Goal: Task Accomplishment & Management: Manage account settings

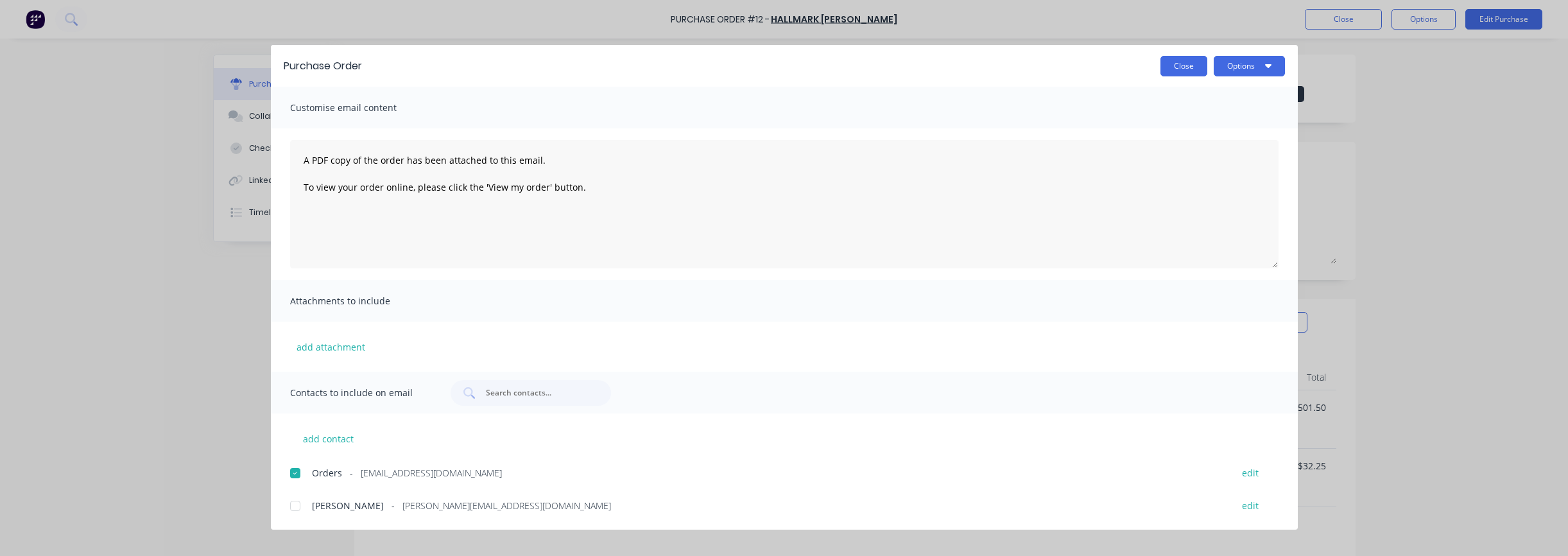
click at [1191, 72] on button "Close" at bounding box center [1184, 66] width 47 height 20
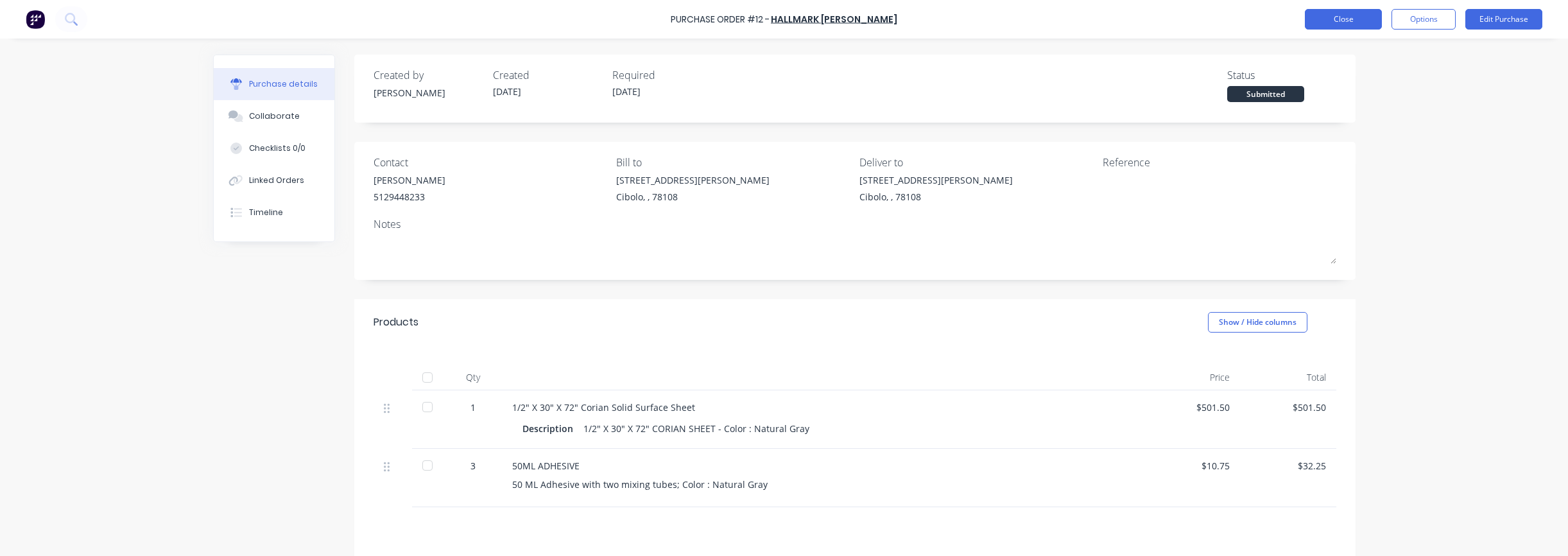
click at [1346, 24] on button "Close" at bounding box center [1343, 19] width 77 height 20
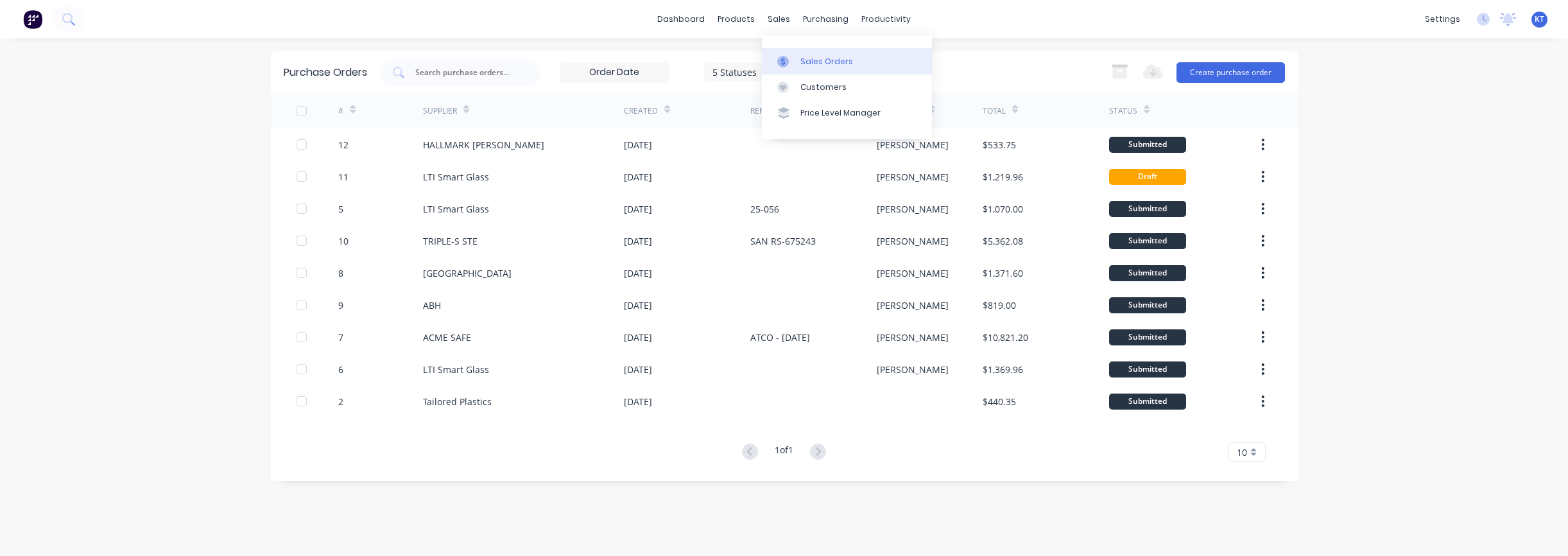
click at [795, 59] on div at bounding box center [787, 61] width 20 height 12
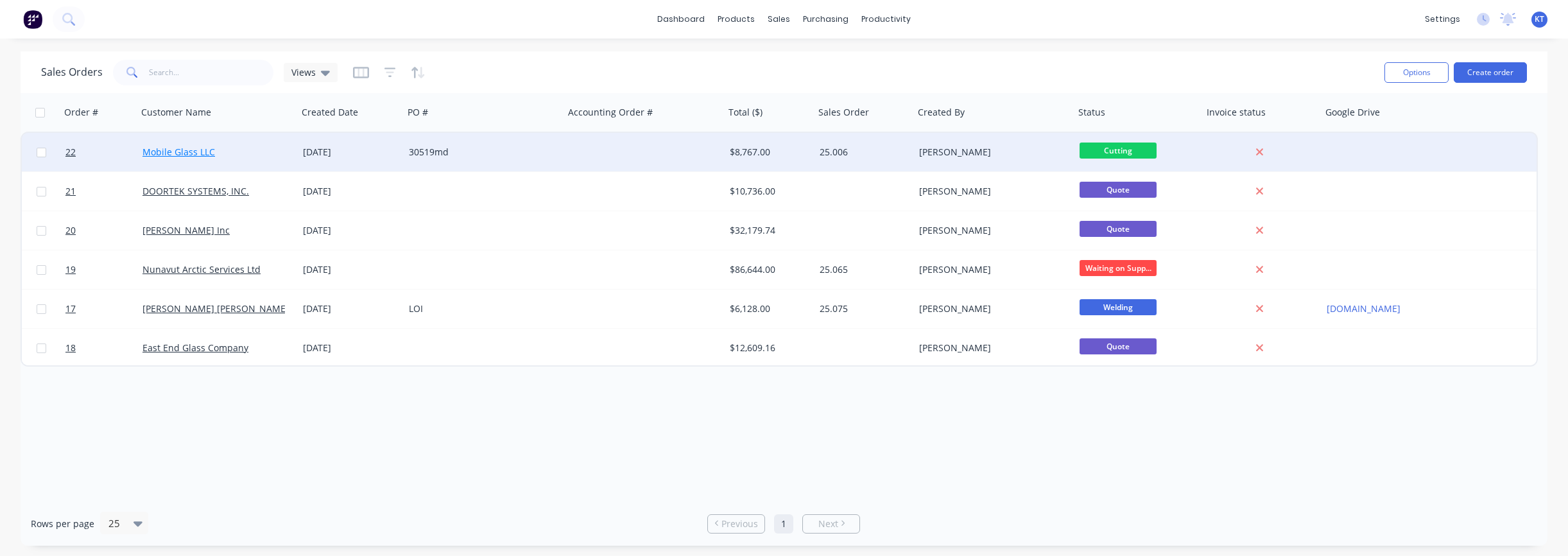
click at [180, 150] on link "Mobile Glass LLC" at bounding box center [178, 152] width 73 height 13
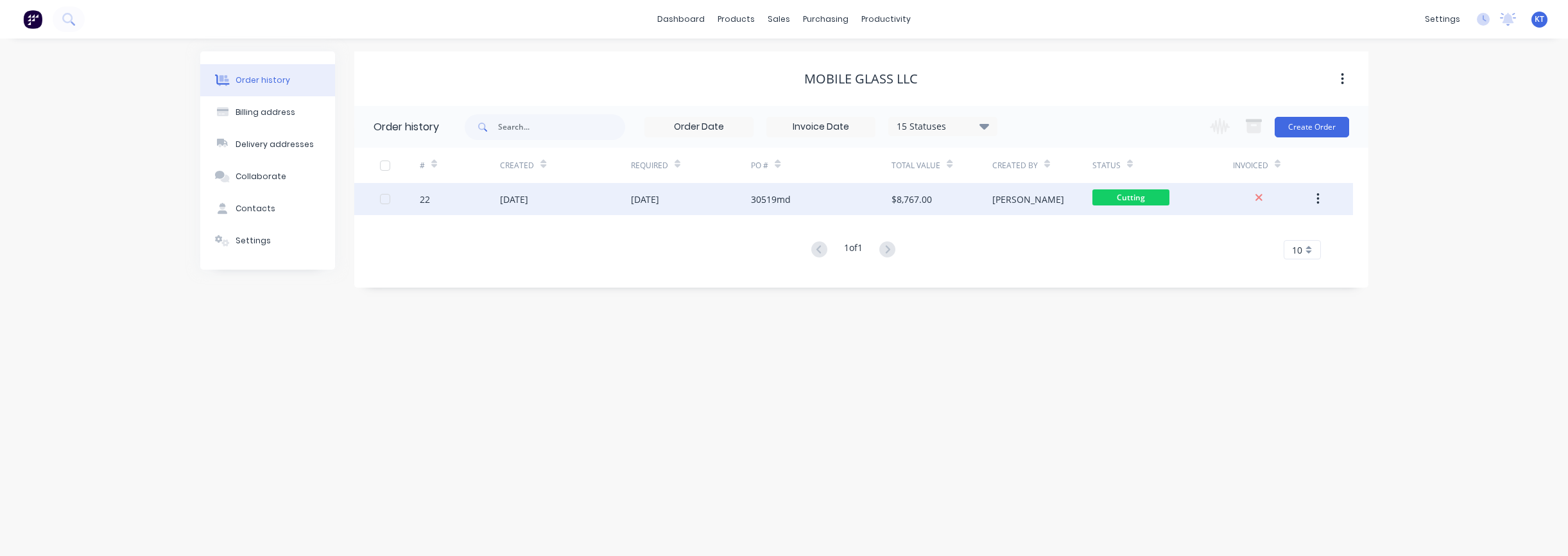
click at [658, 201] on div "26 Oct 2025" at bounding box center [645, 199] width 28 height 13
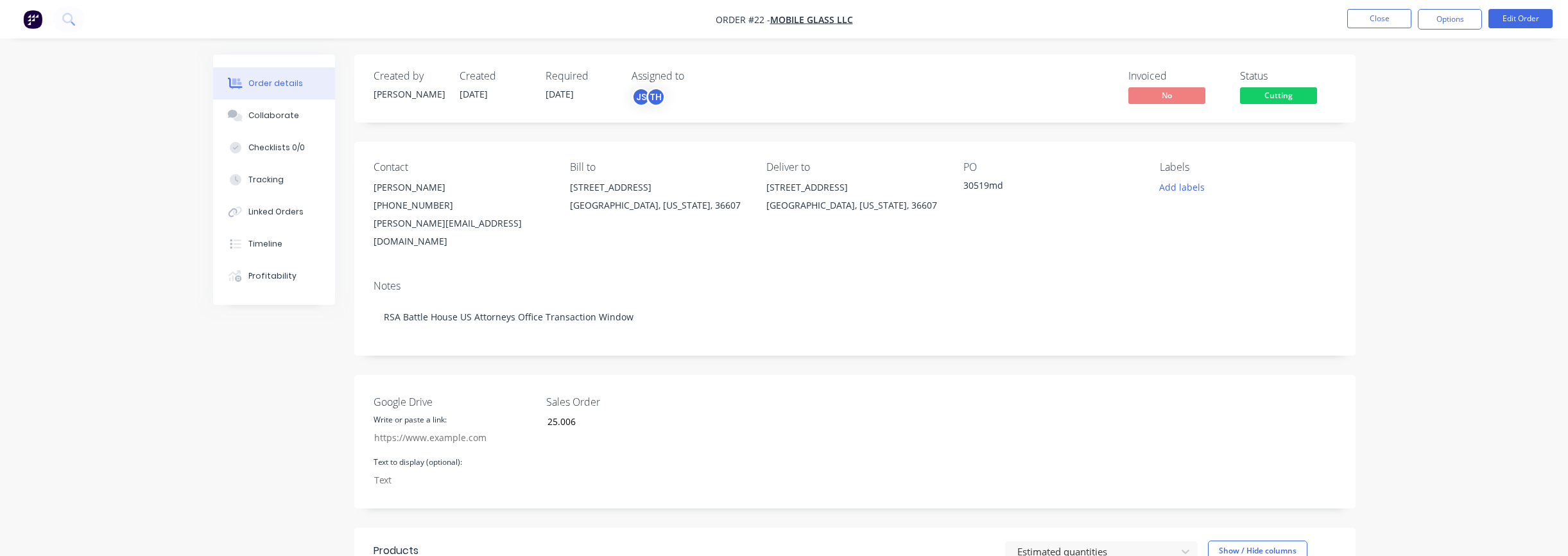
click at [699, 99] on div "JS TH" at bounding box center [696, 97] width 128 height 20
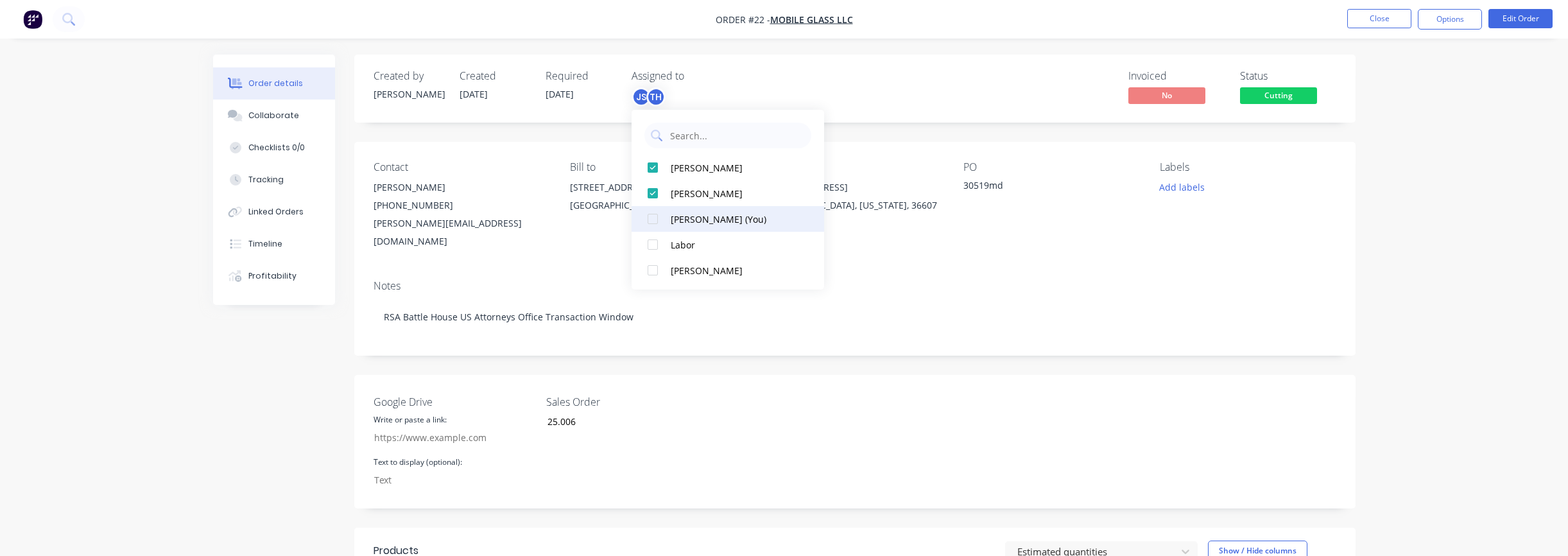
click at [654, 222] on div at bounding box center [652, 218] width 26 height 26
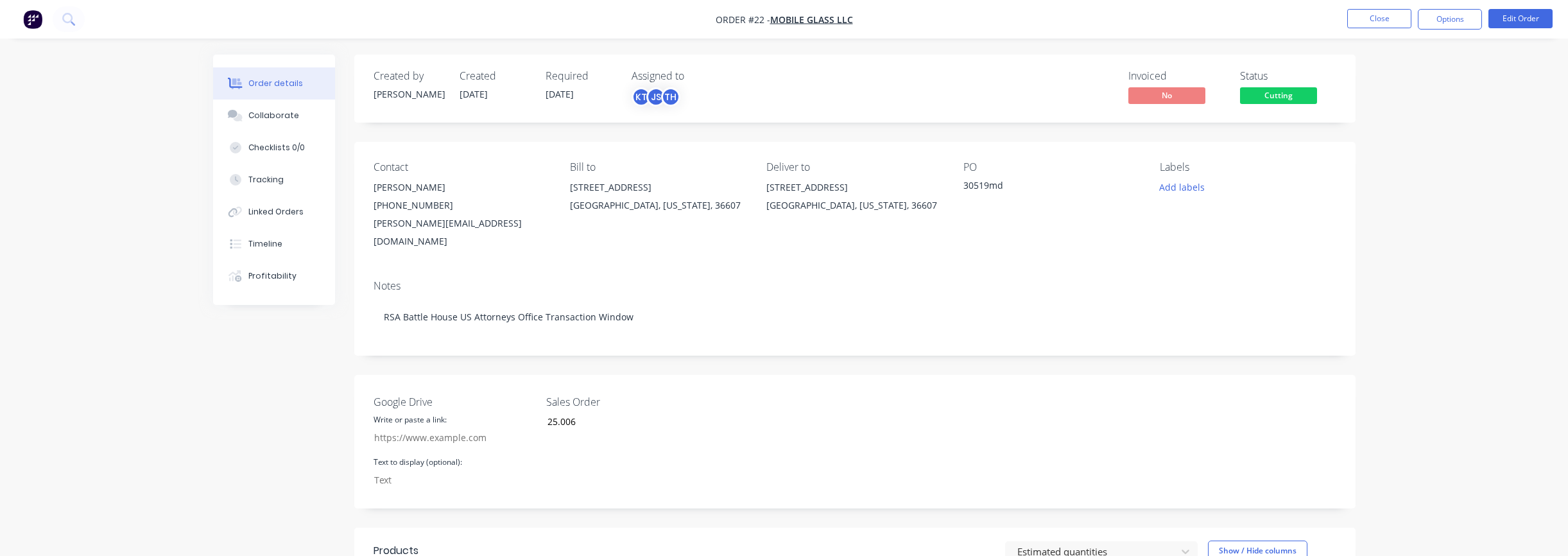
click at [983, 280] on div "Notes" at bounding box center [855, 286] width 963 height 13
click at [1540, 23] on button "Edit Order" at bounding box center [1520, 18] width 64 height 20
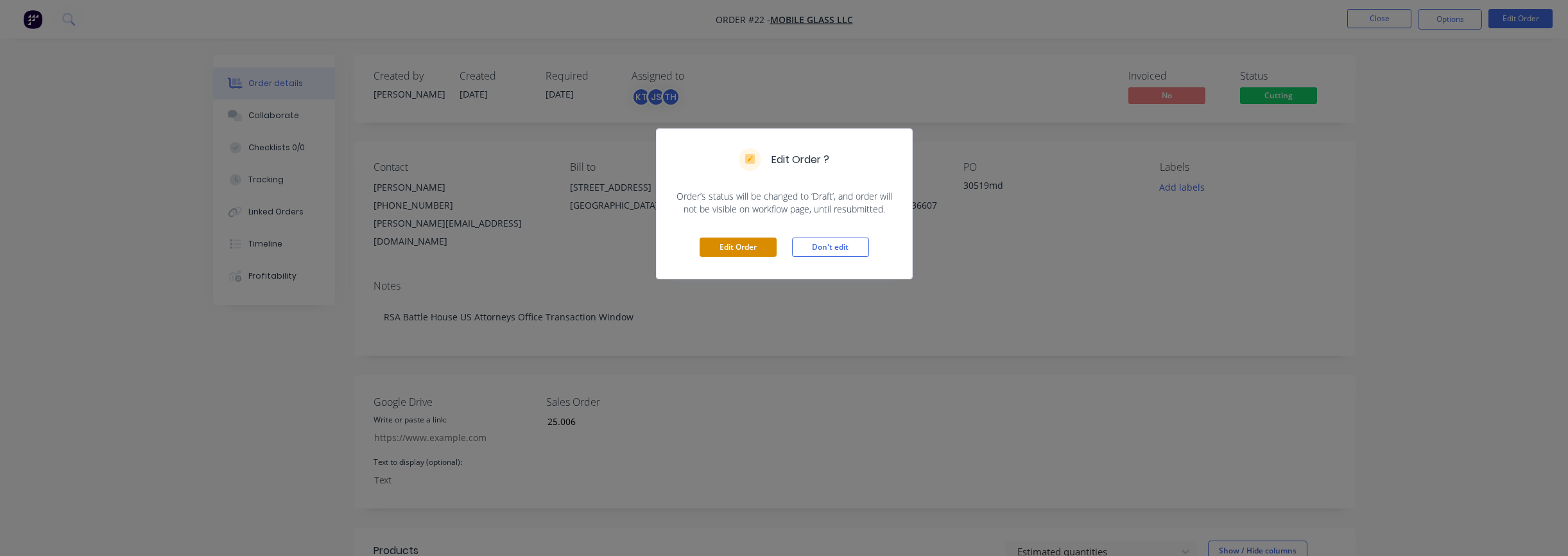
click at [730, 243] on button "Edit Order" at bounding box center [738, 247] width 77 height 20
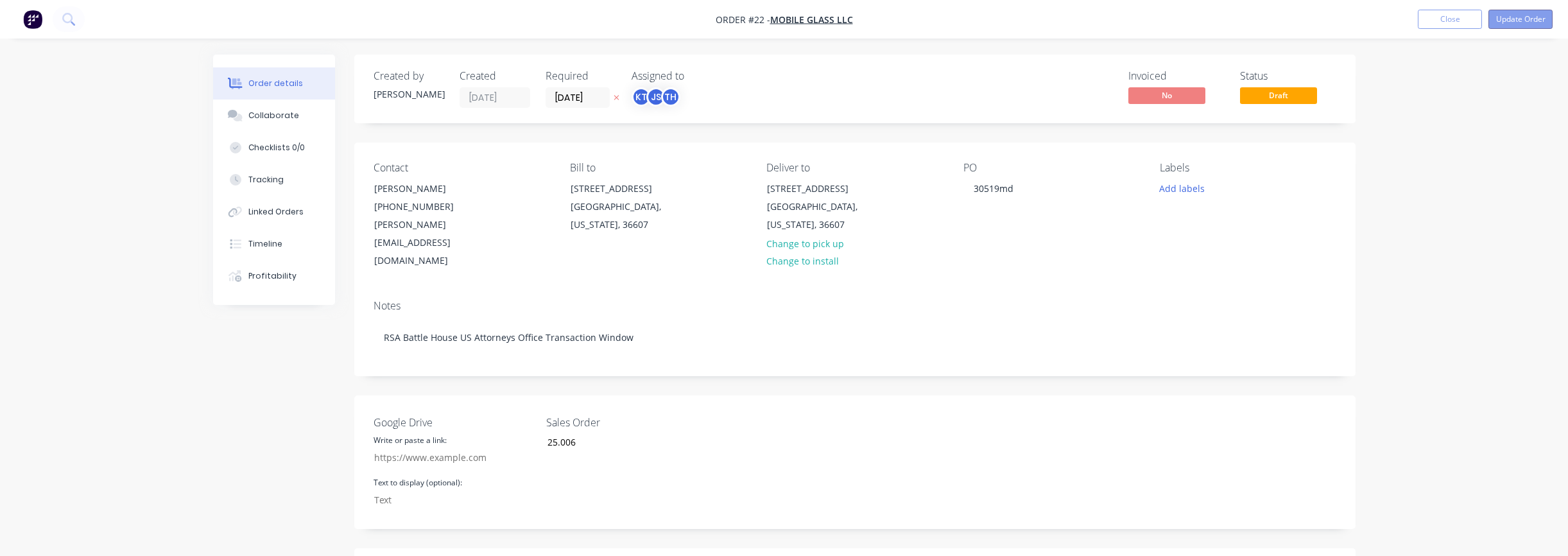
type input "25/10/25"
click at [1523, 19] on button "Update Order" at bounding box center [1520, 19] width 64 height 20
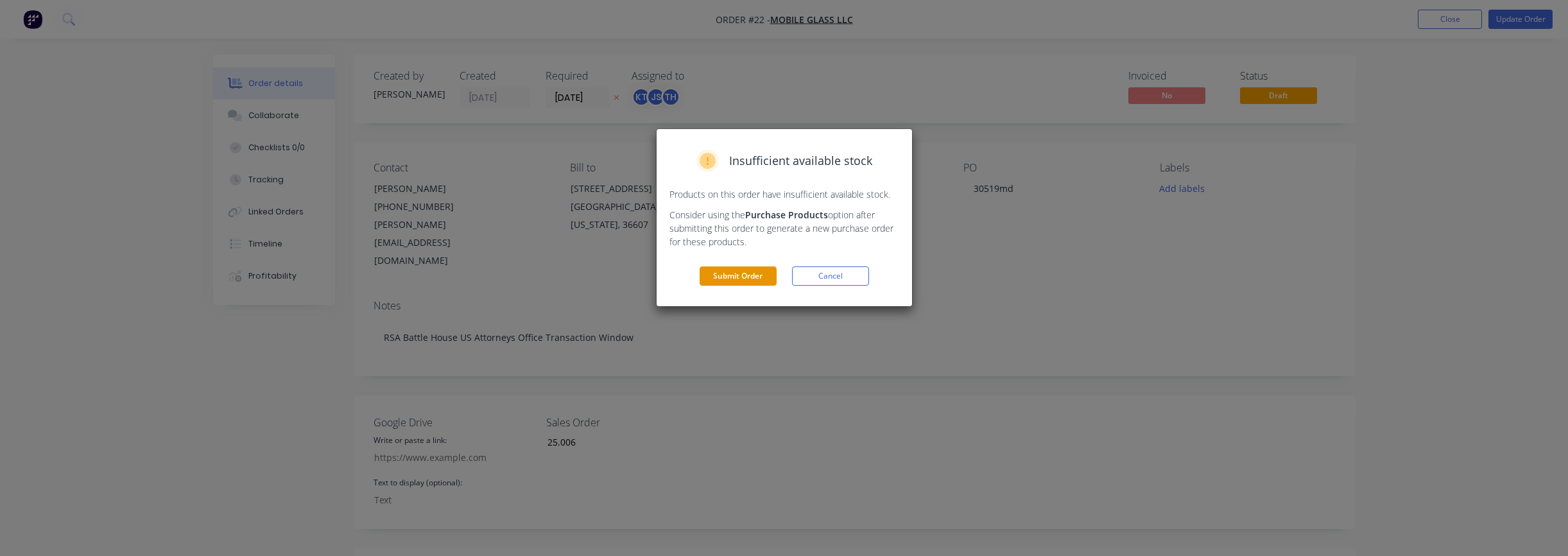
click at [730, 276] on button "Submit Order" at bounding box center [738, 276] width 77 height 20
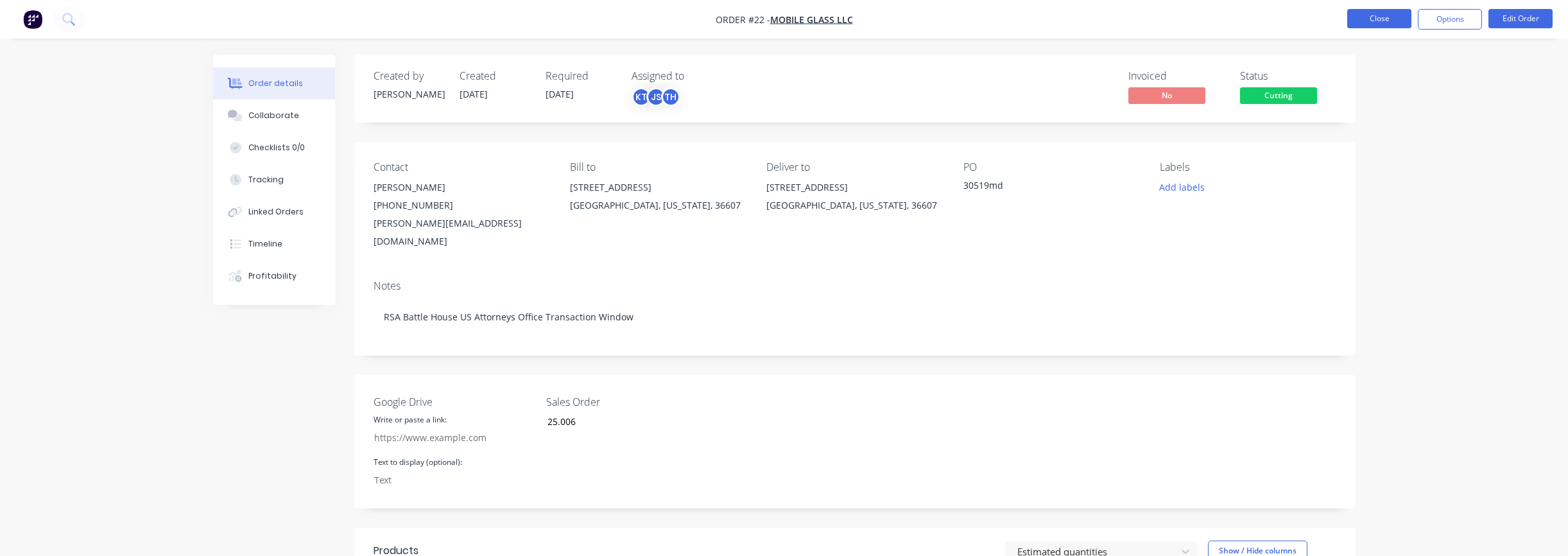
click at [1399, 24] on button "Close" at bounding box center [1379, 18] width 64 height 20
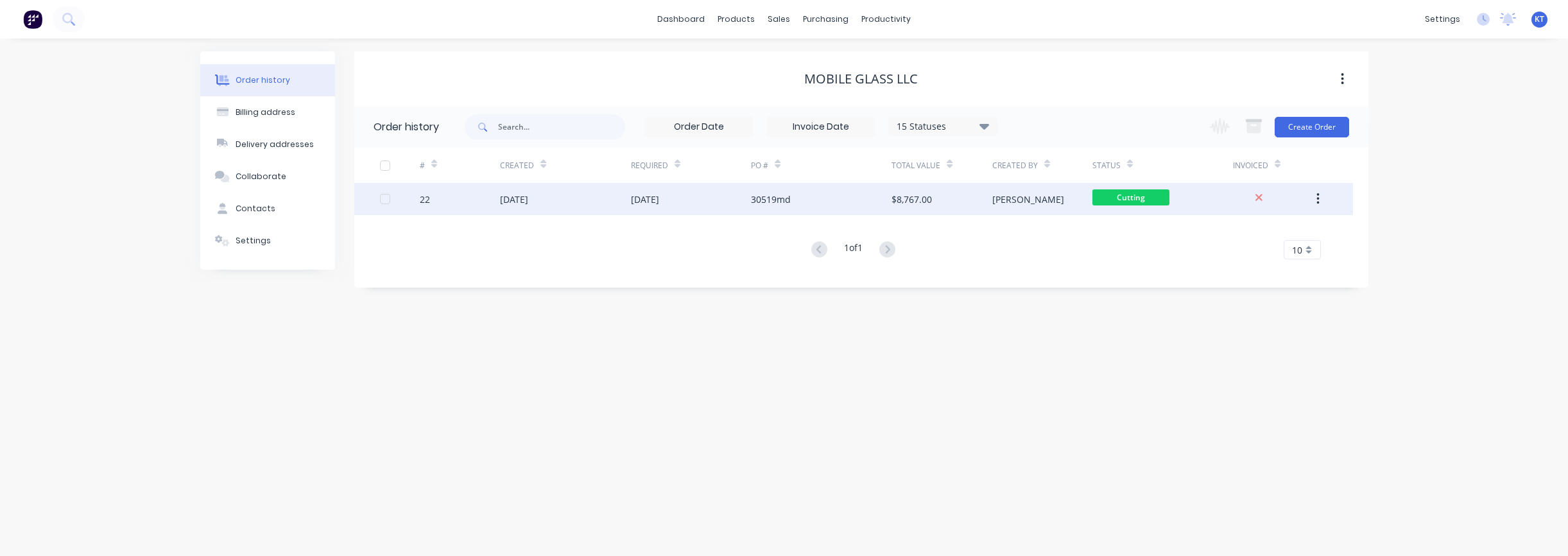
click at [659, 197] on div "24 Oct 2025" at bounding box center [645, 199] width 28 height 13
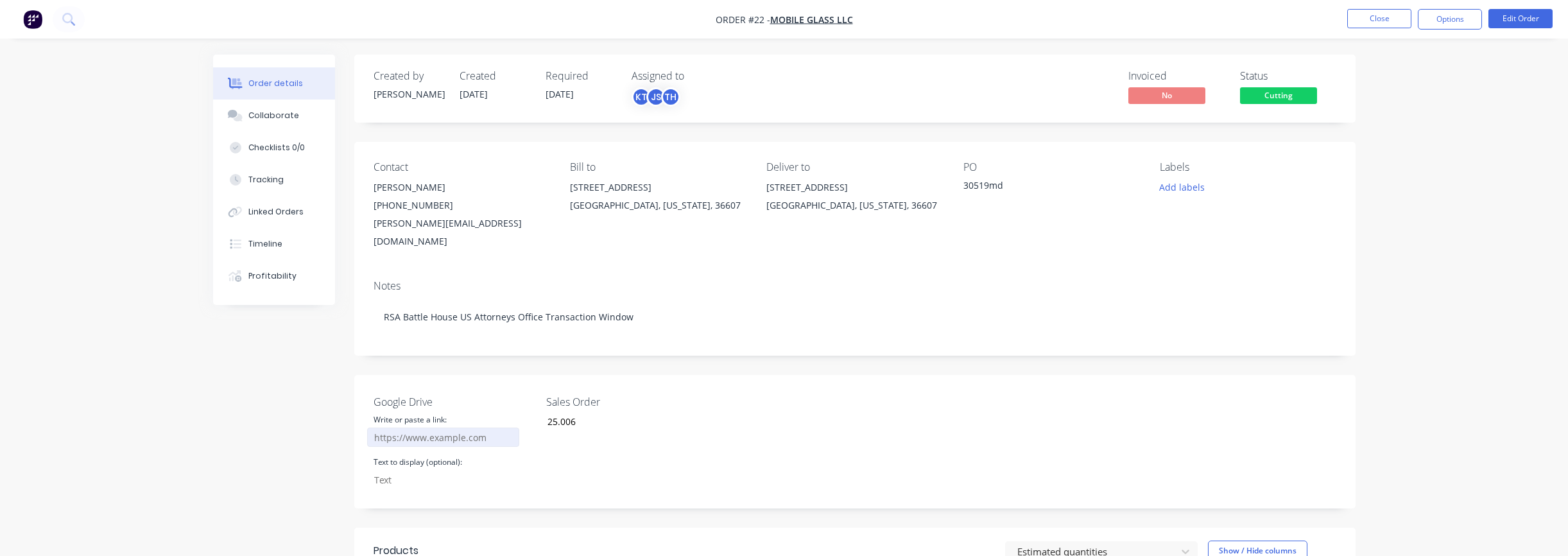
click at [409, 428] on input "Google Drive" at bounding box center [443, 437] width 153 height 20
paste input "https://drive.google.com/file/d/1dPXKm7FEy3q10e5QcgN1d7l877izFKXp/view?usp=driv…"
type input "https://drive.google.com/file/d/1dPXKm7FEy3q10e5QcgN1d7l877izFKXp/view?usp=driv…"
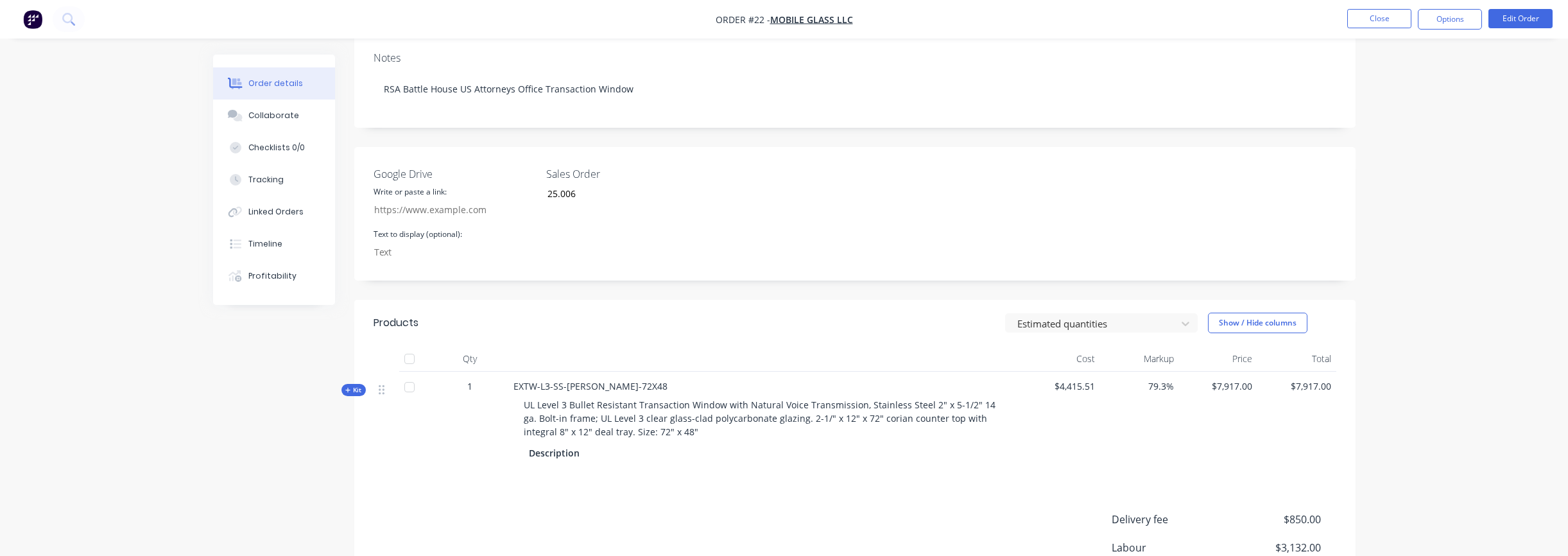
scroll to position [381, 0]
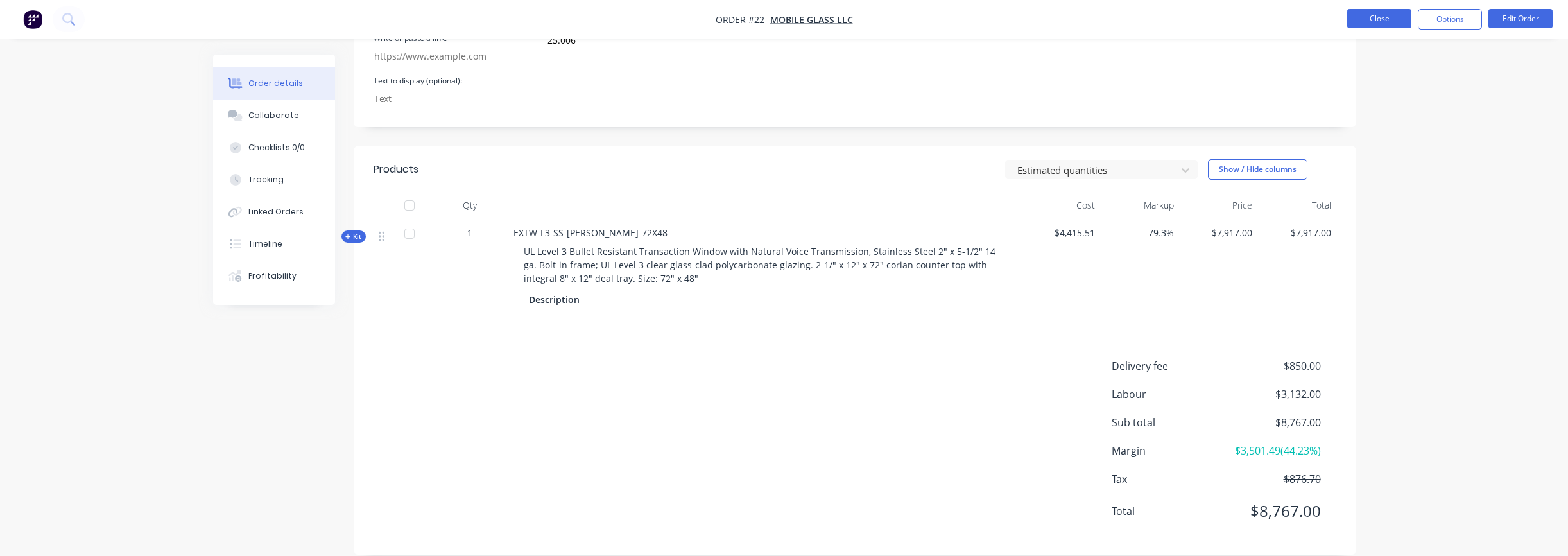
click at [1402, 20] on button "Close" at bounding box center [1379, 18] width 64 height 20
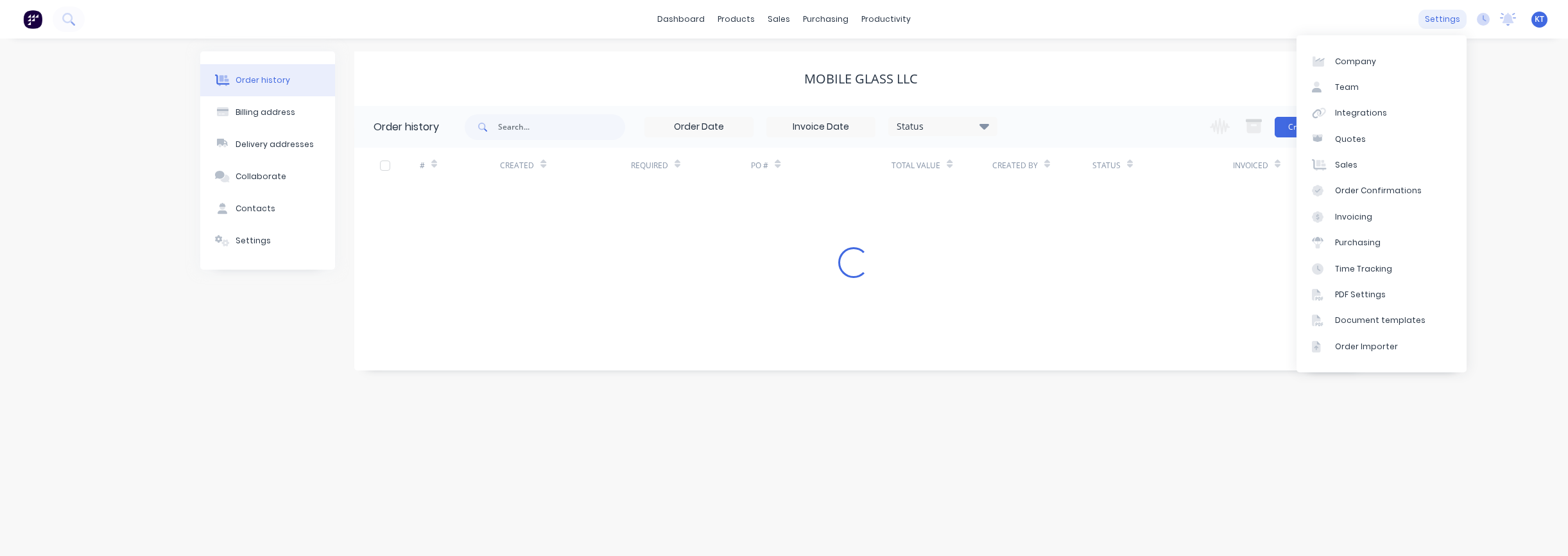
click at [1443, 23] on div "settings" at bounding box center [1442, 19] width 48 height 20
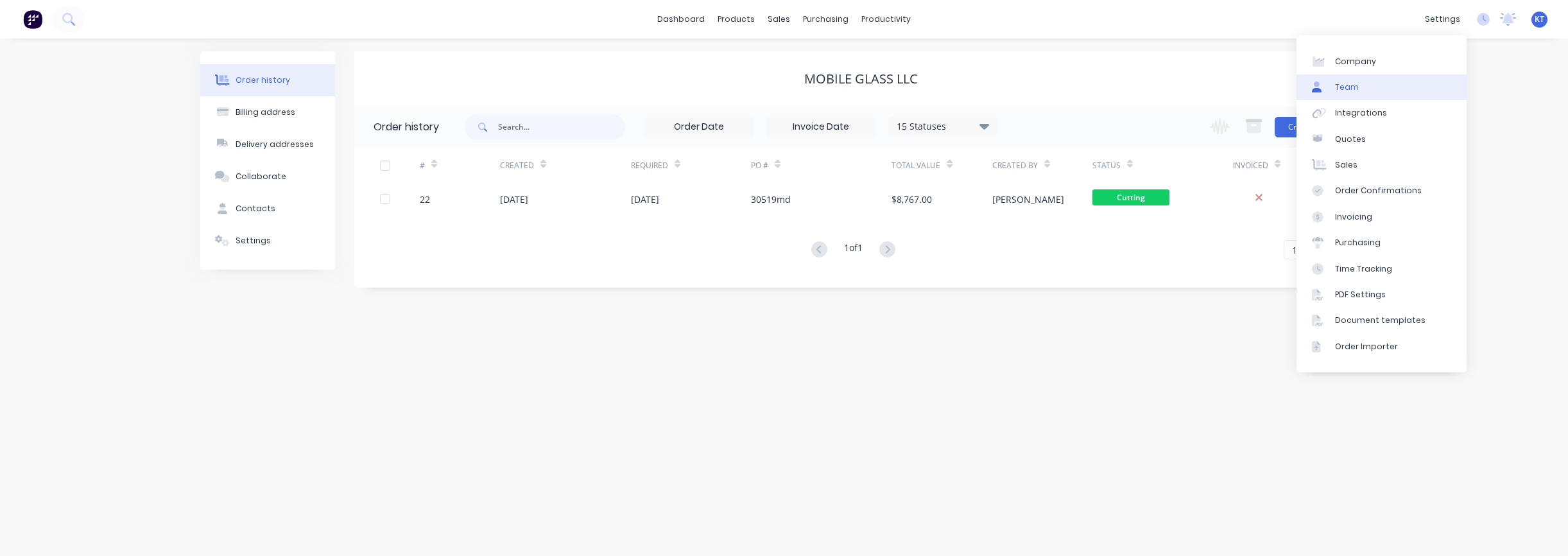
click at [1361, 95] on link "Team" at bounding box center [1381, 87] width 170 height 26
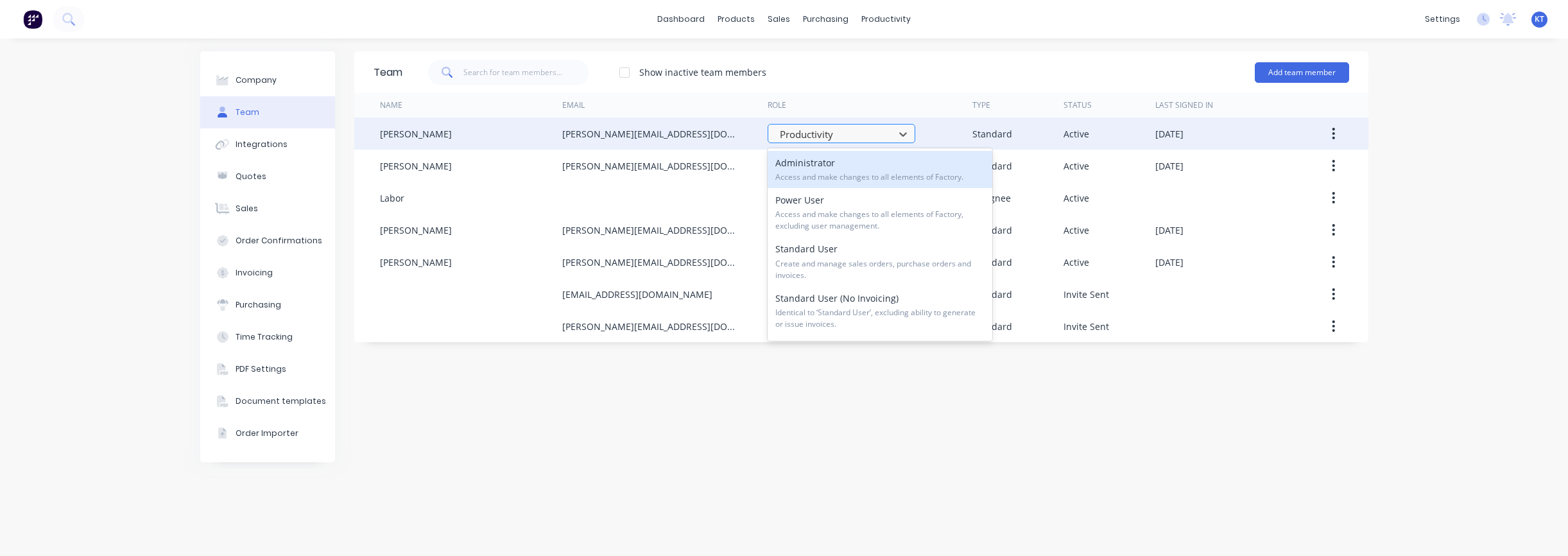
click at [827, 135] on div at bounding box center [833, 135] width 109 height 16
drag, startPoint x: 785, startPoint y: 136, endPoint x: 764, endPoint y: 134, distance: 21.1
click at [804, 135] on div "Productivity" at bounding box center [833, 134] width 117 height 20
drag, startPoint x: 783, startPoint y: 134, endPoint x: 823, endPoint y: 134, distance: 40.0
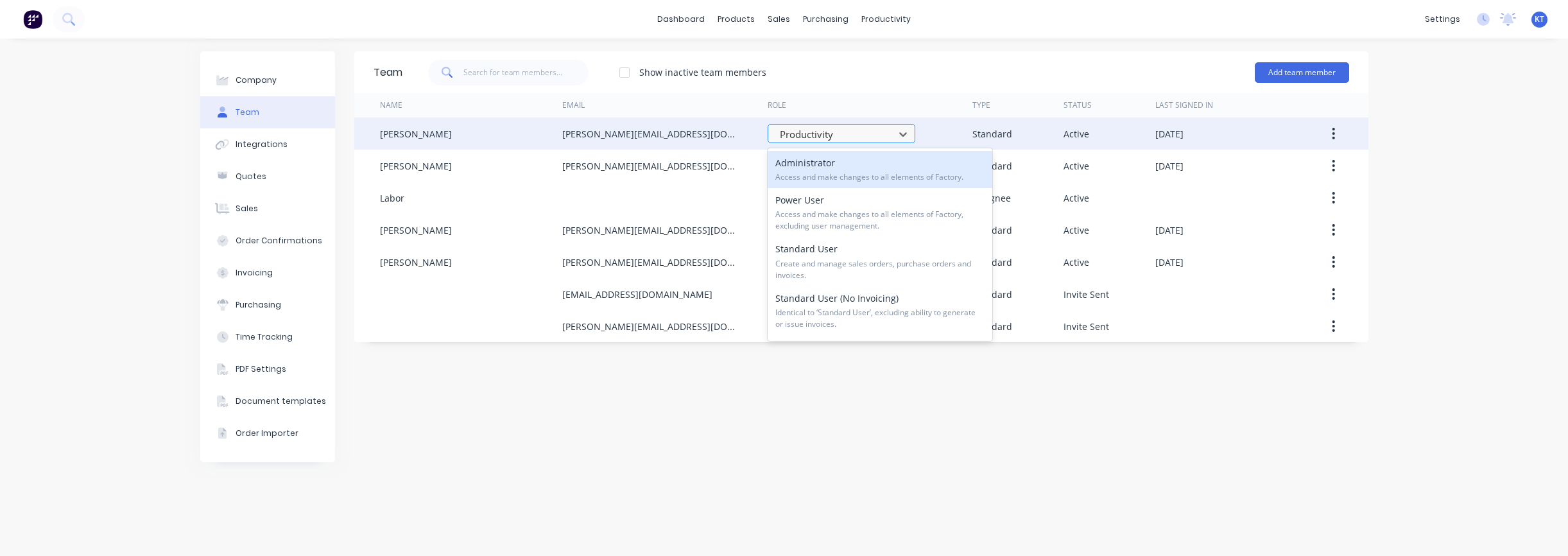
click at [827, 134] on div at bounding box center [833, 135] width 109 height 16
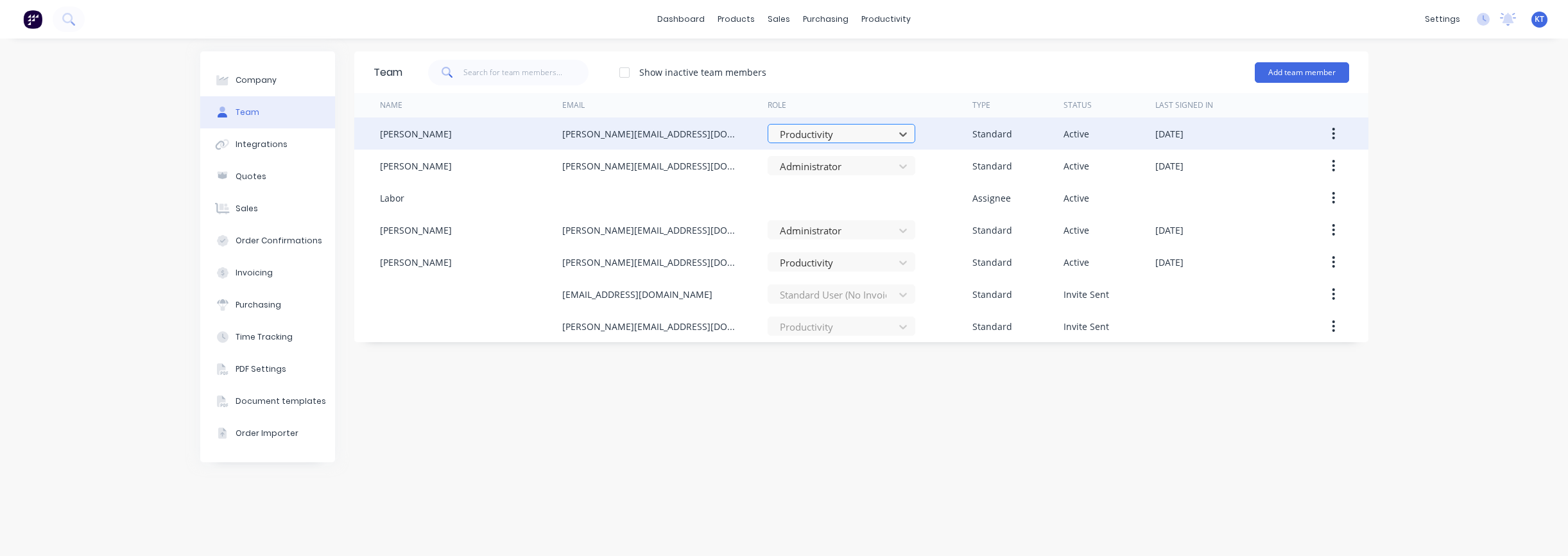
drag, startPoint x: 781, startPoint y: 133, endPoint x: 827, endPoint y: 134, distance: 46.0
click at [827, 134] on div at bounding box center [833, 135] width 109 height 16
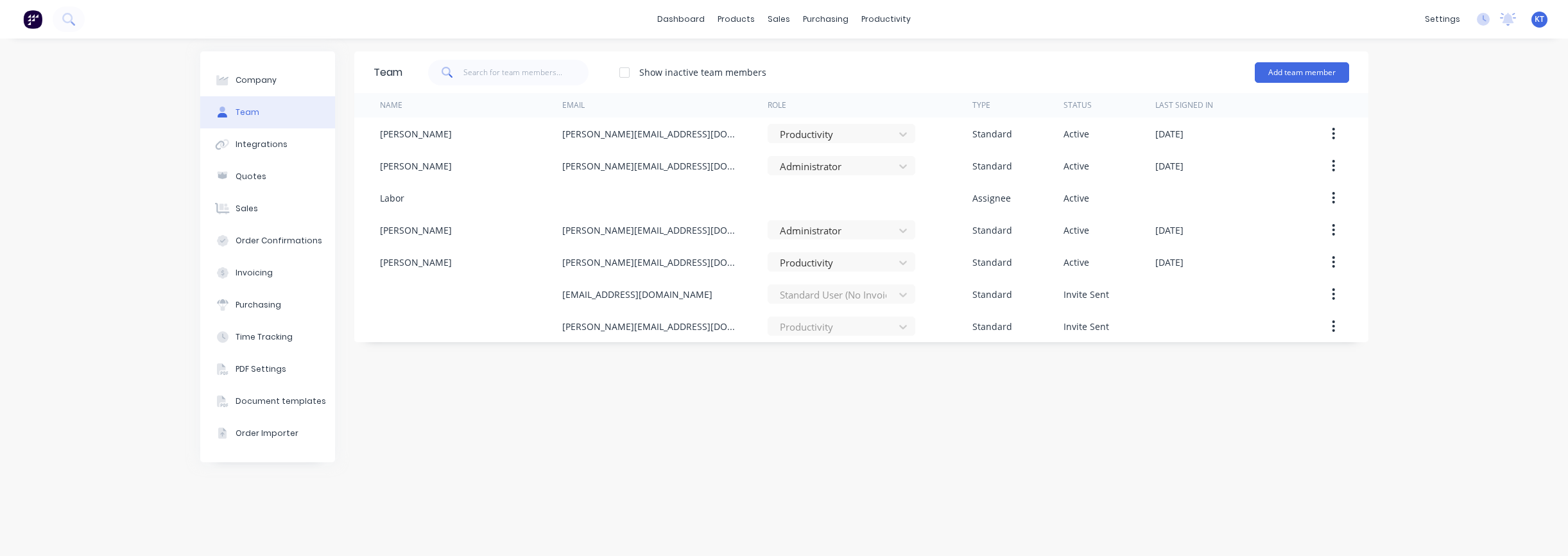
click at [38, 21] on img at bounding box center [33, 19] width 20 height 20
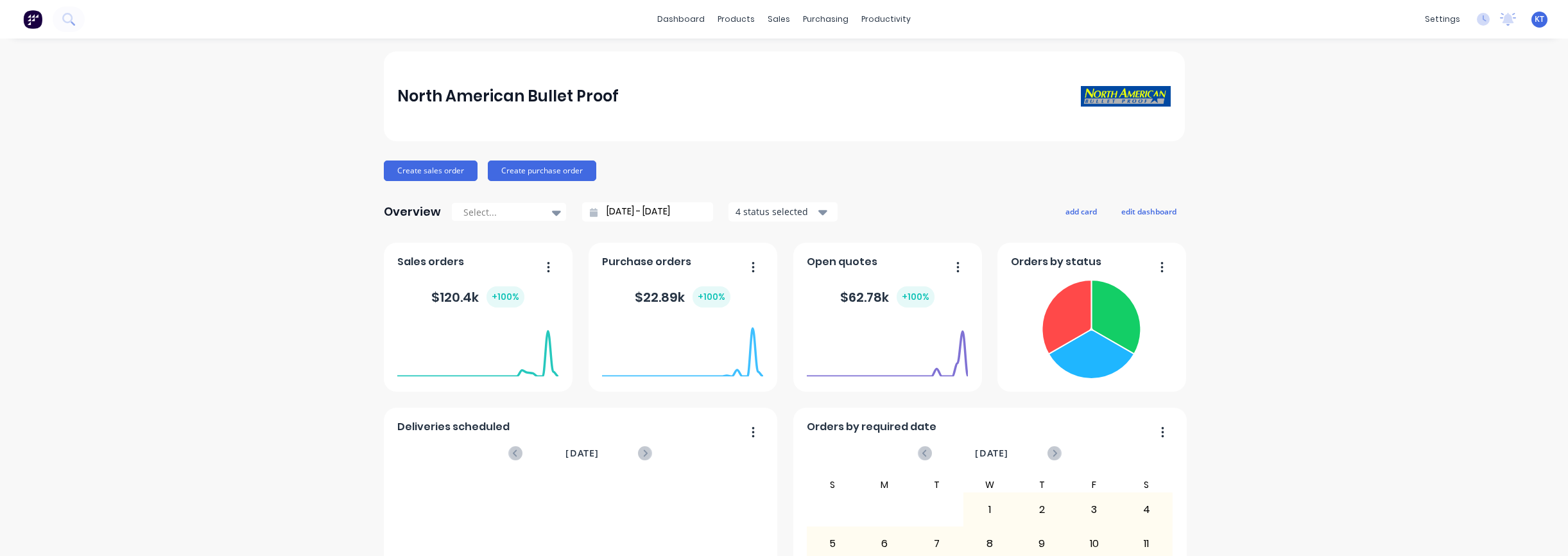
click at [34, 21] on img at bounding box center [33, 19] width 20 height 20
click at [780, 63] on div "Product Catalogue" at bounding box center [794, 61] width 80 height 12
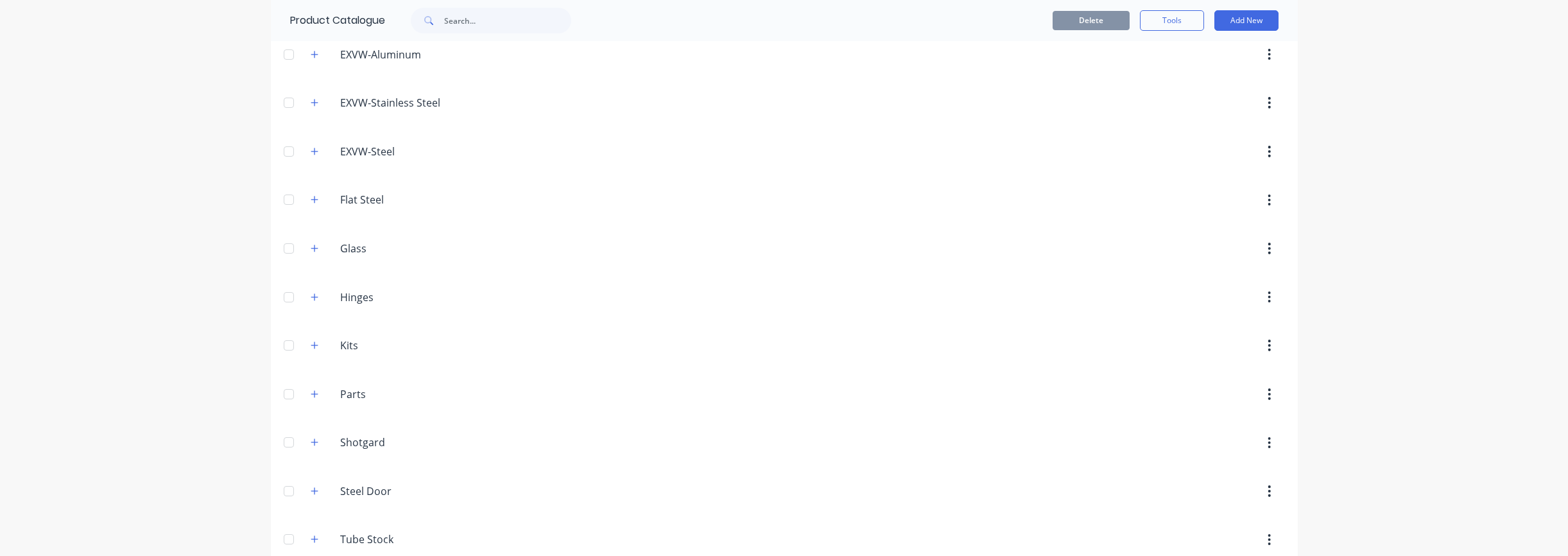
scroll to position [610, 0]
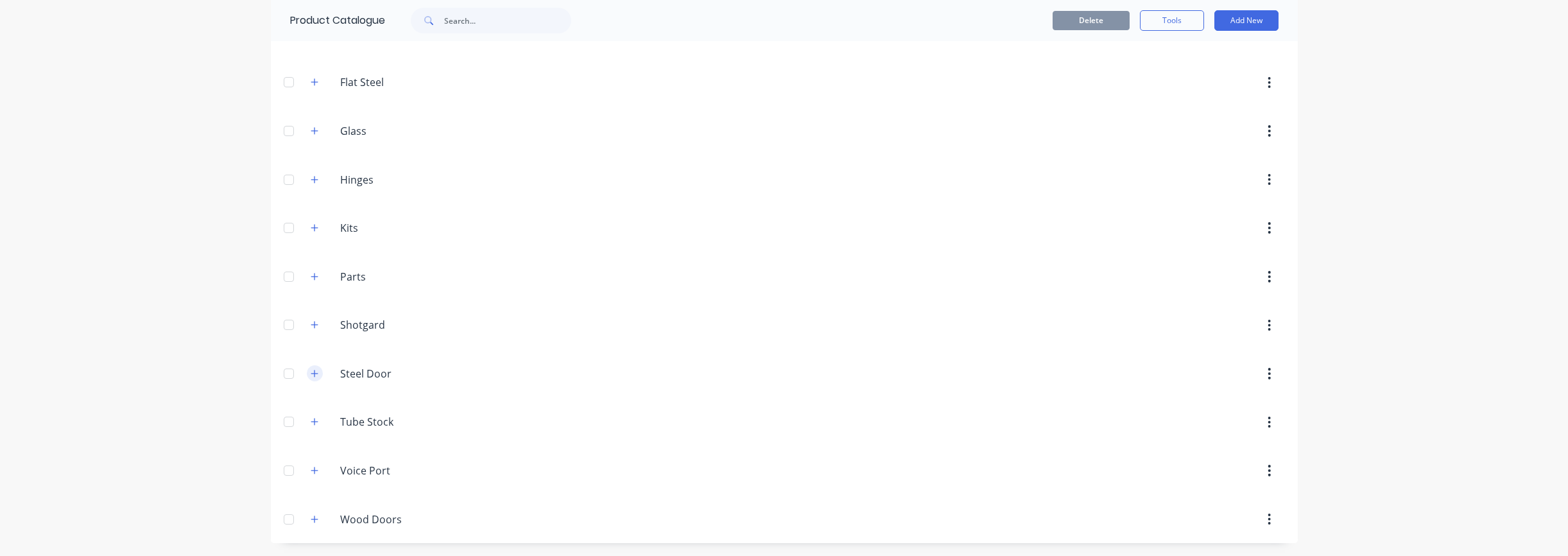
click at [319, 379] on button "button" at bounding box center [315, 374] width 16 height 16
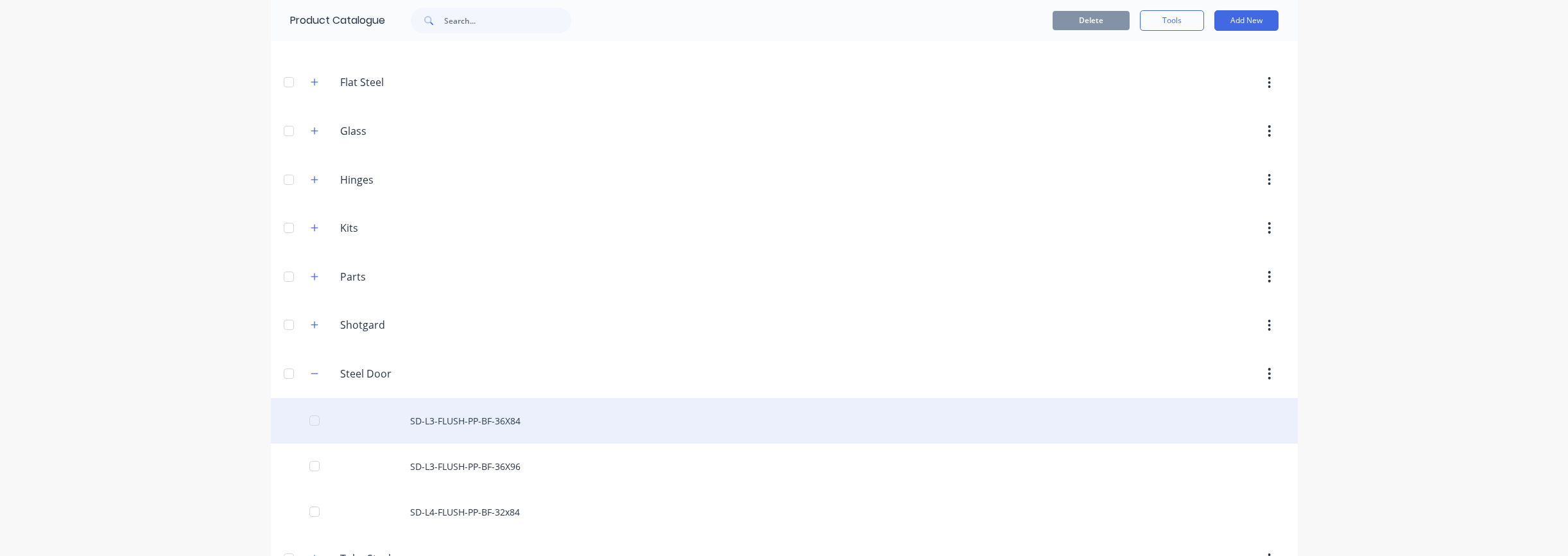
scroll to position [735, 0]
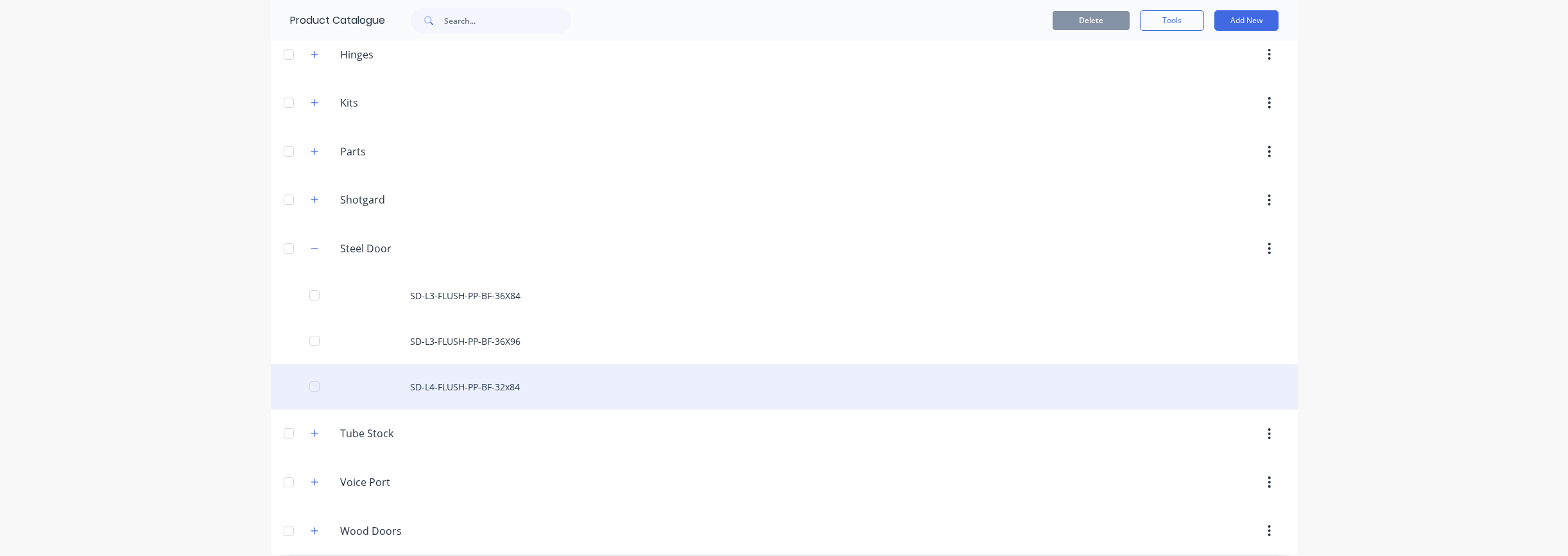
click at [482, 387] on div "SD-L4-FLUSH-PP-BF-32x84" at bounding box center [784, 387] width 1027 height 45
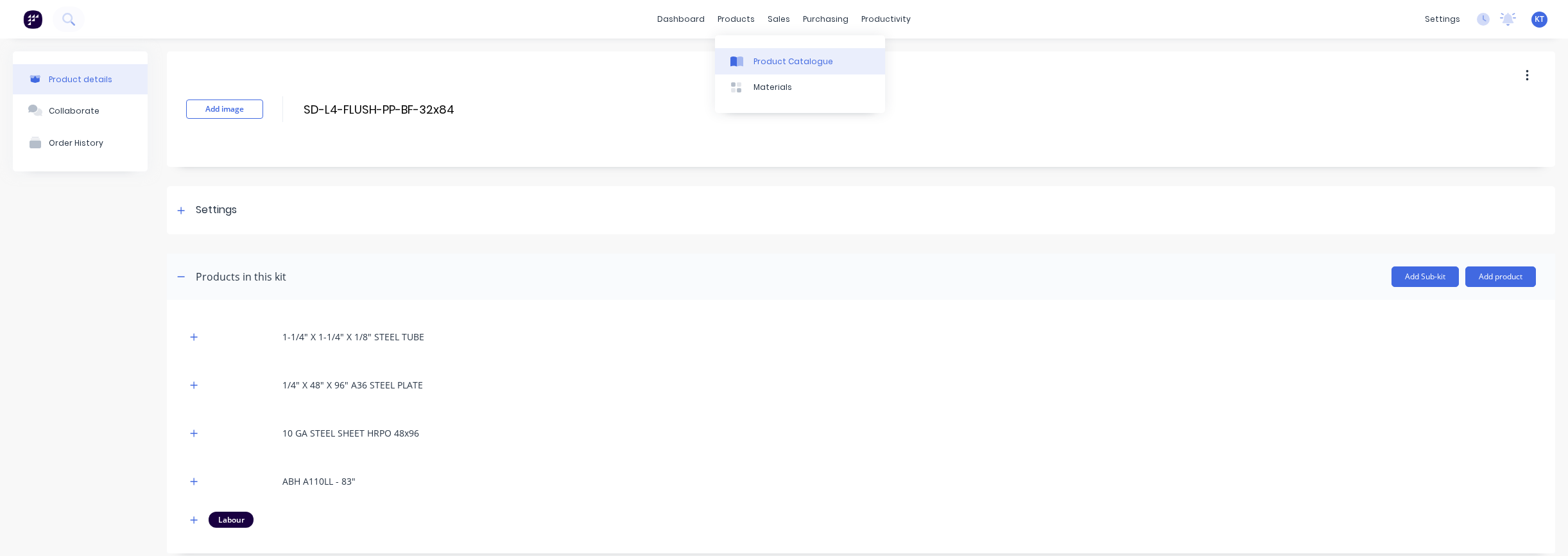
click at [770, 56] on div "Product Catalogue" at bounding box center [794, 61] width 80 height 12
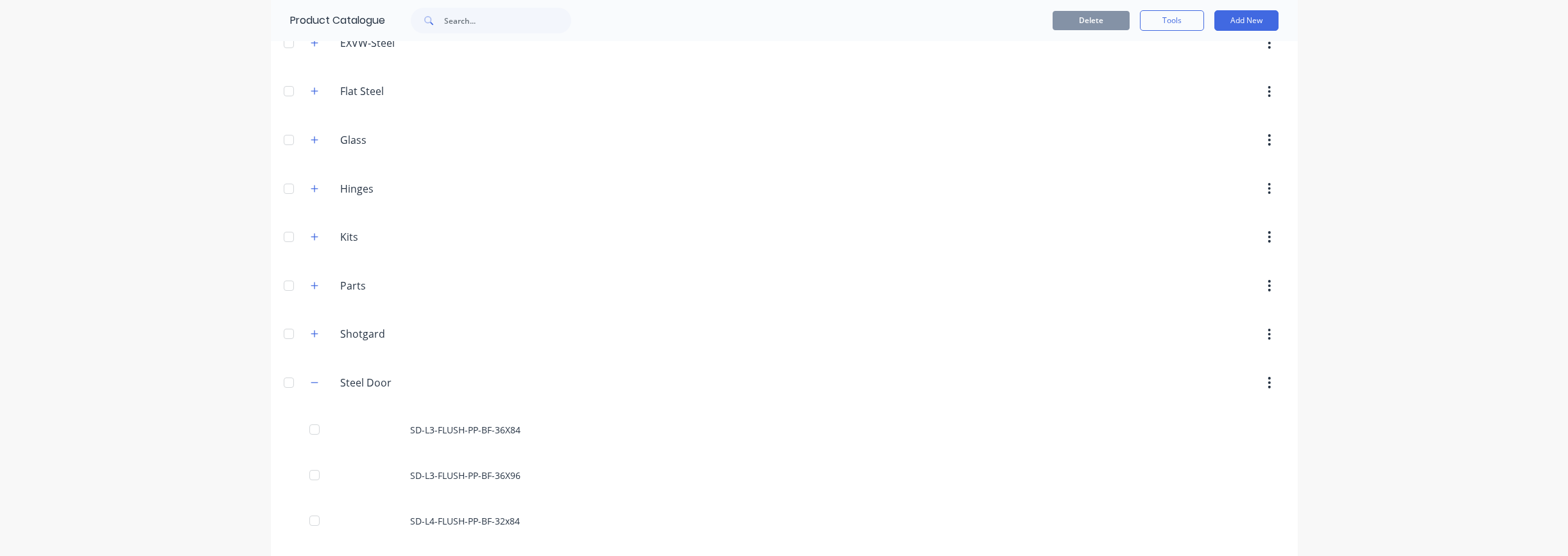
scroll to position [618, 0]
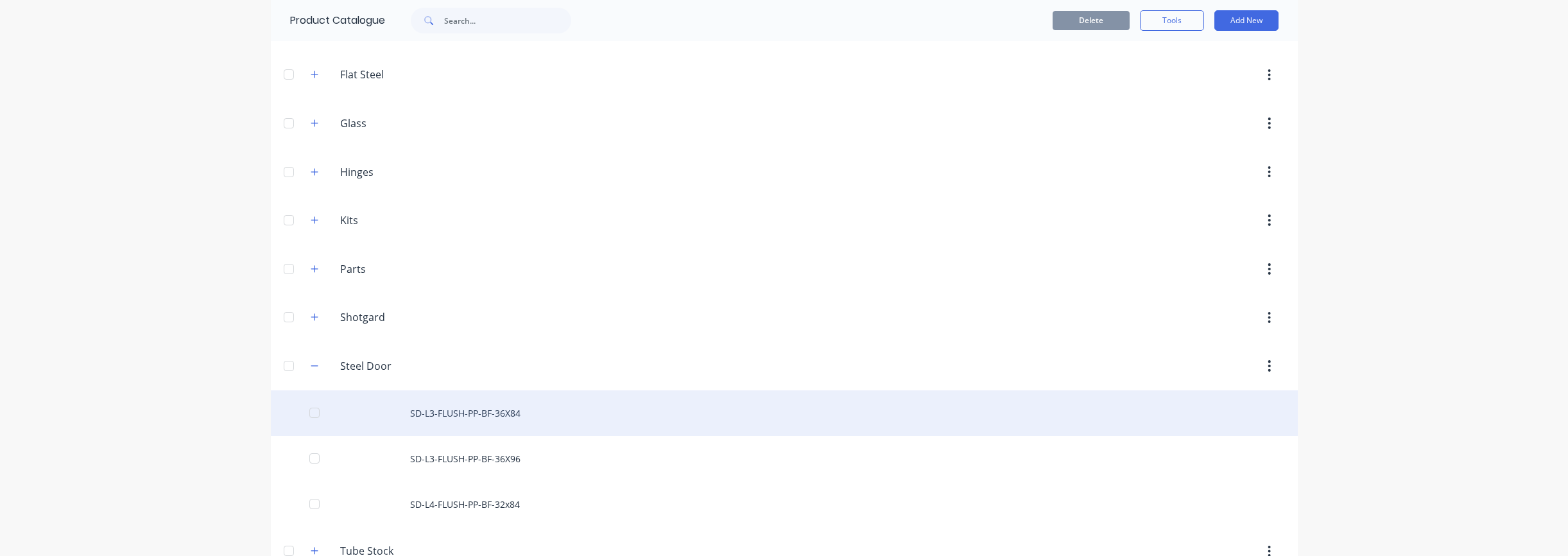
click at [438, 416] on div "SD-L3-FLUSH-PP-BF-36X84" at bounding box center [784, 413] width 1027 height 45
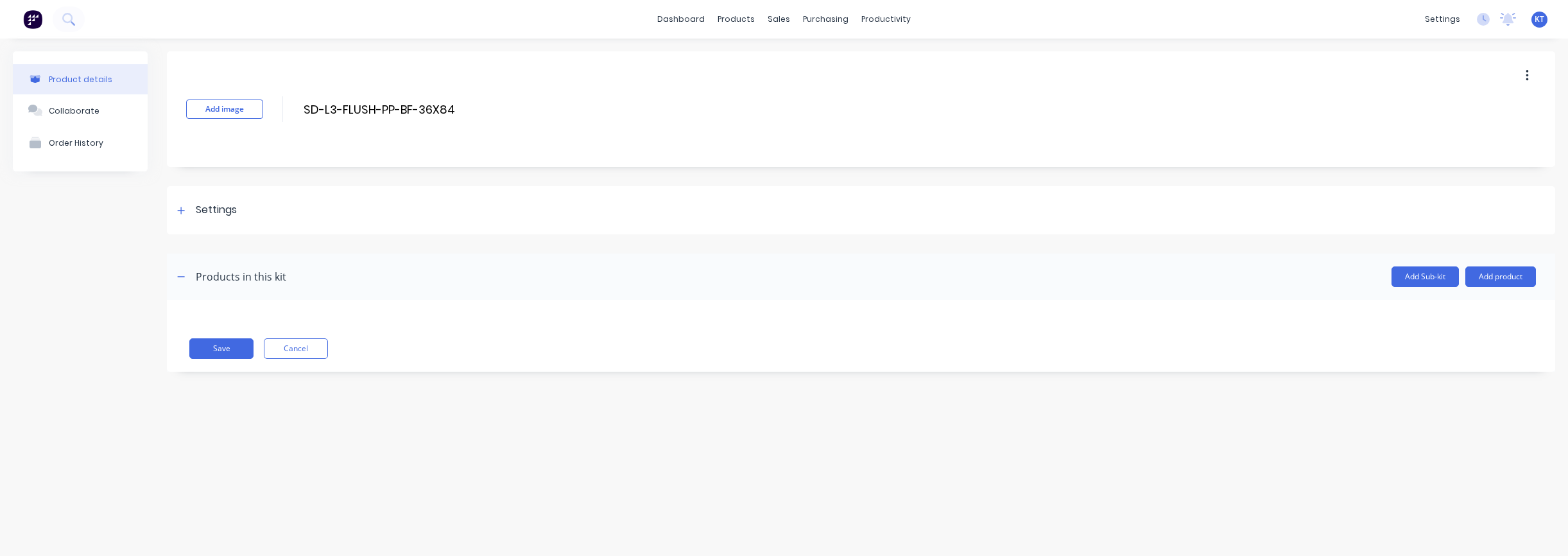
click at [1523, 76] on button "button" at bounding box center [1527, 76] width 31 height 23
click at [187, 217] on div "Settings" at bounding box center [204, 210] width 63 height 16
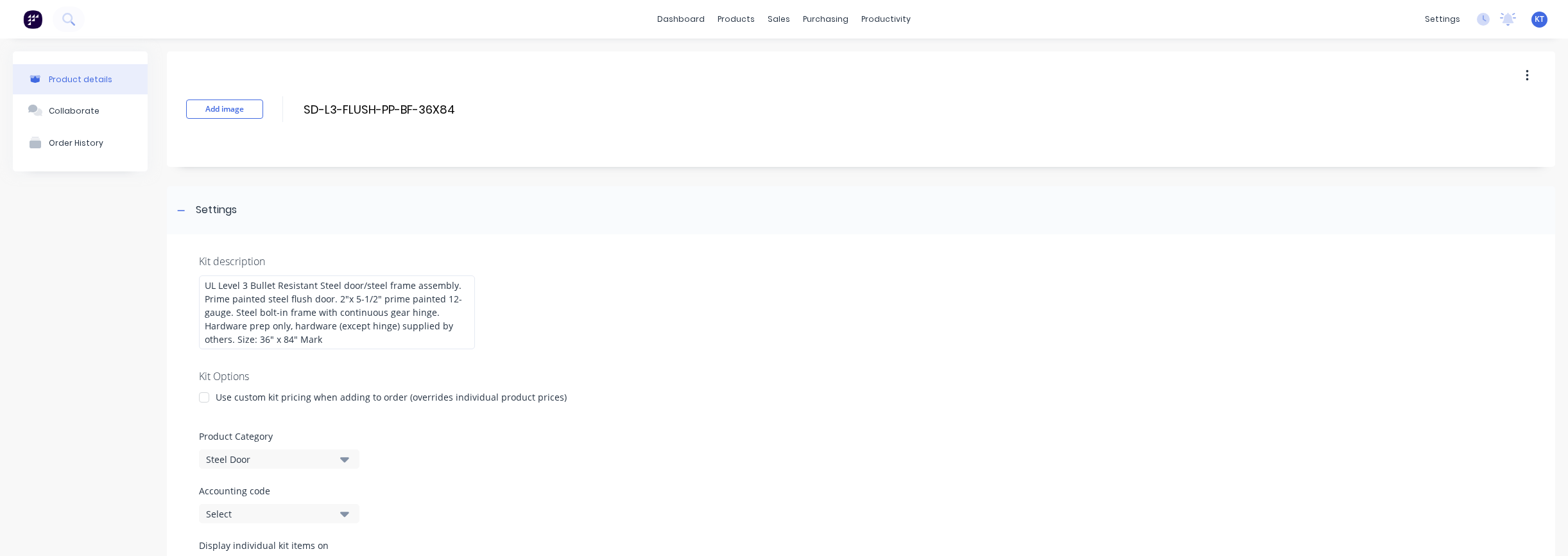
click at [1528, 77] on icon "button" at bounding box center [1527, 76] width 3 height 14
click at [1494, 109] on span "Duplicate" at bounding box center [1480, 109] width 96 height 13
click at [56, 78] on div "Product details" at bounding box center [80, 79] width 63 height 9
click at [755, 27] on div "products" at bounding box center [736, 19] width 50 height 20
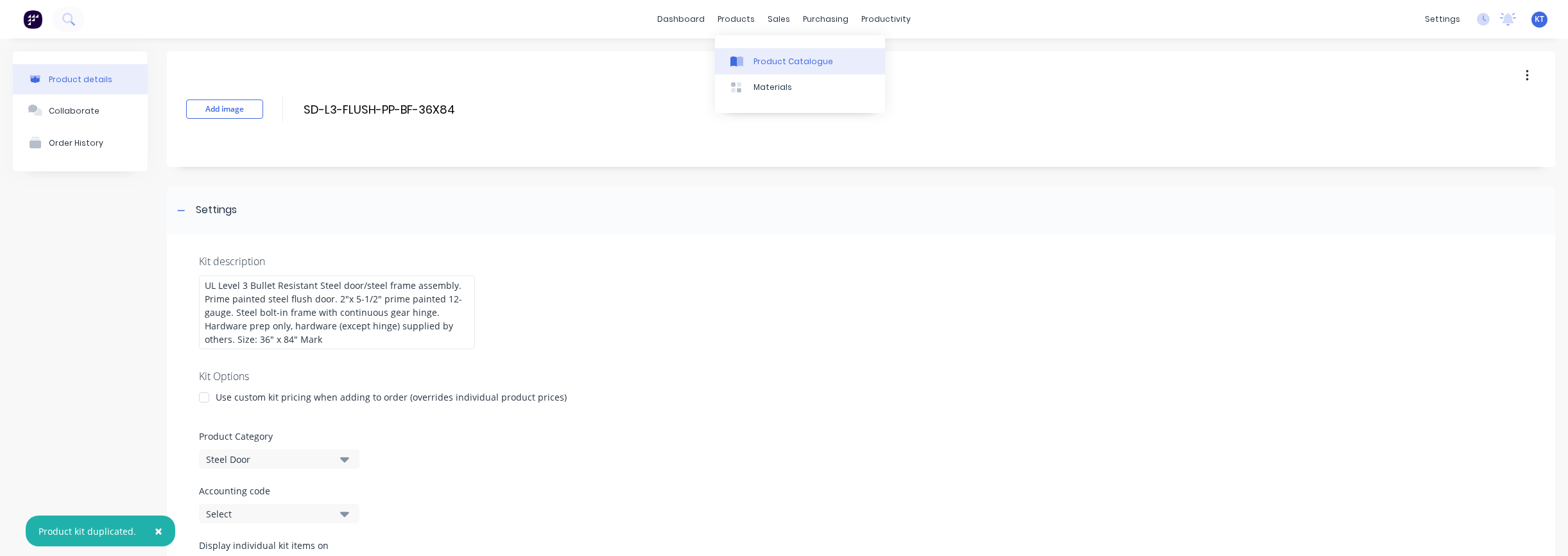
click at [755, 54] on link "Product Catalogue" at bounding box center [799, 60] width 170 height 26
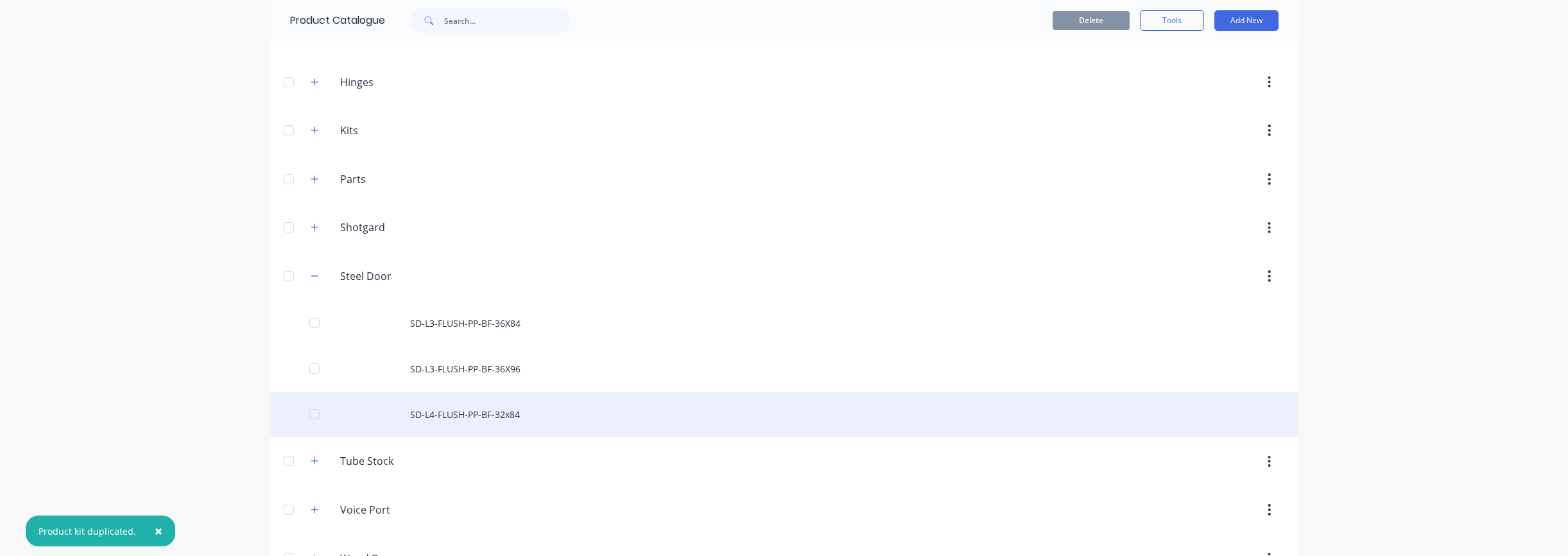
scroll to position [747, 0]
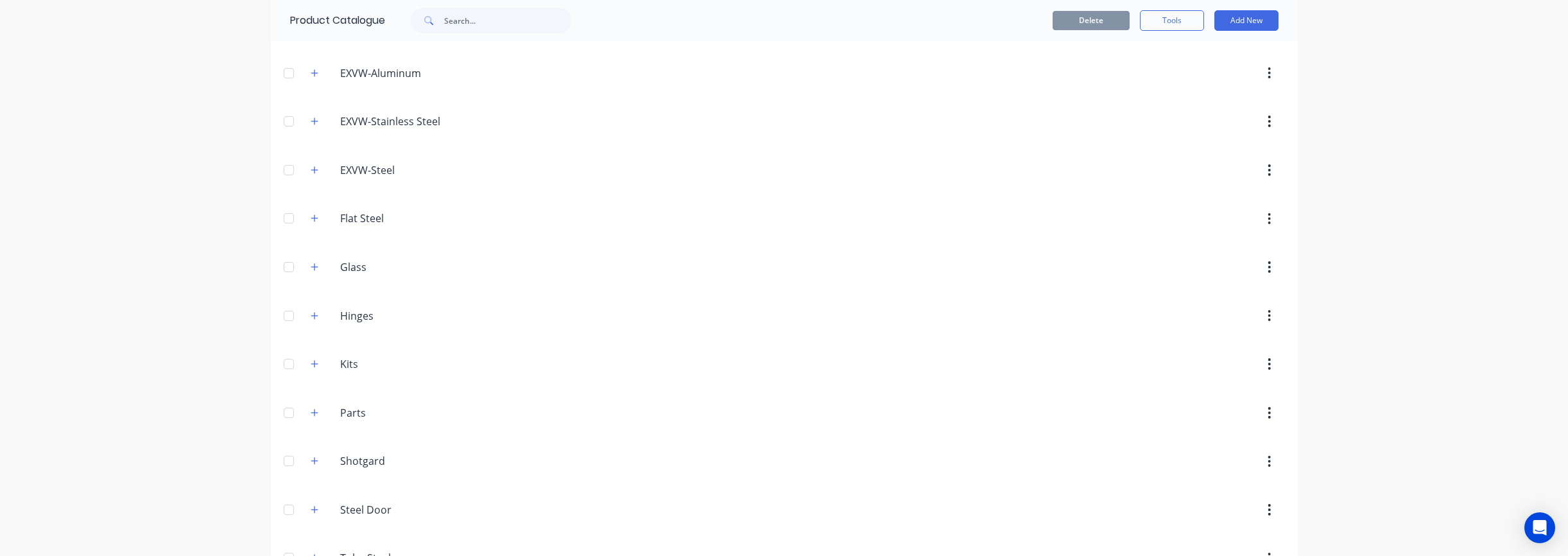
scroll to position [610, 0]
click at [315, 377] on icon "button" at bounding box center [314, 373] width 7 height 7
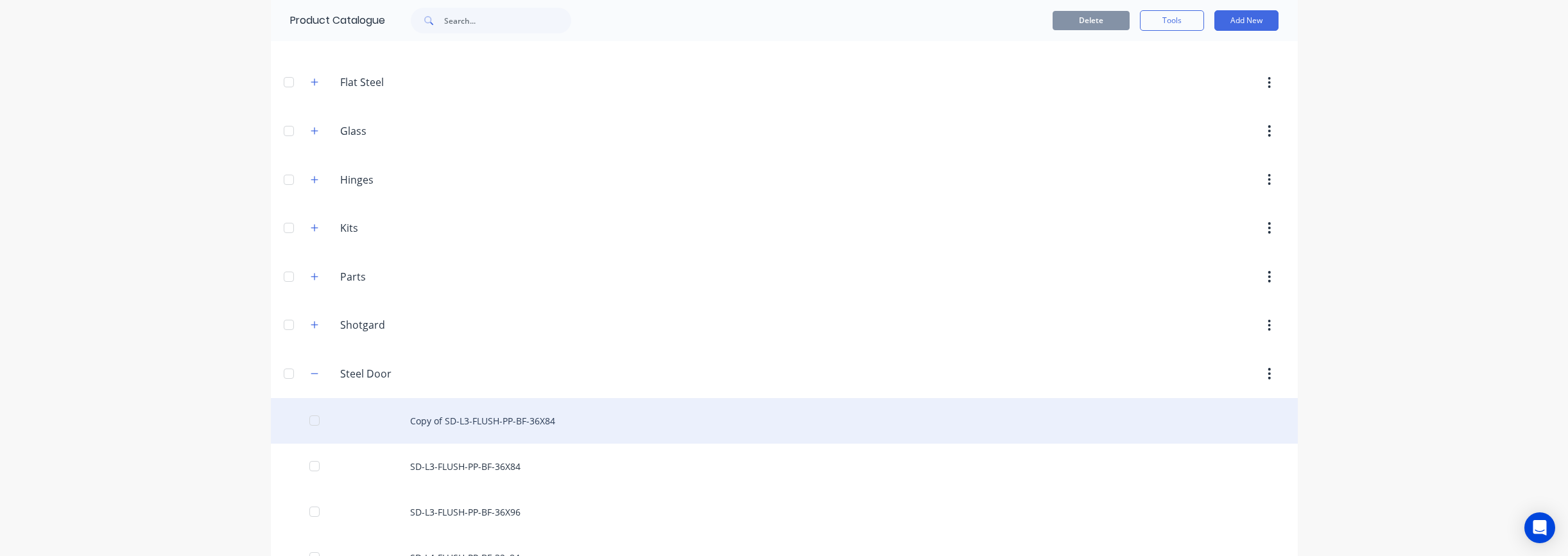
scroll to position [635, 0]
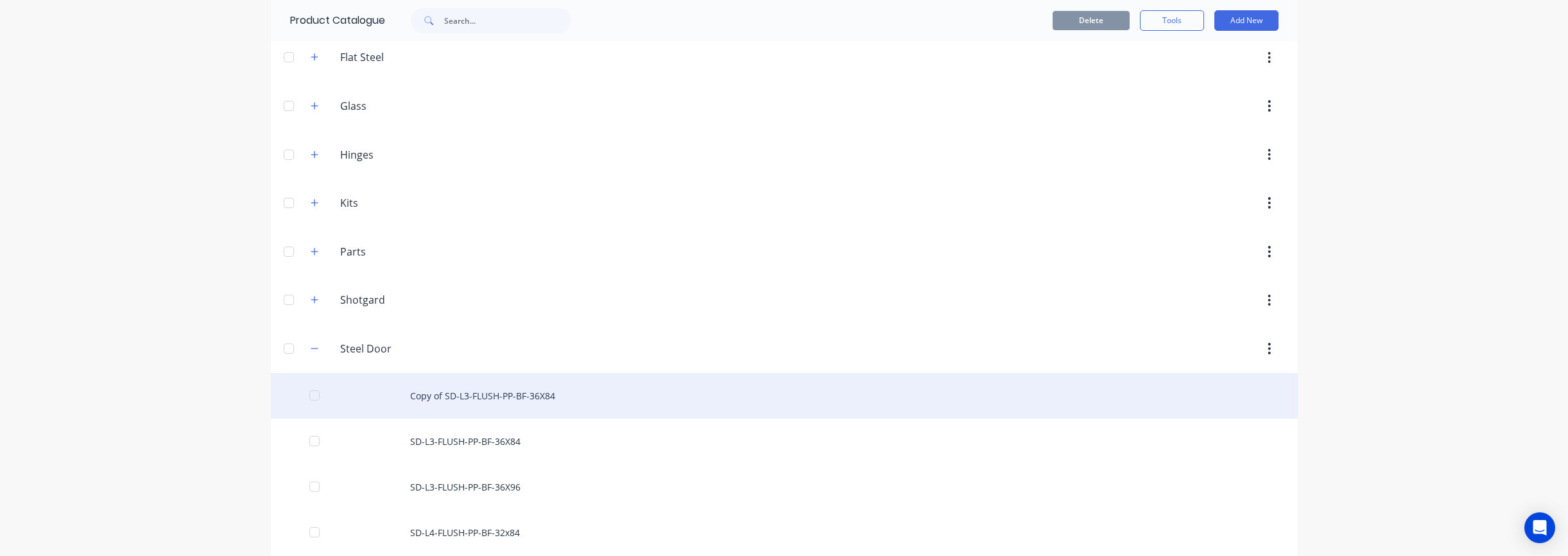
click at [503, 401] on div "Copy of SD-L3-FLUSH-PP-BF-36X84" at bounding box center [784, 395] width 1027 height 45
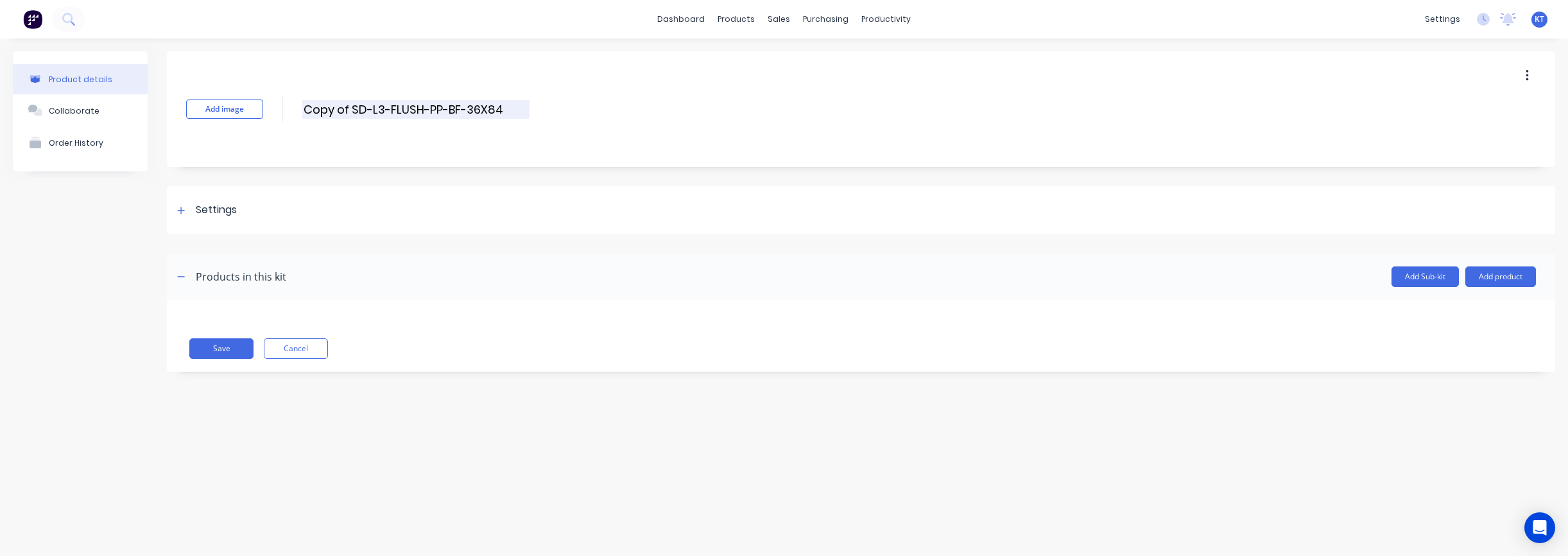
click at [356, 111] on input "Copy of SD-L3-FLUSH-PP-BF-36X84" at bounding box center [416, 110] width 227 height 19
drag, startPoint x: 353, startPoint y: 110, endPoint x: 294, endPoint y: 107, distance: 59.1
click at [294, 107] on div "Add image Copy of SD-L3-FLUSH-PP-BF-36X84 Copy of SD-L3-FLUSH-PP-BF-36X84 Enter…" at bounding box center [860, 110] width 1388 height 116
click at [334, 109] on input "SD-L3-FLUSH-PP-BF-36X84" at bounding box center [416, 110] width 227 height 19
type input "SD-NONBR-FLUSH-PP-BF-36X84"
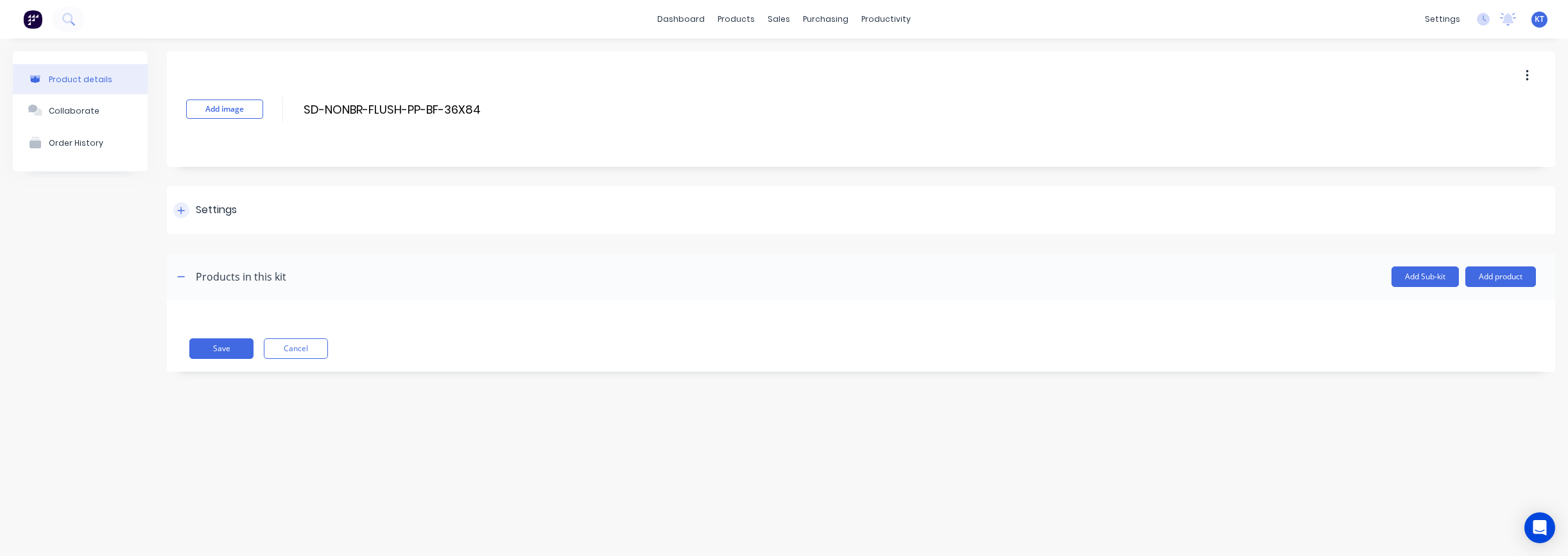
click at [176, 215] on div at bounding box center [181, 210] width 16 height 16
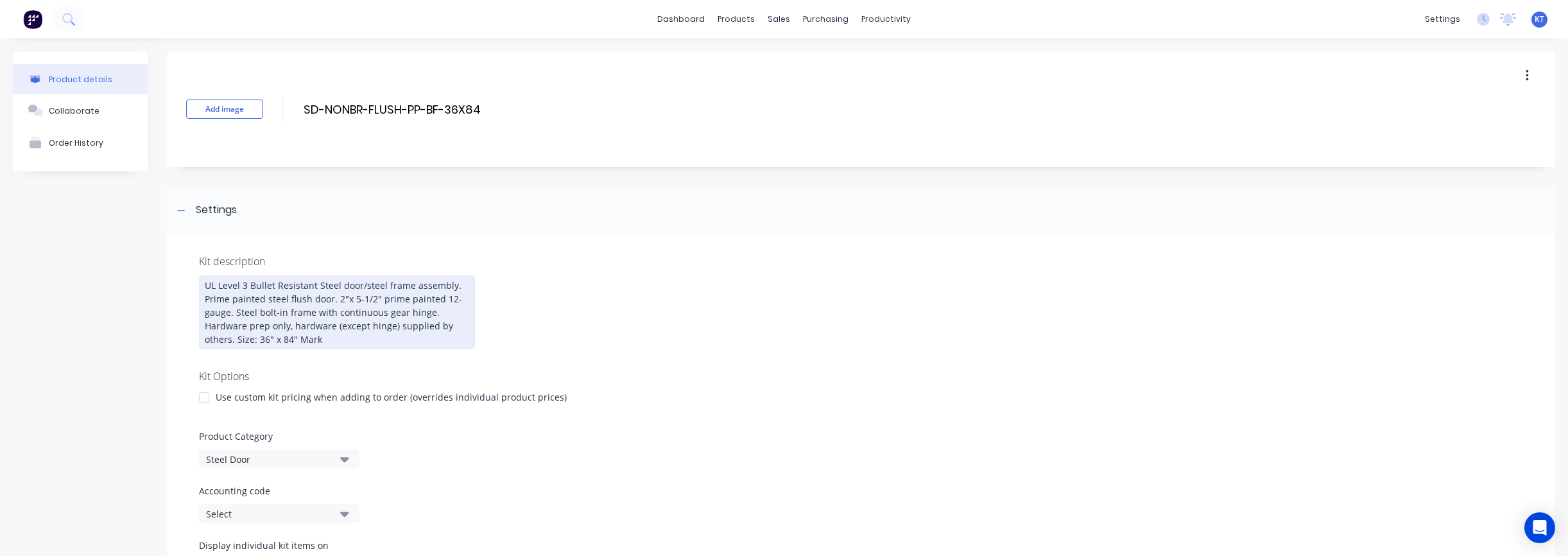
click at [220, 291] on div "UL Level 3 Bullet Resistant Steel door/steel frame assembly. Prime painted stee…" at bounding box center [337, 312] width 276 height 74
click at [212, 291] on div "UL Level 3 Bullet Resistant Steel door/steel frame assembly. Prime painted stee…" at bounding box center [337, 312] width 276 height 74
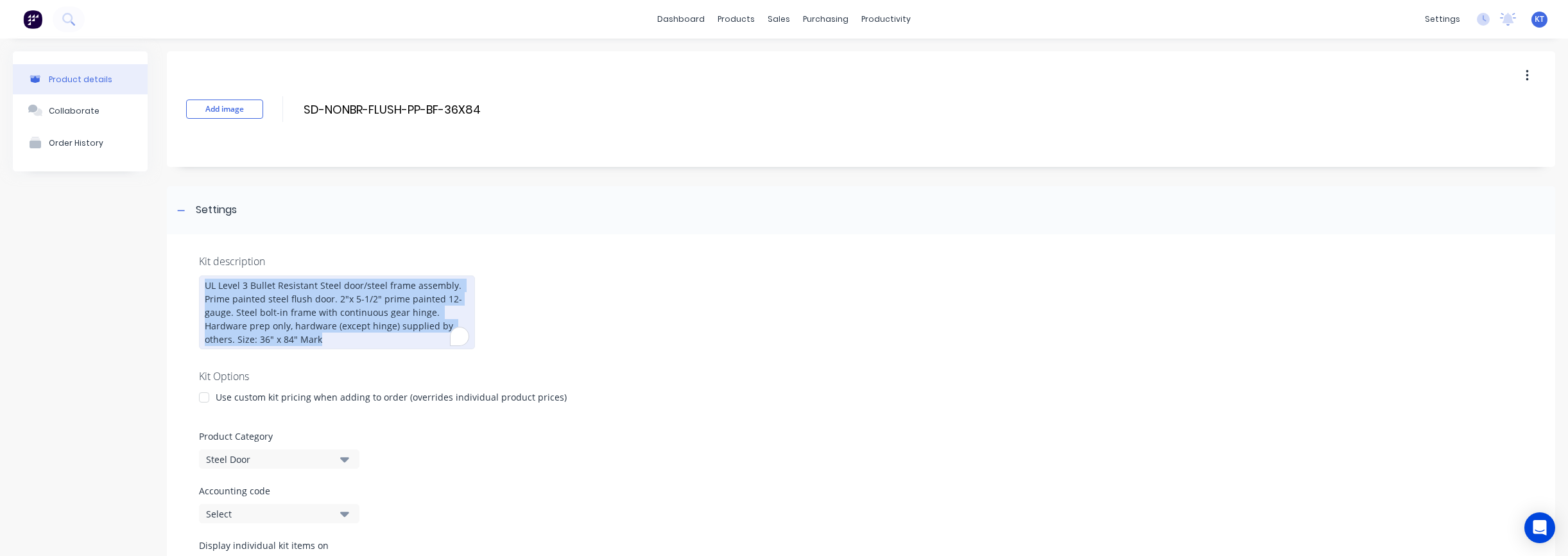
click at [212, 291] on div "UL Level 3 Bullet Resistant Steel door/steel frame assembly. Prime painted stee…" at bounding box center [337, 312] width 276 height 74
copy div "UL Level 3 Bullet Resistant Steel door/steel frame assembly. Prime painted stee…"
drag, startPoint x: 322, startPoint y: 342, endPoint x: 189, endPoint y: 286, distance: 144.3
click at [189, 286] on div "Kit description UL Level 3 Bullet Resistant Steel door/steel frame assembly. Pr…" at bounding box center [860, 450] width 1388 height 433
paste div "To enrich screen reader interactions, please activate Accessibility in Grammarl…"
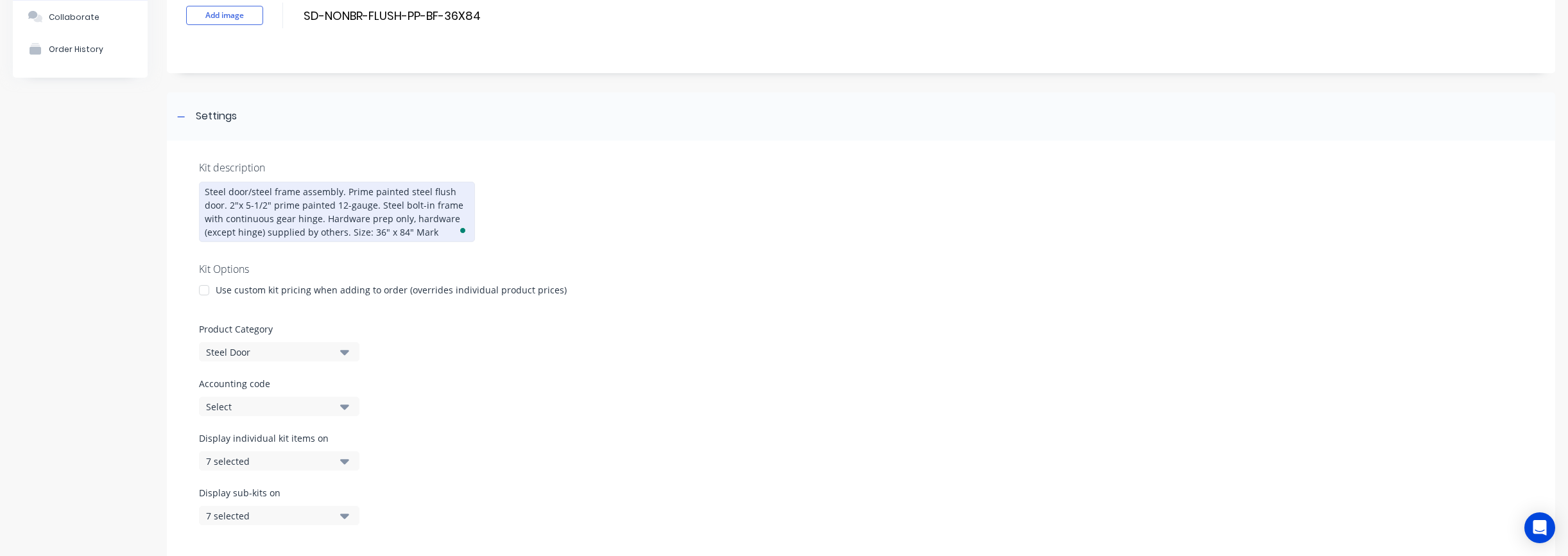
scroll to position [155, 0]
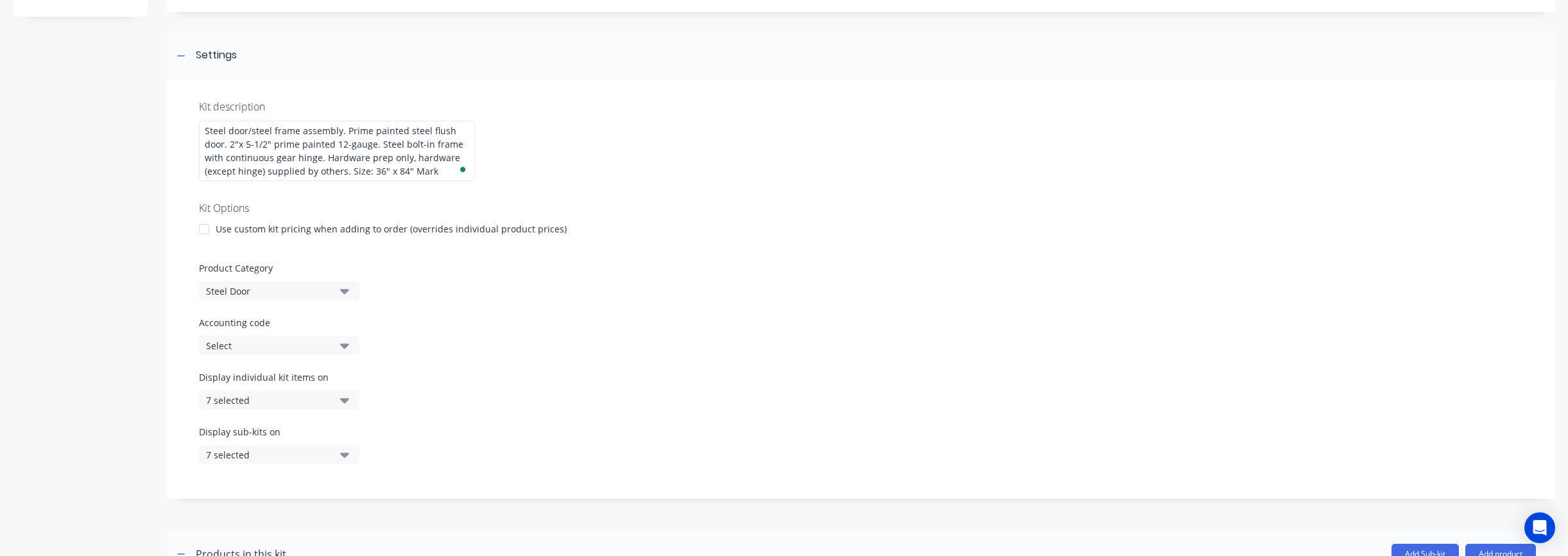
click at [248, 408] on button "7 selected" at bounding box center [279, 399] width 160 height 20
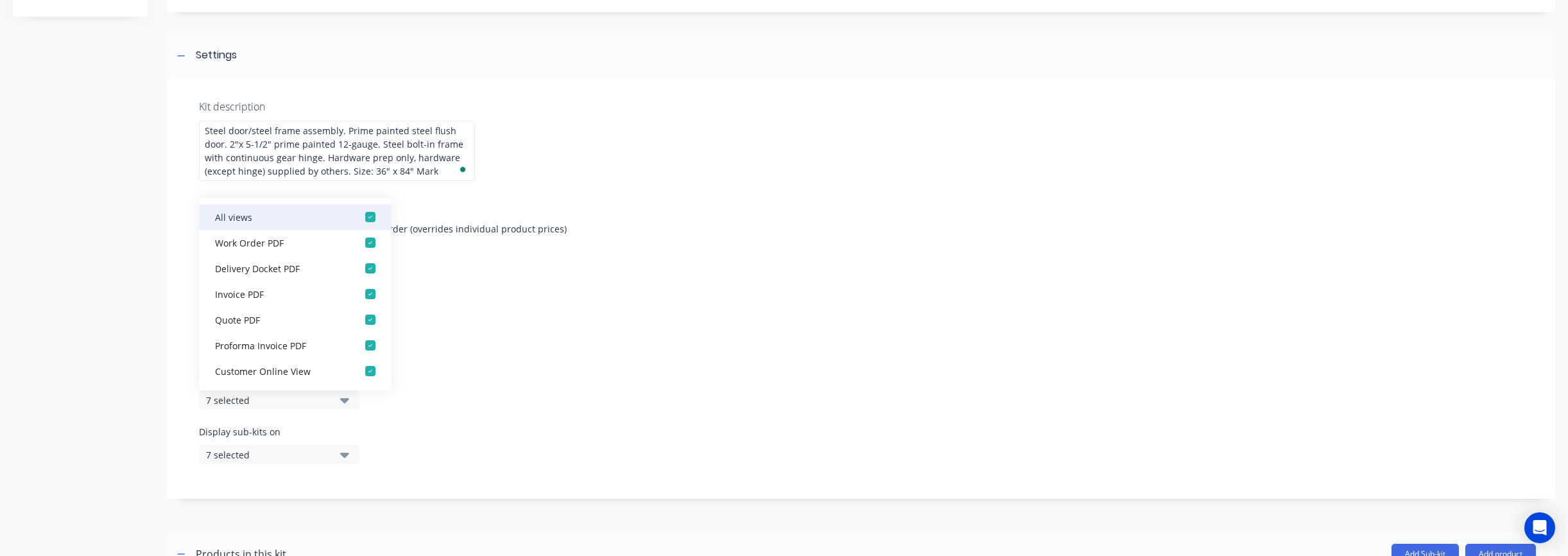
click at [265, 226] on button "All views" at bounding box center [295, 217] width 193 height 26
click at [279, 452] on div "7 selected" at bounding box center [268, 454] width 124 height 13
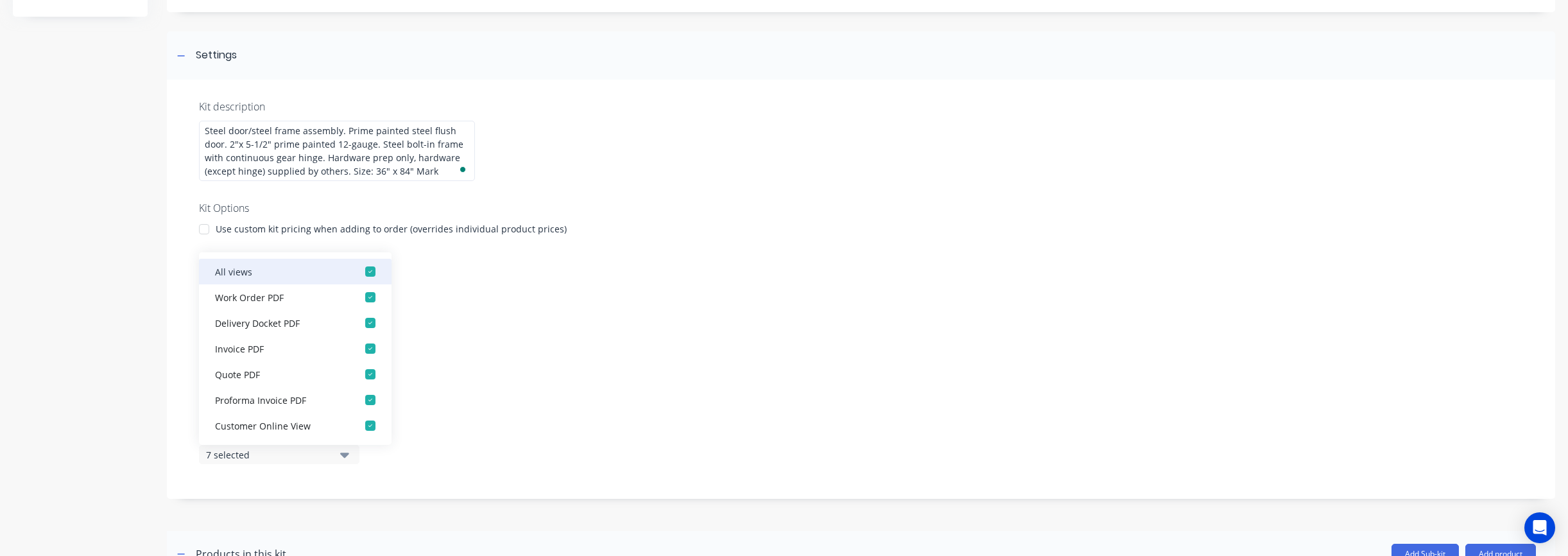
click at [367, 273] on div "button" at bounding box center [370, 271] width 26 height 26
click at [600, 351] on div "Accounting code Select" at bounding box center [860, 335] width 1324 height 39
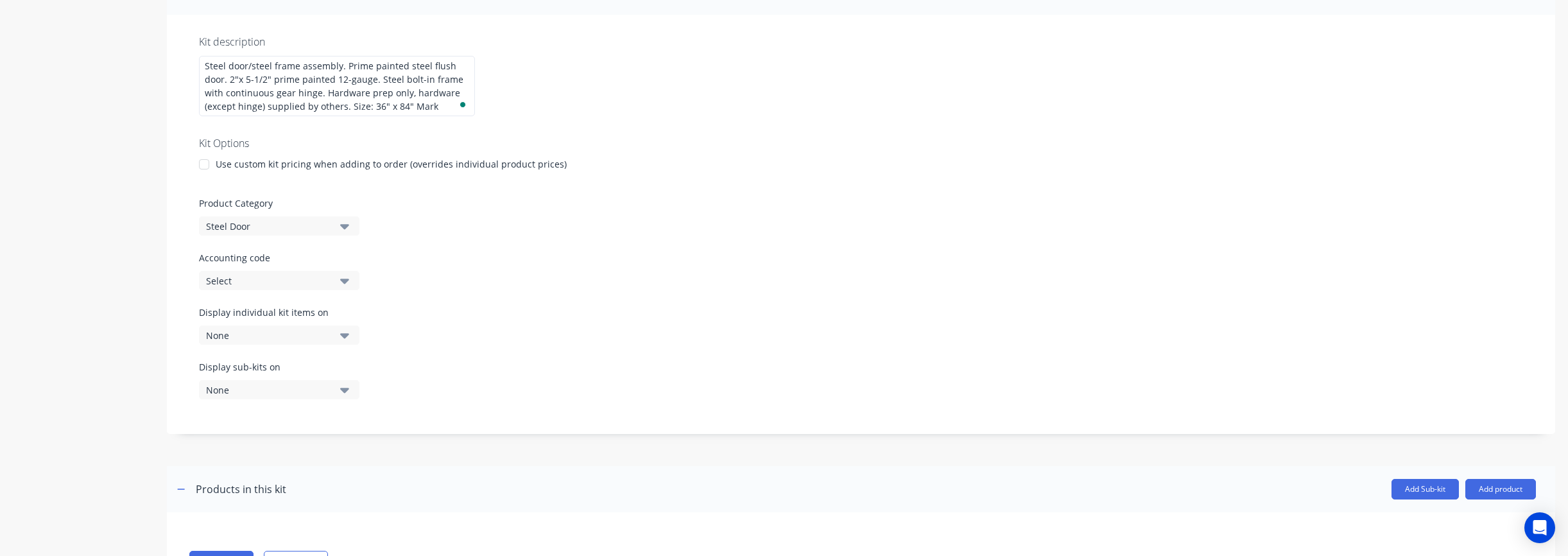
scroll to position [280, 0]
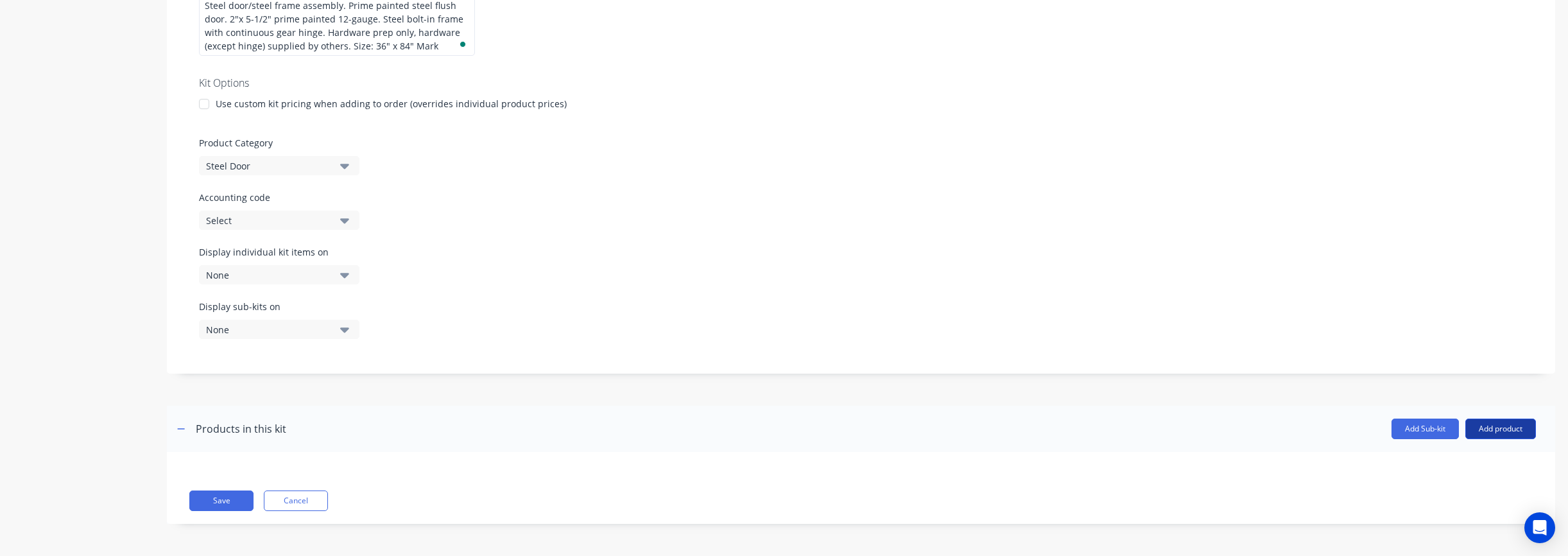
click at [1505, 429] on button "Add product" at bounding box center [1501, 429] width 70 height 20
click at [1475, 460] on div "Product catalogue" at bounding box center [1475, 462] width 99 height 19
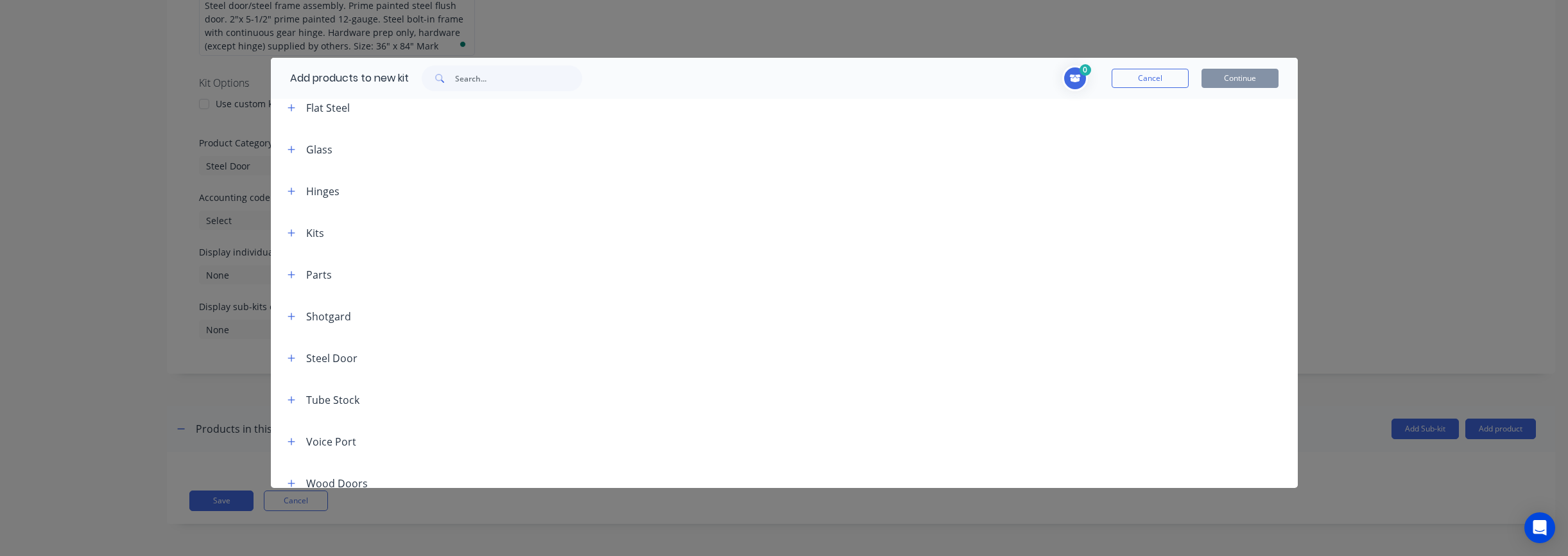
scroll to position [497, 0]
click at [294, 125] on icon "button" at bounding box center [291, 123] width 8 height 9
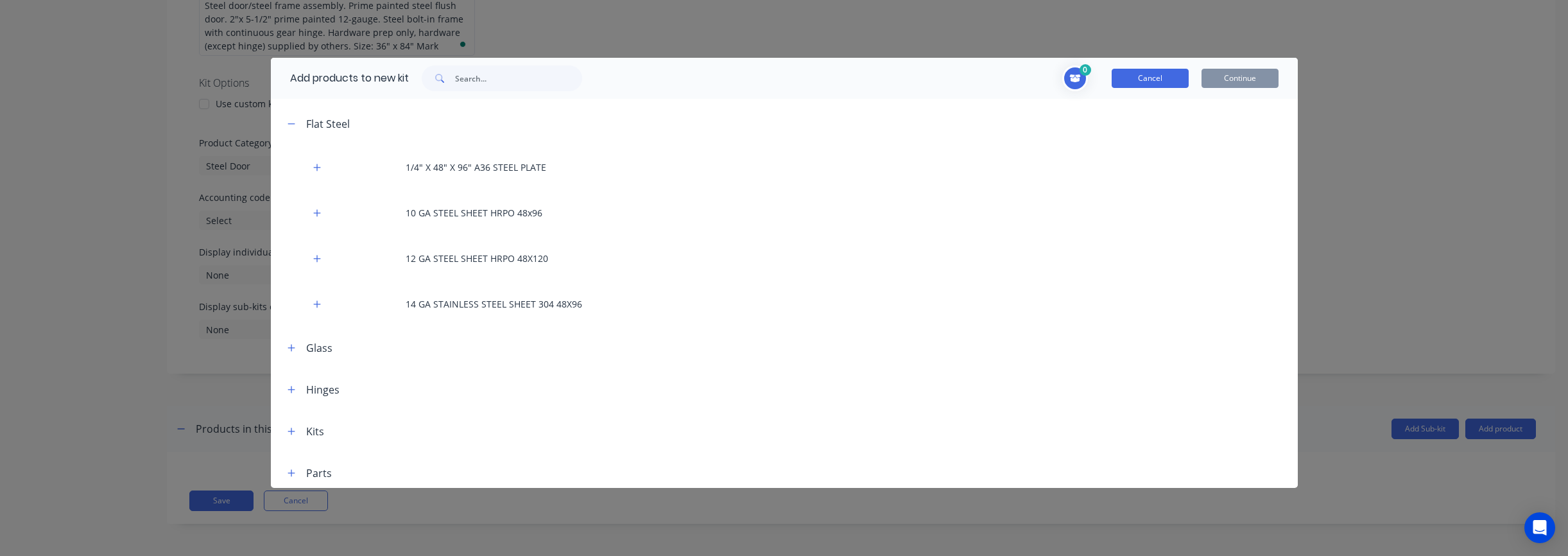
click at [1160, 83] on button "Cancel" at bounding box center [1150, 78] width 77 height 20
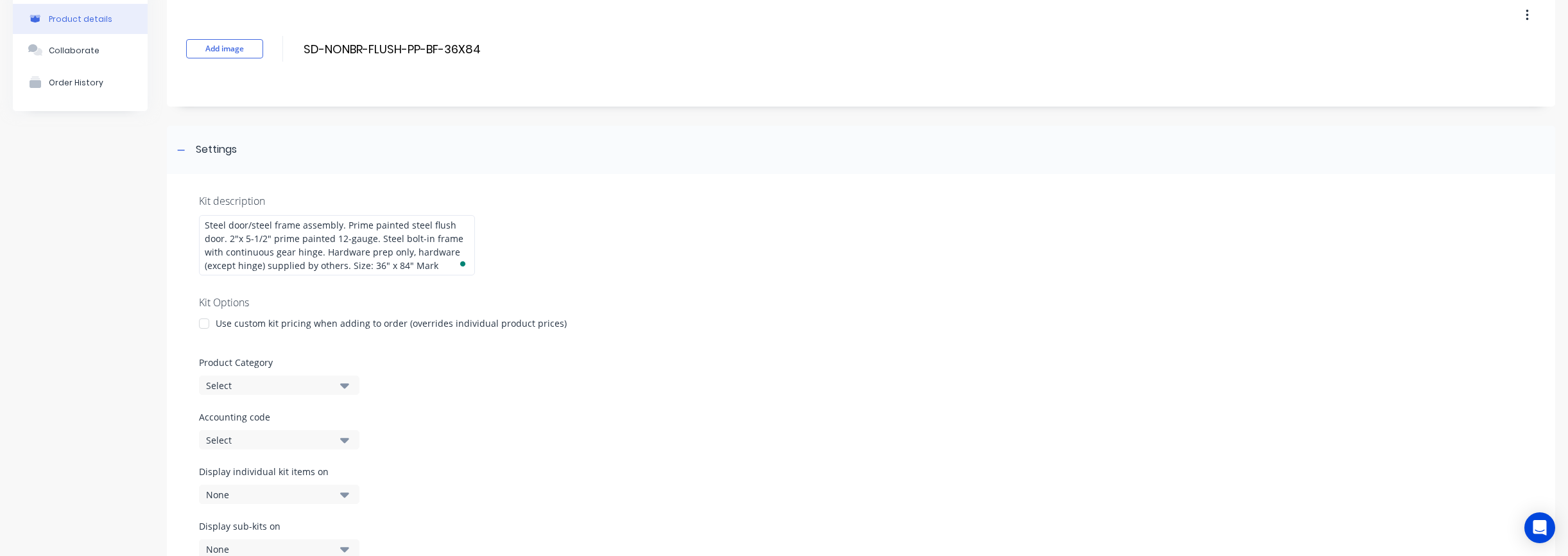
scroll to position [280, 0]
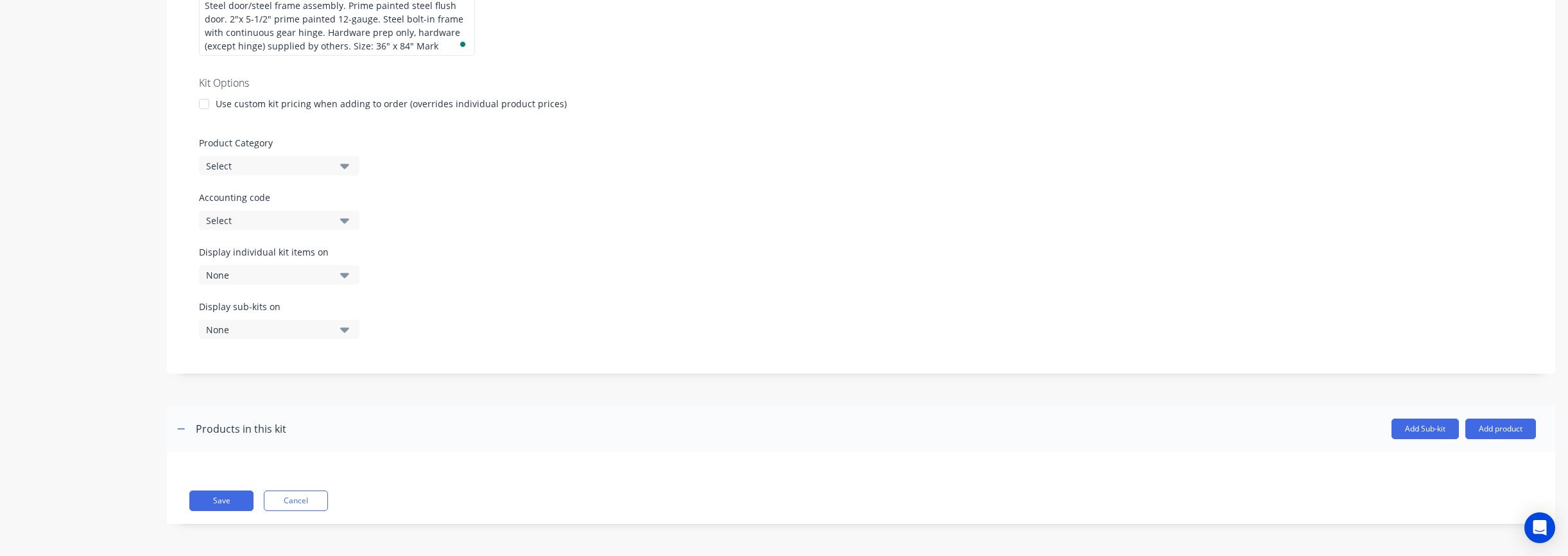
click at [211, 511] on div "Save Cancel" at bounding box center [860, 488] width 1388 height 72
click at [219, 507] on button "Save" at bounding box center [222, 500] width 64 height 20
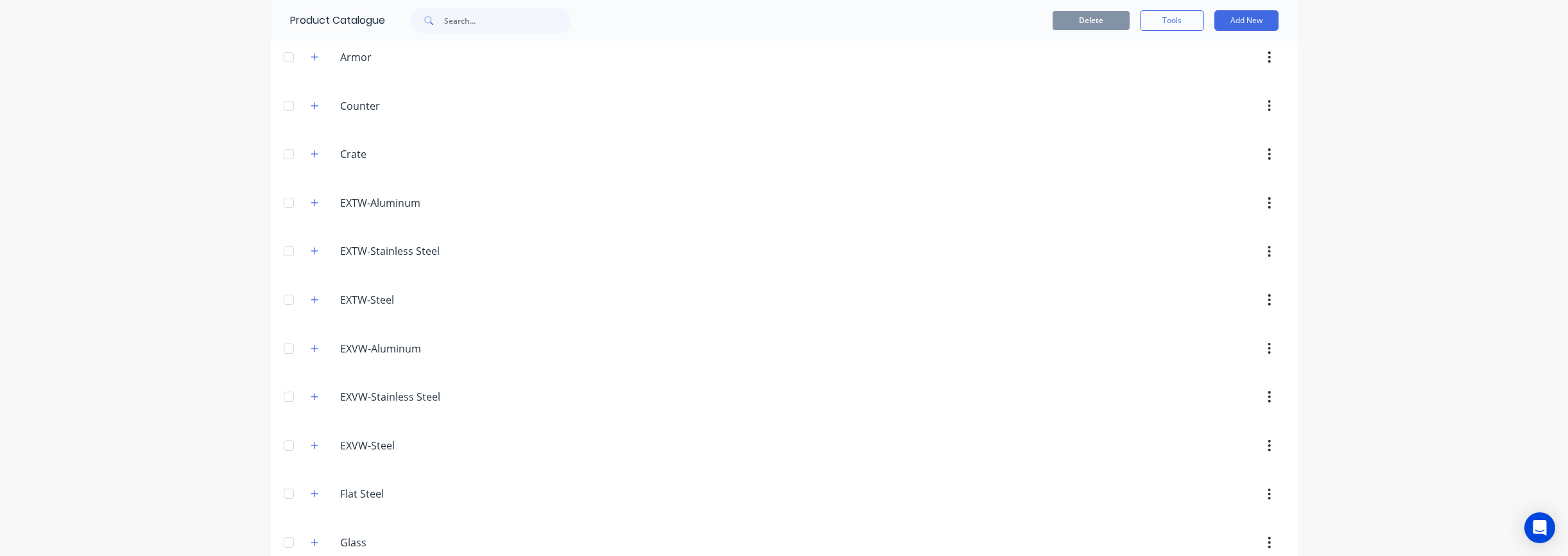
scroll to position [351, 0]
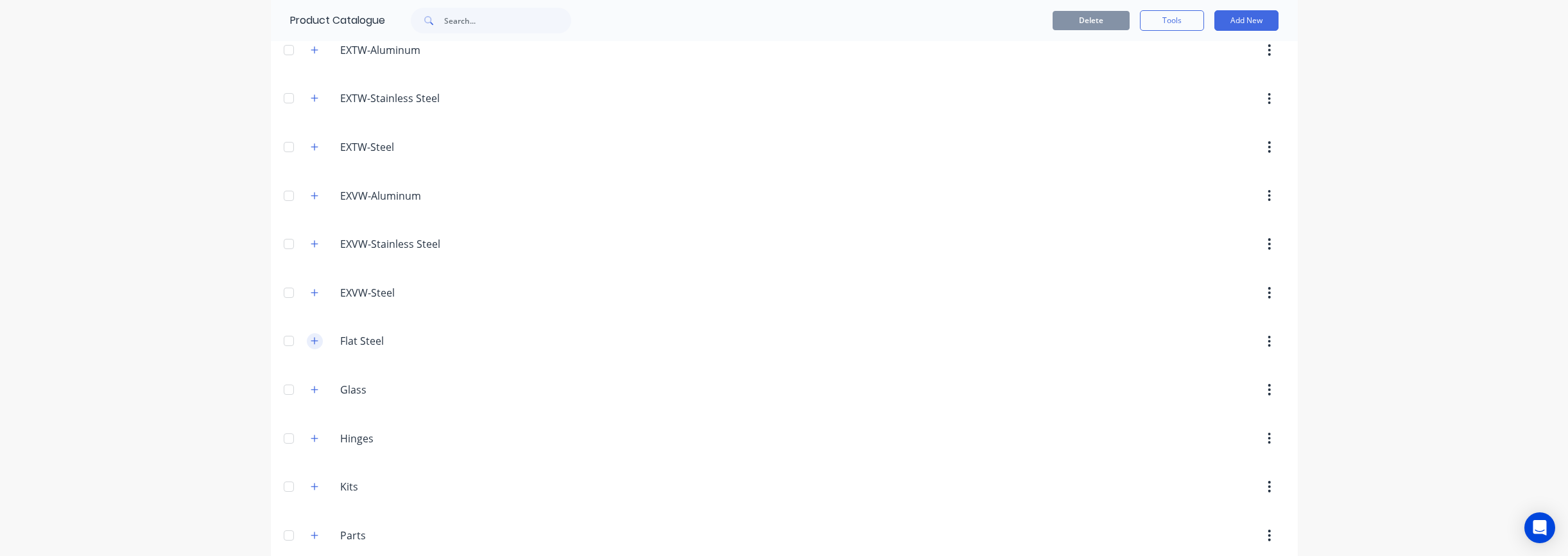
click at [311, 343] on icon "button" at bounding box center [315, 341] width 8 height 9
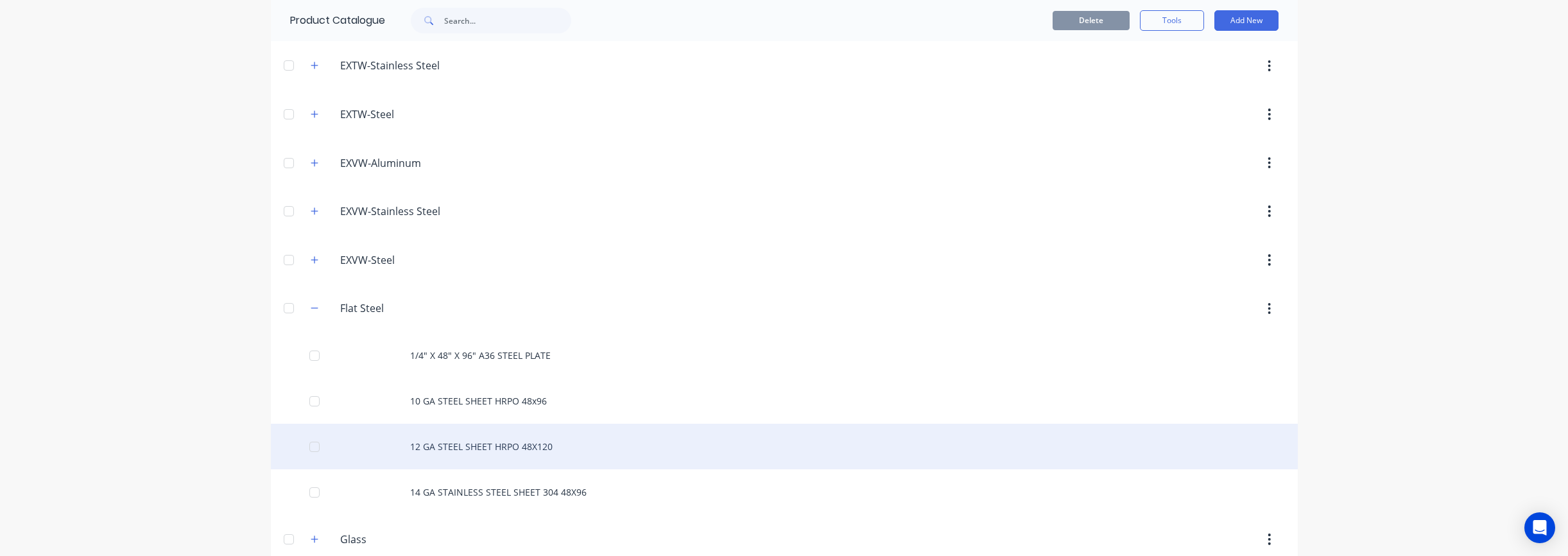
scroll to position [424, 0]
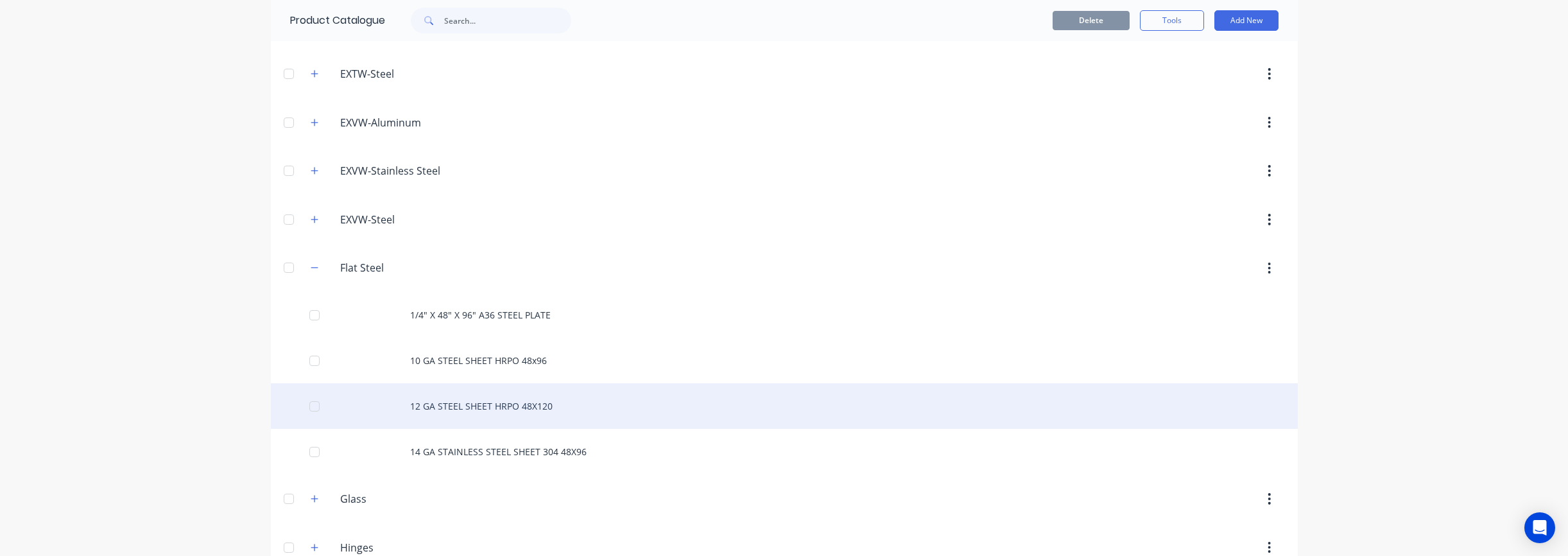
click at [315, 405] on div at bounding box center [314, 406] width 26 height 26
click at [470, 413] on div "12 GA STEEL SHEET HRPO 48X120" at bounding box center [784, 406] width 1027 height 45
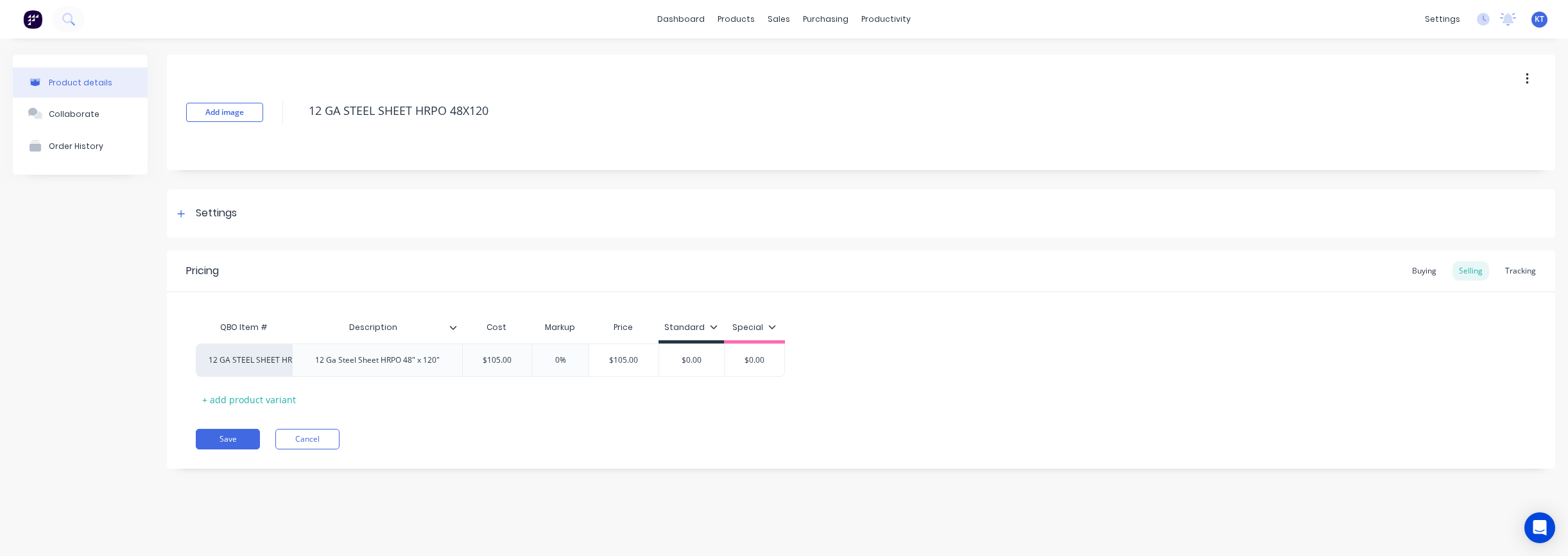
click at [1532, 84] on button "button" at bounding box center [1527, 79] width 31 height 23
click at [1480, 119] on span "Duplicate" at bounding box center [1480, 112] width 96 height 13
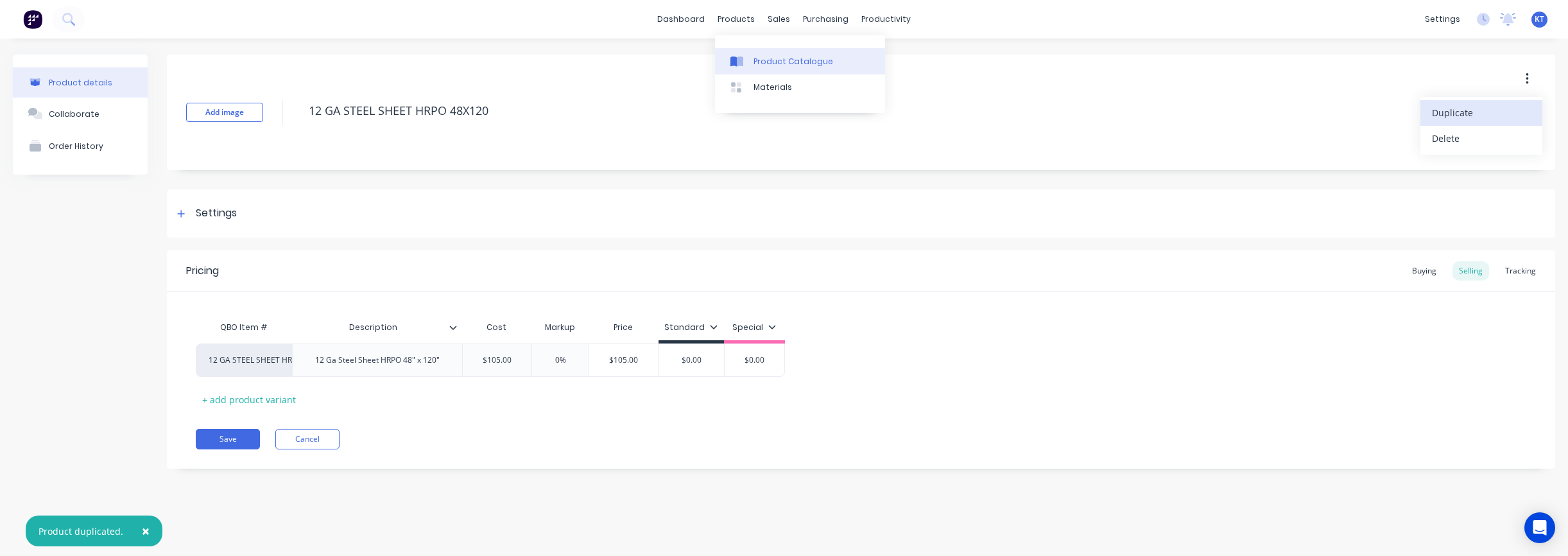
click at [771, 67] on link "Product Catalogue" at bounding box center [799, 60] width 170 height 26
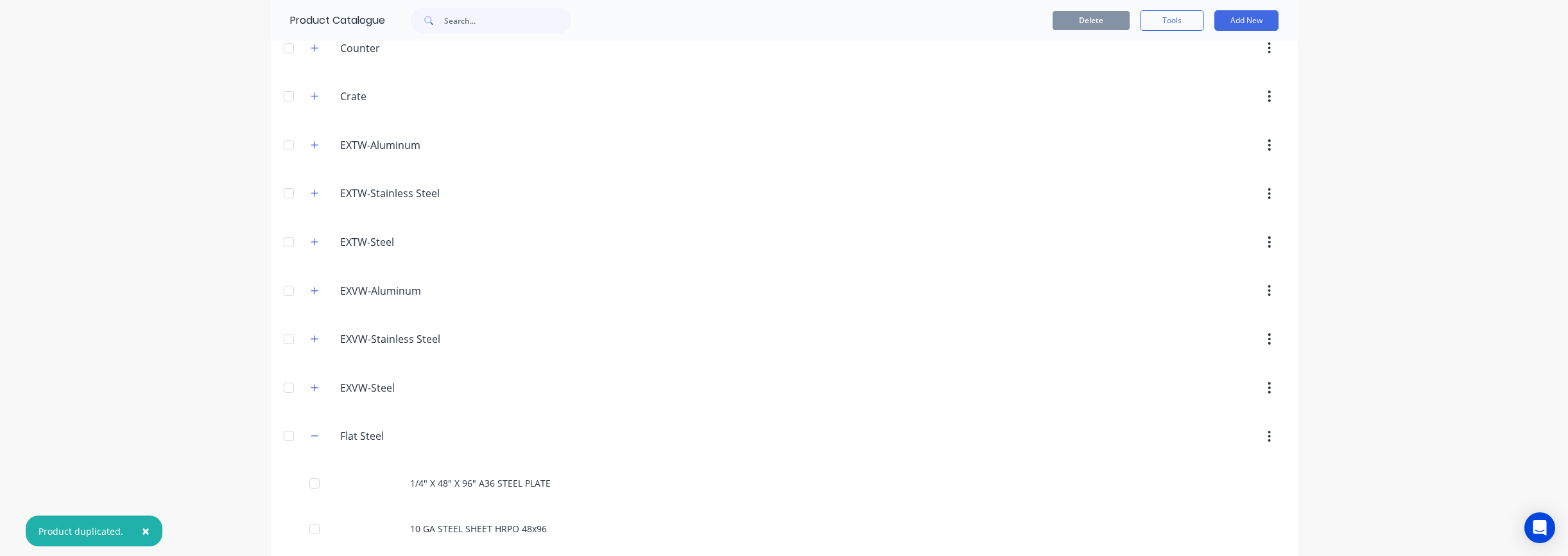
scroll to position [609, 0]
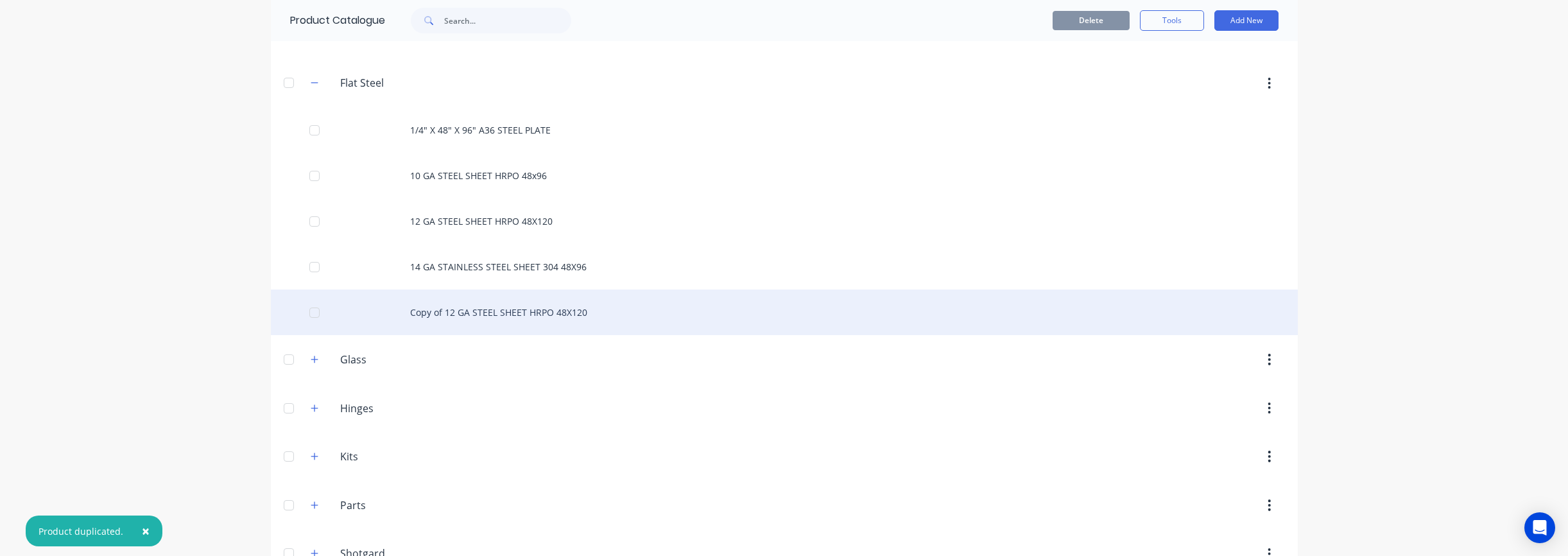
click at [473, 316] on div "Copy of 12 GA STEEL SHEET HRPO 48X120" at bounding box center [784, 312] width 1027 height 45
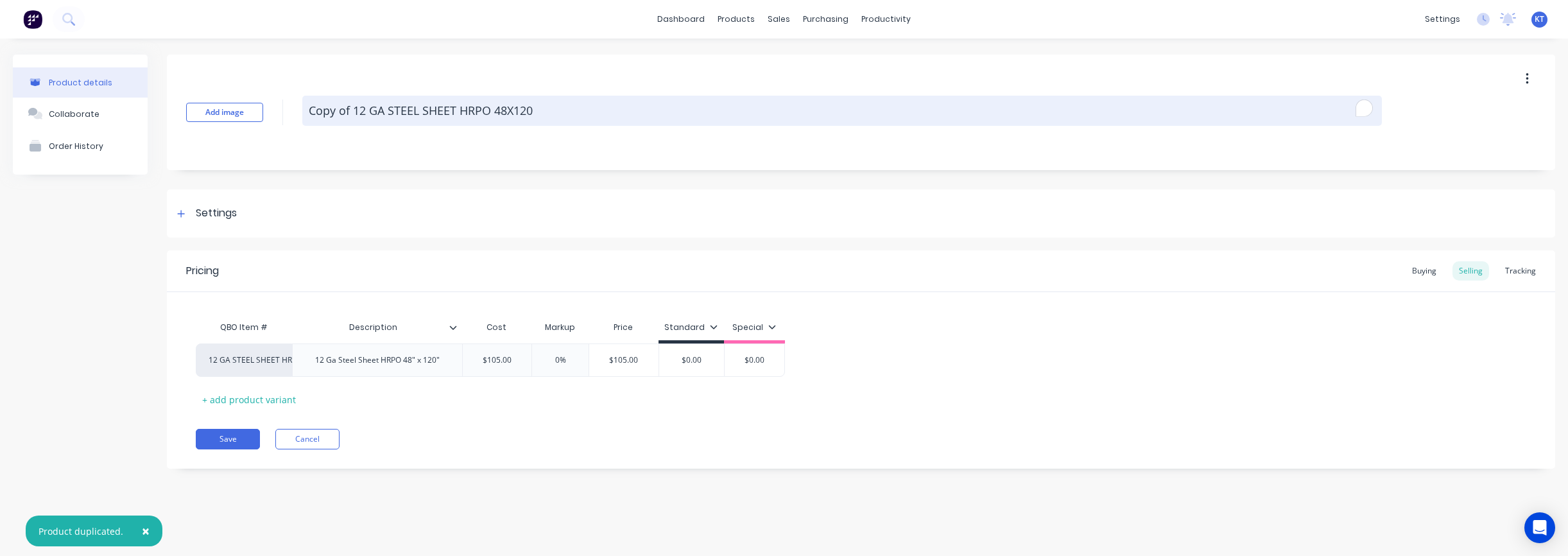
click at [357, 121] on textarea "Copy of 12 GA STEEL SHEET HRPO 48X120" at bounding box center [842, 110] width 1080 height 31
click at [357, 114] on textarea "Copy of 12 GA STEEL SHEET HRPO 48X120" at bounding box center [842, 110] width 1080 height 31
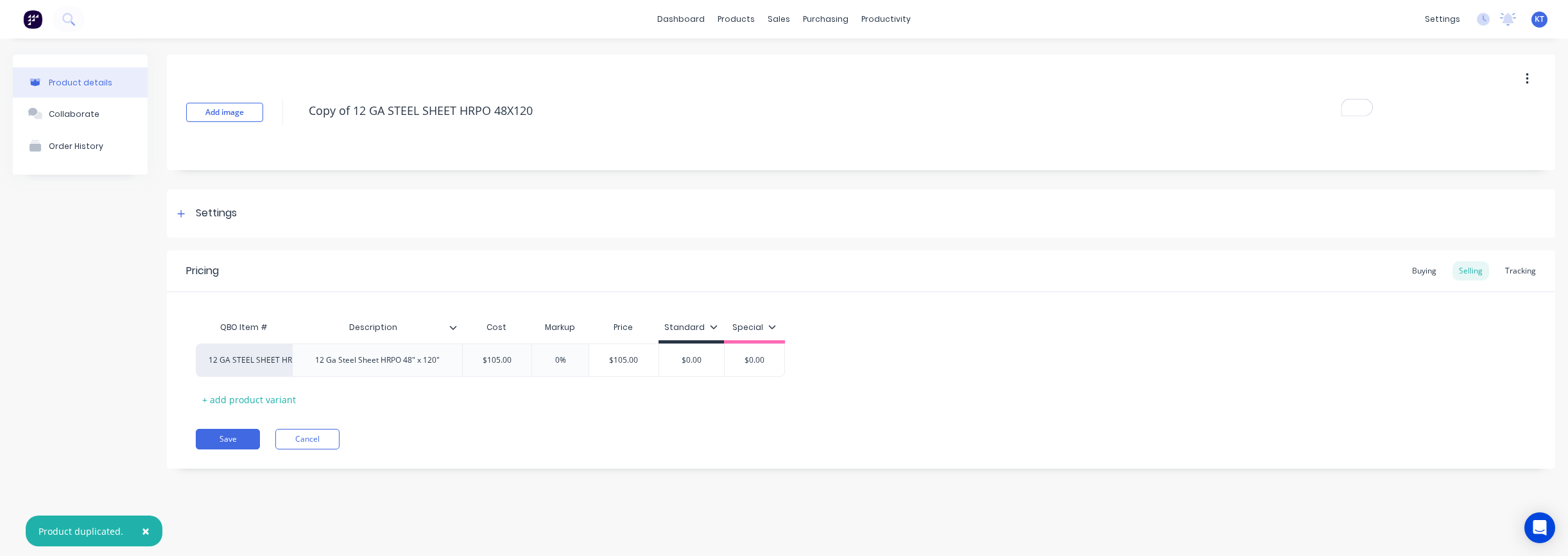
drag, startPoint x: 355, startPoint y: 111, endPoint x: 283, endPoint y: 114, distance: 72.1
click at [283, 114] on div "Add image Copy of 12 GA STEEL SHEET HRPO 48X120" at bounding box center [860, 113] width 1388 height 116
type textarea "x"
type textarea "12 GA STEEL SHEET HRPO 48X120"
type textarea "x"
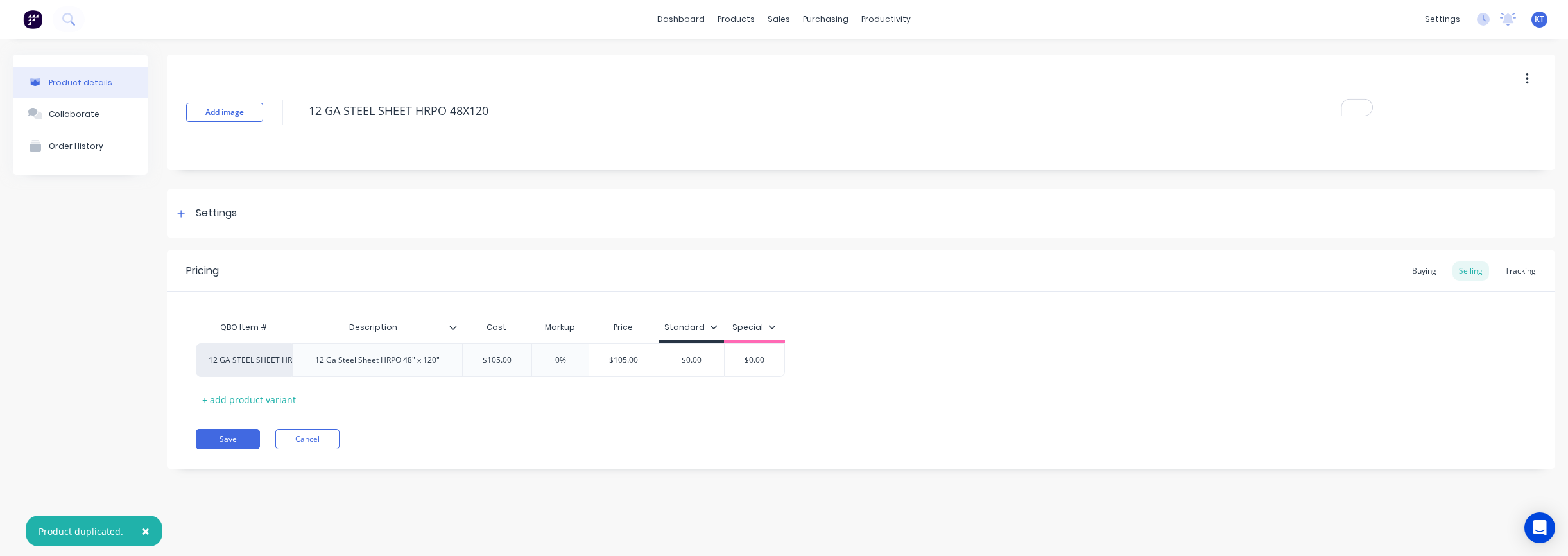
type textarea "12 GA STEEL SHEET HRPO 48X120"
click at [485, 139] on div "Add image 12 GA STEEL SHEET HRPO 48X120" at bounding box center [860, 113] width 1388 height 116
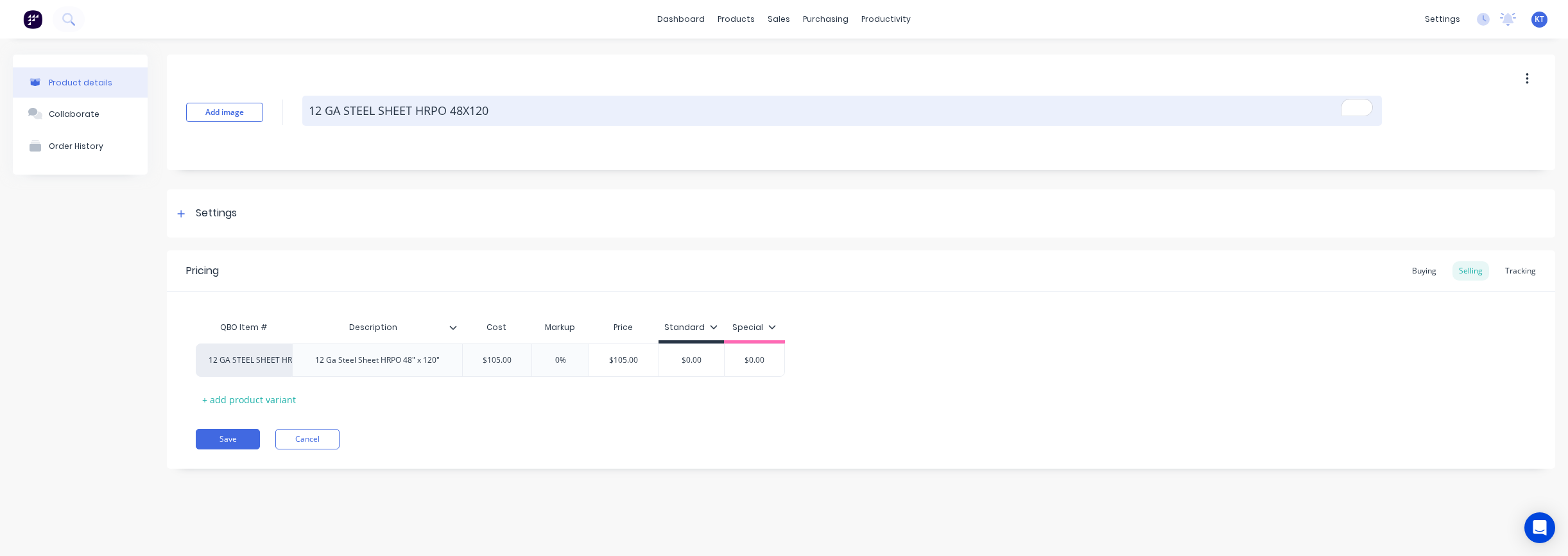
click at [463, 110] on textarea "12 GA STEEL SHEET HRPO 48X120" at bounding box center [842, 110] width 1080 height 31
drag, startPoint x: 471, startPoint y: 110, endPoint x: 518, endPoint y: 114, distance: 47.2
click at [518, 114] on textarea "12 GA STEEL SHEET HRPO 48X120" at bounding box center [842, 110] width 1080 height 31
type textarea "x"
type textarea "12 GA STEEL SHEET HRPO 48X9"
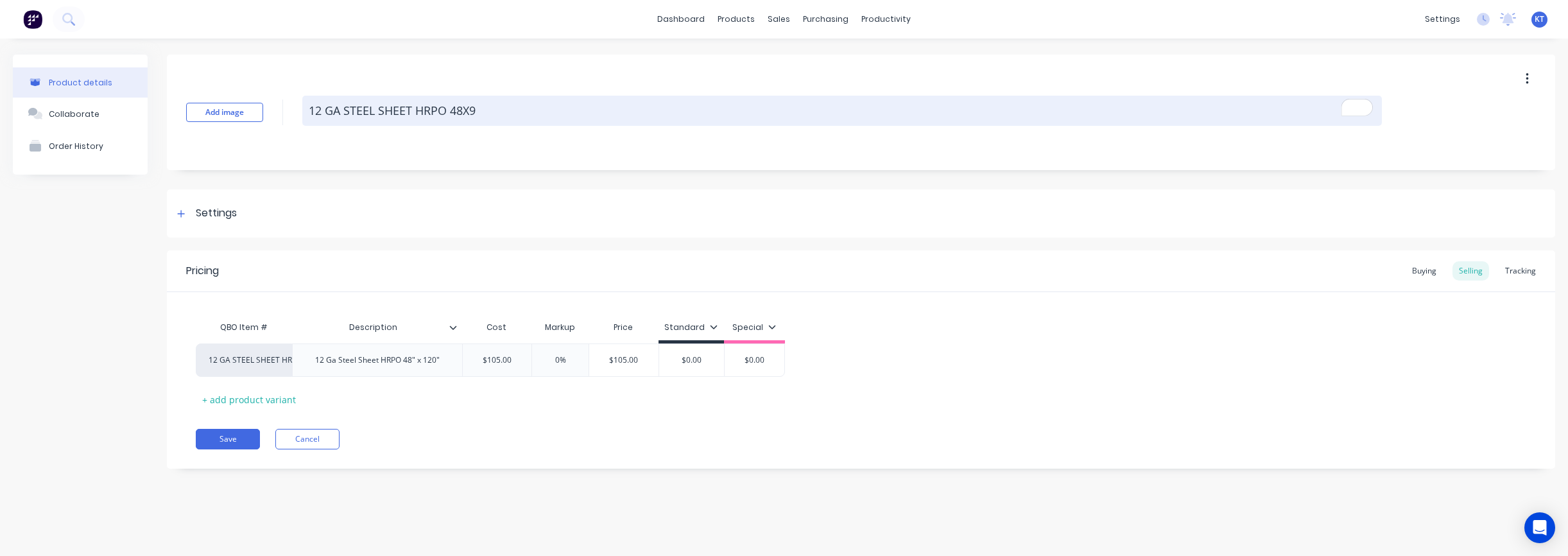
type textarea "x"
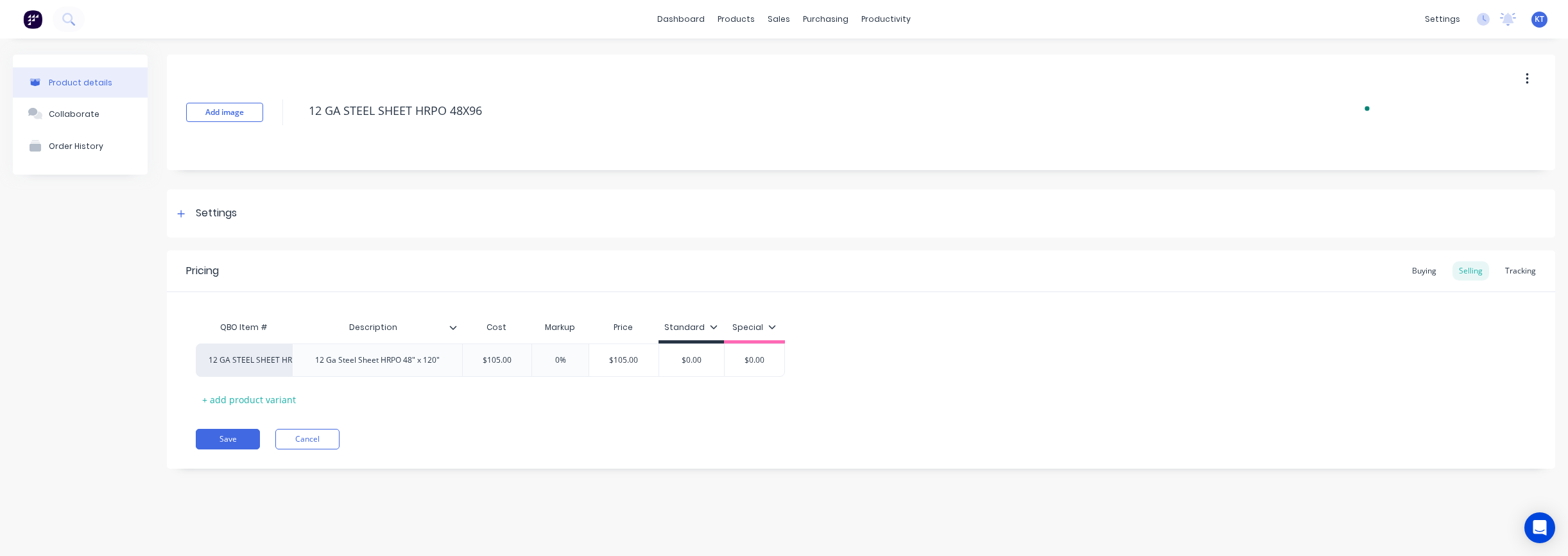
type textarea "12 GA STEEL SHEET HRPO 48X96"
type textarea "x"
type textarea "12 GA STEEL SHEET HRPO 48X96"
click at [568, 166] on div "Add image 12 GA STEEL SHEET HRPO 48X96" at bounding box center [860, 113] width 1388 height 116
click at [180, 216] on icon at bounding box center [181, 213] width 8 height 9
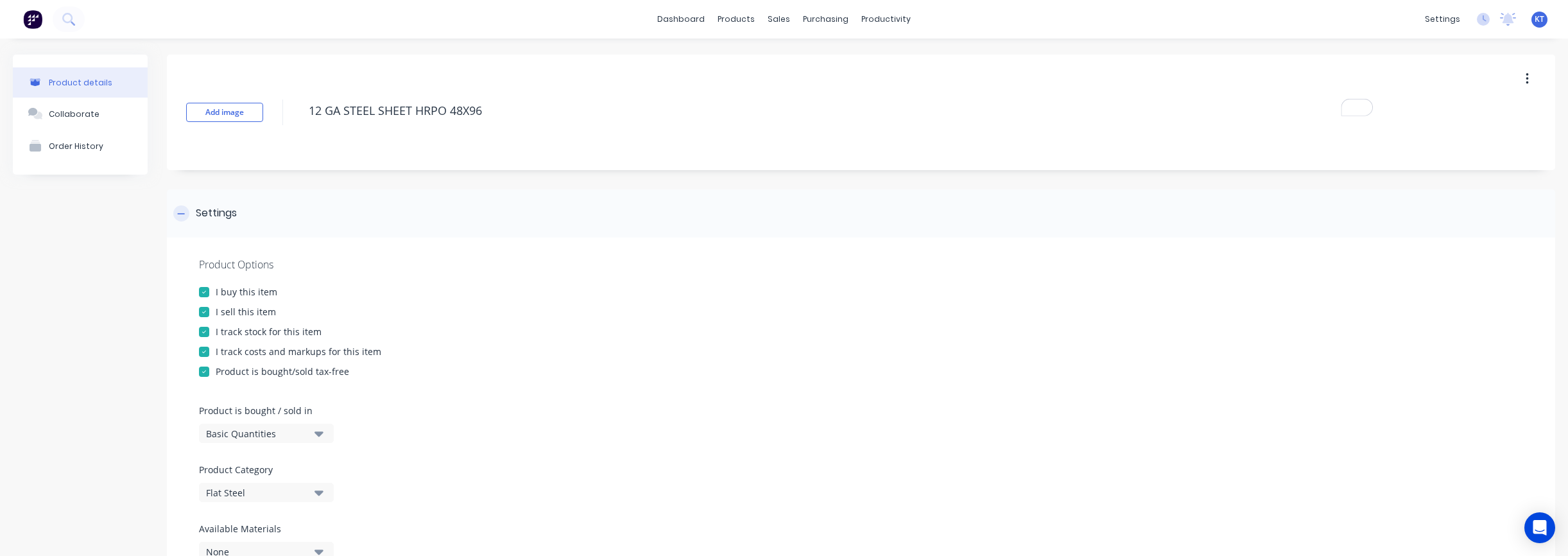
click at [180, 216] on icon at bounding box center [181, 213] width 8 height 9
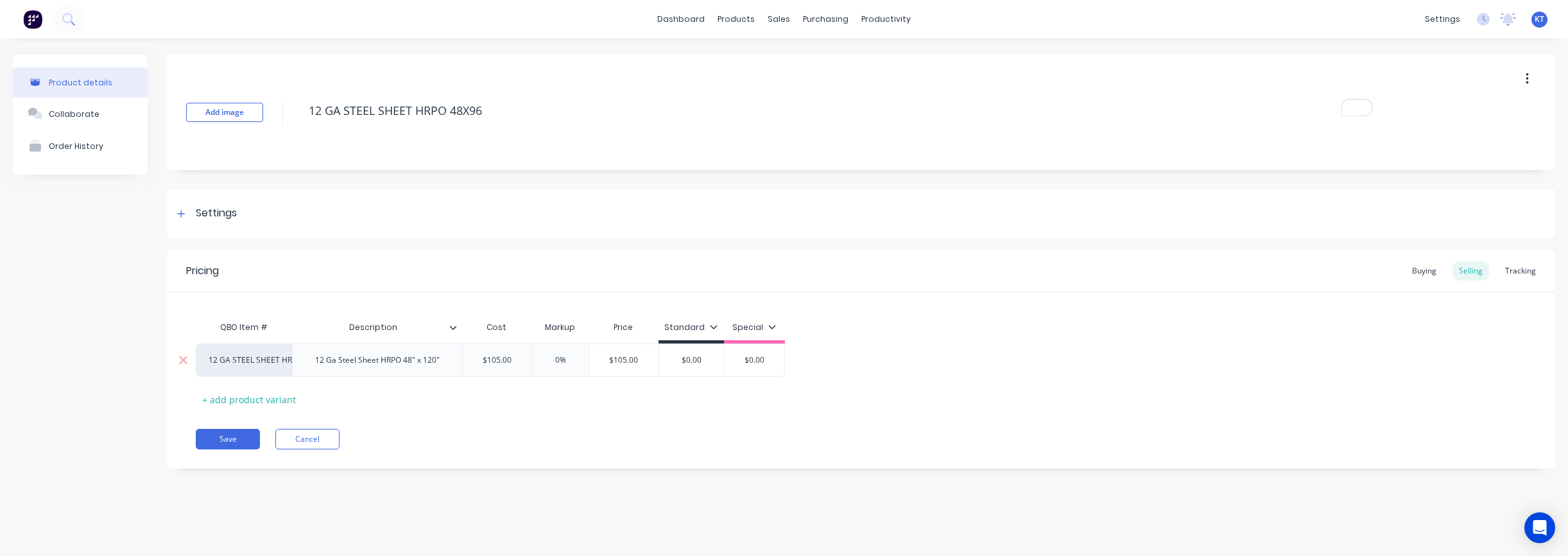
click at [257, 366] on div "12 GA STEEL SHEET HRPO 48" X 120"" at bounding box center [243, 360] width 96 height 34
click at [222, 366] on div "12 GA STEEL SHEET HRPO 48" X 120"" at bounding box center [243, 360] width 96 height 34
click at [221, 361] on div "12 GA STEEL SHEET HRPO 48" X 120"" at bounding box center [243, 360] width 70 height 12
type input "12 ga"
click at [290, 323] on button "12 GA STEEL SHEET HRPO 48" X 96" at bounding box center [283, 328] width 148 height 20
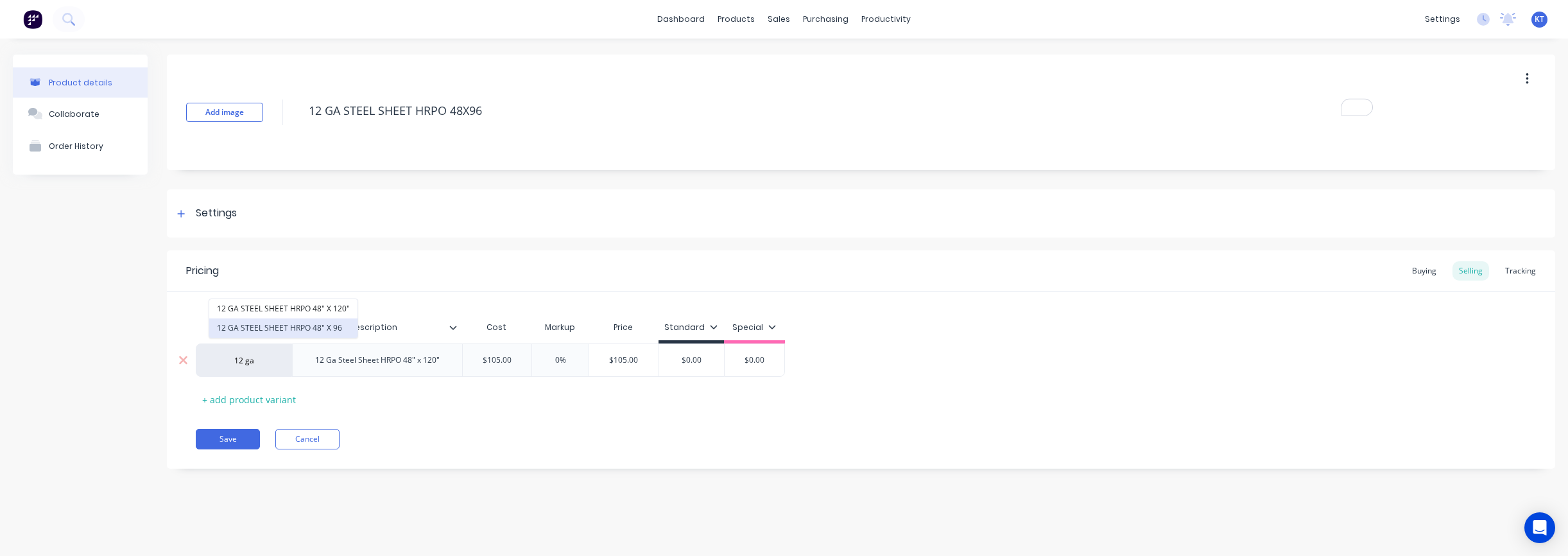
type textarea "x"
click at [426, 369] on div "12 Ga Steel Sheet HRPO 48" x 120"" at bounding box center [377, 360] width 170 height 34
click at [426, 364] on div "12 Ga Steel Sheet HRPO 48" x 120"" at bounding box center [377, 359] width 145 height 16
click at [432, 363] on div "12 Ga Steel Sheet HRPO 48" x 120"" at bounding box center [377, 359] width 145 height 16
click at [605, 366] on div "$105.00" at bounding box center [624, 359] width 70 height 32
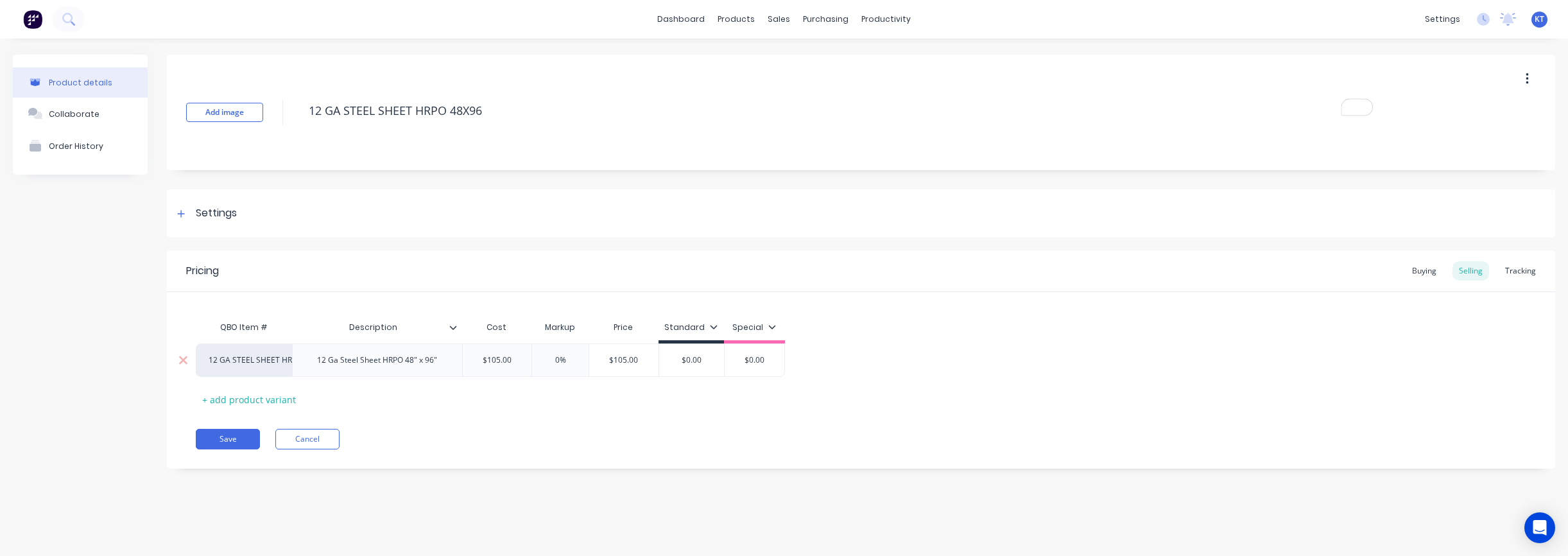
type textarea "x"
type input "$105.00"
click at [503, 356] on input "$105.00" at bounding box center [492, 360] width 70 height 12
drag, startPoint x: 472, startPoint y: 358, endPoint x: 568, endPoint y: 362, distance: 96.1
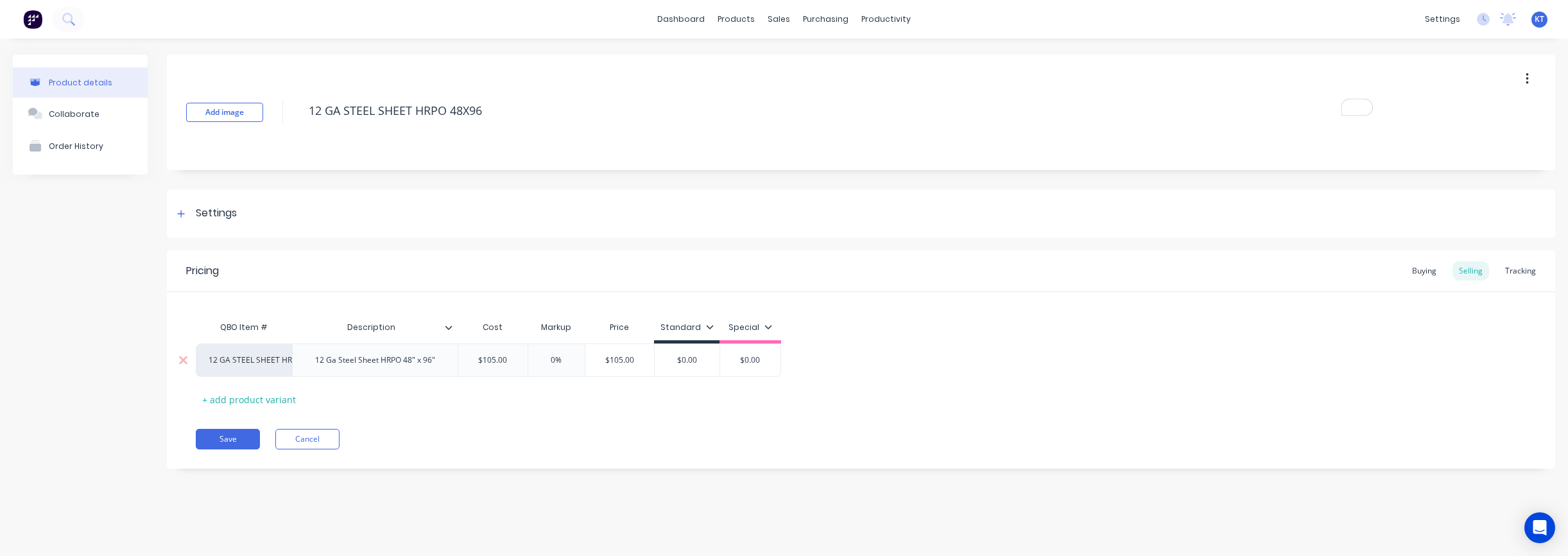
click at [568, 362] on div "12 GA STEEL SHEET HRPO 48" X 96 12 Ga Steel Sheet HRPO 48" x 96" $105.00 $105.0…" at bounding box center [488, 360] width 586 height 34
type textarea "x"
type input "8"
type textarea "x"
type input "88."
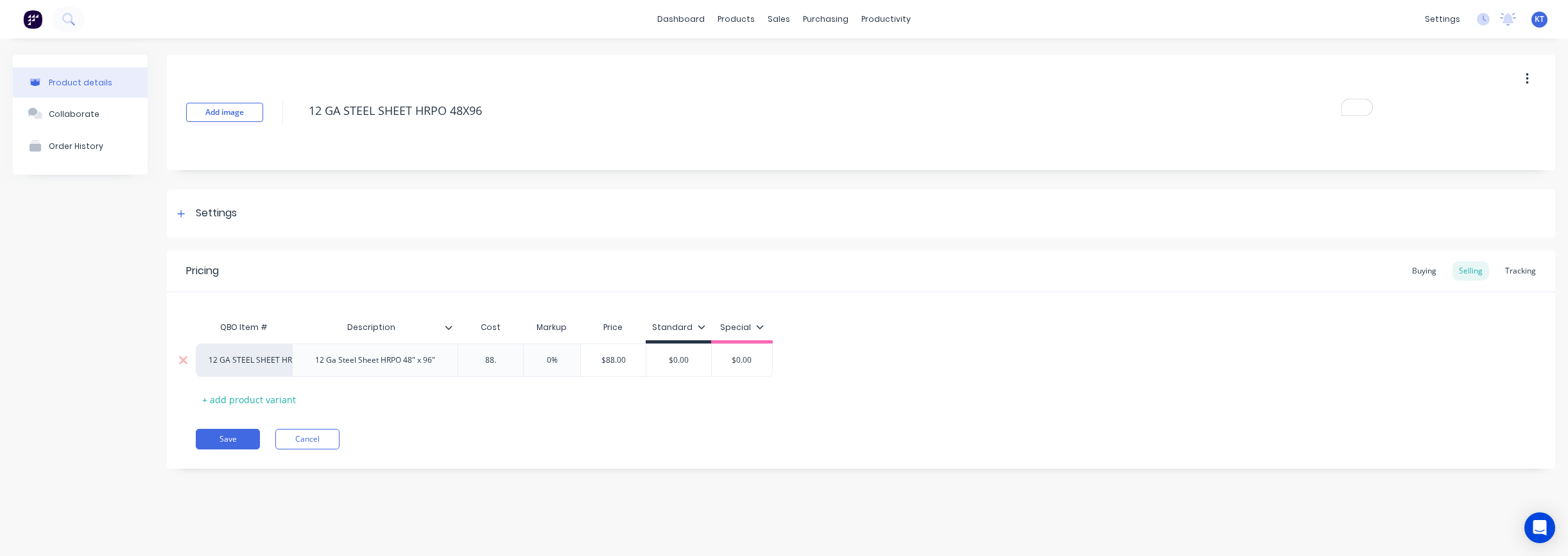
type textarea "x"
type input "88.8"
type textarea "x"
type input "88.85"
click at [546, 431] on div "Save Cancel" at bounding box center [875, 439] width 1360 height 20
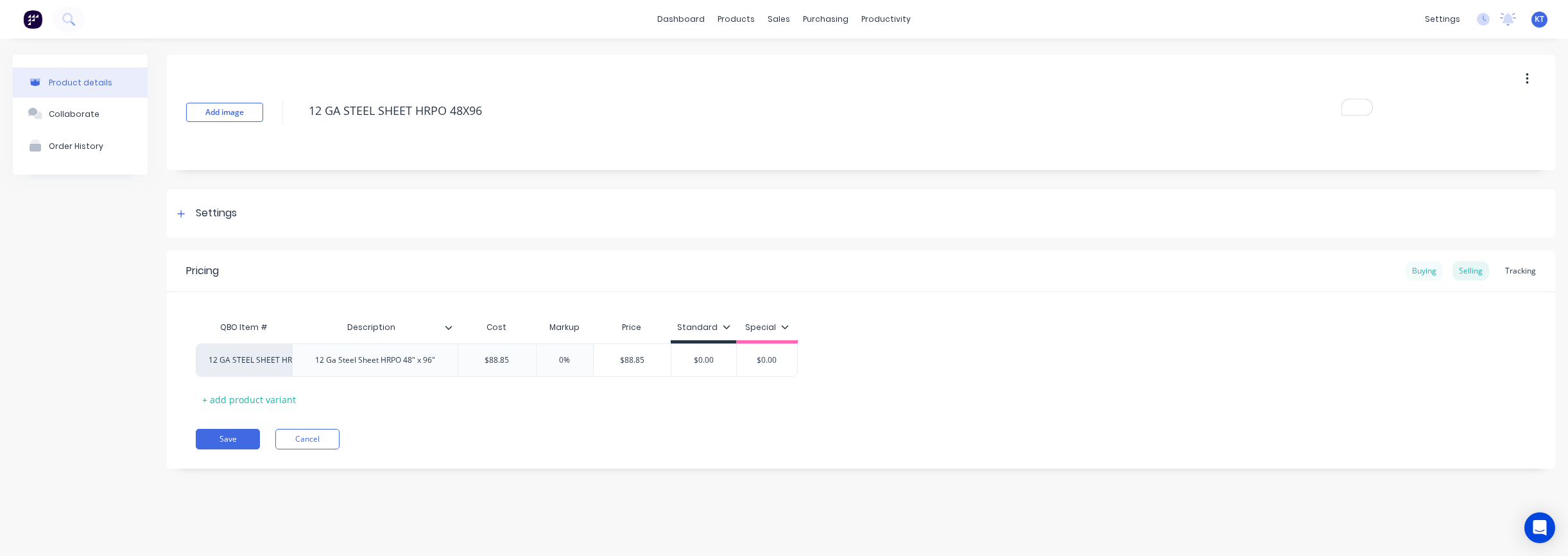
click at [1428, 272] on div "Buying" at bounding box center [1425, 271] width 38 height 20
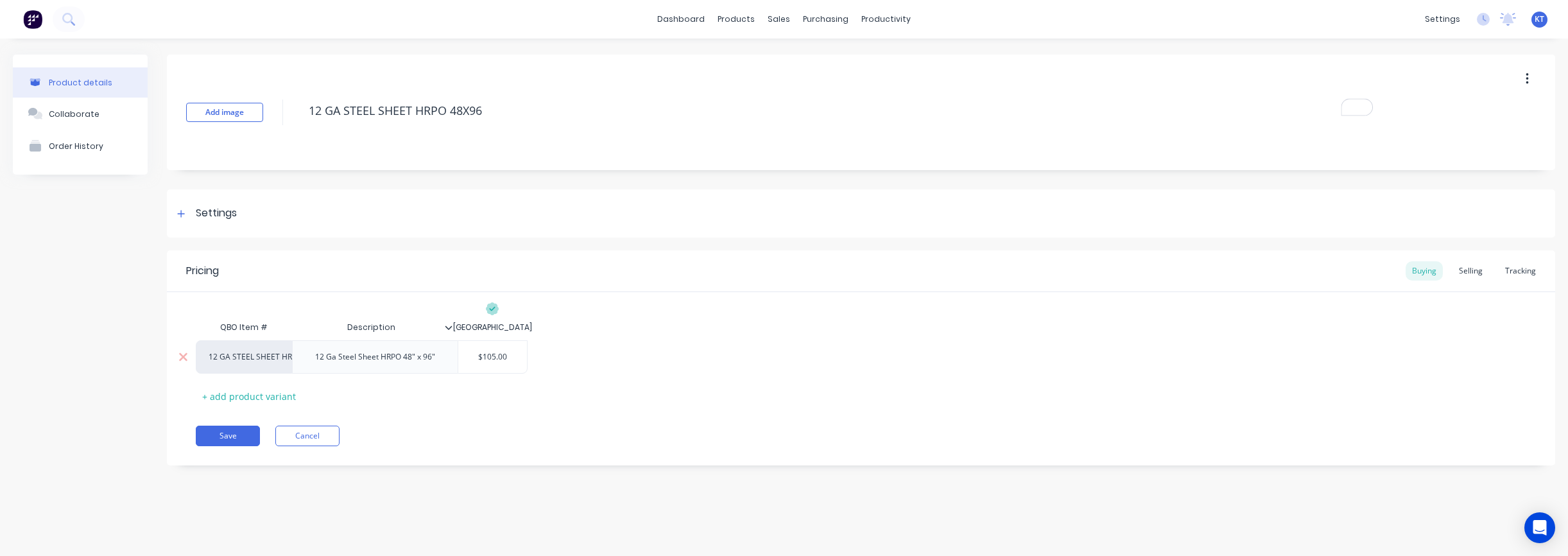
click at [495, 348] on div "$105.00" at bounding box center [492, 356] width 69 height 32
type input "$105.00"
drag, startPoint x: 474, startPoint y: 358, endPoint x: 522, endPoint y: 357, distance: 48.0
click at [522, 357] on input "$105.00" at bounding box center [492, 356] width 69 height 12
type textarea "x"
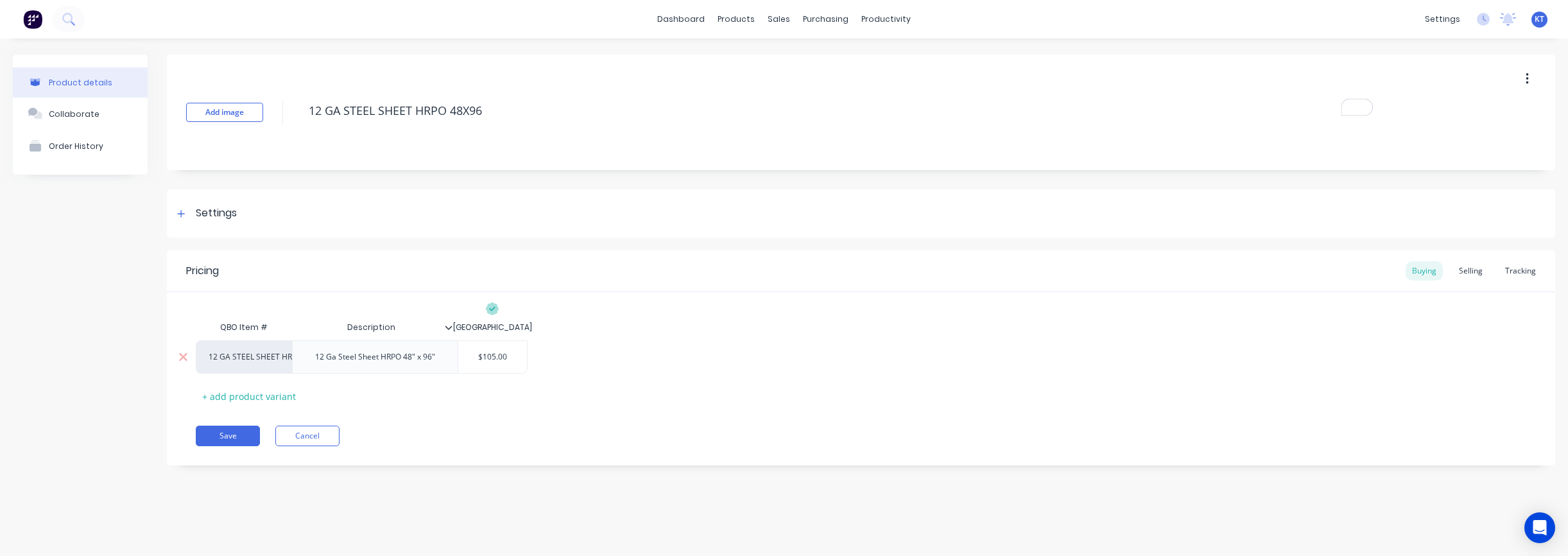
type input "8"
type textarea "x"
type input "88"
type textarea "x"
type input "88."
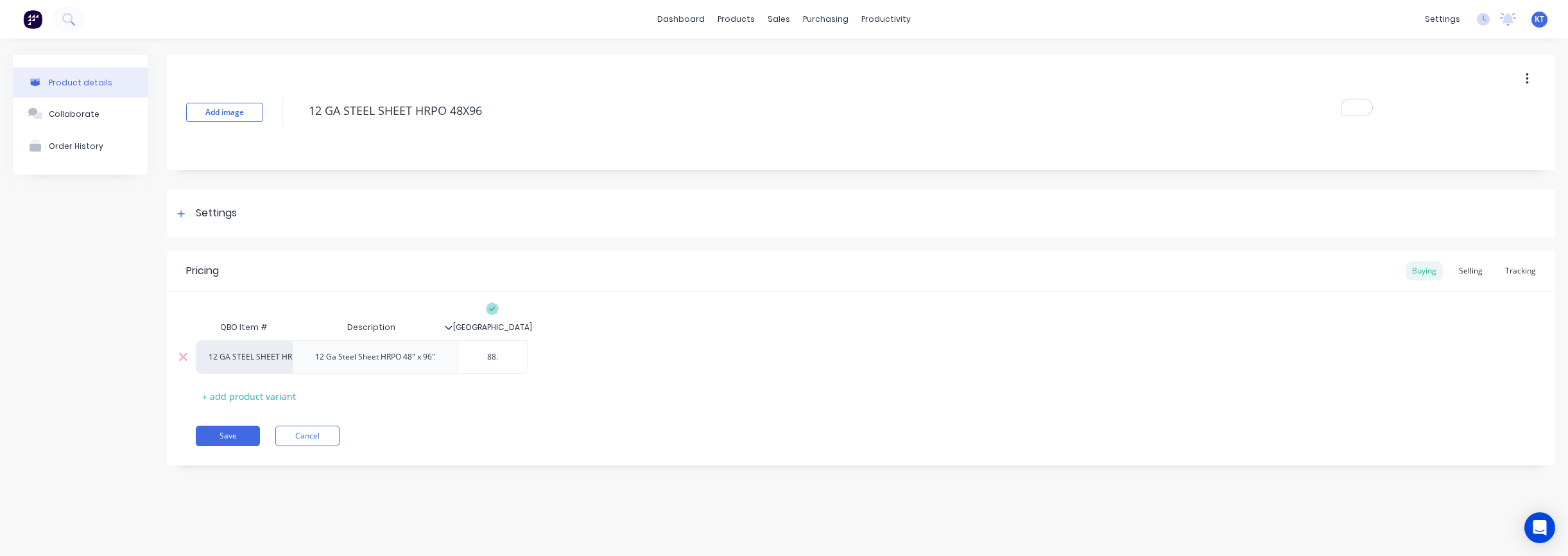
type textarea "x"
type input "88.8"
type textarea "x"
type input "88.85"
drag, startPoint x: 557, startPoint y: 408, endPoint x: 491, endPoint y: 421, distance: 67.3
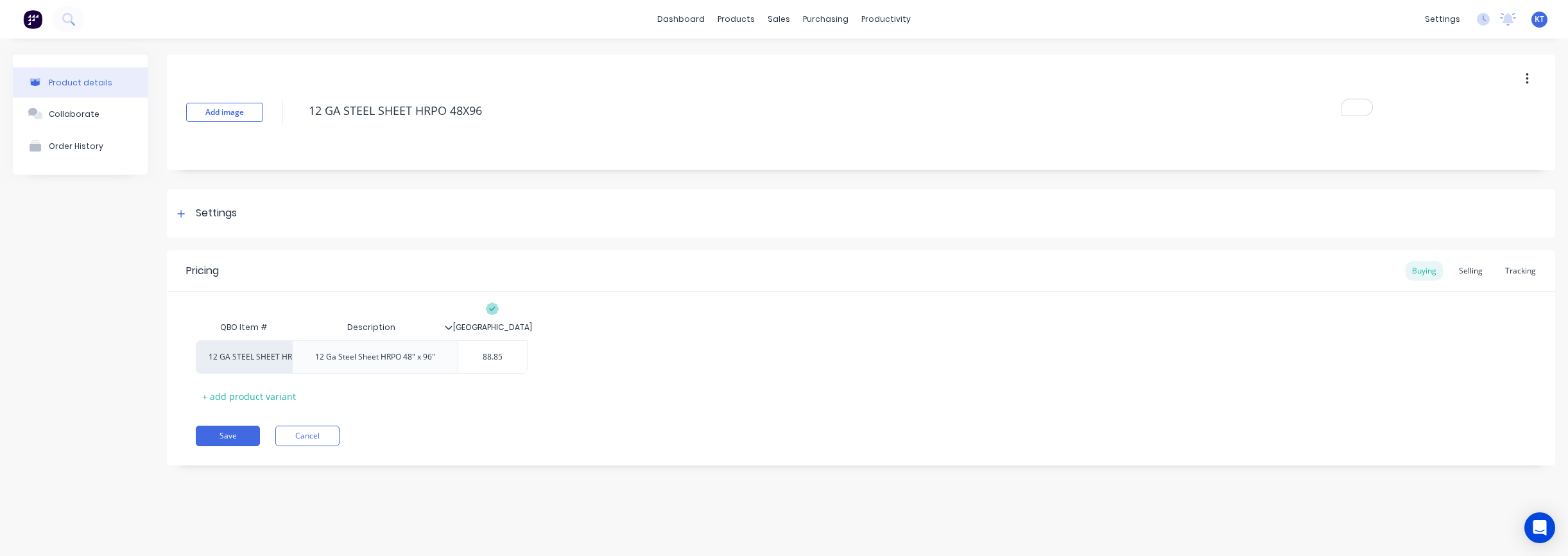
click at [557, 409] on div "Pricing Buying Selling Tracking QBO Item # Description NORFOLK 12 GA STEEL SHEE…" at bounding box center [860, 358] width 1388 height 215
click at [232, 433] on button "Save" at bounding box center [228, 436] width 64 height 20
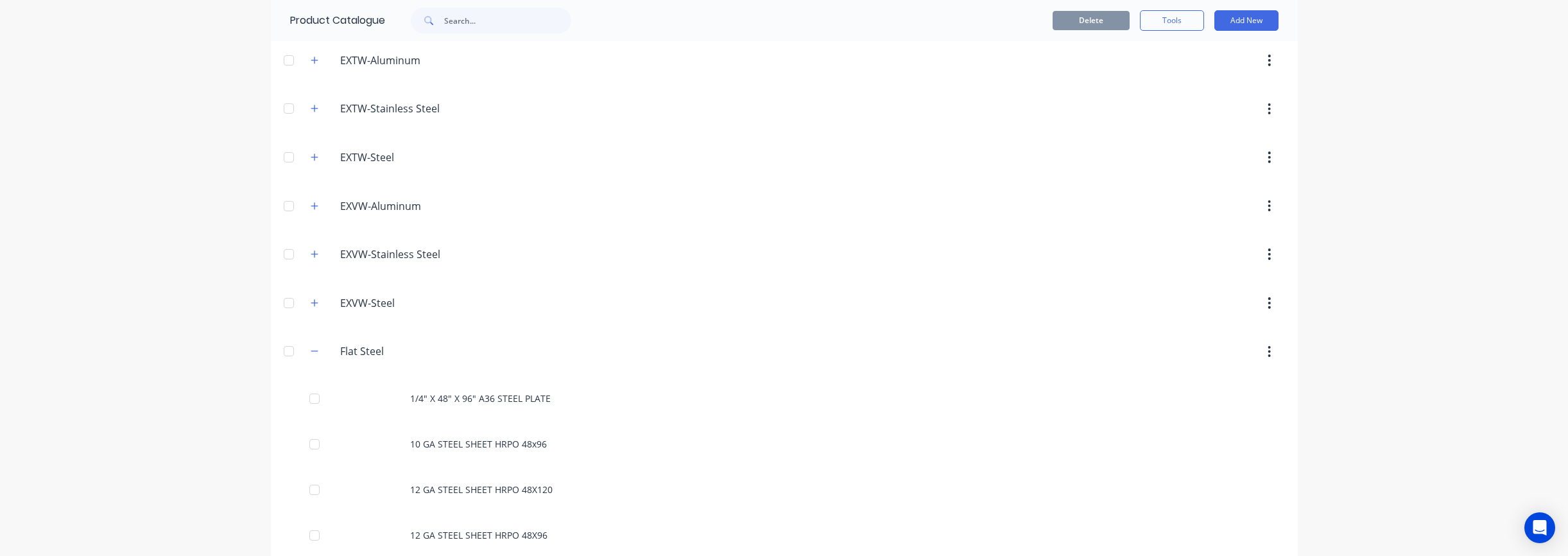
scroll to position [419, 0]
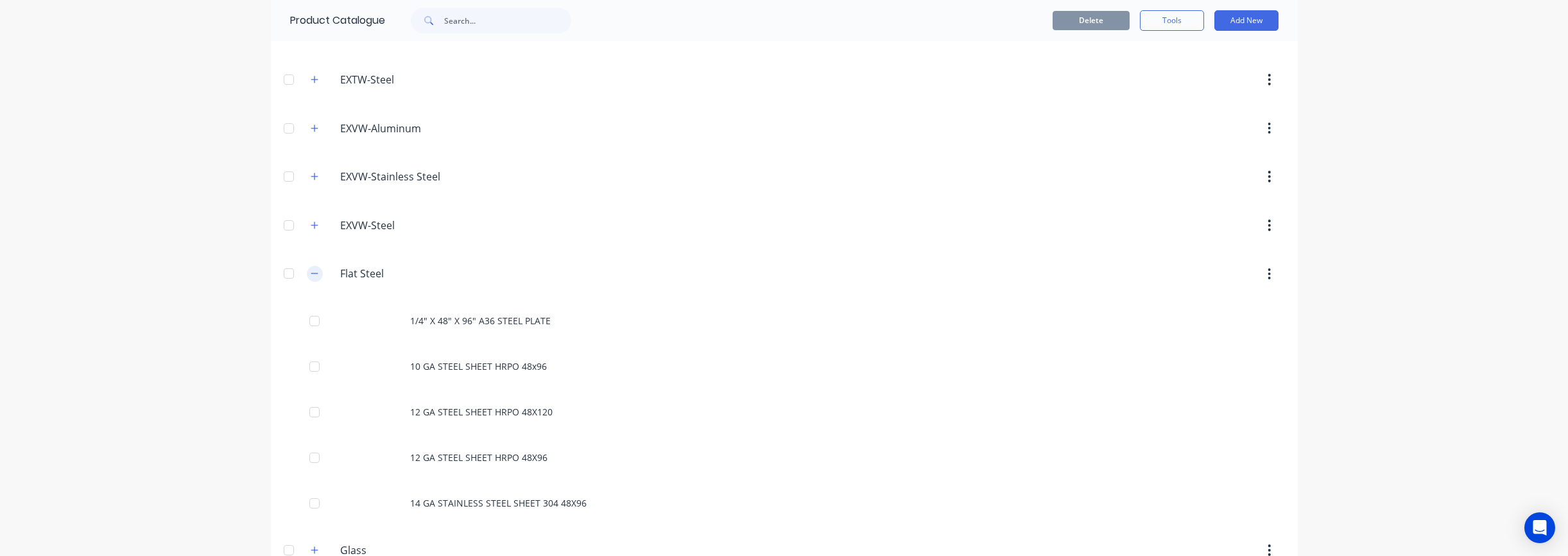
click at [315, 276] on icon "button" at bounding box center [315, 273] width 8 height 9
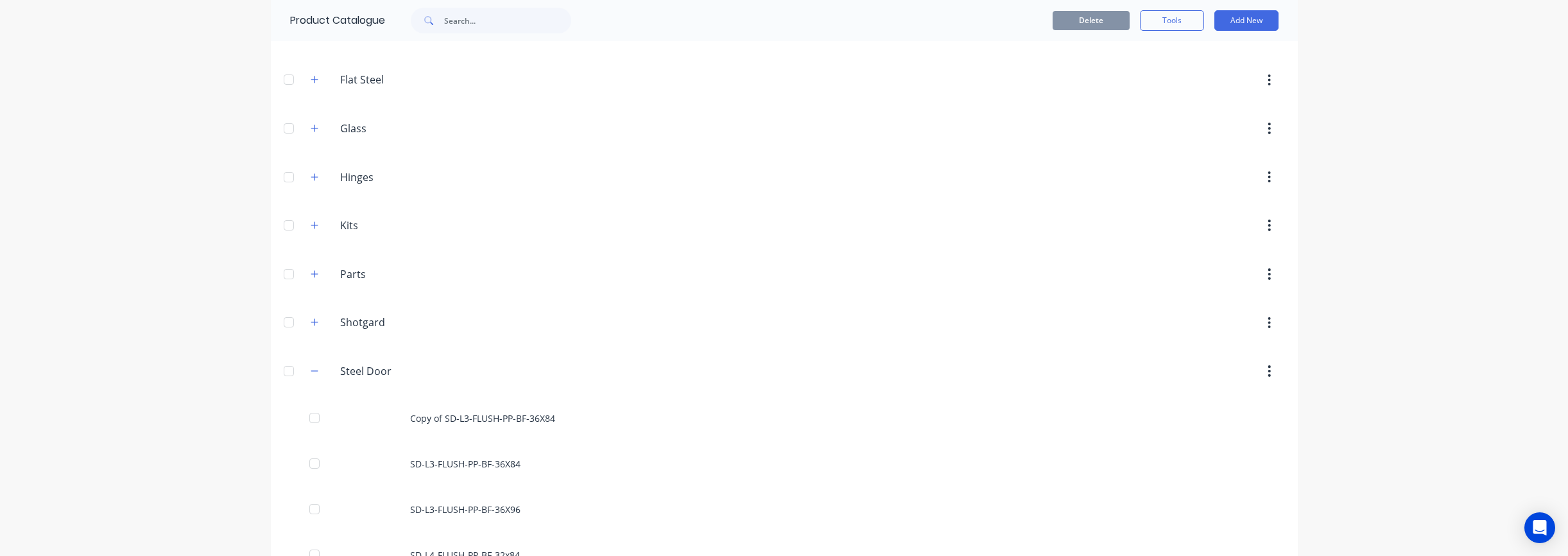
scroll to position [792, 0]
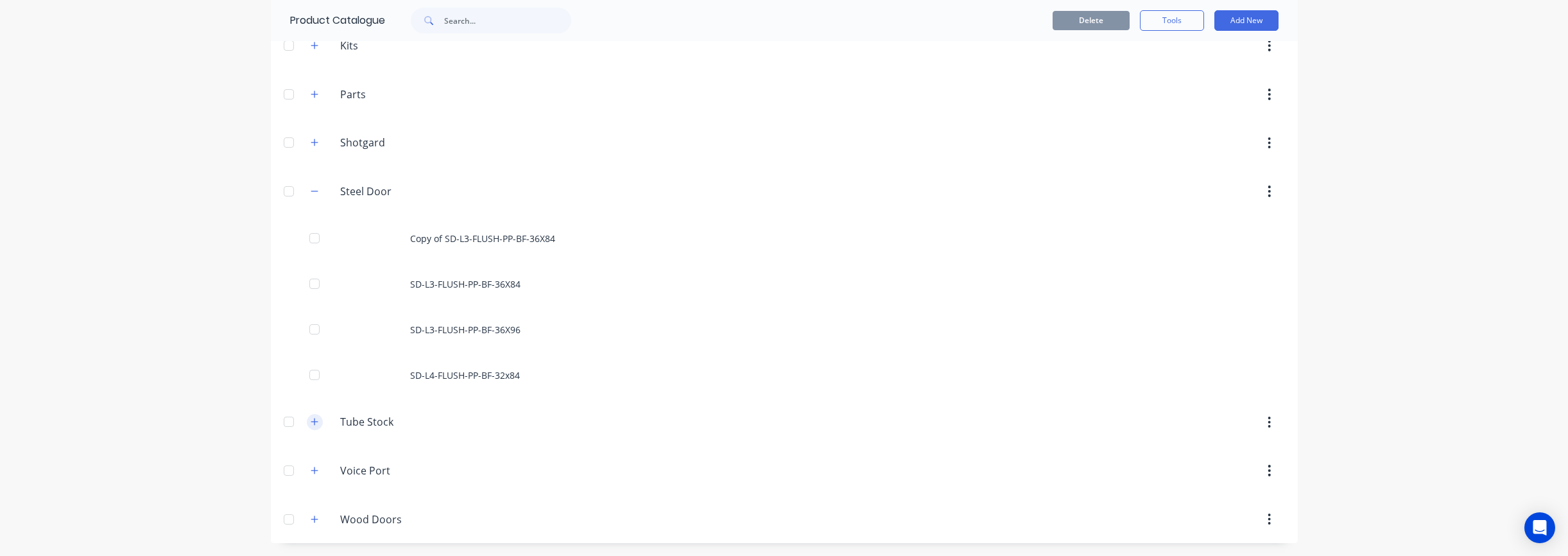
click at [315, 422] on icon "button" at bounding box center [315, 421] width 8 height 9
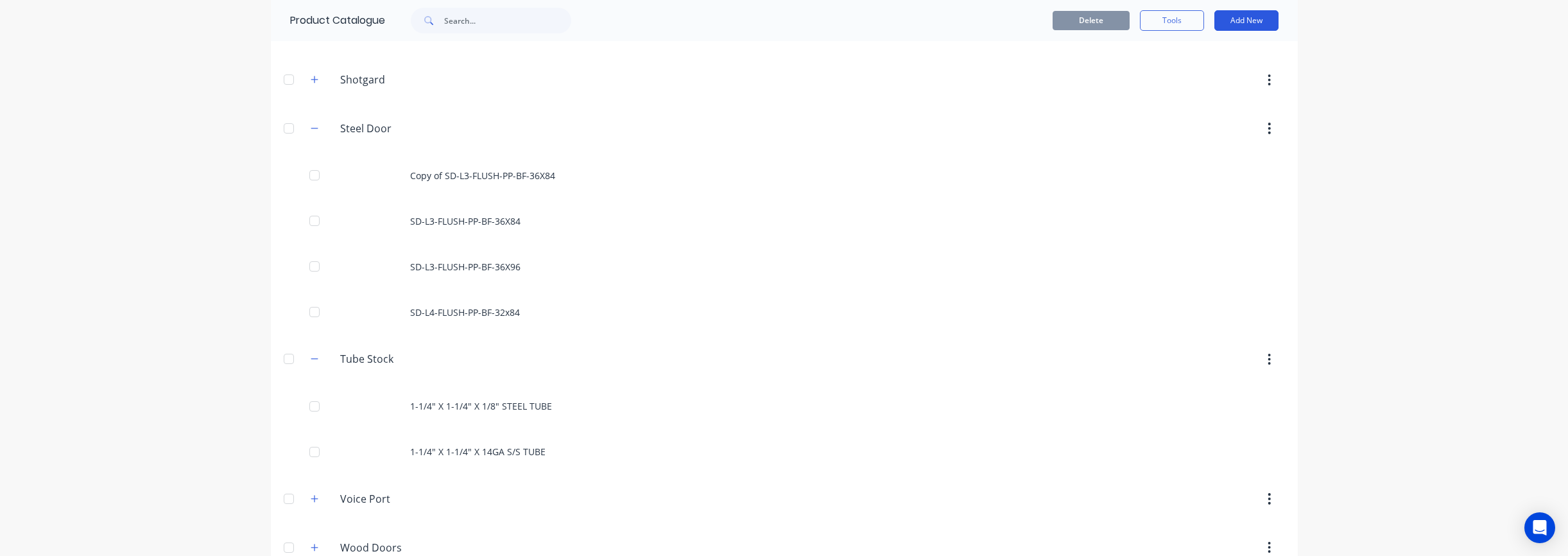
click at [1263, 27] on button "Add New" at bounding box center [1246, 20] width 64 height 20
click at [1199, 80] on div "Product" at bounding box center [1217, 79] width 99 height 19
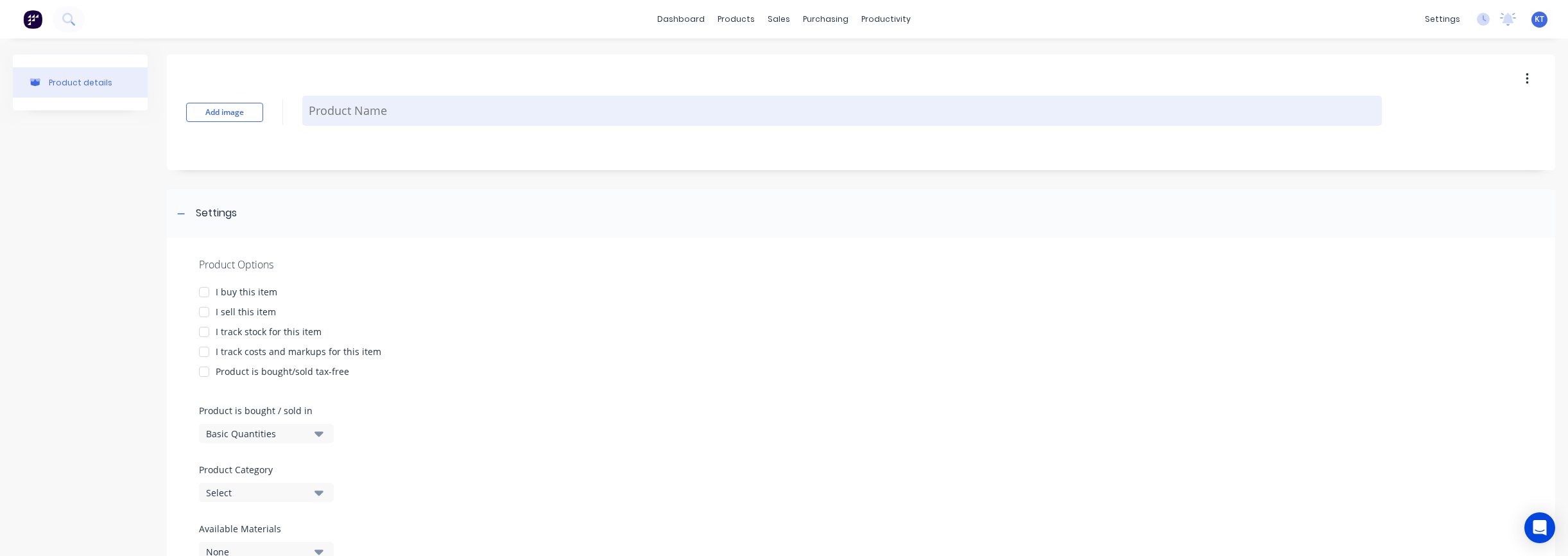
click at [394, 100] on textarea at bounding box center [842, 110] width 1080 height 31
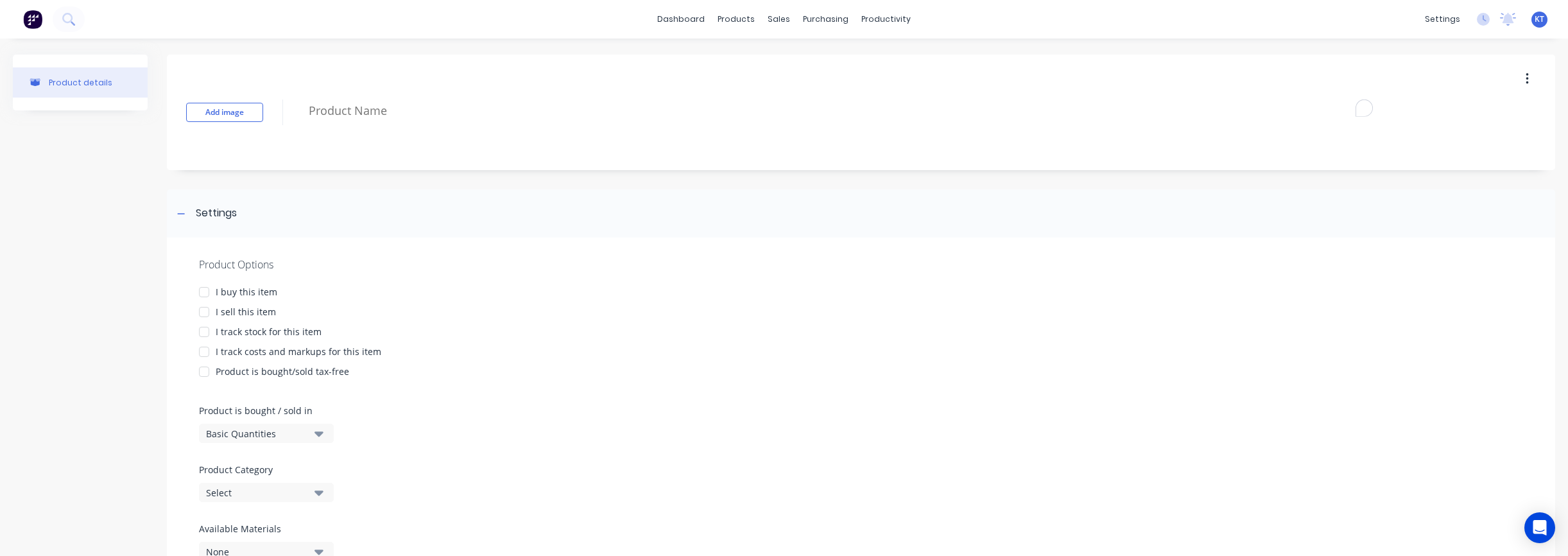
paste textarea "1-1/2"X1-1/2"X.083X24' TUBE"
type textarea "x"
type textarea "1-1/2"X1-1/2"X.083X24' TUBE"
click at [214, 287] on div at bounding box center [204, 292] width 26 height 26
drag, startPoint x: 204, startPoint y: 315, endPoint x: 203, endPoint y: 323, distance: 8.1
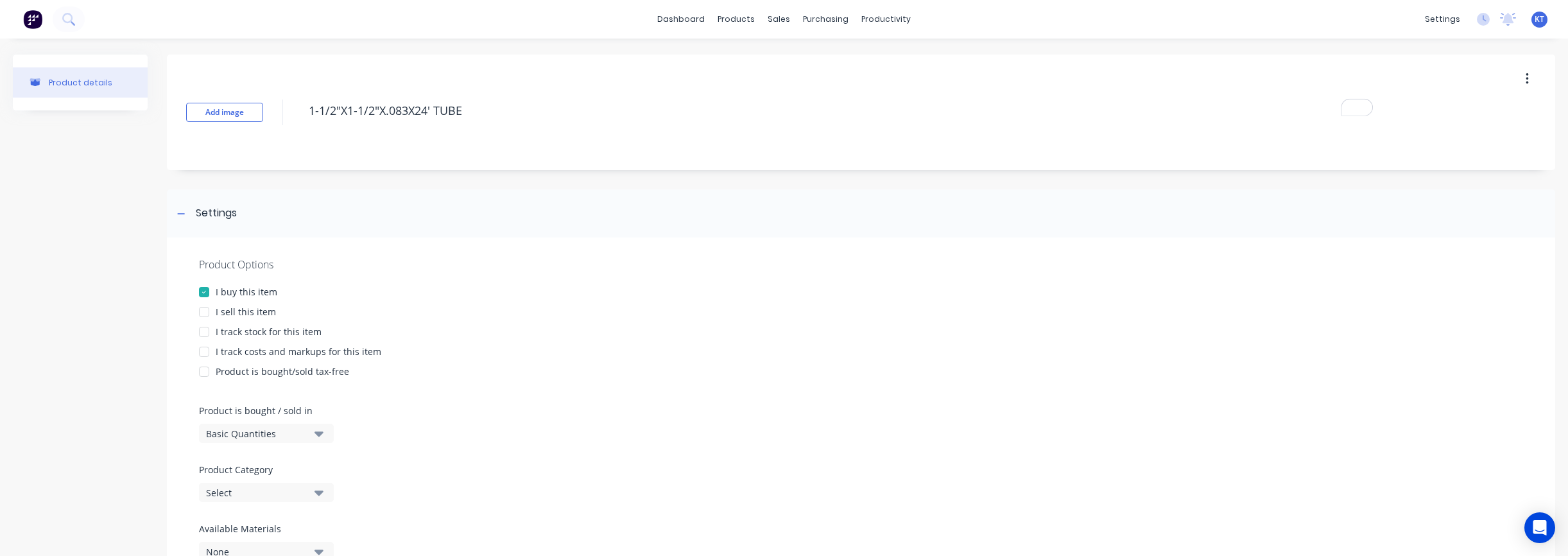
click at [204, 315] on div at bounding box center [204, 312] width 26 height 26
click at [201, 334] on div at bounding box center [204, 331] width 26 height 26
click at [202, 352] on div at bounding box center [204, 352] width 26 height 26
click at [204, 368] on div at bounding box center [204, 371] width 26 height 26
type textarea "x"
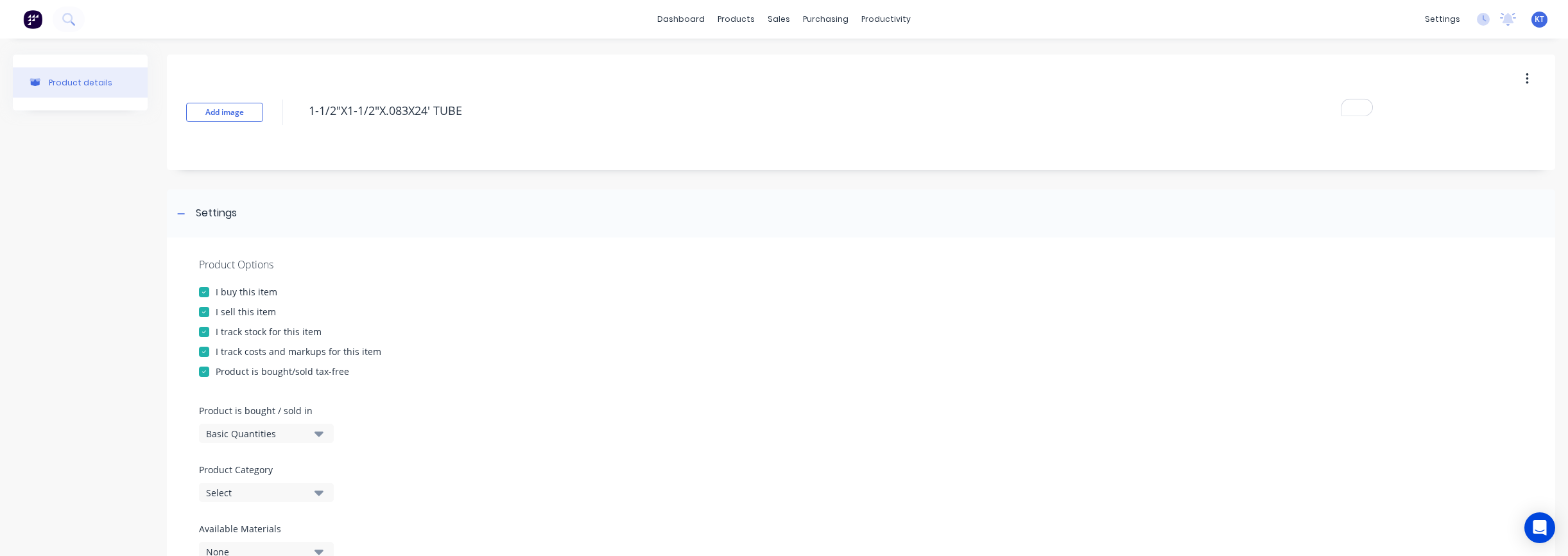
scroll to position [157, 0]
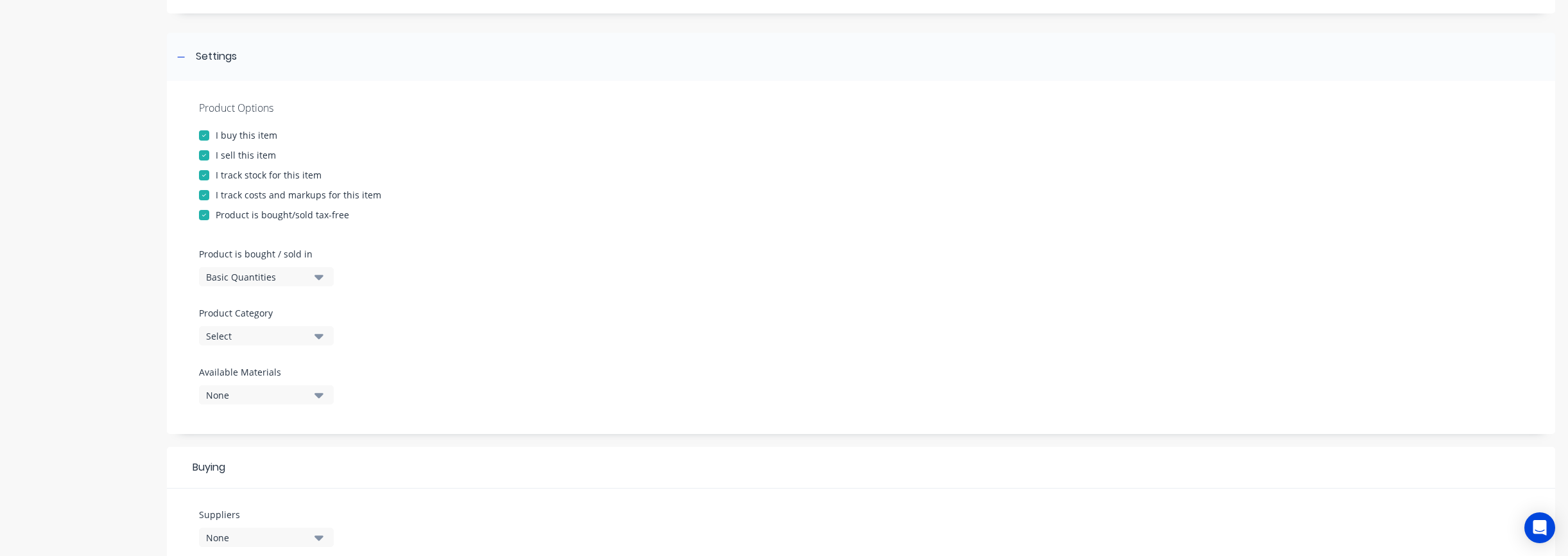
type textarea "1-1/2"X1-1/2"X.083X24' TUBE"
type textarea "x"
type textarea "1-1/2"X1-1/2"X.083X24' TUBE"
click at [273, 330] on div "Select" at bounding box center [257, 336] width 103 height 13
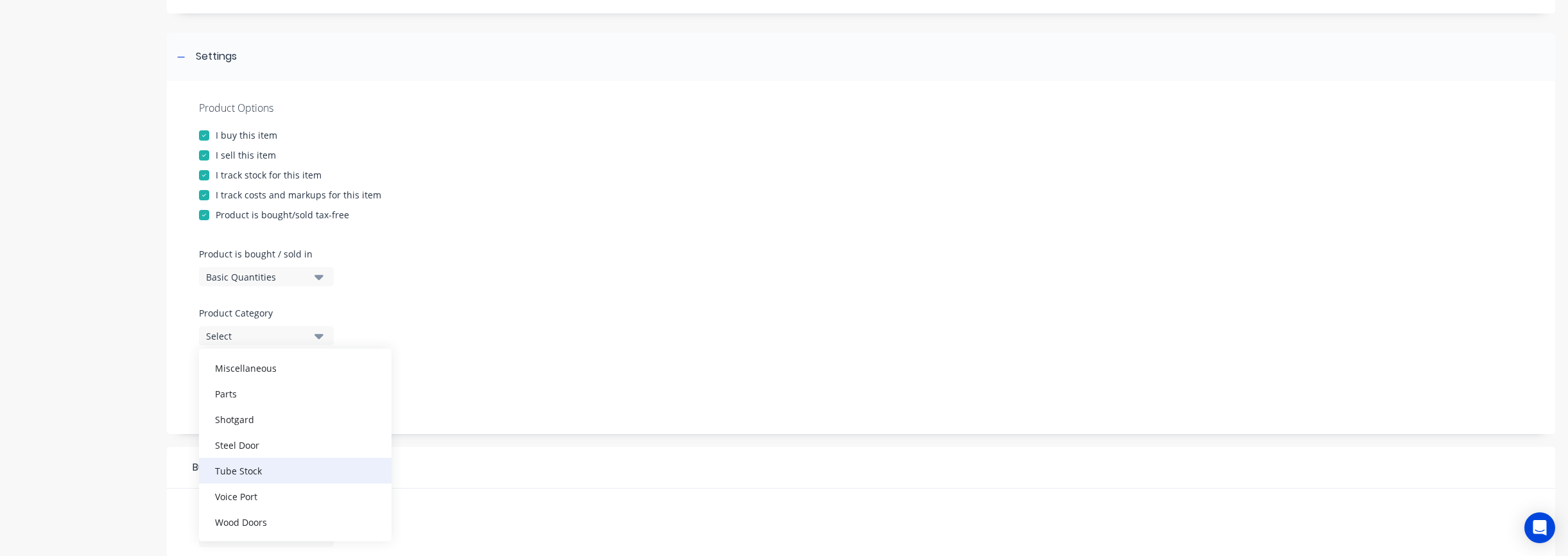
click at [258, 481] on div "Tube Stock" at bounding box center [295, 471] width 193 height 26
type textarea "x"
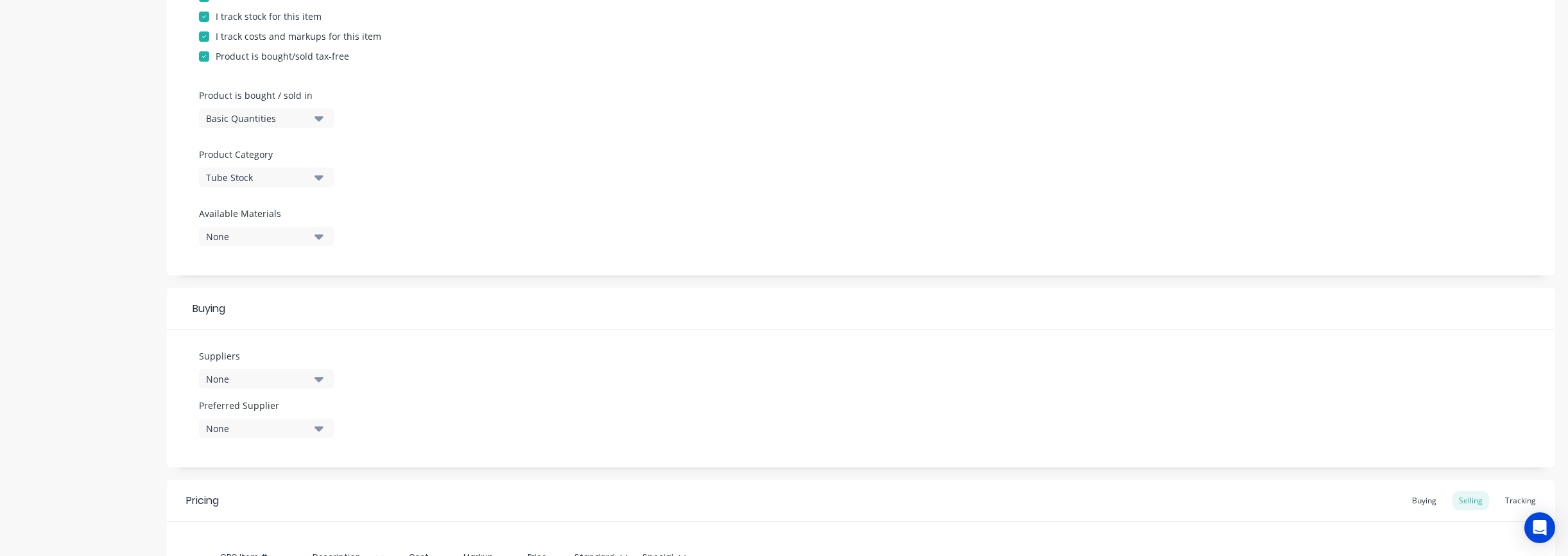
scroll to position [332, 0]
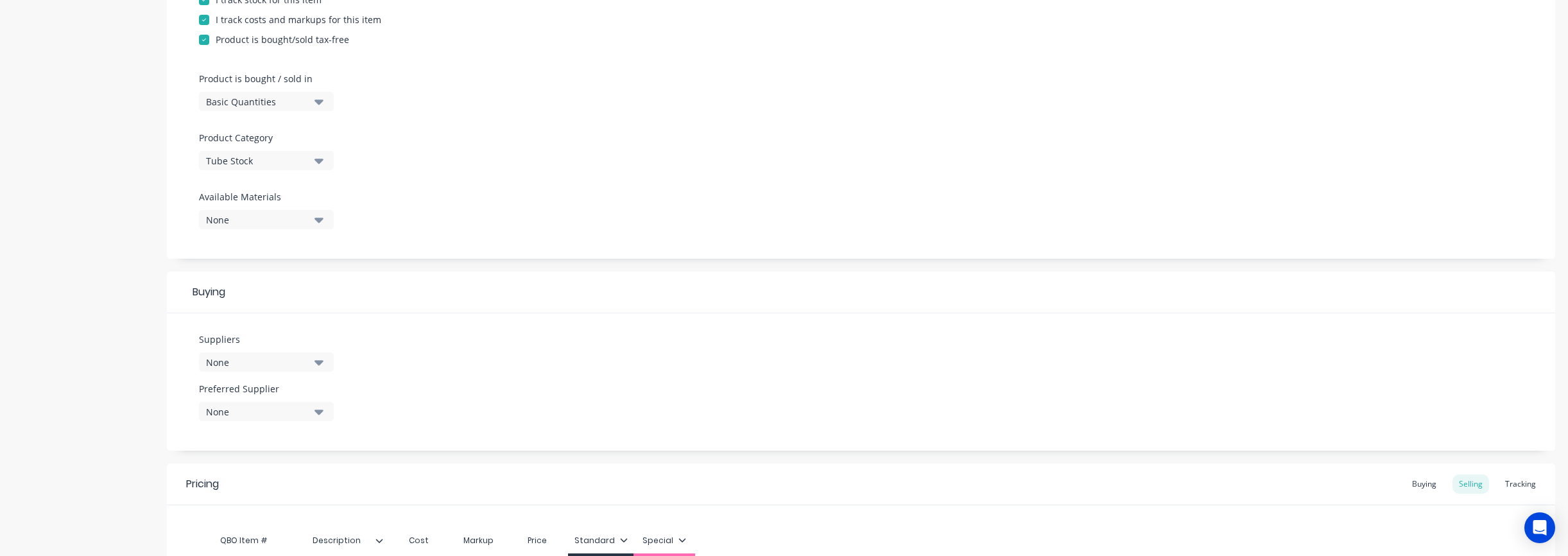
click at [233, 365] on div "None" at bounding box center [257, 362] width 103 height 13
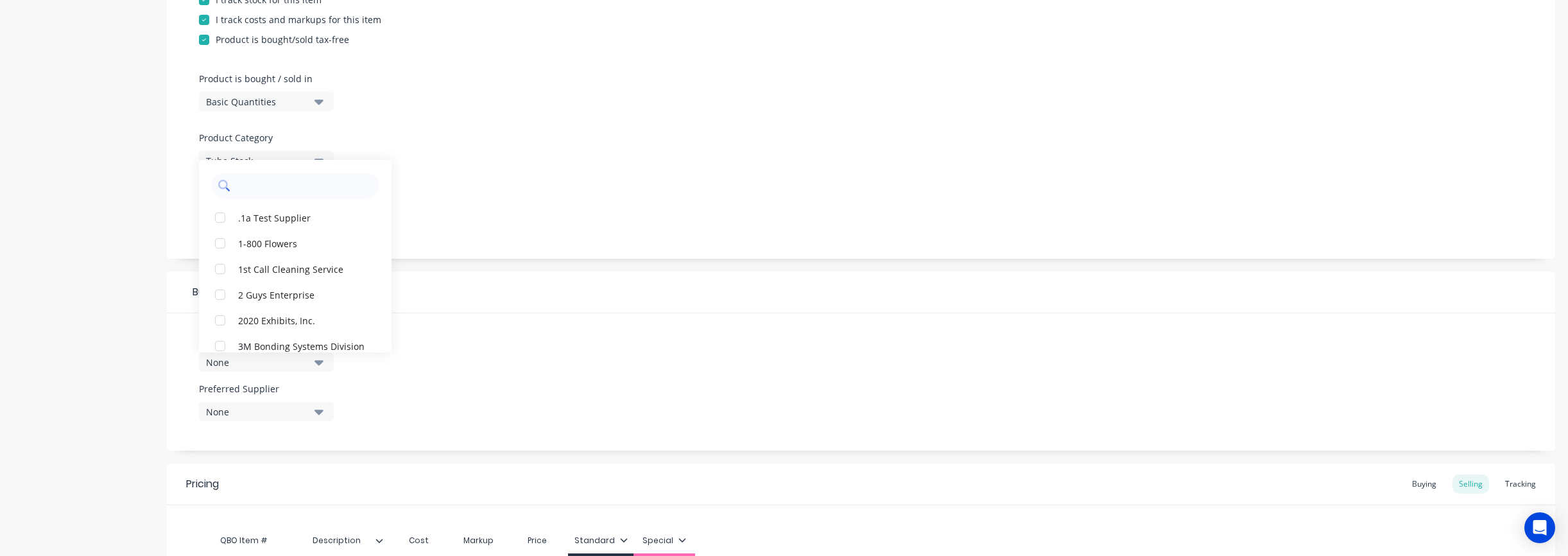
click at [272, 192] on input "text" at bounding box center [305, 186] width 136 height 26
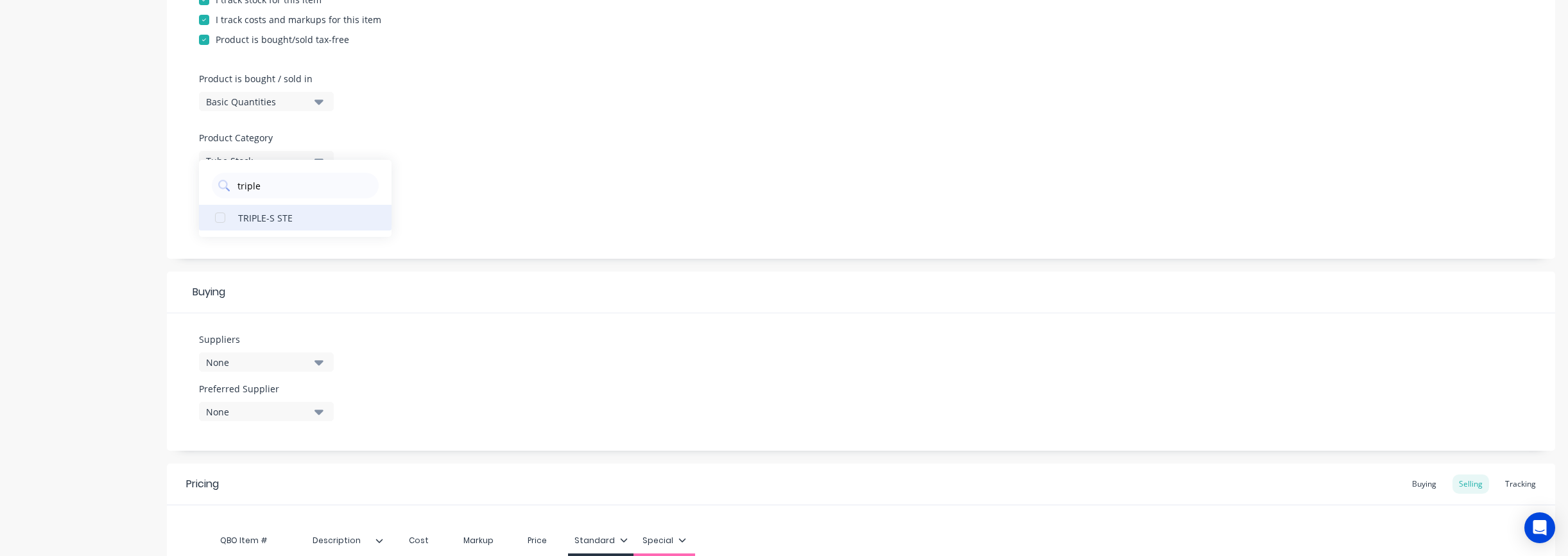
type input "triple"
click at [235, 219] on button "TRIPLE-S STE" at bounding box center [295, 218] width 193 height 26
click at [222, 409] on div "None" at bounding box center [257, 411] width 103 height 13
click at [244, 479] on div "TRIPLE-S STE" at bounding box center [302, 482] width 128 height 13
type textarea "x"
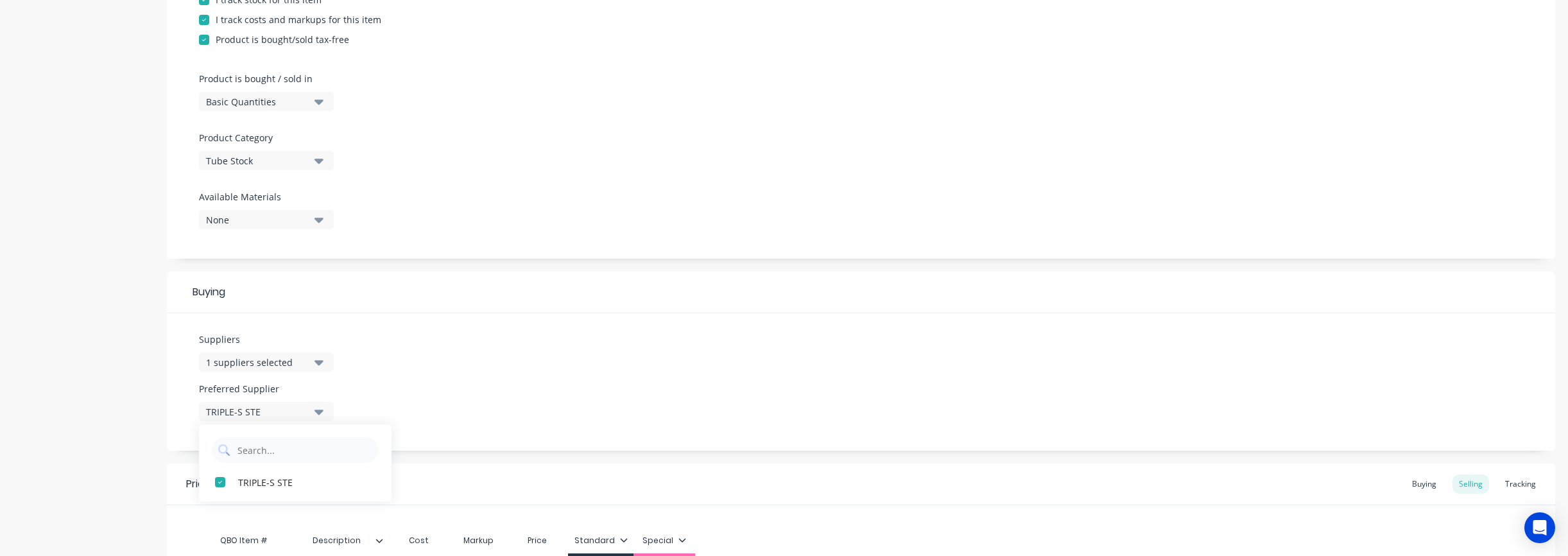
click at [535, 372] on div "Suppliers 1 suppliers selected triple Preferred Supplier TRIPLE-S STE TRIPLE-S …" at bounding box center [860, 381] width 1388 height 137
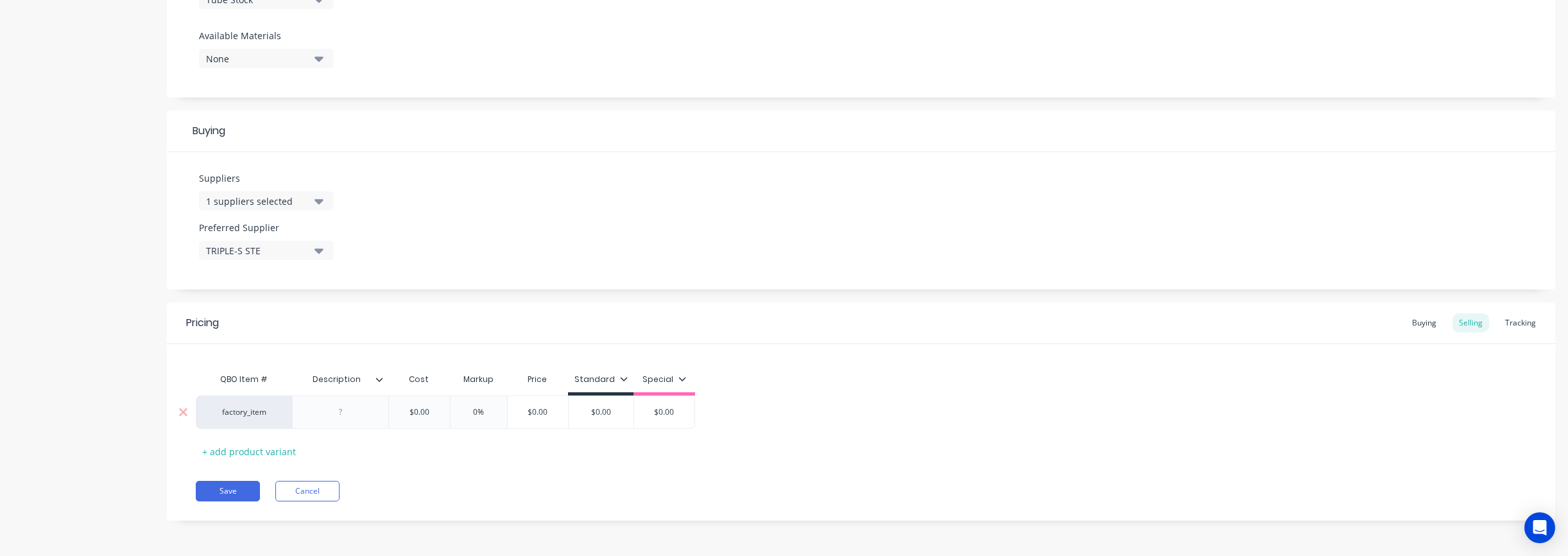
click at [241, 420] on div "factory_item" at bounding box center [243, 412] width 96 height 34
click at [233, 413] on div "factory_item" at bounding box center [243, 412] width 70 height 12
type input "1-1/2"
click at [288, 383] on button "1-1/2"X1-1/2"X.083X24' TUBE" at bounding box center [290, 380] width 163 height 20
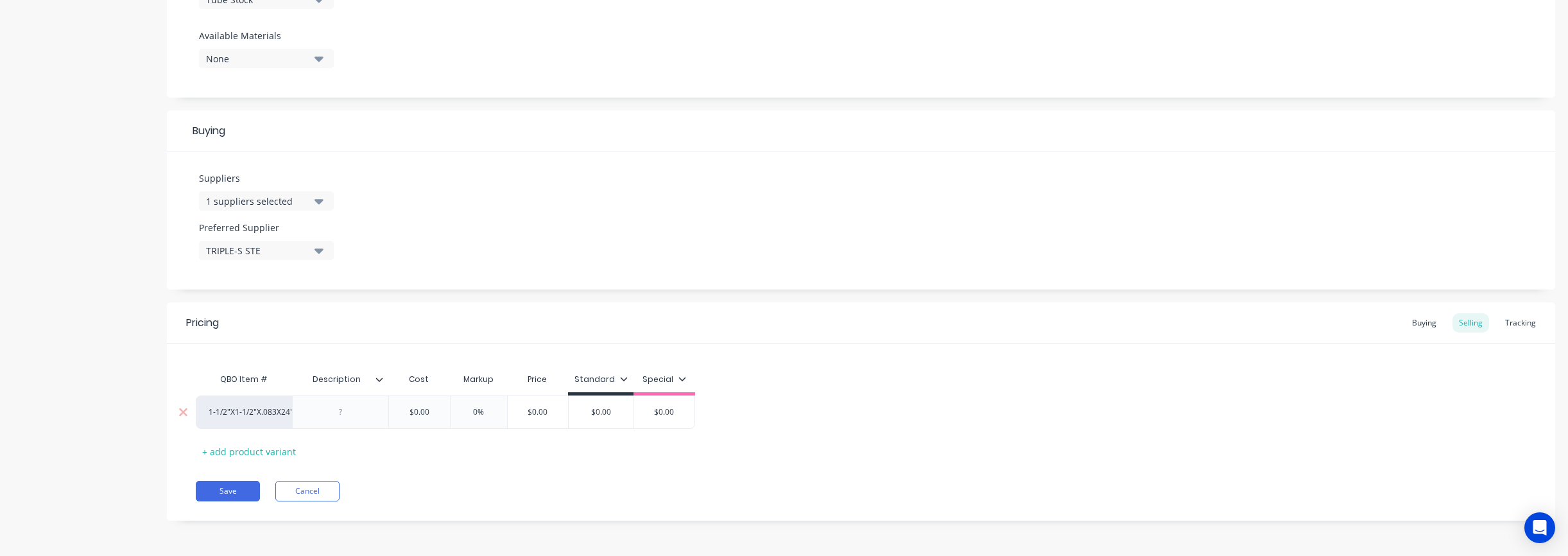
click at [312, 413] on div at bounding box center [341, 412] width 64 height 16
type textarea "x"
paste div
type textarea "x"
click at [481, 511] on div "Pricing Buying Selling Tracking QBO Item # Description Cost Markup Price Standa…" at bounding box center [860, 411] width 1388 height 218
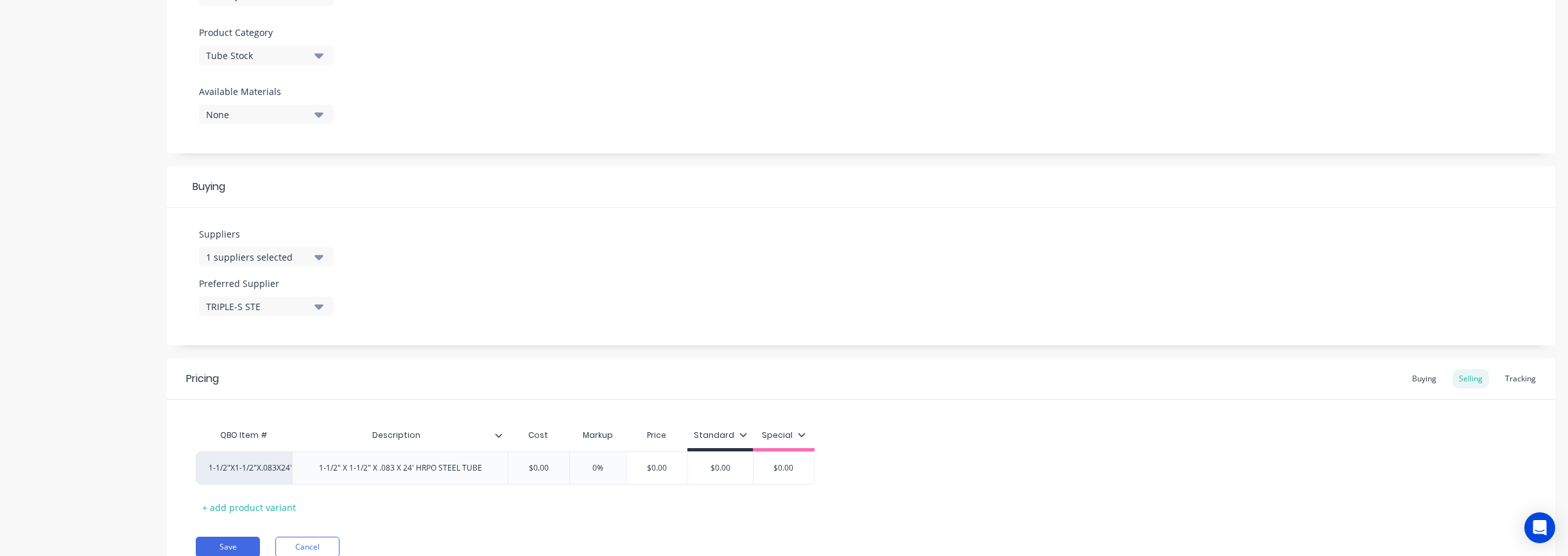
scroll to position [493, 0]
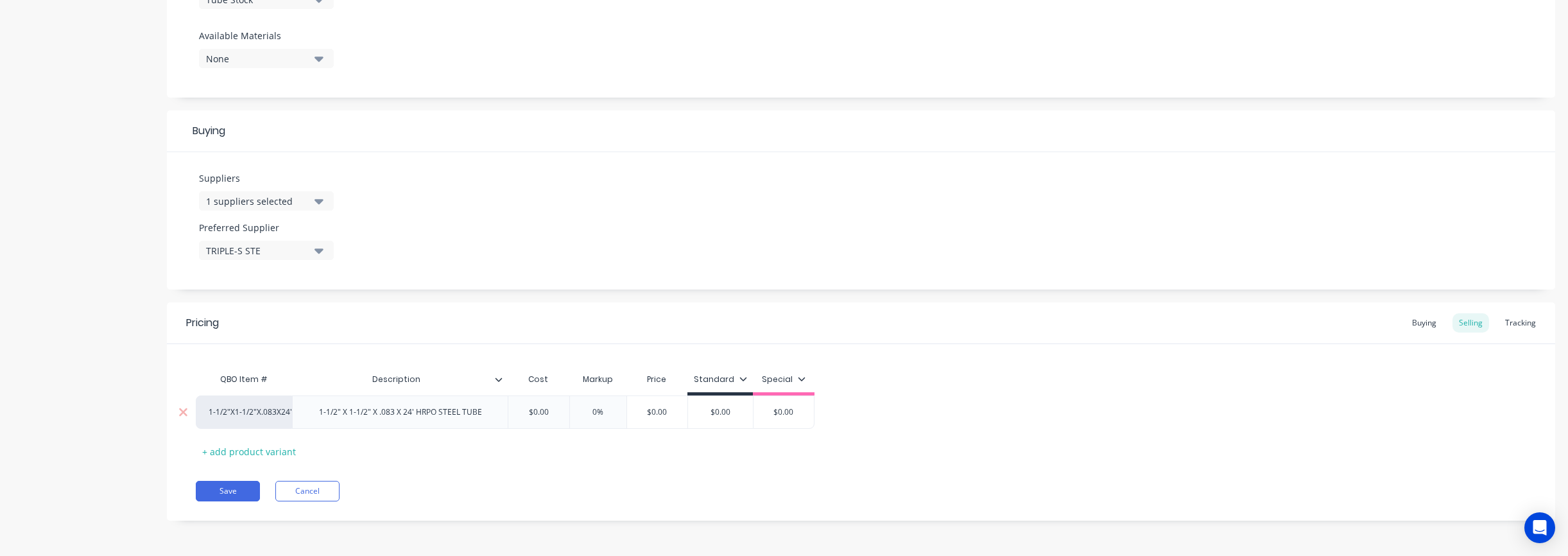
type input "$0.00"
click at [525, 413] on input "$0.00" at bounding box center [539, 412] width 64 height 12
drag, startPoint x: 525, startPoint y: 413, endPoint x: 572, endPoint y: 412, distance: 47.0
click at [572, 412] on div "1-1/2"X1-1/2"X.083X24' TUBE 1-1/2" X 1-1/2" X .083 X 24' HRPO STEEL TUBE $0.00 …" at bounding box center [505, 412] width 618 height 34
type textarea "x"
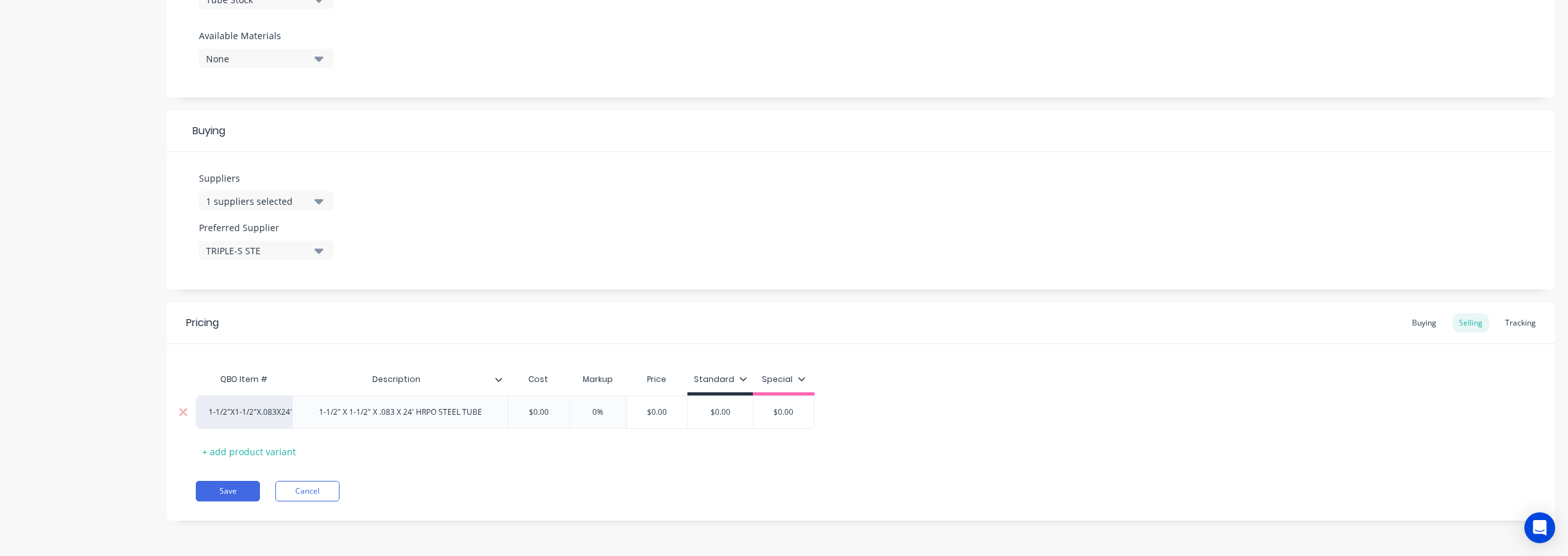
type input "2"
type textarea "x"
type input "29."
type textarea "x"
type input "29.90"
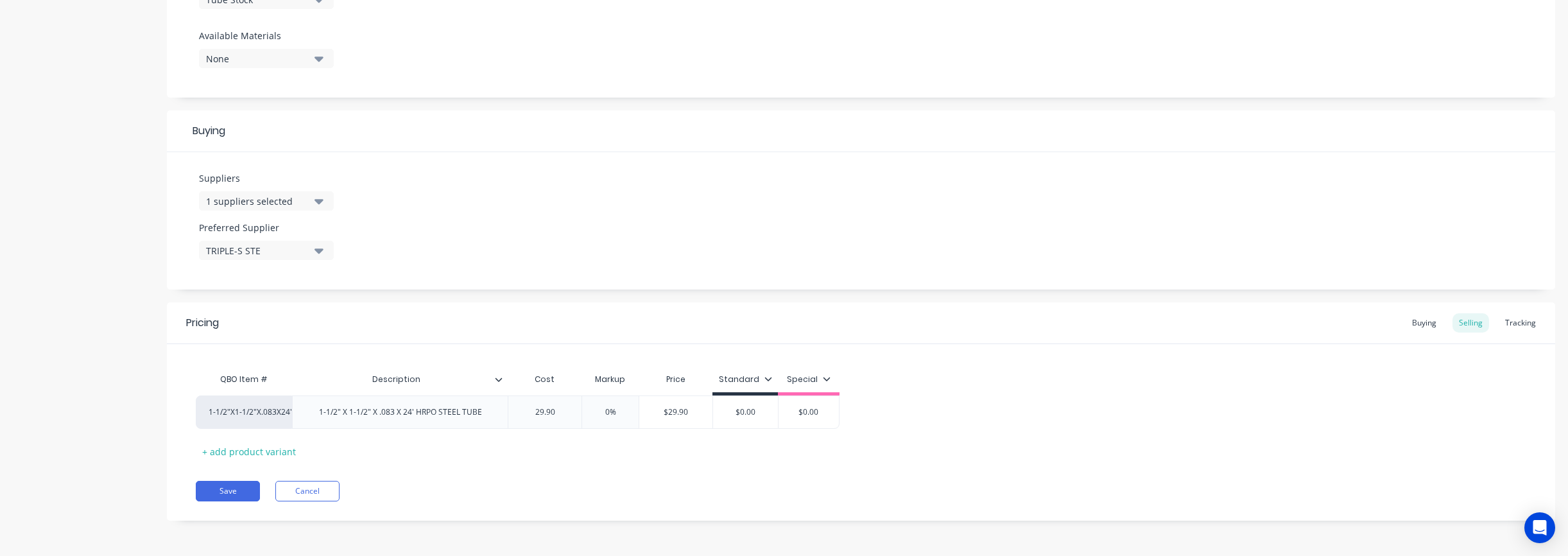
click at [685, 490] on div "Save Cancel" at bounding box center [875, 491] width 1360 height 20
click at [1421, 323] on div "Buying" at bounding box center [1425, 323] width 38 height 20
type input "$0.00"
click at [532, 411] on input "$0.00" at bounding box center [548, 412] width 81 height 12
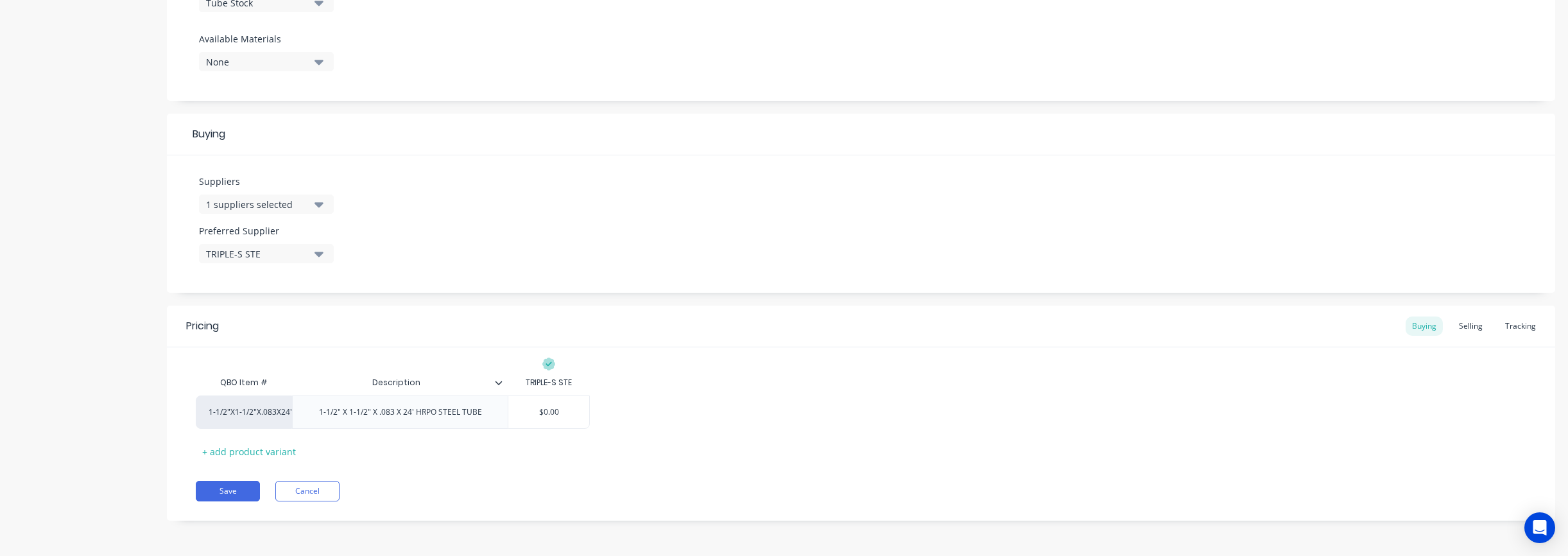
drag, startPoint x: 531, startPoint y: 412, endPoint x: 604, endPoint y: 411, distance: 73.0
click at [604, 411] on div "1-1/2"X1-1/2"X.083X24' TUBE 1-1/2" X 1-1/2" X .083 X 24' HRPO STEEL TUBE $0.00 …" at bounding box center [861, 412] width 1331 height 34
type textarea "x"
type input "0.00"
type textarea "x"
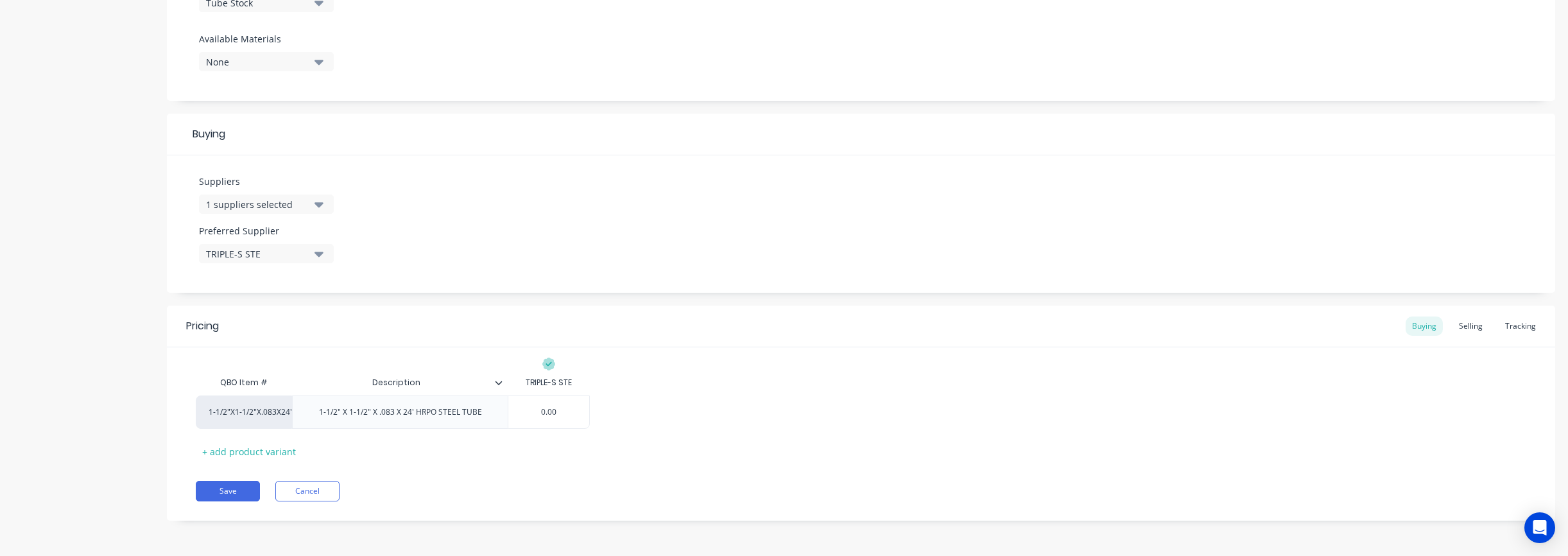
type input ".00"
type textarea "x"
type input "00"
type textarea "x"
type input "0"
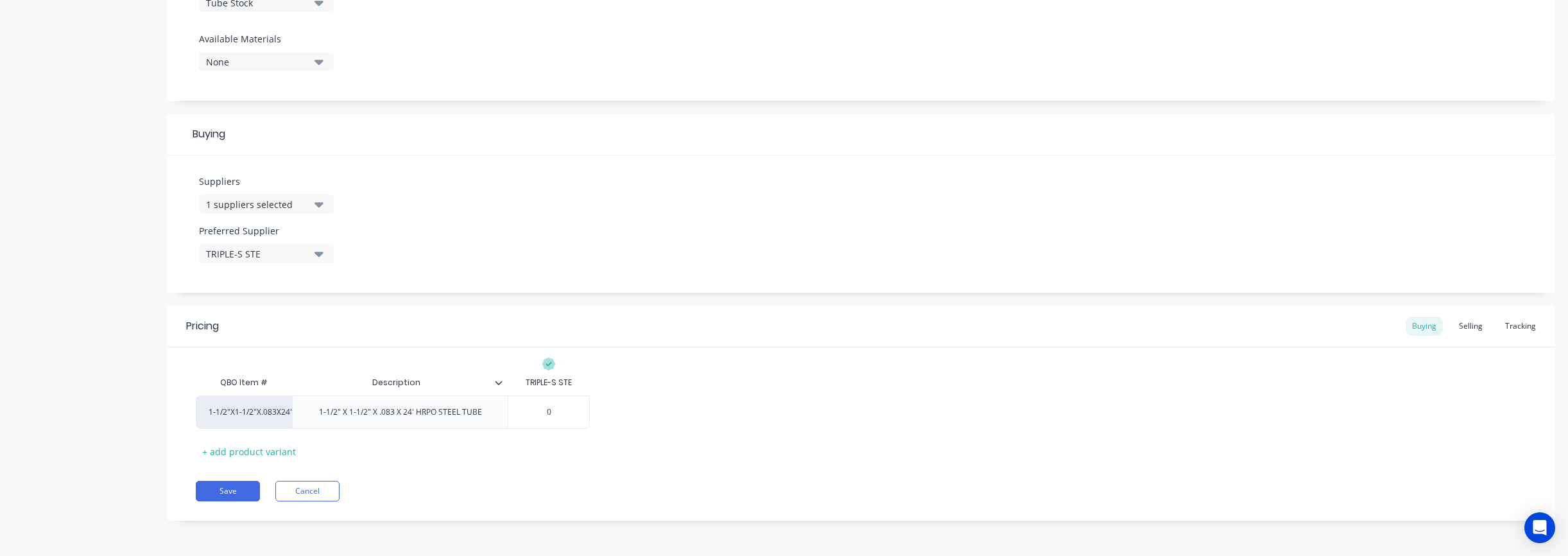
type textarea "x"
type input "2"
type textarea "x"
type input "29"
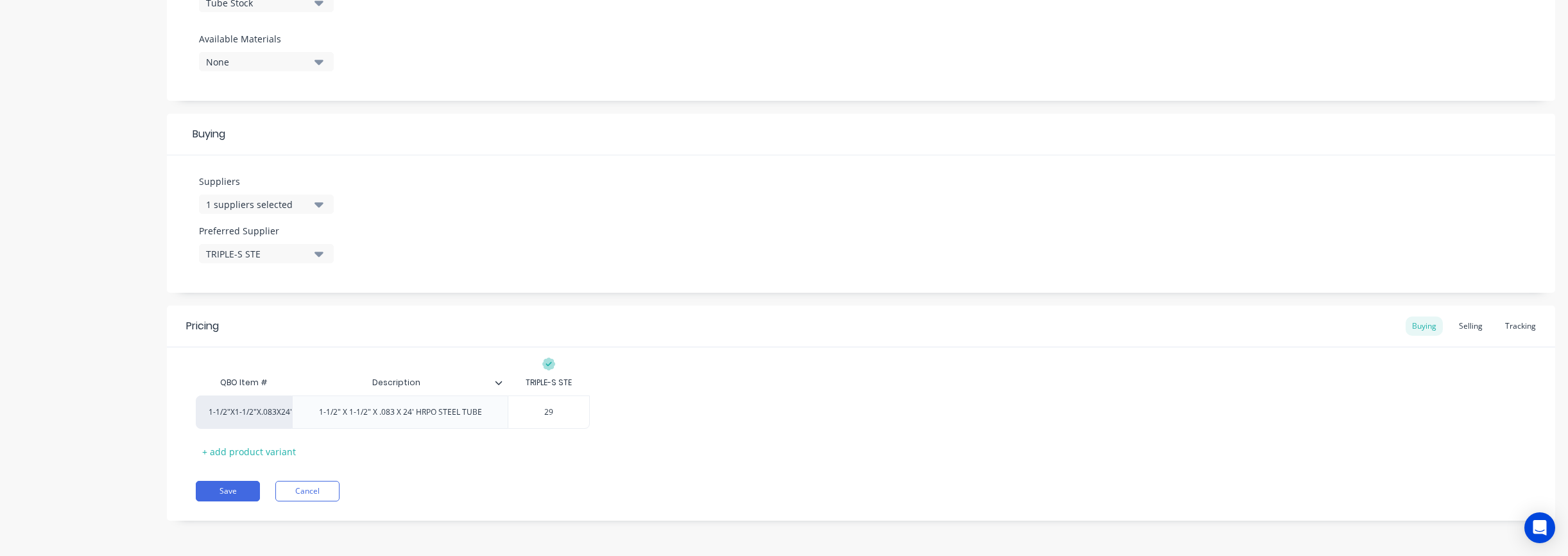
type textarea "x"
type input "29."
type textarea "x"
type input "29.9"
click at [739, 478] on div "Pricing Buying Selling Tracking QBO Item # Description TRIPLE-S STE 1-1/2"X1-1/…" at bounding box center [860, 413] width 1388 height 215
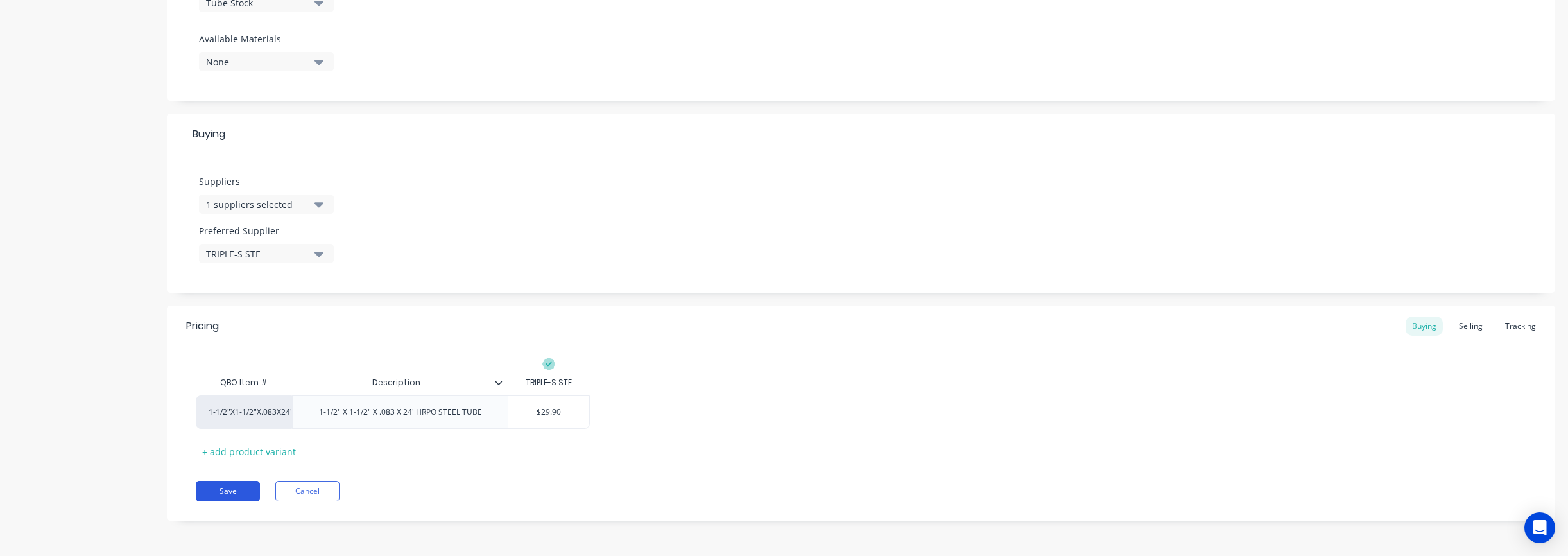
click at [222, 489] on button "Save" at bounding box center [228, 491] width 64 height 20
type textarea "x"
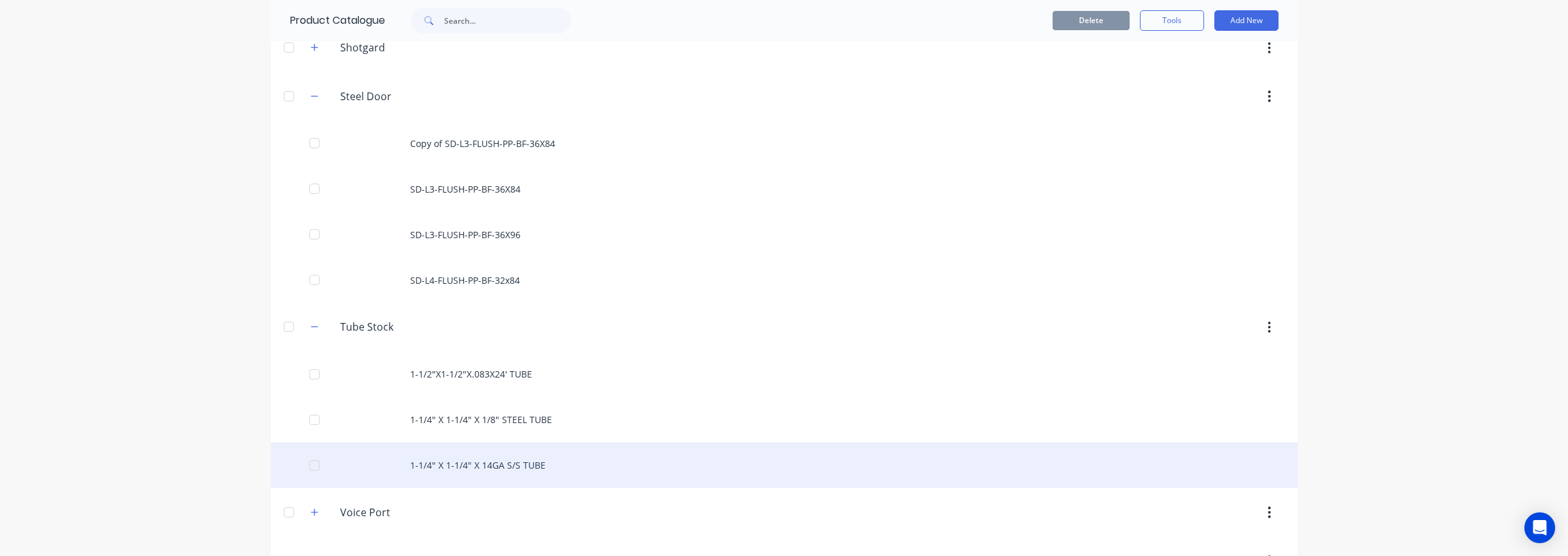
scroll to position [929, 0]
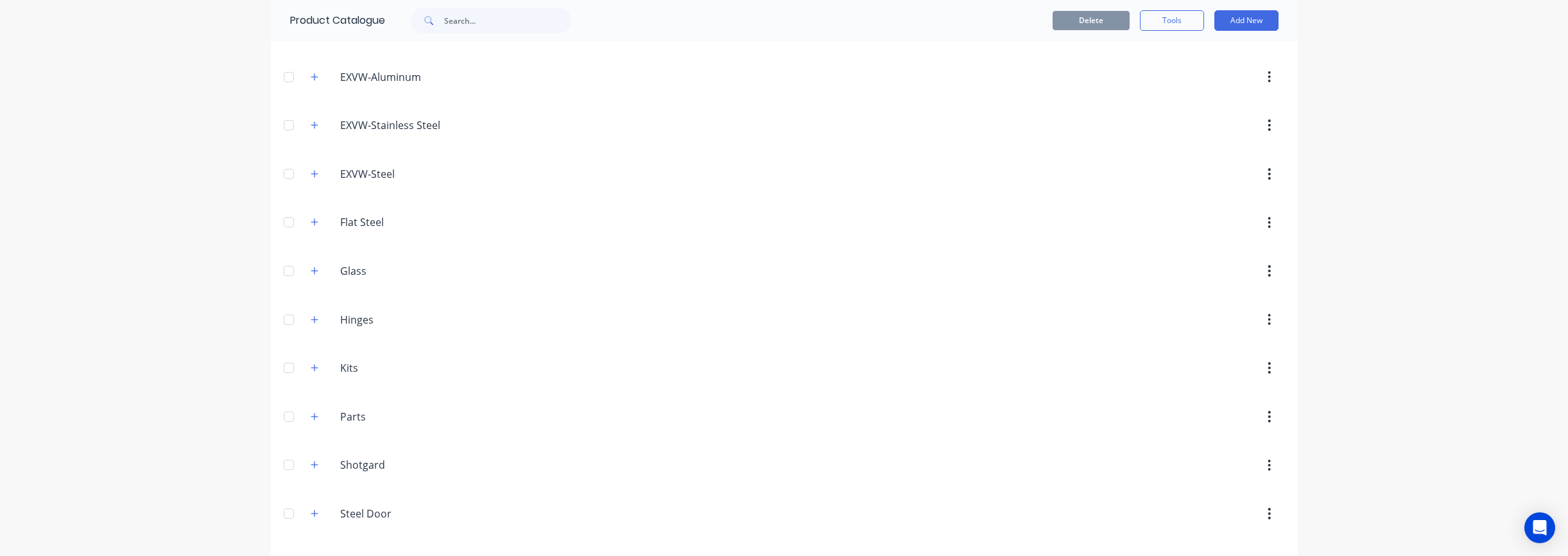
scroll to position [610, 0]
click at [317, 379] on button "button" at bounding box center [315, 374] width 16 height 16
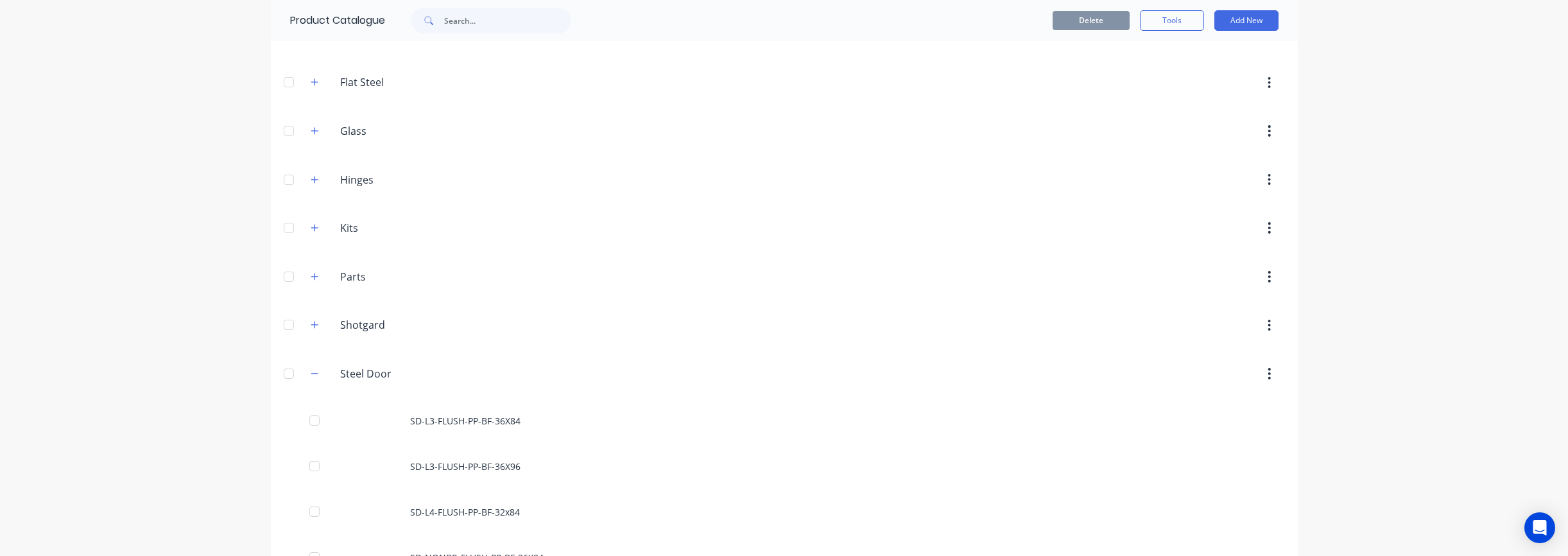
scroll to position [765, 0]
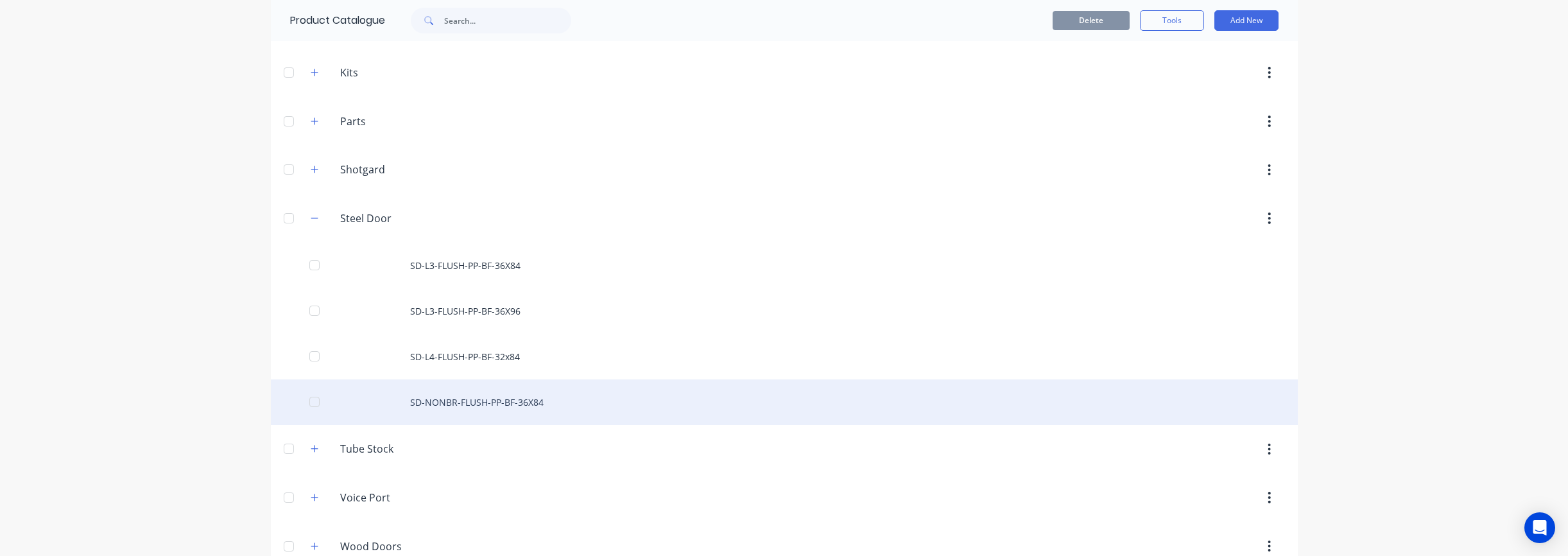
click at [454, 405] on div "SD-NONBR-FLUSH-PP-BF-36X84" at bounding box center [784, 403] width 1027 height 45
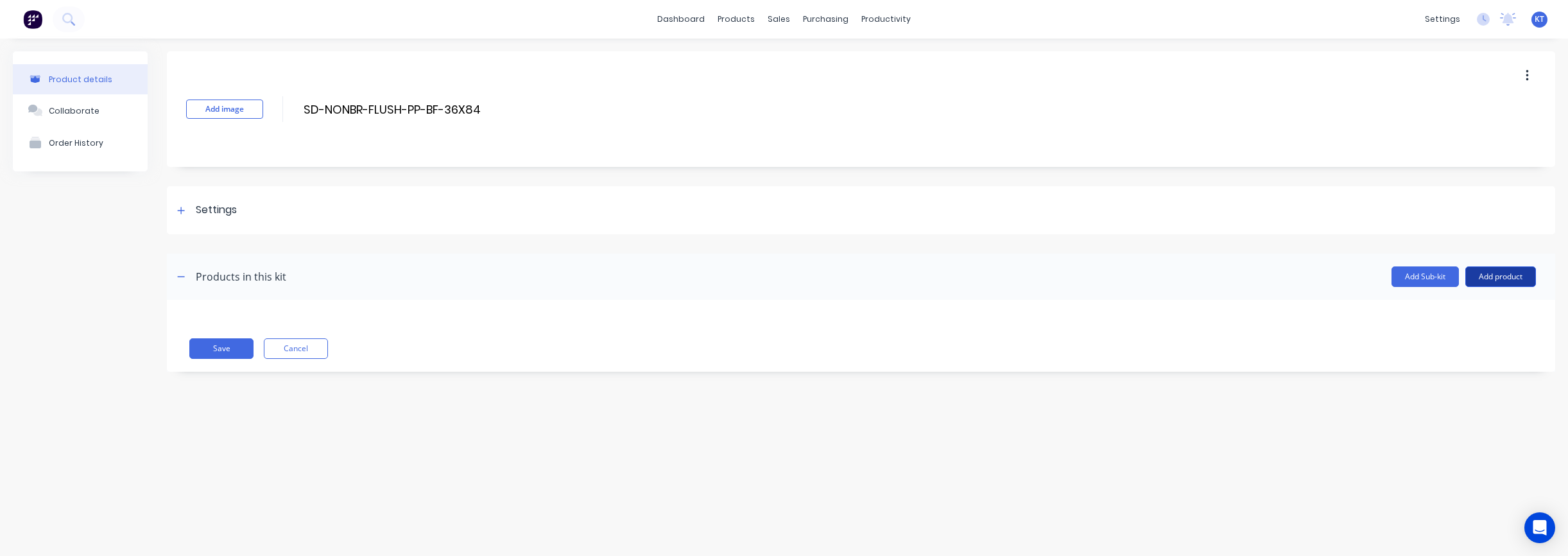
click at [1498, 280] on button "Add product" at bounding box center [1501, 276] width 70 height 20
click at [1480, 305] on div "Product catalogue" at bounding box center [1475, 310] width 99 height 19
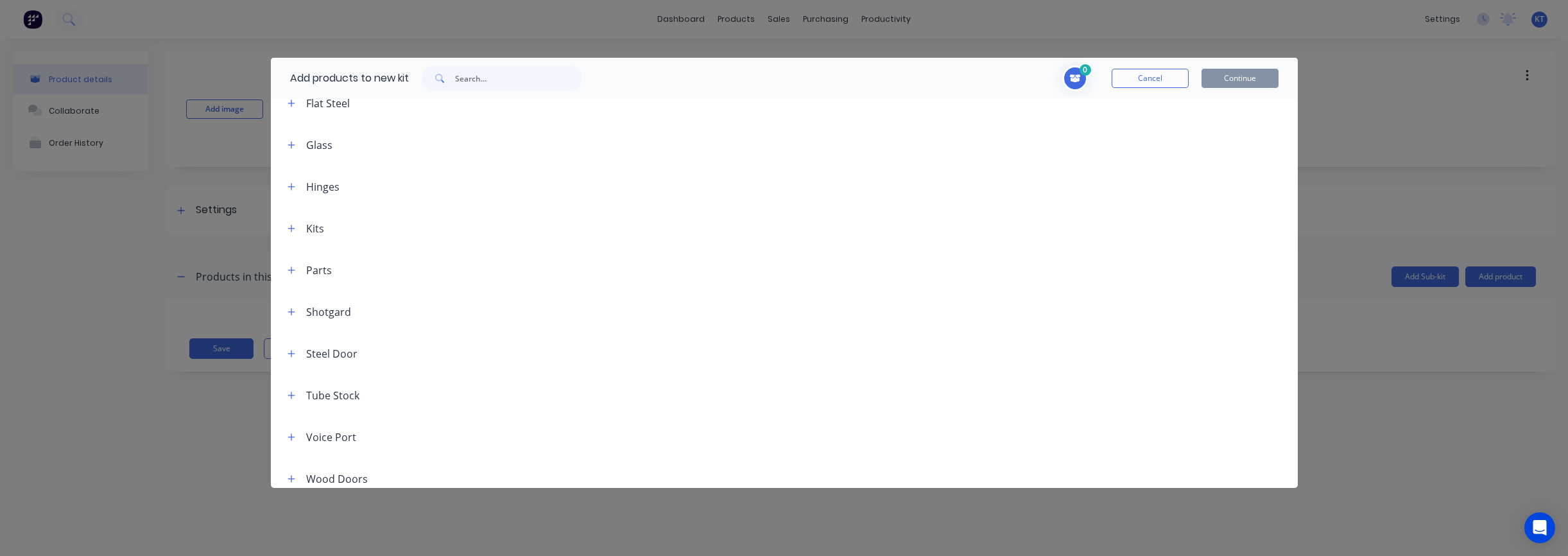
scroll to position [529, 0]
click at [290, 381] on icon "button" at bounding box center [291, 384] width 8 height 9
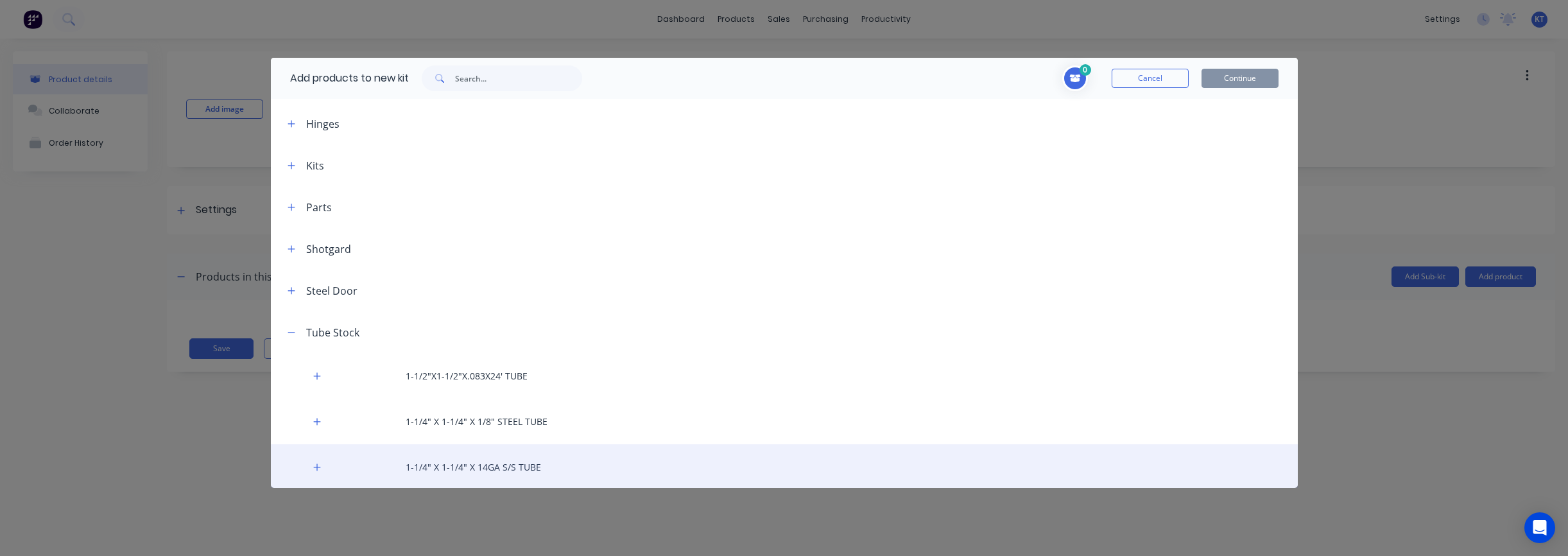
scroll to position [652, 0]
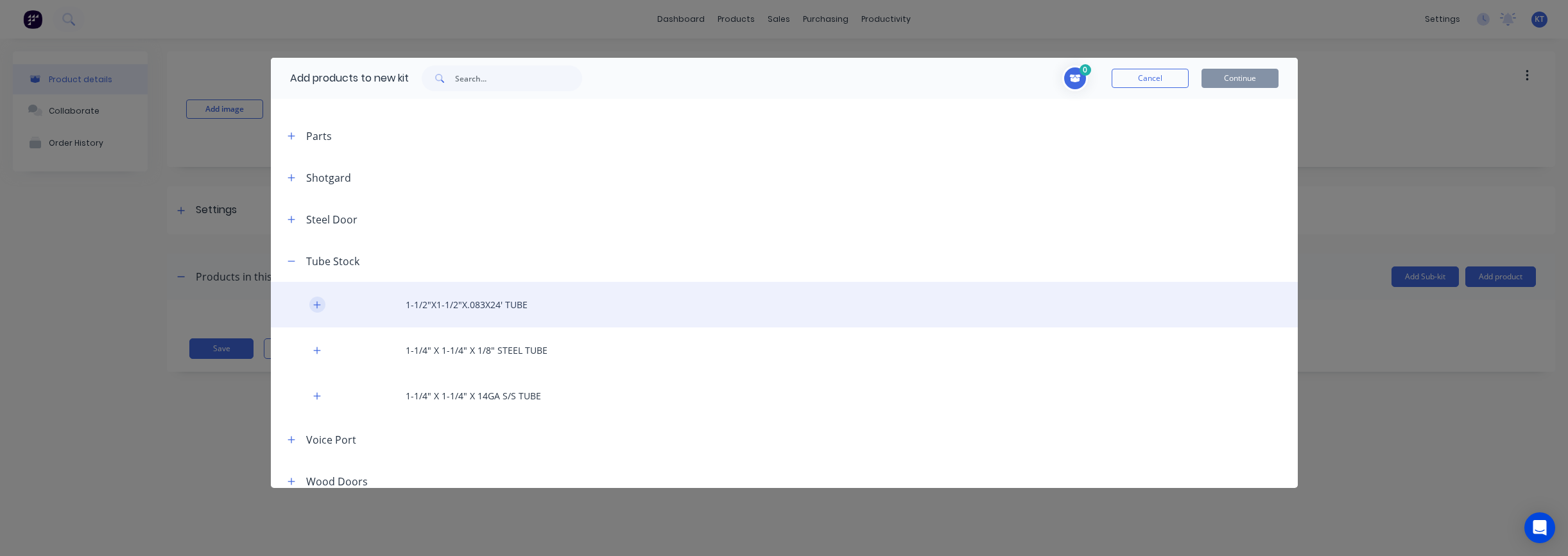
click at [312, 309] on button "button" at bounding box center [317, 305] width 16 height 16
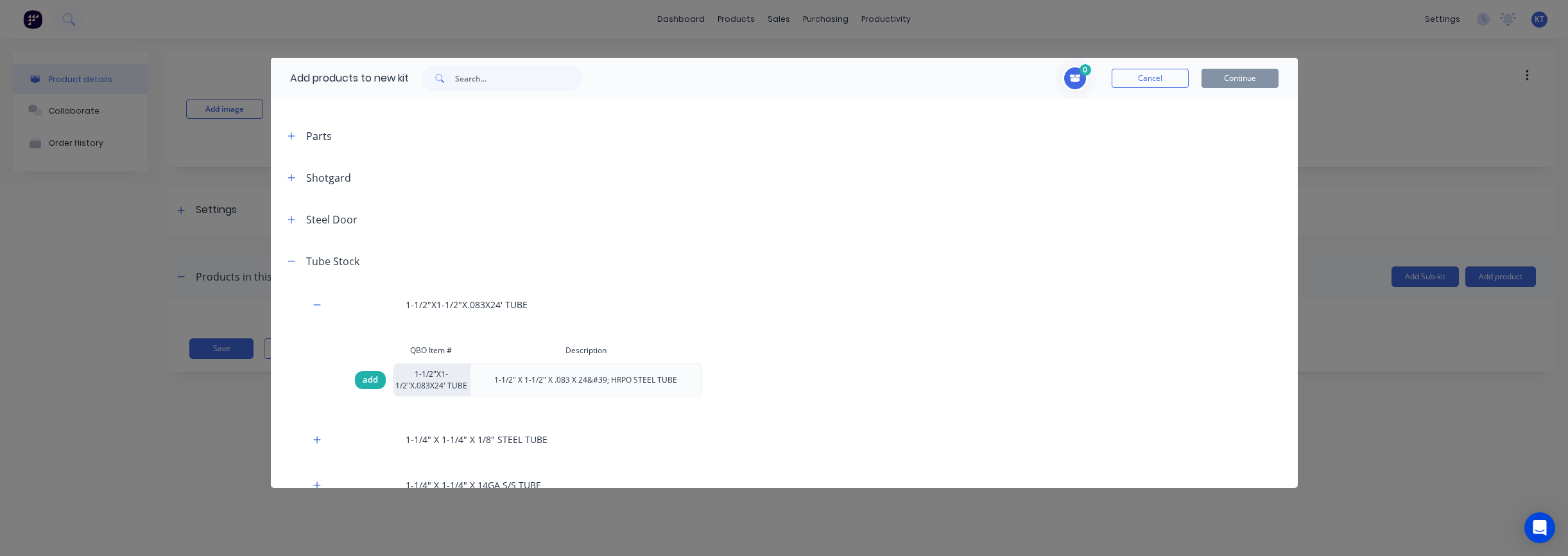
click at [373, 382] on span "add" at bounding box center [370, 380] width 16 height 13
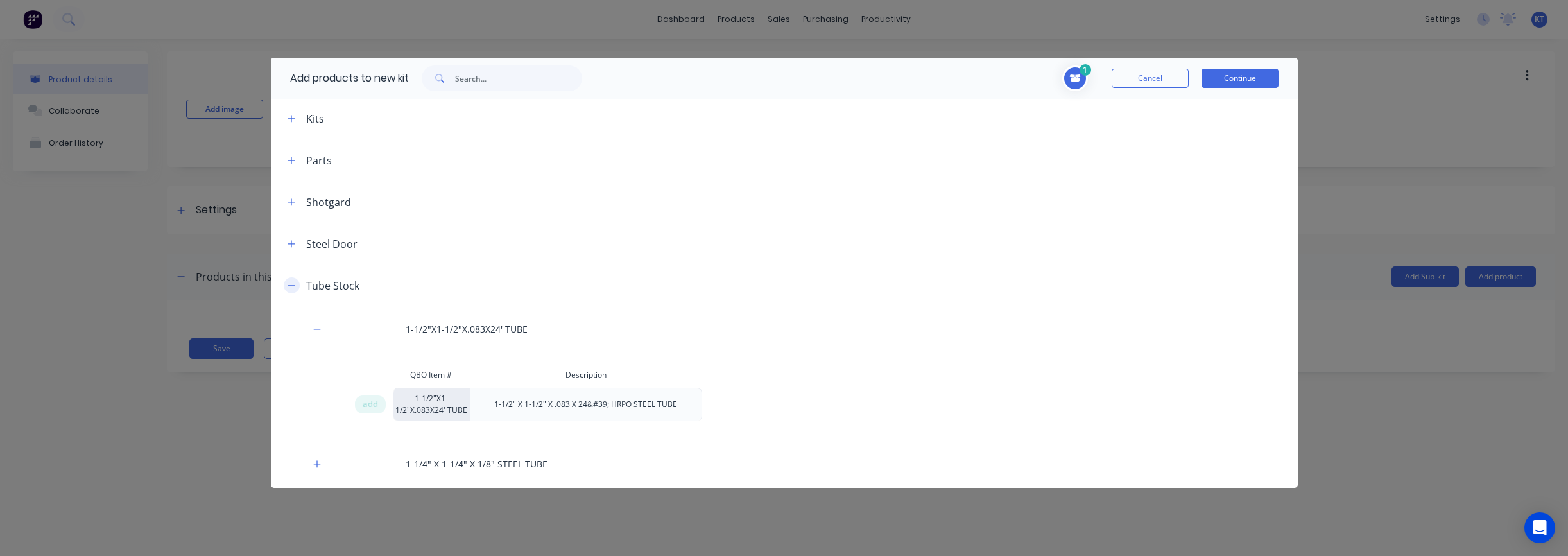
click at [287, 290] on button "button" at bounding box center [291, 285] width 16 height 16
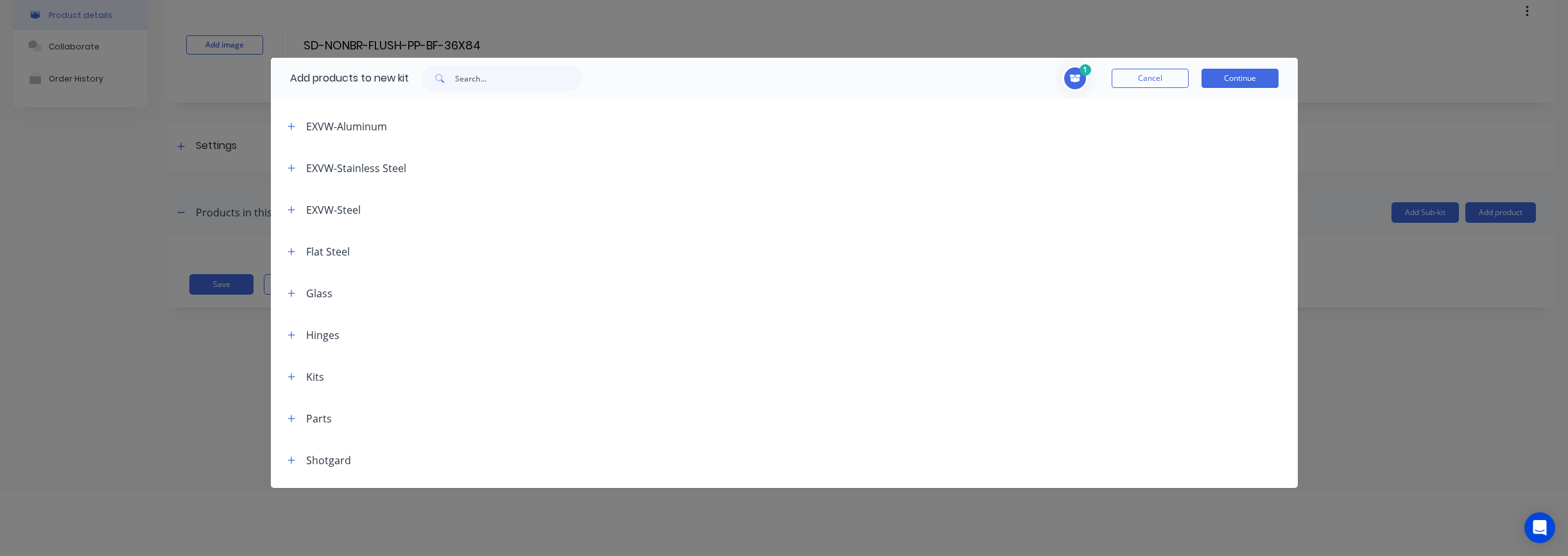
scroll to position [361, 0]
click at [290, 260] on icon "button" at bounding box center [290, 259] width 7 height 7
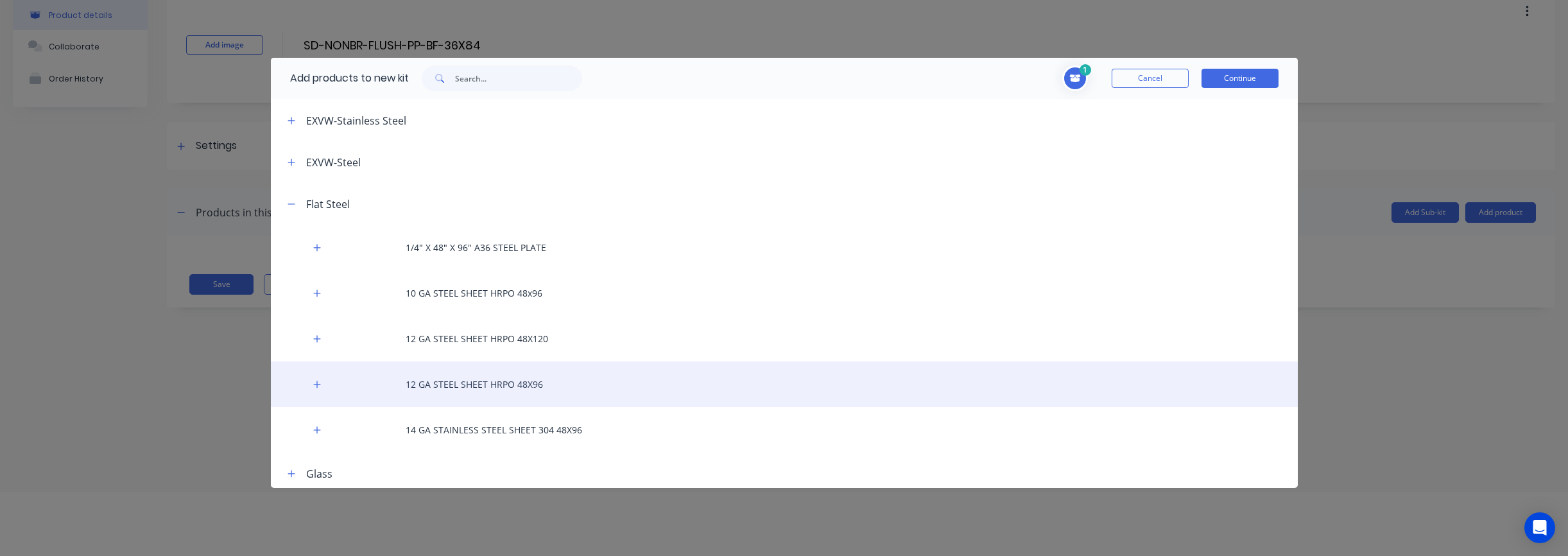
scroll to position [442, 0]
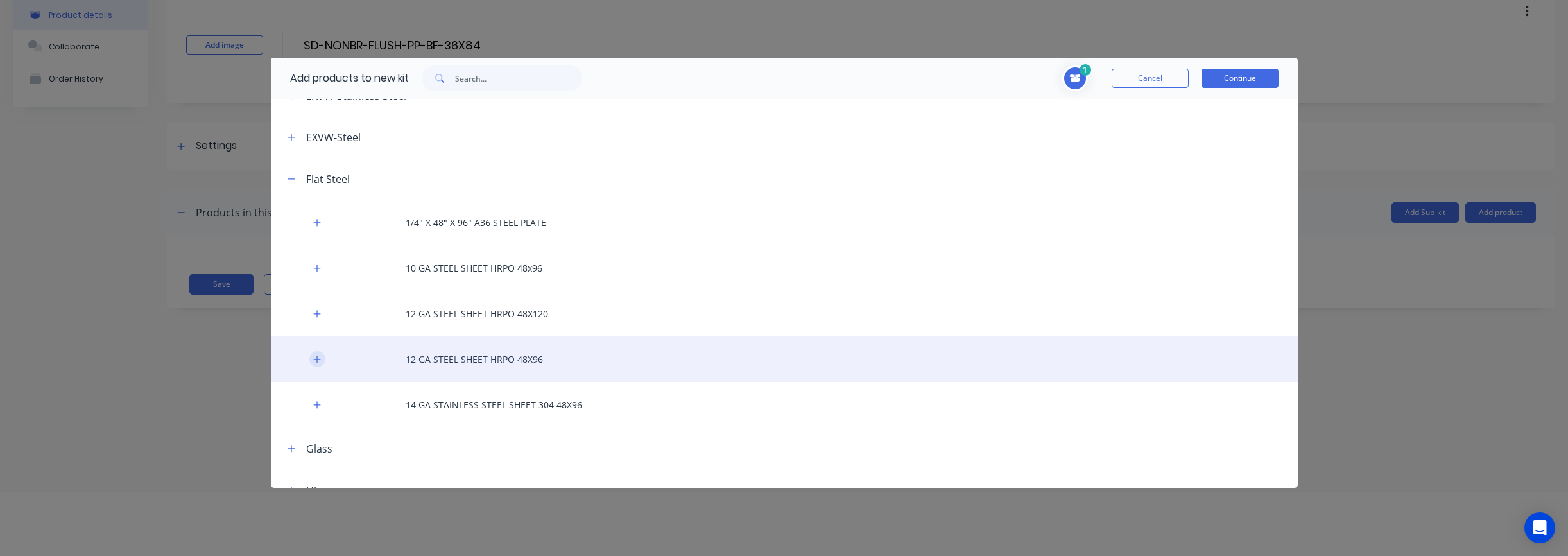
click at [315, 362] on icon "button" at bounding box center [317, 359] width 8 height 9
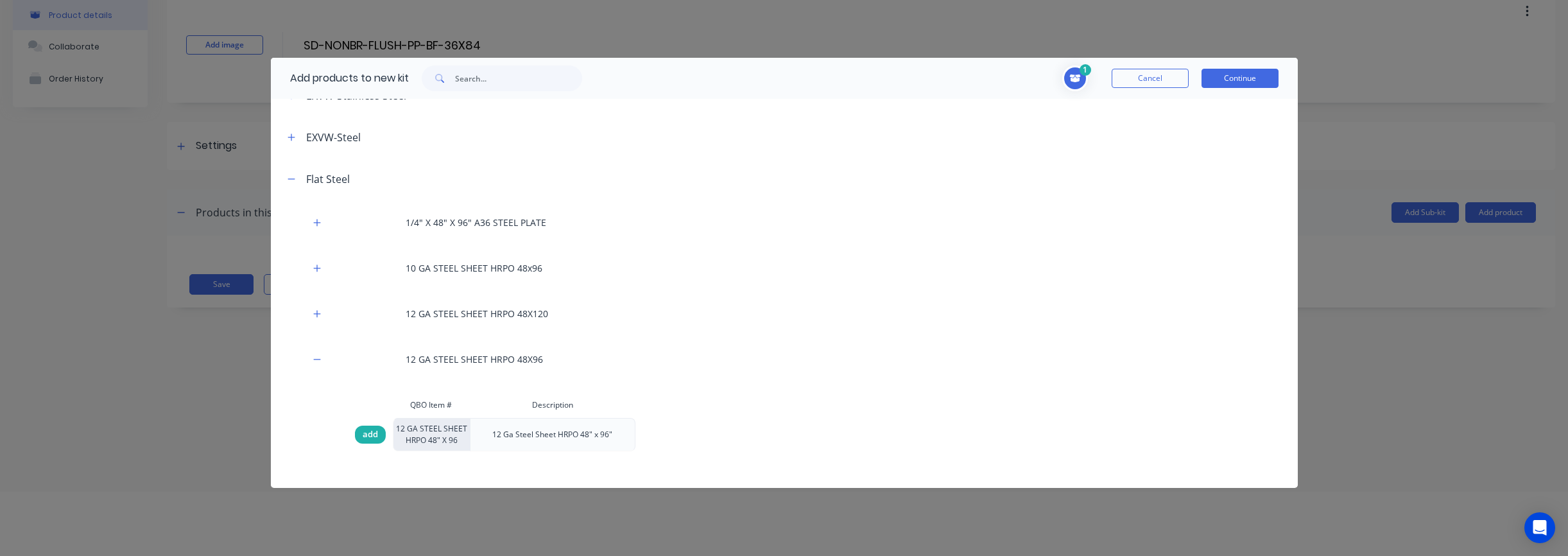
click at [371, 438] on span "add" at bounding box center [370, 435] width 16 height 13
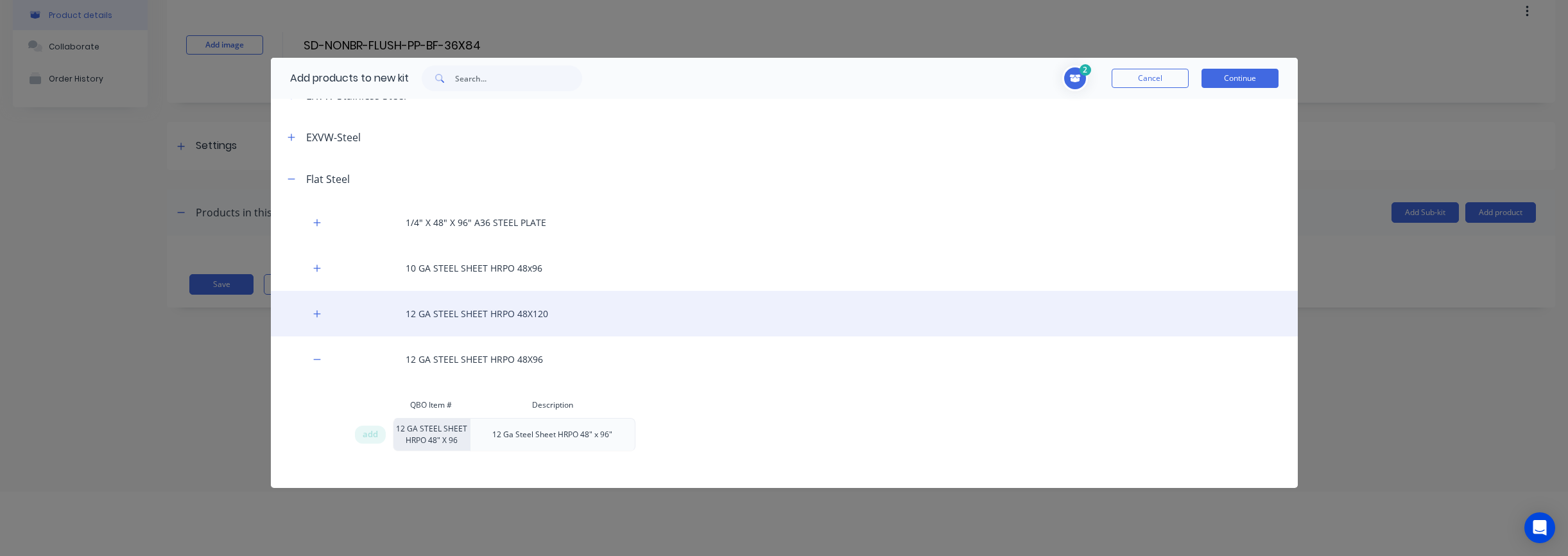
scroll to position [458, 0]
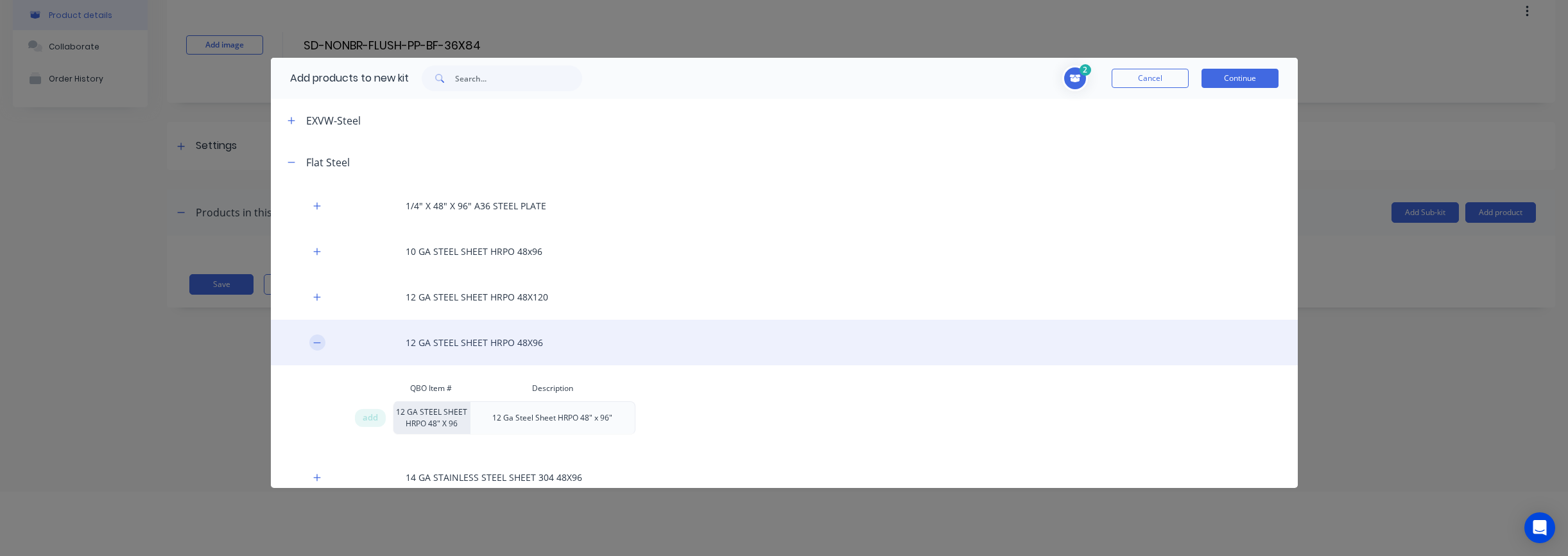
click at [312, 344] on button "button" at bounding box center [317, 342] width 16 height 16
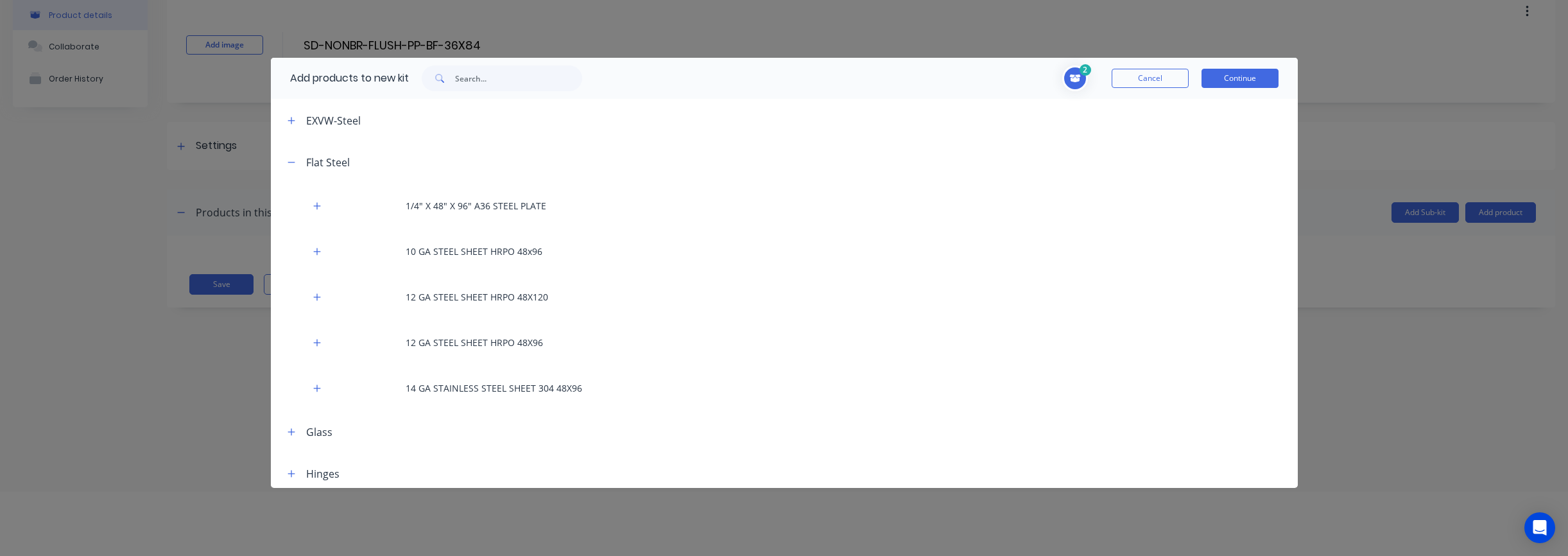
click at [294, 171] on header "Flat Steel" at bounding box center [784, 161] width 1027 height 42
click at [293, 168] on button "button" at bounding box center [291, 162] width 16 height 16
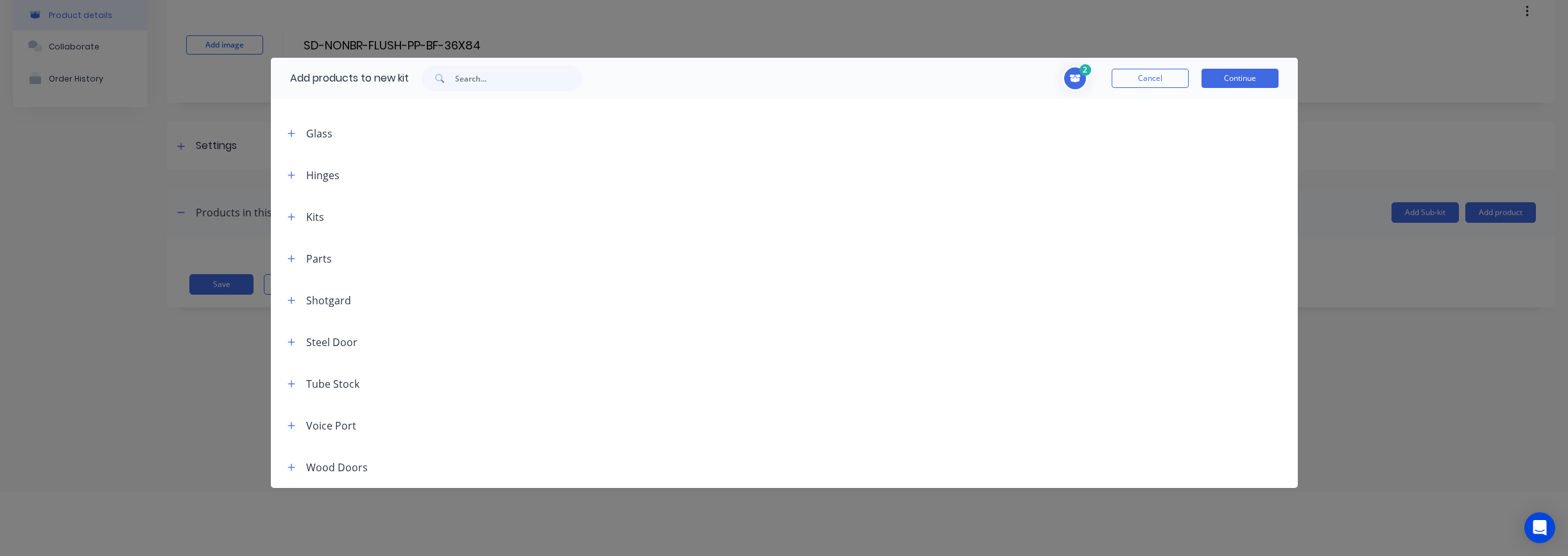
scroll to position [513, 0]
click at [292, 199] on header "Hinges" at bounding box center [784, 190] width 1027 height 42
click at [293, 196] on button "button" at bounding box center [291, 191] width 16 height 16
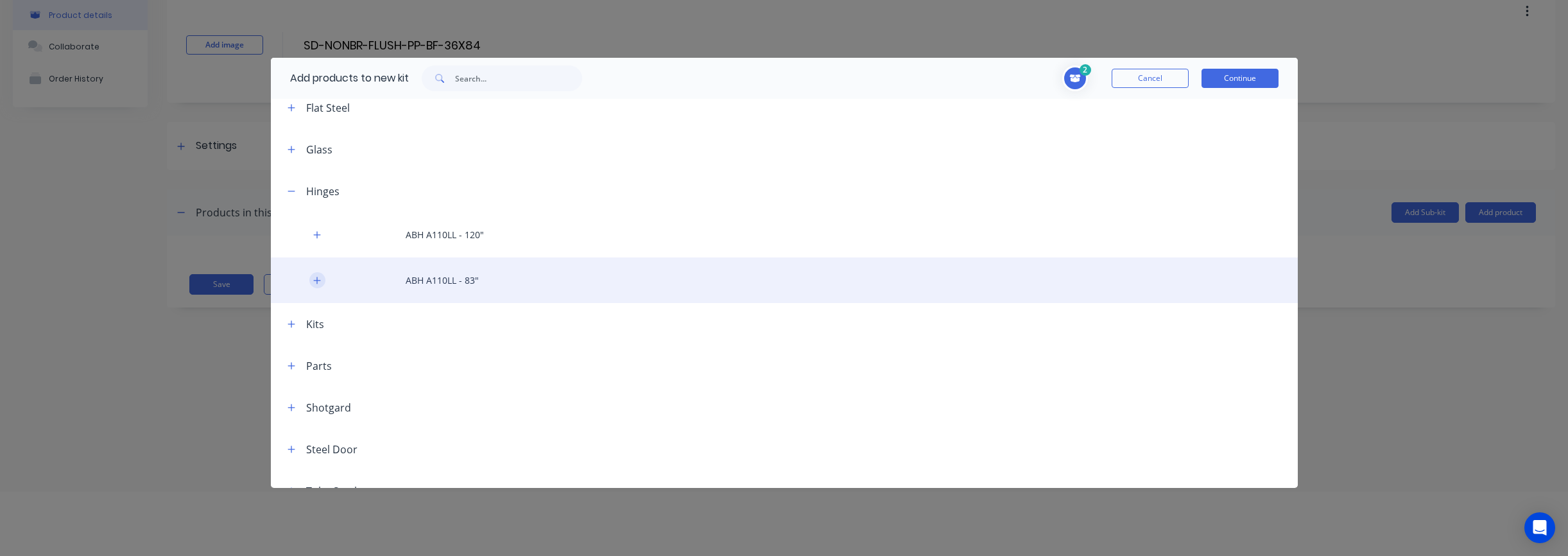
click at [319, 283] on icon "button" at bounding box center [317, 280] width 8 height 9
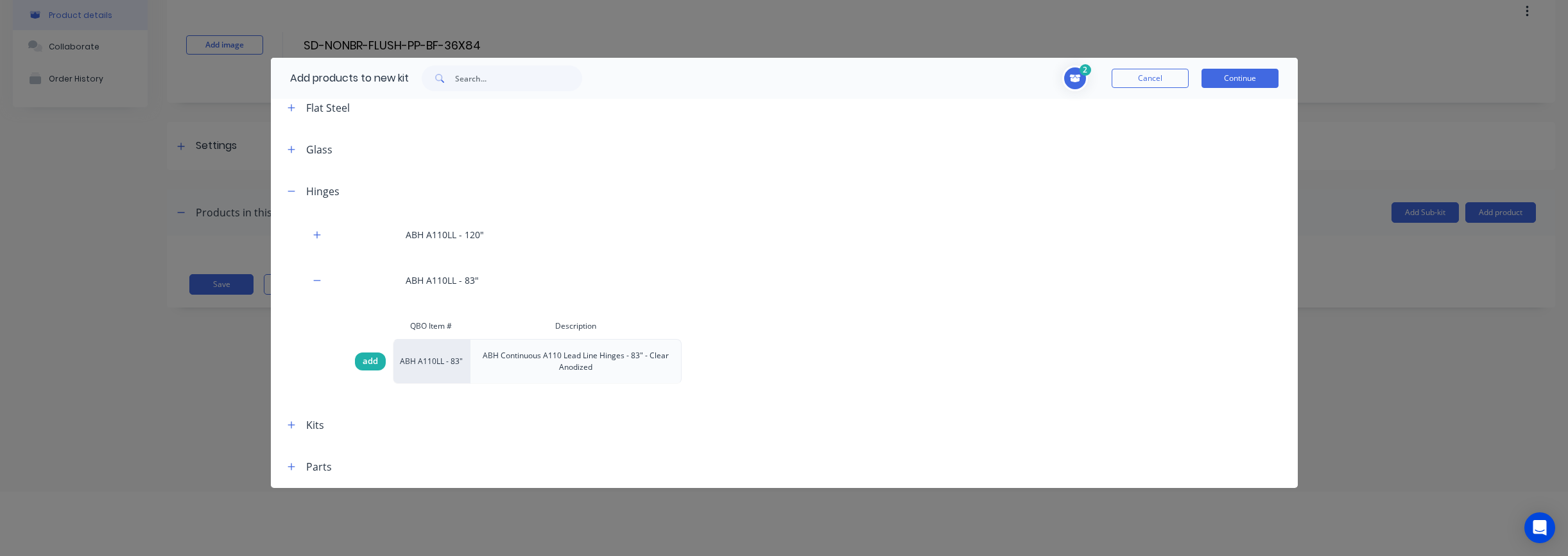
click at [375, 363] on span "add" at bounding box center [370, 361] width 16 height 13
click at [1249, 82] on button "Continue" at bounding box center [1240, 78] width 77 height 20
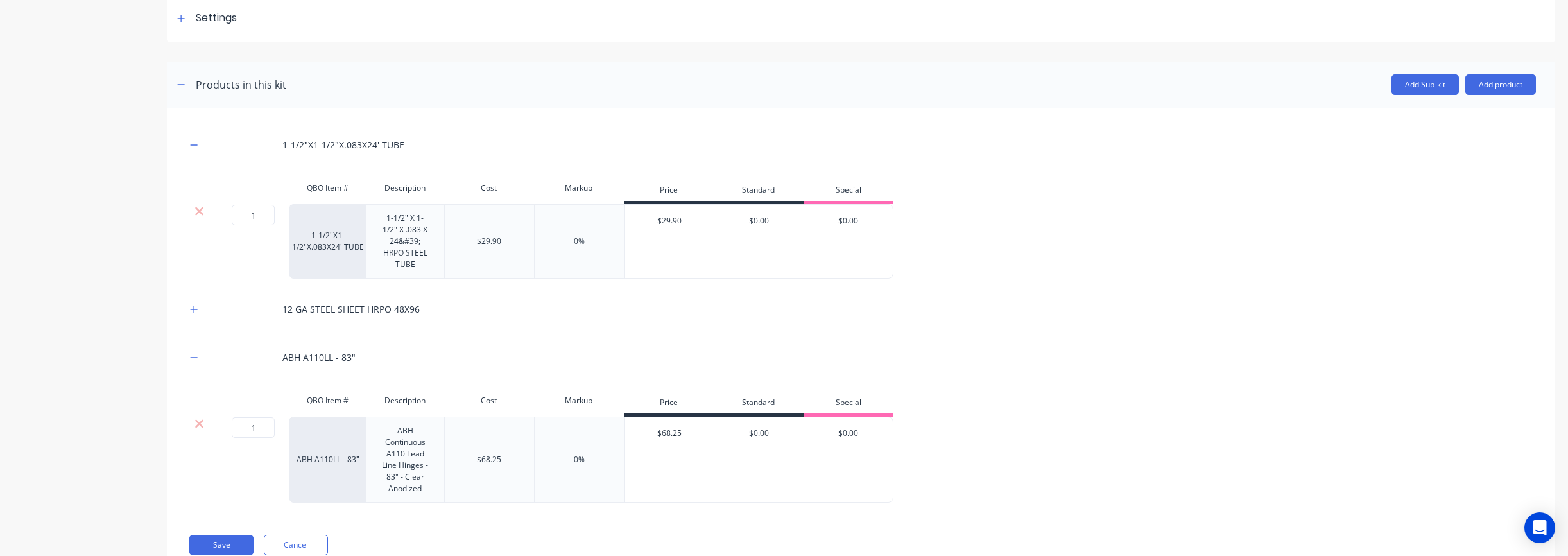
scroll to position [226, 0]
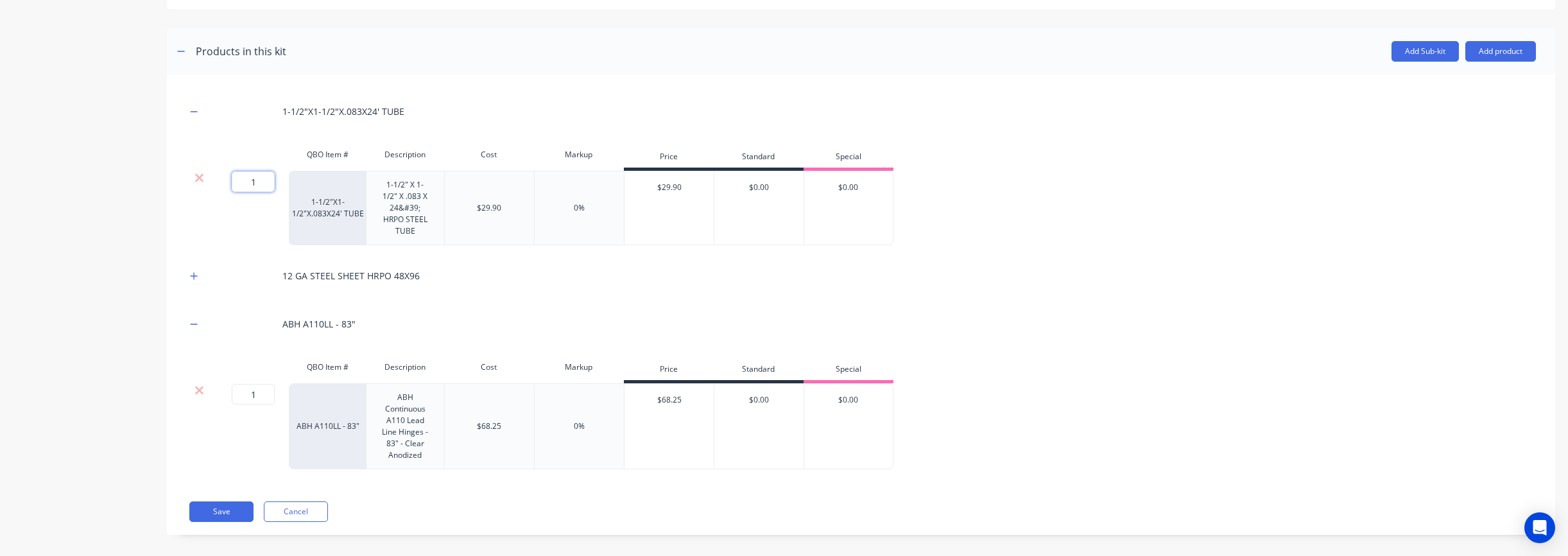
click at [251, 179] on input "1" at bounding box center [253, 182] width 43 height 20
type input "2"
click at [815, 305] on div "1-1/2"X1-1/2"X.083X24' TUBE QBO Item # Description Cost Markup Price Standard S…" at bounding box center [861, 282] width 1350 height 376
click at [196, 279] on icon "button" at bounding box center [194, 276] width 8 height 9
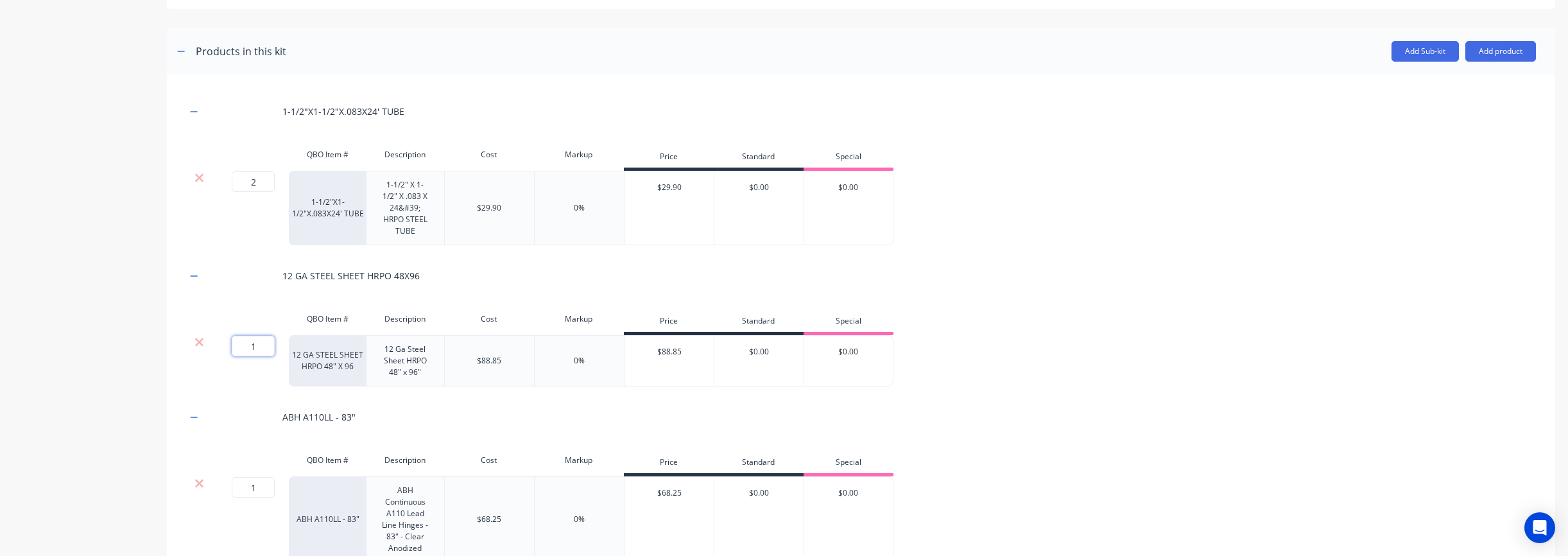
click at [267, 352] on input "1" at bounding box center [253, 346] width 43 height 20
drag, startPoint x: 262, startPoint y: 348, endPoint x: 230, endPoint y: 348, distance: 32.0
click at [230, 348] on div "1 1 ?" at bounding box center [236, 346] width 29 height 20
type input "3"
click at [1090, 444] on div "1-1/2"X1-1/2"X.083X24' TUBE QBO Item # Description Cost Markup Price Standard S…" at bounding box center [861, 328] width 1350 height 469
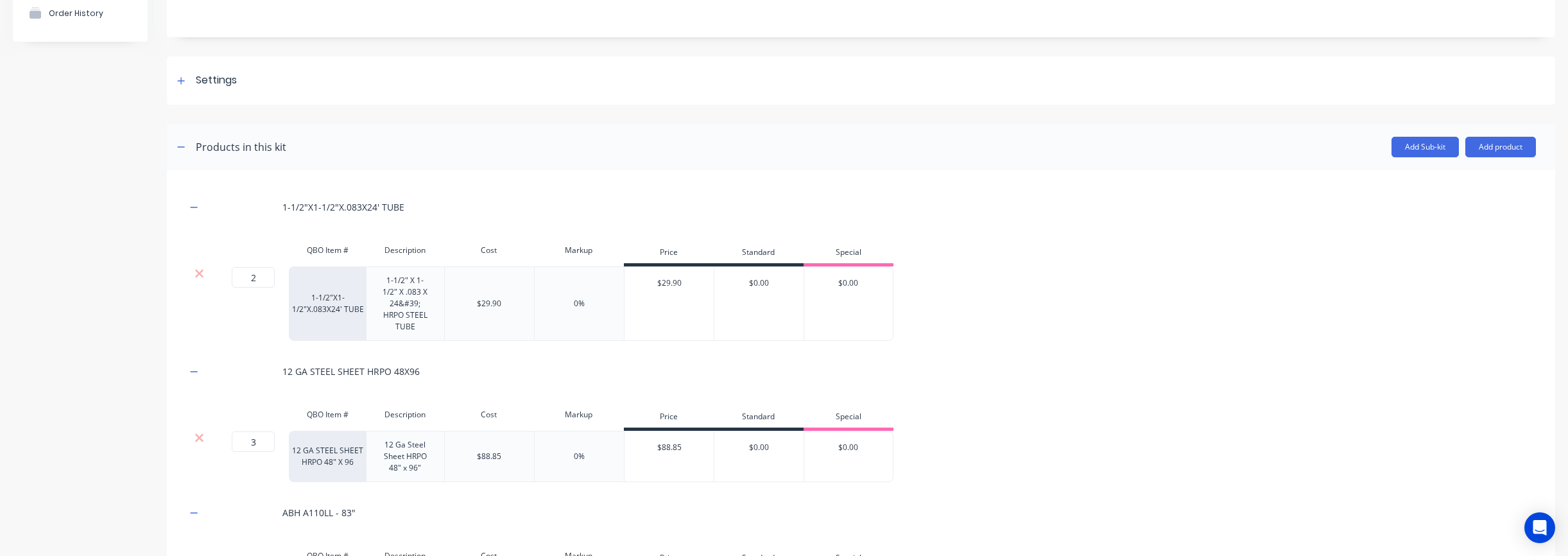
scroll to position [0, 0]
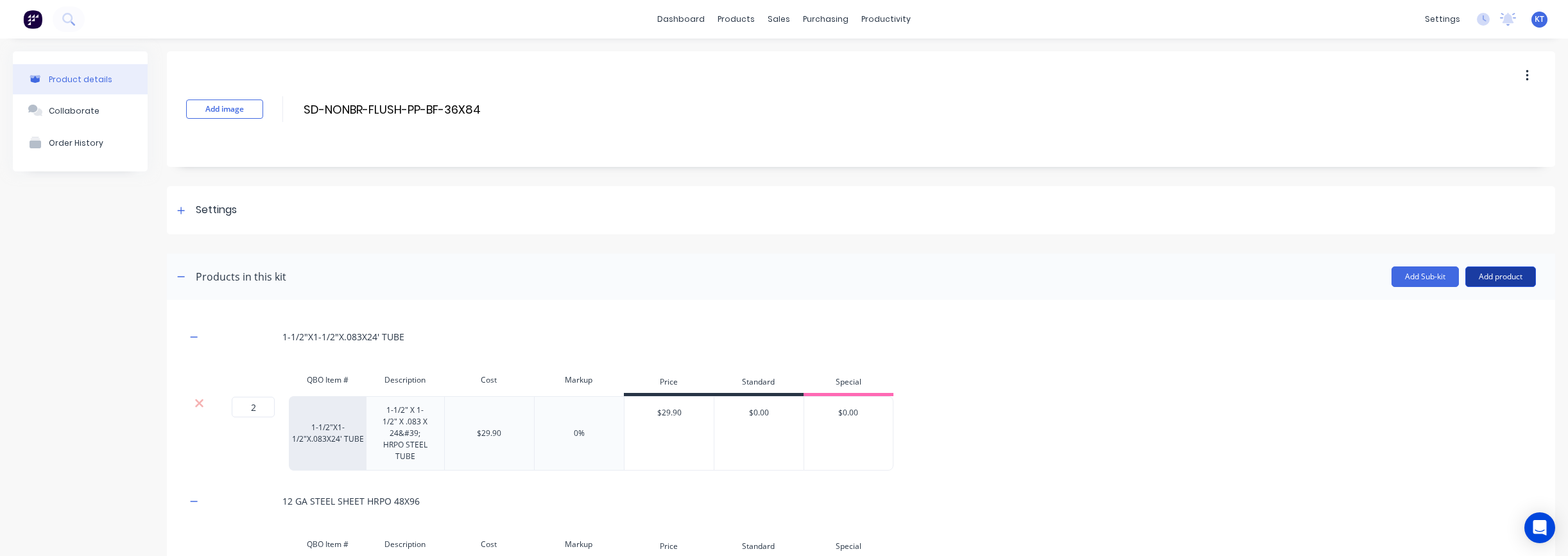
click at [1502, 279] on button "Add product" at bounding box center [1501, 276] width 70 height 20
click at [1463, 337] on div "Labour" at bounding box center [1475, 335] width 99 height 19
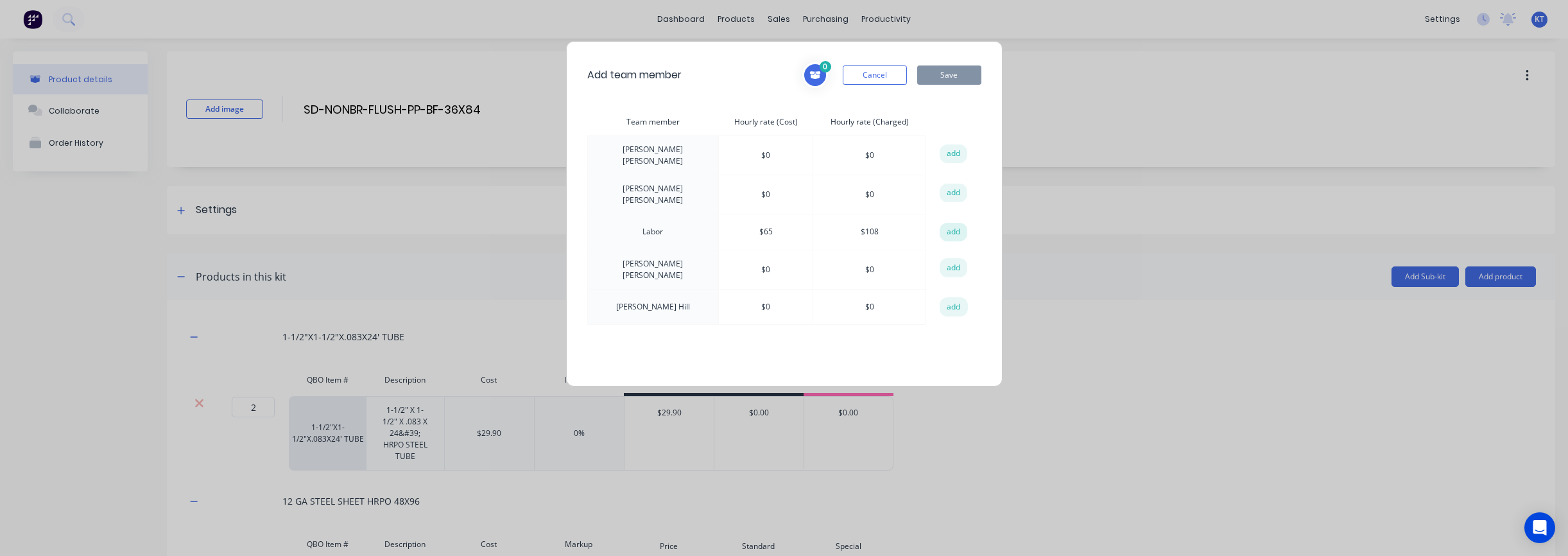
click at [957, 226] on button "add" at bounding box center [953, 232] width 28 height 20
click at [933, 82] on button "Save" at bounding box center [950, 75] width 64 height 20
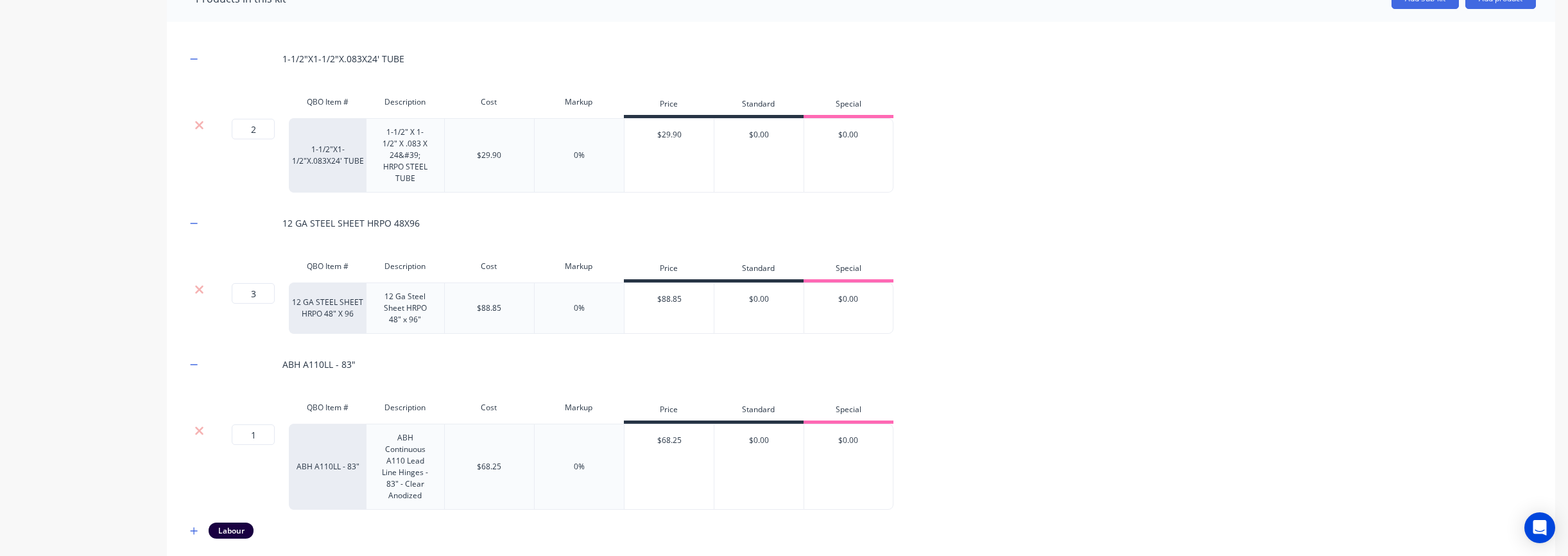
scroll to position [358, 0]
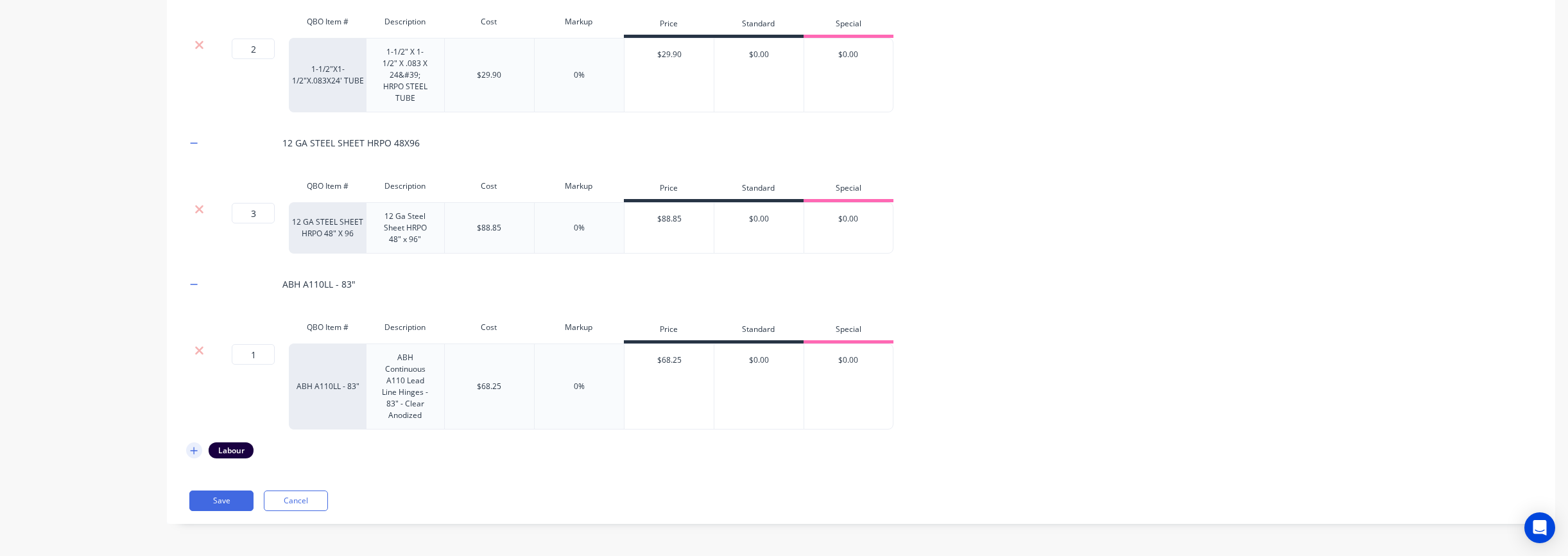
click at [195, 451] on icon "button" at bounding box center [194, 450] width 8 height 9
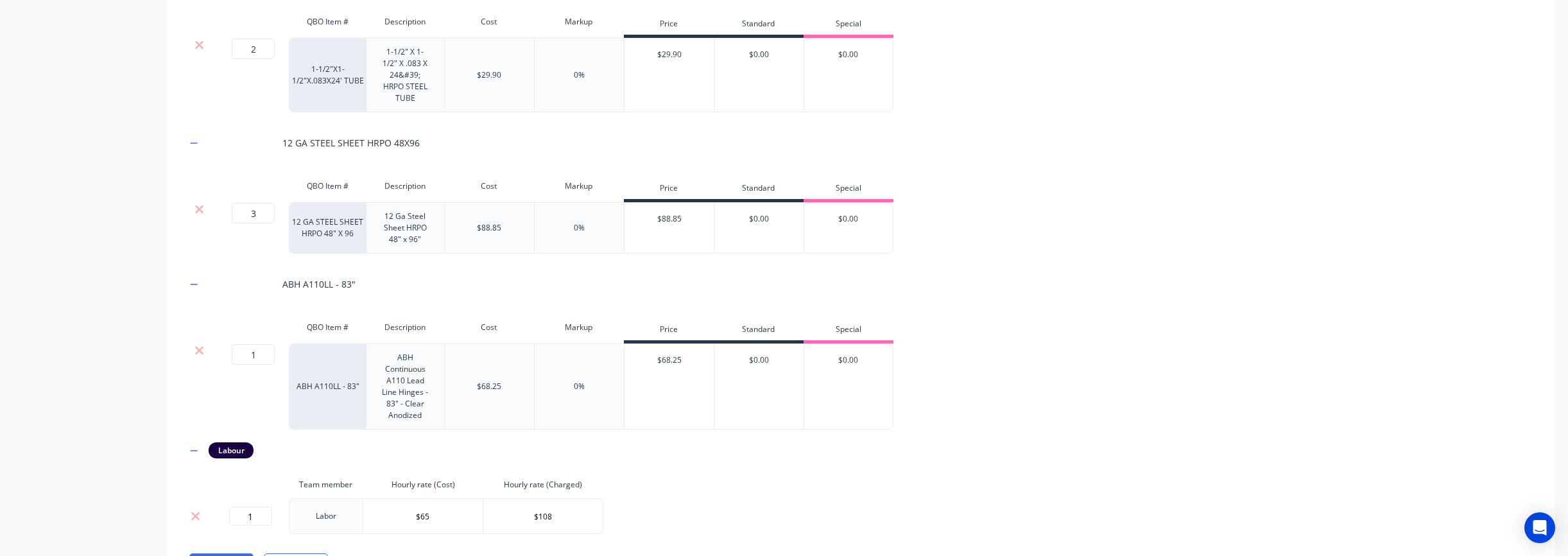
scroll to position [421, 0]
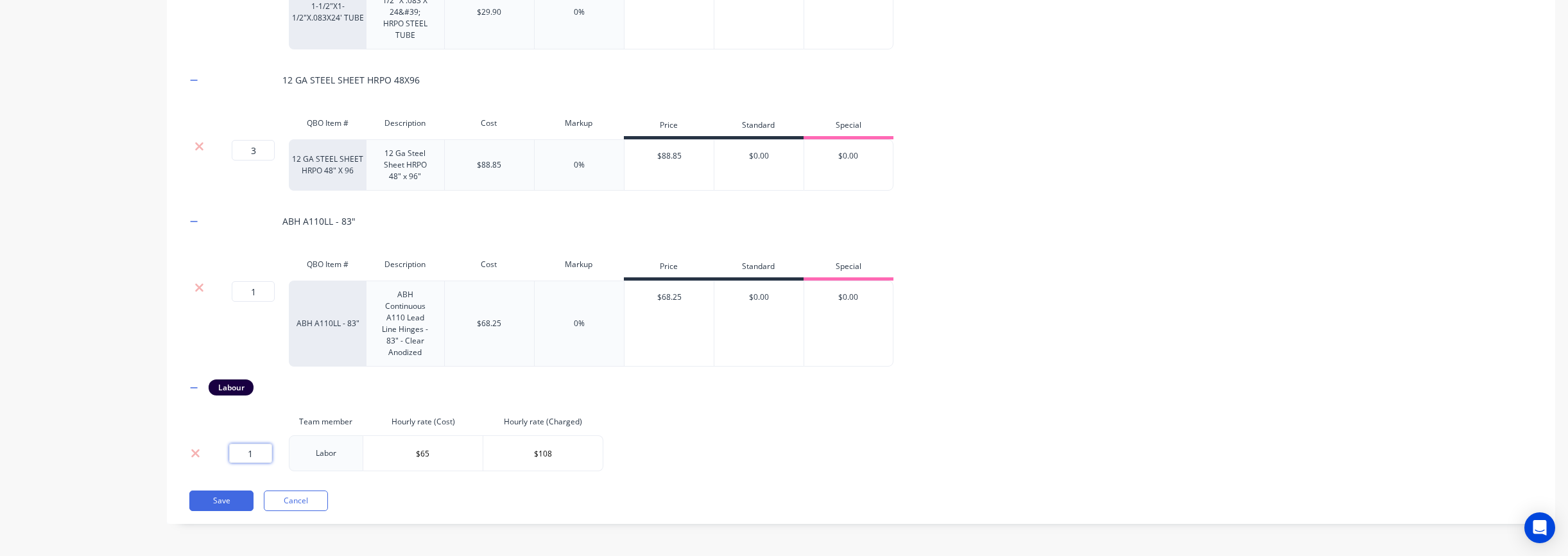
drag, startPoint x: 234, startPoint y: 454, endPoint x: 299, endPoint y: 456, distance: 65.0
click at [299, 456] on tr "1 Labor $65 $108" at bounding box center [395, 453] width 417 height 36
type input "20"
click at [843, 475] on div "1-1/2"X1-1/2"X.083X24' TUBE QBO Item # Description Cost Markup Price Standard S…" at bounding box center [860, 201] width 1388 height 645
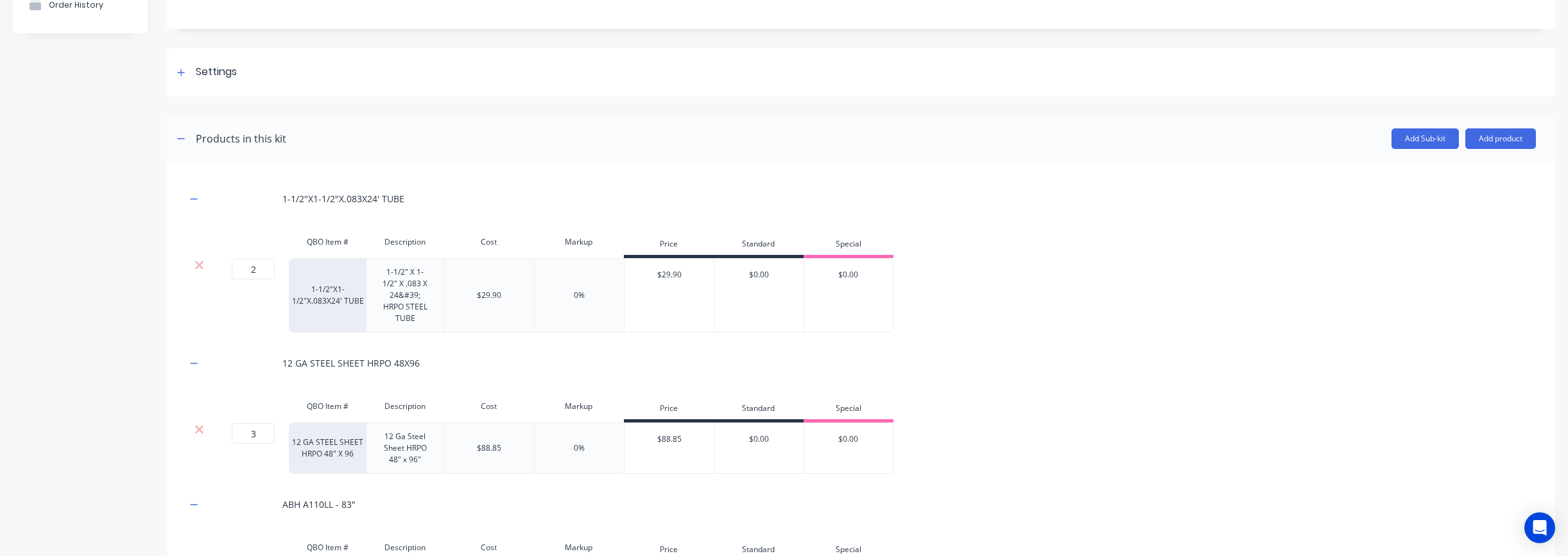
scroll to position [0, 0]
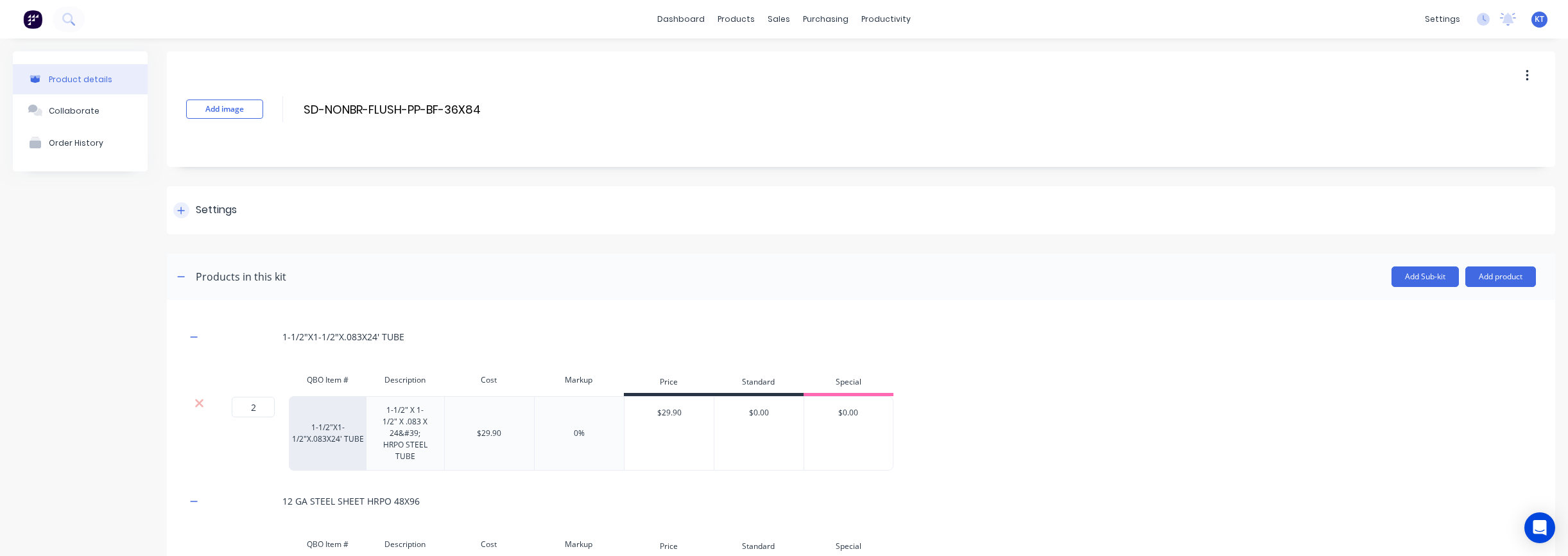
click at [177, 211] on icon at bounding box center [181, 210] width 8 height 9
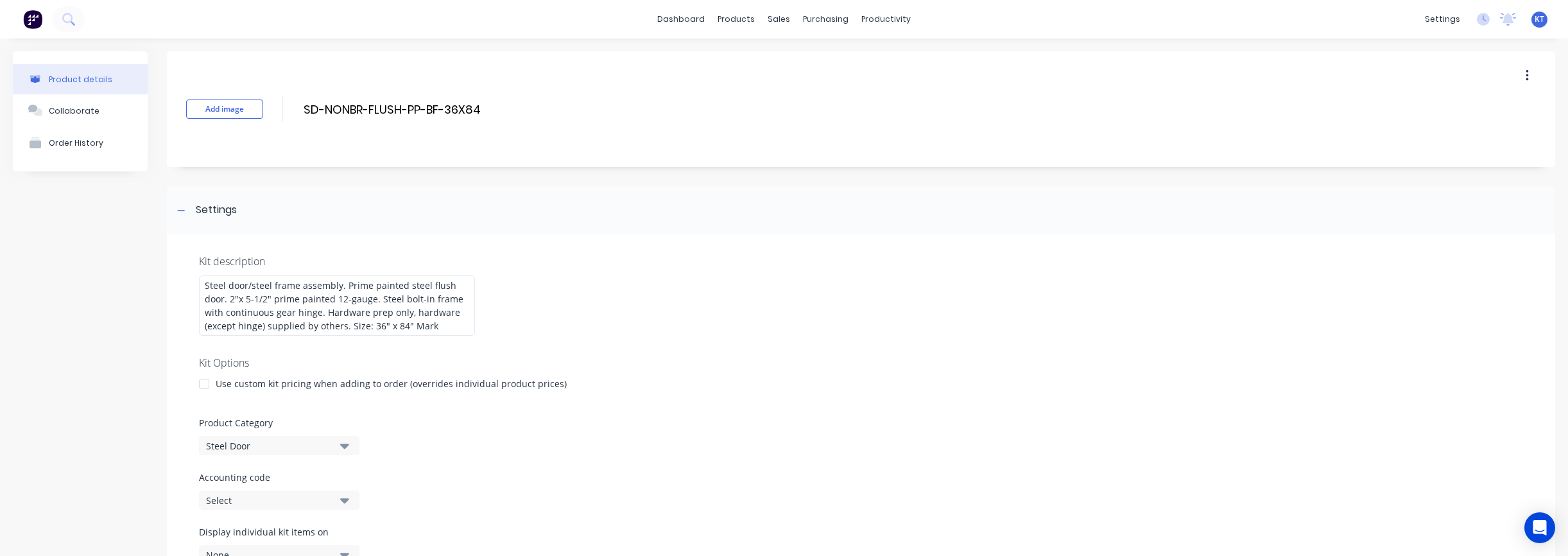
scroll to position [45, 0]
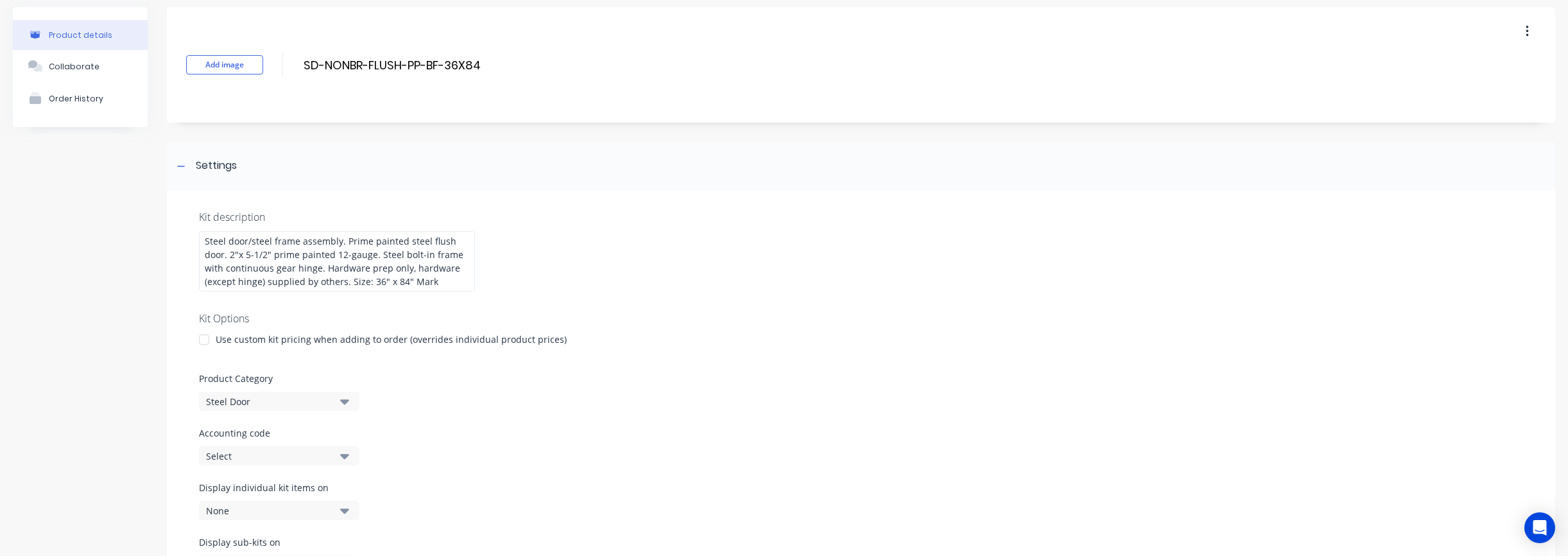
click at [201, 339] on div at bounding box center [204, 339] width 26 height 26
click at [205, 361] on div at bounding box center [204, 359] width 26 height 26
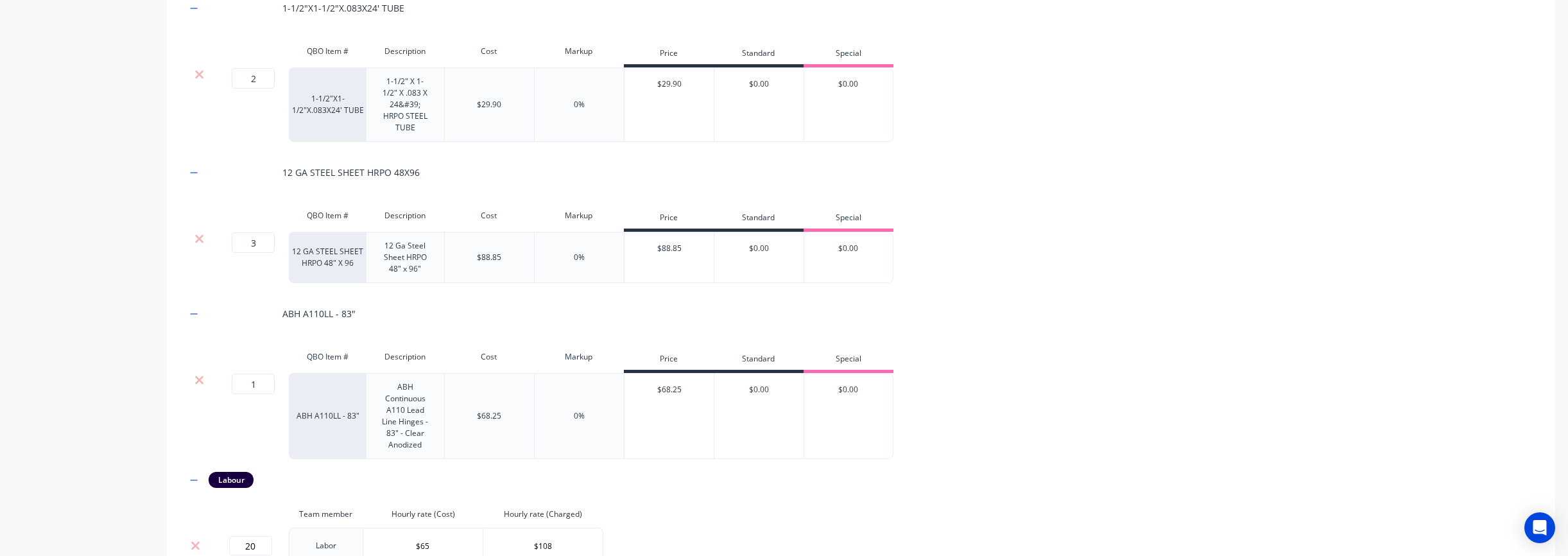
scroll to position [1020, 0]
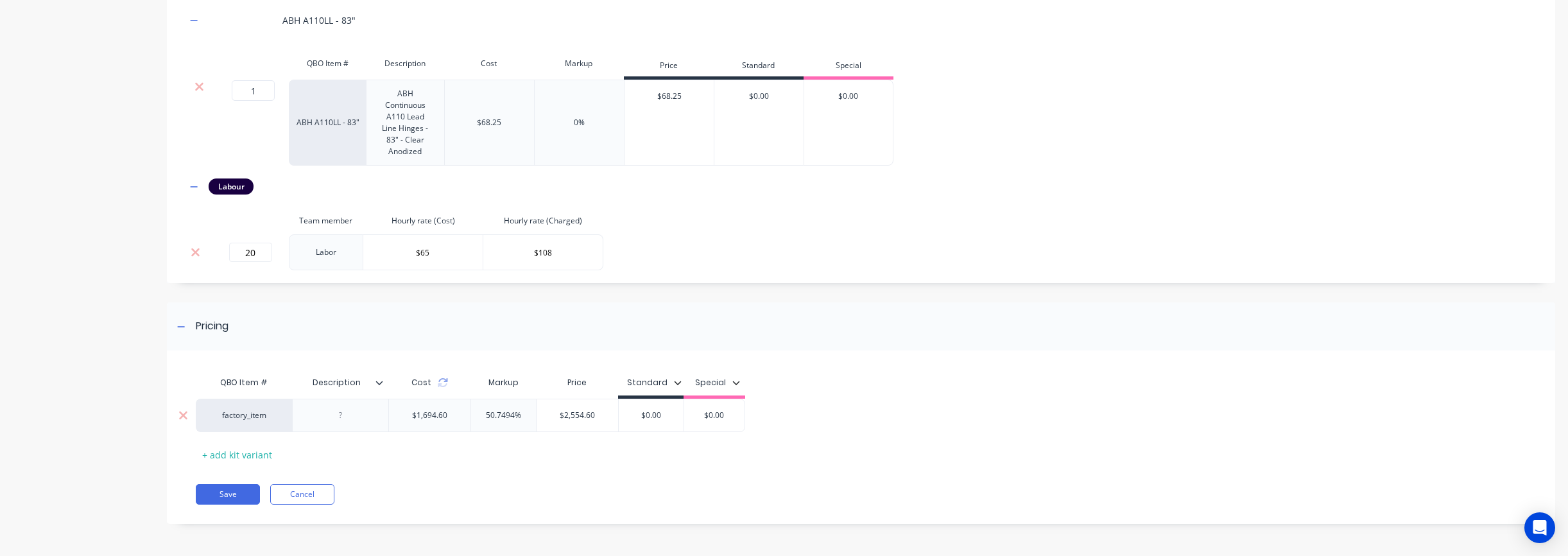
click at [487, 417] on input "50.7494%" at bounding box center [503, 415] width 65 height 12
drag, startPoint x: 484, startPoint y: 415, endPoint x: 534, endPoint y: 416, distance: 50.0
click at [534, 416] on input "50.7494%" at bounding box center [503, 415] width 65 height 12
click at [575, 460] on div "QBO Item # Description Cost Markup Price Standard Special factory_item $1,694.6…" at bounding box center [854, 417] width 1317 height 95
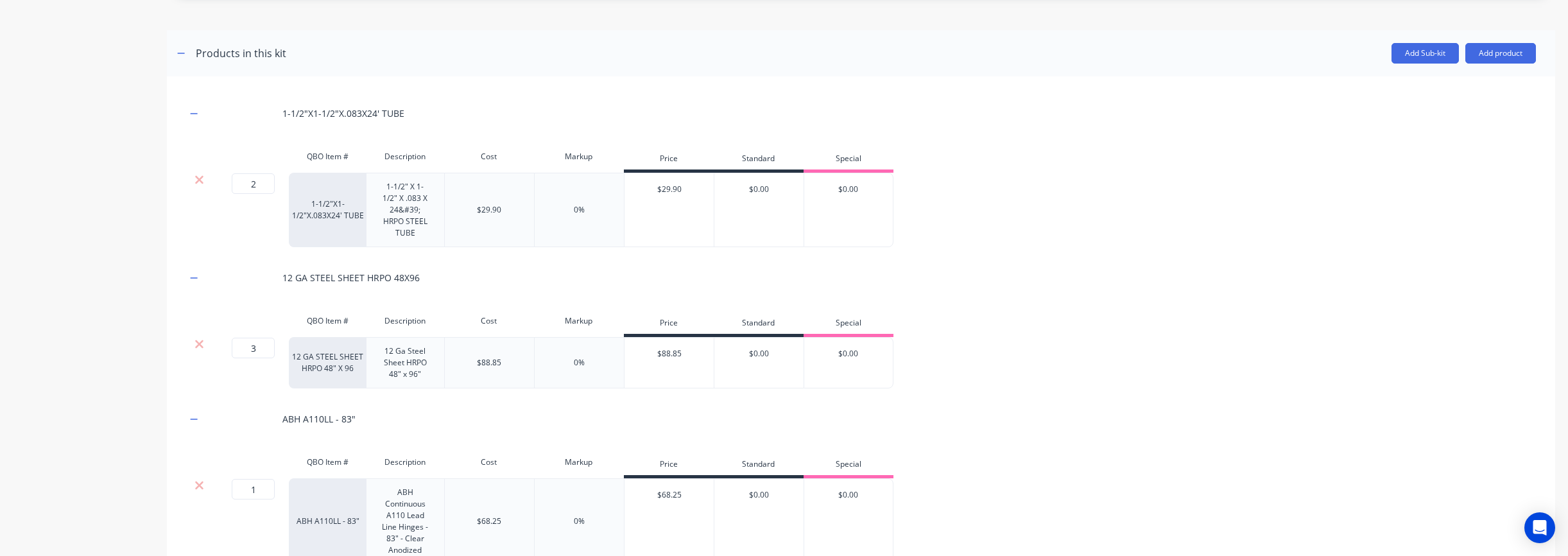
scroll to position [605, 0]
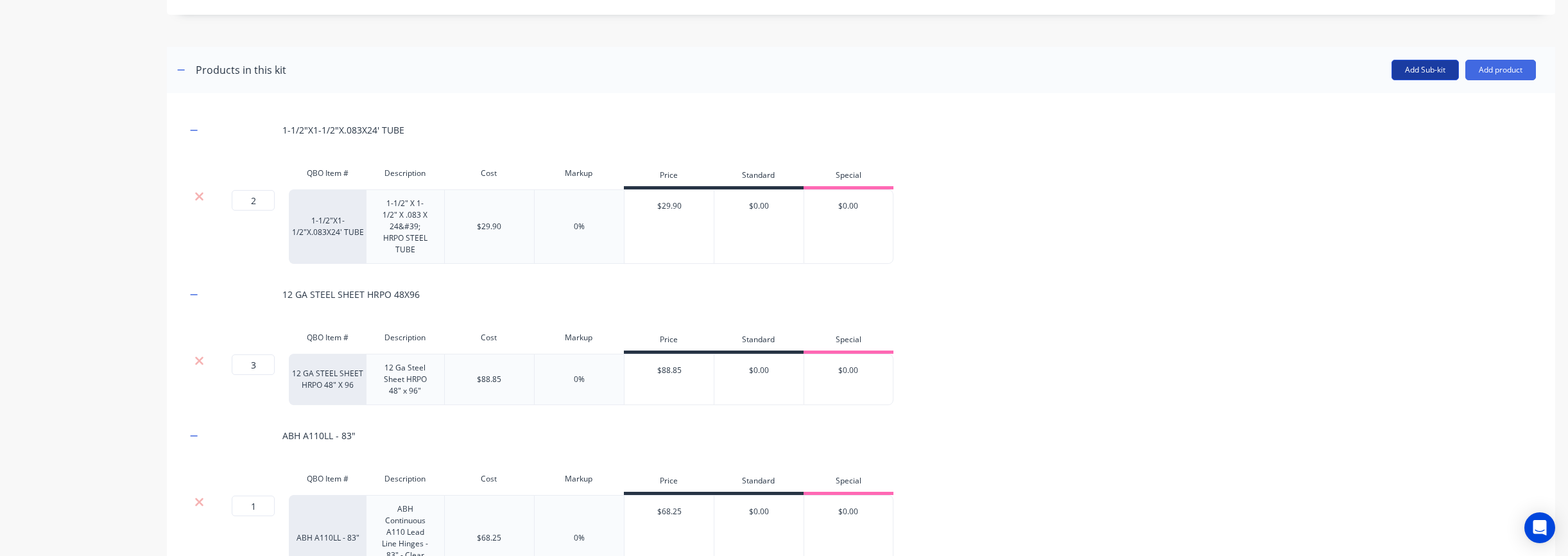
click at [1415, 73] on button "Add Sub-kit" at bounding box center [1425, 70] width 67 height 20
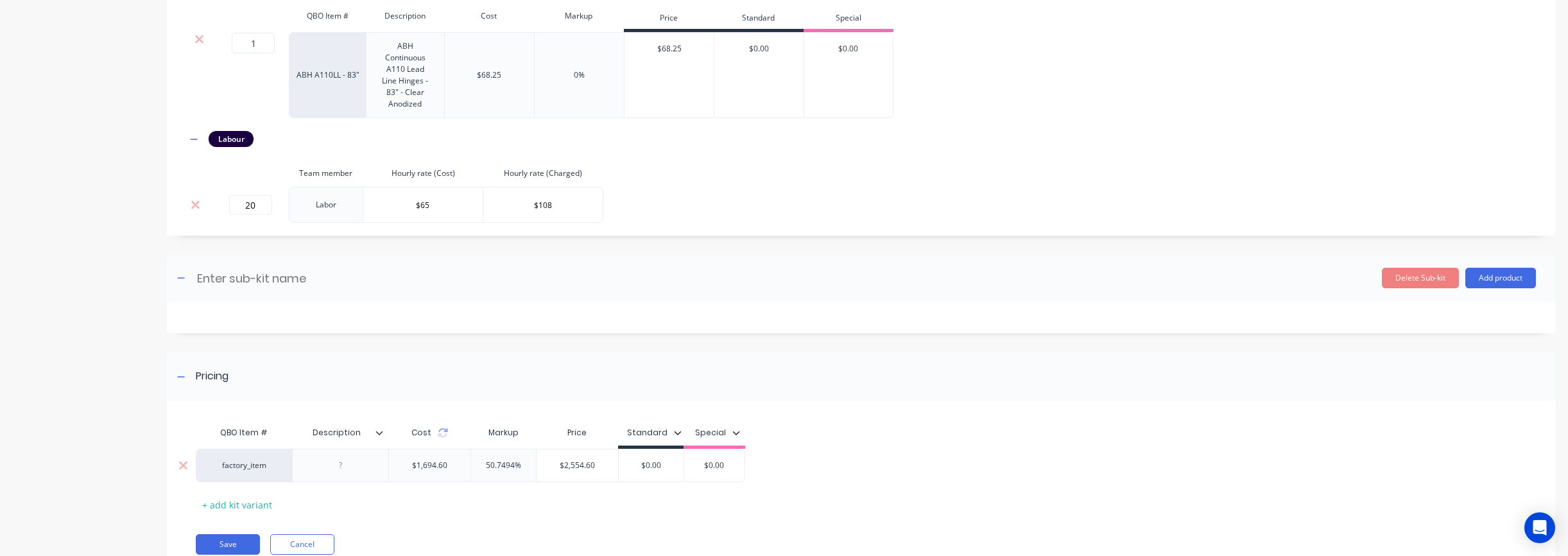
scroll to position [1117, 0]
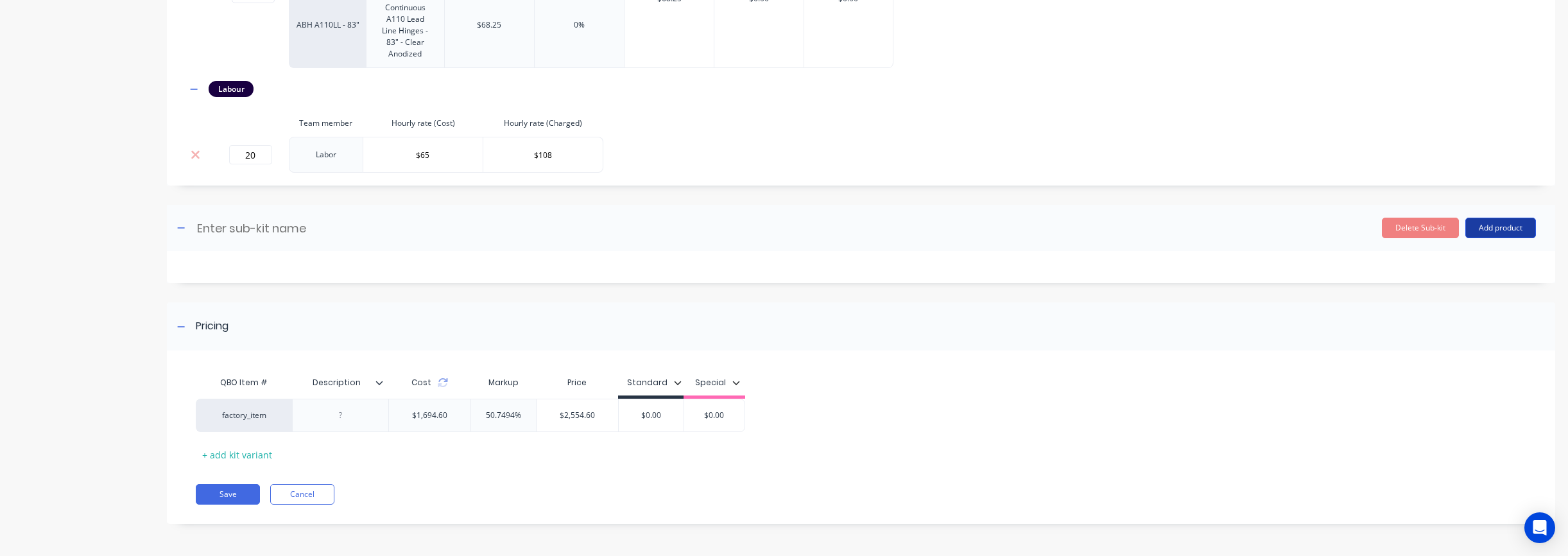
click at [1502, 226] on button "Add product" at bounding box center [1501, 228] width 70 height 20
click at [1457, 266] on div "Product catalogue" at bounding box center [1475, 261] width 99 height 19
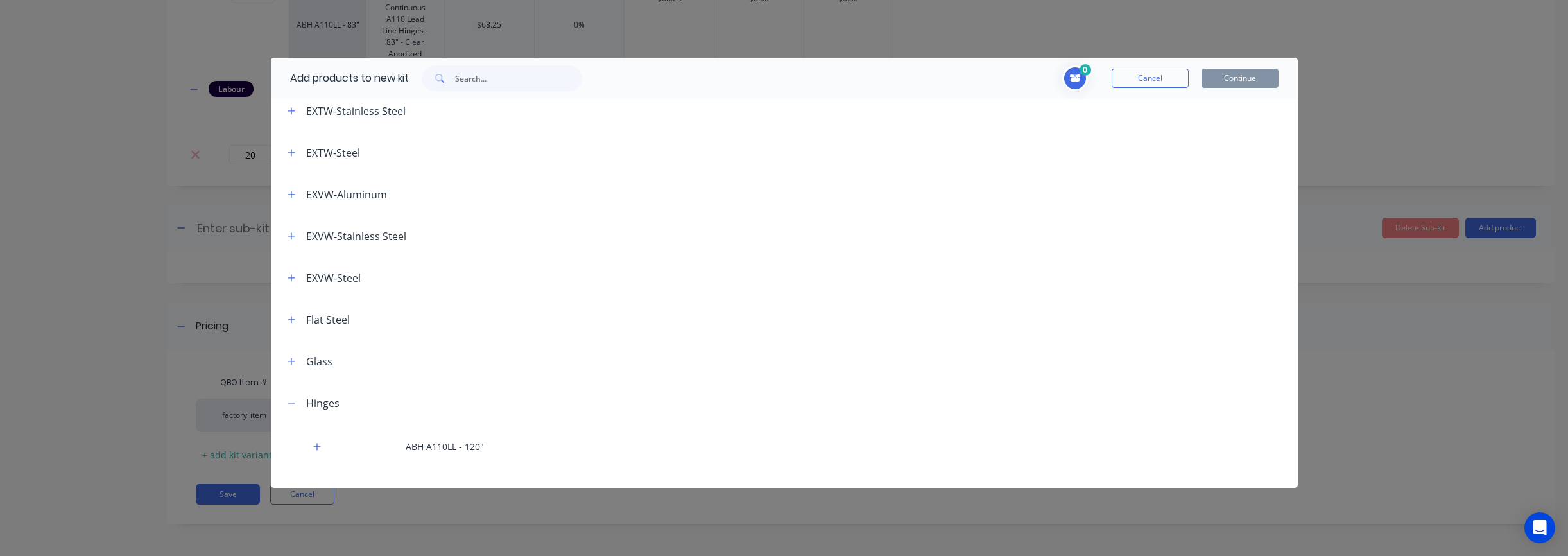
scroll to position [443, 0]
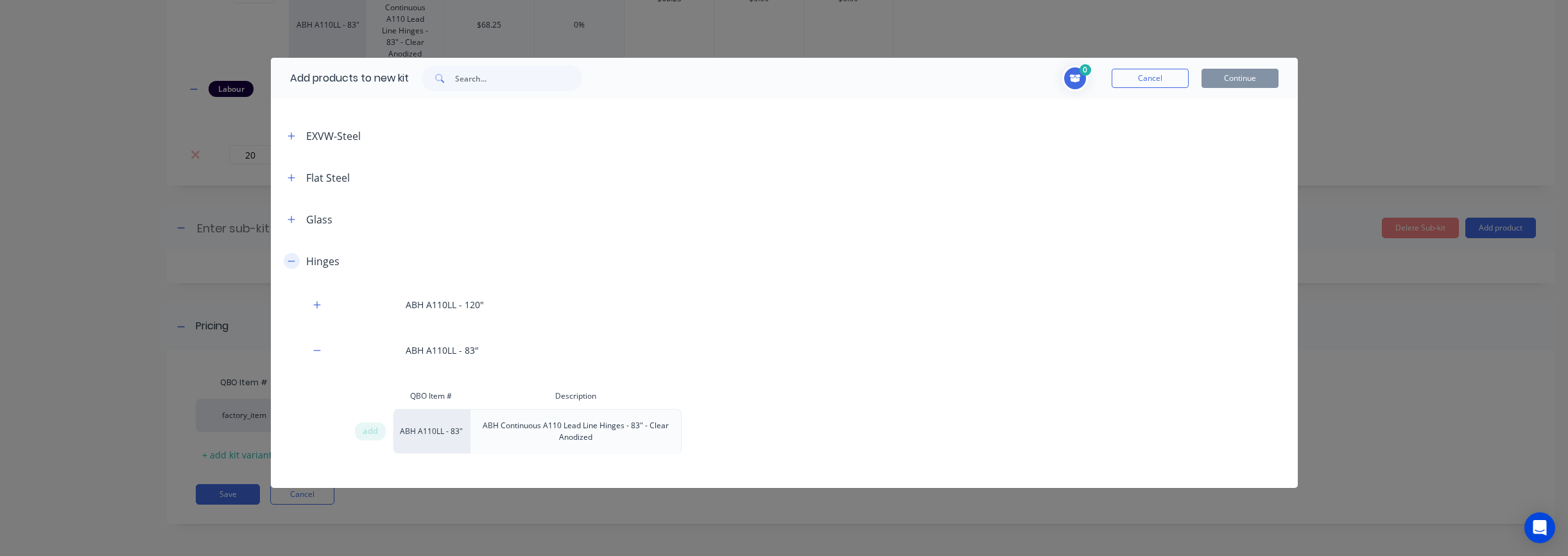
click at [297, 258] on button "button" at bounding box center [291, 261] width 16 height 16
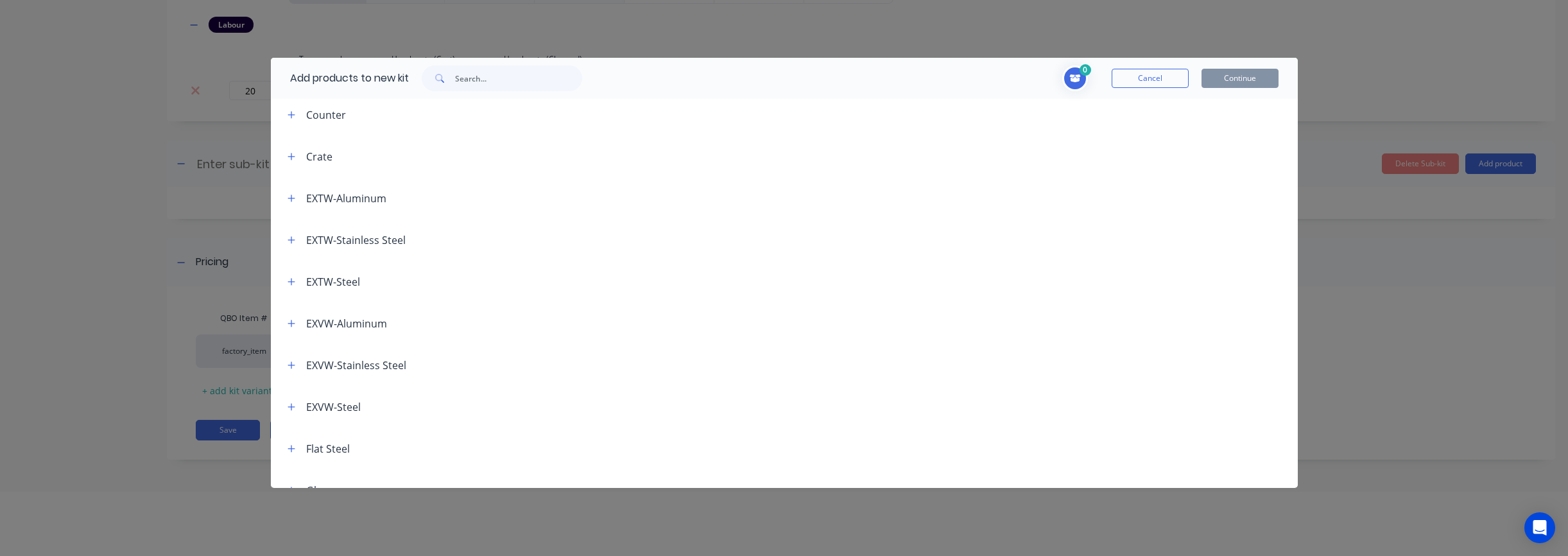
scroll to position [35, 0]
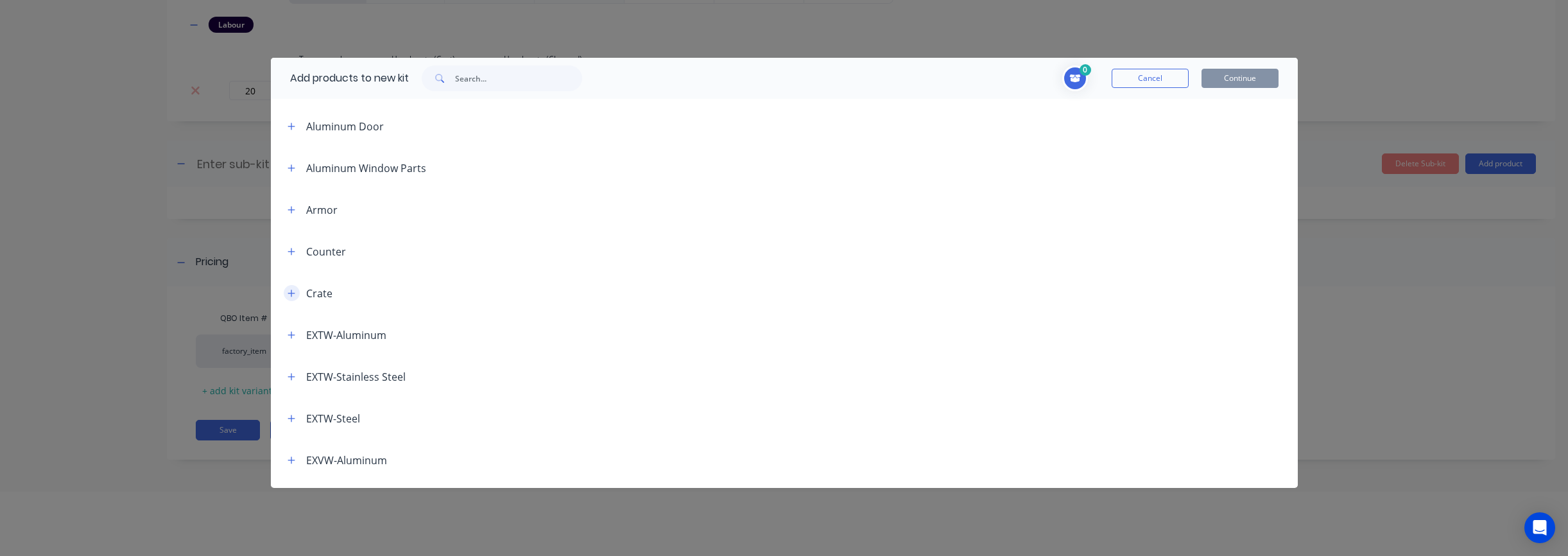
click at [294, 298] on button "button" at bounding box center [291, 293] width 16 height 16
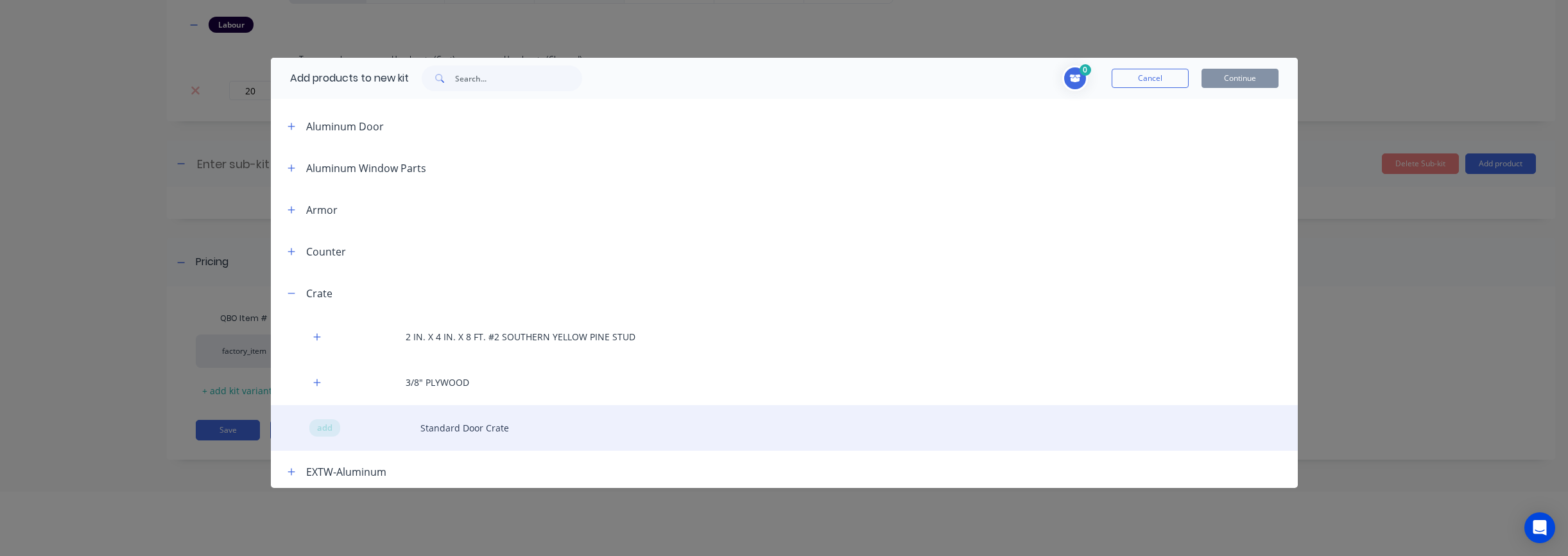
click at [333, 433] on div "add Standard Door Crate" at bounding box center [784, 428] width 1027 height 45
click at [319, 425] on span "add" at bounding box center [325, 428] width 16 height 13
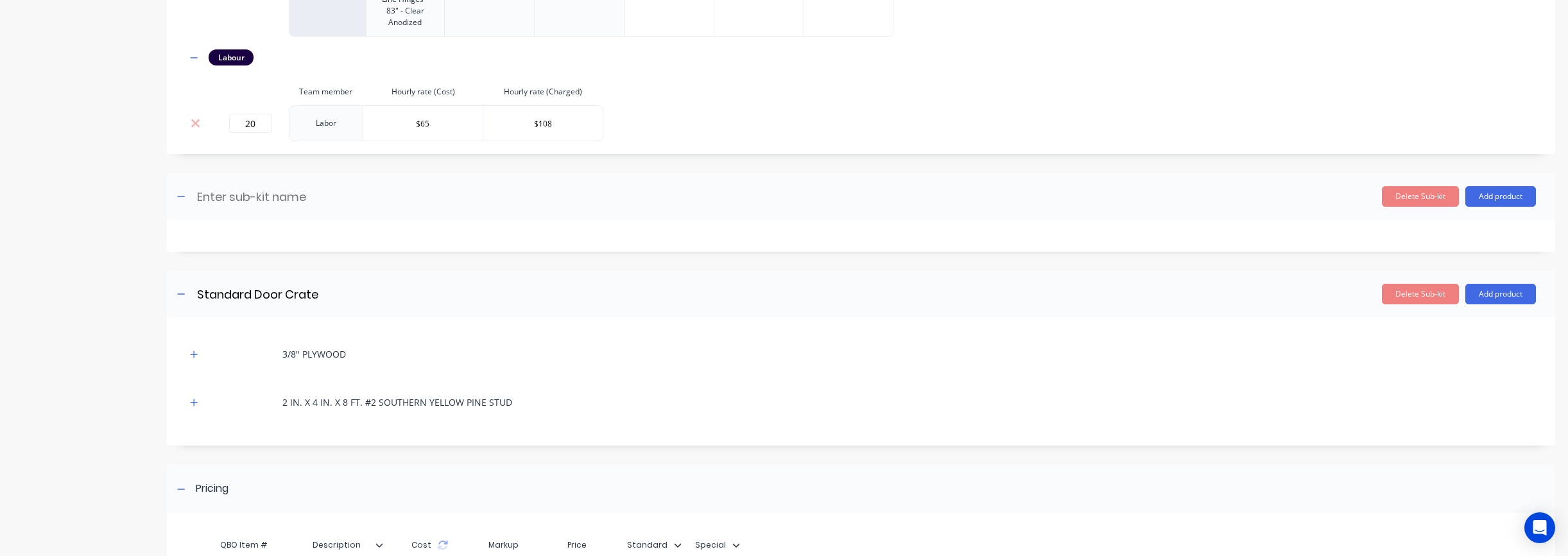
scroll to position [1311, 0]
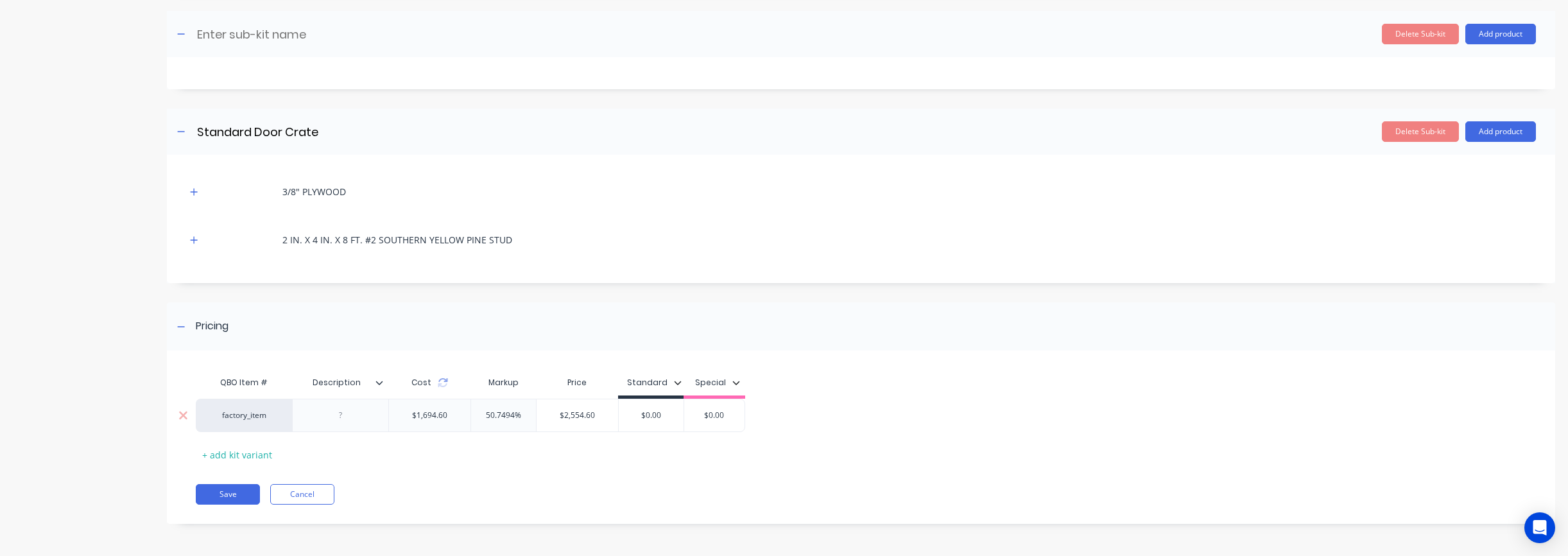
click at [501, 417] on input "50.7494%" at bounding box center [503, 415] width 65 height 12
click at [487, 413] on input "50.7494%" at bounding box center [503, 415] width 65 height 12
type input "75"
click at [737, 463] on div "QBO Item # Description Cost Markup Price Standard Special factory_item $1,694.6…" at bounding box center [854, 417] width 1317 height 95
click at [223, 491] on button "Save" at bounding box center [228, 494] width 64 height 20
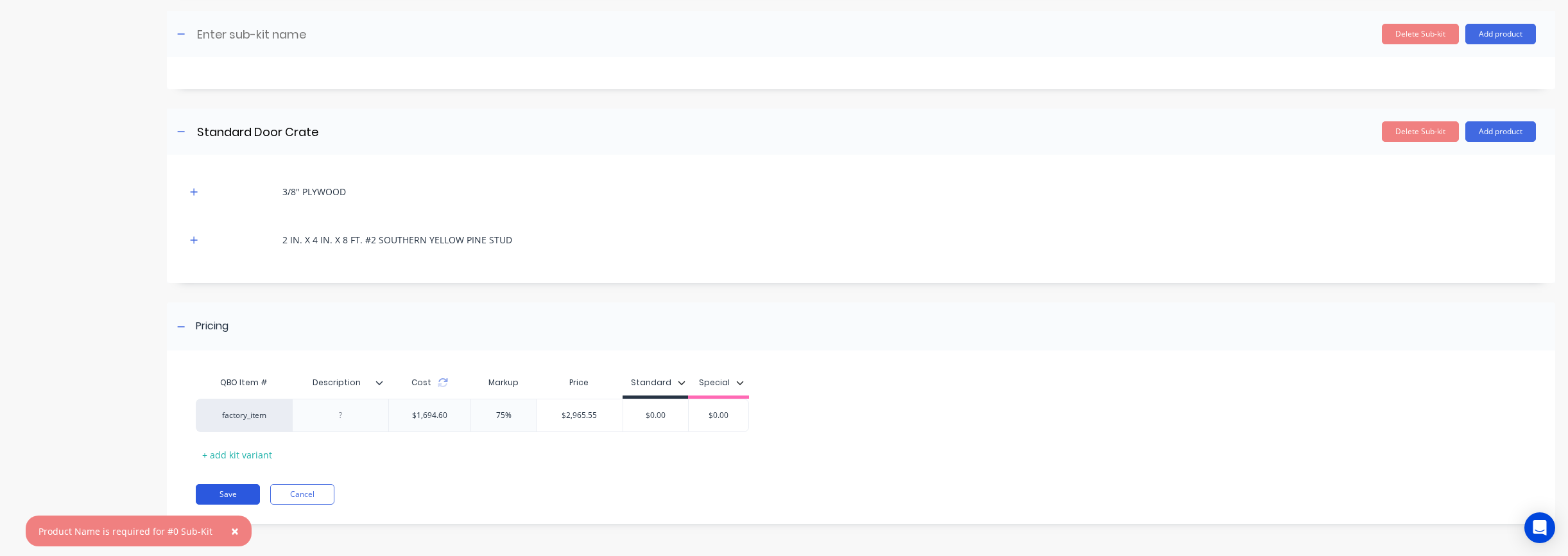
click at [226, 491] on button "Save" at bounding box center [228, 494] width 64 height 20
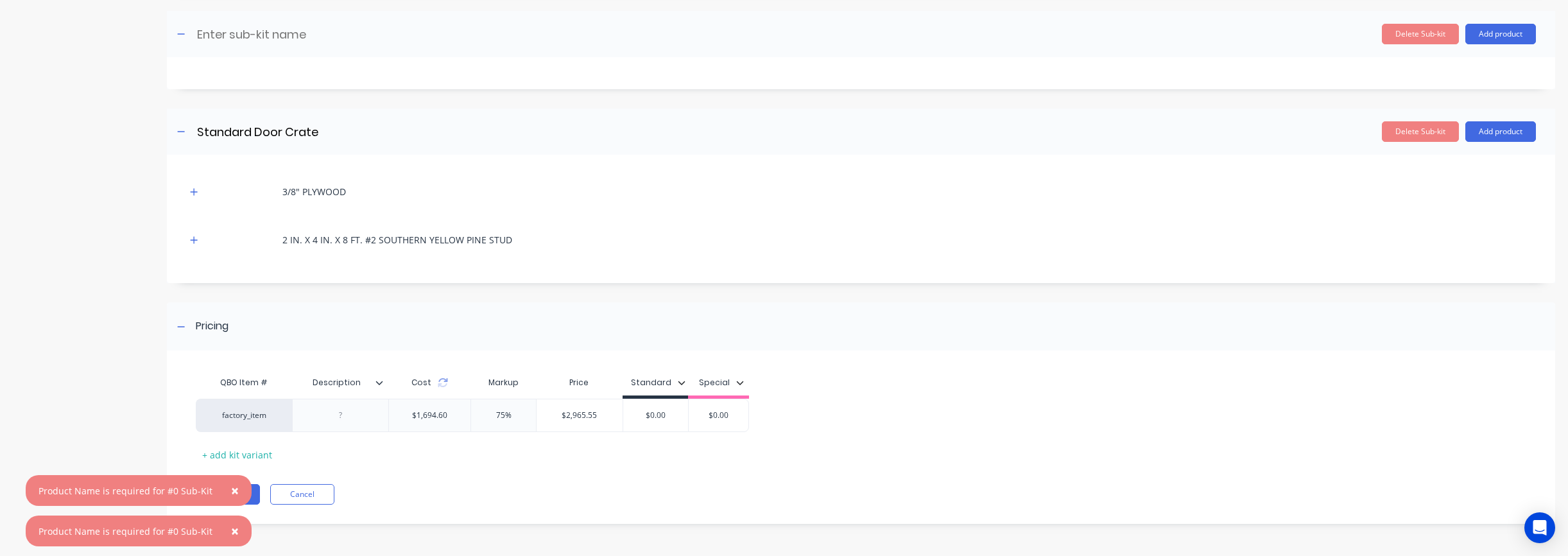
click at [639, 488] on div "Save Cancel" at bounding box center [875, 494] width 1360 height 20
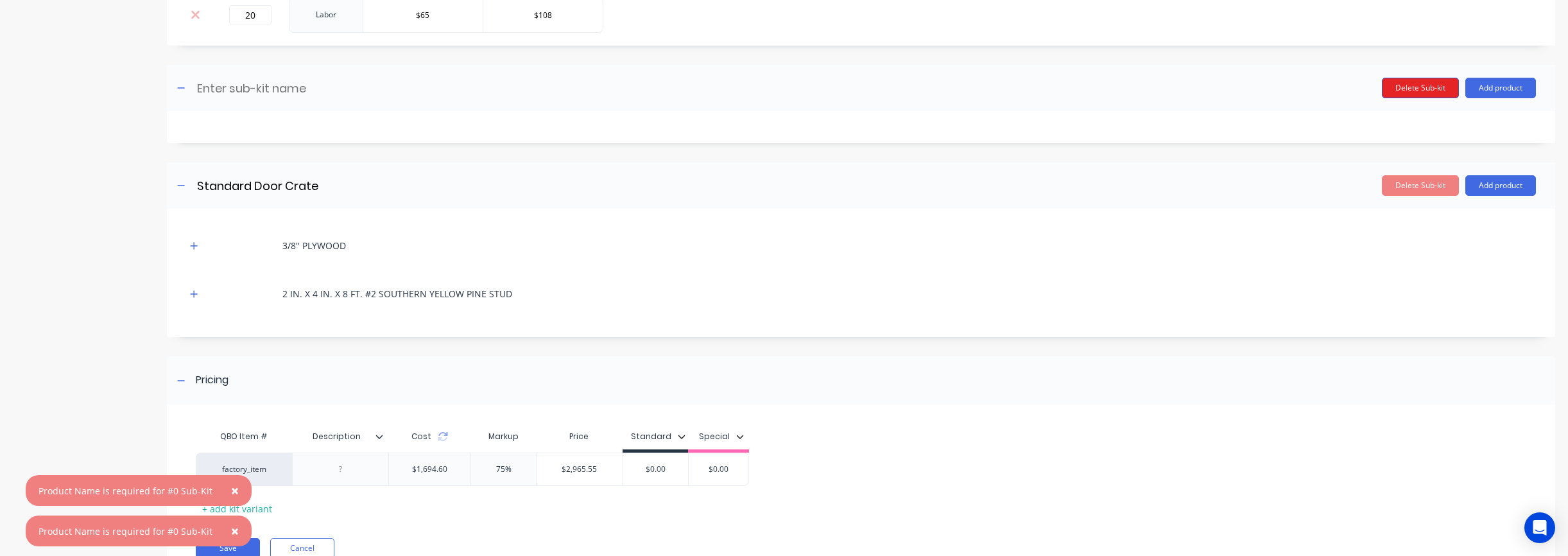
click at [1431, 88] on button "Delete Sub-kit" at bounding box center [1420, 88] width 77 height 20
type input "Standard Door Crate"
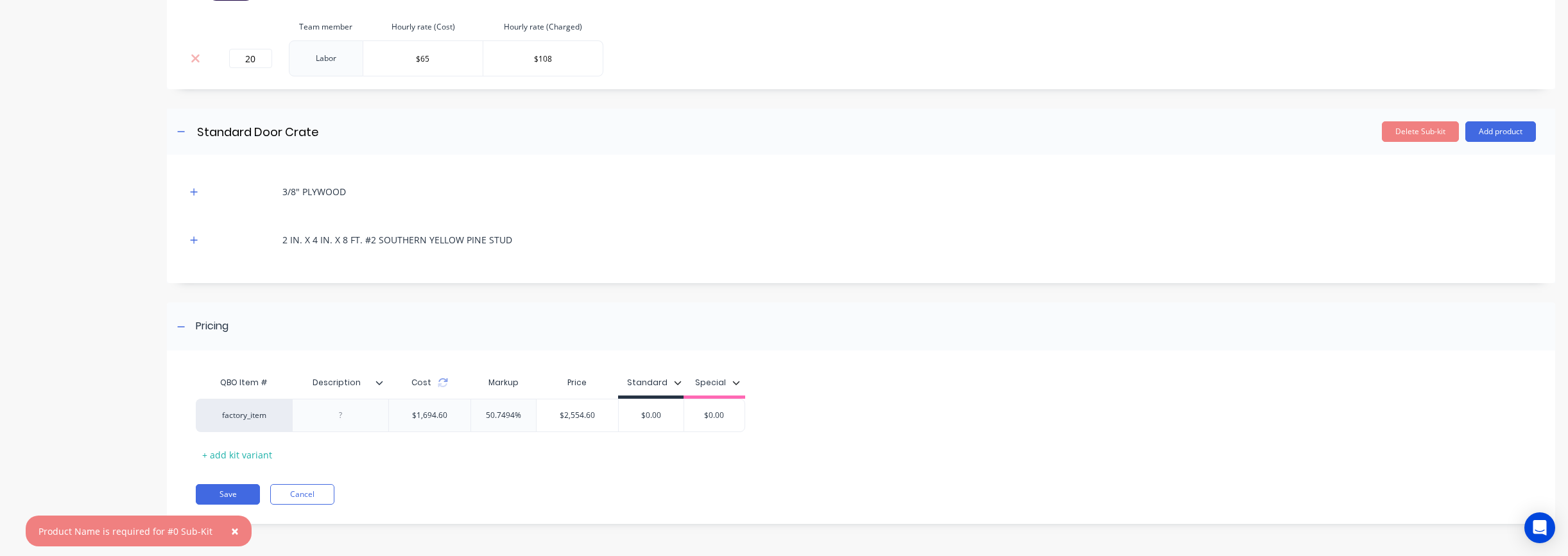
click at [469, 451] on div "QBO Item # Description Cost Markup Price Standard Special factory_item $1,694.6…" at bounding box center [854, 417] width 1317 height 95
click at [228, 496] on button "Save" at bounding box center [228, 494] width 64 height 20
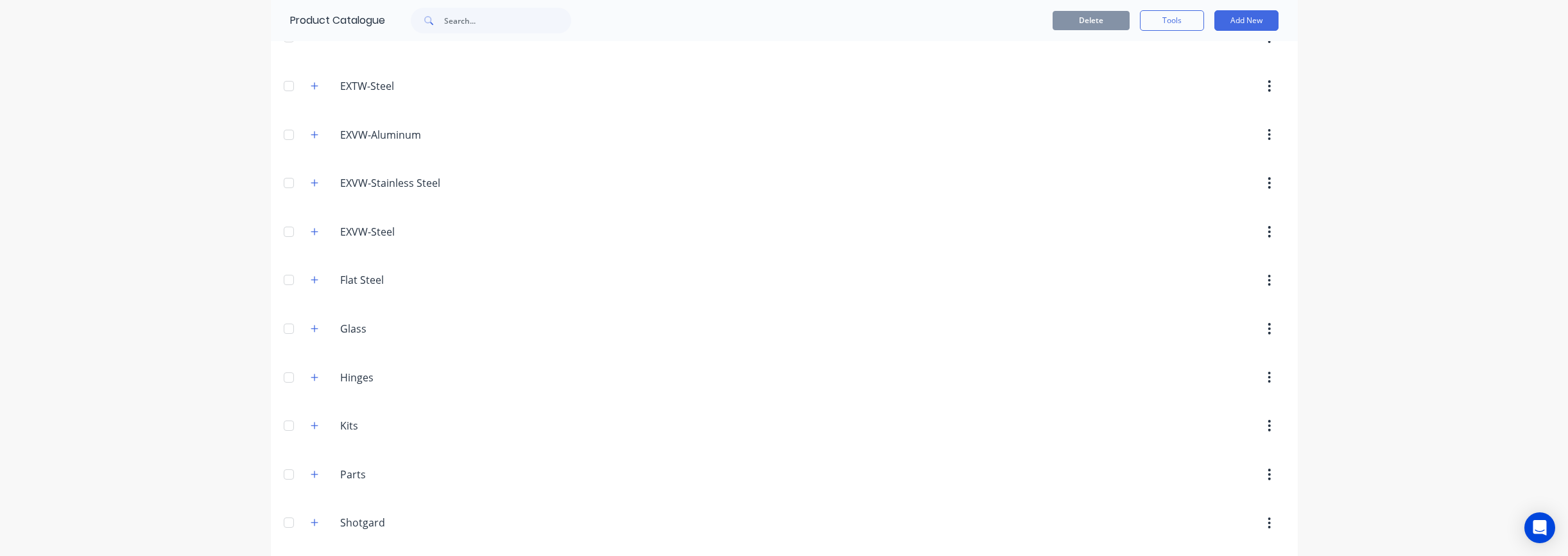
scroll to position [748, 0]
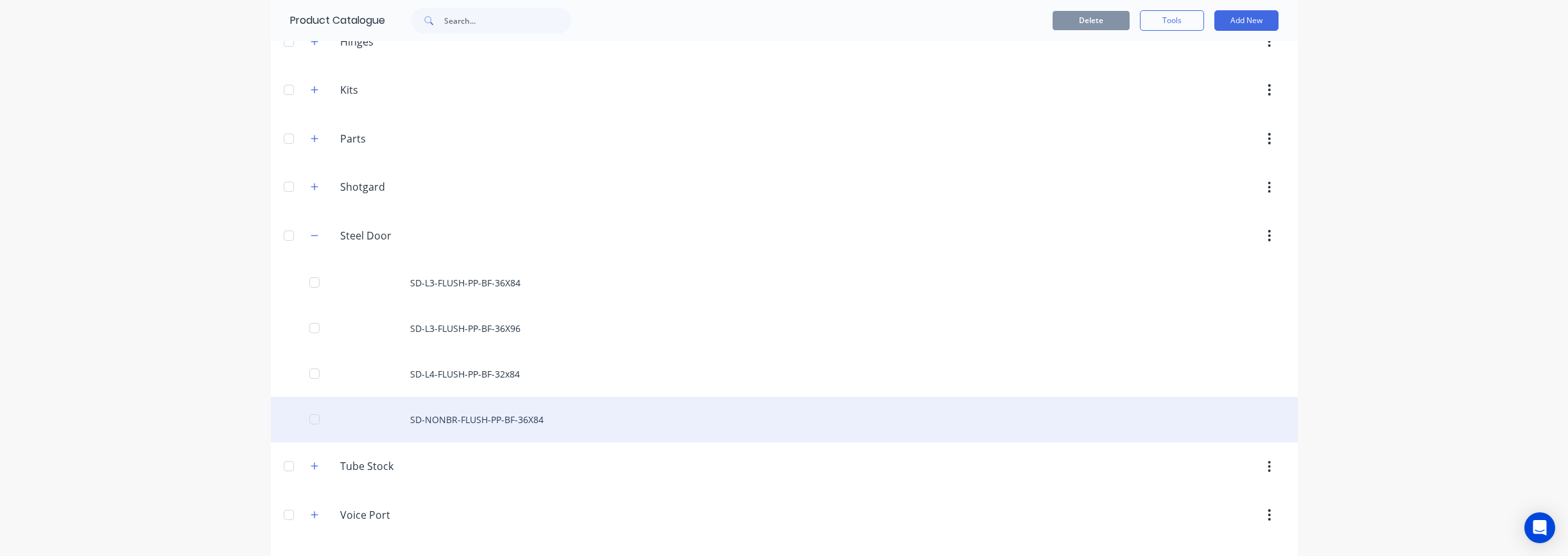
click at [666, 424] on div "SD-NONBR-FLUSH-PP-BF-36X84" at bounding box center [784, 420] width 1027 height 45
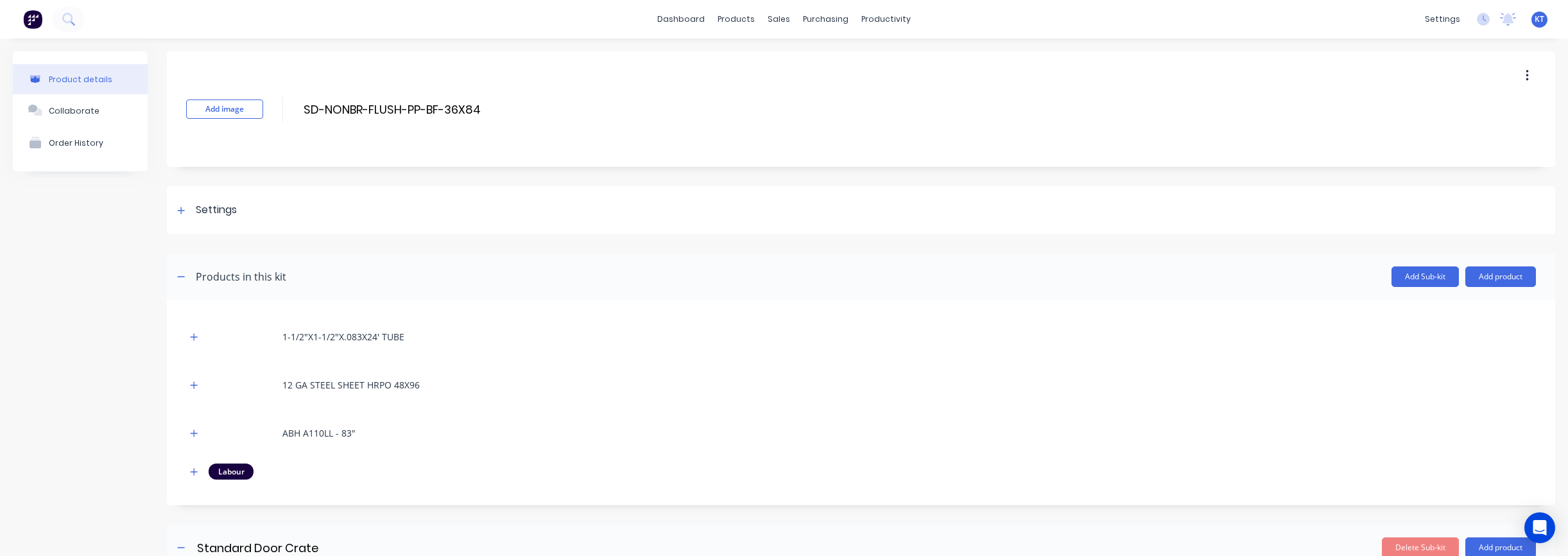
click at [1526, 76] on icon "button" at bounding box center [1527, 76] width 3 height 14
click at [1491, 106] on span "Duplicate" at bounding box center [1480, 109] width 96 height 13
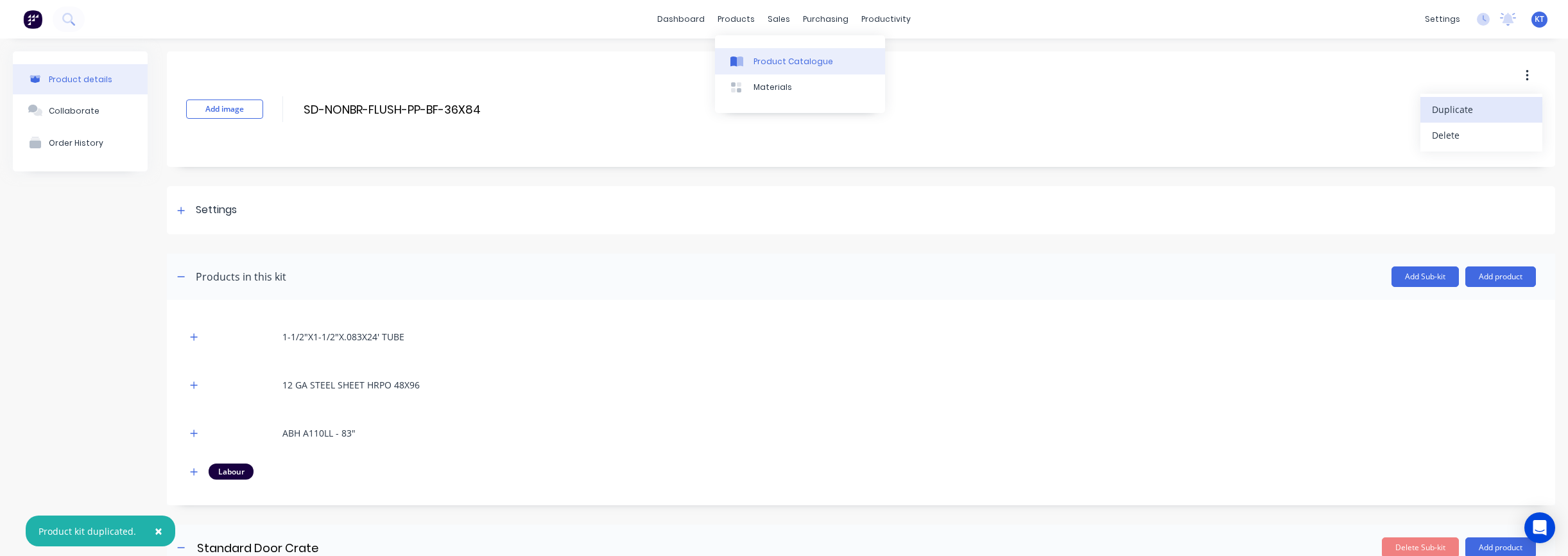
click at [766, 57] on div "Product Catalogue" at bounding box center [794, 61] width 80 height 12
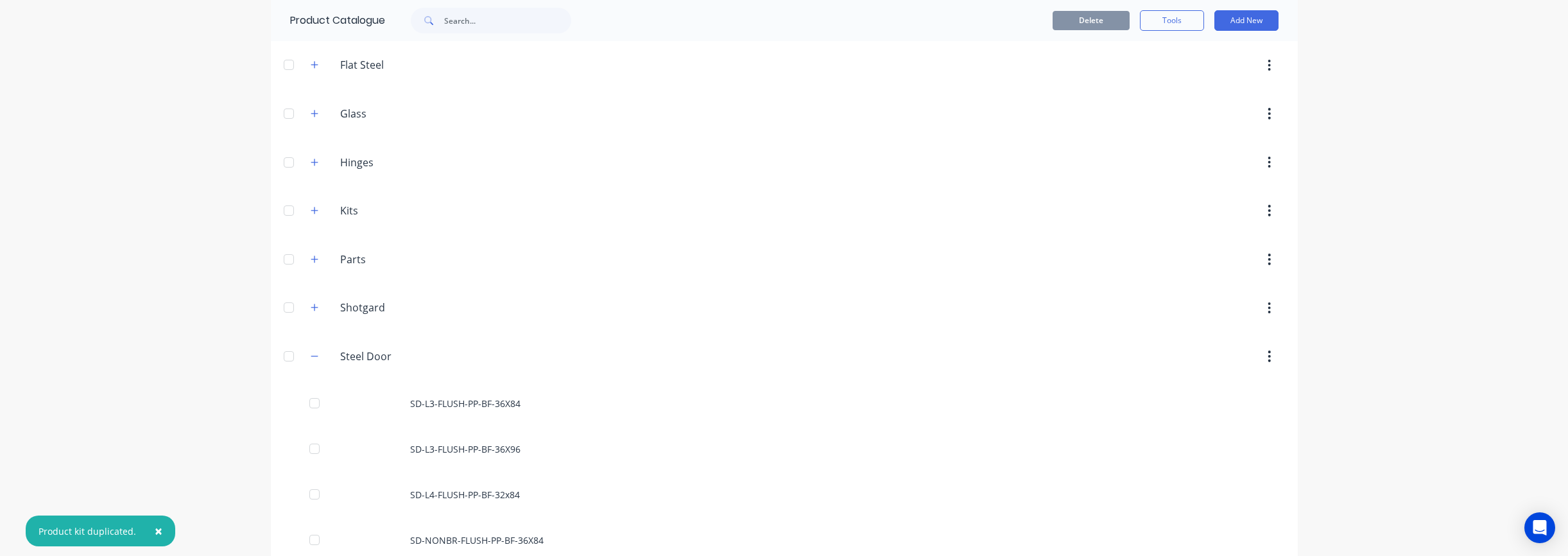
scroll to position [792, 0]
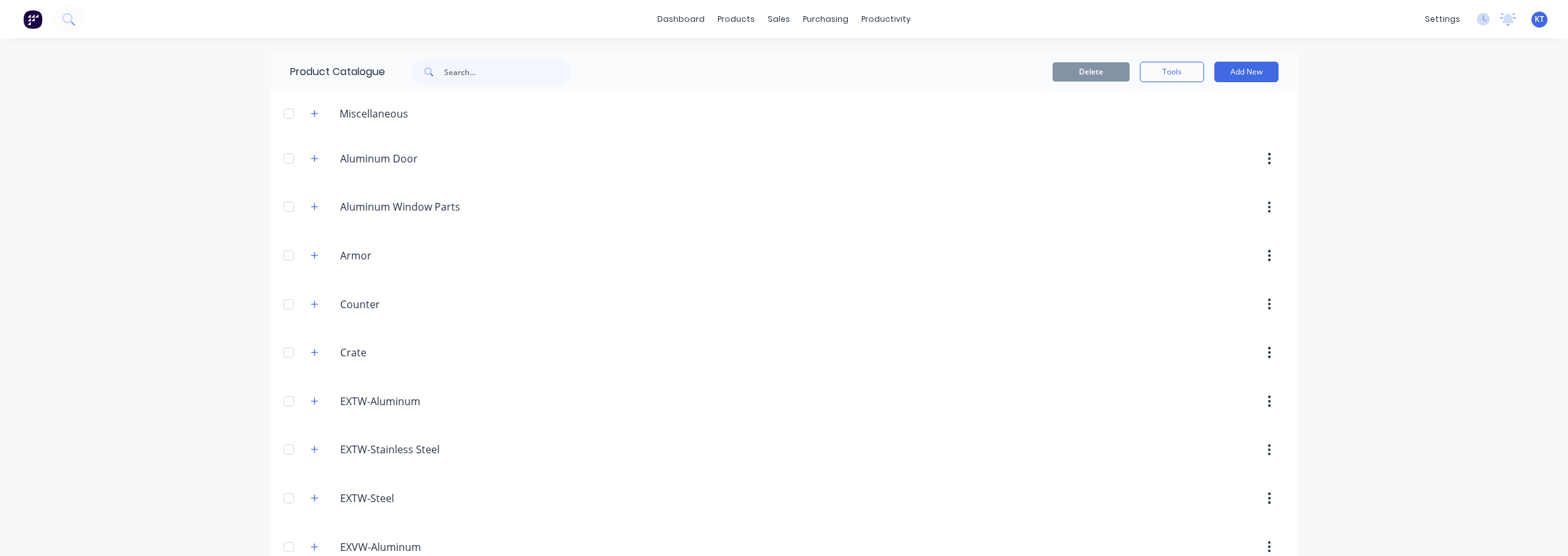
scroll to position [610, 0]
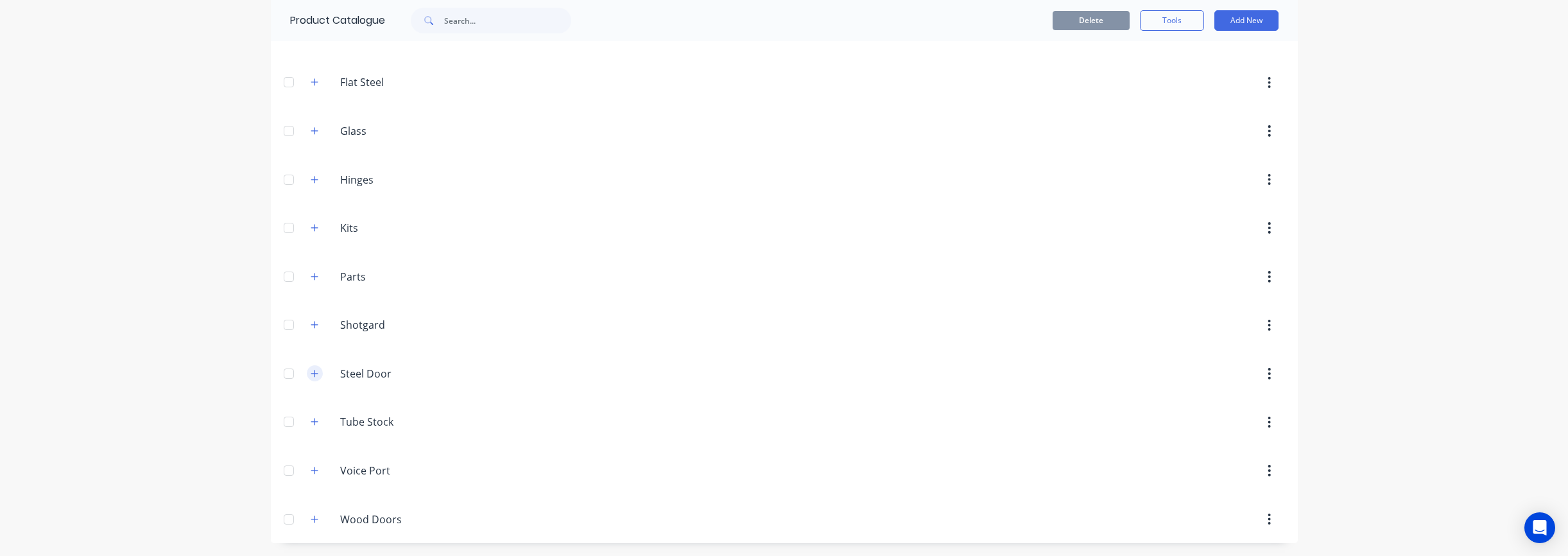
click at [309, 374] on button "button" at bounding box center [315, 374] width 16 height 16
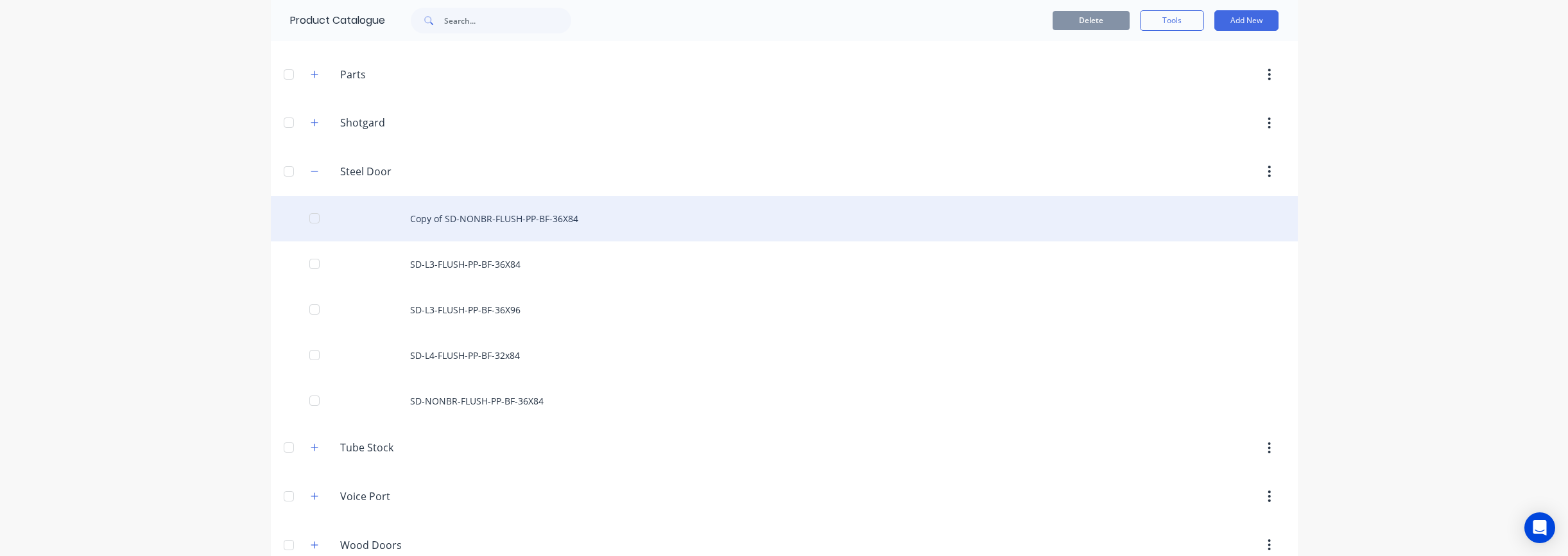
click at [468, 222] on div "Copy of SD-NONBR-FLUSH-PP-BF-36X84" at bounding box center [784, 218] width 1027 height 45
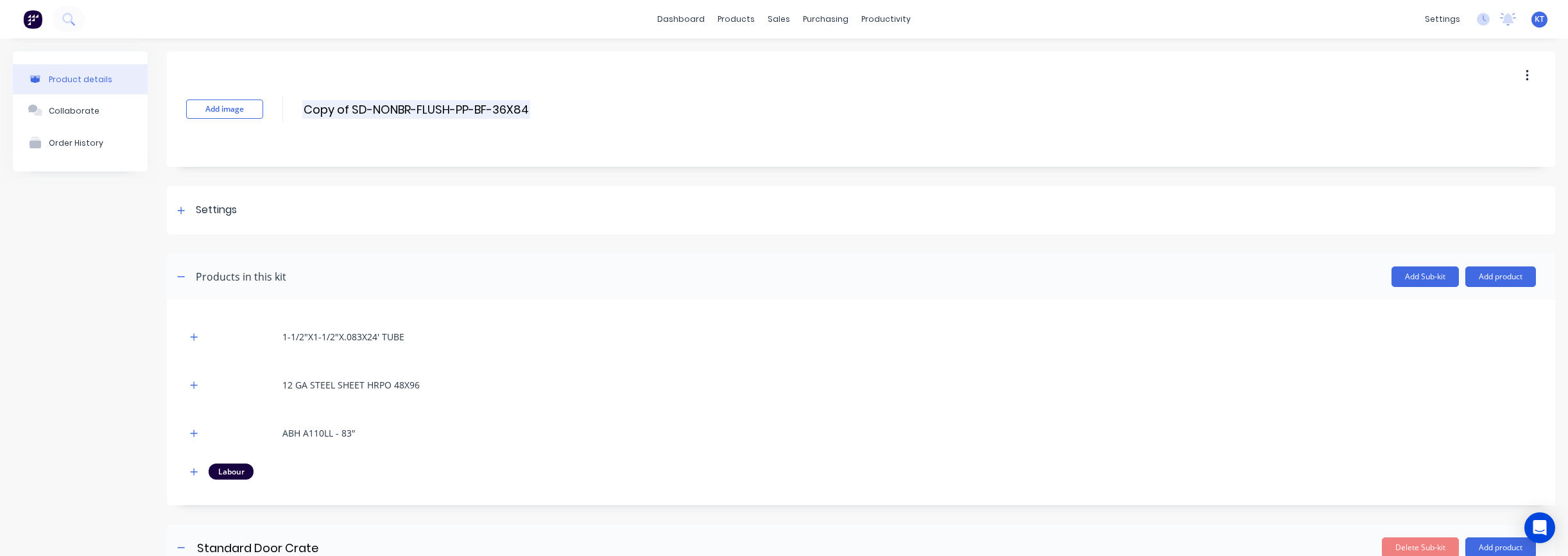
click at [359, 116] on input "Copy of SD-NONBR-FLUSH-PP-BF-36X84" at bounding box center [416, 110] width 228 height 19
drag, startPoint x: 351, startPoint y: 110, endPoint x: 294, endPoint y: 112, distance: 57.0
click at [294, 112] on div "Add image Copy of SD-NONBR-FLUSH-PP-BF-36X84 Copy of SD-NONBR-FLUSH-PP-BF-36X84…" at bounding box center [860, 110] width 1388 height 116
click at [483, 110] on input "SD-NONBR-FLUSH-PP-BF-36X84" at bounding box center [416, 110] width 227 height 19
click at [460, 109] on input "SD-NONBR-FLUSH-PP-BF-36X84" at bounding box center [416, 110] width 227 height 19
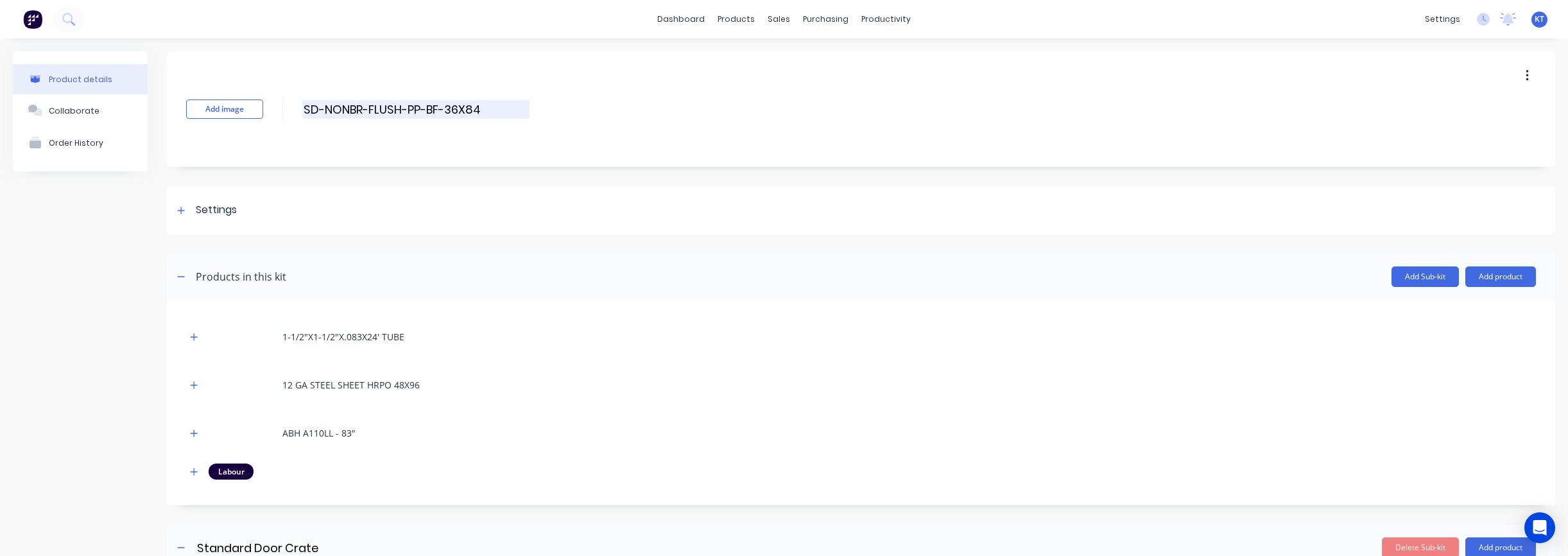
click at [449, 110] on input "SD-NONBR-FLUSH-PP-BF-36X84" at bounding box center [416, 110] width 227 height 19
type input "SD-NONBR-FLUSH-PP-BF-(2) 36X84"
click at [186, 215] on div at bounding box center [181, 210] width 16 height 16
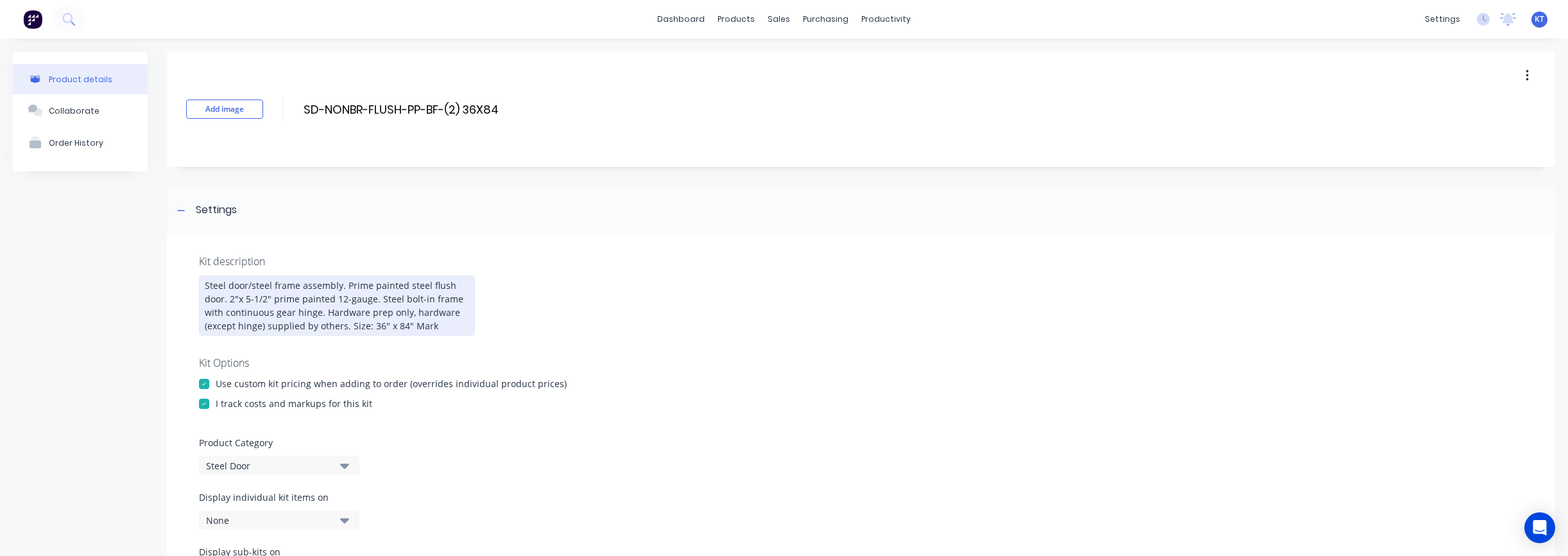
click at [241, 298] on div "Steel door/steel frame assembly. Prime painted steel flush door. 2"x 5-1/2" pri…" at bounding box center [337, 305] width 276 height 60
click at [228, 286] on div "Steel door/steel frame assembly. Prime painted steel flush door. 2"x 5-1/2" pri…" at bounding box center [337, 305] width 276 height 60
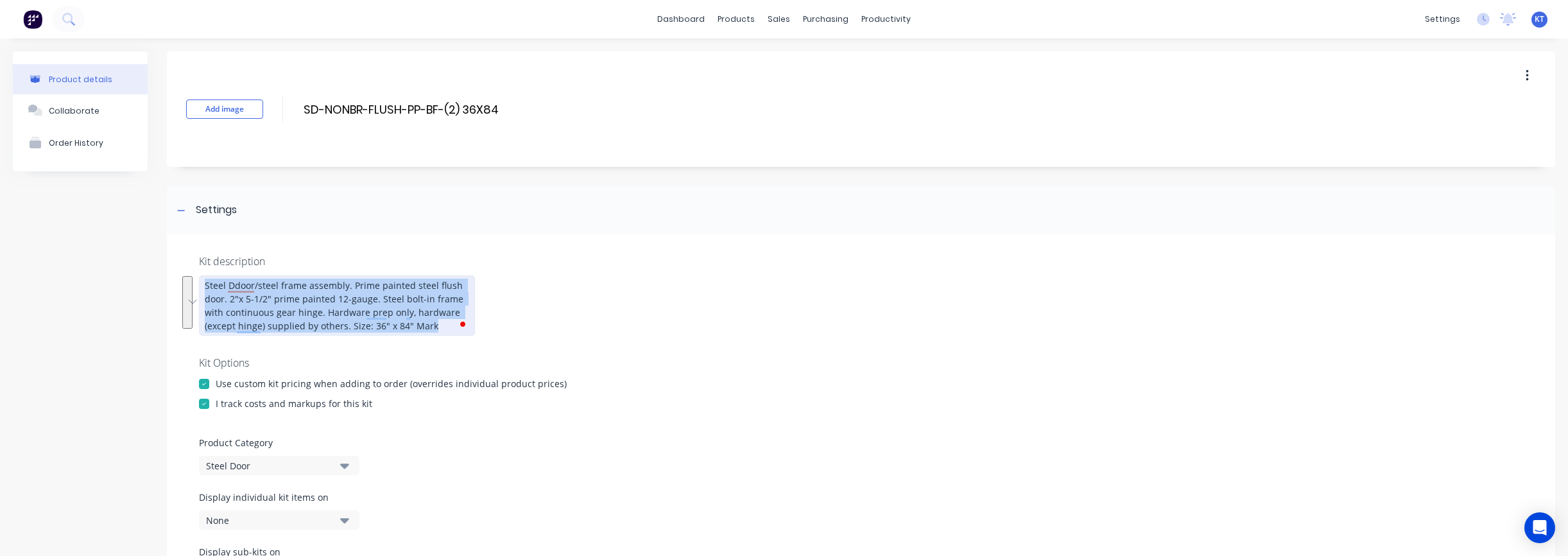
drag, startPoint x: 440, startPoint y: 330, endPoint x: 201, endPoint y: 276, distance: 245.0
click at [201, 276] on div "Steel Ddoor/steel frame assembly. Prime painted steel flush door. 2"x 5-1/2" pr…" at bounding box center [337, 305] width 276 height 60
copy div "Steel Ddoor/steel frame assembly. Prime painted steel flush door. 2"x 5-1/2" pr…"
drag, startPoint x: 434, startPoint y: 330, endPoint x: 169, endPoint y: 280, distance: 269.7
click at [169, 280] on div "Kit description Steel Ddoor/steel frame assembly. Prime painted steel flush doo…" at bounding box center [860, 426] width 1388 height 385
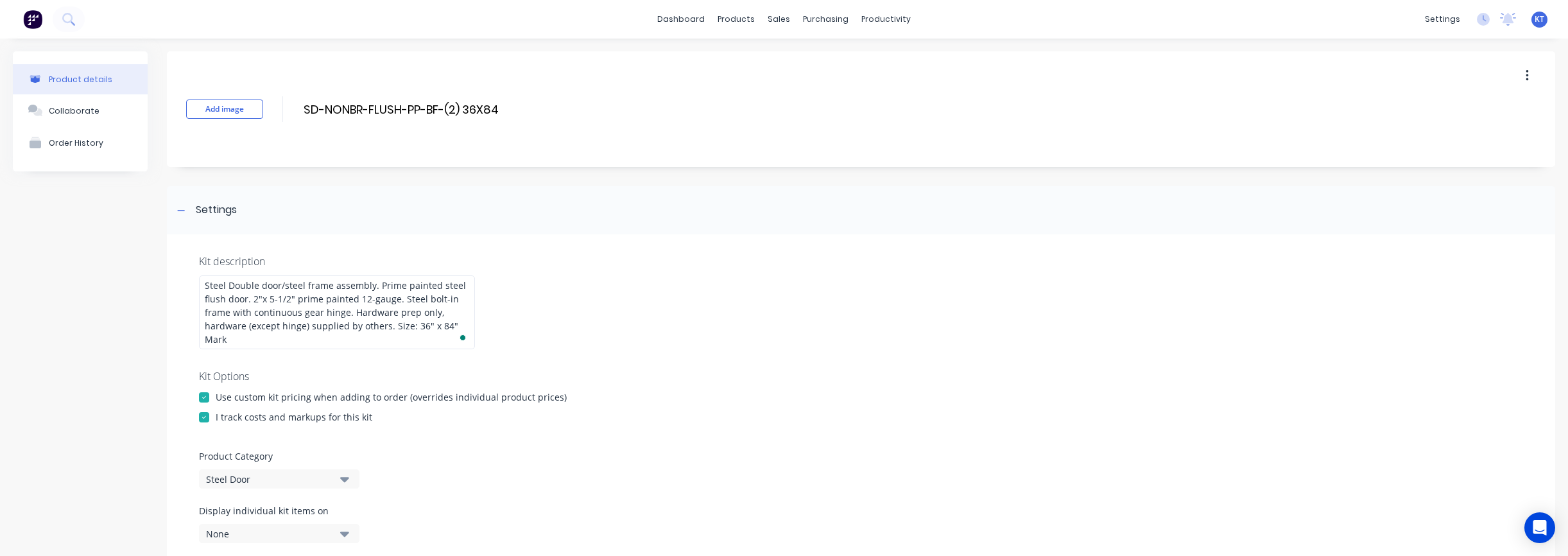
click at [783, 361] on div at bounding box center [860, 359] width 1324 height 20
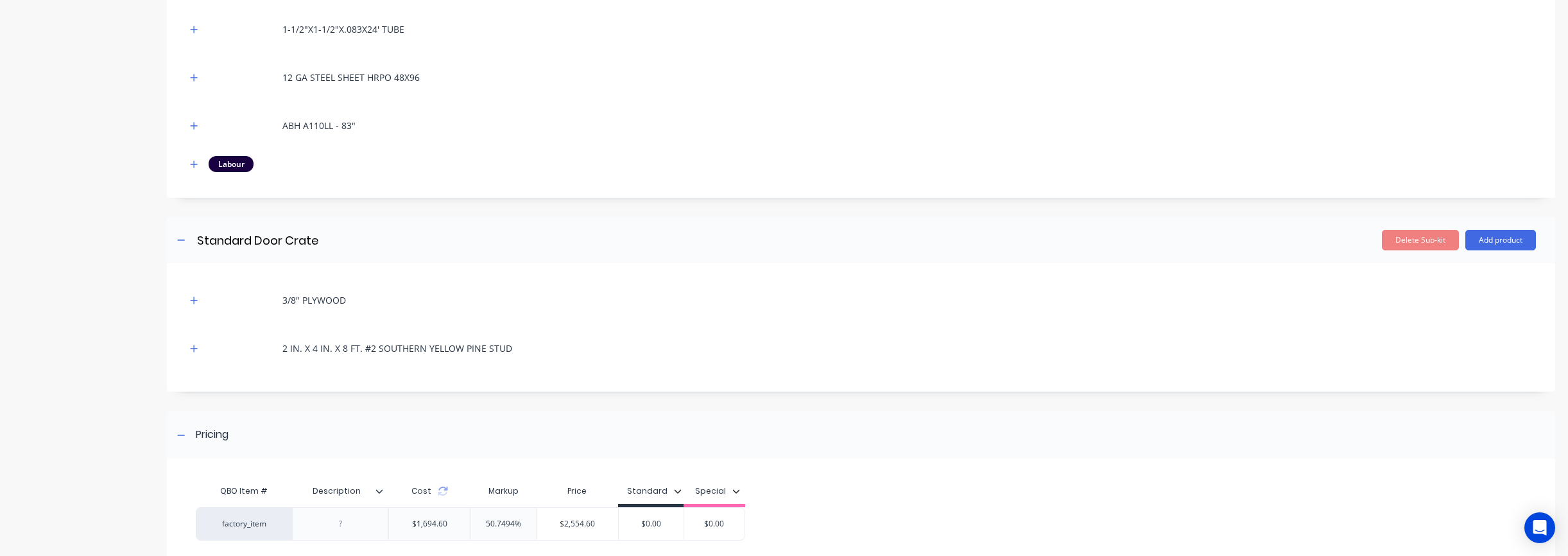
scroll to position [478, 0]
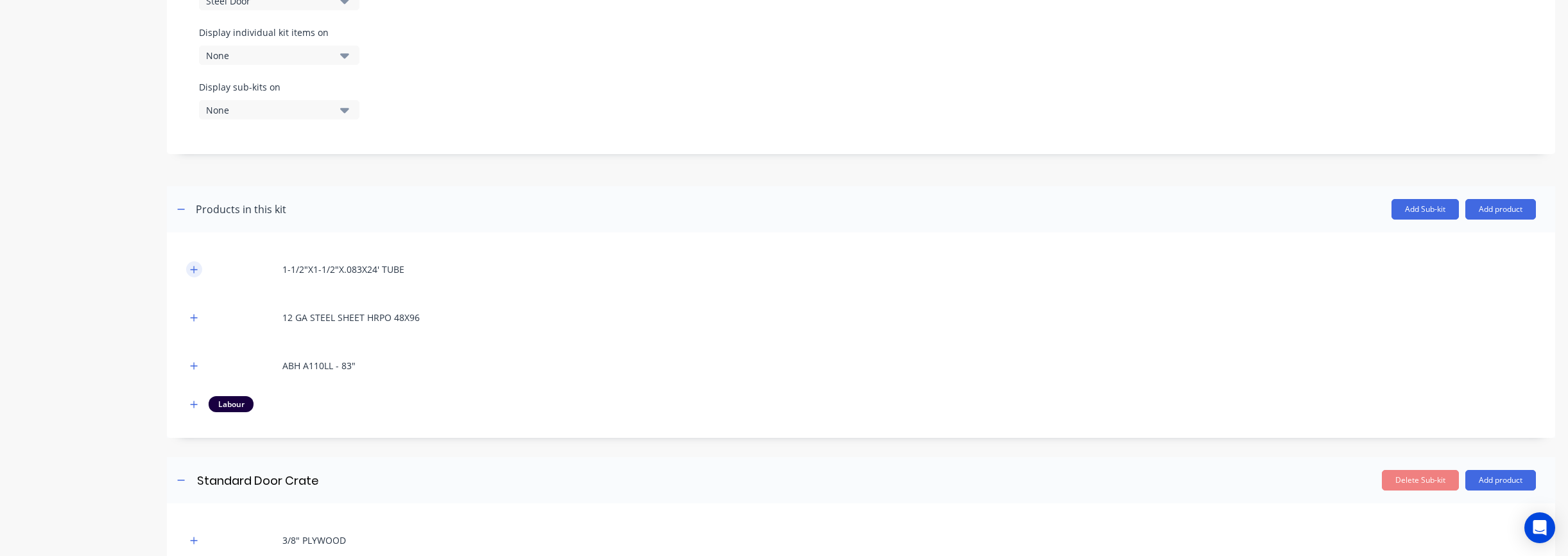
click at [192, 269] on icon "button" at bounding box center [194, 269] width 8 height 9
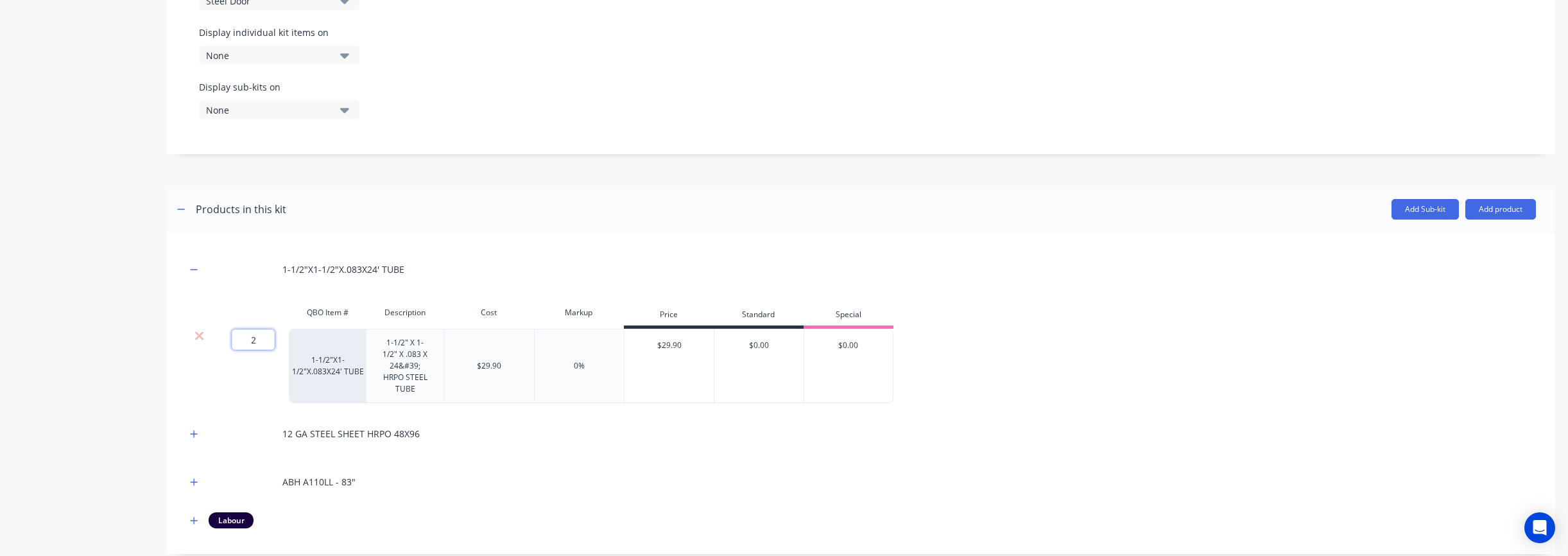
click at [258, 344] on input "2" at bounding box center [253, 340] width 43 height 20
click at [243, 342] on input "2" at bounding box center [253, 340] width 43 height 20
type input "4"
click at [477, 450] on div "12 GA STEEL SHEET HRPO 48X96" at bounding box center [861, 433] width 1350 height 35
click at [197, 435] on icon "button" at bounding box center [194, 433] width 8 height 9
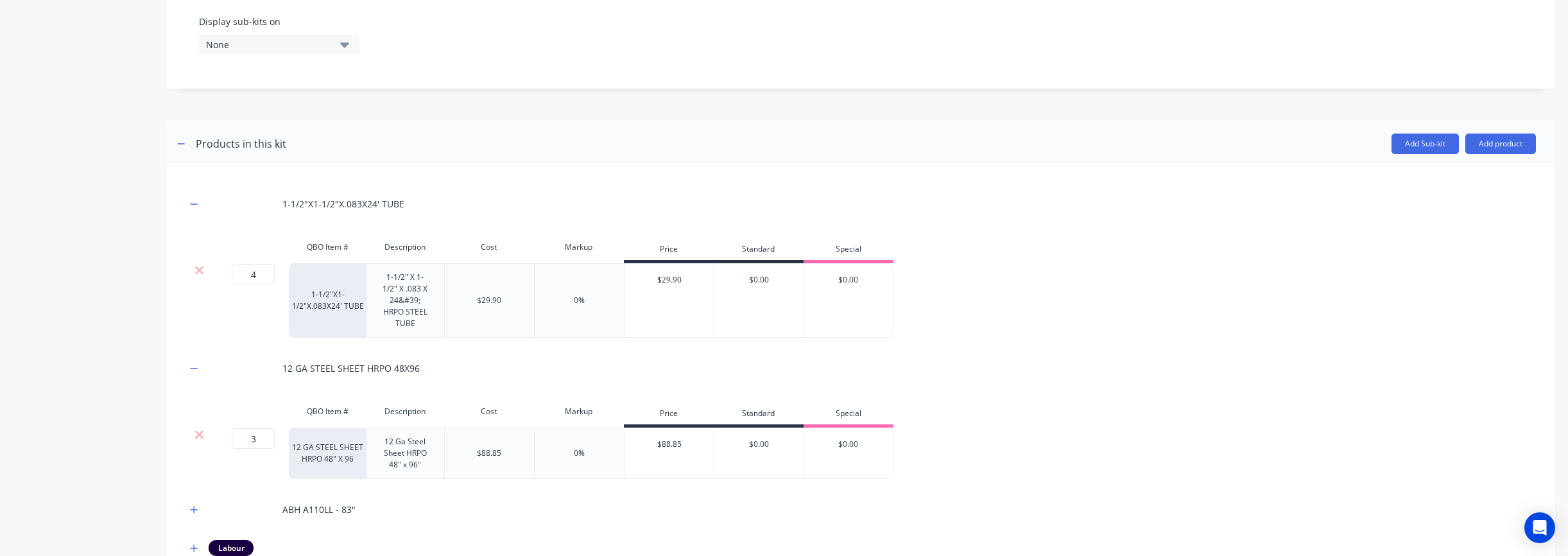
scroll to position [620, 0]
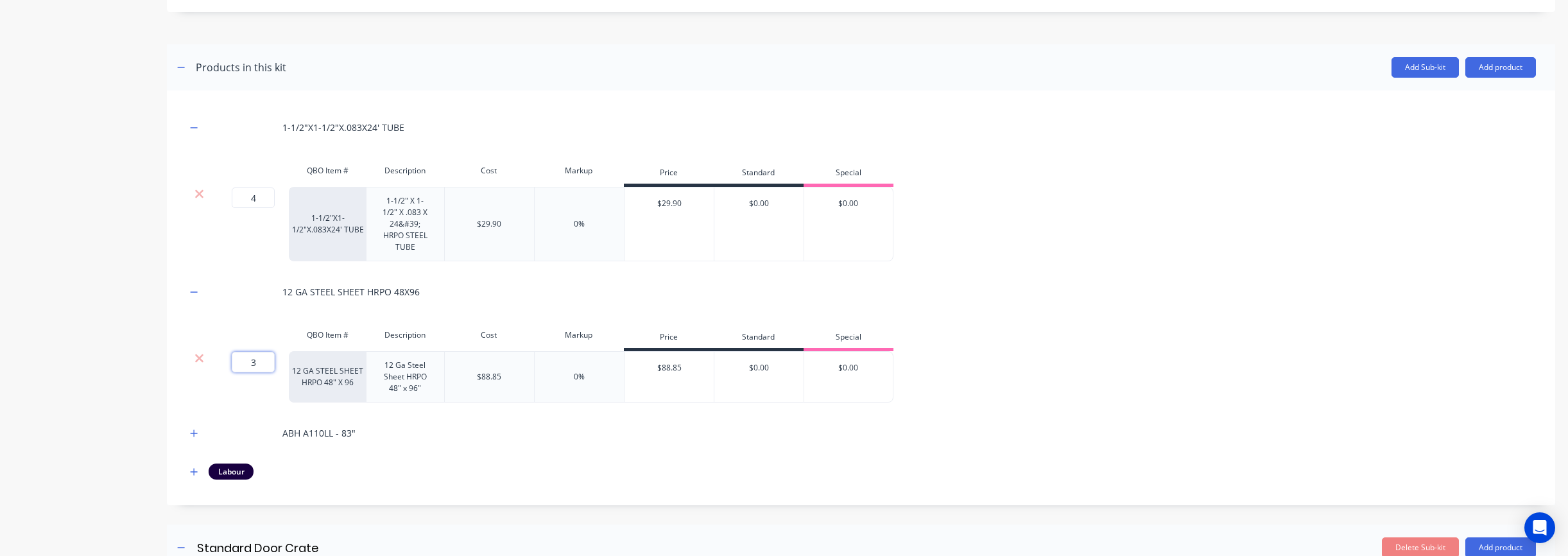
click at [261, 368] on input "3" at bounding box center [253, 362] width 43 height 20
type input "5"
click at [411, 469] on div "Labour" at bounding box center [861, 471] width 1350 height 16
click at [188, 436] on button "button" at bounding box center [194, 433] width 16 height 16
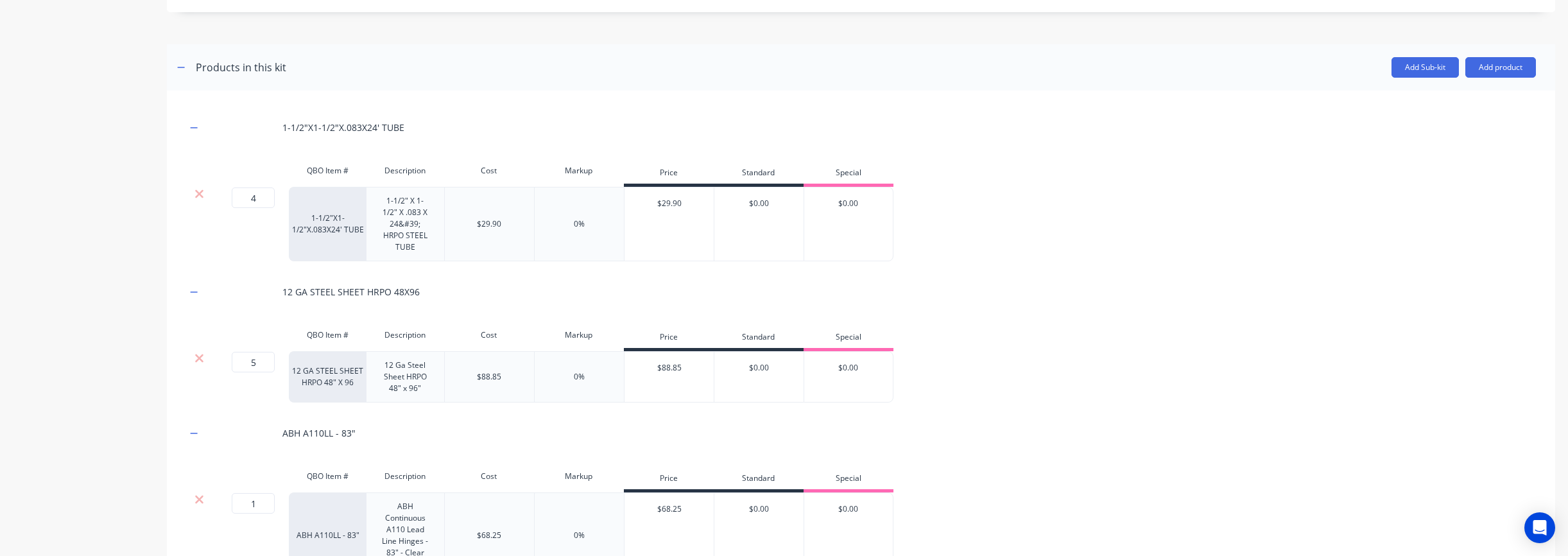
scroll to position [800, 0]
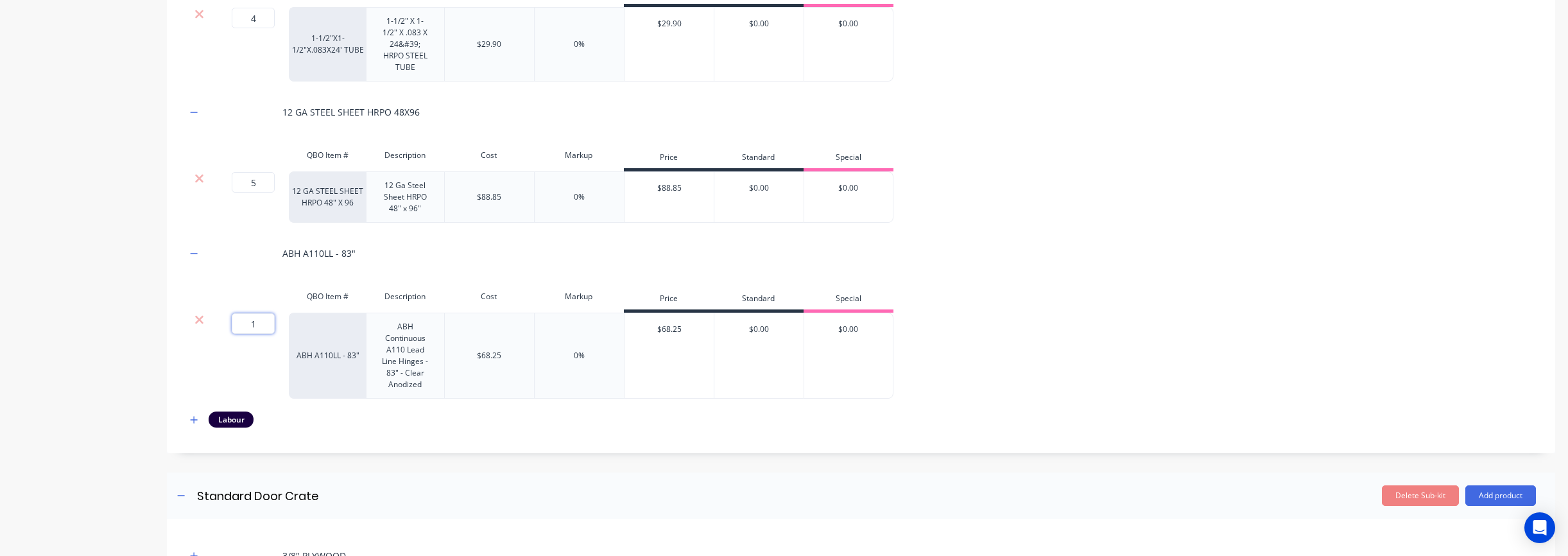
click at [254, 326] on input "1" at bounding box center [253, 323] width 43 height 20
type input "2"
click at [439, 447] on div "1-1/2"X1-1/2"X.083X24' TUBE QBO Item # Description Cost Markup Price Standard S…" at bounding box center [860, 182] width 1388 height 543
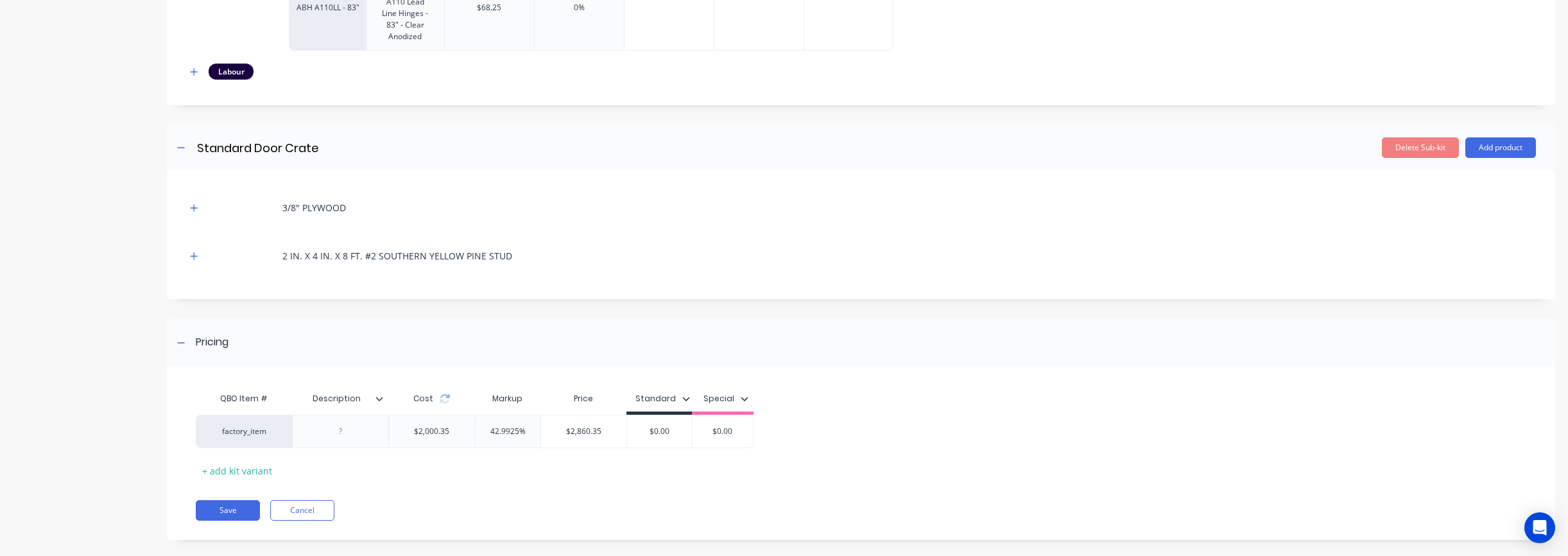
scroll to position [1139, 0]
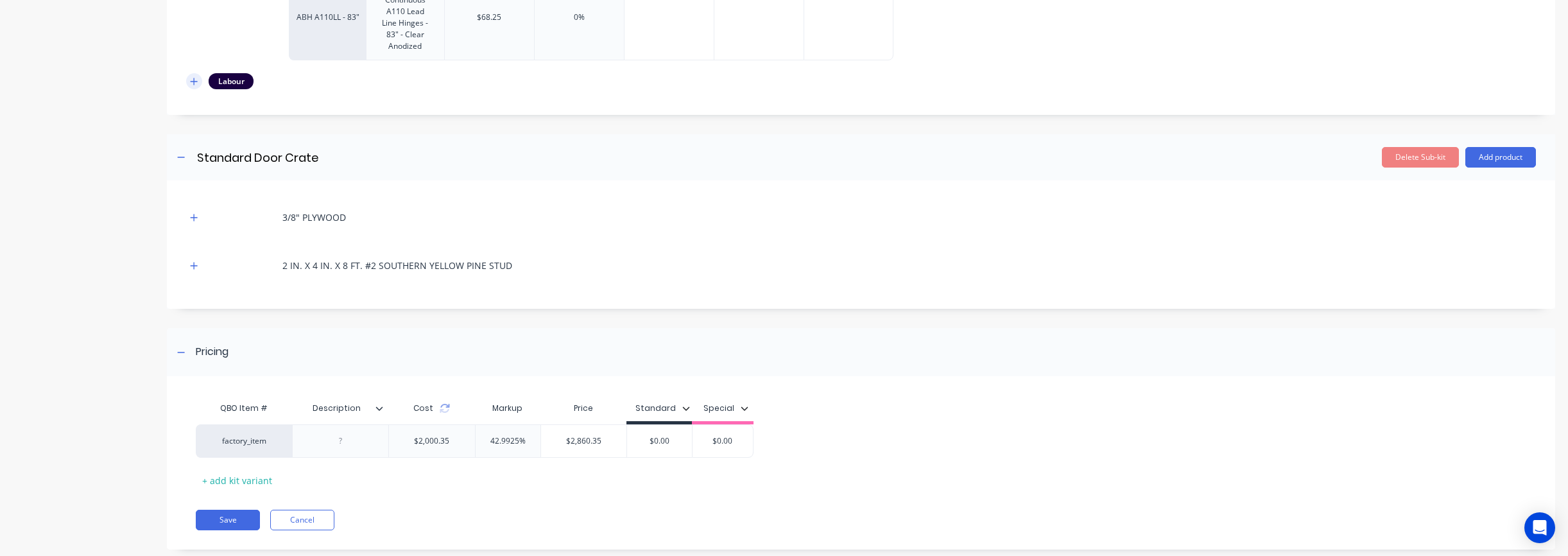
click at [192, 77] on icon "button" at bounding box center [194, 81] width 8 height 9
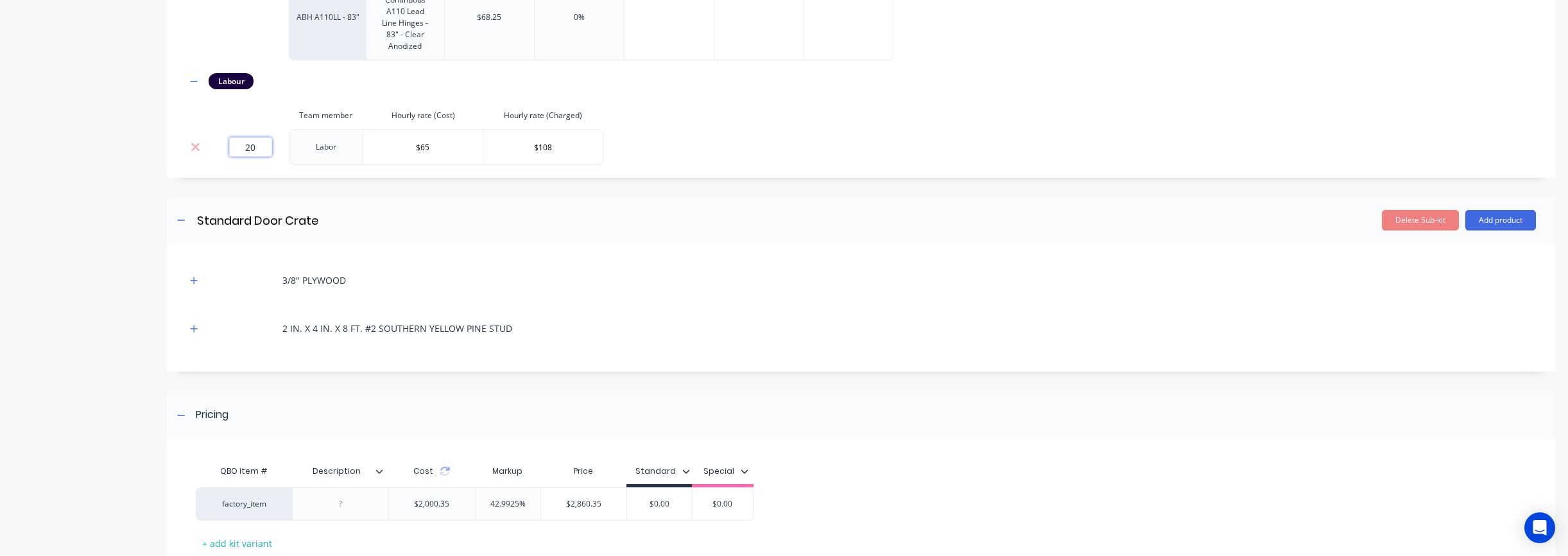
click at [256, 150] on input "20" at bounding box center [251, 146] width 43 height 20
drag, startPoint x: 258, startPoint y: 150, endPoint x: 236, endPoint y: 149, distance: 22.0
click at [236, 149] on input "20" at bounding box center [251, 146] width 43 height 20
type input "35"
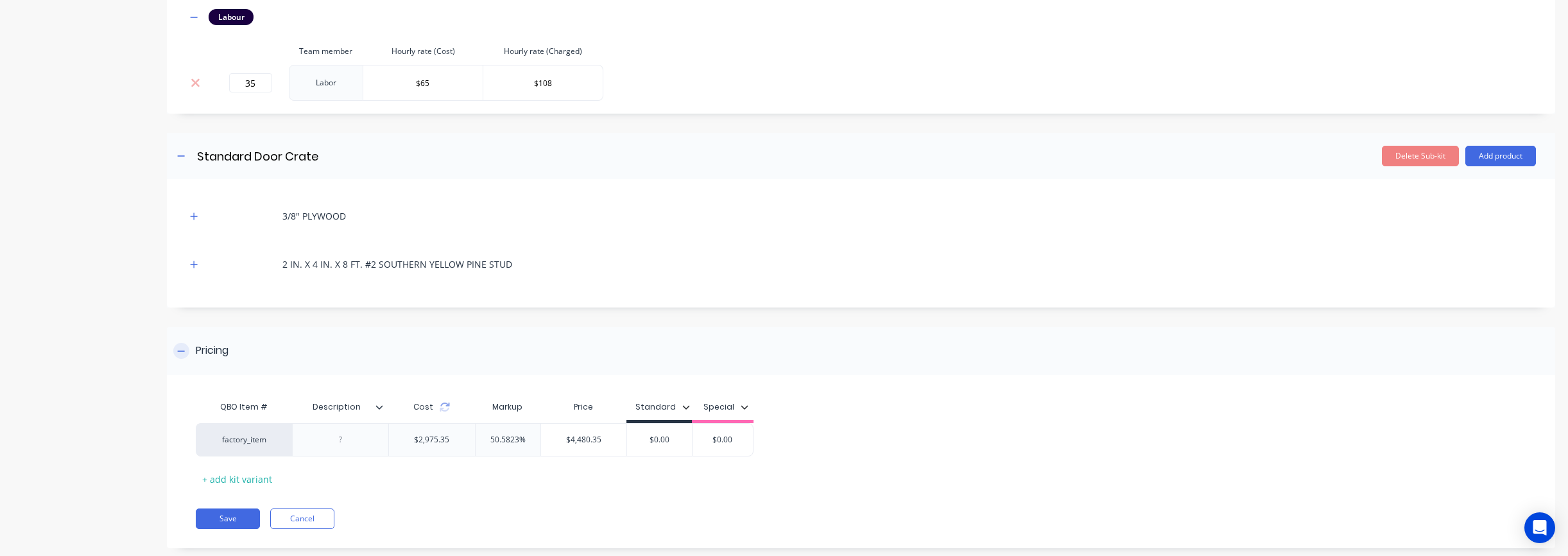
scroll to position [1227, 0]
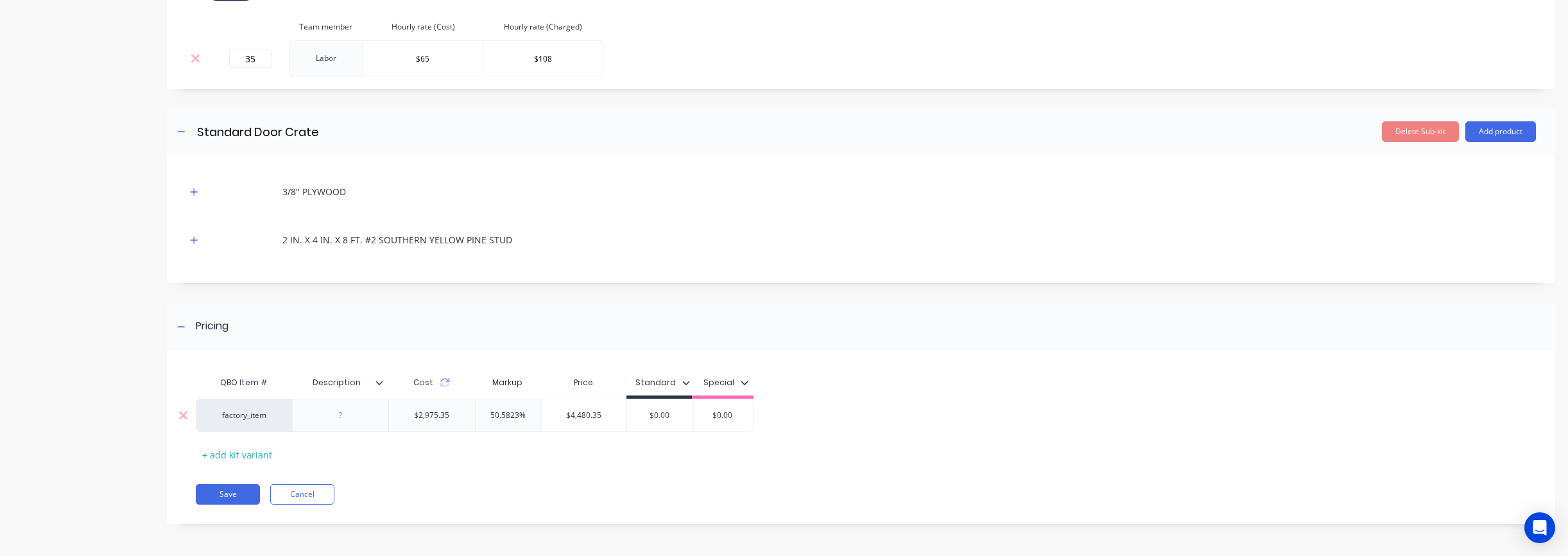
click at [532, 412] on input "50.5823%" at bounding box center [508, 415] width 65 height 12
drag, startPoint x: 518, startPoint y: 413, endPoint x: 470, endPoint y: 413, distance: 48.0
click at [470, 413] on div "factory_item $2,975.35 50.5823% 50.5823% $4,480.35 $0.00 $0.00" at bounding box center [474, 415] width 557 height 34
type input "75"
click at [542, 500] on div "Save Cancel" at bounding box center [875, 494] width 1360 height 20
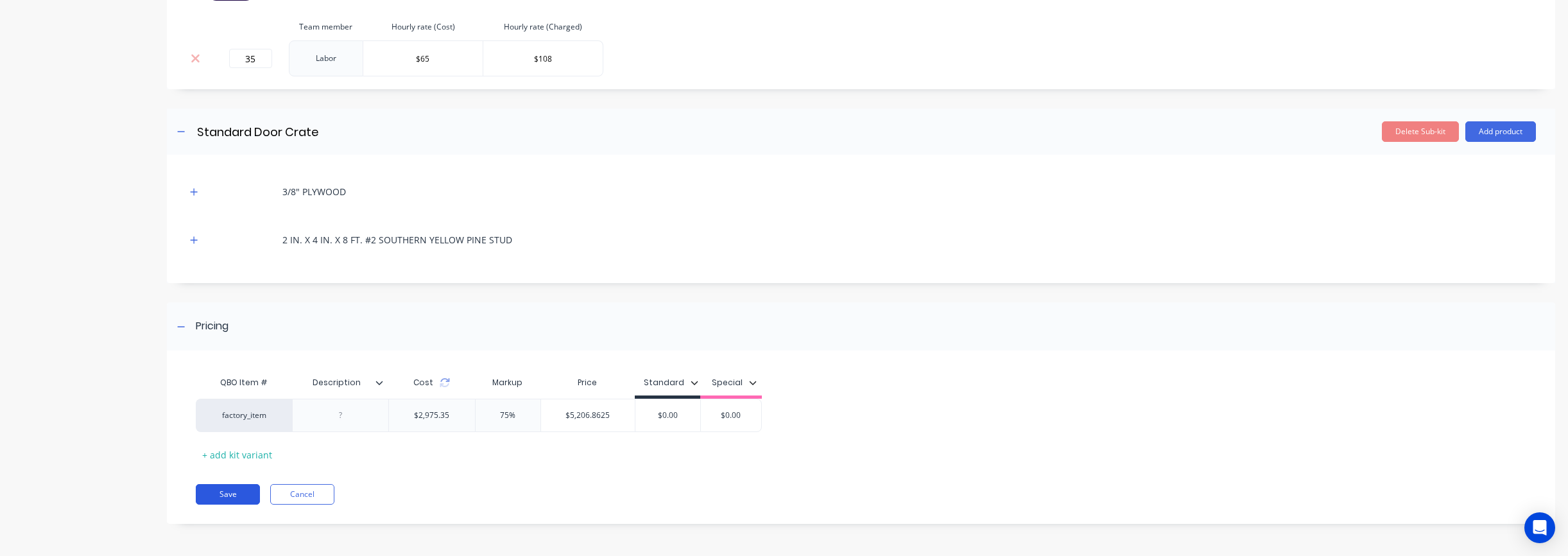
click at [232, 493] on button "Save" at bounding box center [228, 494] width 64 height 20
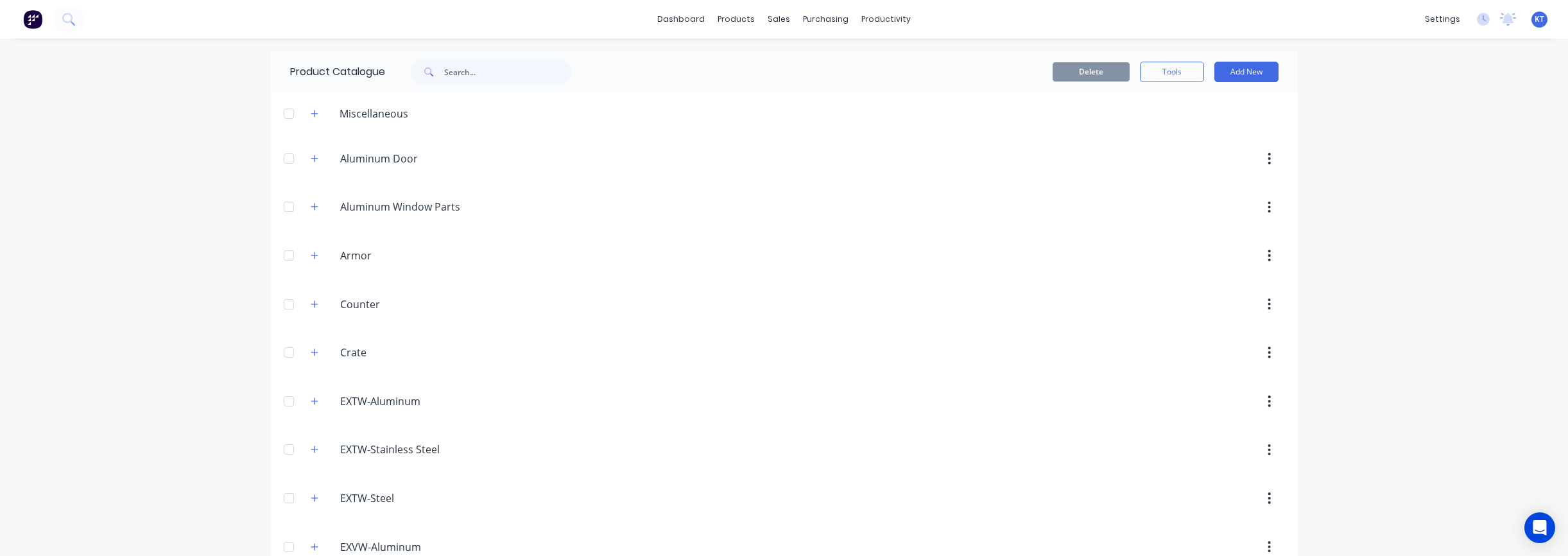
click at [41, 24] on img at bounding box center [33, 19] width 20 height 20
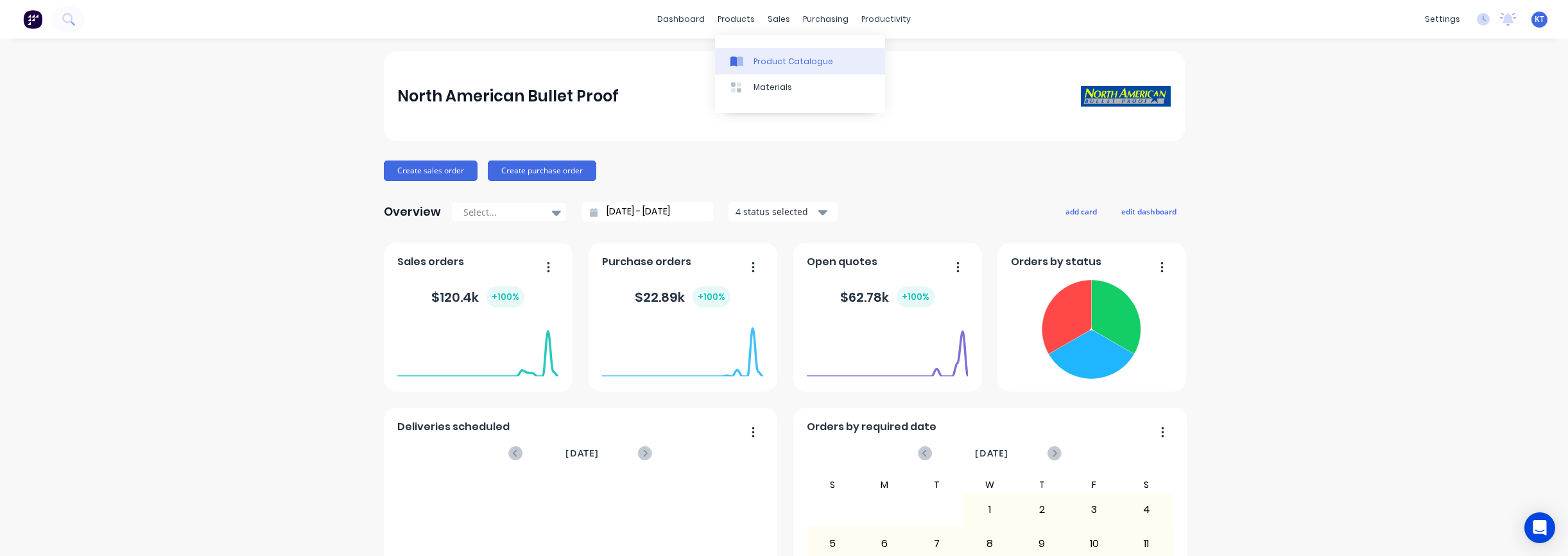
click at [762, 61] on div "Product Catalogue" at bounding box center [794, 61] width 80 height 12
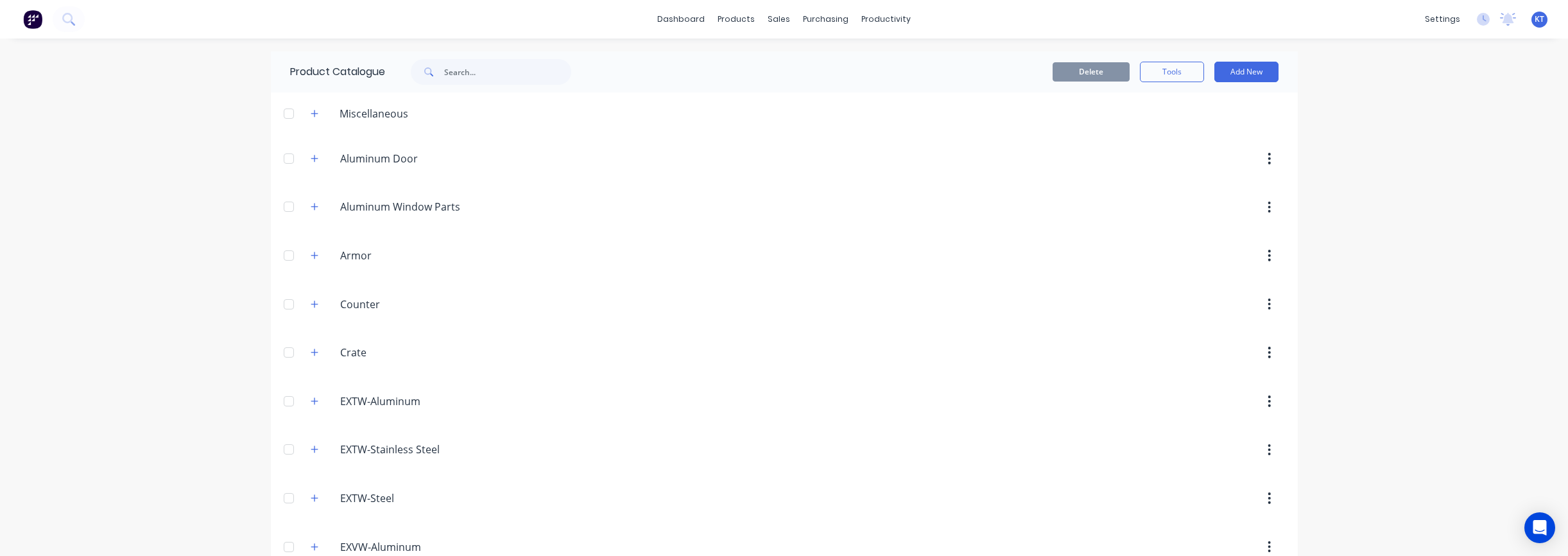
scroll to position [838, 0]
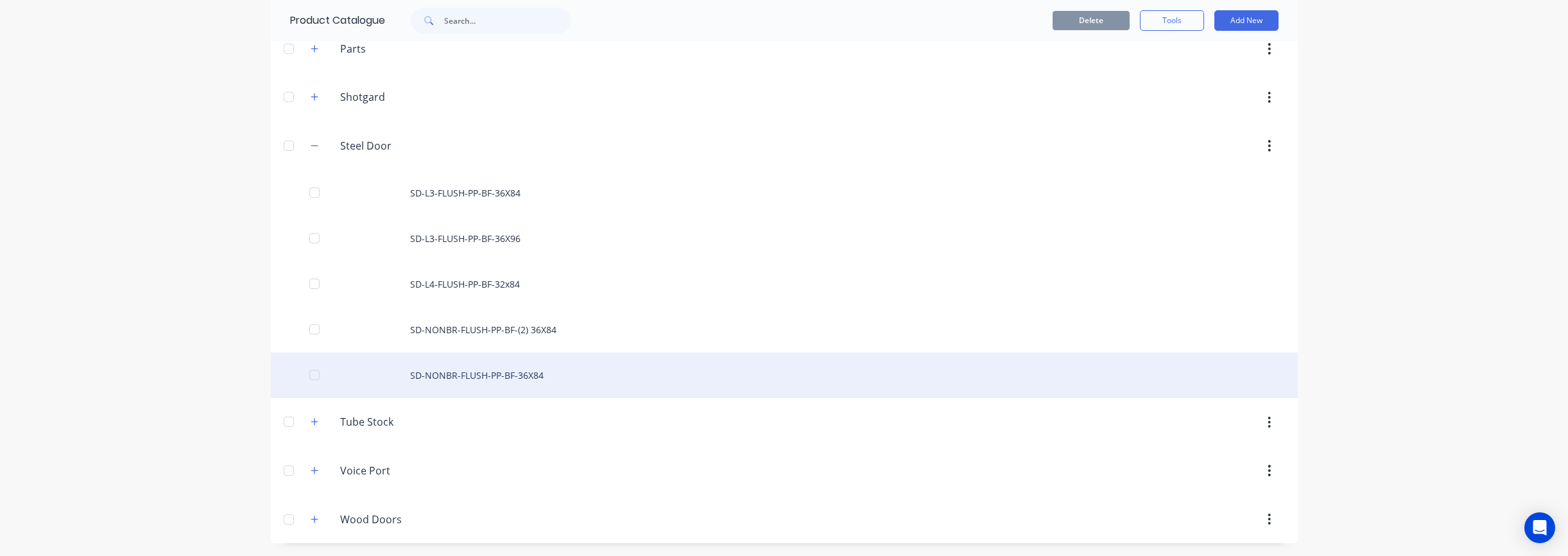
click at [486, 381] on div "SD-NONBR-FLUSH-PP-BF-36X84" at bounding box center [784, 375] width 1027 height 45
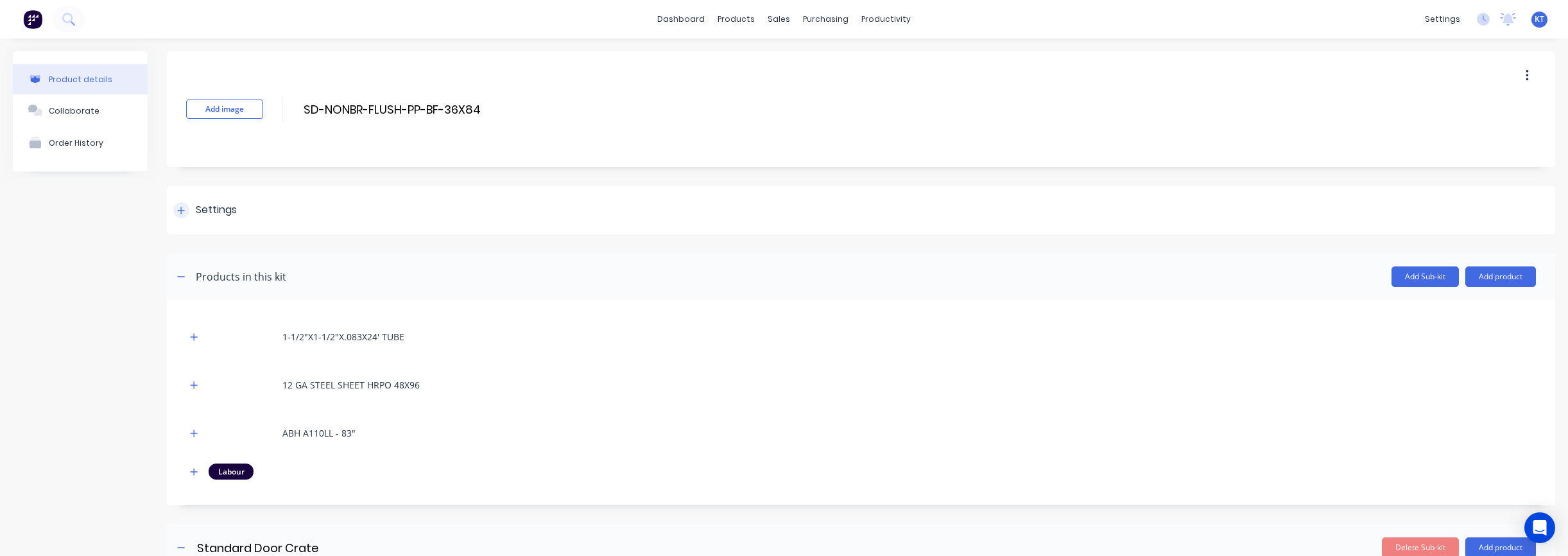
click at [176, 208] on div at bounding box center [181, 210] width 16 height 16
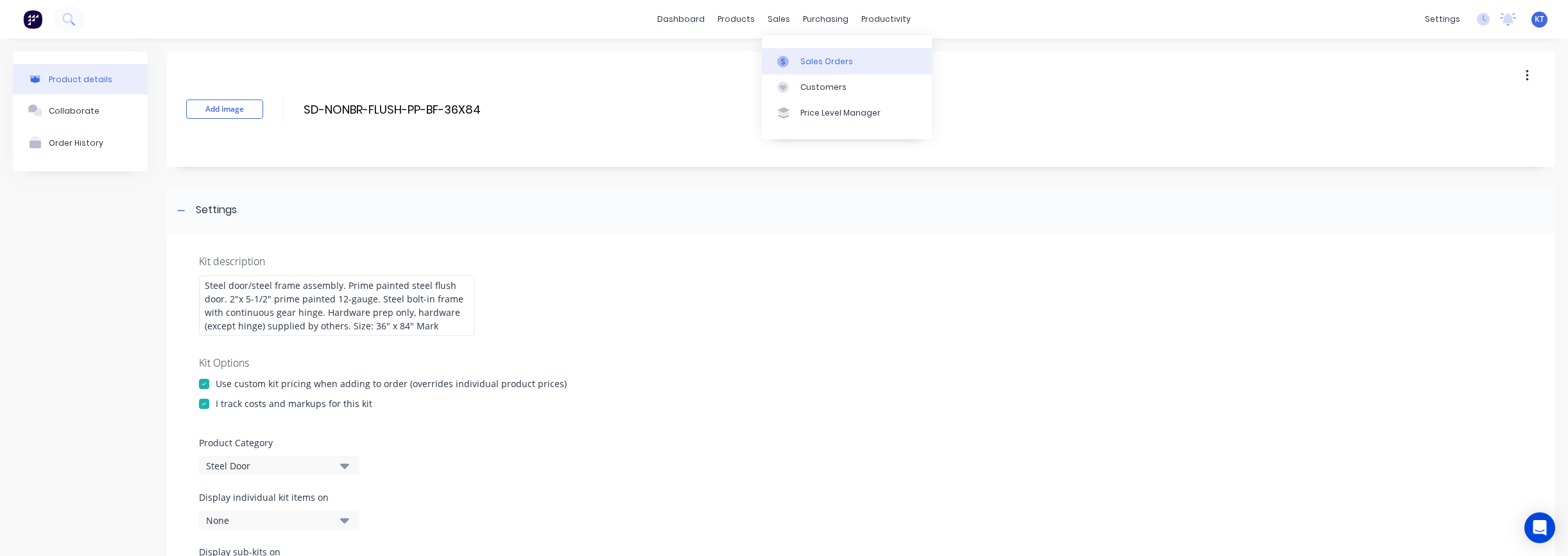
click at [797, 56] on link "Sales Orders" at bounding box center [846, 60] width 170 height 26
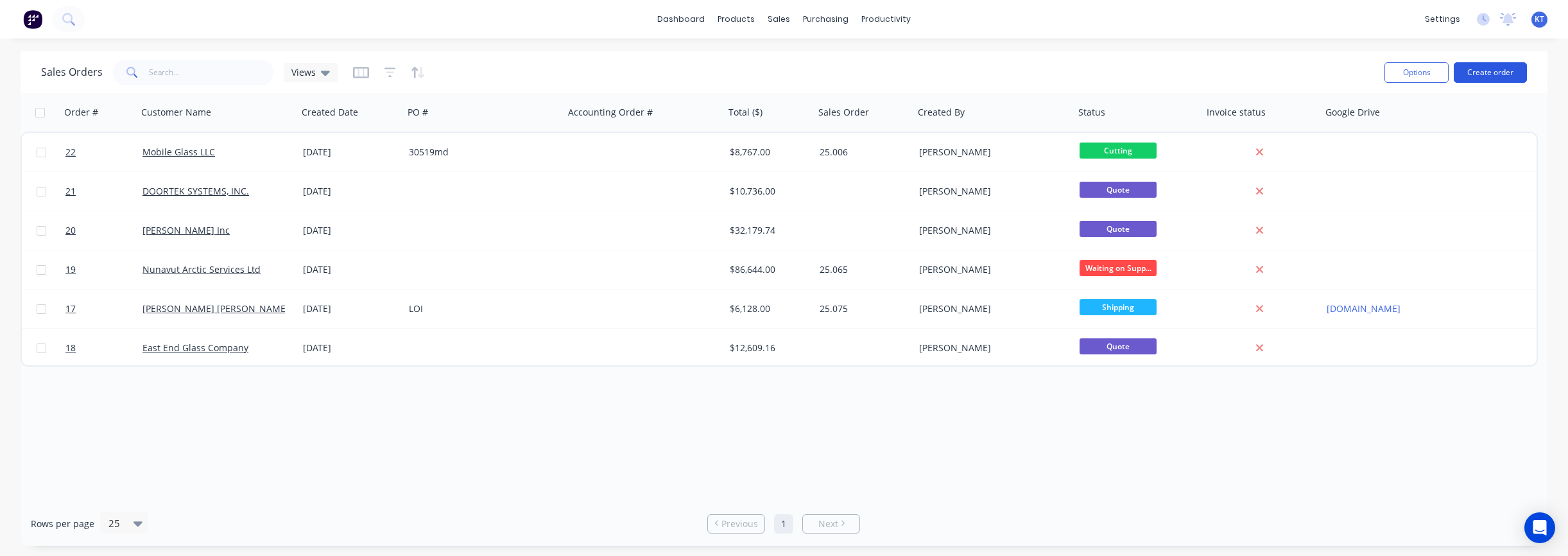
click at [1487, 71] on button "Create order" at bounding box center [1490, 73] width 73 height 20
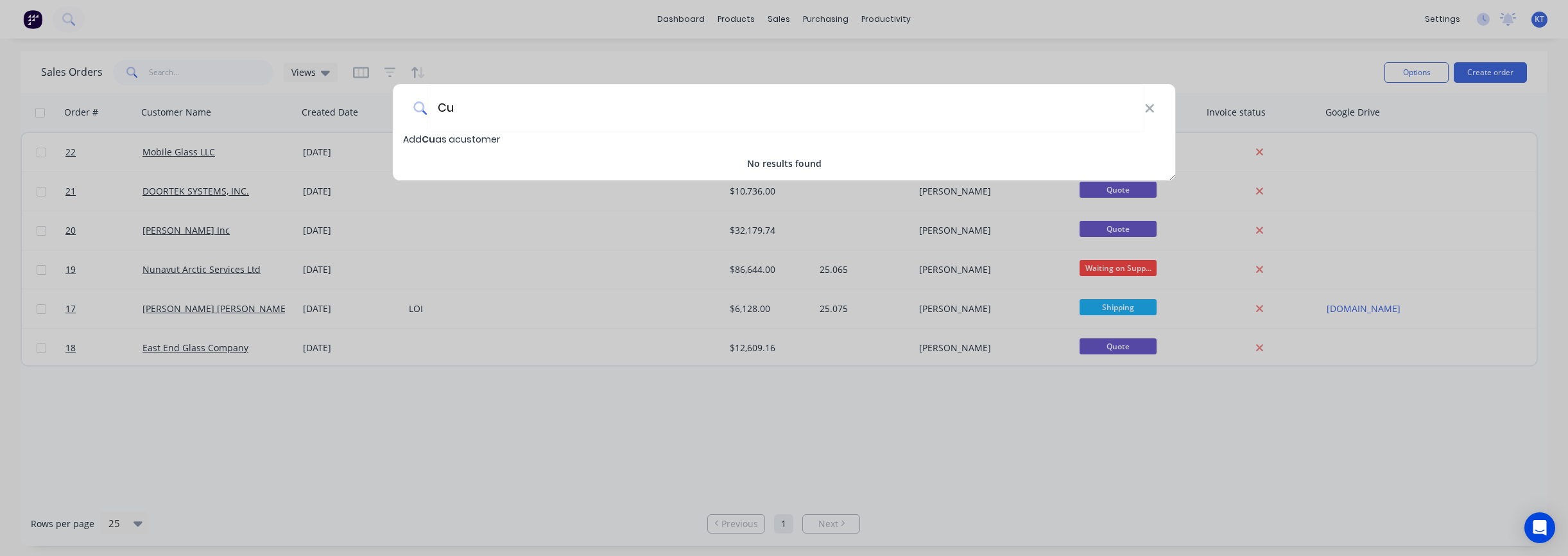
type input "C"
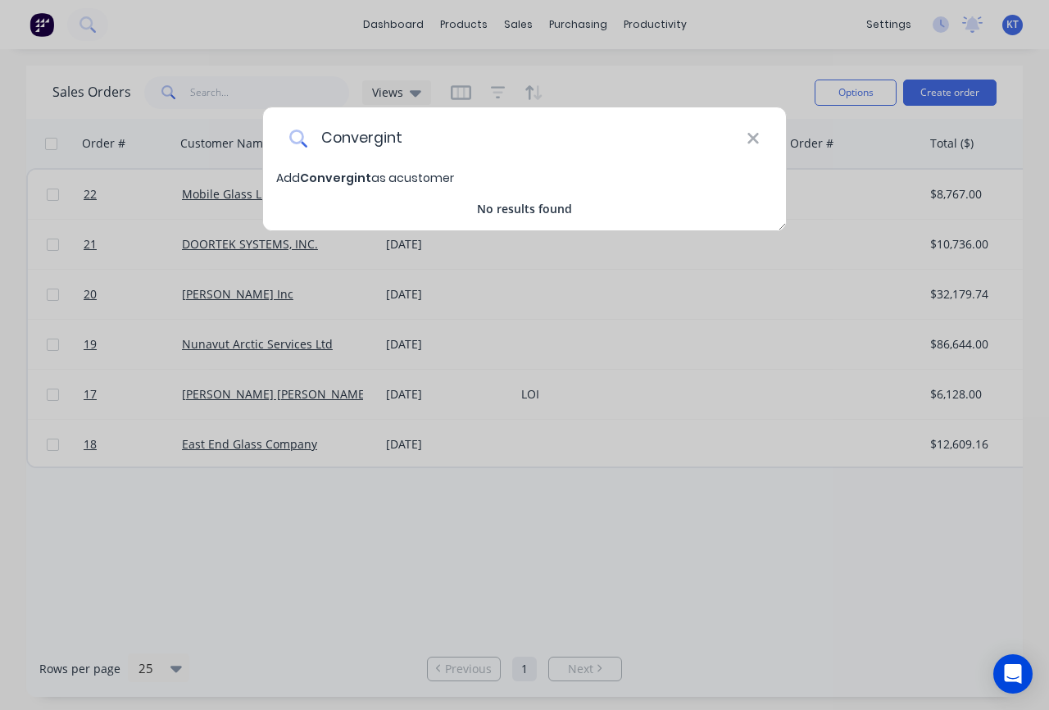
type input "Convergint"
click at [320, 179] on span "Convergint" at bounding box center [335, 178] width 71 height 16
select select "US"
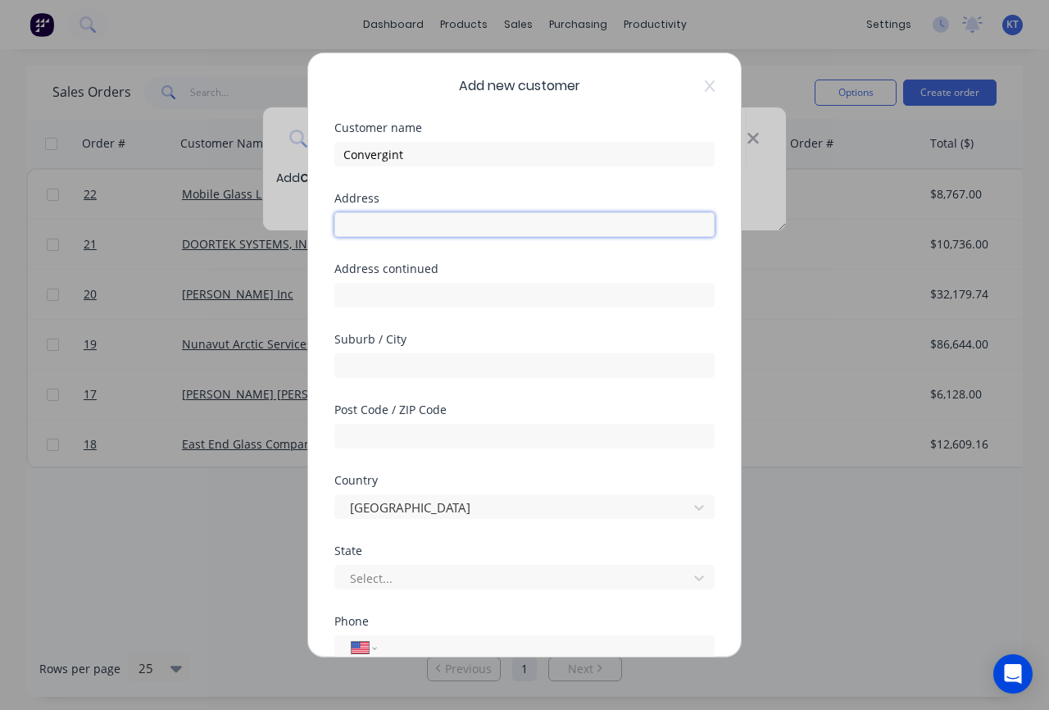
click at [380, 225] on input "text" at bounding box center [525, 224] width 380 height 25
paste input "11 Park Lawn Drive"
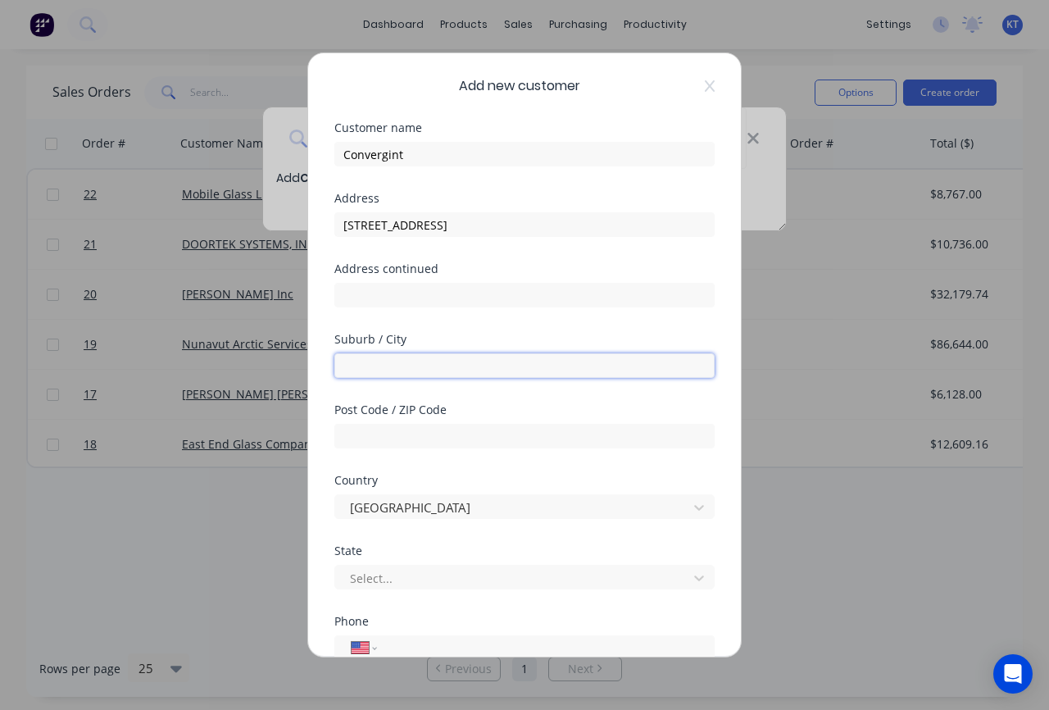
click at [366, 373] on input "text" at bounding box center [525, 365] width 380 height 25
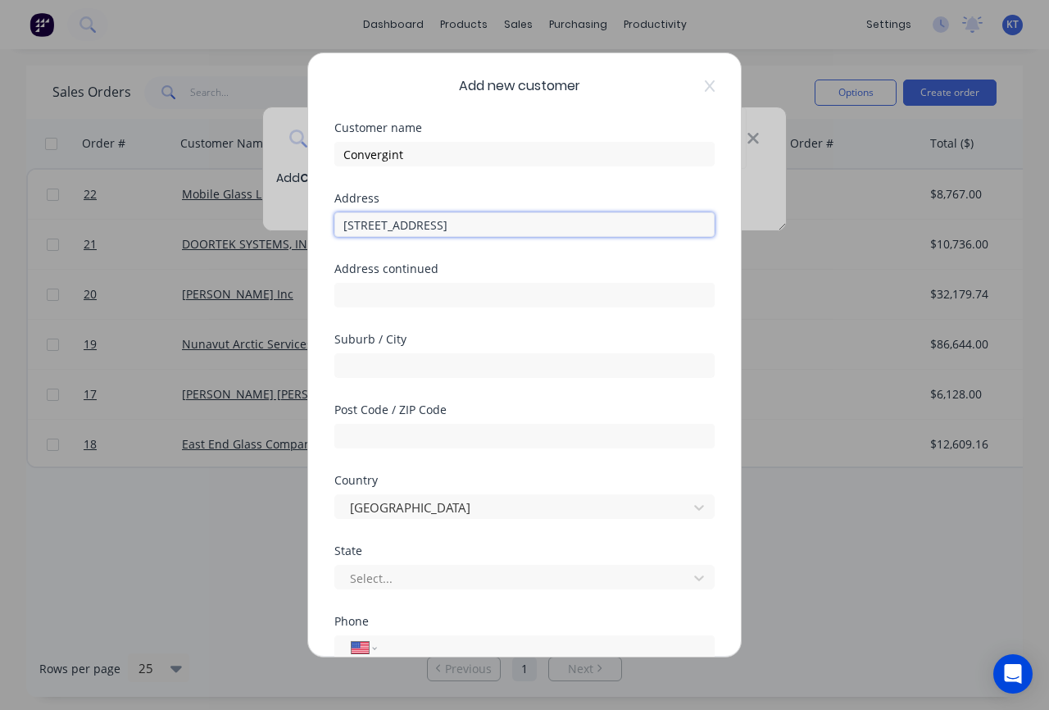
click at [479, 216] on input "11 Park Lawn Drive" at bounding box center [525, 224] width 380 height 25
click at [474, 224] on input "11 Park Lawn Drive" at bounding box center [525, 224] width 380 height 25
type input "11 Park Lawn Drive, Suite C"
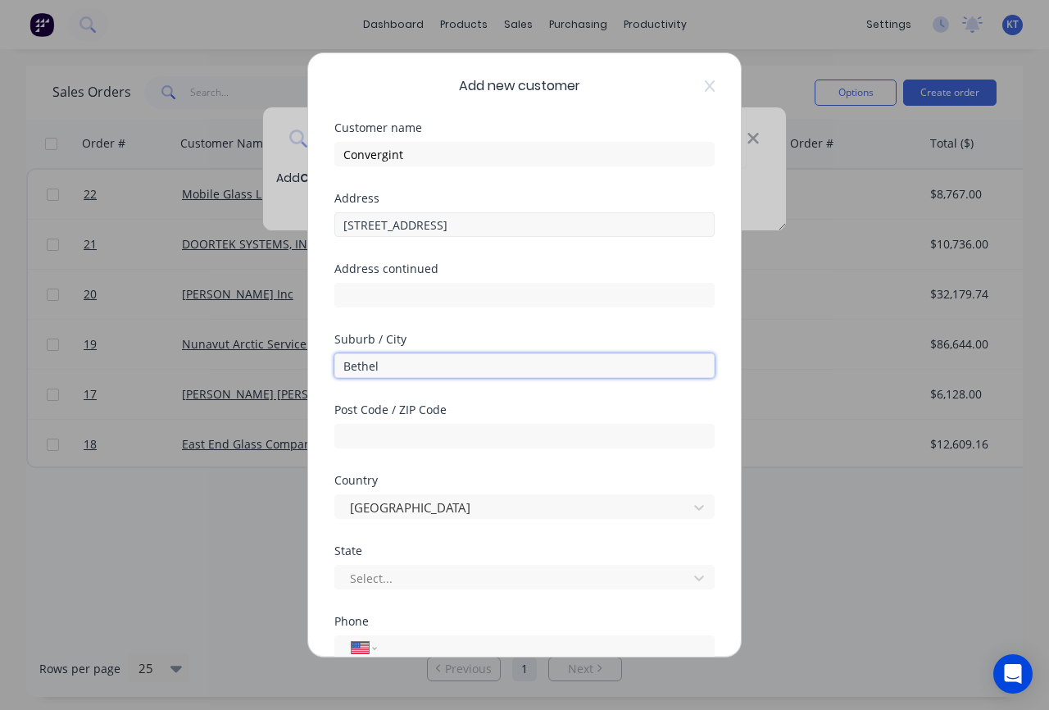
type input "Bethel"
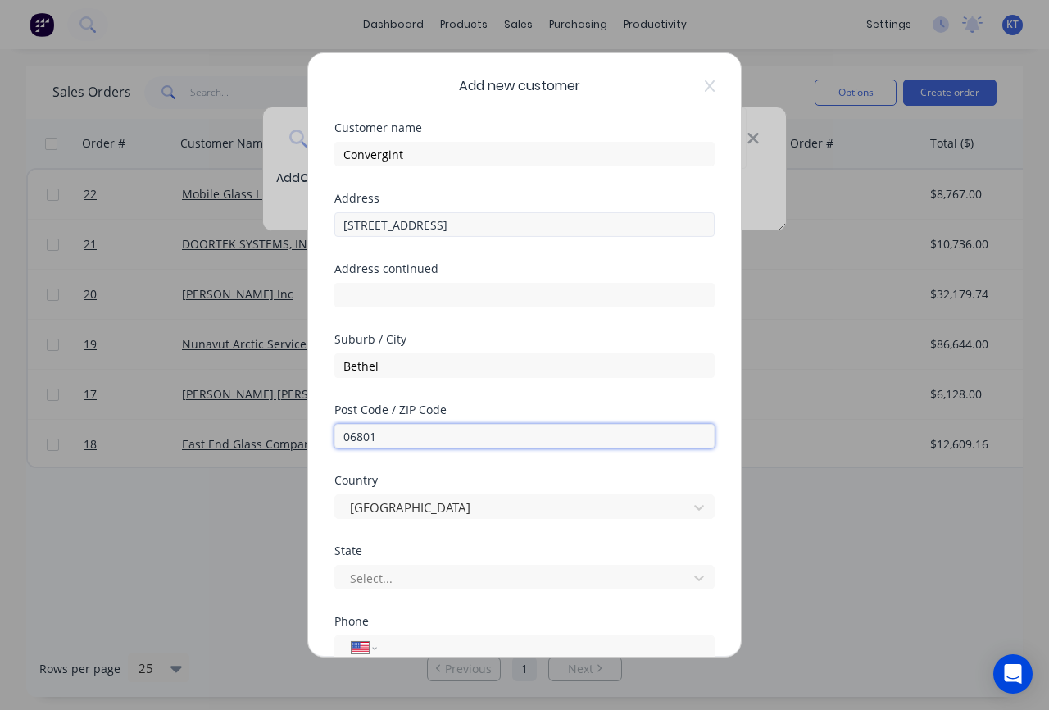
type input "06801"
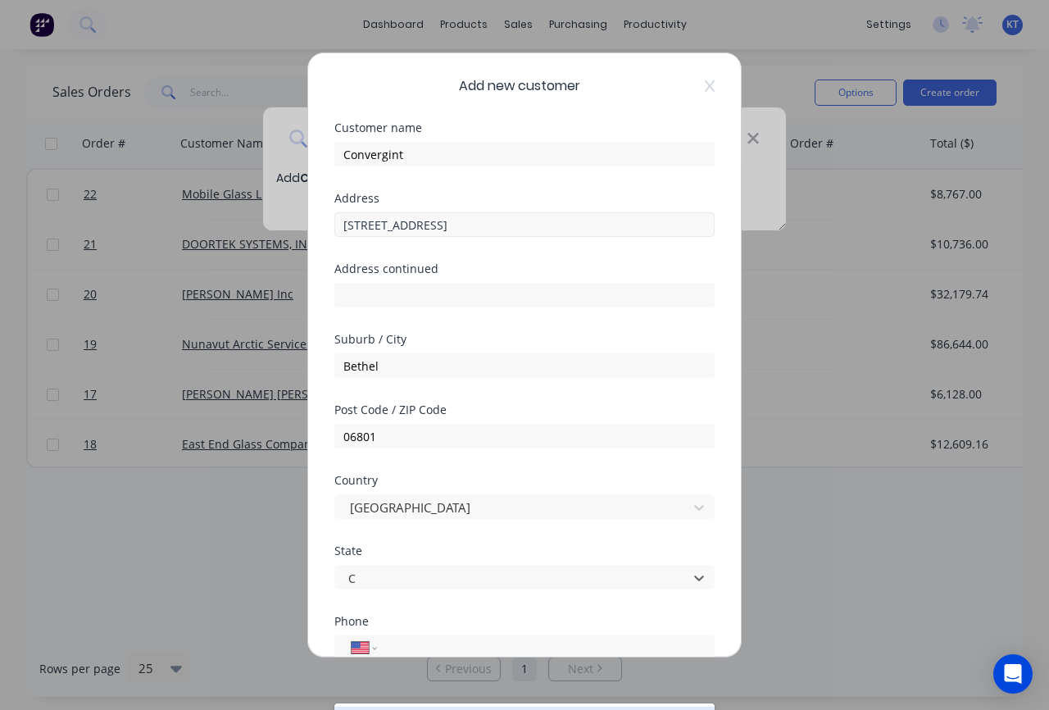
scroll to position [107, 0]
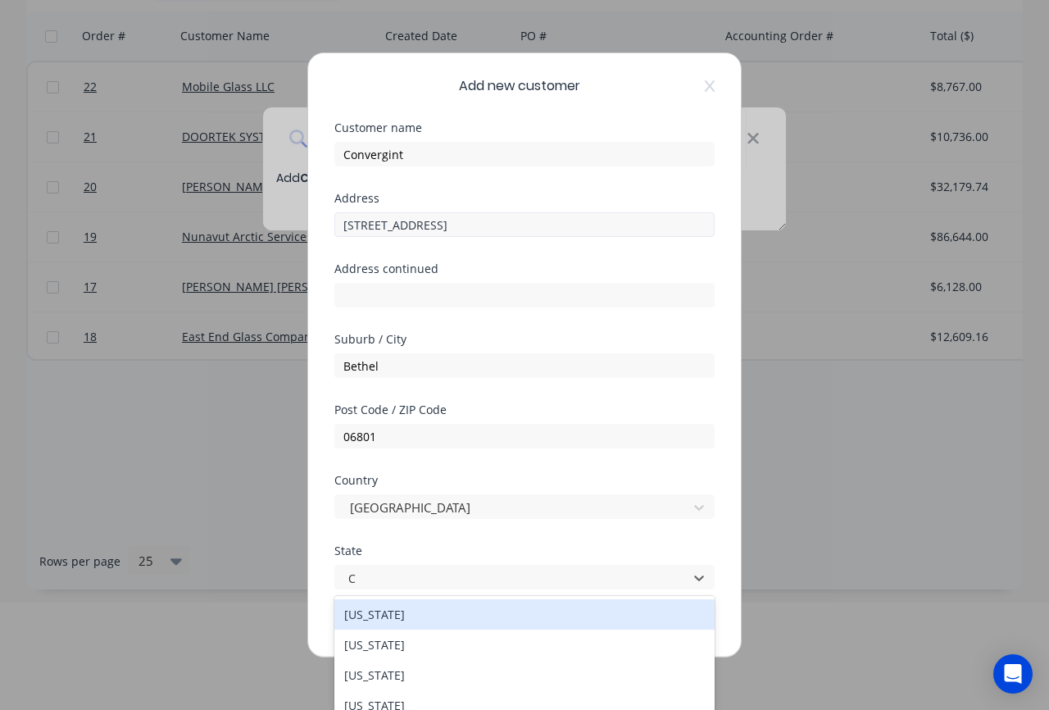
type input "CT"
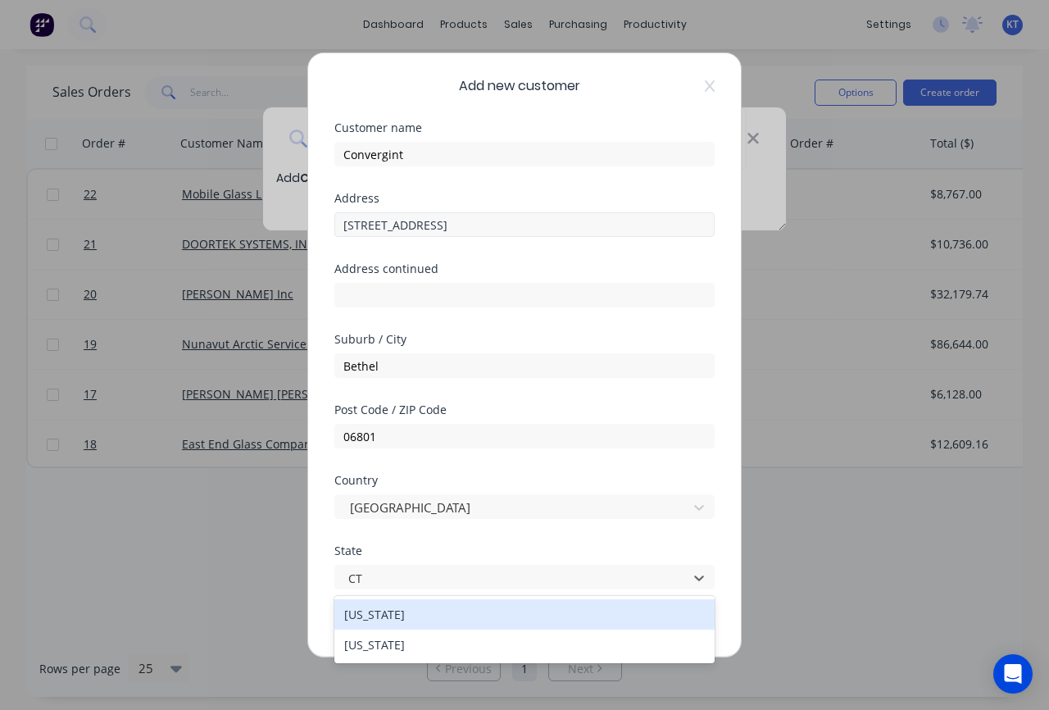
scroll to position [0, 0]
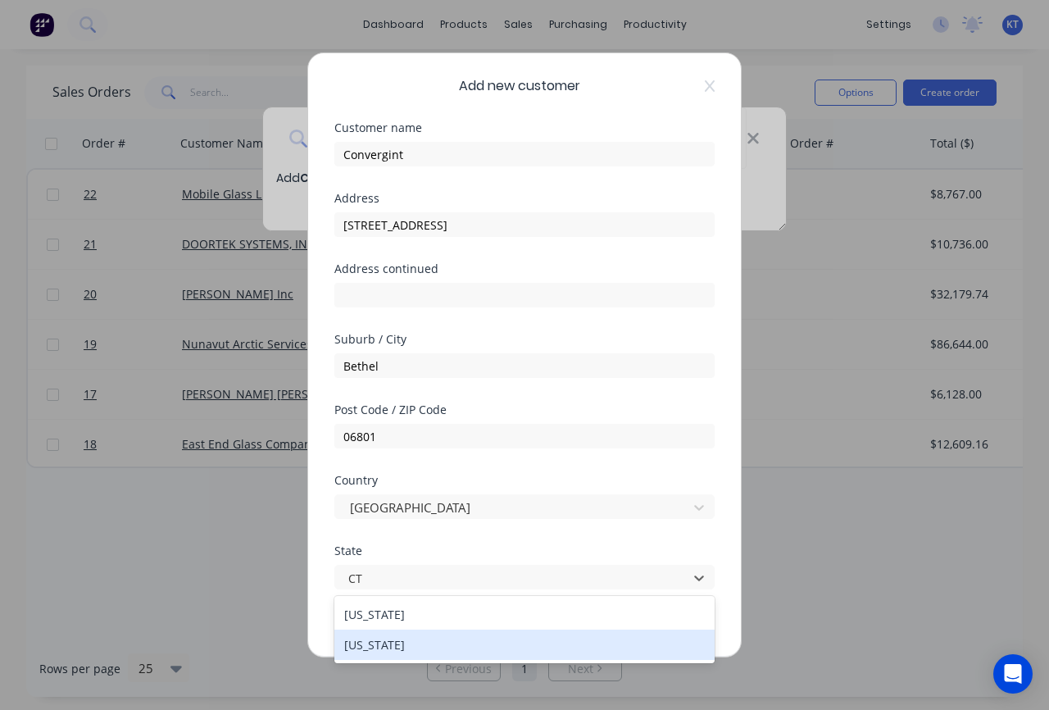
click at [390, 648] on div "Connecticut" at bounding box center [525, 645] width 380 height 30
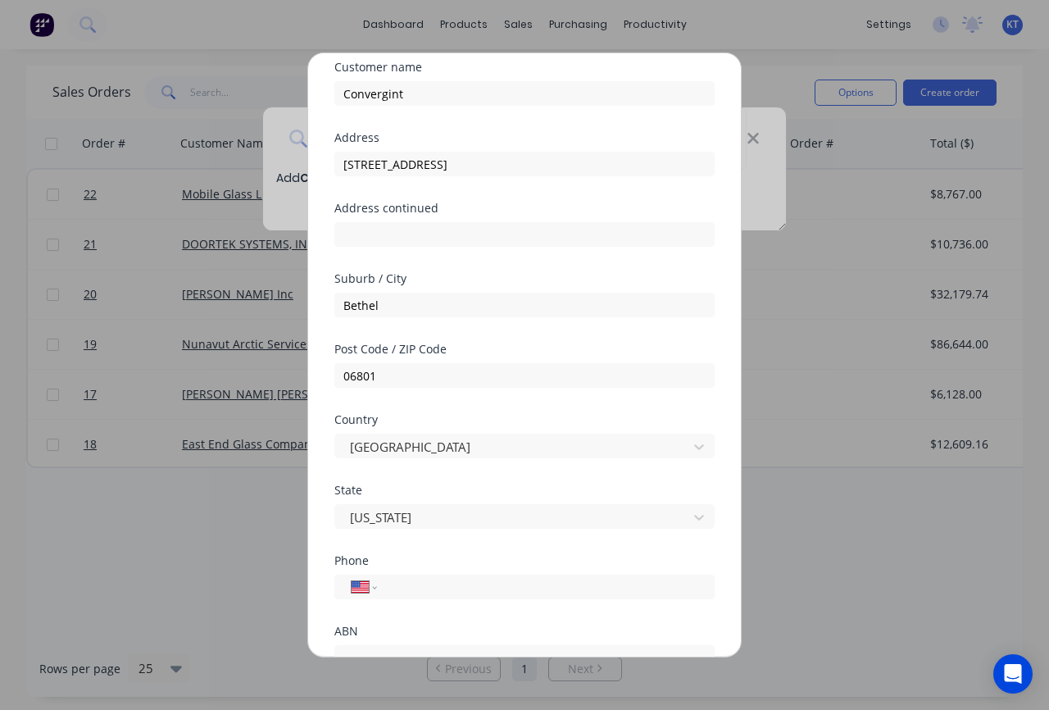
scroll to position [197, 0]
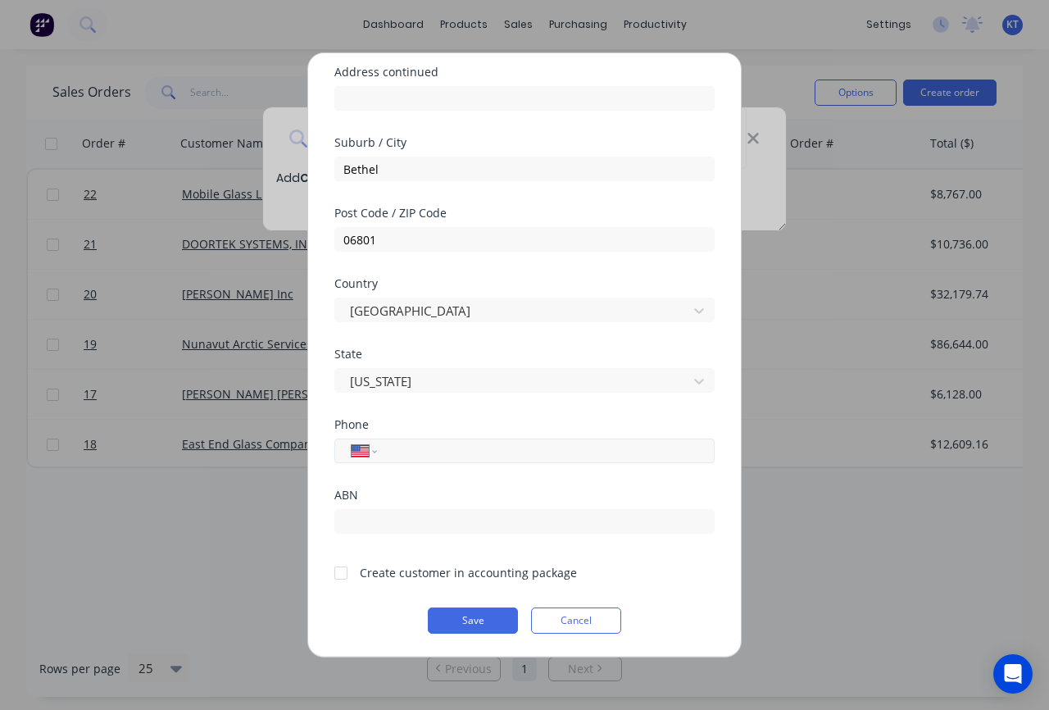
click at [408, 461] on div "International Afghanistan Åland Islands Albania Algeria American Samoa Andorra …" at bounding box center [525, 451] width 380 height 25
click at [419, 453] on input "tel" at bounding box center [543, 450] width 309 height 19
paste input "(203) 943-2772"
type input "(203) 943-2772"
click at [481, 624] on button "Save" at bounding box center [473, 621] width 90 height 26
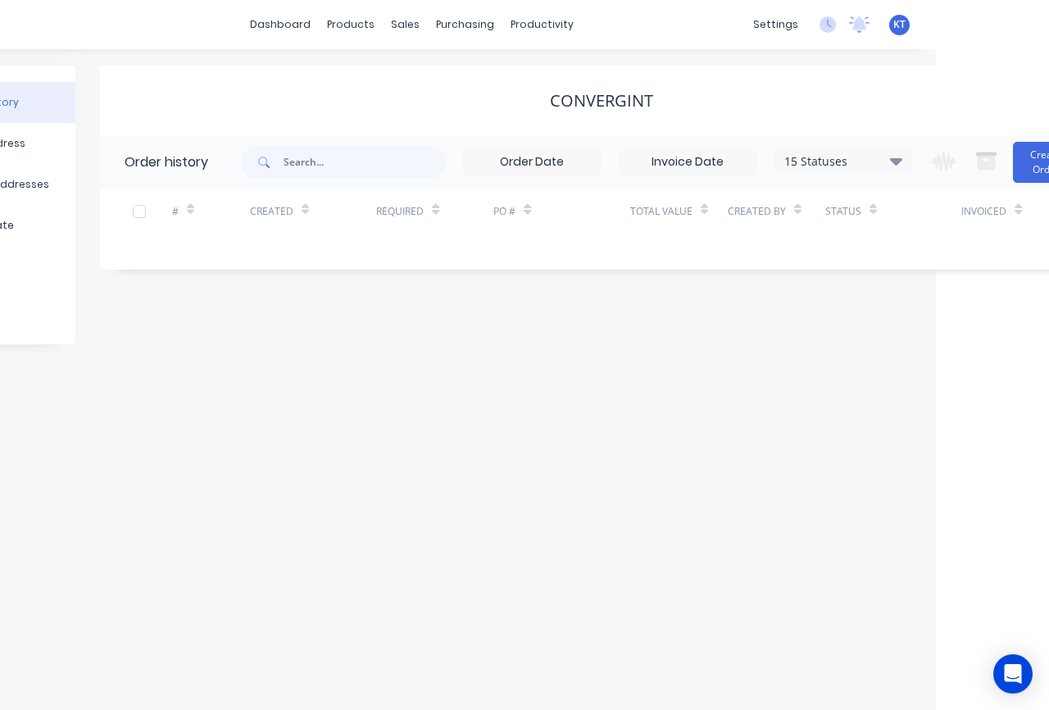
scroll to position [0, 155]
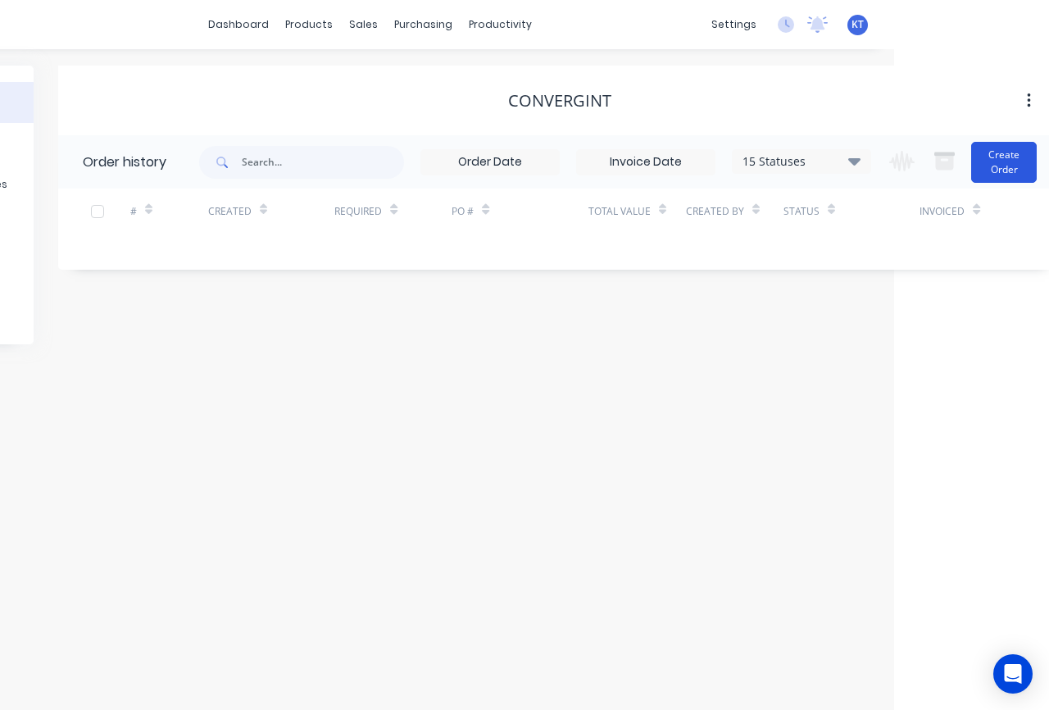
click at [997, 169] on button "Create Order" at bounding box center [1005, 162] width 66 height 41
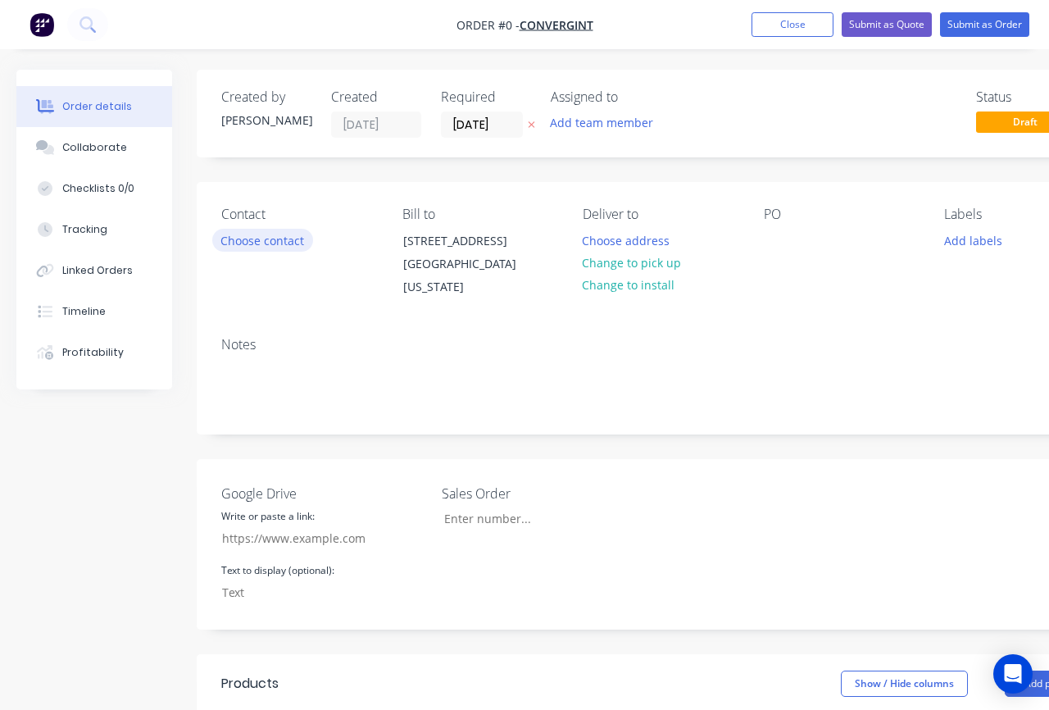
click at [271, 244] on button "Choose contact" at bounding box center [262, 240] width 101 height 22
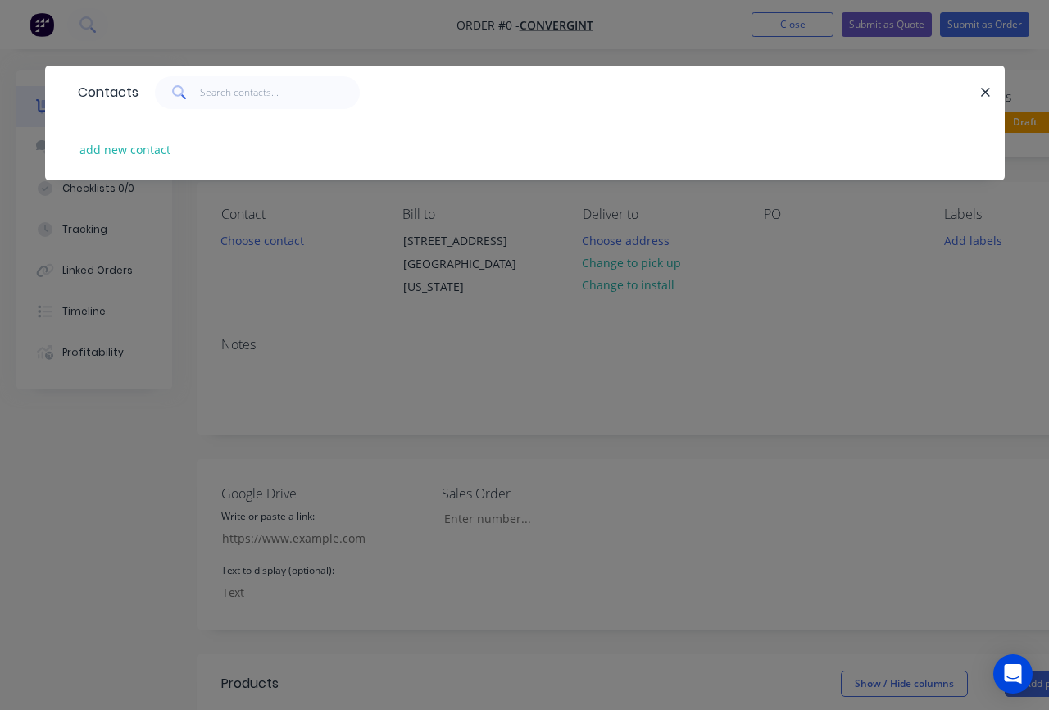
click at [113, 168] on div "add new contact" at bounding box center [525, 149] width 911 height 61
click at [110, 152] on button "add new contact" at bounding box center [125, 150] width 108 height 22
select select "US"
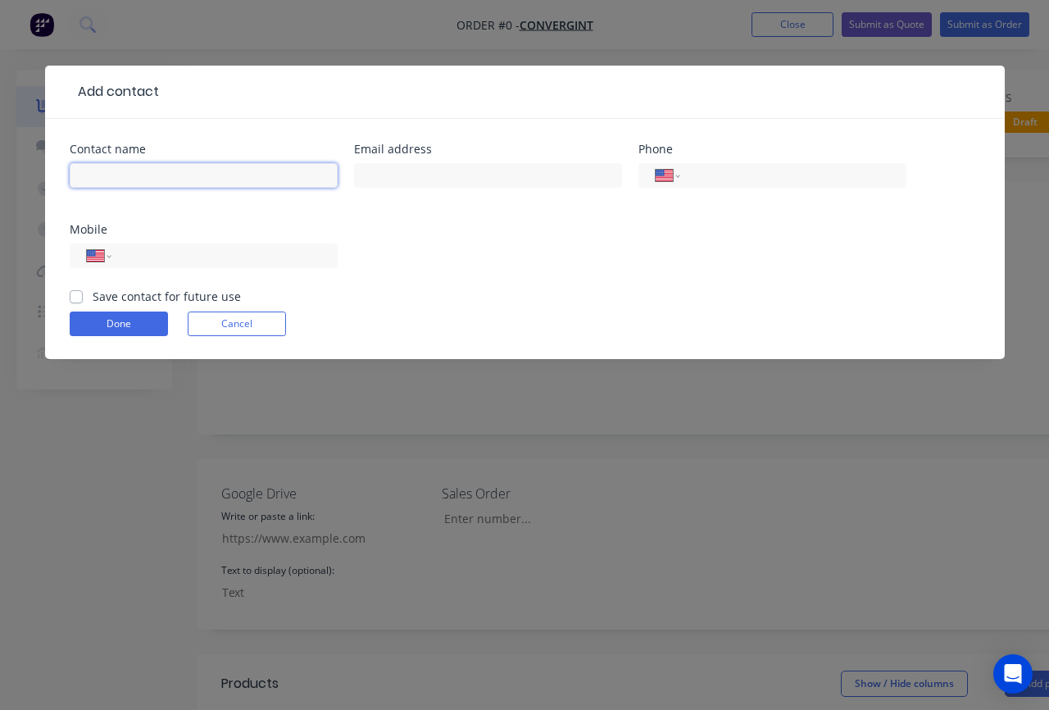
click at [145, 174] on input "text" at bounding box center [204, 175] width 268 height 25
paste input "Matt Gifford"
type input "Matt Gifford"
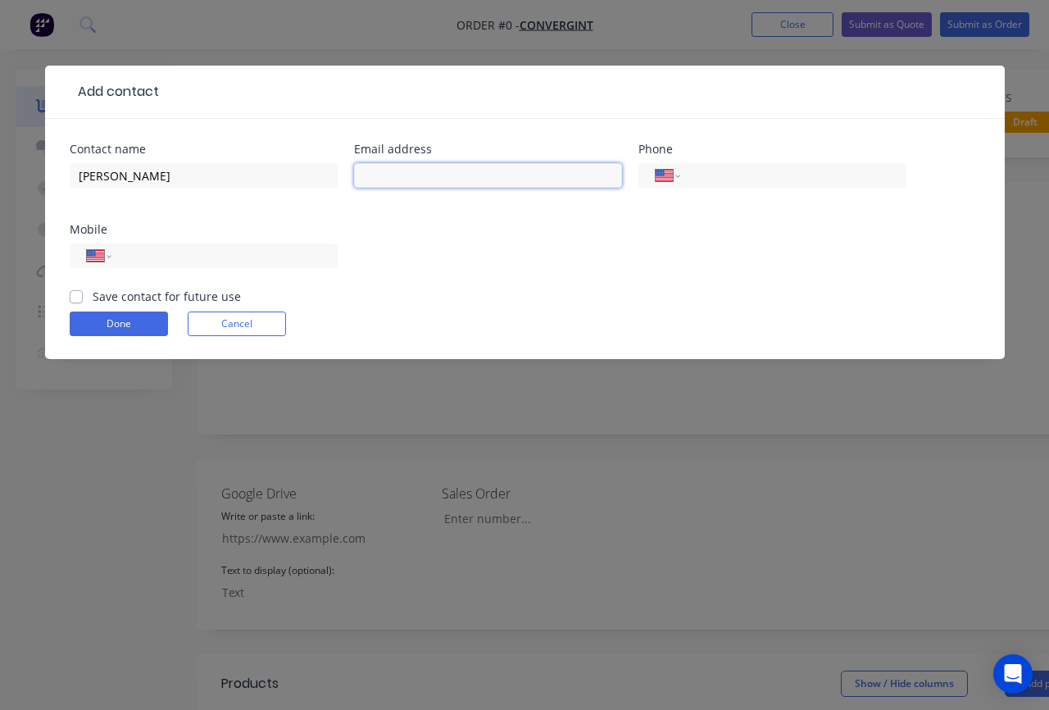
click at [463, 176] on input "text" at bounding box center [488, 175] width 268 height 25
paste input "Matt.Gifford@convergint.com"
type input "Matt.Gifford@convergint.com"
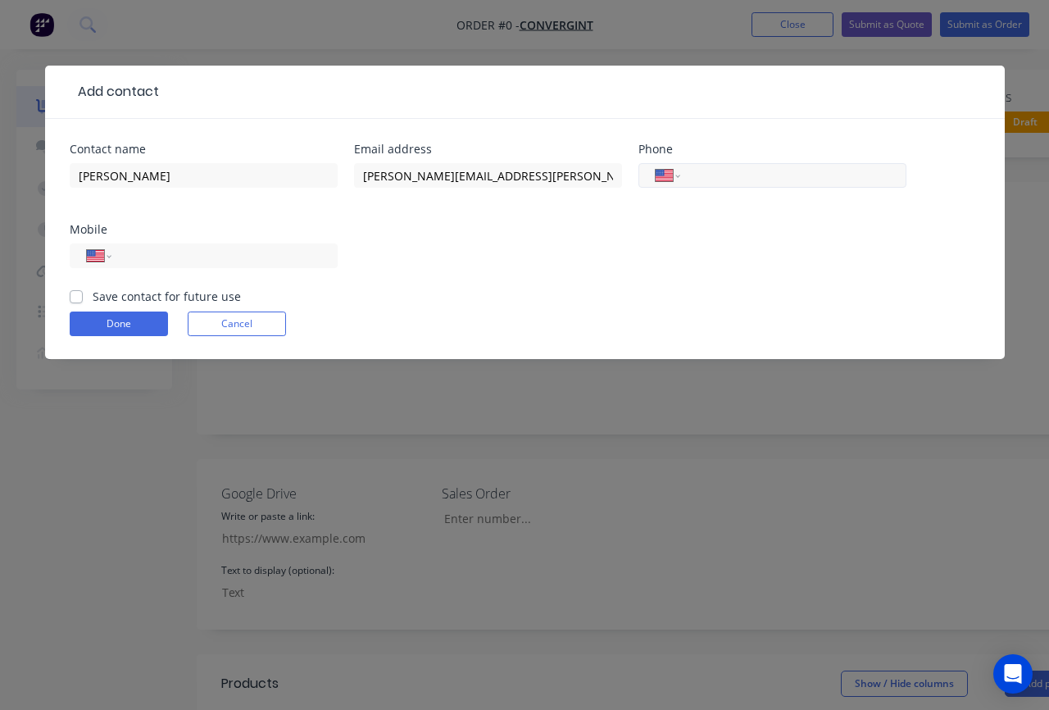
click at [734, 177] on input "tel" at bounding box center [790, 175] width 197 height 19
paste input "(203) 943-2772"
type input "(203) 943-2772"
select select "AU"
type input "(203) 943-2772"
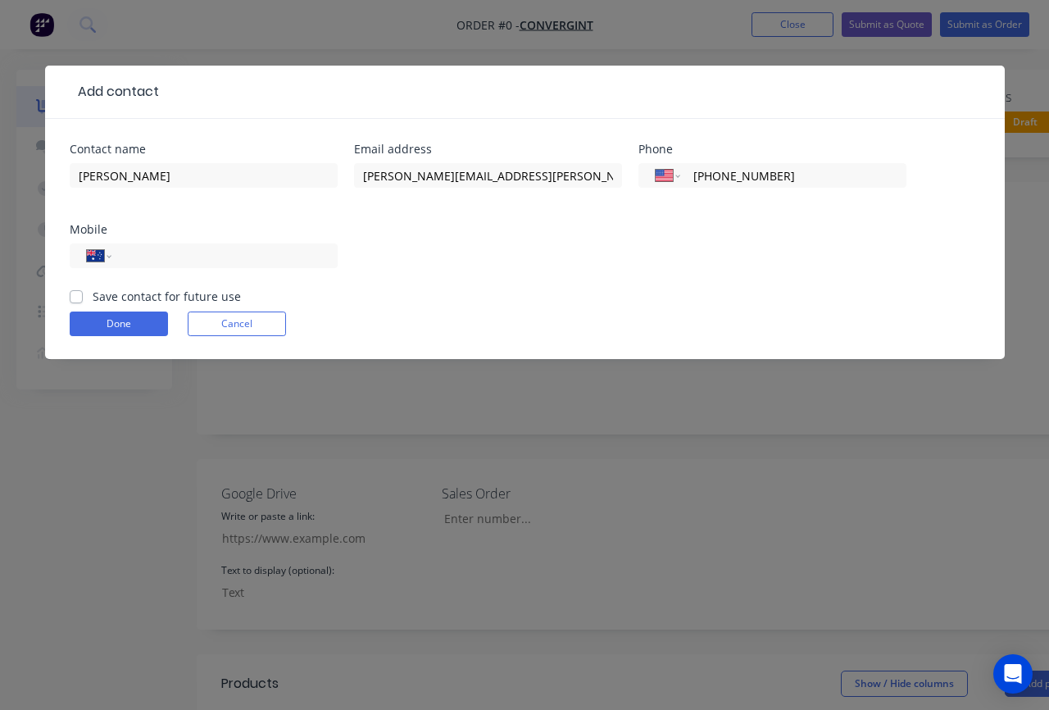
click at [644, 253] on div "Contact name Matt Gifford Email address Matt.Gifford@convergint.com Phone Inter…" at bounding box center [525, 215] width 911 height 144
click at [93, 297] on label "Save contact for future use" at bounding box center [167, 296] width 148 height 17
click at [75, 297] on input "Save contact for future use" at bounding box center [76, 296] width 13 height 16
checkbox input "true"
click at [125, 257] on input "tel" at bounding box center [221, 256] width 197 height 19
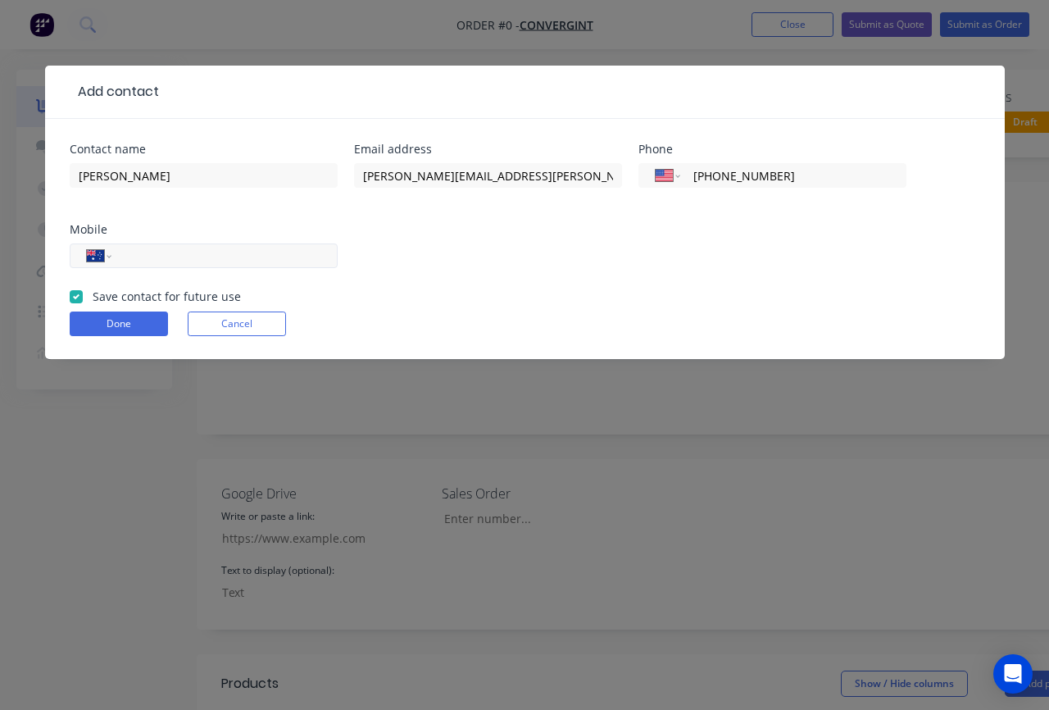
paste input "2039432772"
type input "2039432772"
click at [105, 257] on select "International Afghanistan Åland Islands Albania Algeria American Samoa Andorra …" at bounding box center [99, 255] width 25 height 23
select select "US"
click at [87, 244] on select "International Afghanistan Åland Islands Albania Algeria American Samoa Andorra …" at bounding box center [99, 255] width 25 height 23
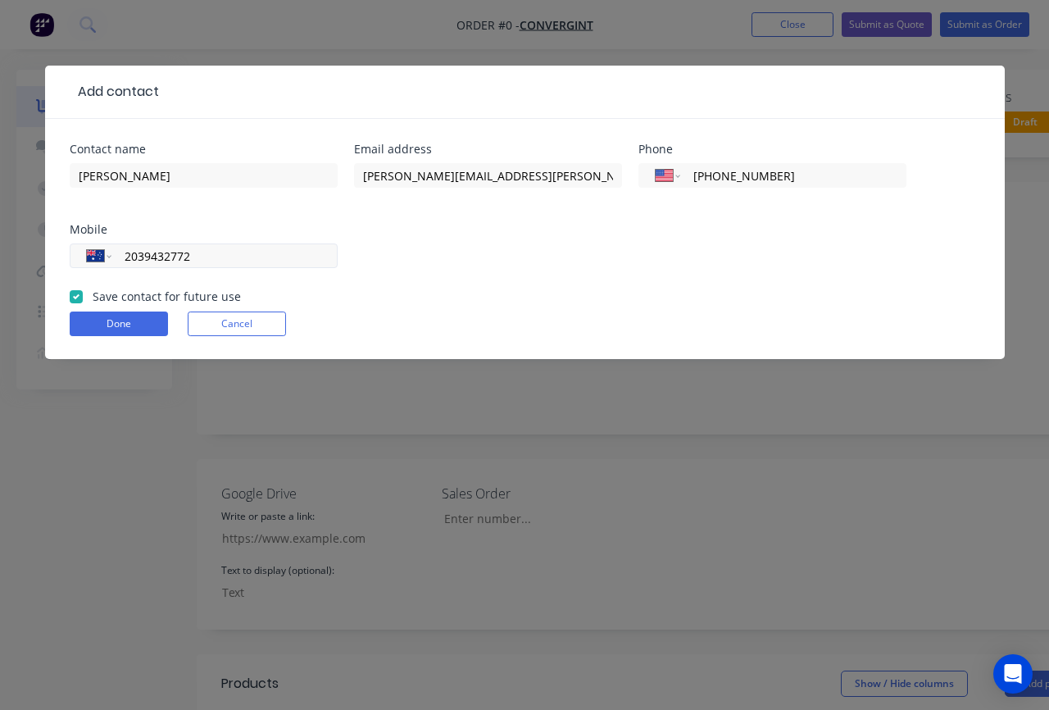
type input "(203) 943-2772"
click at [474, 290] on form "Contact name Matt Gifford Email address Matt.Gifford@convergint.com Phone Inter…" at bounding box center [525, 251] width 911 height 216
click at [134, 324] on button "Done" at bounding box center [119, 324] width 98 height 25
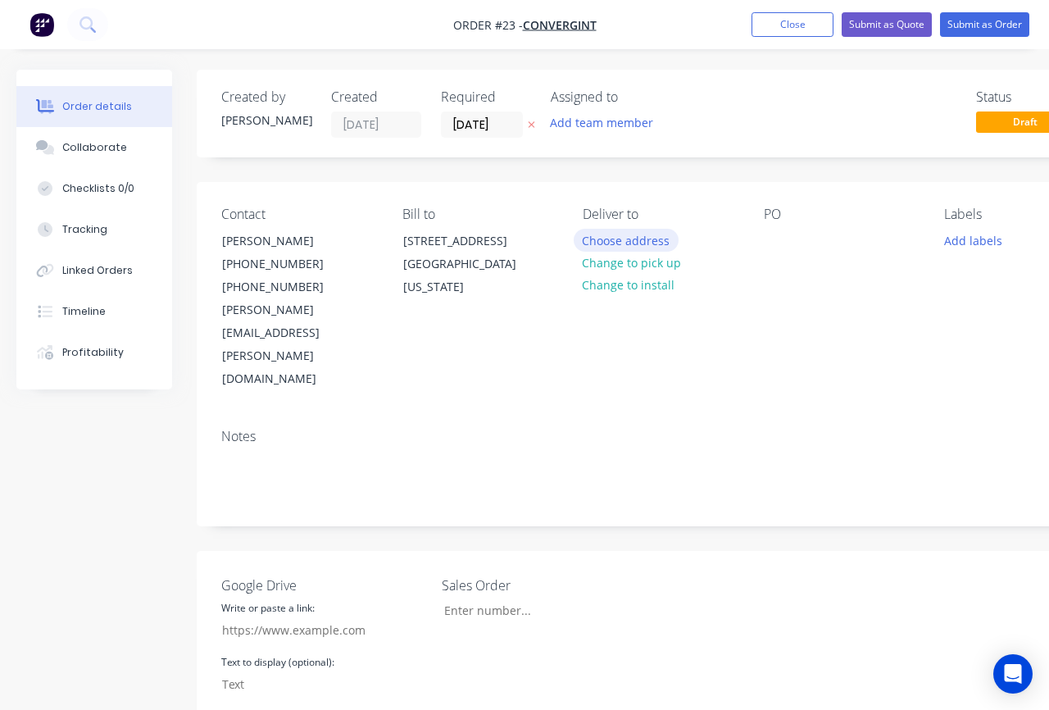
click at [628, 246] on button "Choose address" at bounding box center [626, 240] width 105 height 22
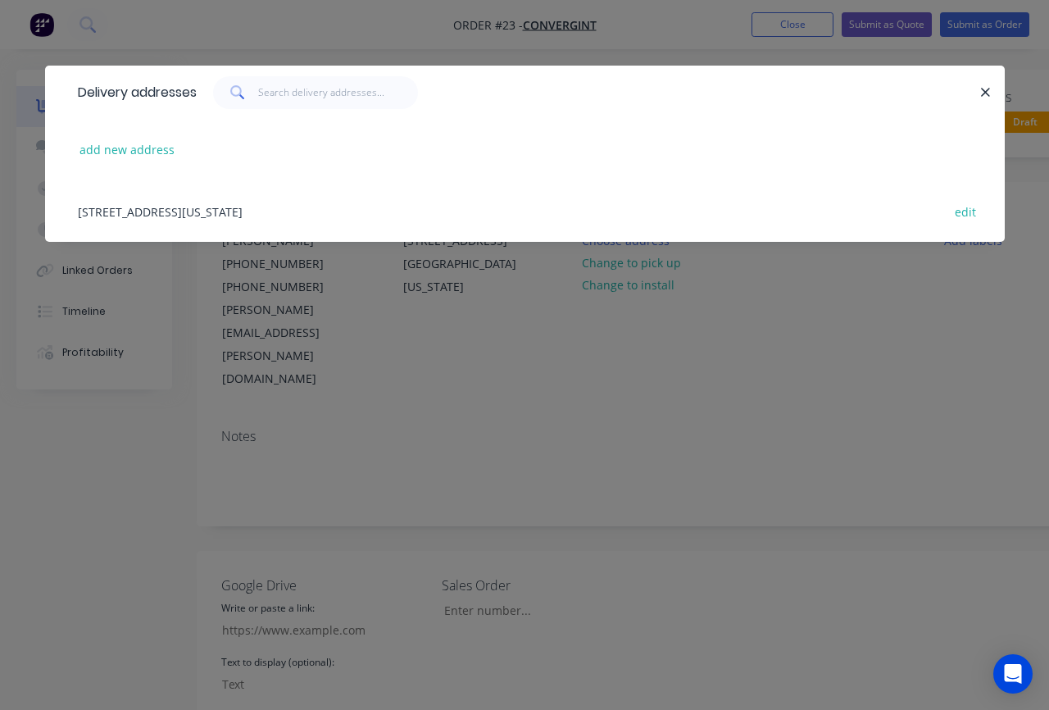
click at [101, 209] on div "11 Park Lawn Drive, Suite C, Bethel , Connecticut, United States, 06801 edit" at bounding box center [525, 210] width 911 height 61
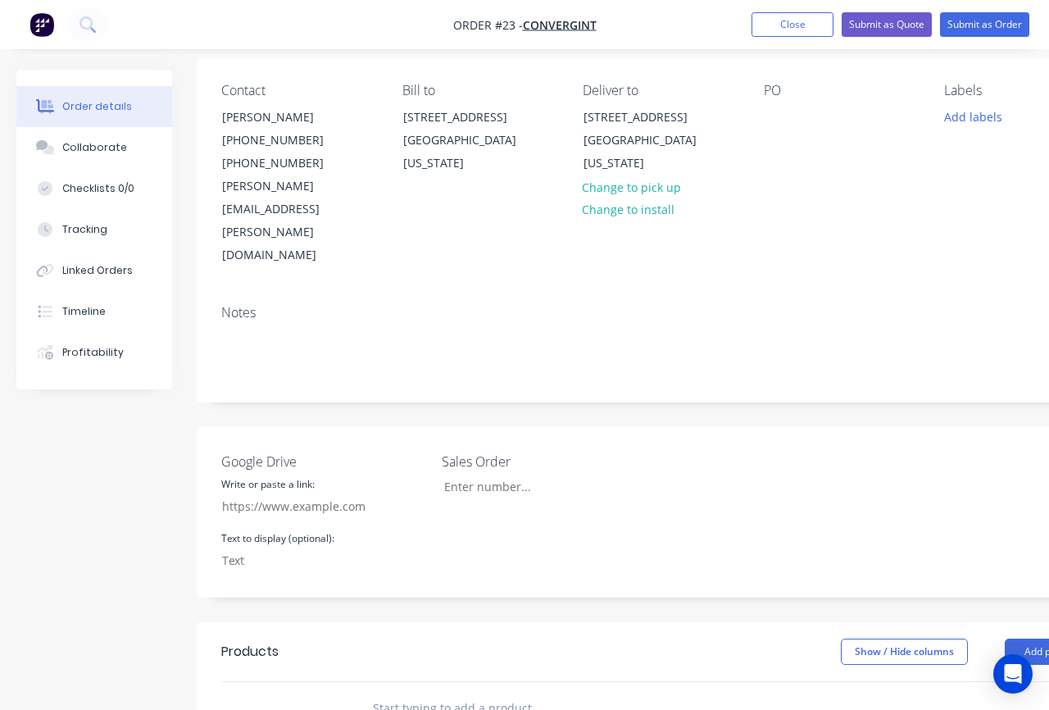
scroll to position [313, 0]
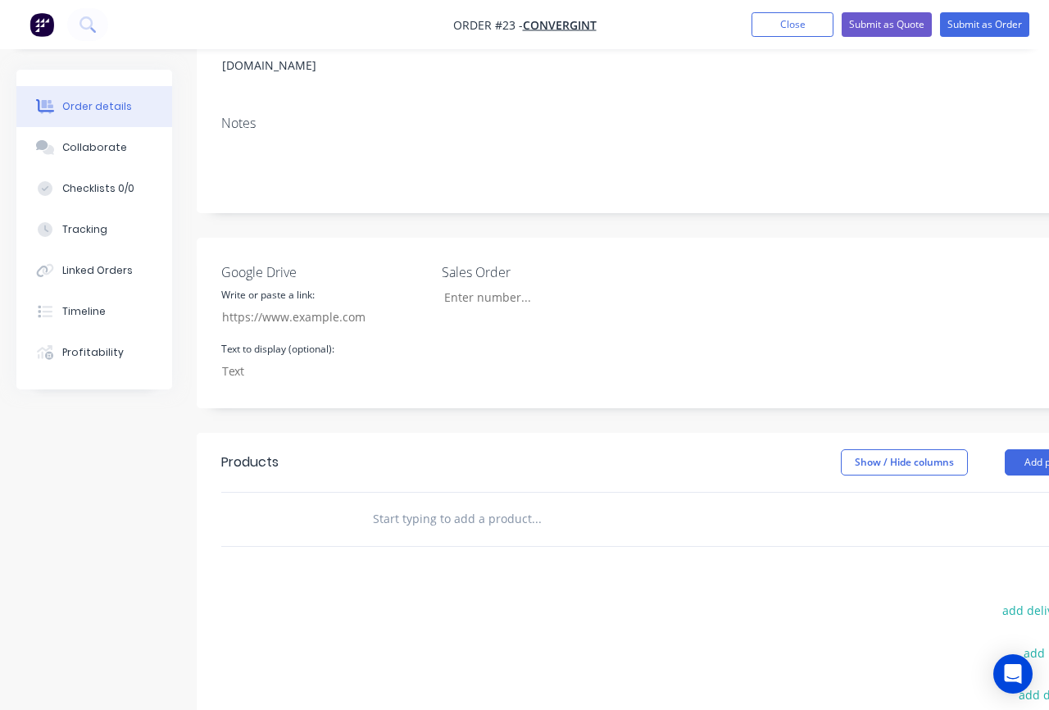
click at [405, 503] on input "text" at bounding box center [536, 519] width 328 height 33
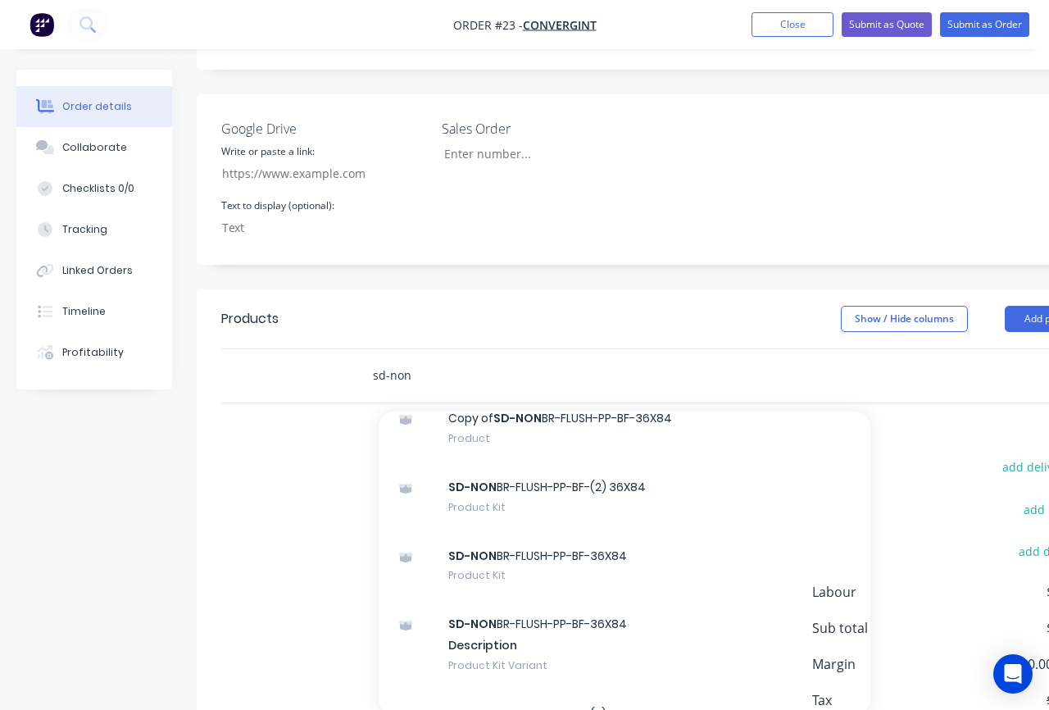
scroll to position [478, 0]
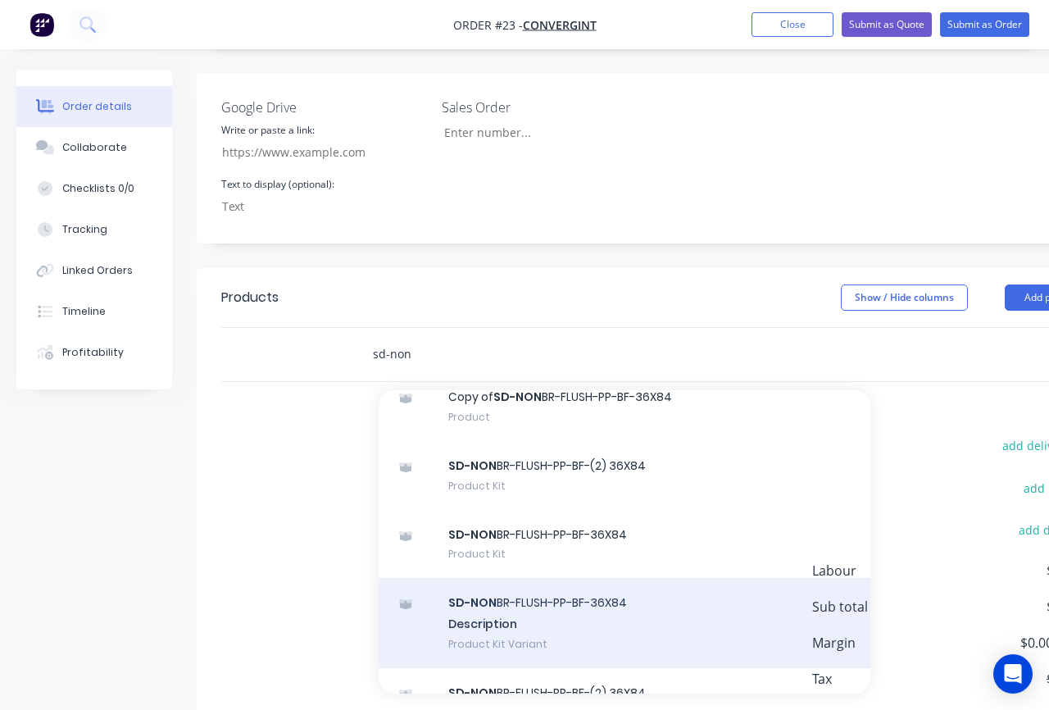
type input "sd-non"
click at [606, 578] on div "SD-NON BR-FLUSH-PP-BF-36X84 Description Product Kit Variant" at bounding box center [625, 623] width 492 height 90
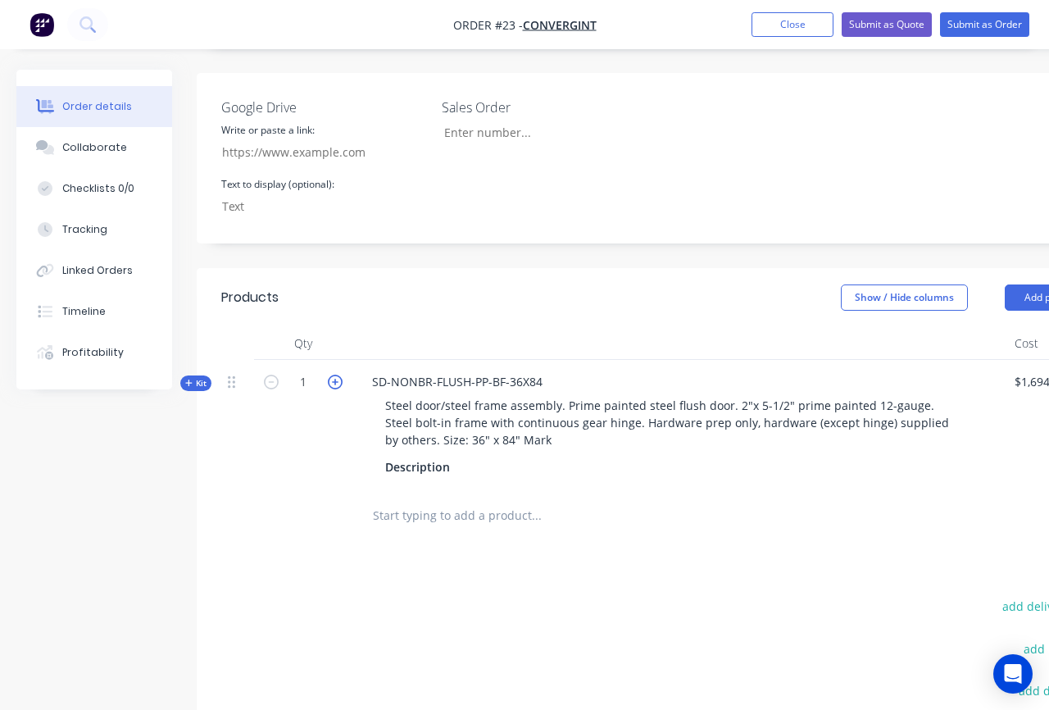
click at [341, 375] on icon "button" at bounding box center [335, 382] width 15 height 15
type input "2"
type input "$5,109.20"
click at [341, 375] on icon "button" at bounding box center [335, 382] width 15 height 15
type input "3"
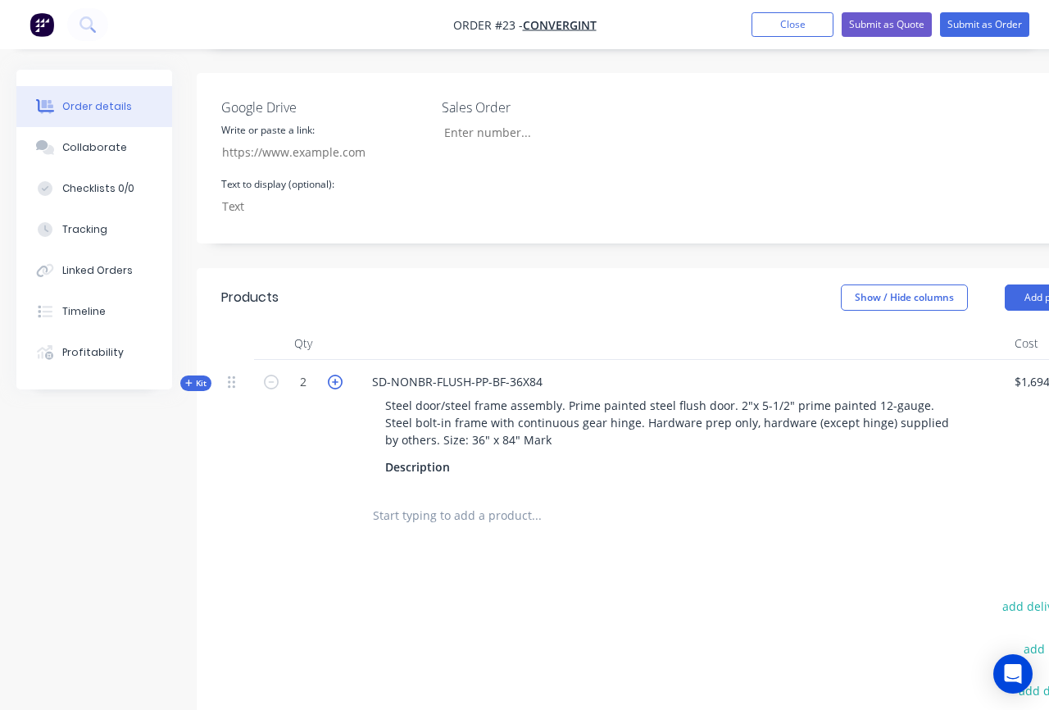
type input "$7,663.80"
click at [341, 375] on icon "button" at bounding box center [335, 382] width 15 height 15
type input "4"
type input "$10,218.40"
click at [341, 375] on icon "button" at bounding box center [335, 382] width 15 height 15
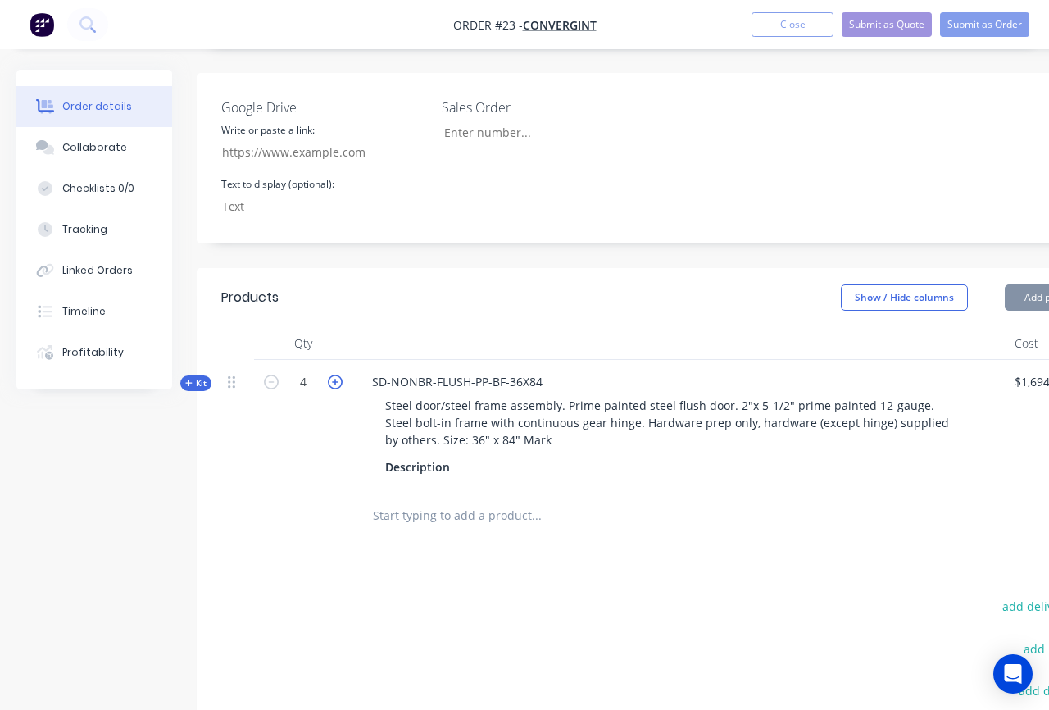
type input "5"
type input "$12,773.00"
click at [272, 368] on form "5" at bounding box center [303, 380] width 85 height 25
click at [273, 375] on icon "button" at bounding box center [271, 382] width 15 height 15
type input "4"
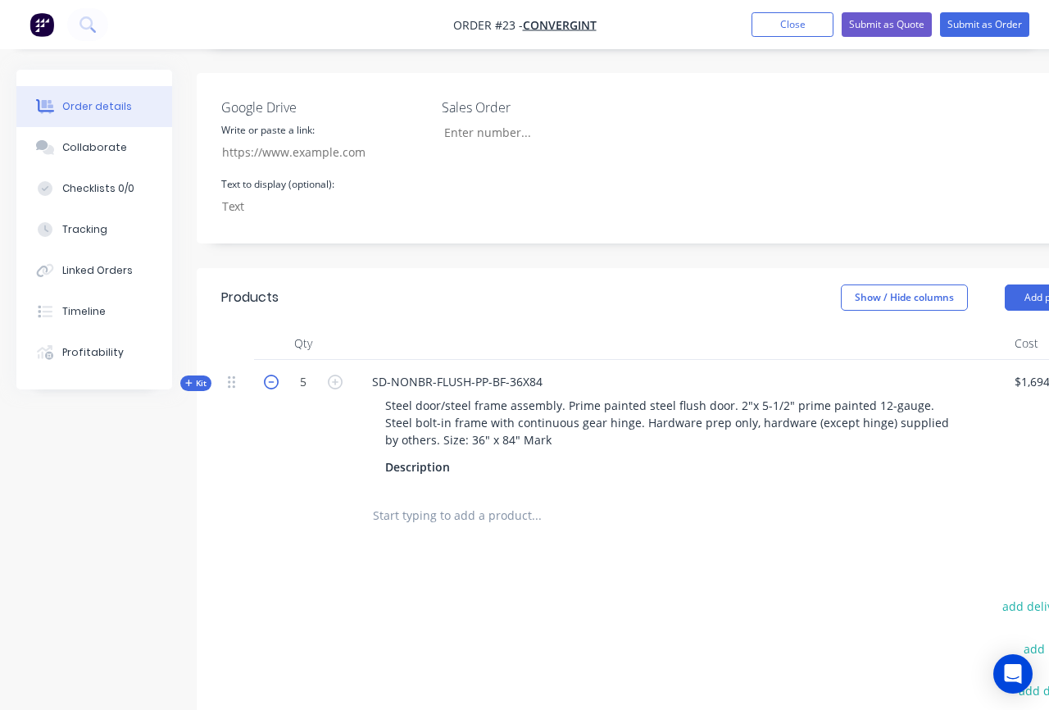
type input "$10,218.40"
click at [457, 499] on input "text" at bounding box center [536, 515] width 328 height 33
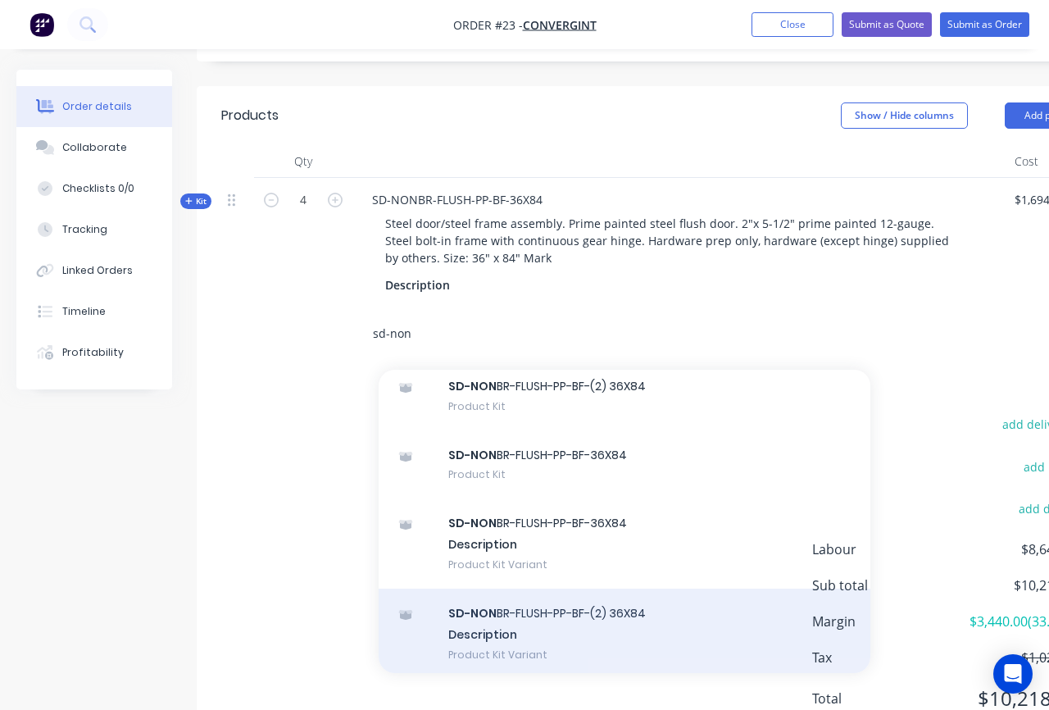
scroll to position [135, 0]
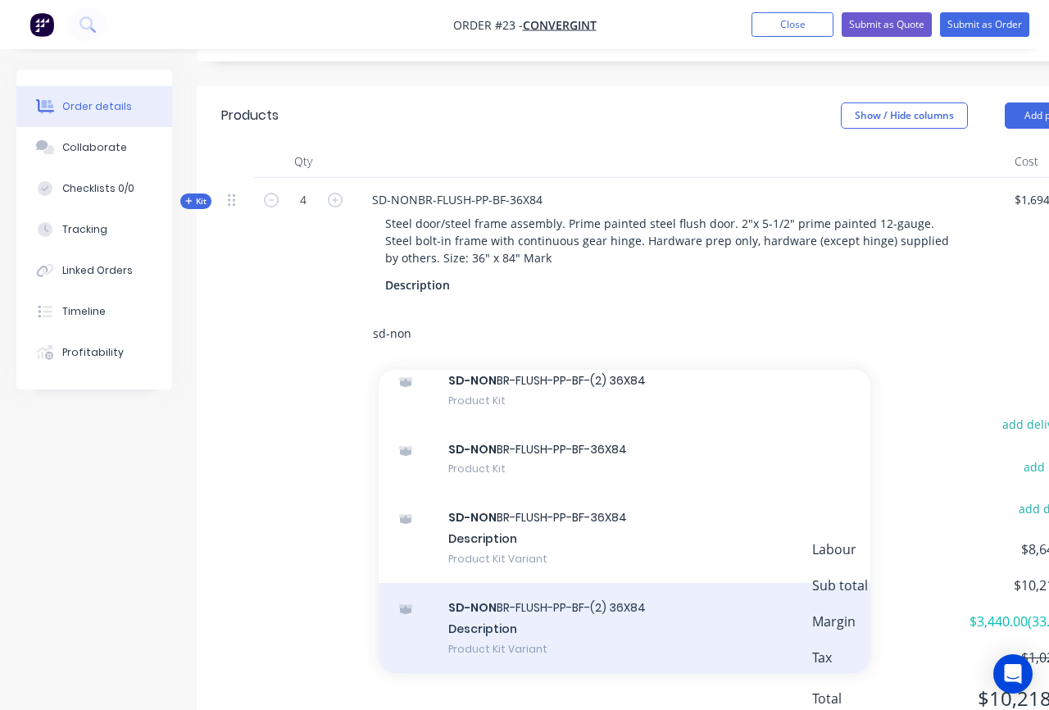
type input "sd-non"
click at [591, 583] on div "SD-NON BR-FLUSH-PP-BF-(2) 36X84 Description Product Kit Variant" at bounding box center [625, 628] width 492 height 90
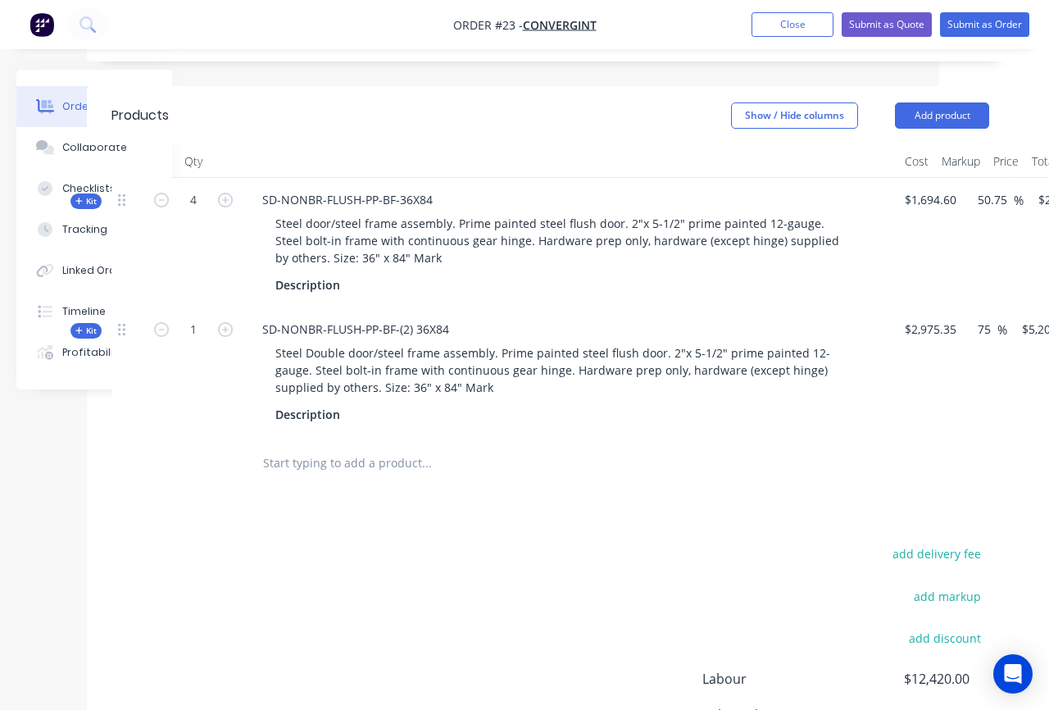
scroll to position [660, 279]
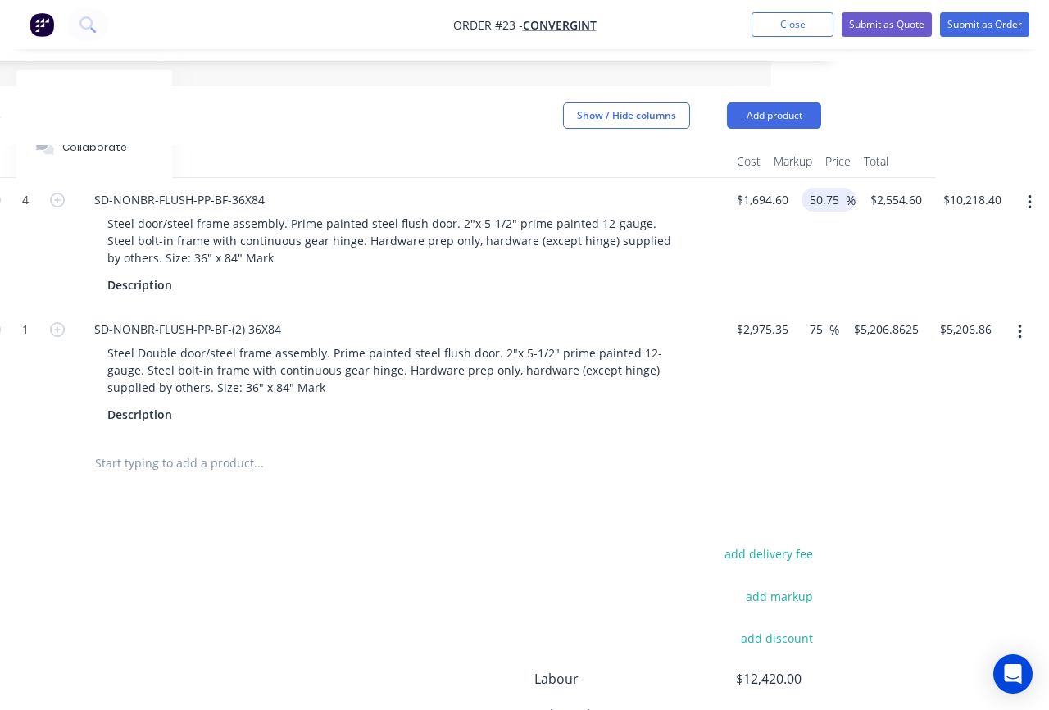
click at [833, 188] on input "50.75" at bounding box center [827, 200] width 38 height 24
drag, startPoint x: 811, startPoint y: 132, endPoint x: 845, endPoint y: 130, distance: 34.5
click at [845, 188] on div "50.75 50.75 %" at bounding box center [829, 200] width 54 height 24
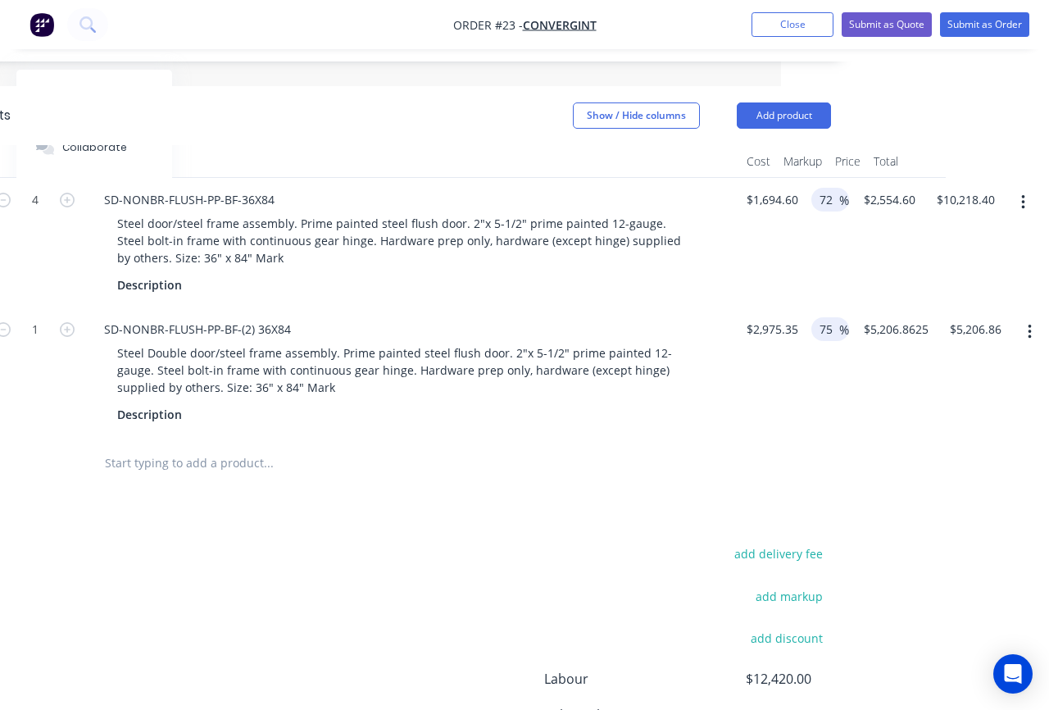
type input "72"
type input "$2,914.712"
type input "$11,658.85"
click at [826, 317] on input "75" at bounding box center [828, 329] width 21 height 24
click at [836, 317] on input "75" at bounding box center [828, 329] width 21 height 24
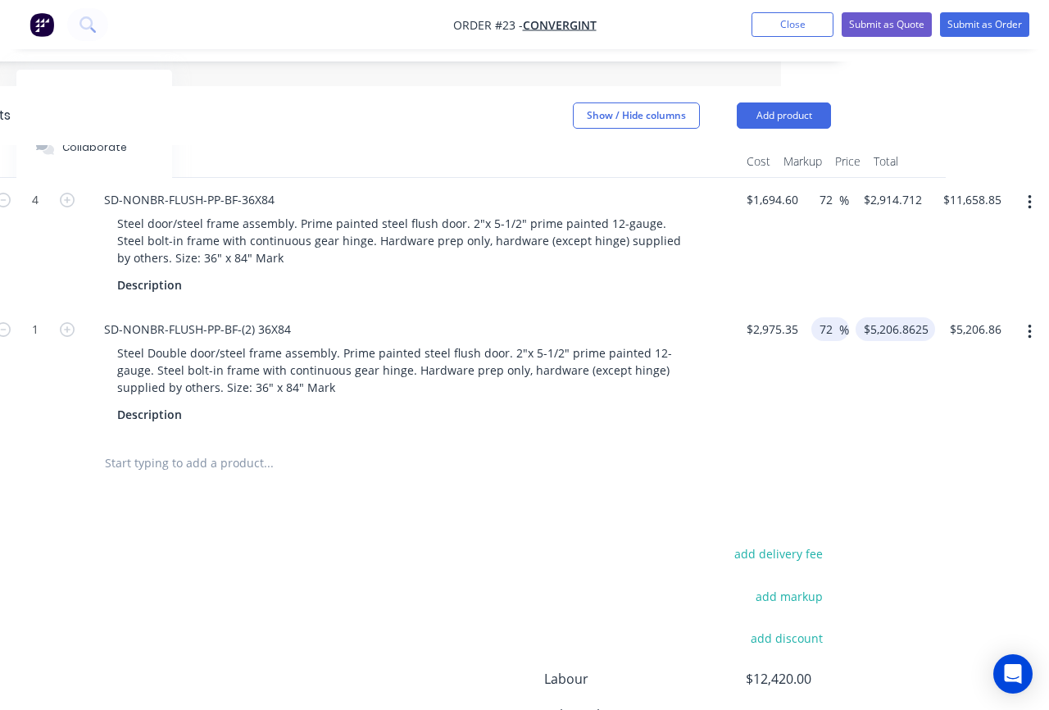
type input "72"
click at [903, 317] on input "$5,206.8625" at bounding box center [899, 329] width 73 height 24
type input "5117.602"
type input "$5,117.60"
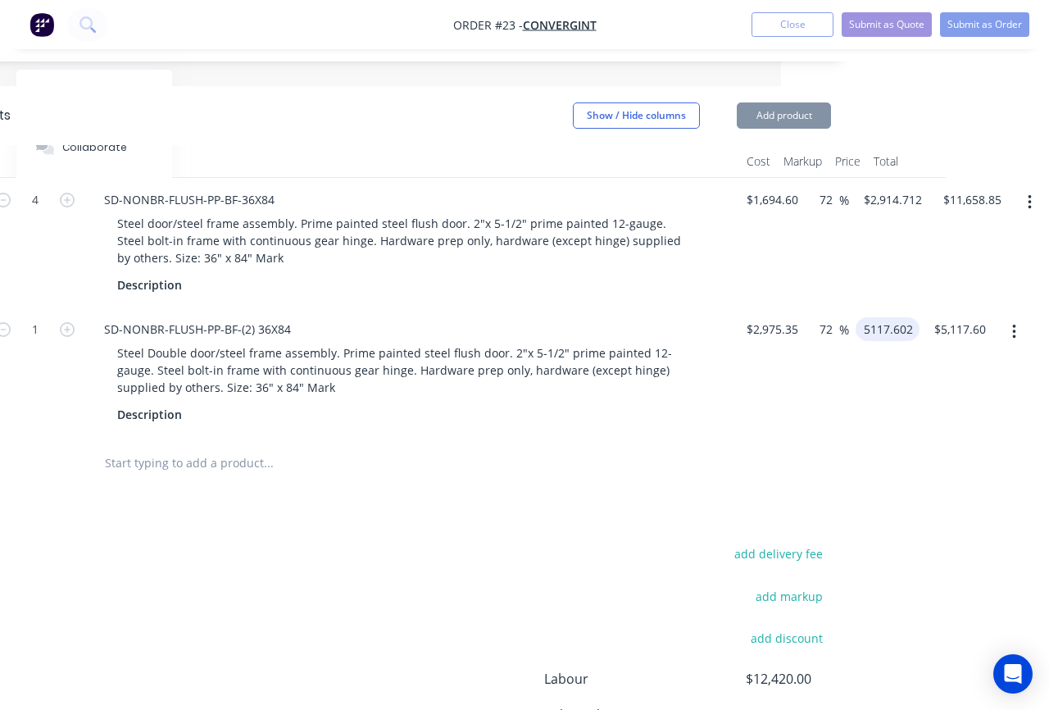
click at [903, 317] on input "5117.602" at bounding box center [891, 329] width 57 height 24
click at [900, 317] on input "5117.602" at bounding box center [891, 329] width 57 height 24
drag, startPoint x: 895, startPoint y: 262, endPoint x: 924, endPoint y: 262, distance: 28.7
click at [831, 307] on div "Kit 1 SD-NONBR-FLUSH-PP-BF-(2) 36X84 Steel Double door/steel frame assembly. Pr…" at bounding box center [392, 372] width 878 height 130
type input "5117.00"
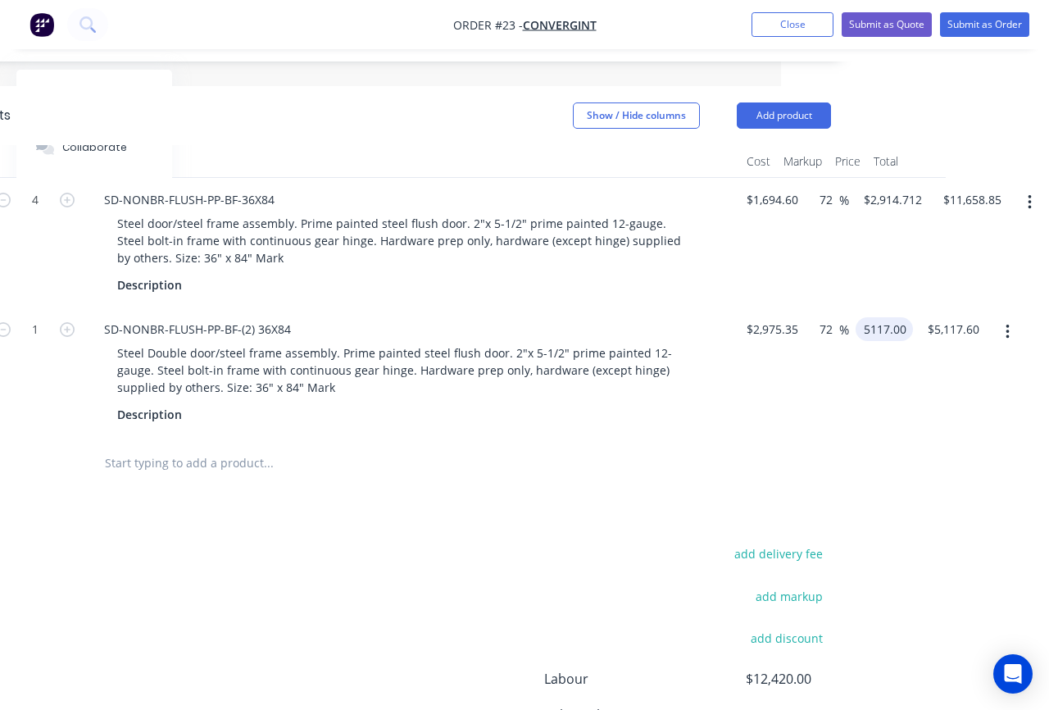
type input "71.98"
type input "$5,117.00"
drag, startPoint x: 868, startPoint y: 385, endPoint x: 873, endPoint y: 307, distance: 78.9
click at [868, 385] on div "Order details Collaborate Checklists 0/0 Tracking Linked Orders Timeline Profit…" at bounding box center [302, 159] width 1140 height 1499
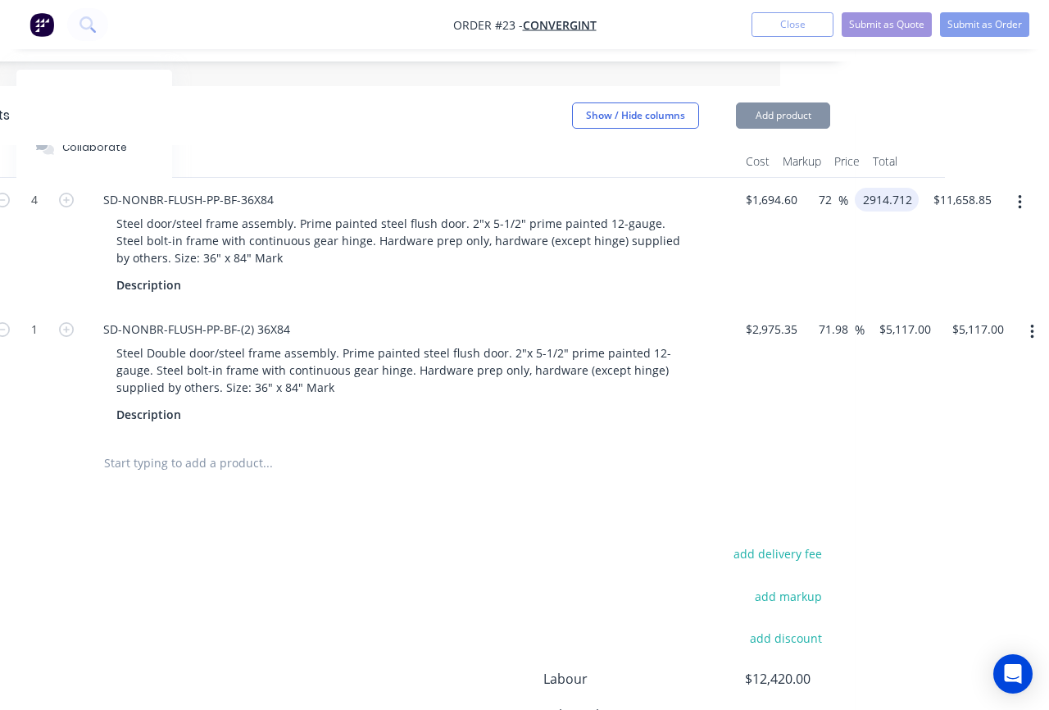
click at [908, 188] on input "2914.712" at bounding box center [890, 200] width 57 height 24
click at [904, 188] on input "2914.712" at bounding box center [890, 200] width 57 height 24
drag, startPoint x: 894, startPoint y: 131, endPoint x: 916, endPoint y: 130, distance: 21.3
click at [916, 188] on input "2914.712" at bounding box center [890, 200] width 57 height 24
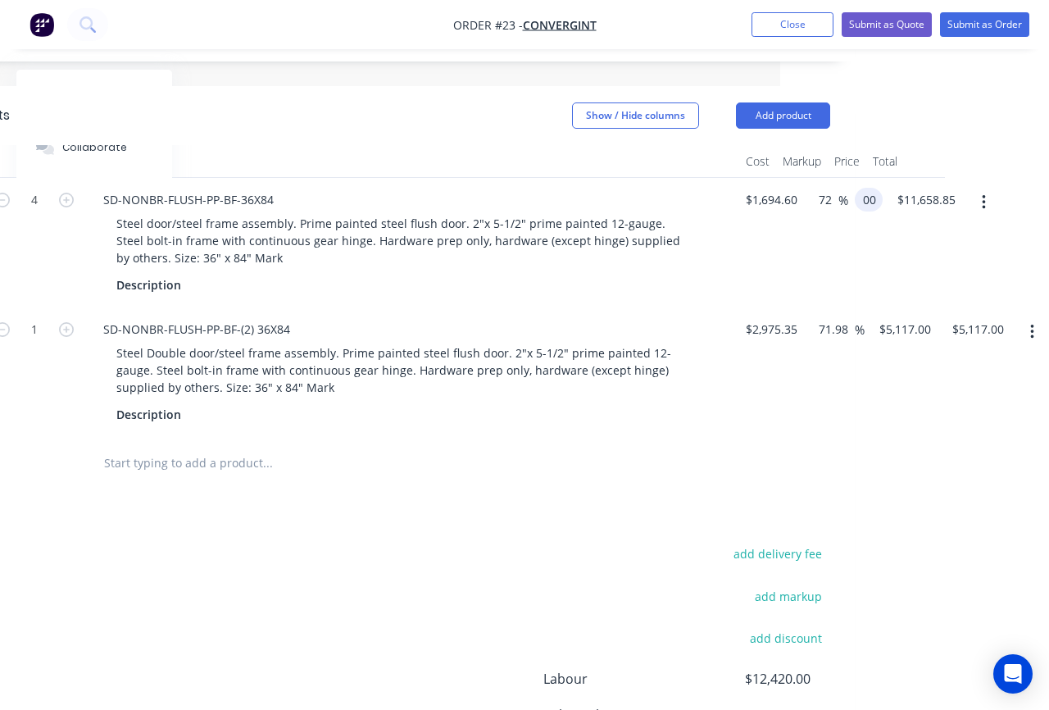
type input "0"
type input "11658.85"
type input "2914.7125"
type input "$11,658.85"
click at [863, 178] on div "2914.7125" at bounding box center [865, 243] width 32 height 130
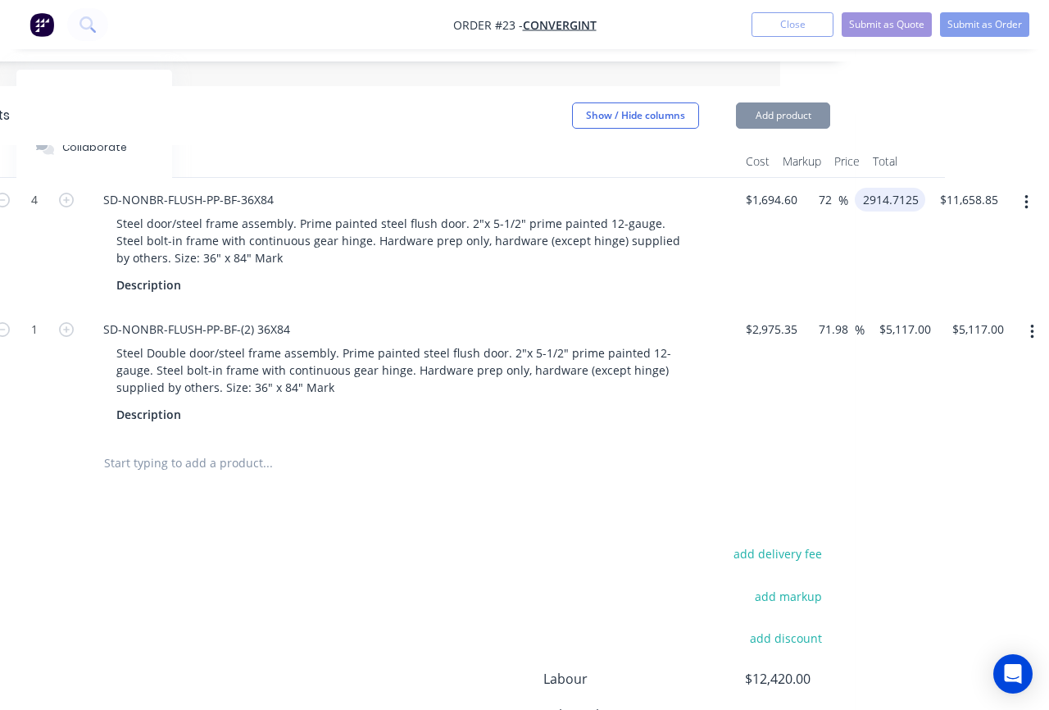
click at [901, 188] on input "2914.7125" at bounding box center [894, 200] width 64 height 24
click at [834, 188] on input "72" at bounding box center [827, 200] width 21 height 24
click at [898, 188] on input "2914.712" at bounding box center [898, 200] width 73 height 24
click at [906, 188] on input "2914.712" at bounding box center [890, 200] width 57 height 24
click at [896, 188] on input "2914.712" at bounding box center [890, 200] width 57 height 24
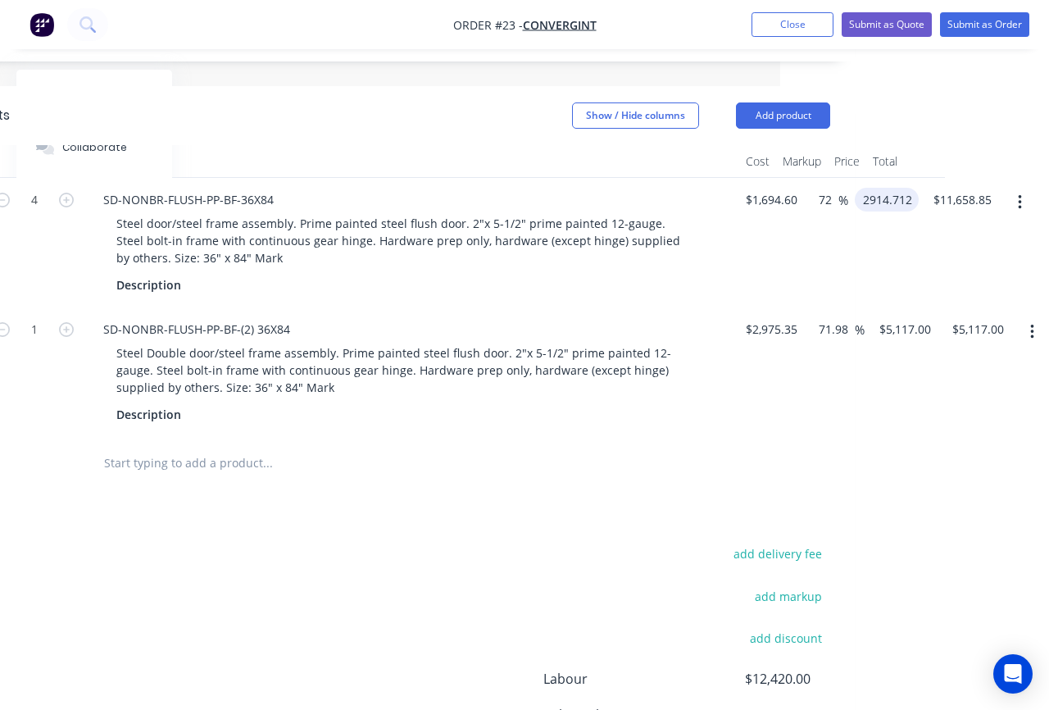
click at [896, 188] on input "2914.712" at bounding box center [890, 200] width 57 height 24
click at [907, 188] on input "2914.712" at bounding box center [890, 200] width 57 height 24
click at [911, 188] on input "2914.712" at bounding box center [890, 200] width 57 height 24
type input "2914.00"
type input "71.96"
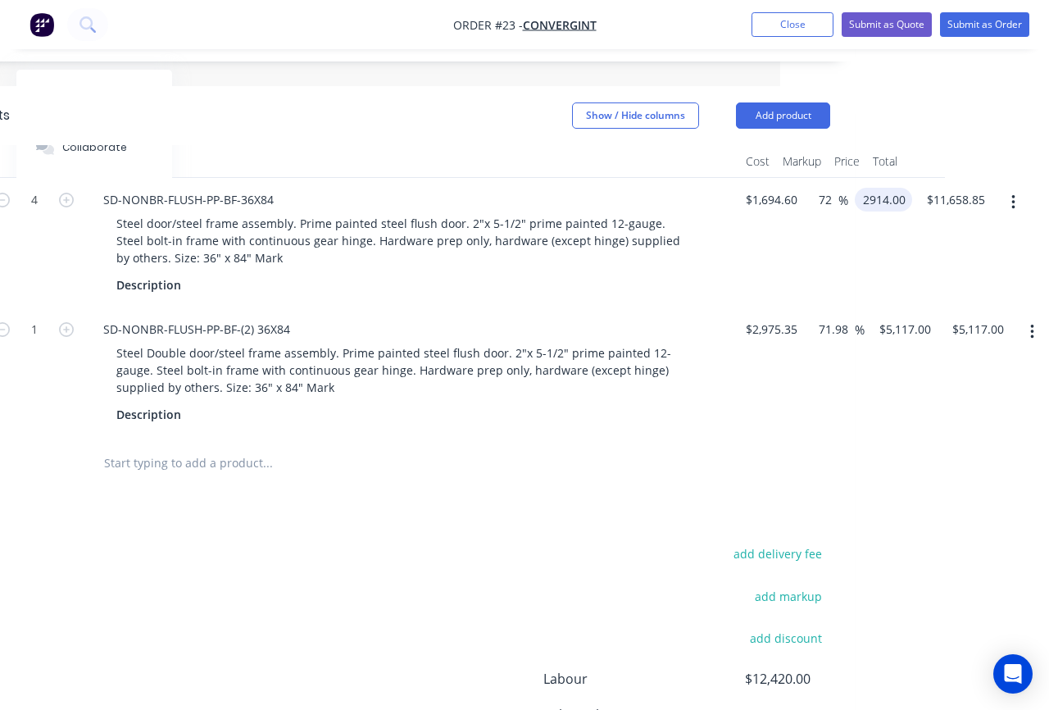
type input "$2,914.00"
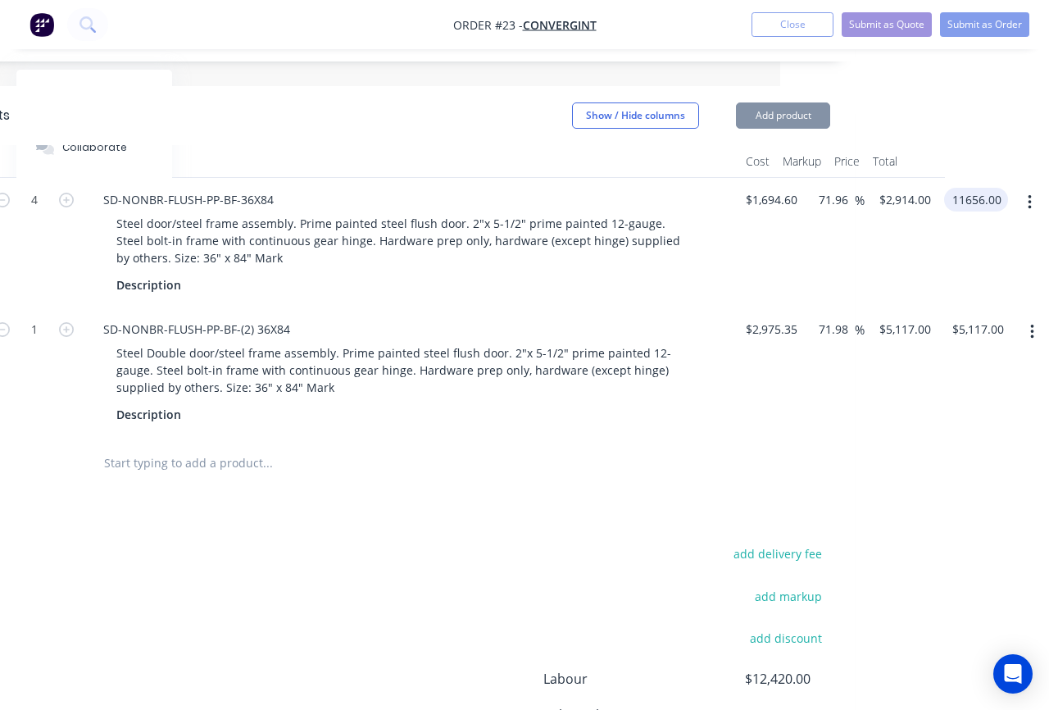
type input "$11,656.00"
click at [781, 376] on html "Order #23 - Convergint Add product Close Submit as Quote Submit as Order Order …" at bounding box center [255, 124] width 1049 height 1568
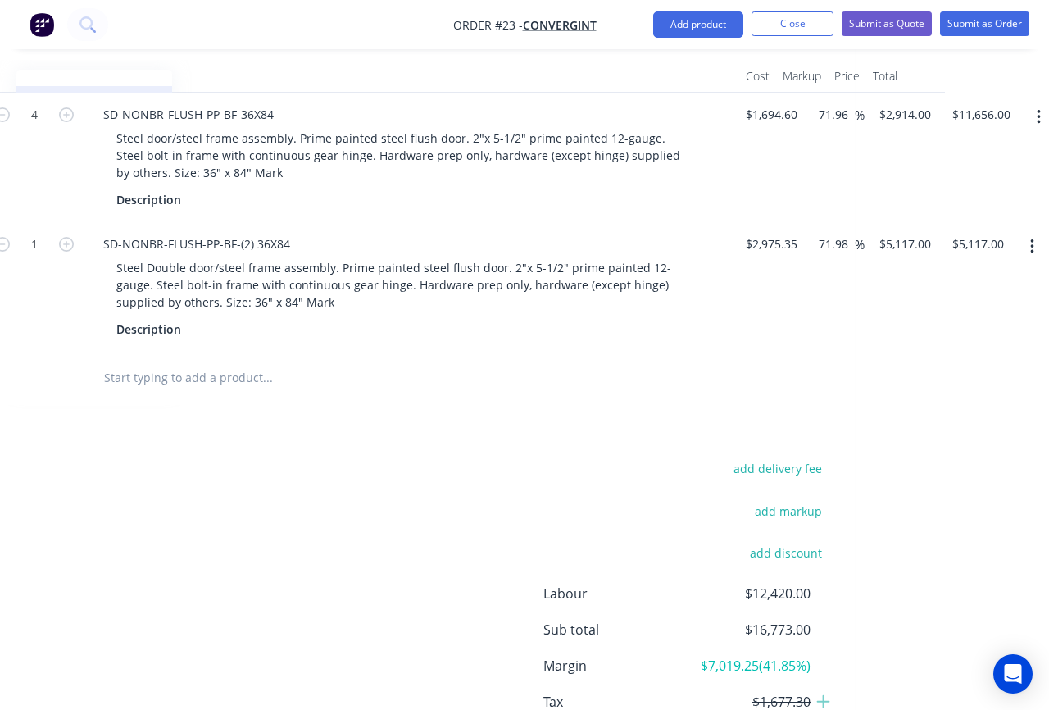
scroll to position [790, 269]
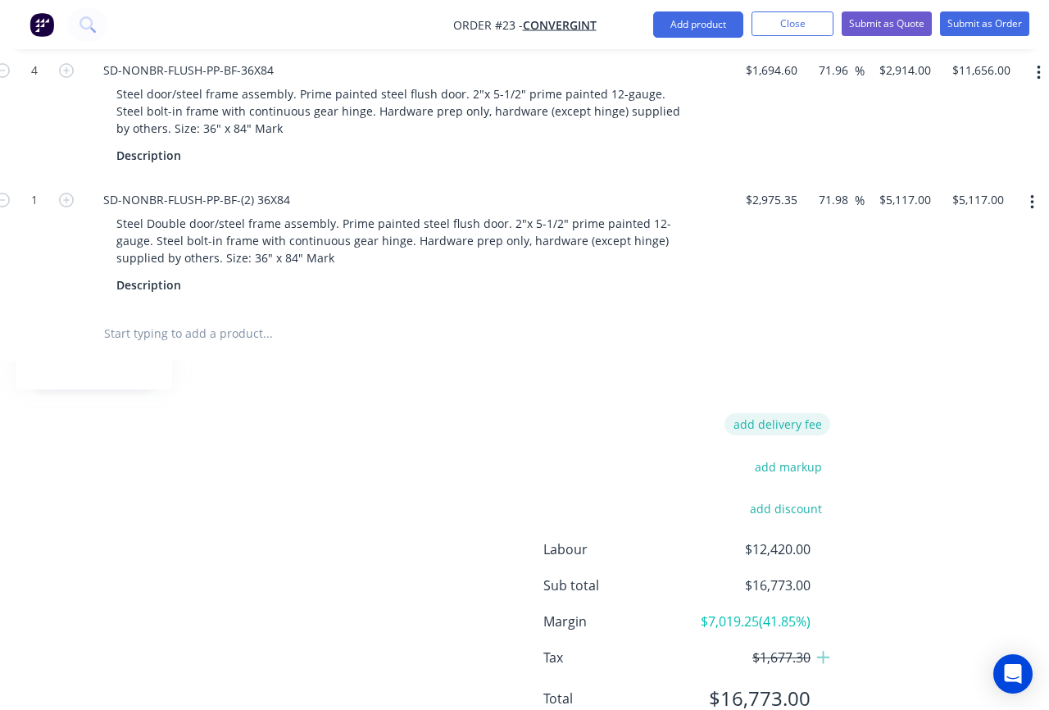
click at [795, 413] on button "add delivery fee" at bounding box center [778, 424] width 106 height 22
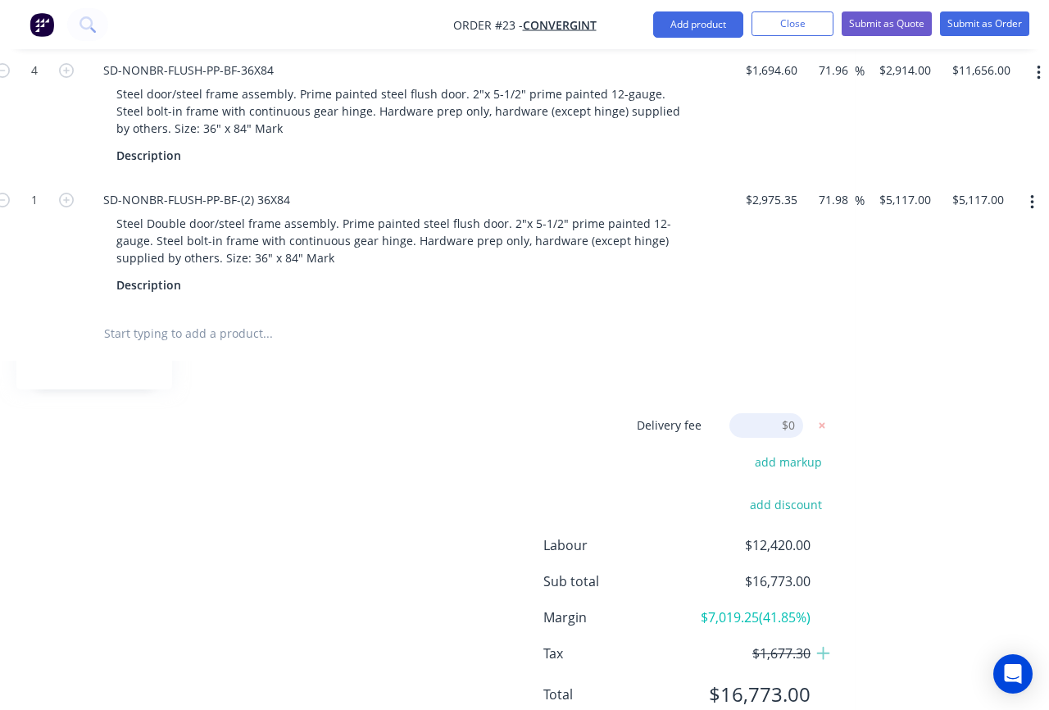
scroll to position [785, 269]
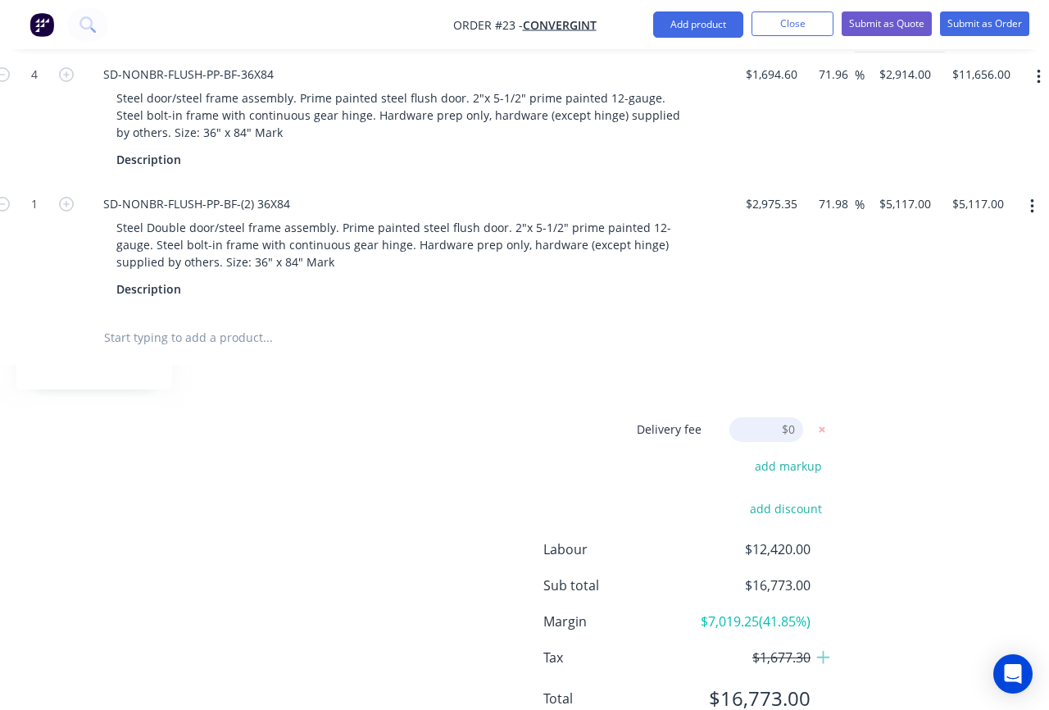
click at [761, 417] on input at bounding box center [767, 429] width 74 height 25
drag, startPoint x: 759, startPoint y: 363, endPoint x: 812, endPoint y: 361, distance: 52.5
click at [812, 417] on form "Delivery fee Delivery fee Delivery fee name (Optional) $0" at bounding box center [706, 429] width 248 height 25
type input "1200"
click at [814, 301] on div "Products Show / Hide columns Add product Qty Cost Markup Price Total Kit 4 SD-N…" at bounding box center [391, 358] width 927 height 794
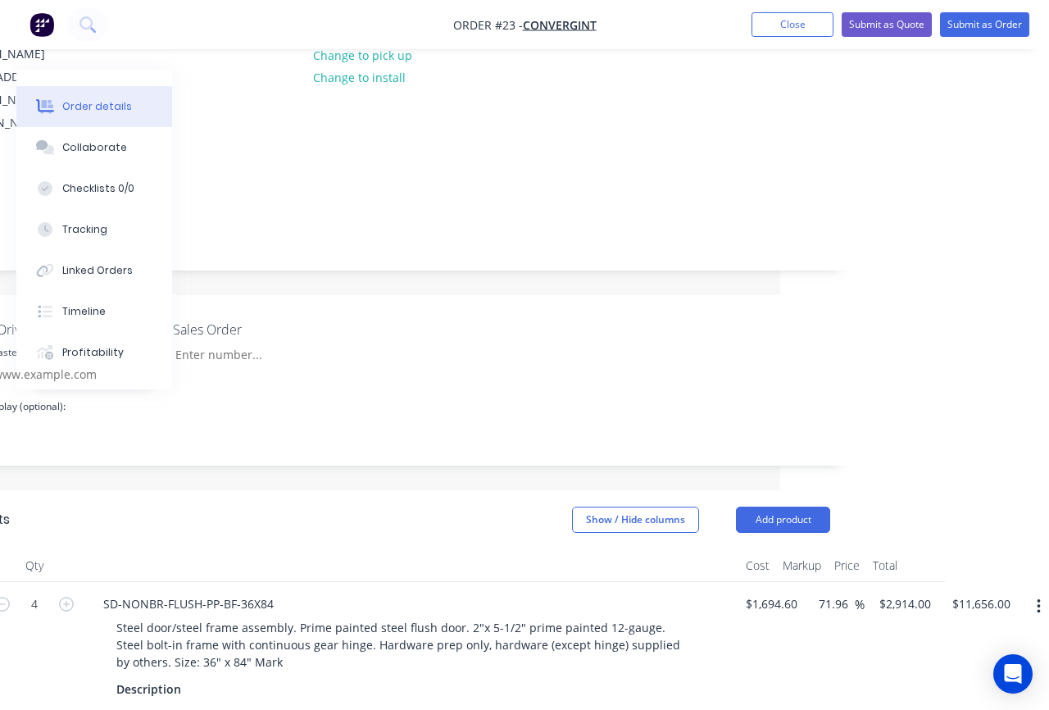
scroll to position [109, 269]
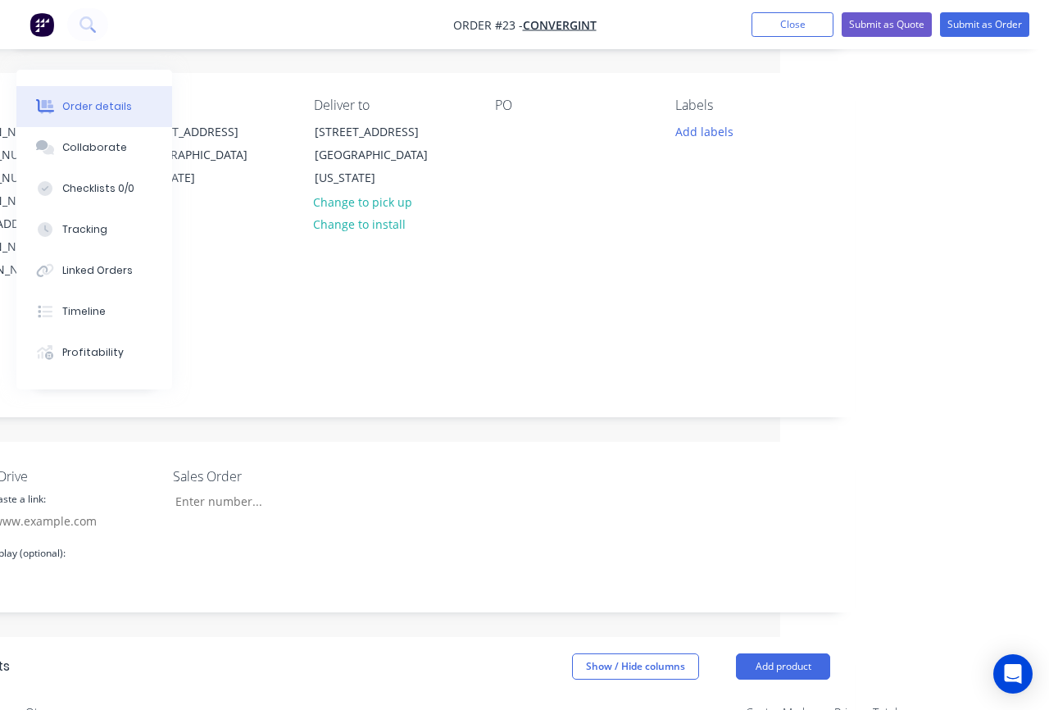
click at [770, 228] on div "Contact Matt Gifford (203) 943-2772 (203) 943-2772 (203) 943-2772 (203) 943-277…" at bounding box center [391, 190] width 927 height 234
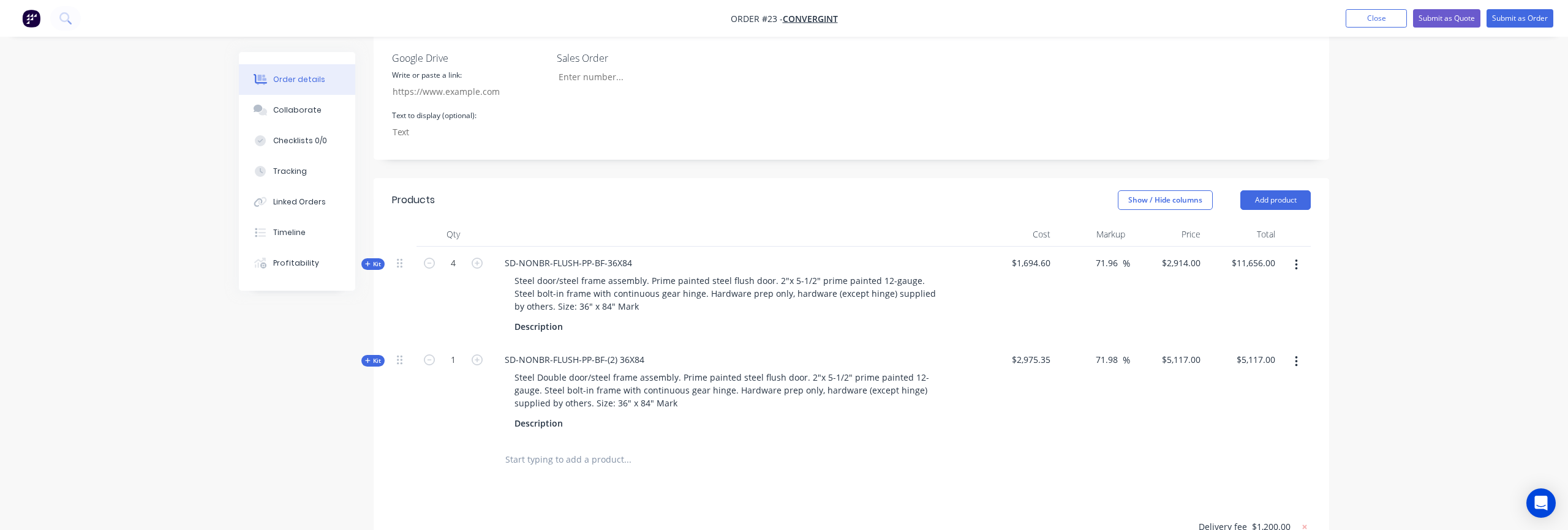
scroll to position [535, 0]
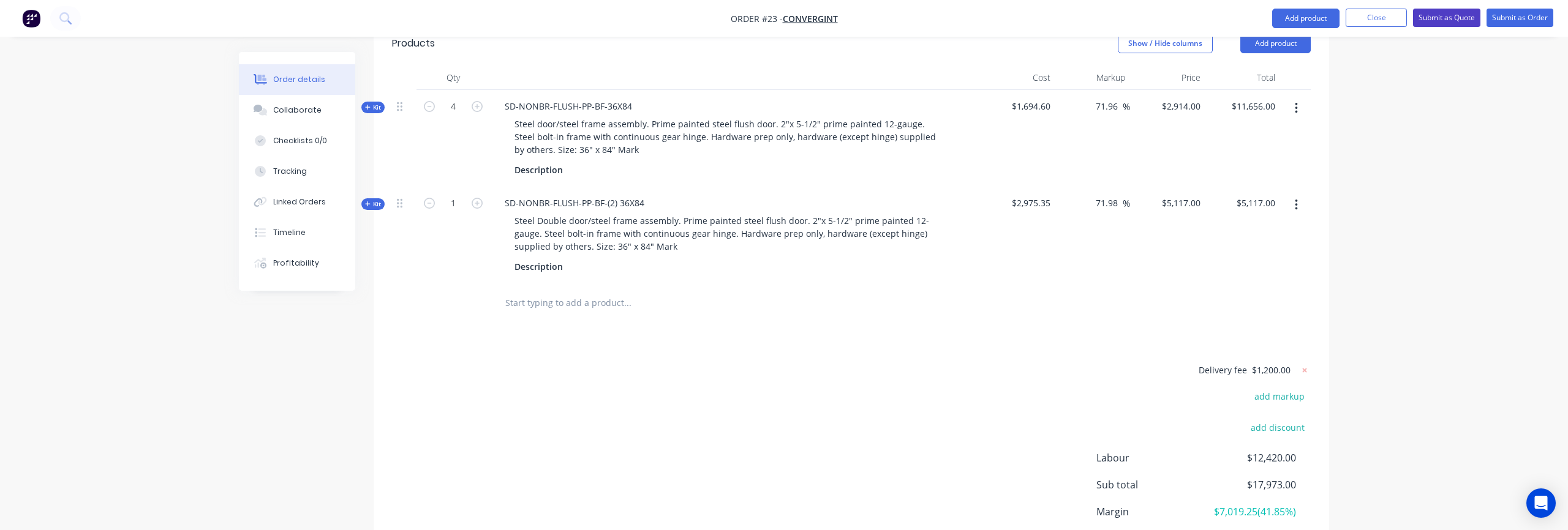
click at [1446, 19] on button "Submit as Quote" at bounding box center [1446, 17] width 67 height 19
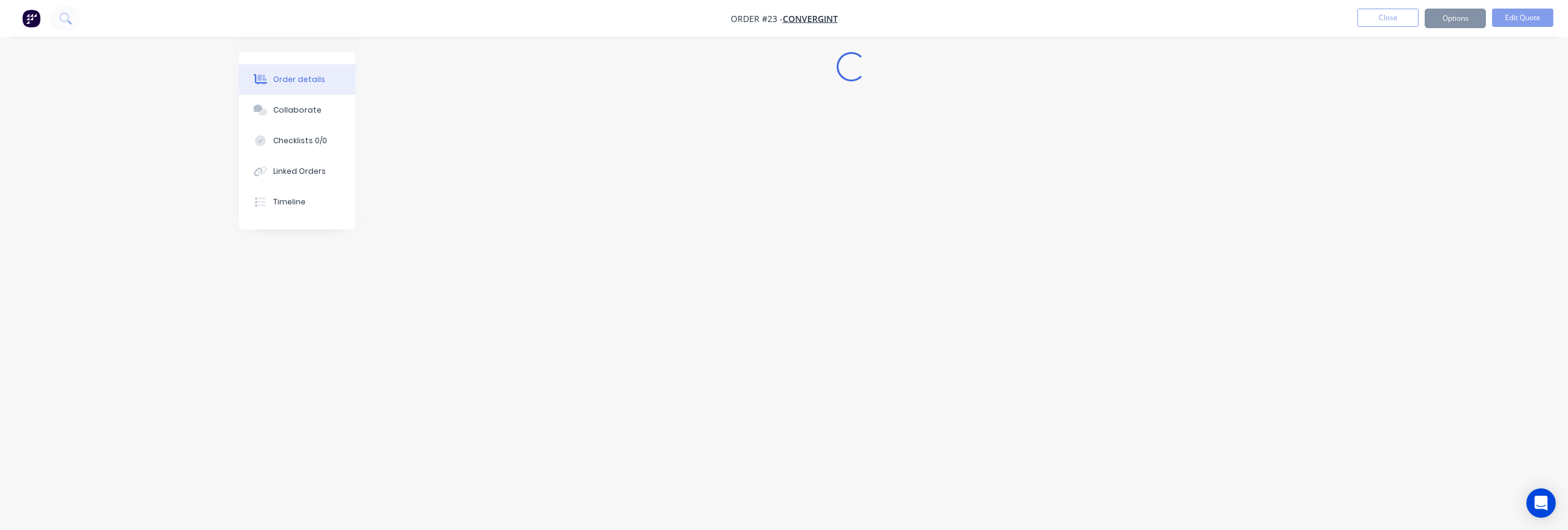
scroll to position [0, 0]
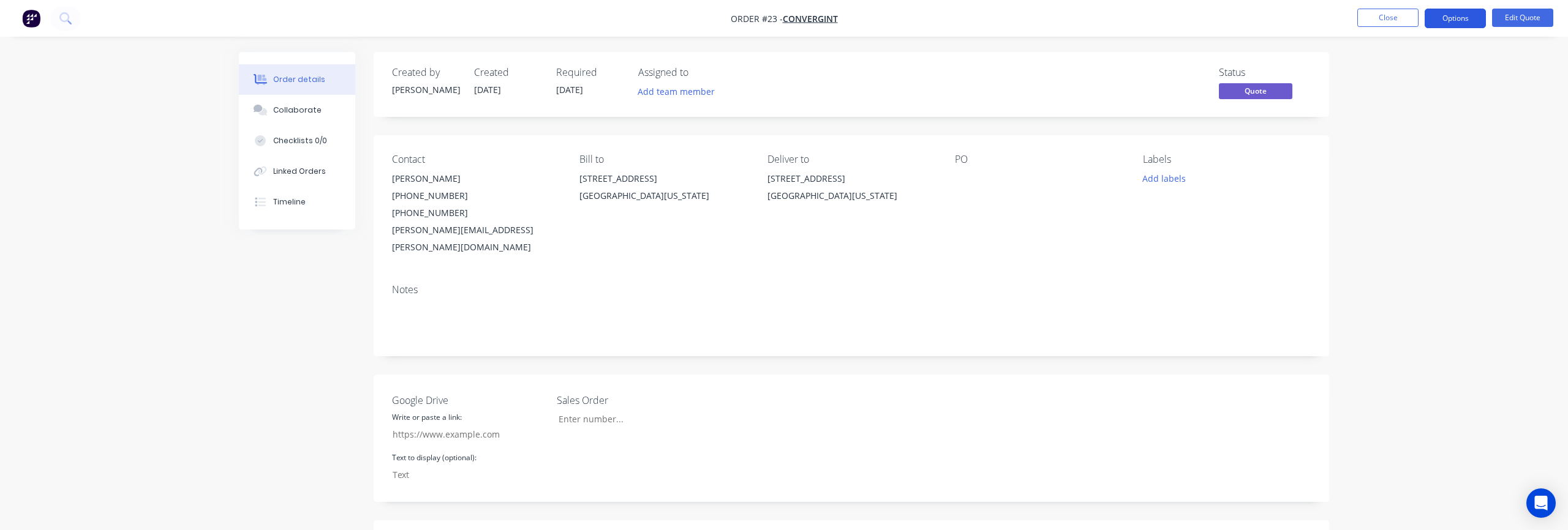
click at [1451, 22] on button "Options" at bounding box center [1455, 18] width 61 height 19
click at [1399, 79] on div "Quote" at bounding box center [1418, 75] width 113 height 18
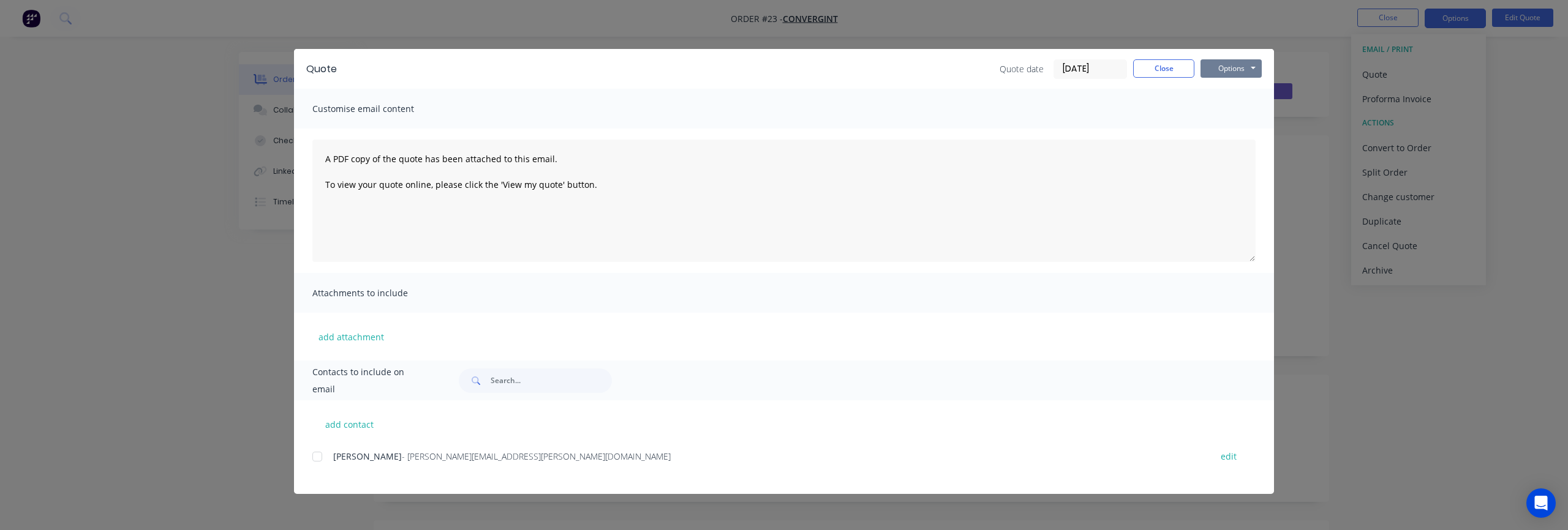
click at [1236, 68] on button "Options" at bounding box center [1231, 69] width 61 height 19
click at [1230, 94] on button "Preview" at bounding box center [1239, 90] width 78 height 20
click at [1158, 71] on button "Close" at bounding box center [1164, 69] width 61 height 19
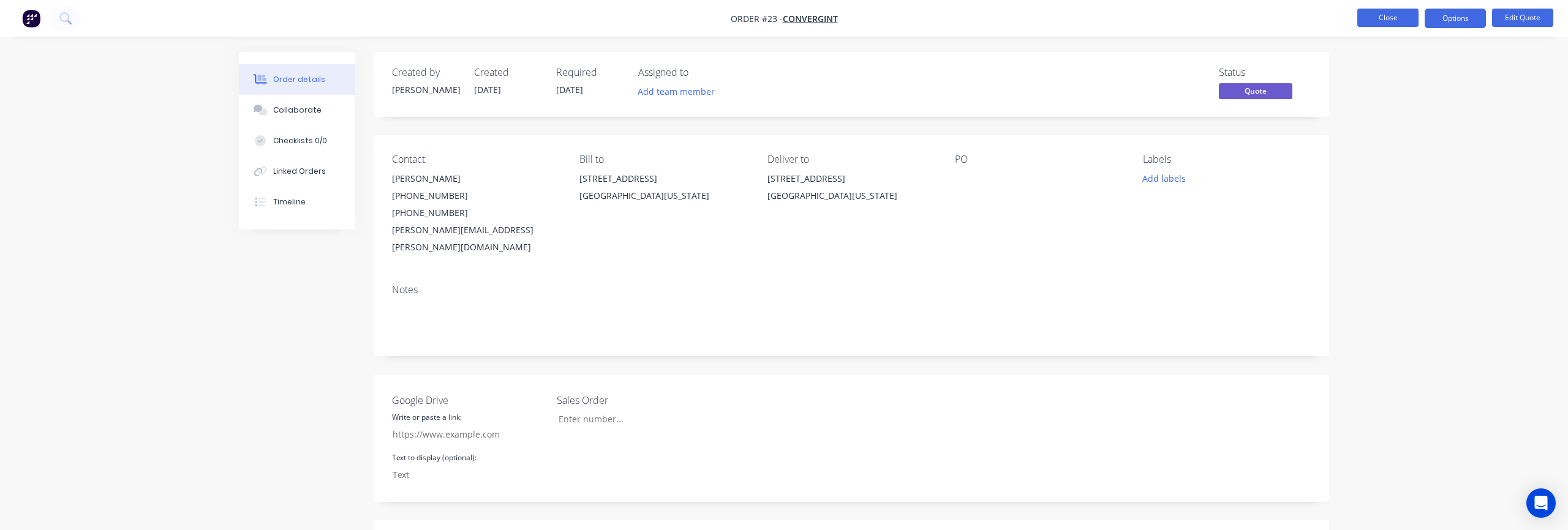
click at [1380, 19] on button "Close" at bounding box center [1388, 17] width 61 height 19
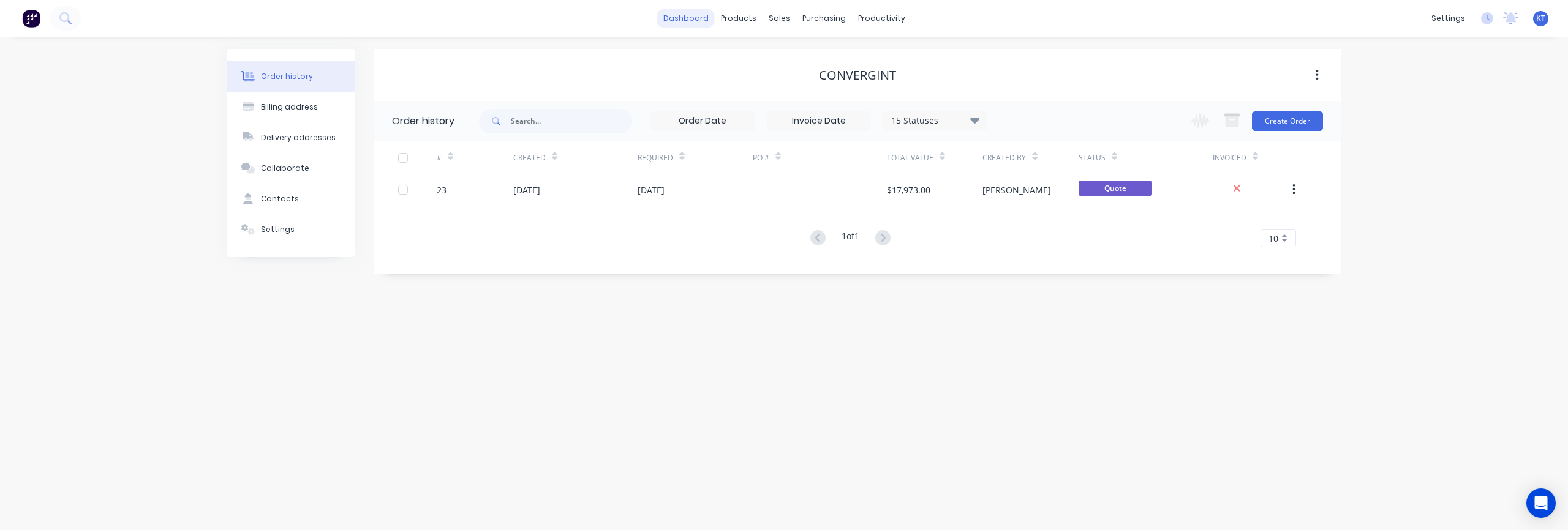
click at [680, 19] on link "dashboard" at bounding box center [686, 18] width 58 height 19
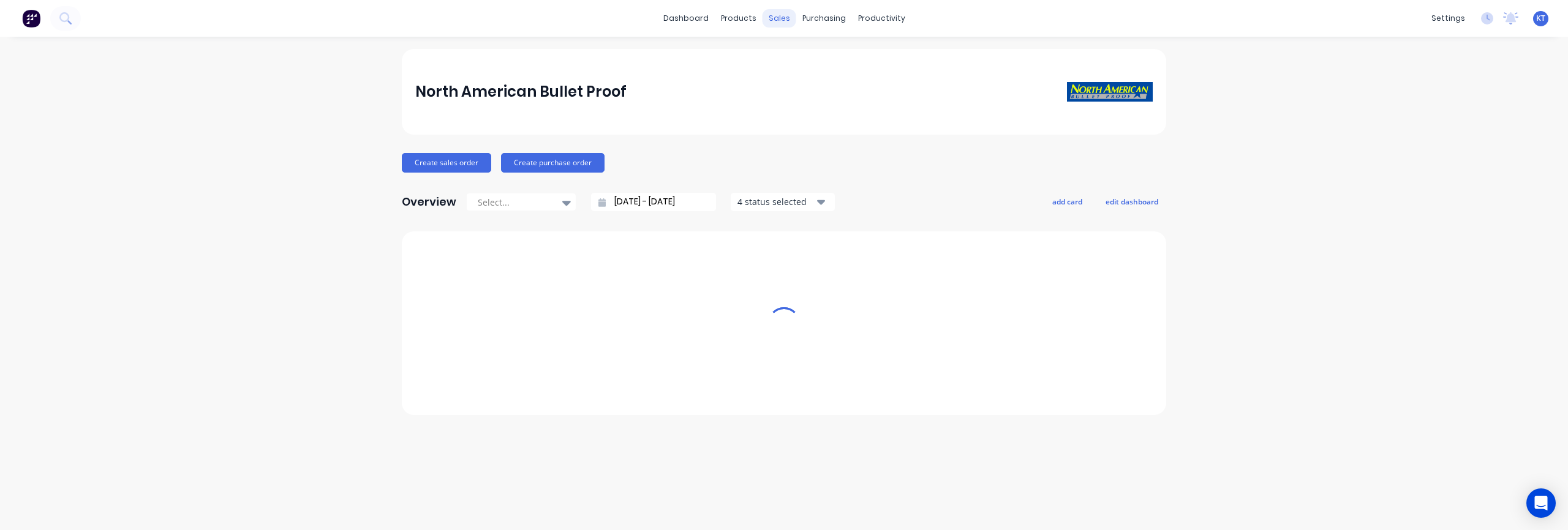
click at [763, 22] on div "sales" at bounding box center [779, 18] width 34 height 19
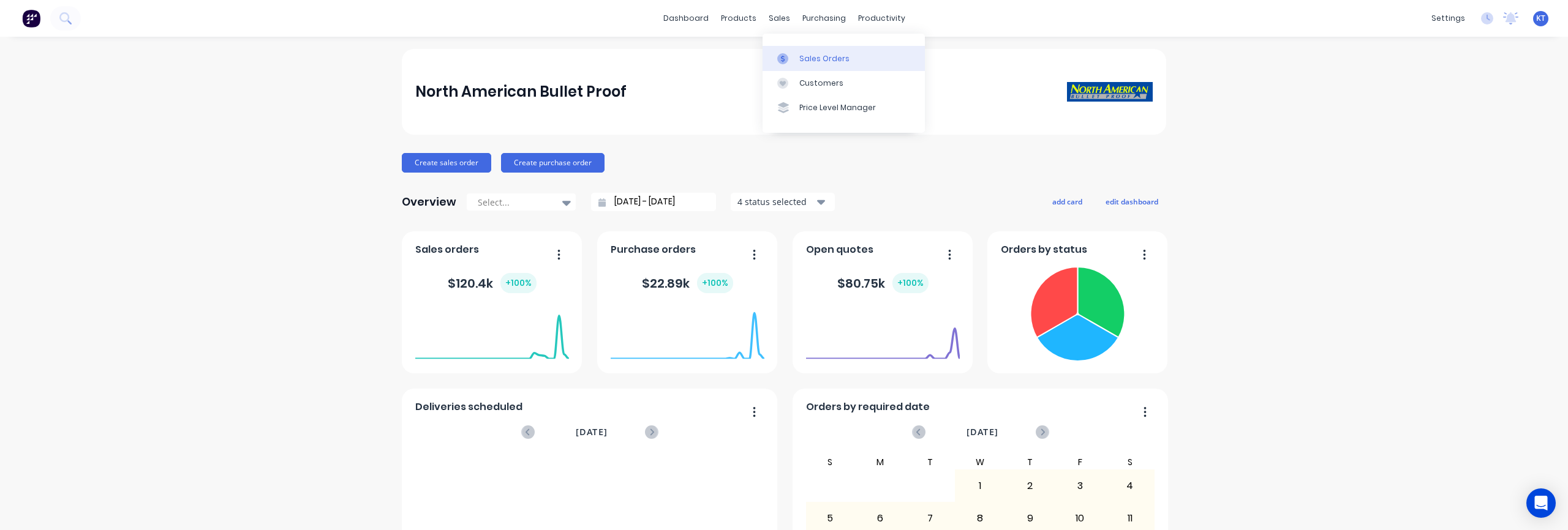
click at [796, 56] on link "Sales Orders" at bounding box center [843, 57] width 162 height 25
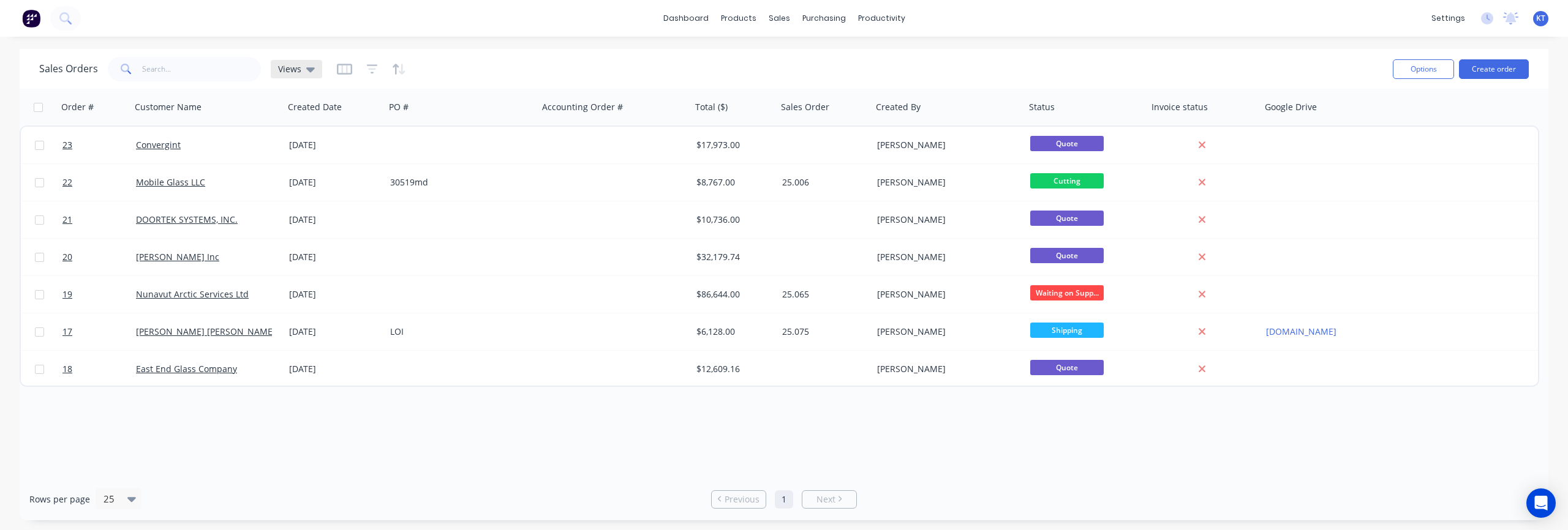
click at [297, 73] on span "Views" at bounding box center [289, 69] width 23 height 13
click at [353, 69] on div at bounding box center [371, 69] width 69 height 19
click at [347, 71] on icon "button" at bounding box center [344, 69] width 15 height 12
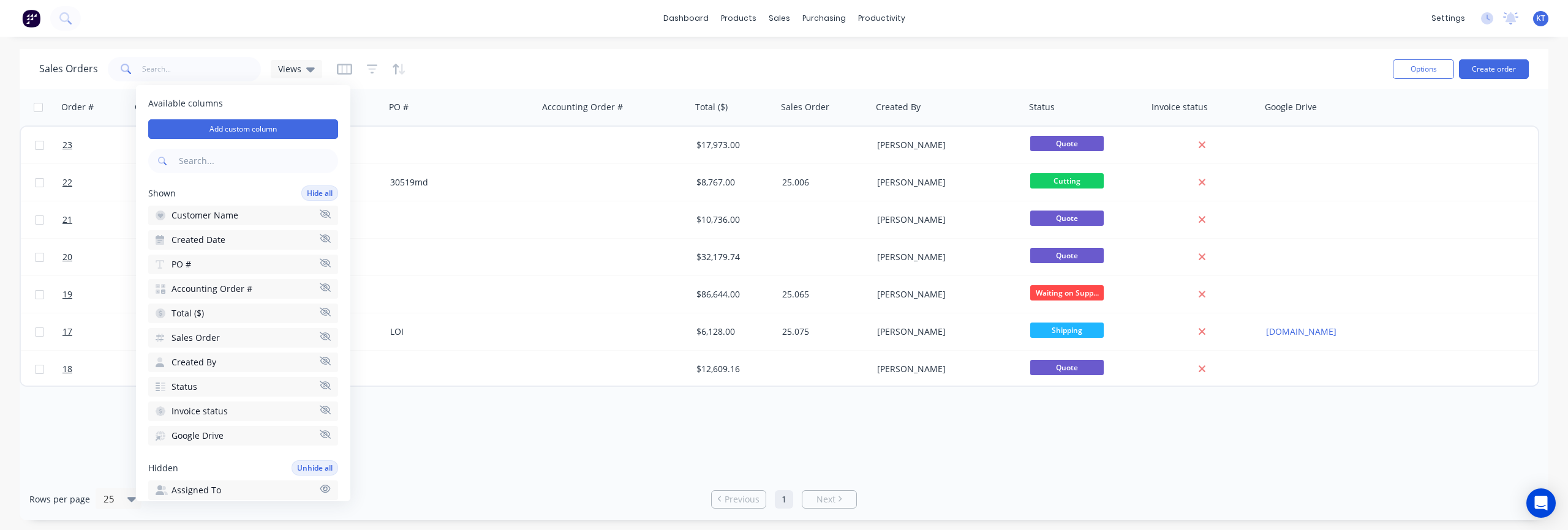
click at [352, 74] on div at bounding box center [371, 69] width 69 height 19
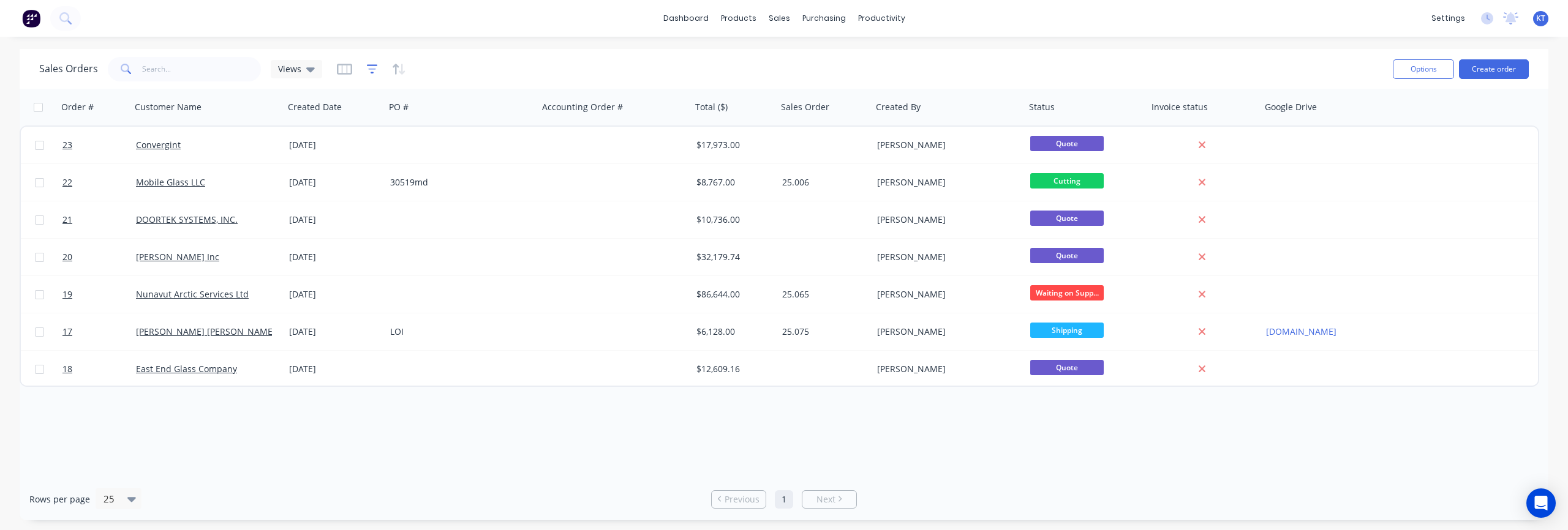
click at [370, 70] on icon "button" at bounding box center [372, 69] width 11 height 12
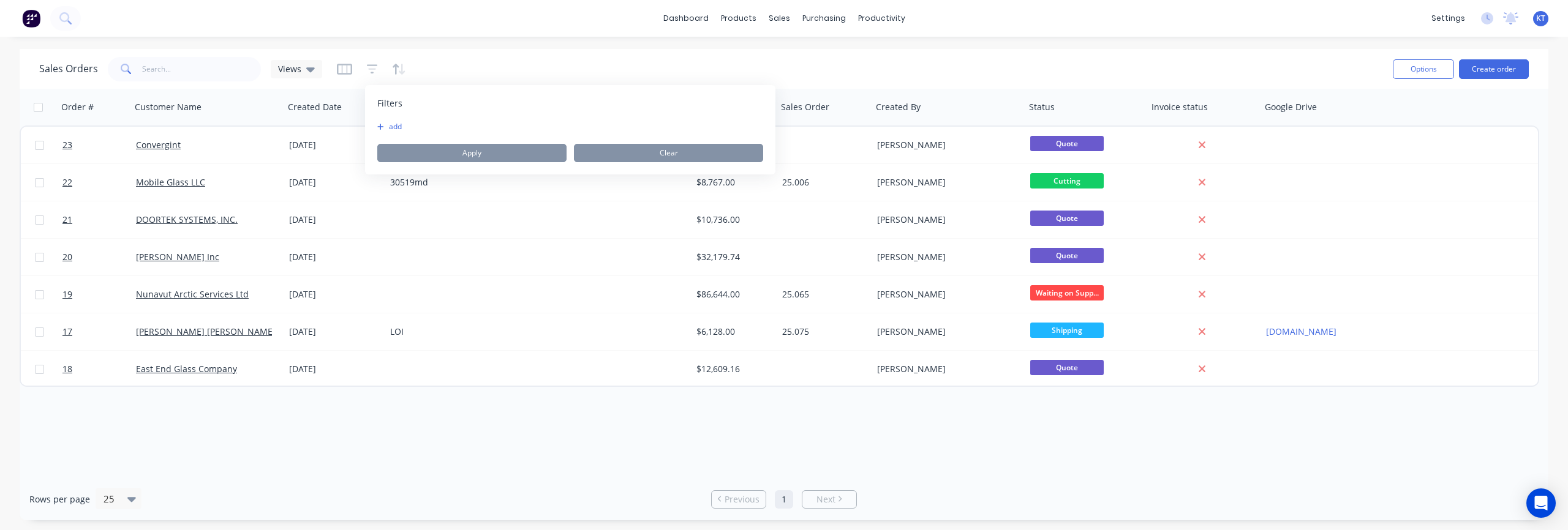
click at [382, 129] on icon "button" at bounding box center [380, 127] width 7 height 7
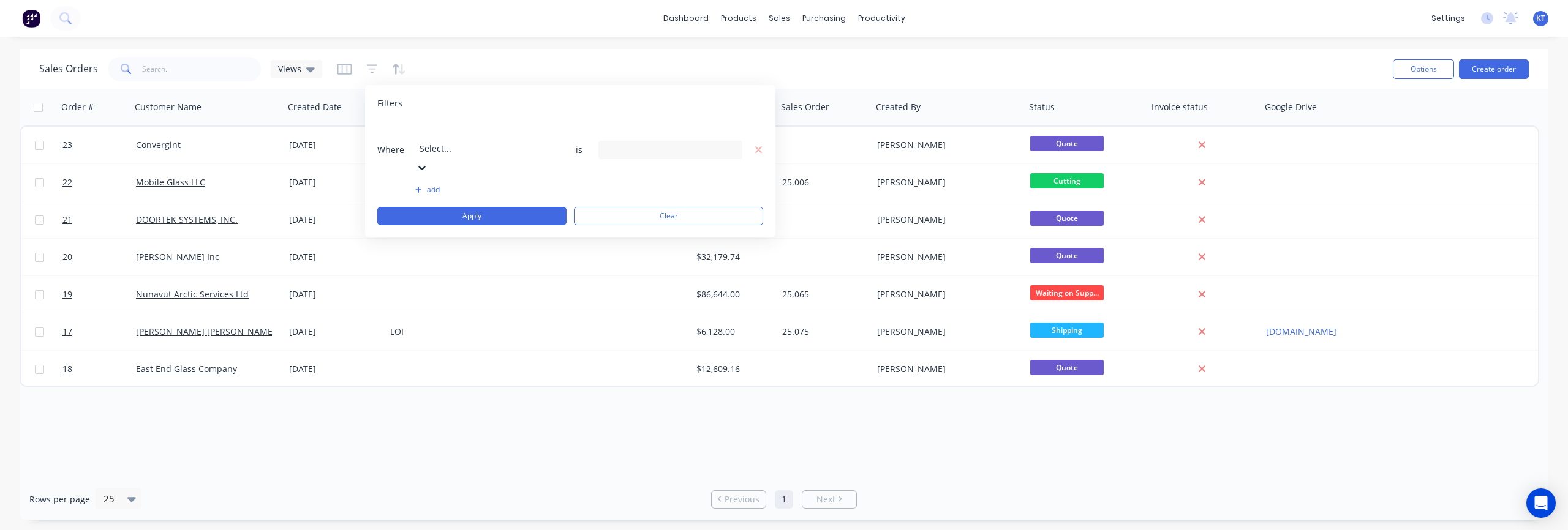
click at [397, 144] on span "Where" at bounding box center [395, 150] width 37 height 12
click at [400, 104] on span "Filters" at bounding box center [390, 103] width 25 height 12
click at [757, 146] on icon "button" at bounding box center [758, 149] width 7 height 7
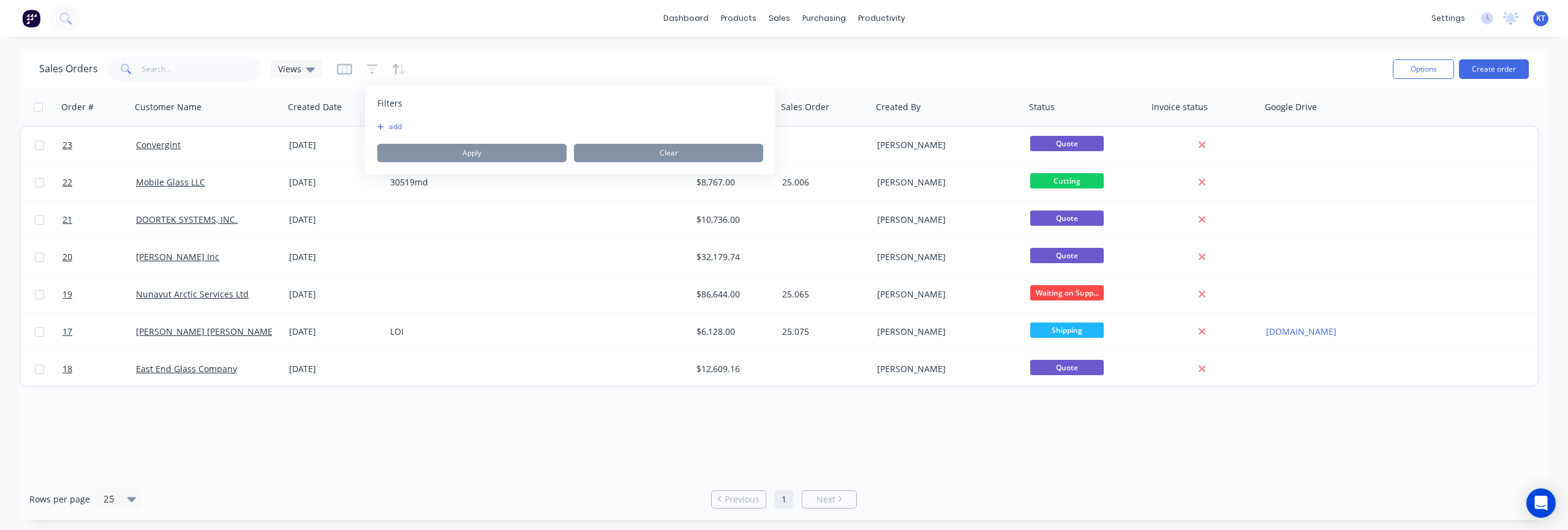
click at [393, 105] on span "Filters" at bounding box center [390, 103] width 25 height 12
click at [373, 72] on icon "button" at bounding box center [372, 69] width 11 height 12
click at [341, 71] on icon "button" at bounding box center [344, 69] width 15 height 12
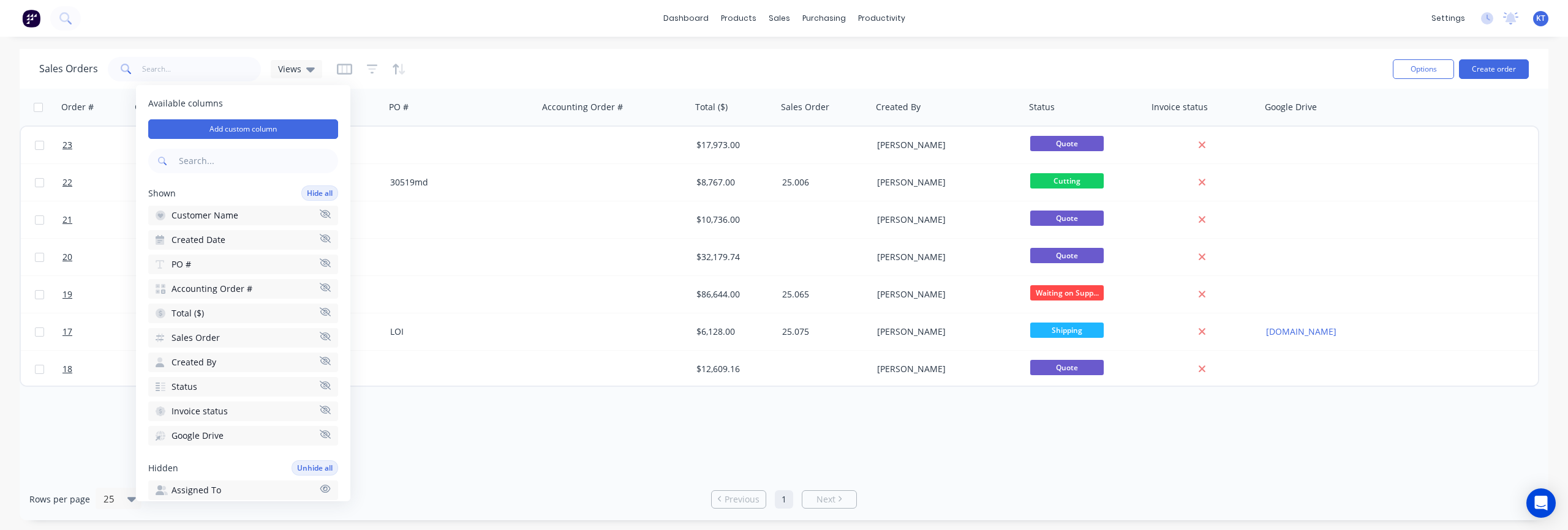
click at [594, 67] on div "Sales Orders Views" at bounding box center [710, 69] width 1344 height 30
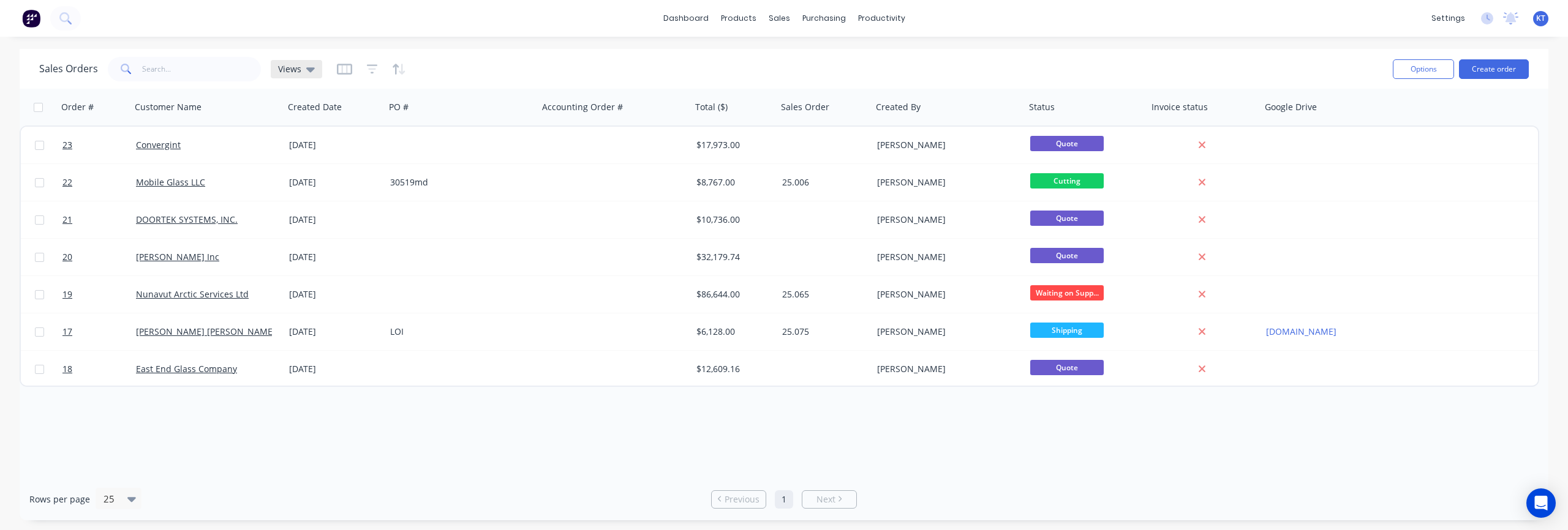
click at [294, 72] on span "Views" at bounding box center [289, 69] width 23 height 13
click at [427, 178] on button "edit" at bounding box center [427, 173] width 16 height 13
click at [302, 69] on div "Views" at bounding box center [296, 69] width 37 height 11
click at [303, 69] on div "Views" at bounding box center [296, 69] width 37 height 11
click at [306, 113] on input "text" at bounding box center [366, 116] width 133 height 25
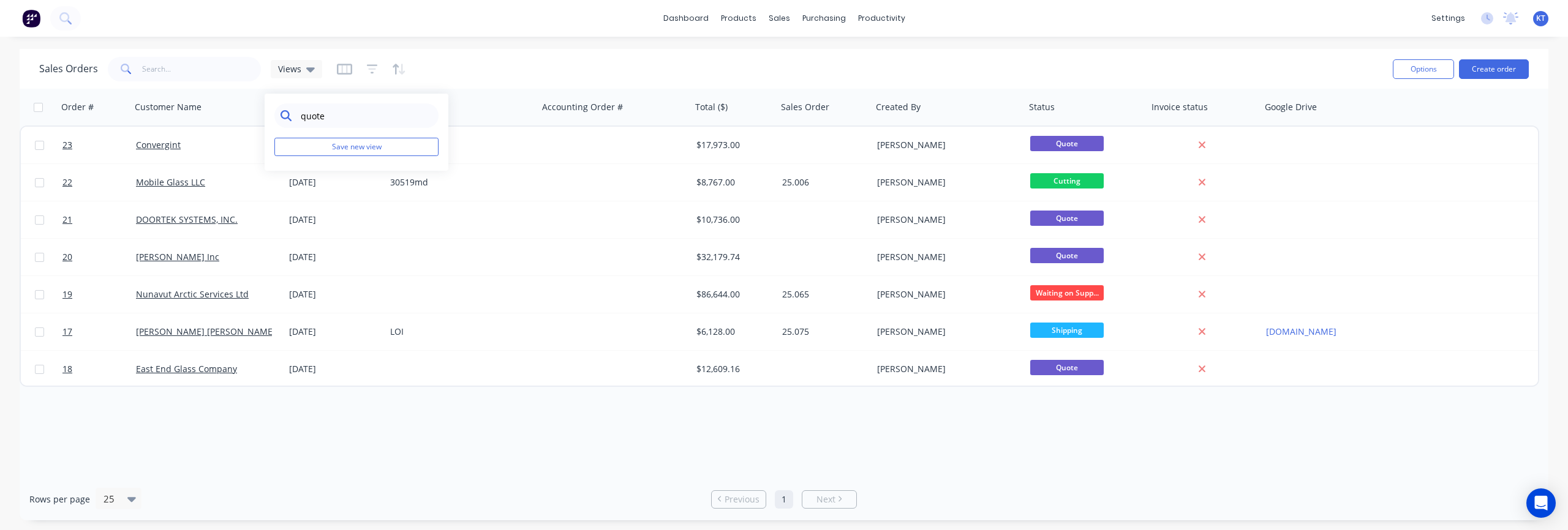
type input "quotes"
click at [347, 69] on icon "button" at bounding box center [344, 69] width 15 height 12
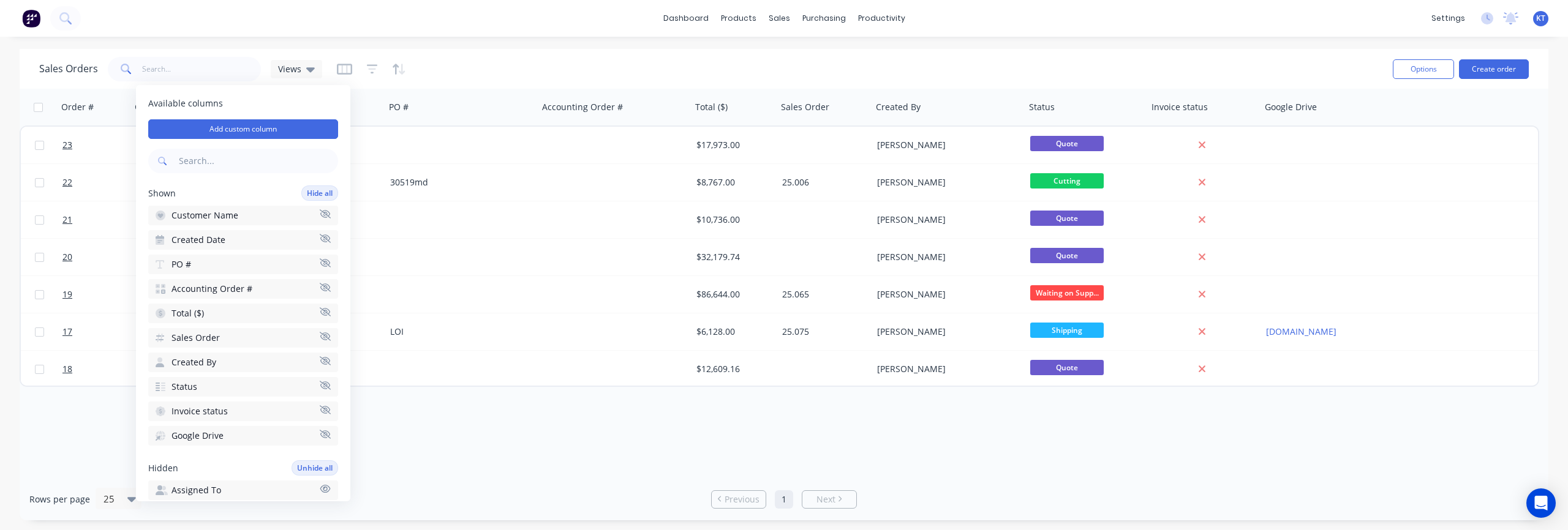
drag, startPoint x: 511, startPoint y: 76, endPoint x: 461, endPoint y: 72, distance: 50.2
click at [511, 76] on div "Sales Orders Views" at bounding box center [710, 69] width 1344 height 30
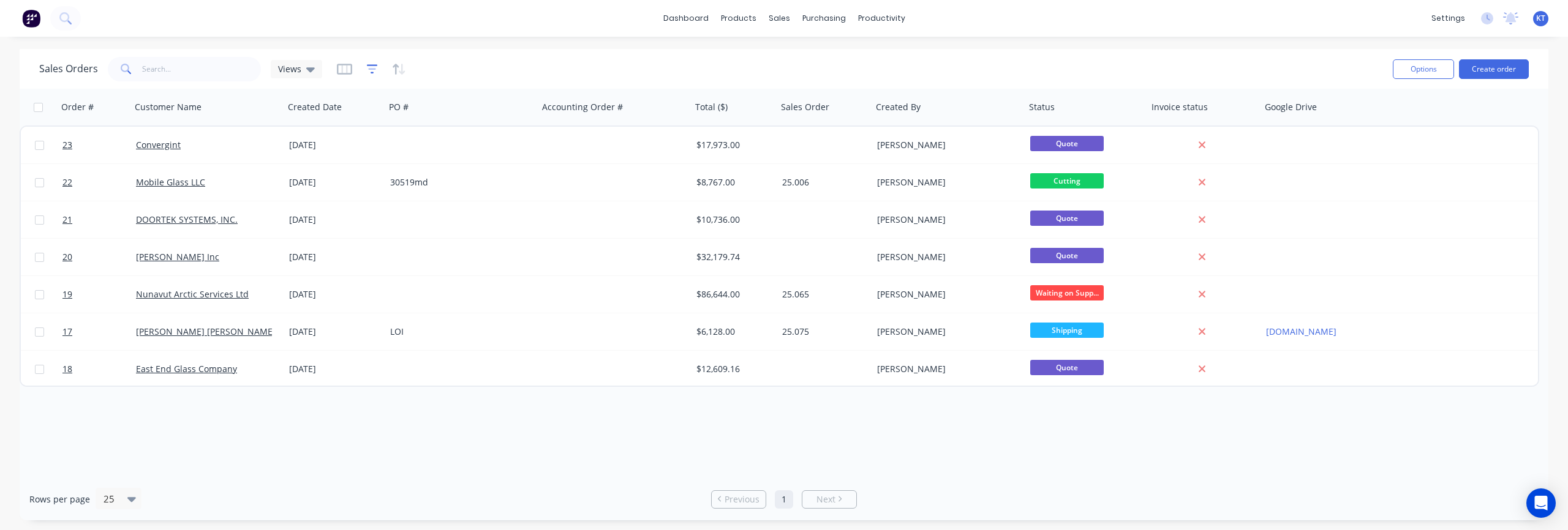
click at [370, 69] on icon "button" at bounding box center [372, 69] width 11 height 12
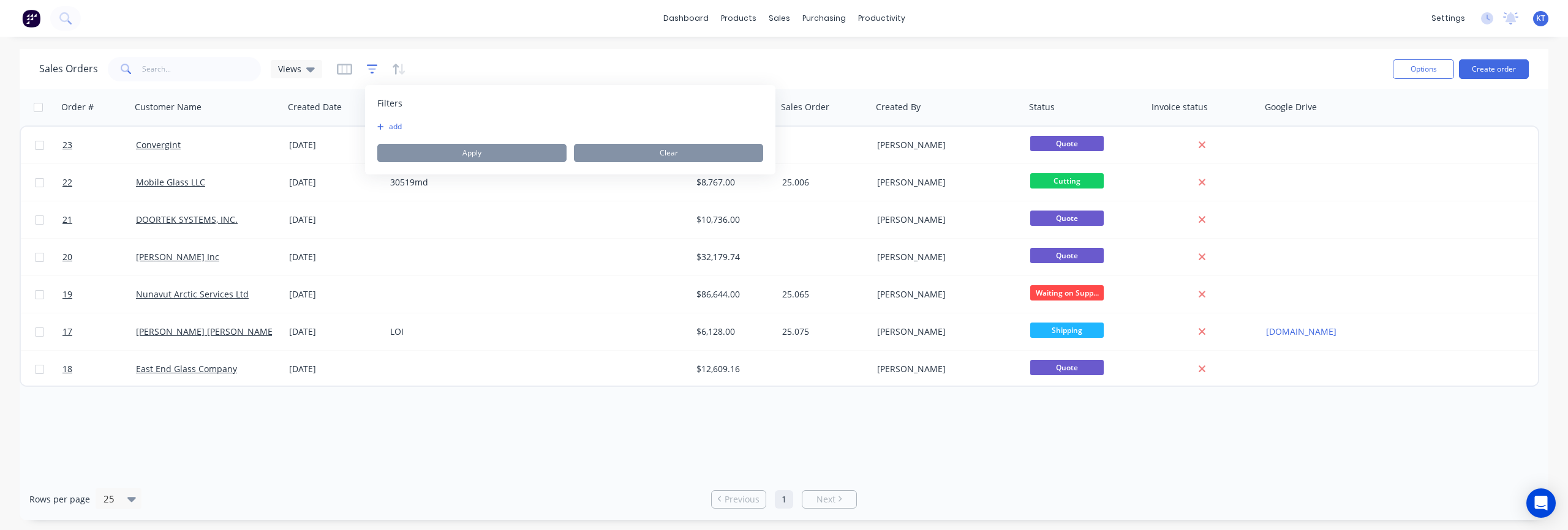
click at [370, 69] on icon "button" at bounding box center [372, 69] width 11 height 12
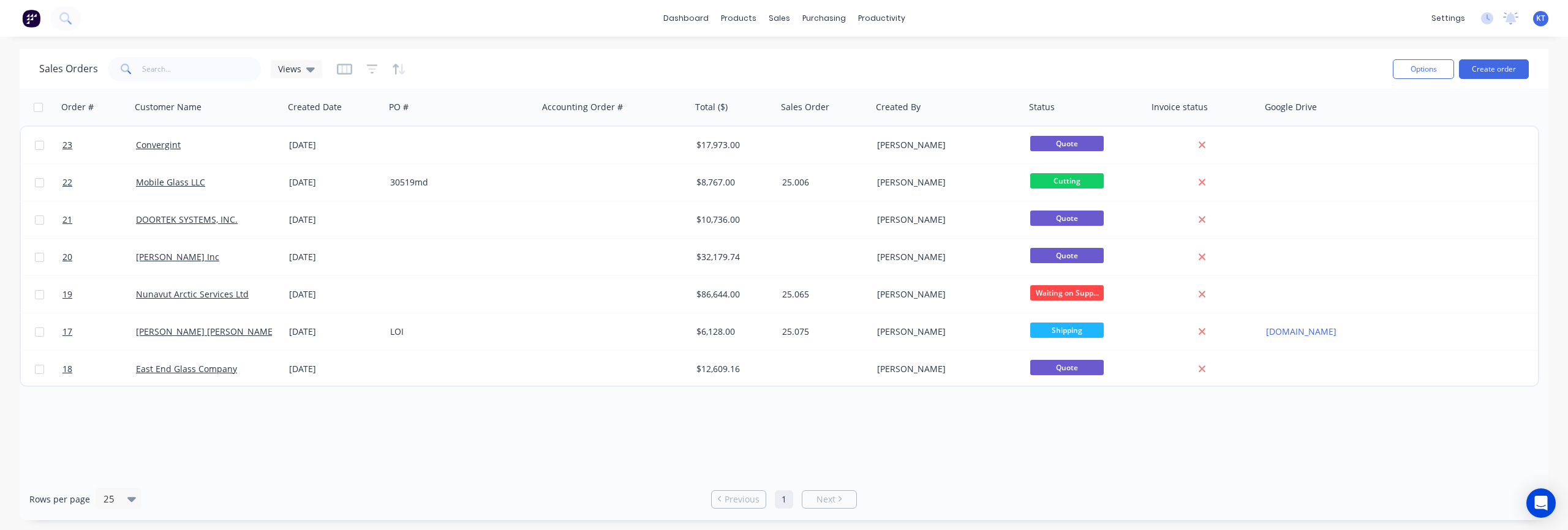
click at [527, 69] on div "Sales Orders Views" at bounding box center [710, 69] width 1344 height 30
click at [1430, 70] on button "Options" at bounding box center [1423, 69] width 61 height 19
click at [1245, 69] on div "Sales Orders Views" at bounding box center [710, 69] width 1344 height 30
click at [301, 71] on div "Views" at bounding box center [296, 69] width 37 height 11
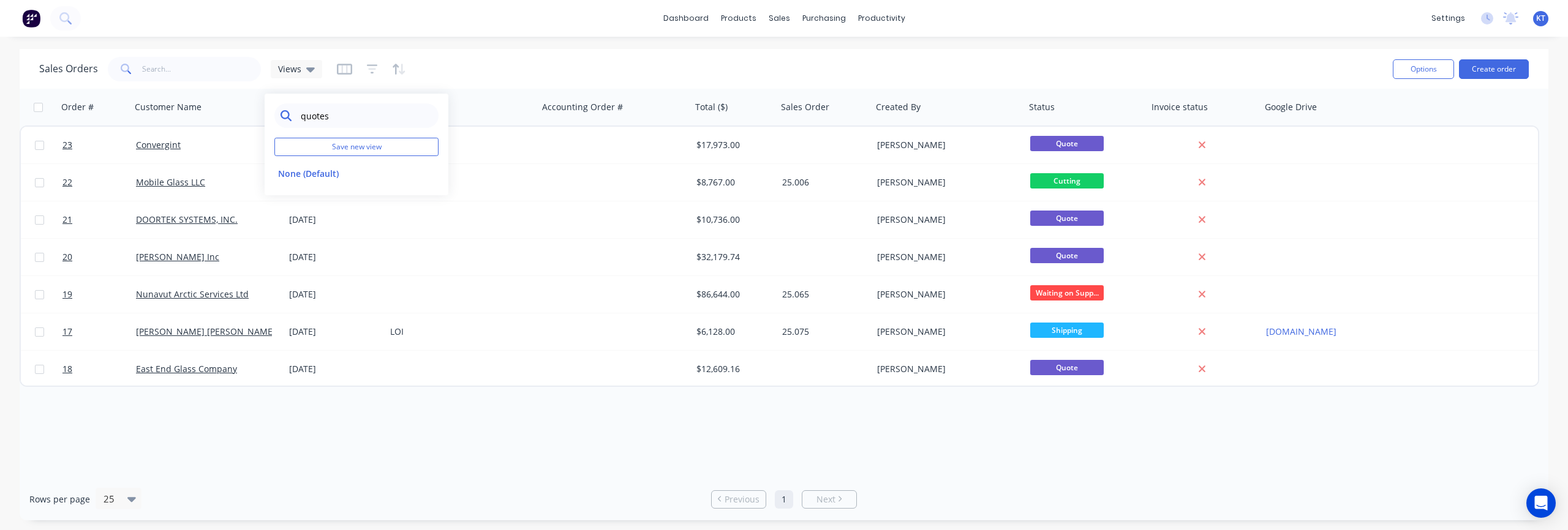
click at [356, 119] on input "quotes" at bounding box center [366, 116] width 133 height 25
type input "q"
click at [421, 175] on button "edit" at bounding box center [427, 173] width 16 height 13
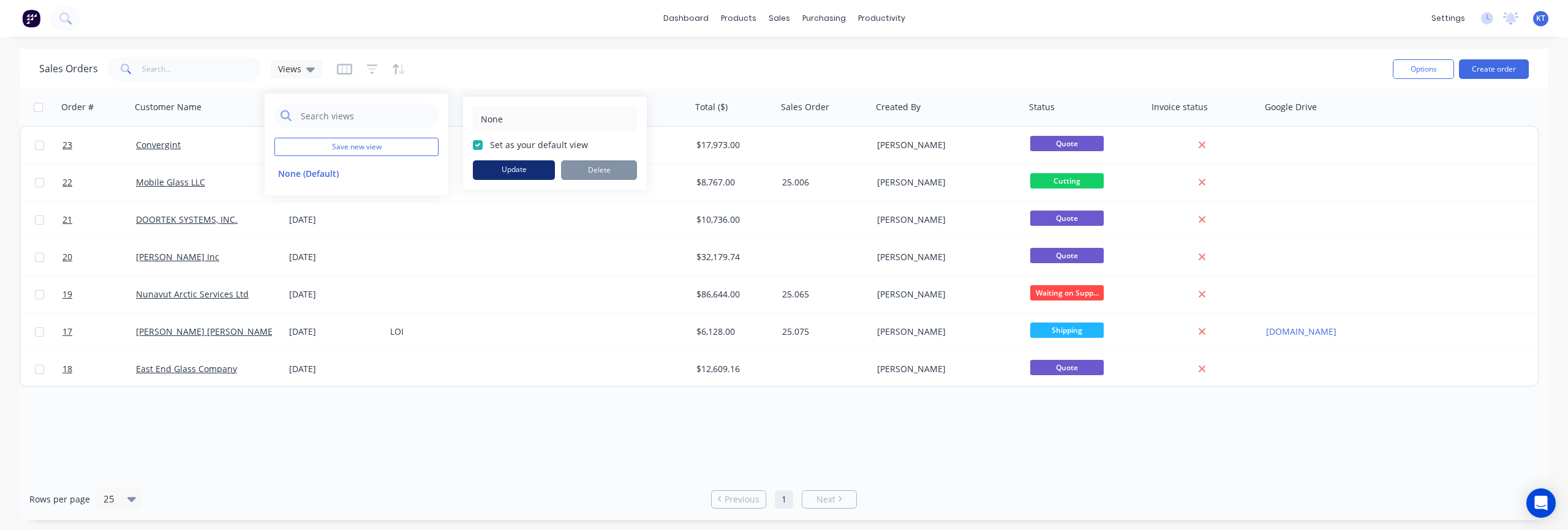
click at [524, 172] on button "Update" at bounding box center [514, 170] width 82 height 19
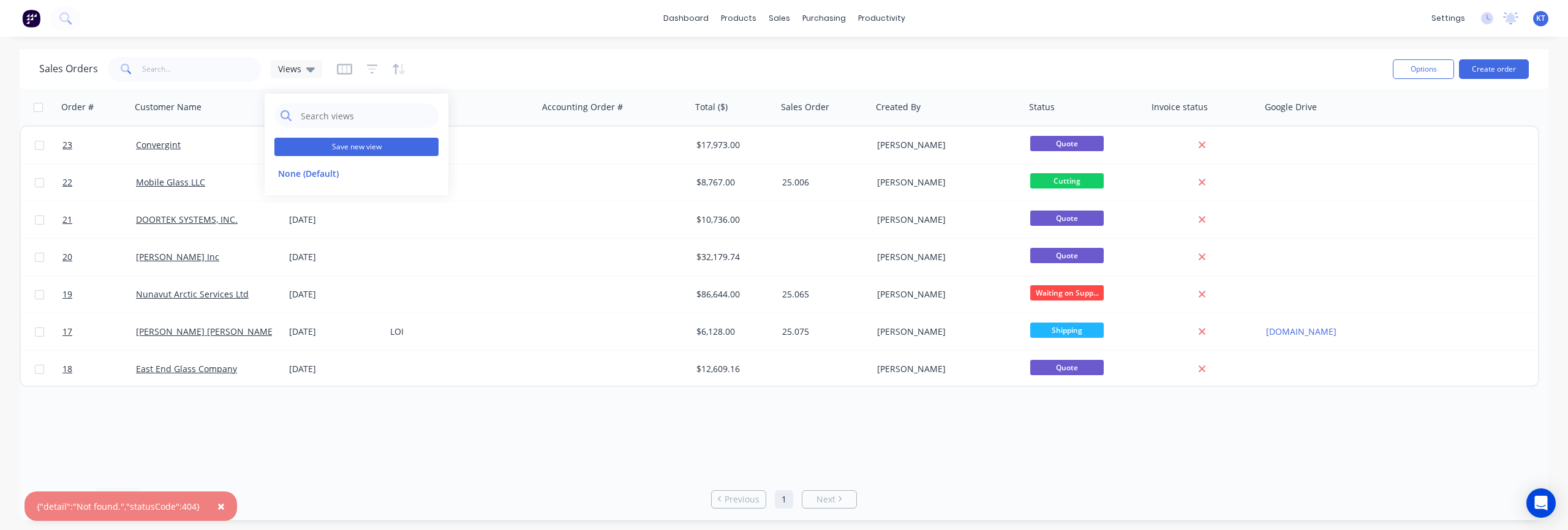
click at [332, 149] on button "Save new view" at bounding box center [356, 146] width 164 height 19
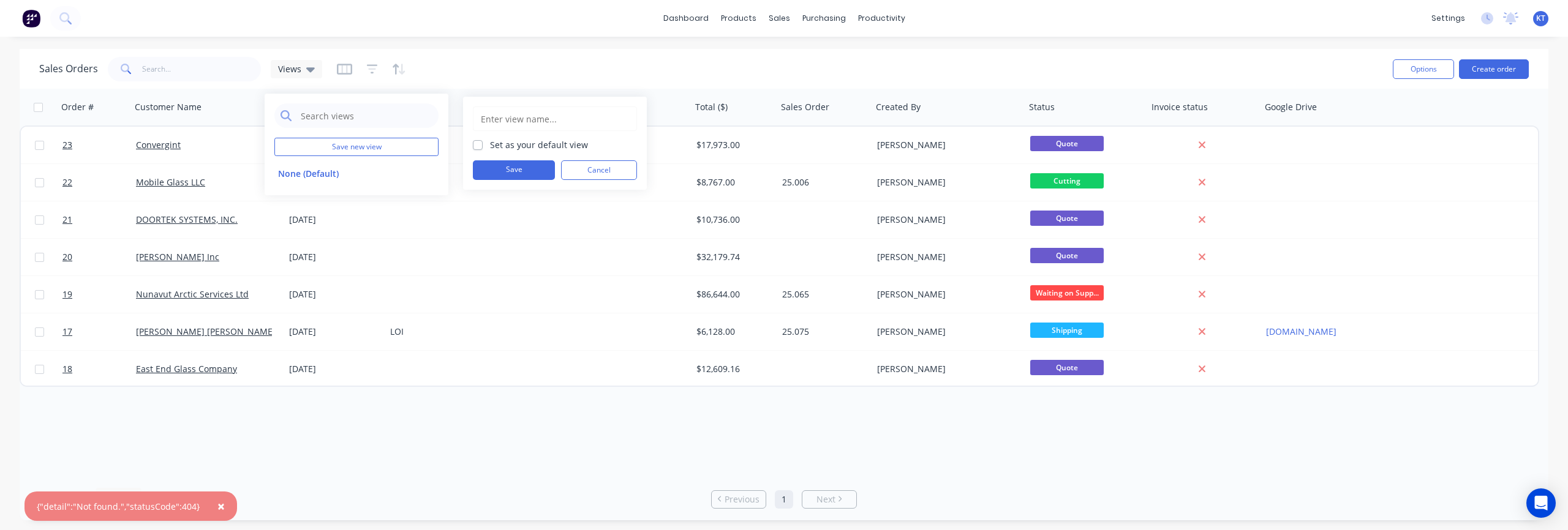
click at [512, 119] on input "text" at bounding box center [555, 118] width 151 height 23
type input "Quotes"
click at [508, 171] on button "Save" at bounding box center [514, 170] width 82 height 19
click at [291, 200] on button "Quotes" at bounding box center [344, 198] width 140 height 14
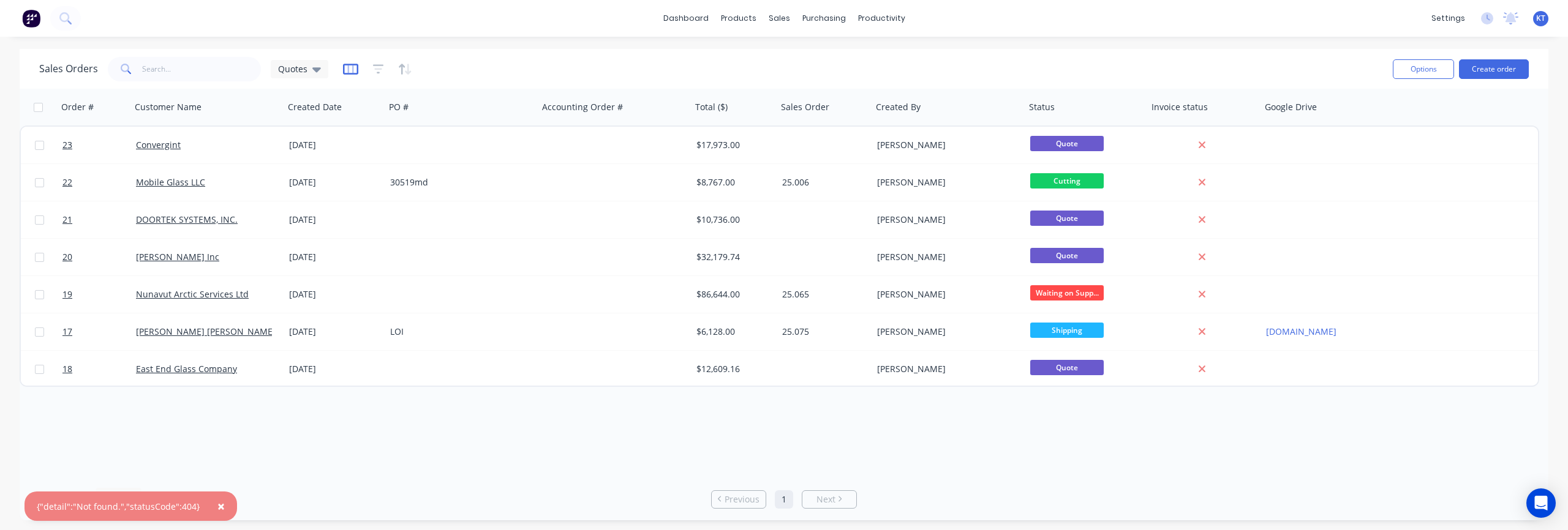
click at [352, 70] on icon "button" at bounding box center [350, 69] width 6 height 8
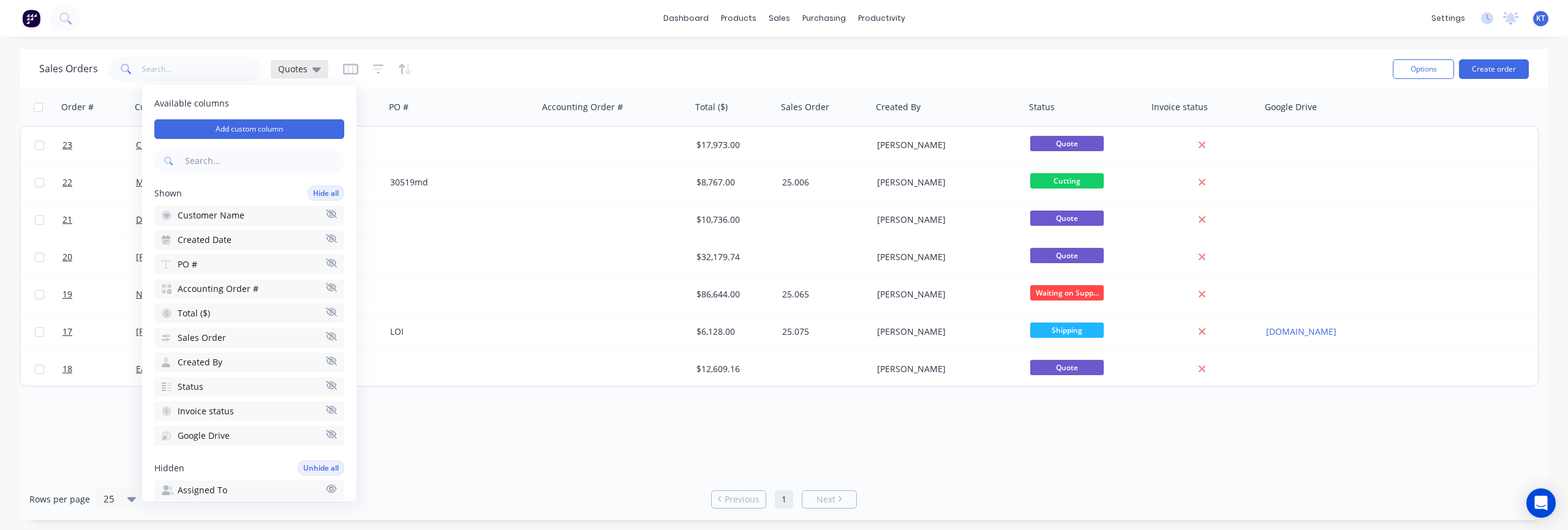
click at [316, 72] on icon at bounding box center [316, 69] width 8 height 13
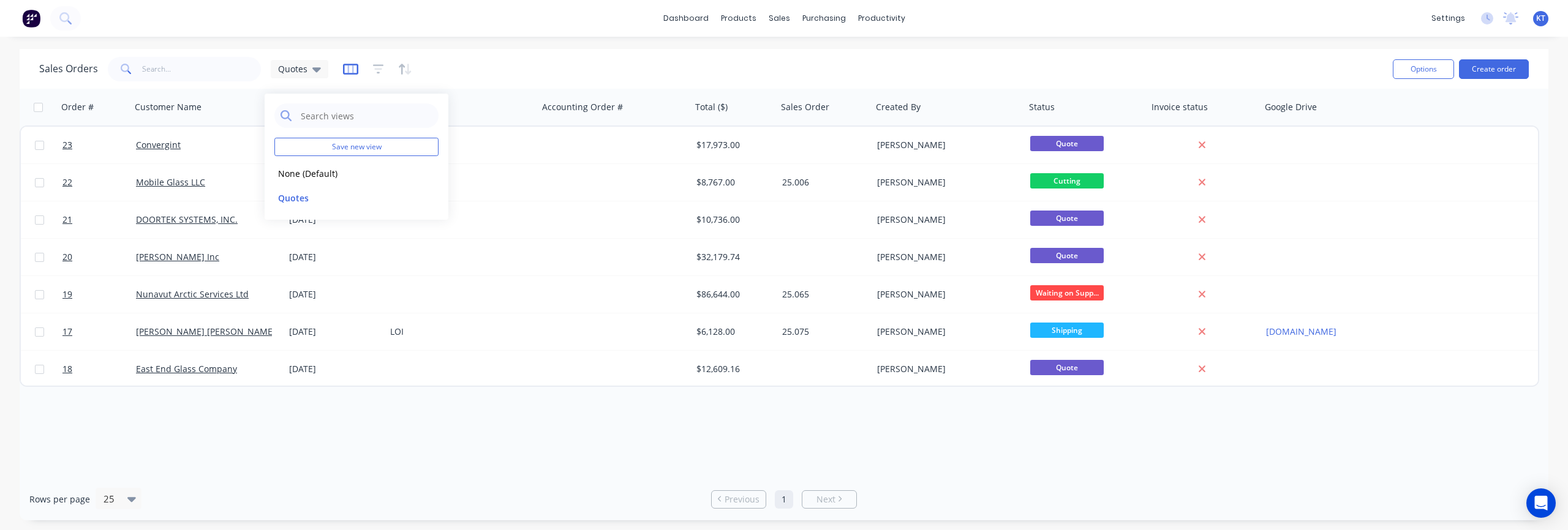
click at [347, 70] on icon "button" at bounding box center [350, 69] width 6 height 8
click at [373, 67] on icon "button" at bounding box center [378, 69] width 11 height 12
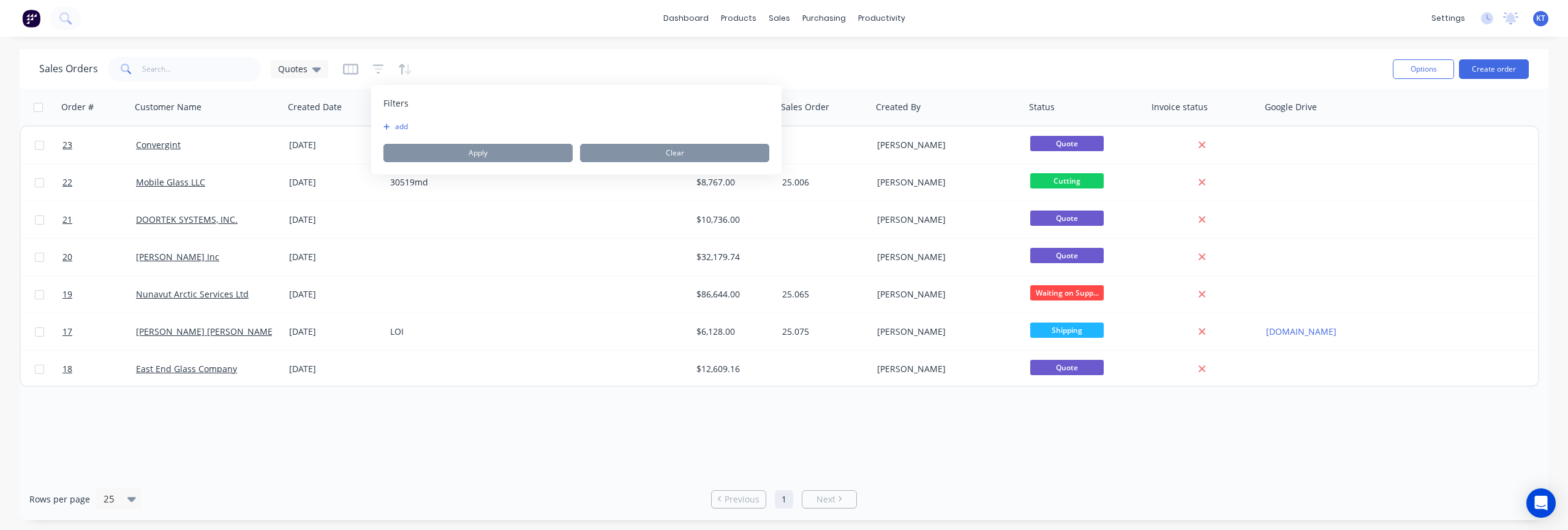
click at [391, 128] on button "add" at bounding box center [398, 126] width 31 height 10
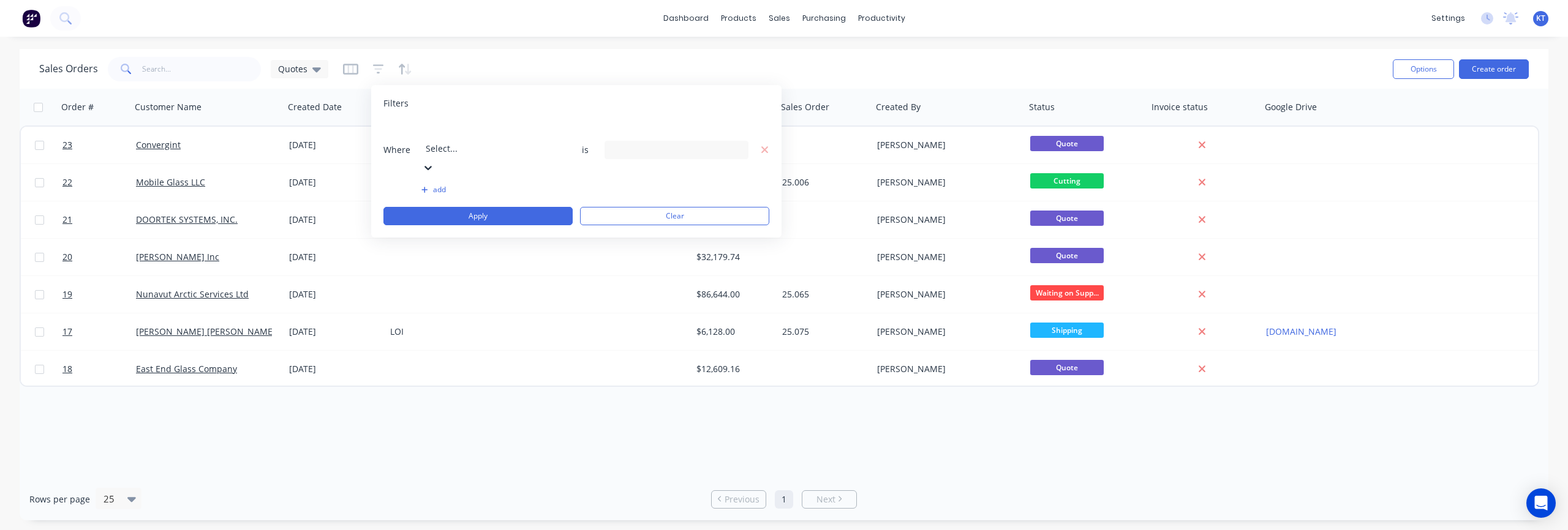
click at [515, 137] on div at bounding box center [514, 131] width 176 height 15
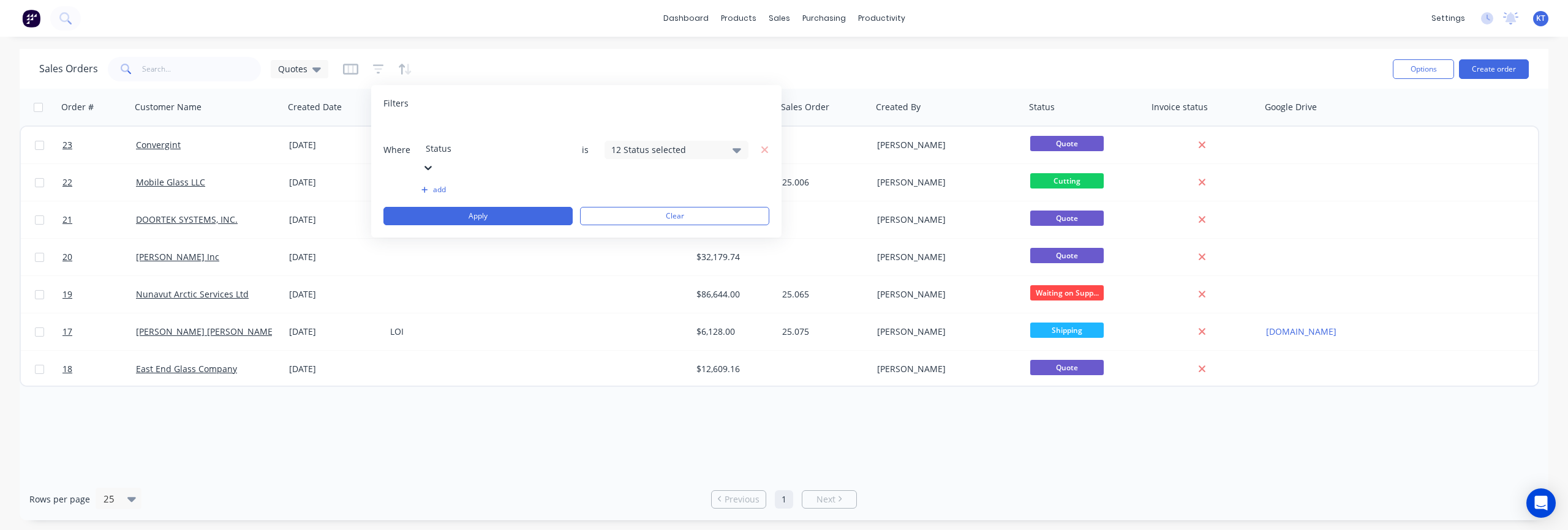
click at [681, 143] on div "12 Status selected" at bounding box center [666, 149] width 111 height 13
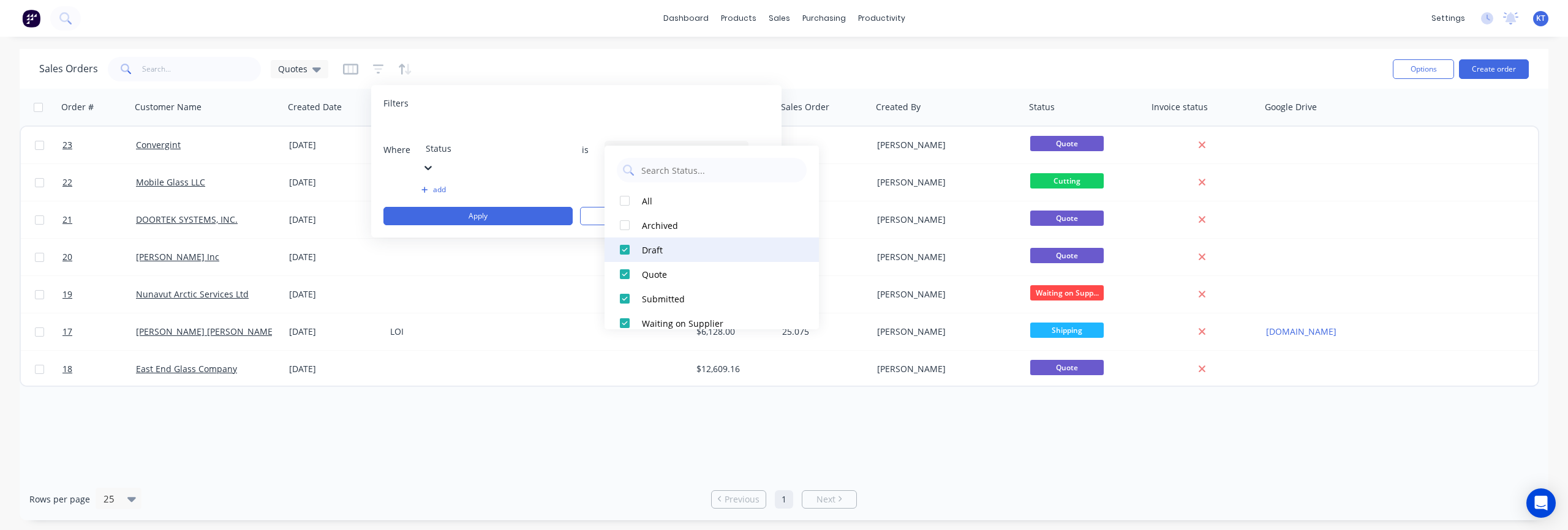
click at [626, 253] on div at bounding box center [625, 249] width 25 height 25
click at [627, 250] on div at bounding box center [625, 249] width 25 height 25
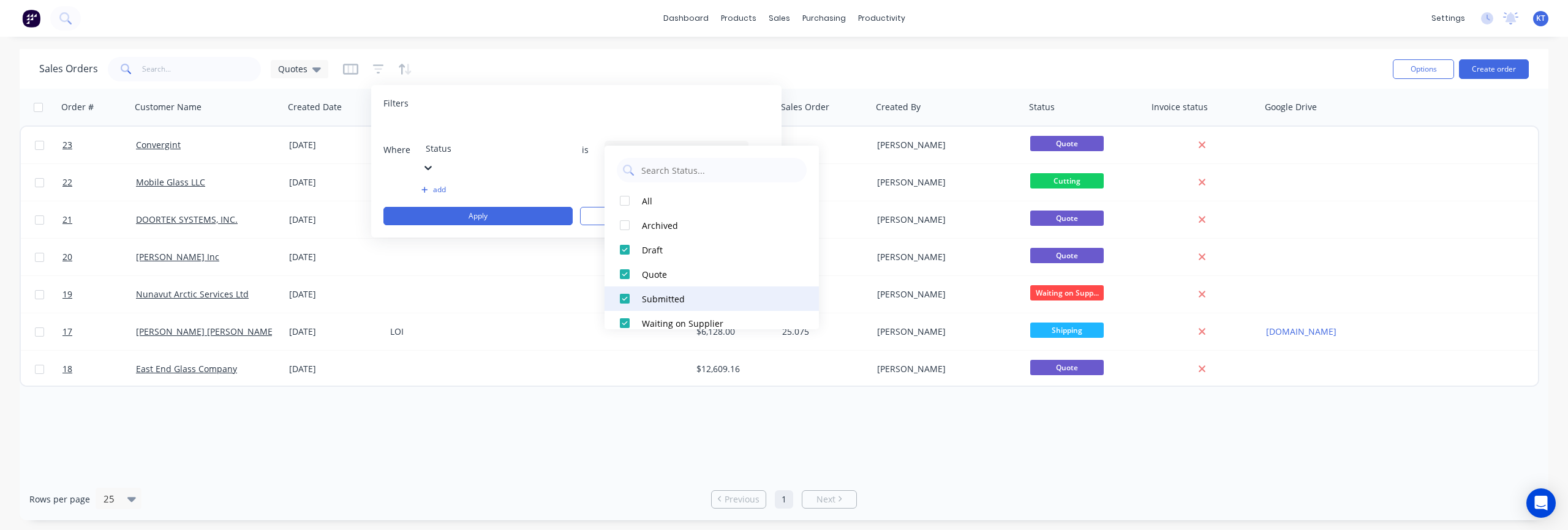
click at [622, 299] on div at bounding box center [625, 299] width 25 height 25
click at [625, 301] on div at bounding box center [625, 295] width 25 height 25
click at [626, 316] on div at bounding box center [625, 319] width 25 height 25
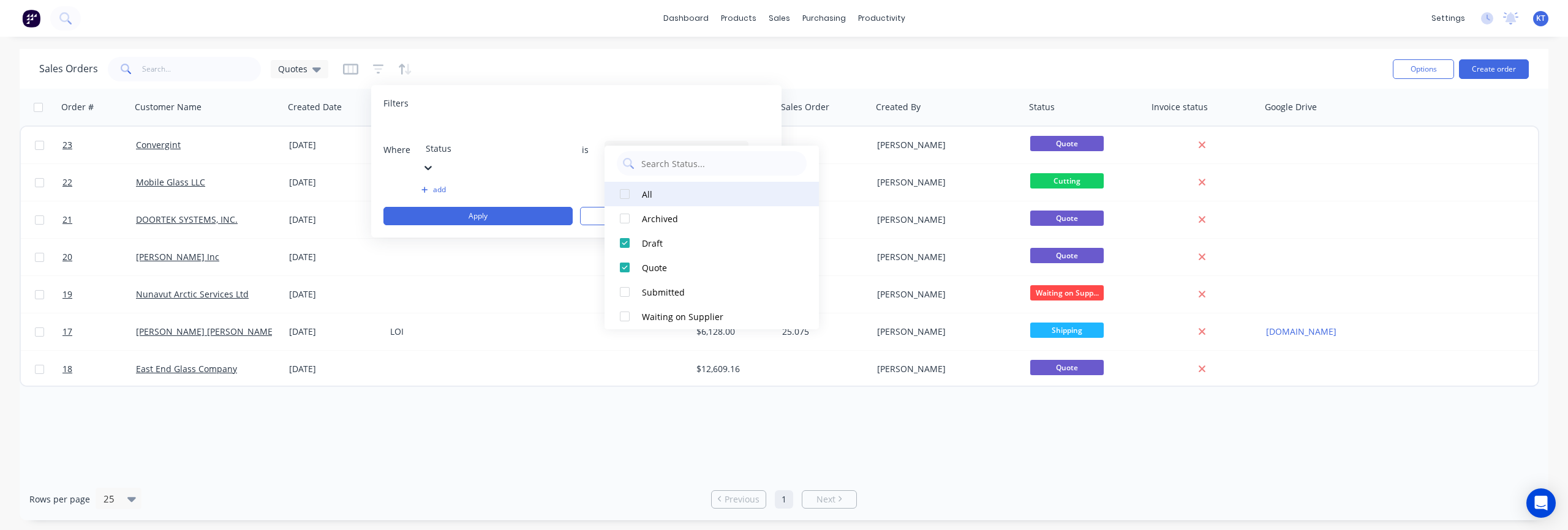
scroll to position [0, 0]
click at [625, 206] on div at bounding box center [625, 201] width 25 height 25
click at [625, 205] on div at bounding box center [625, 201] width 25 height 25
click at [623, 275] on div at bounding box center [625, 274] width 25 height 25
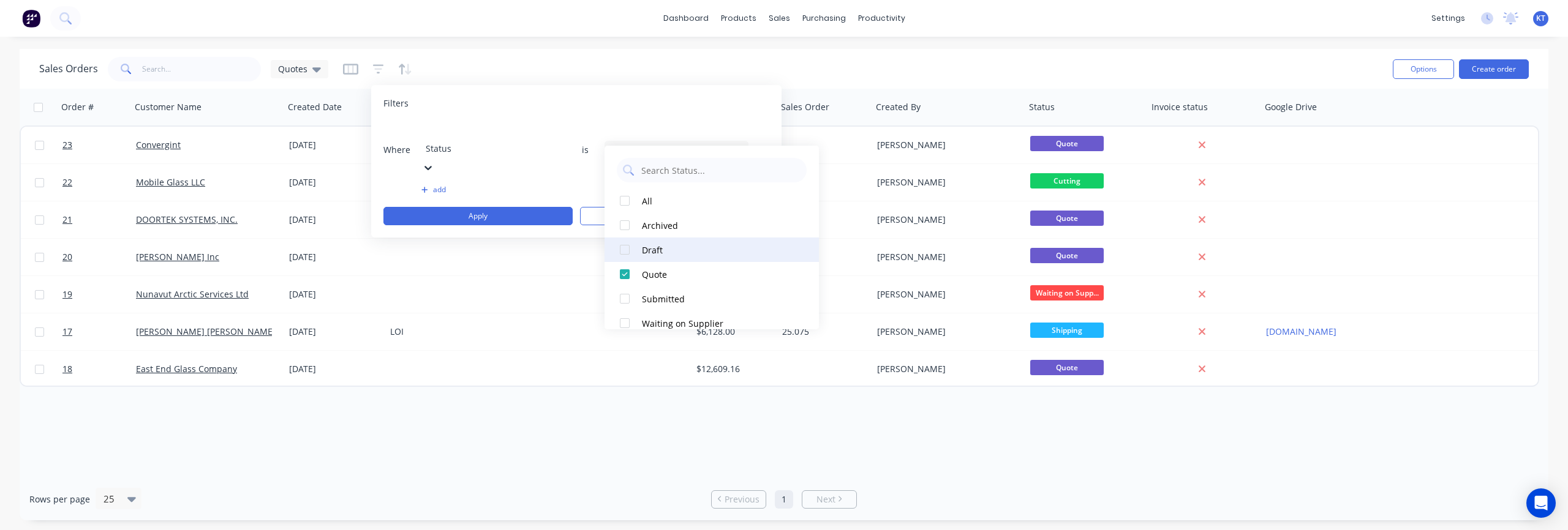
click at [624, 252] on div at bounding box center [625, 249] width 25 height 25
click at [681, 91] on div "Filters Where Status is 2 Status selected add Apply Clear" at bounding box center [576, 161] width 410 height 152
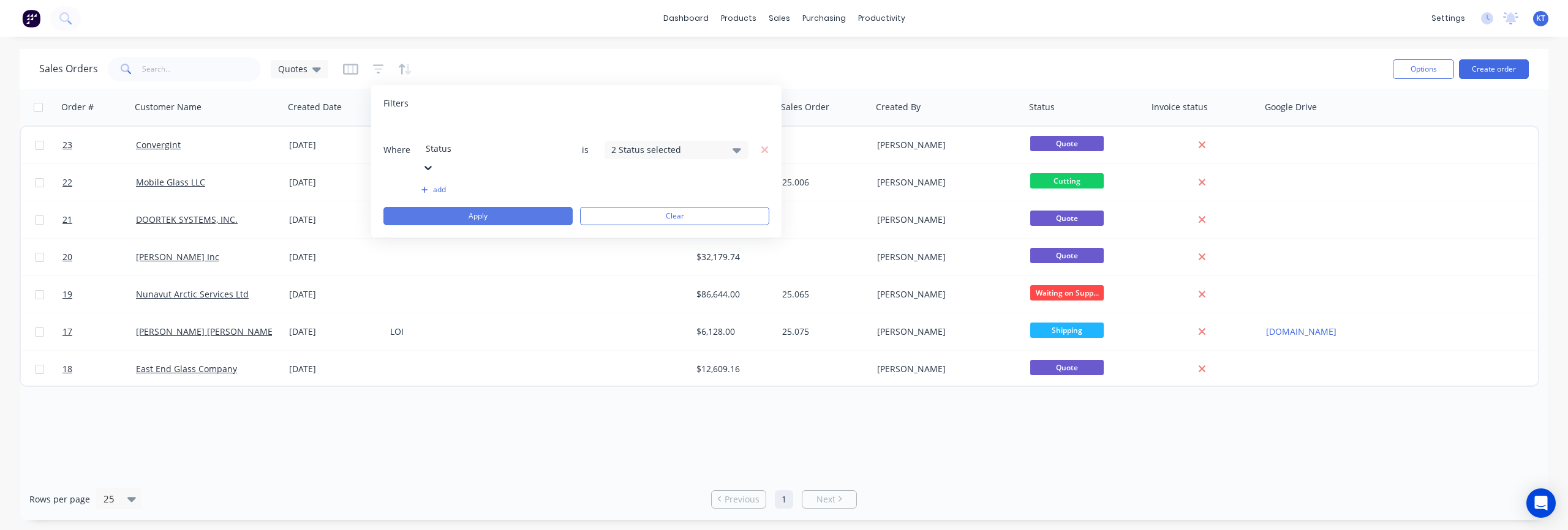
click at [505, 207] on button "Apply" at bounding box center [477, 216] width 189 height 19
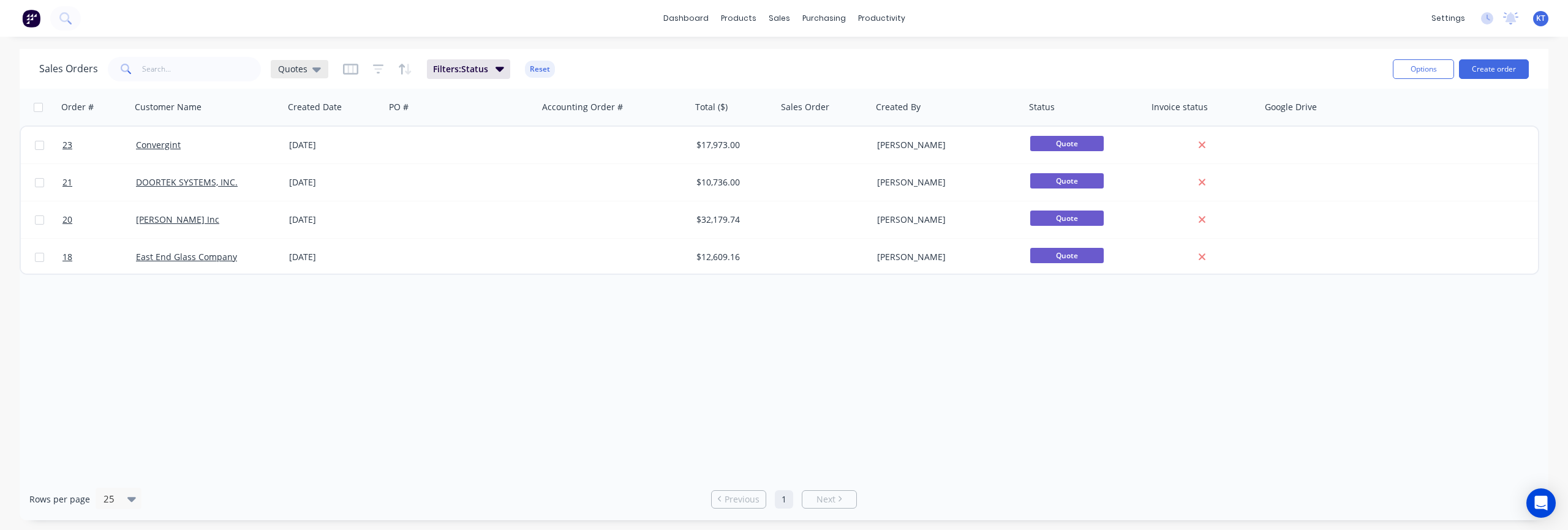
click at [301, 72] on span "Quotes" at bounding box center [292, 69] width 29 height 13
click at [670, 69] on div "Sales Orders Quotes Filters: Status Reset" at bounding box center [710, 69] width 1344 height 30
click at [1412, 69] on button "Options" at bounding box center [1423, 69] width 61 height 19
click at [1270, 63] on div "Sales Orders Quotes Filters: Status Reset" at bounding box center [710, 69] width 1344 height 30
click at [314, 72] on icon at bounding box center [316, 69] width 8 height 13
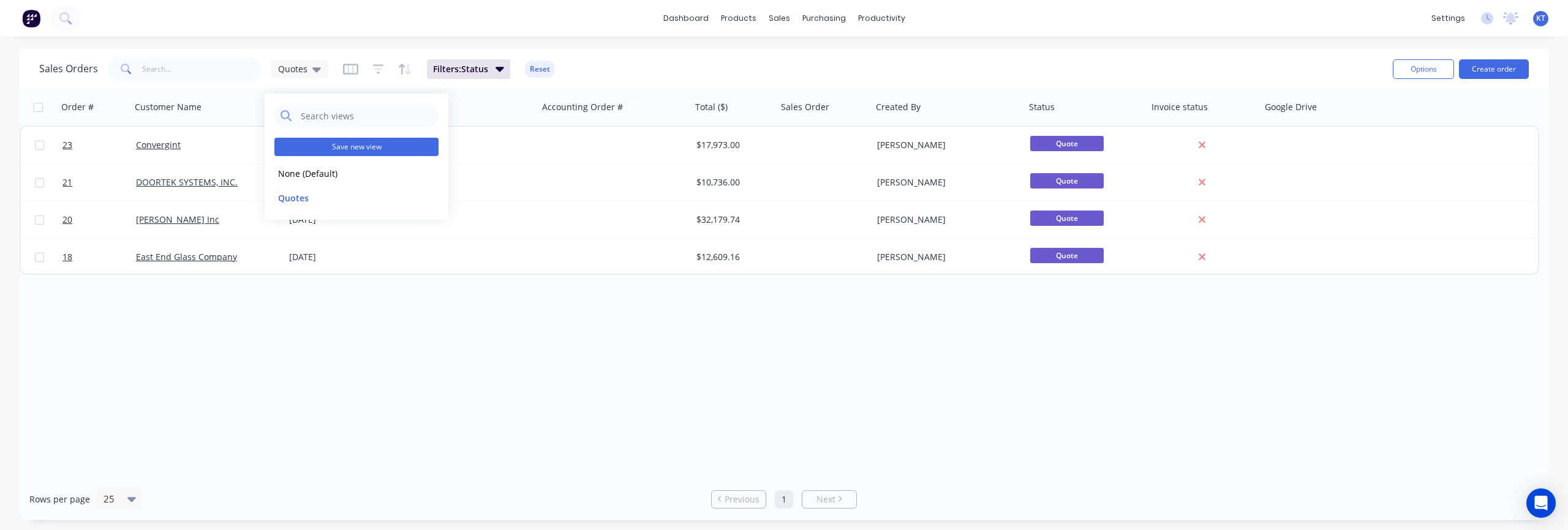
click at [369, 149] on button "Save new view" at bounding box center [356, 146] width 164 height 19
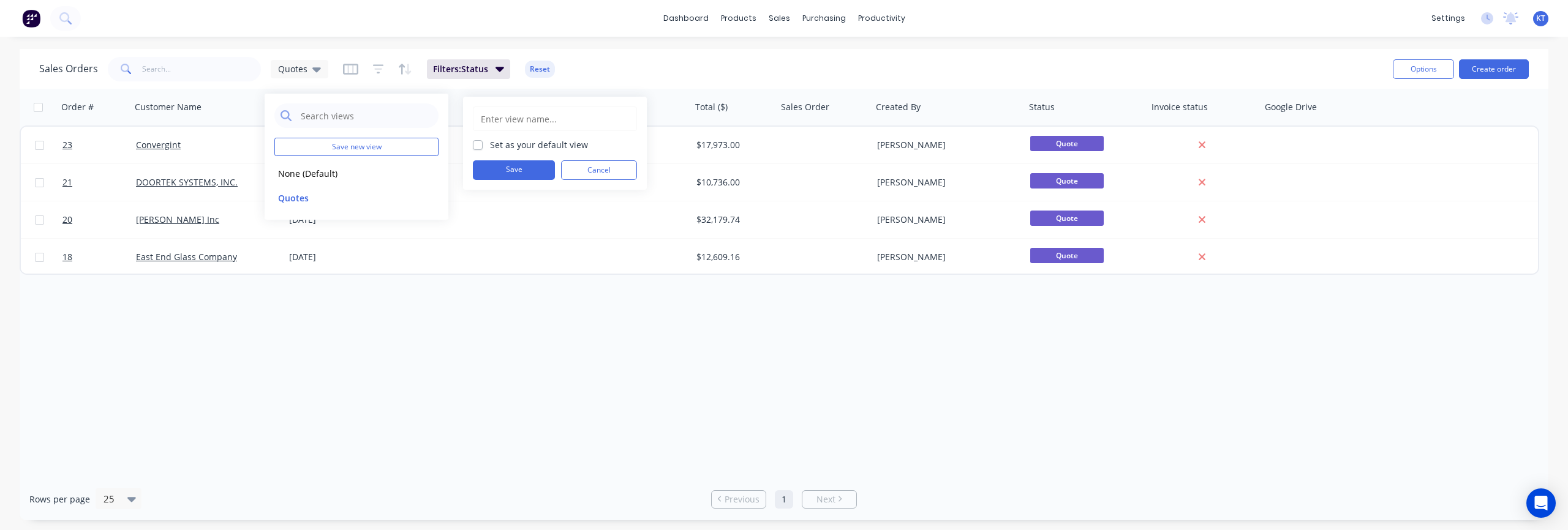
click at [533, 121] on input "text" at bounding box center [555, 118] width 151 height 23
type input "QUOTES"
click at [301, 197] on button "Quotes" at bounding box center [344, 198] width 140 height 14
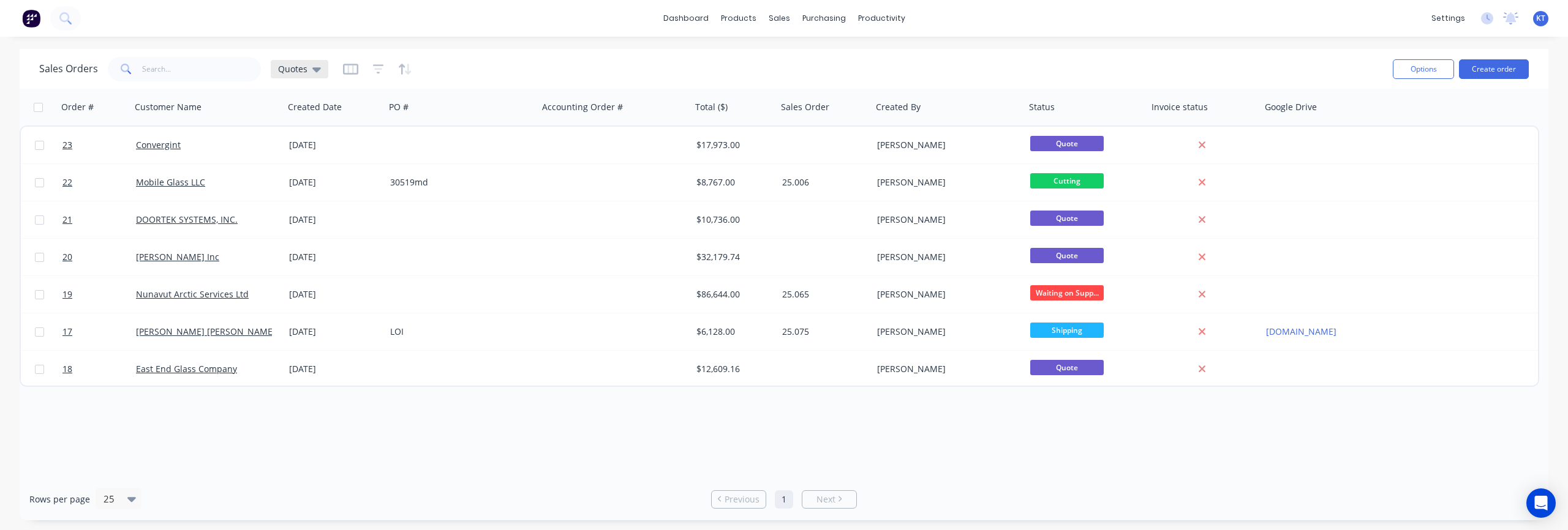
click at [317, 69] on icon at bounding box center [316, 69] width 8 height 13
click at [297, 69] on span "Views" at bounding box center [289, 69] width 23 height 13
click at [429, 201] on button "edit" at bounding box center [427, 198] width 16 height 13
click at [395, 67] on icon "button" at bounding box center [399, 69] width 14 height 12
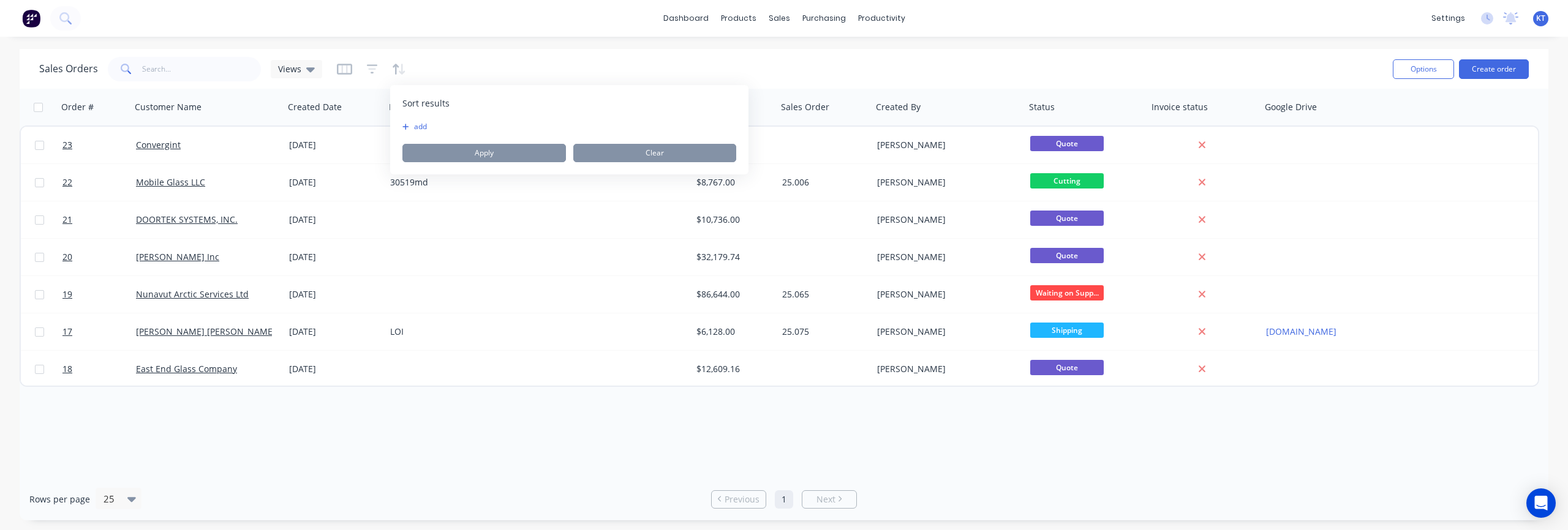
click at [412, 124] on button "add" at bounding box center [410, 126] width 15 height 10
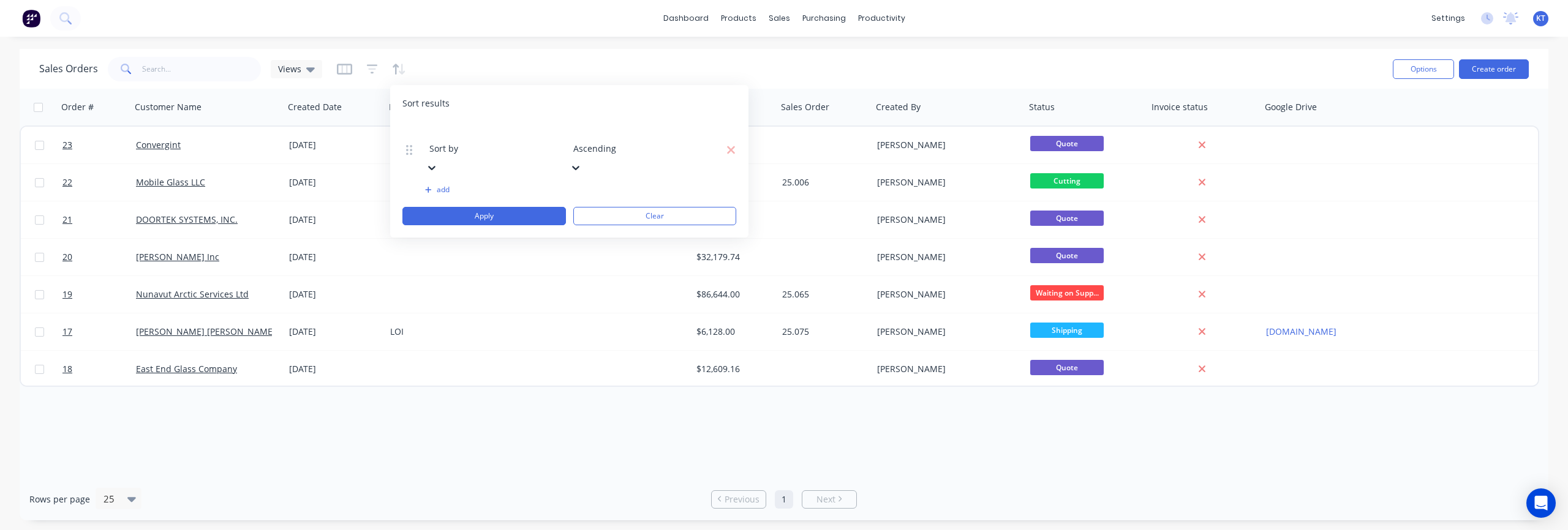
click at [490, 131] on div at bounding box center [518, 131] width 176 height 15
click at [626, 131] on div at bounding box center [661, 131] width 176 height 15
click at [619, 131] on div at bounding box center [661, 131] width 176 height 15
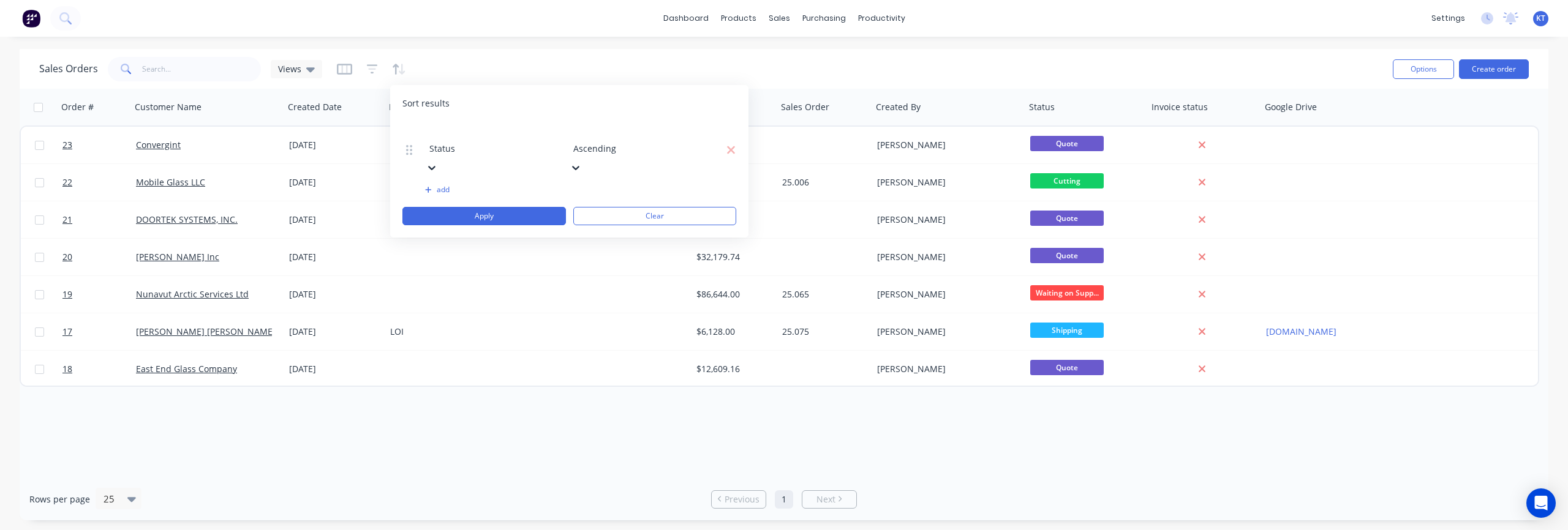
click at [582, 160] on div at bounding box center [575, 166] width 12 height 13
click at [508, 134] on div at bounding box center [518, 131] width 176 height 15
click at [509, 139] on div at bounding box center [518, 131] width 176 height 15
click at [731, 146] on icon "button" at bounding box center [731, 149] width 8 height 8
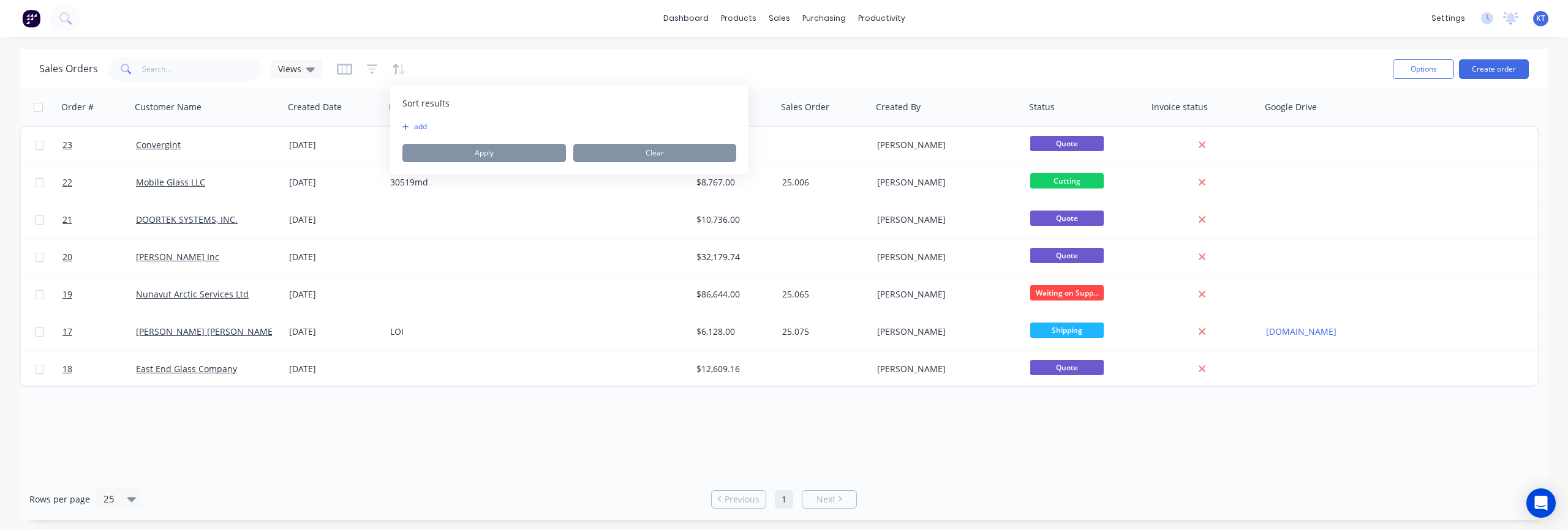
click at [418, 129] on button "add" at bounding box center [410, 126] width 15 height 10
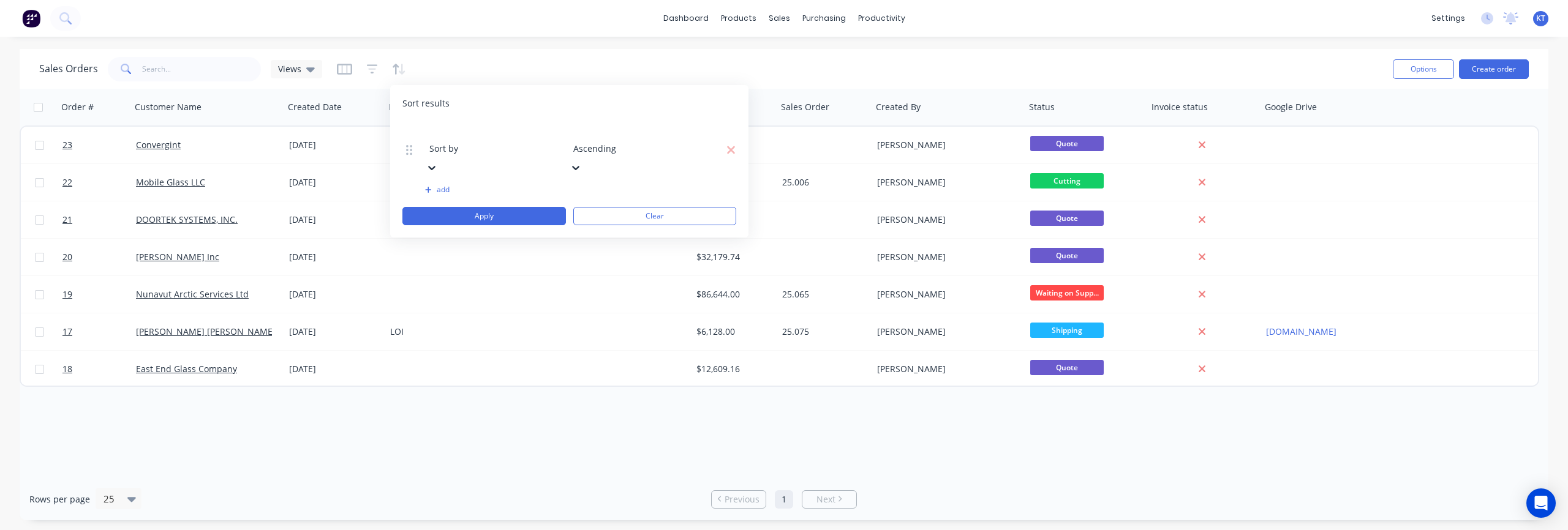
click at [497, 137] on div at bounding box center [518, 131] width 176 height 15
click at [600, 131] on div at bounding box center [661, 131] width 176 height 15
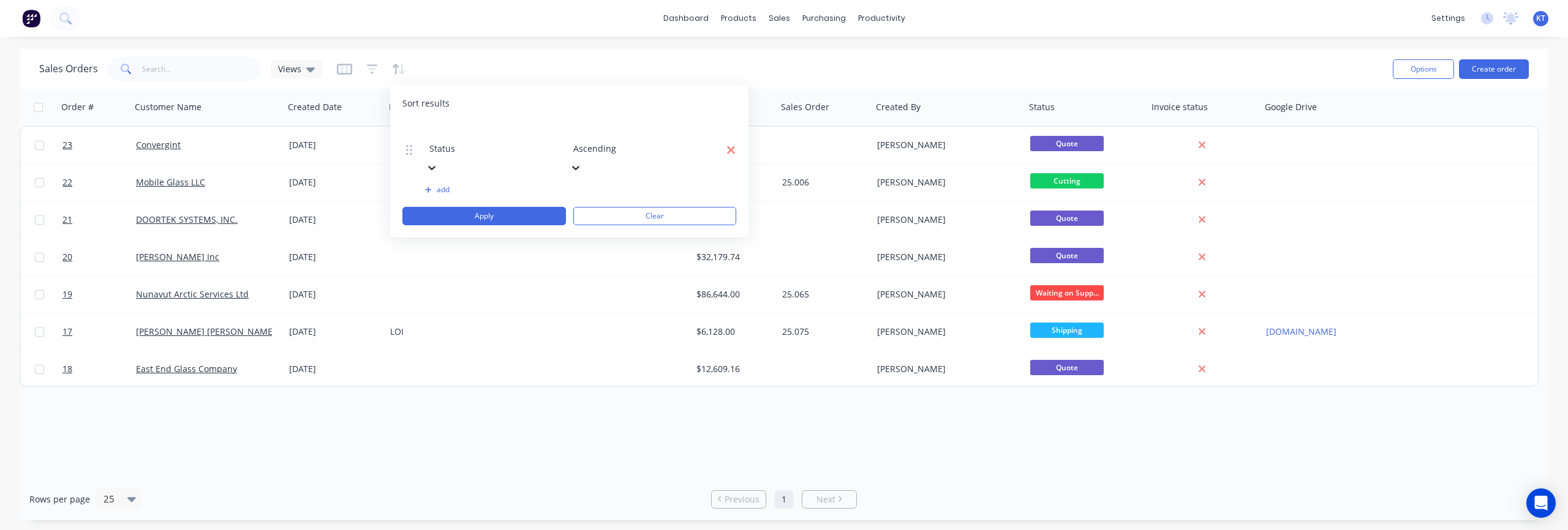
click at [731, 144] on icon "button" at bounding box center [731, 150] width 9 height 12
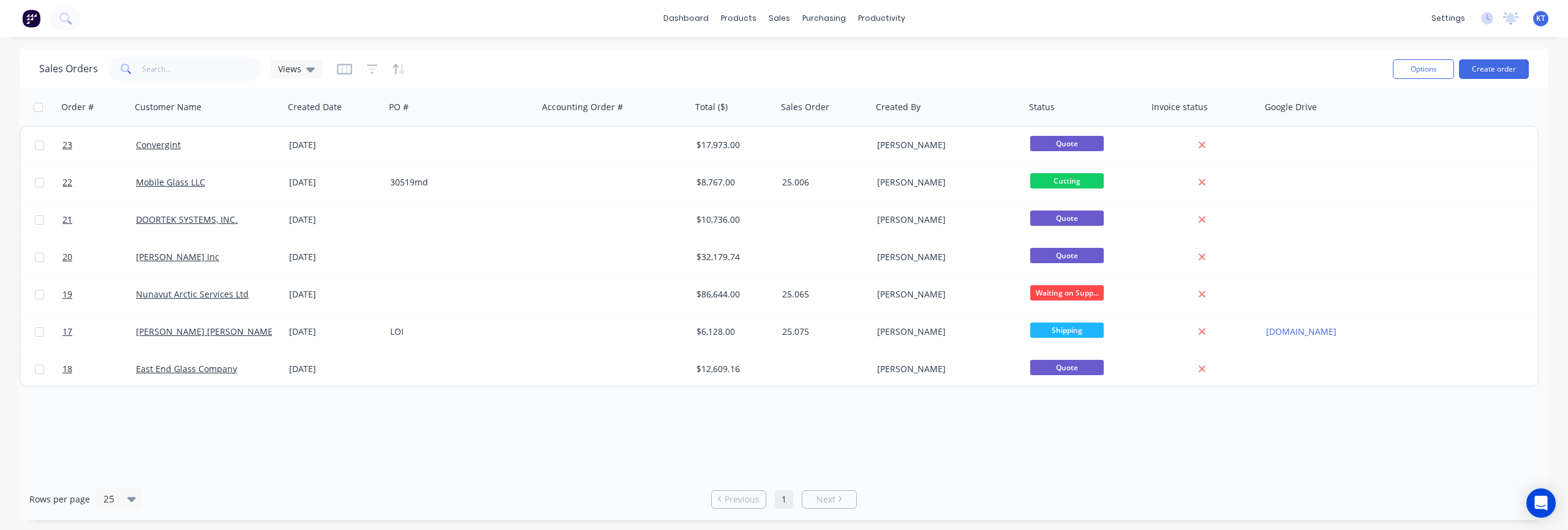
click at [361, 69] on div at bounding box center [371, 69] width 69 height 19
click at [370, 68] on icon "button" at bounding box center [372, 69] width 8 height 1
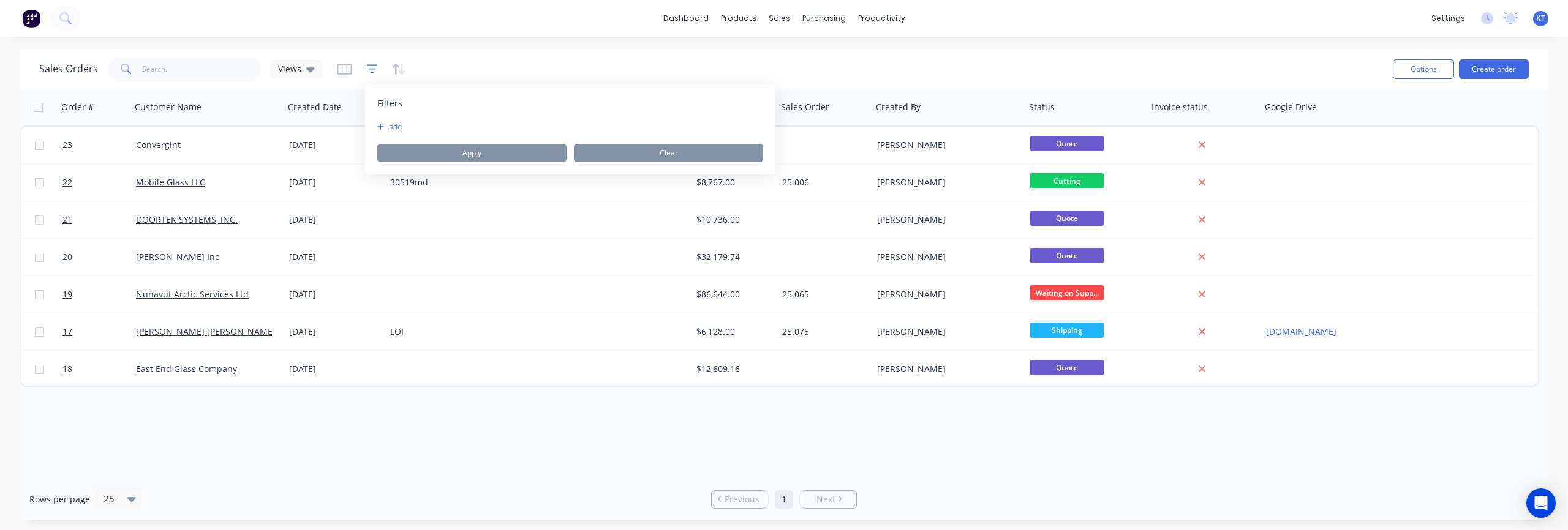
click at [370, 68] on icon "button" at bounding box center [372, 69] width 8 height 1
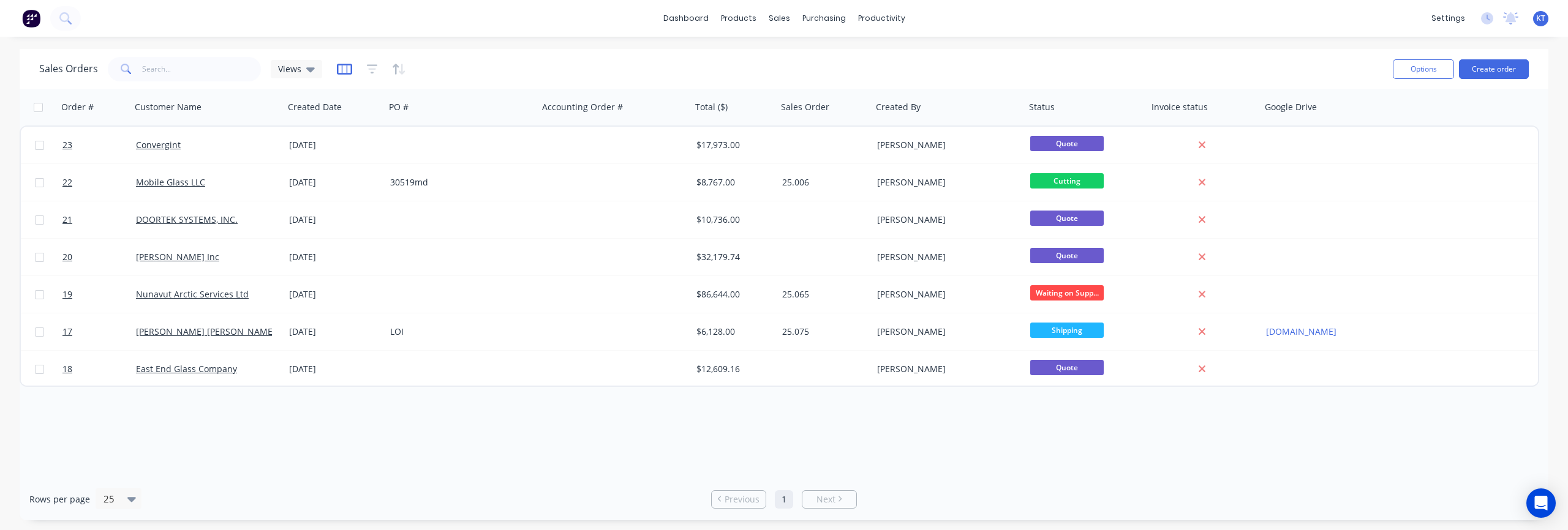
click at [337, 70] on icon "button" at bounding box center [344, 69] width 15 height 12
click at [374, 68] on icon "button" at bounding box center [372, 69] width 8 height 1
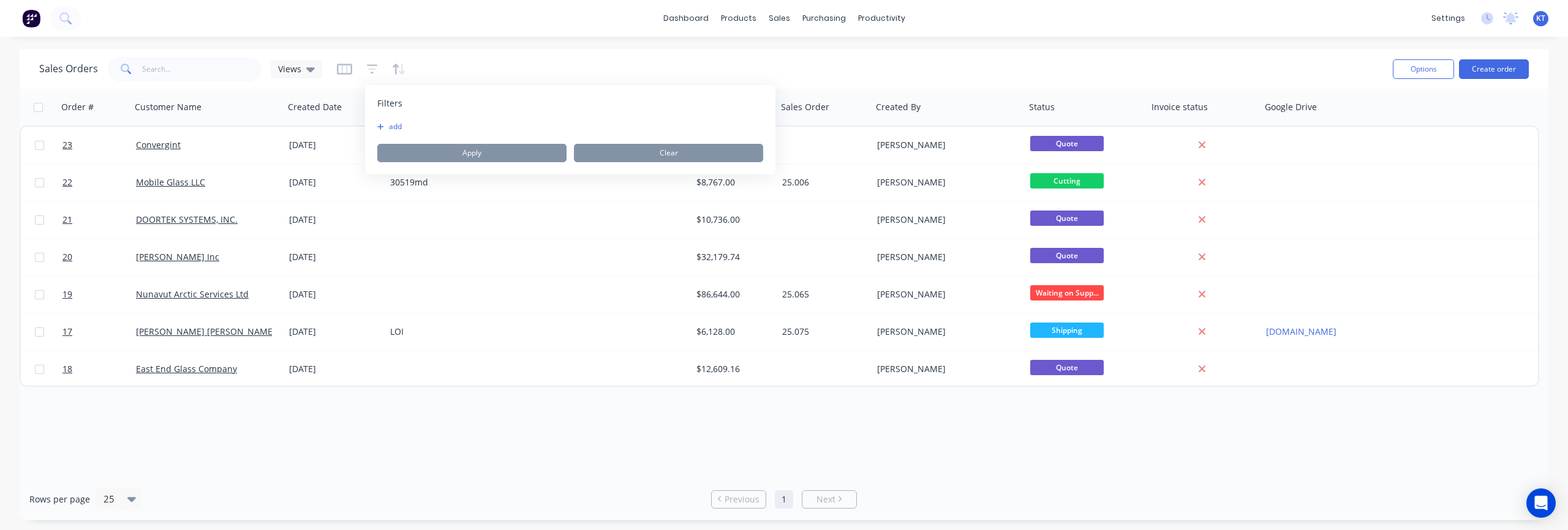
click at [392, 124] on button "add" at bounding box center [392, 126] width 31 height 10
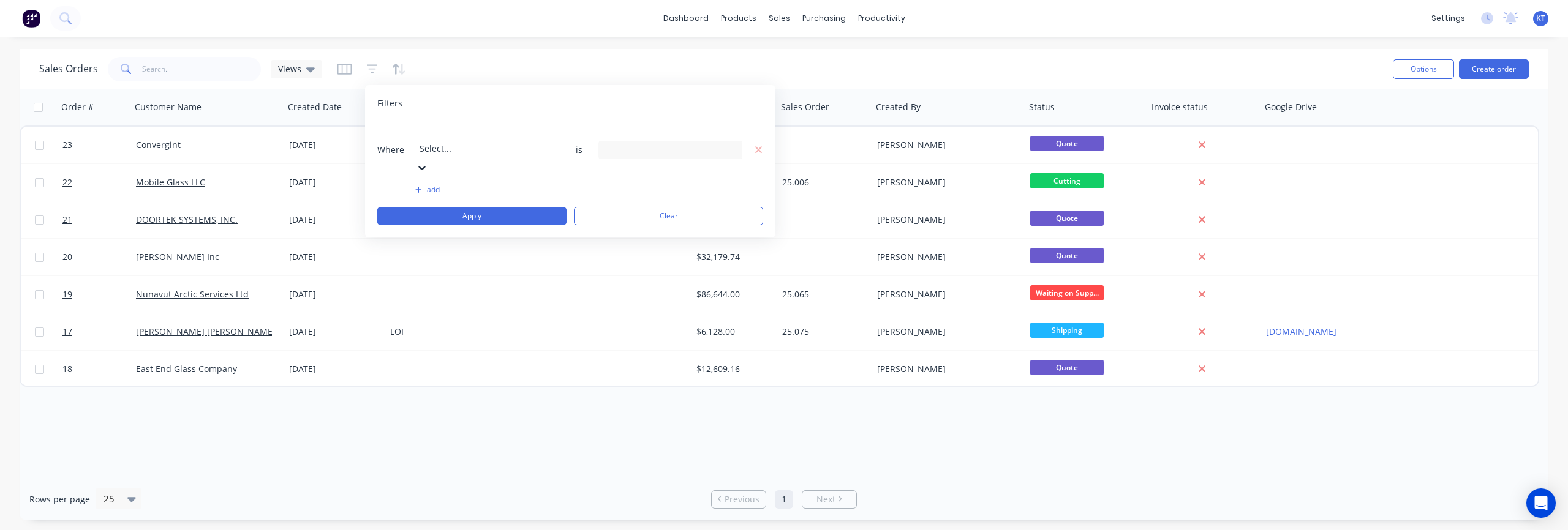
click at [492, 140] on div at bounding box center [508, 131] width 176 height 15
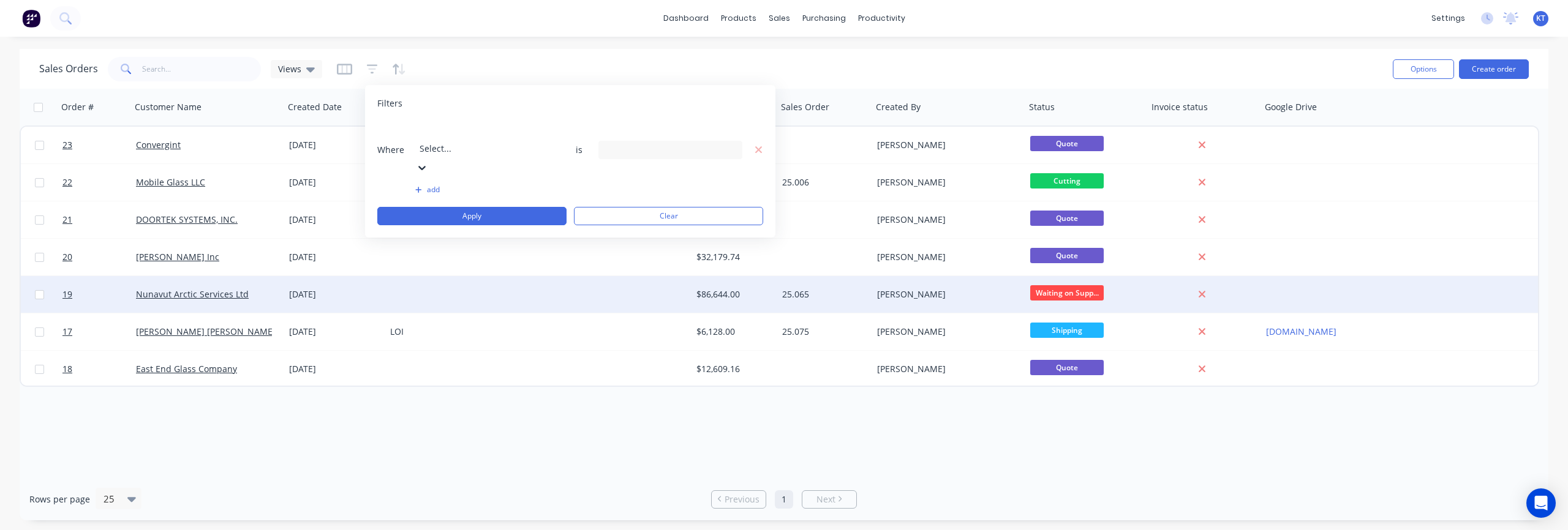
drag, startPoint x: 457, startPoint y: 313, endPoint x: 468, endPoint y: 304, distance: 14.2
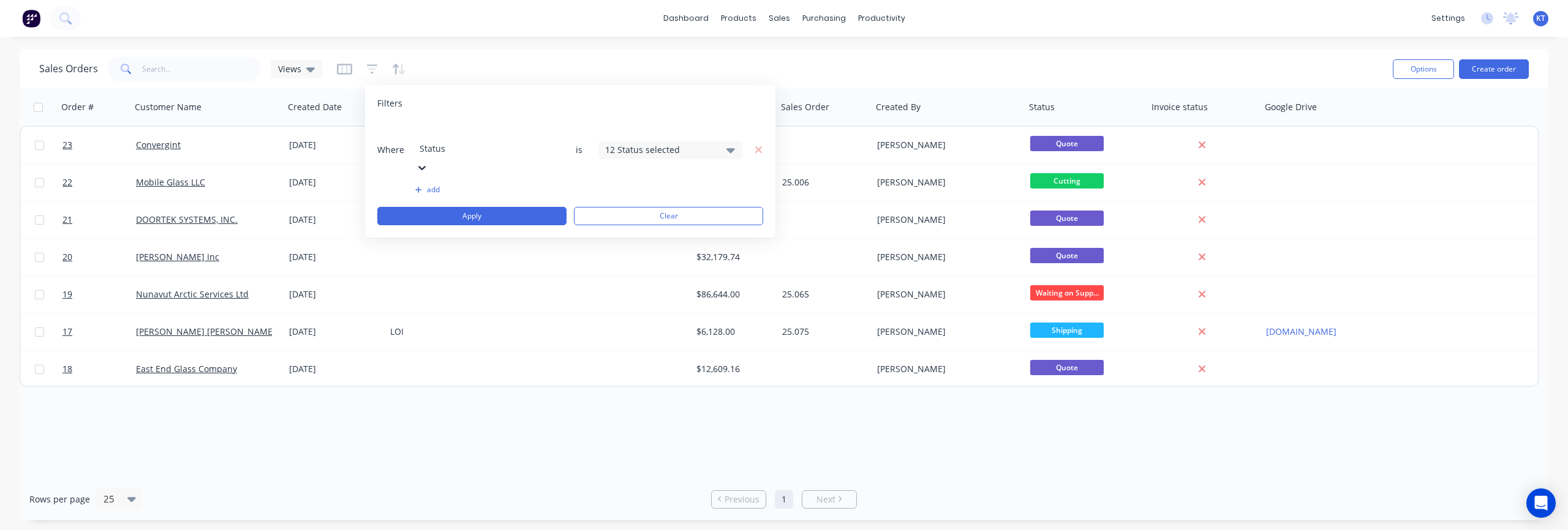
click at [641, 141] on div "12 Status selected" at bounding box center [670, 150] width 144 height 19
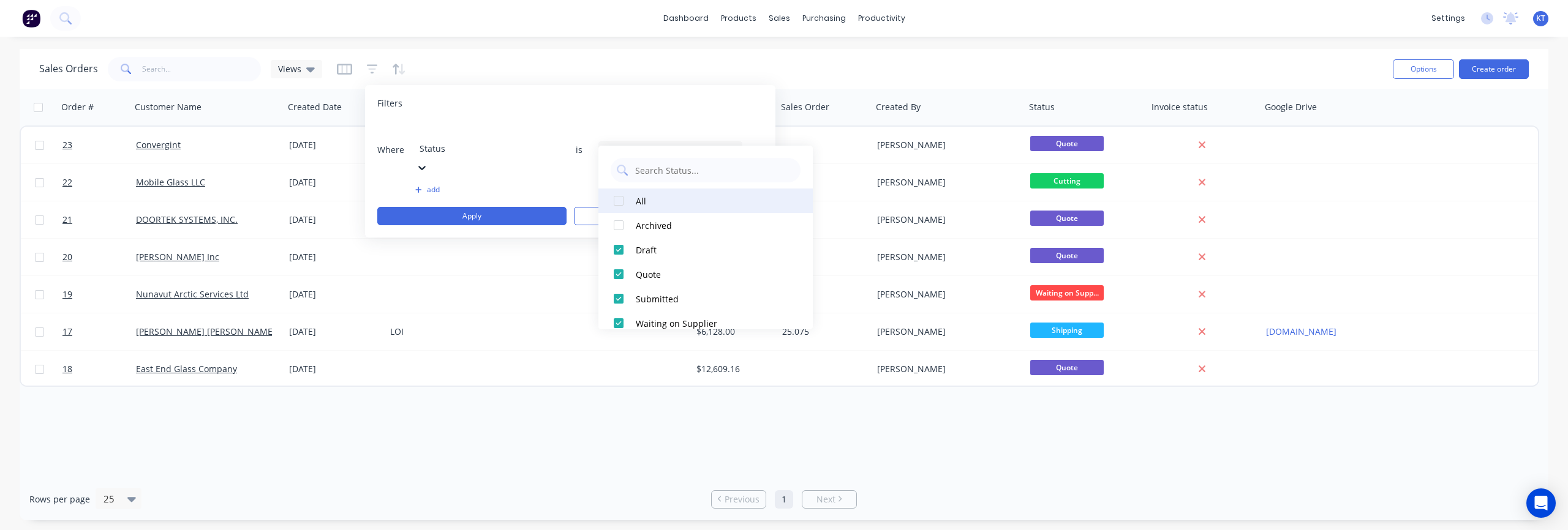
click at [616, 205] on div at bounding box center [619, 201] width 25 height 25
click at [616, 205] on div at bounding box center [619, 201] width 25 height 25
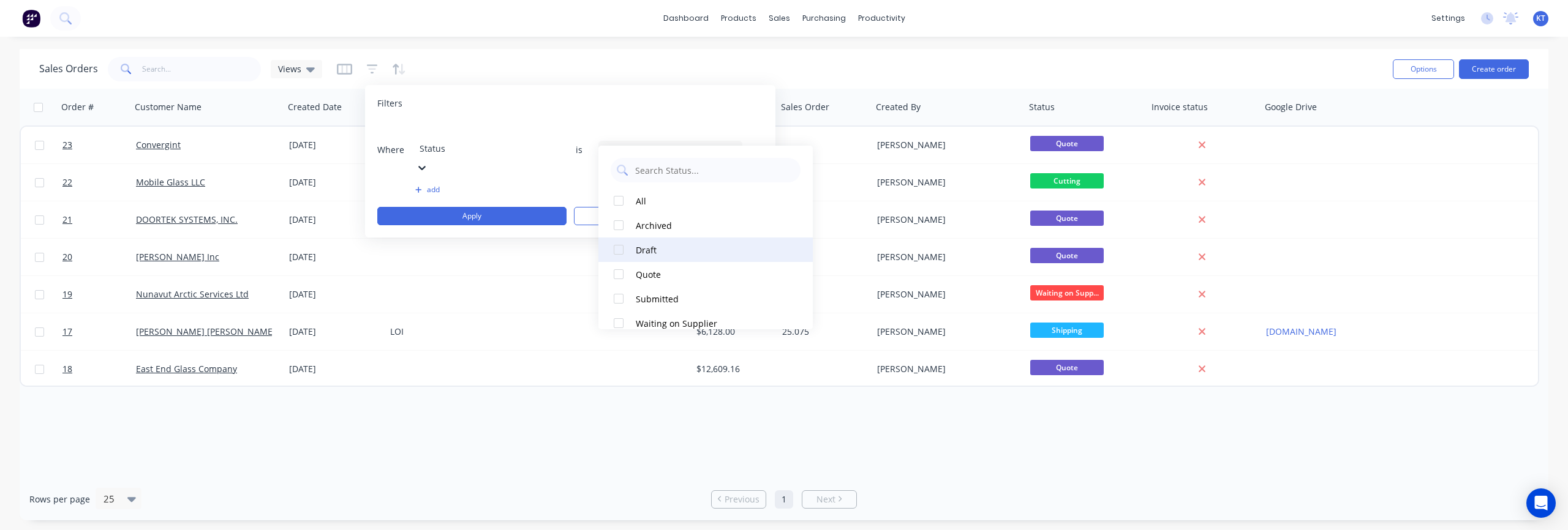
click at [620, 252] on div at bounding box center [619, 249] width 25 height 25
click at [619, 270] on div at bounding box center [619, 274] width 25 height 25
click at [514, 185] on button "add" at bounding box center [487, 190] width 144 height 10
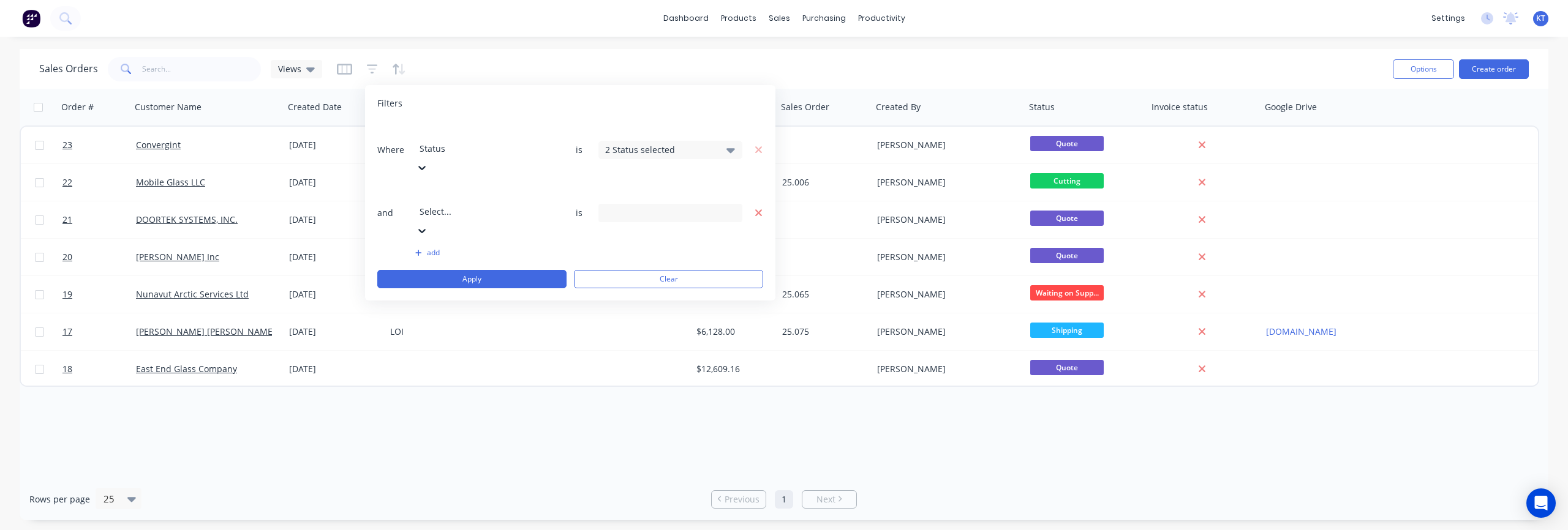
click at [755, 208] on icon "button" at bounding box center [758, 213] width 8 height 11
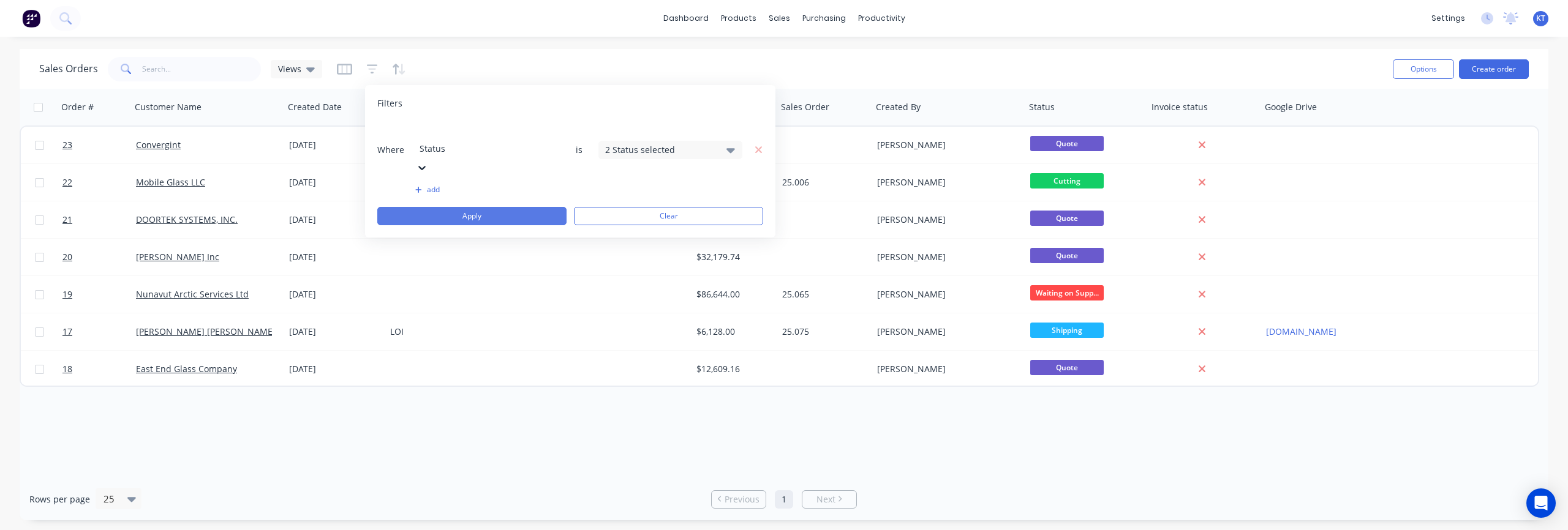
click at [502, 207] on button "Apply" at bounding box center [471, 216] width 189 height 19
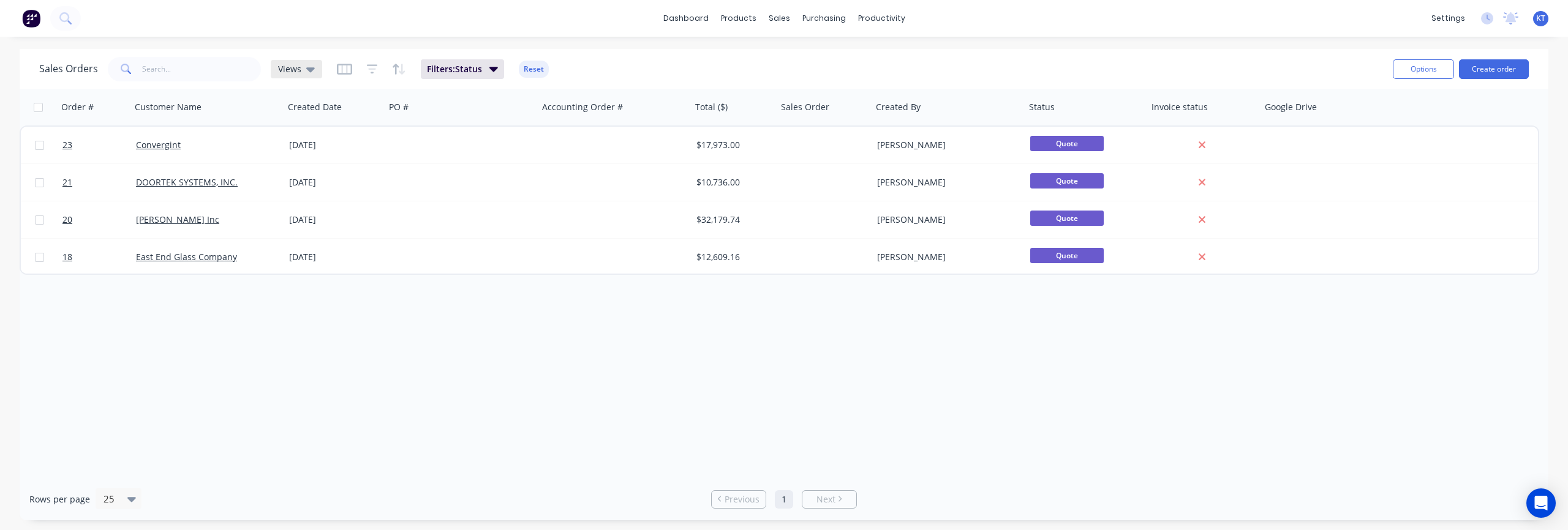
click at [310, 71] on icon at bounding box center [310, 69] width 8 height 5
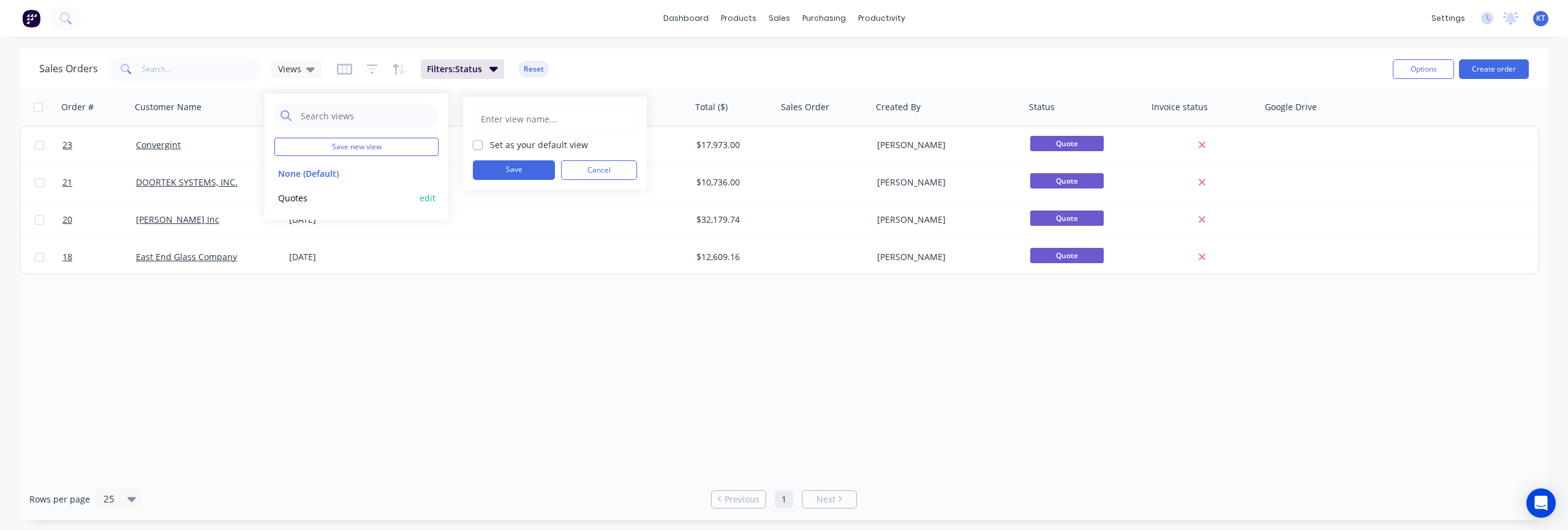
click at [427, 200] on button "edit" at bounding box center [427, 198] width 16 height 13
click at [535, 170] on button "Update" at bounding box center [514, 170] width 82 height 19
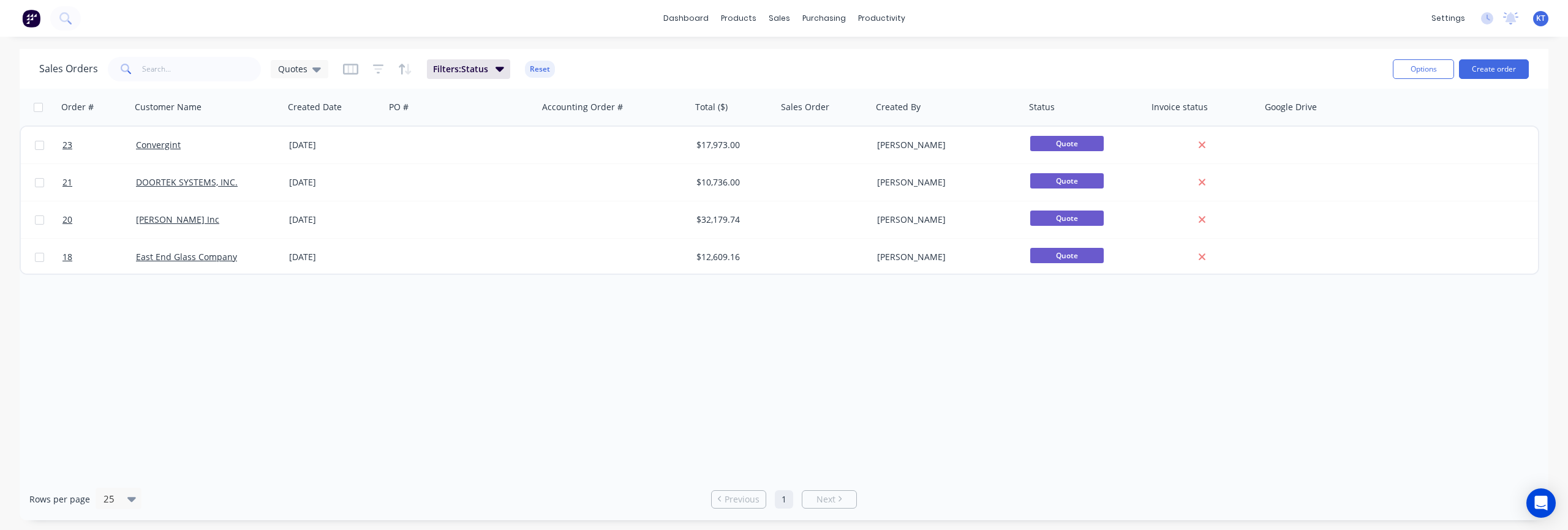
click at [614, 66] on div "Sales Orders Quotes Filters: Status Reset" at bounding box center [710, 69] width 1344 height 30
click at [299, 68] on span "Quotes" at bounding box center [292, 69] width 29 height 13
click at [311, 173] on button "None (Default)" at bounding box center [344, 173] width 140 height 14
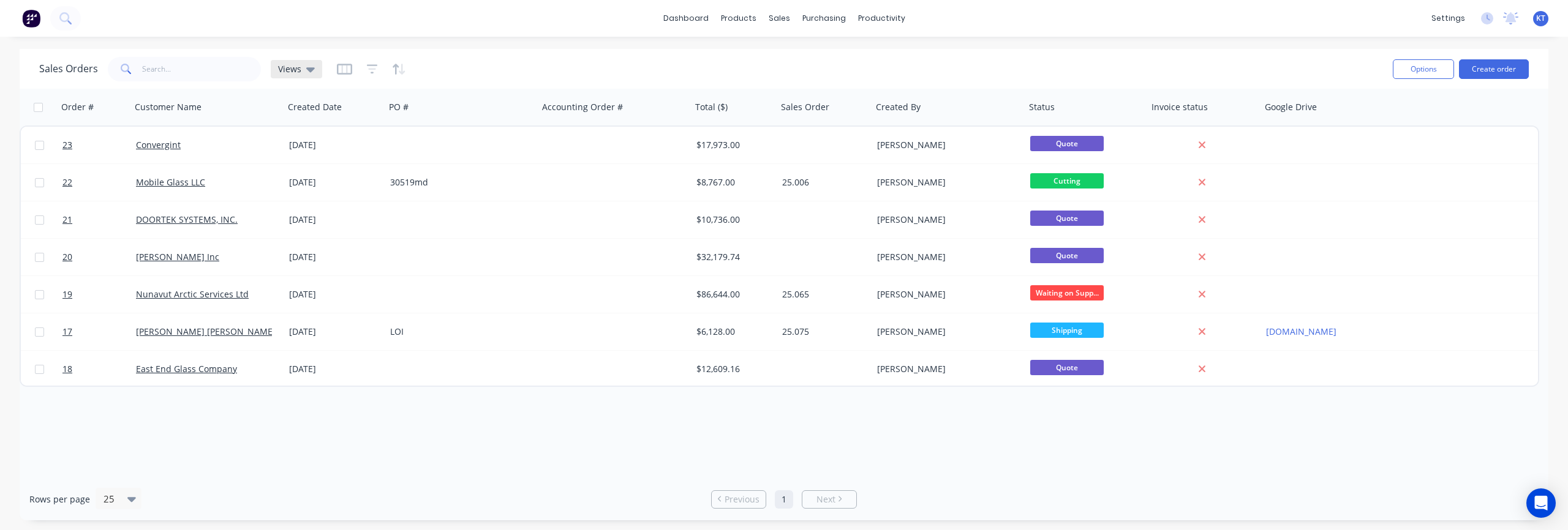
click at [284, 60] on div "Views" at bounding box center [296, 69] width 52 height 19
click at [296, 207] on div "Quotes edit" at bounding box center [356, 197] width 164 height 25
click at [309, 199] on button "Quotes" at bounding box center [344, 198] width 140 height 14
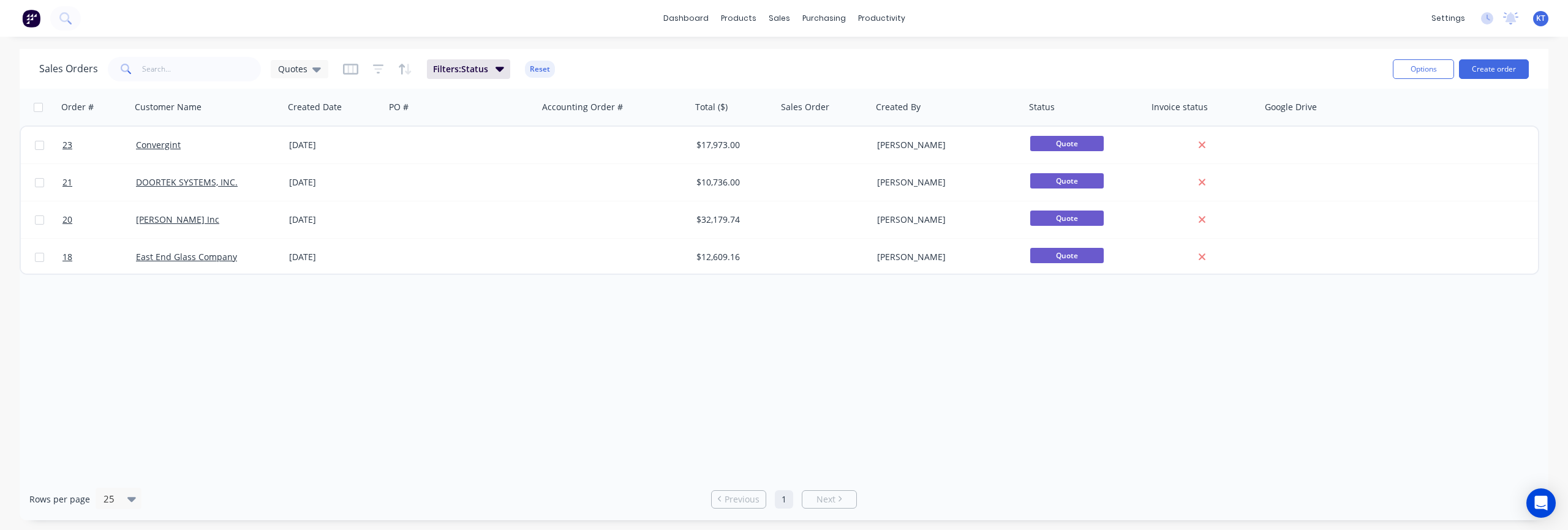
click at [439, 370] on div "Order # Customer Name Created Date PO # Accounting Order # Total ($) Sales Orde…" at bounding box center [784, 283] width 1528 height 389
click at [300, 69] on span "Quotes" at bounding box center [292, 69] width 29 height 13
click at [302, 176] on button "None (Default)" at bounding box center [344, 173] width 140 height 14
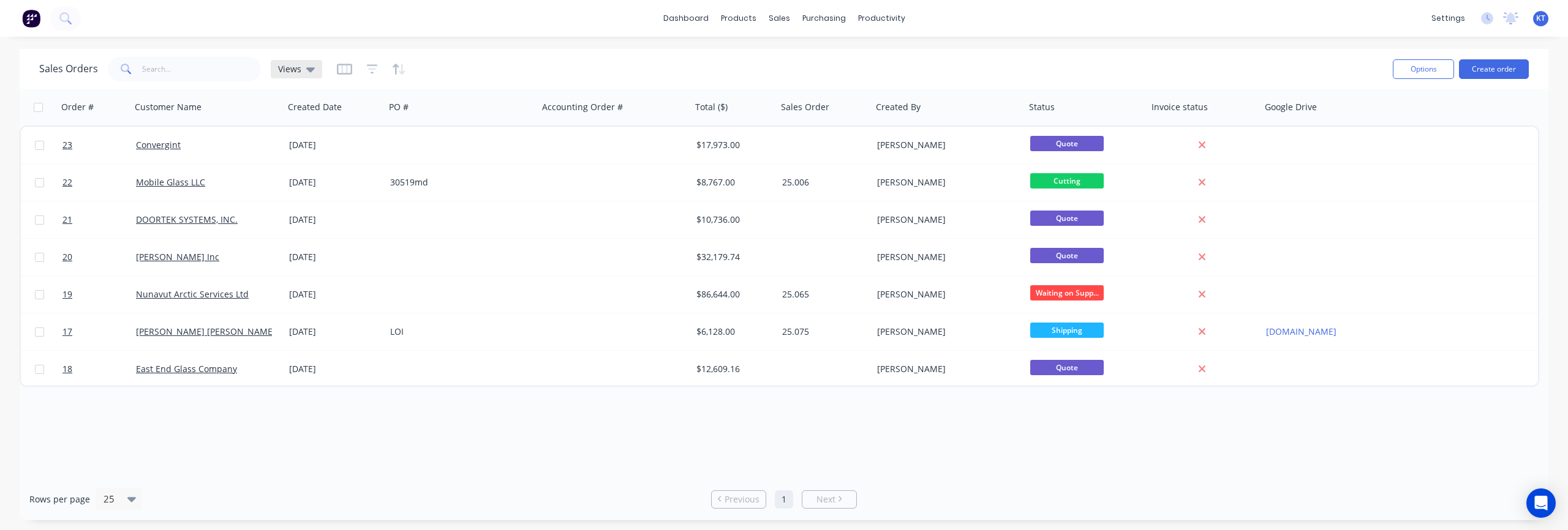
click at [297, 69] on span "Views" at bounding box center [289, 69] width 23 height 13
click at [335, 147] on button "Save new view" at bounding box center [356, 146] width 164 height 19
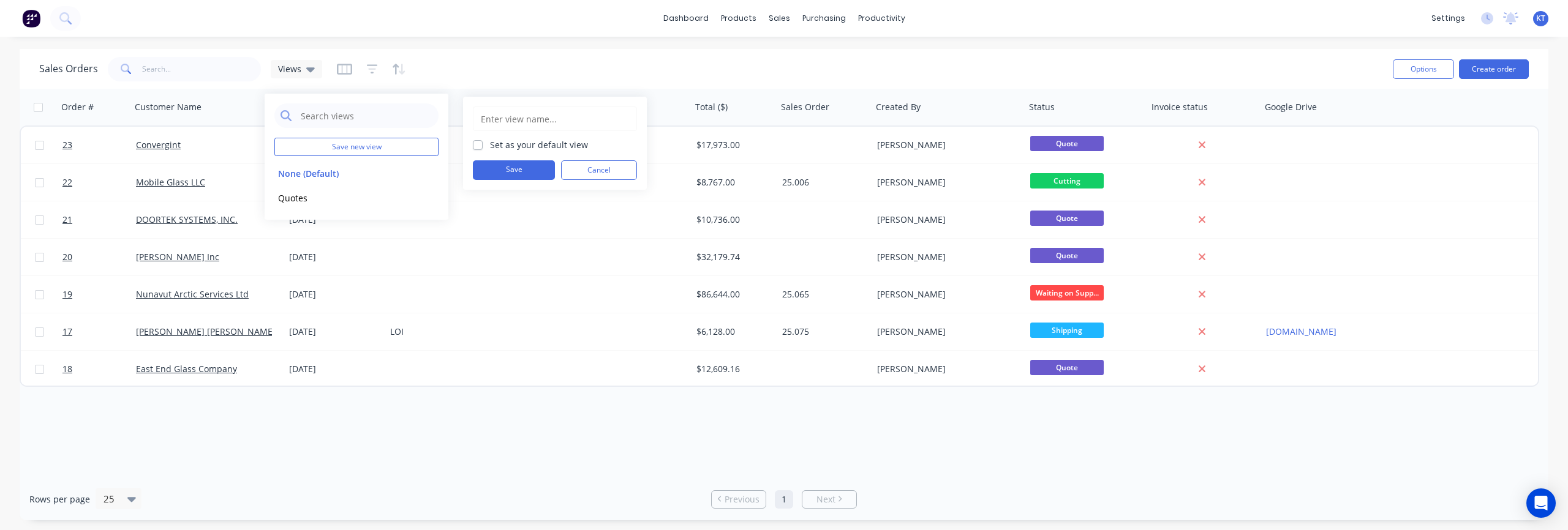
click at [509, 119] on input "text" at bounding box center [555, 118] width 151 height 23
type input "Production"
click at [525, 172] on button "Save" at bounding box center [514, 170] width 82 height 19
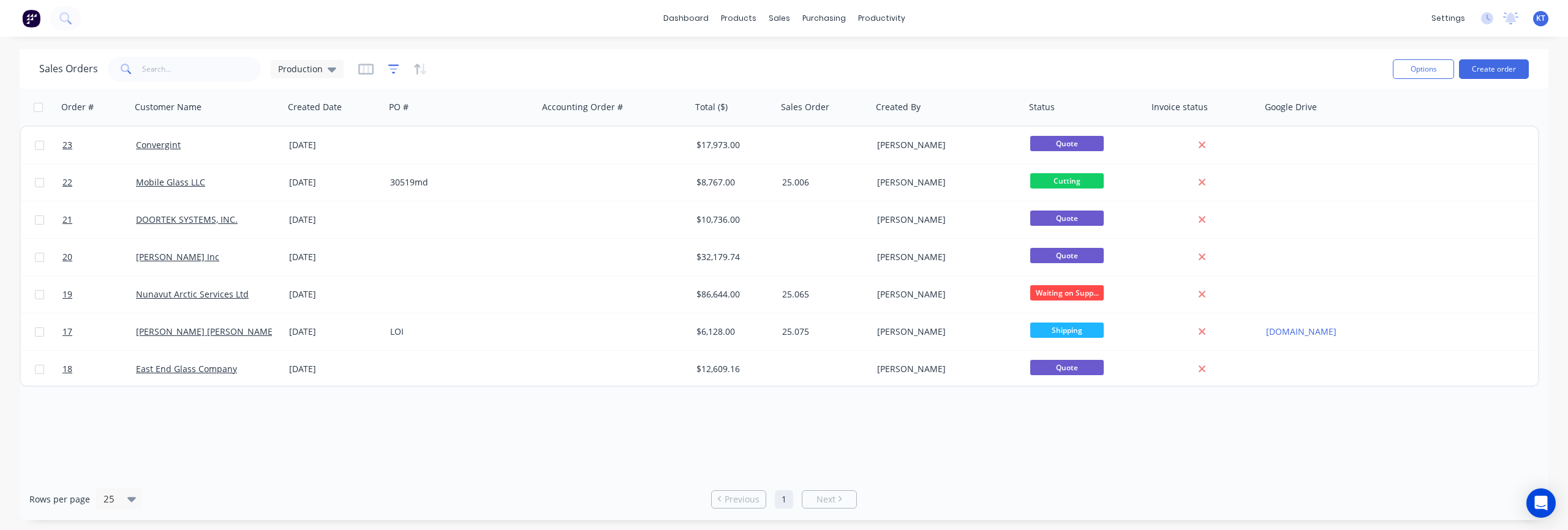
click at [389, 69] on icon "button" at bounding box center [394, 69] width 11 height 12
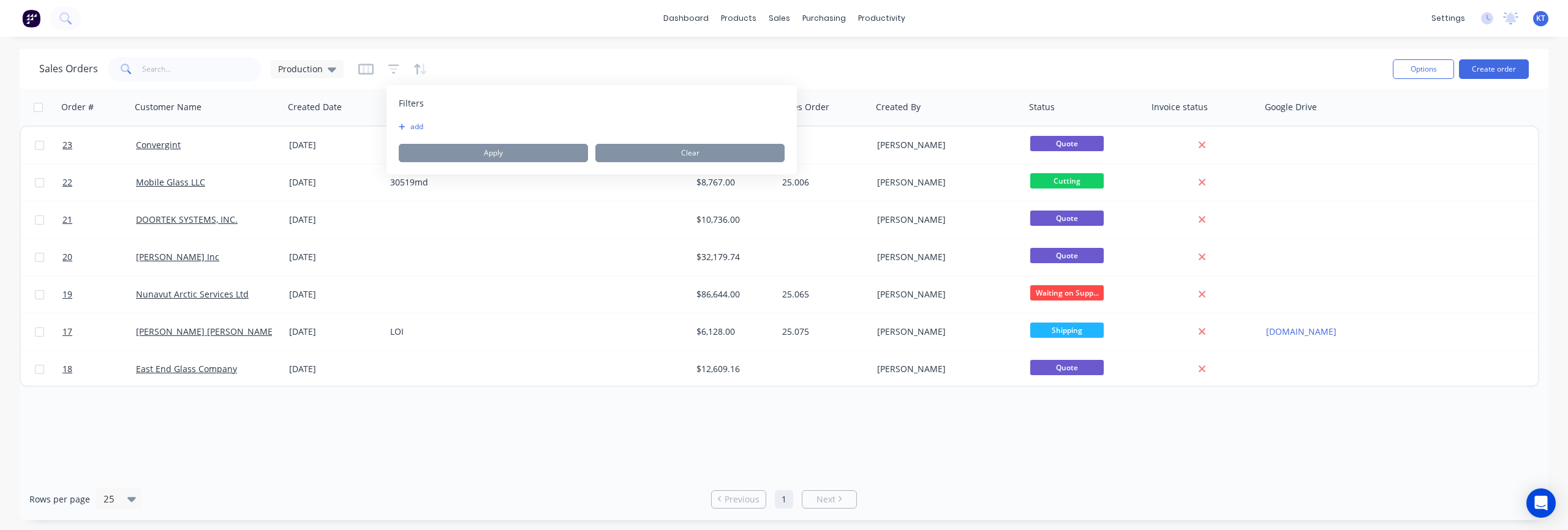
click at [421, 127] on button "add" at bounding box center [414, 126] width 31 height 10
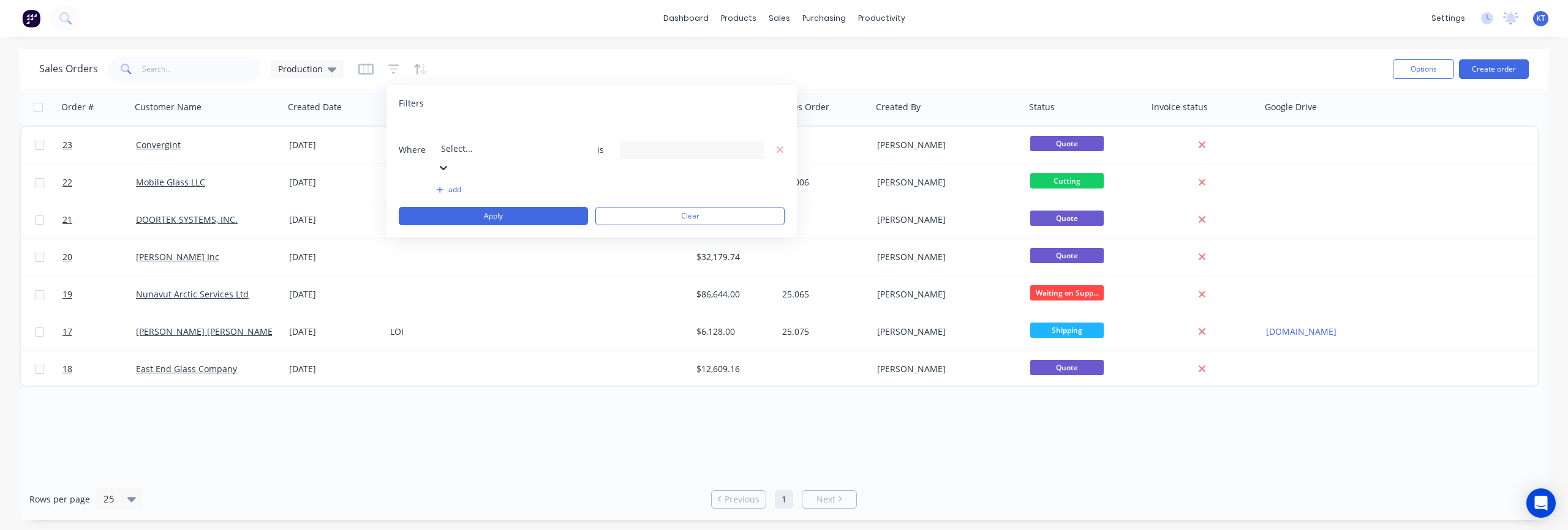
click at [486, 132] on div at bounding box center [529, 131] width 176 height 15
click at [665, 143] on div "12 Status selected" at bounding box center [682, 149] width 111 height 13
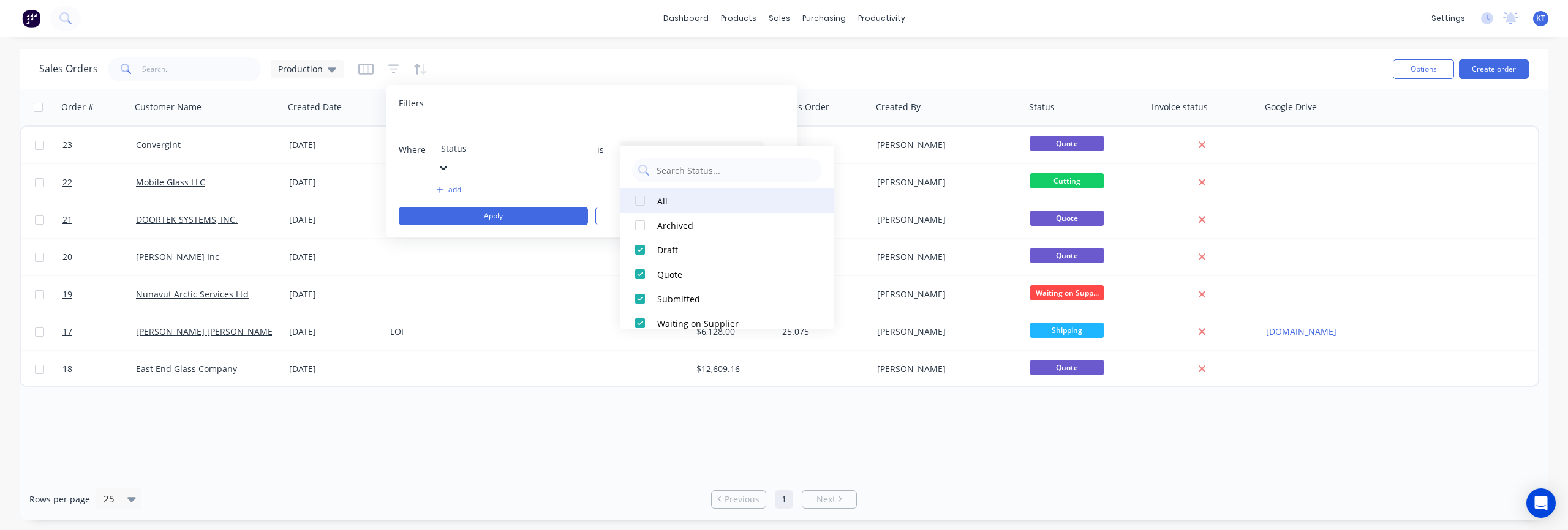
click at [638, 203] on div at bounding box center [639, 201] width 25 height 25
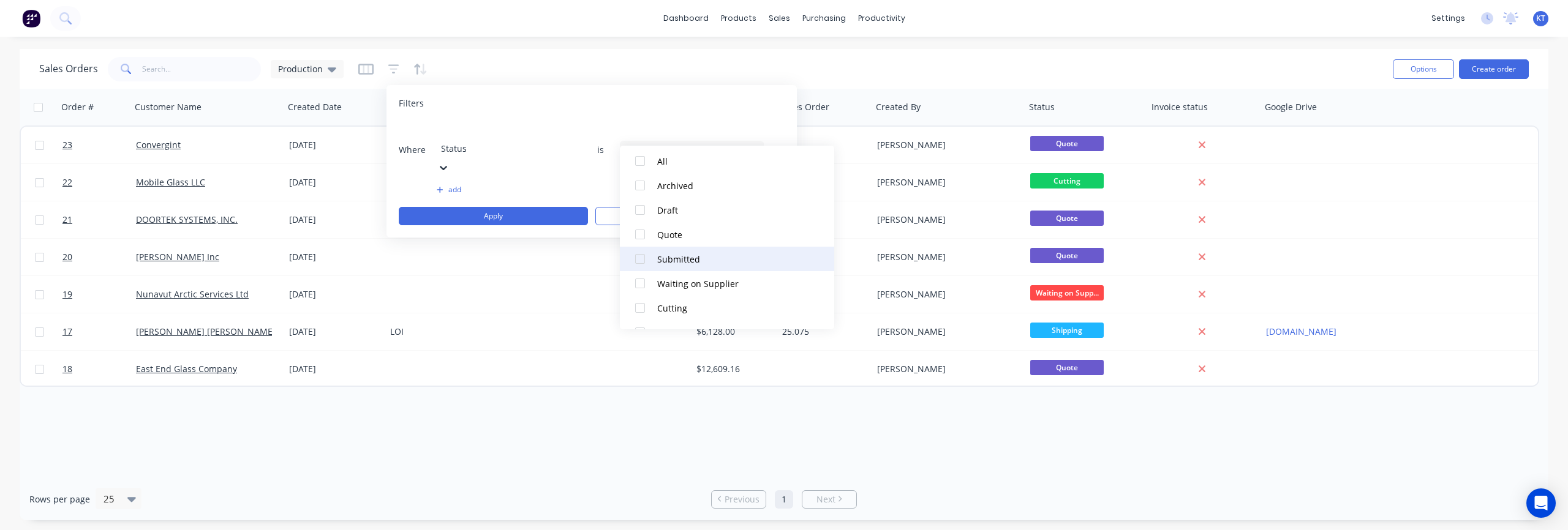
scroll to position [63, 0]
click at [642, 284] on div at bounding box center [639, 284] width 25 height 25
click at [642, 281] on div at bounding box center [639, 278] width 25 height 25
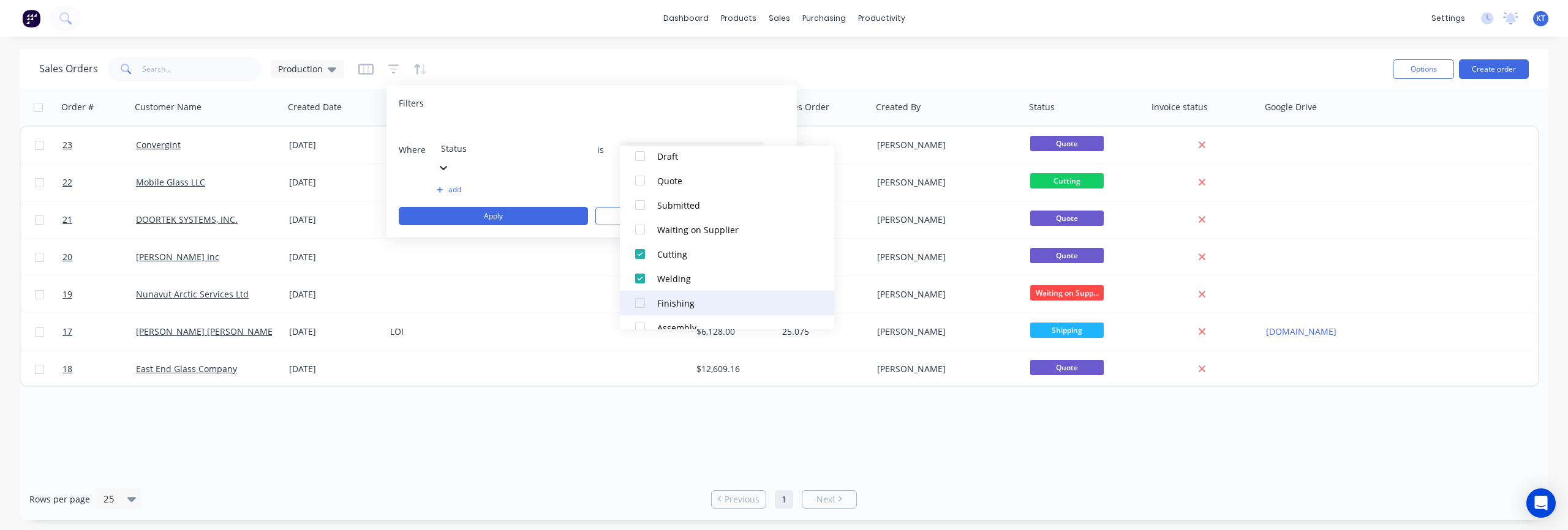
click at [642, 306] on div at bounding box center [639, 302] width 25 height 25
click at [639, 278] on div at bounding box center [639, 277] width 25 height 25
click at [641, 305] on div at bounding box center [639, 302] width 25 height 25
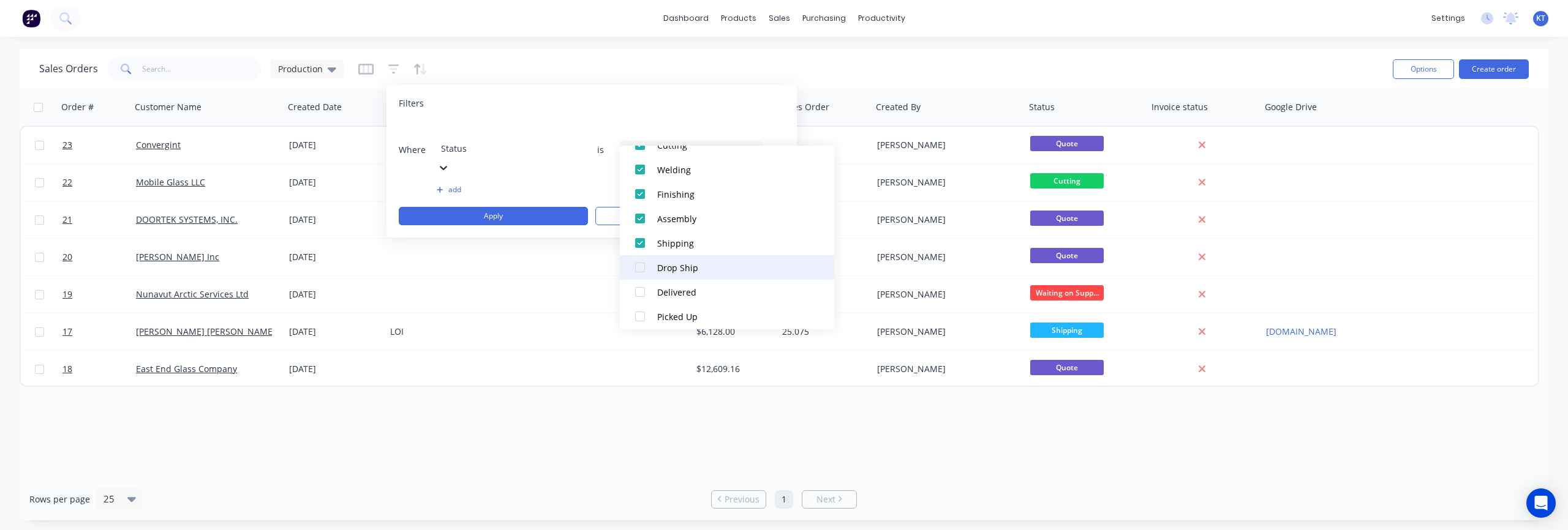
click at [642, 272] on div at bounding box center [639, 267] width 25 height 25
click at [642, 293] on div at bounding box center [639, 292] width 25 height 25
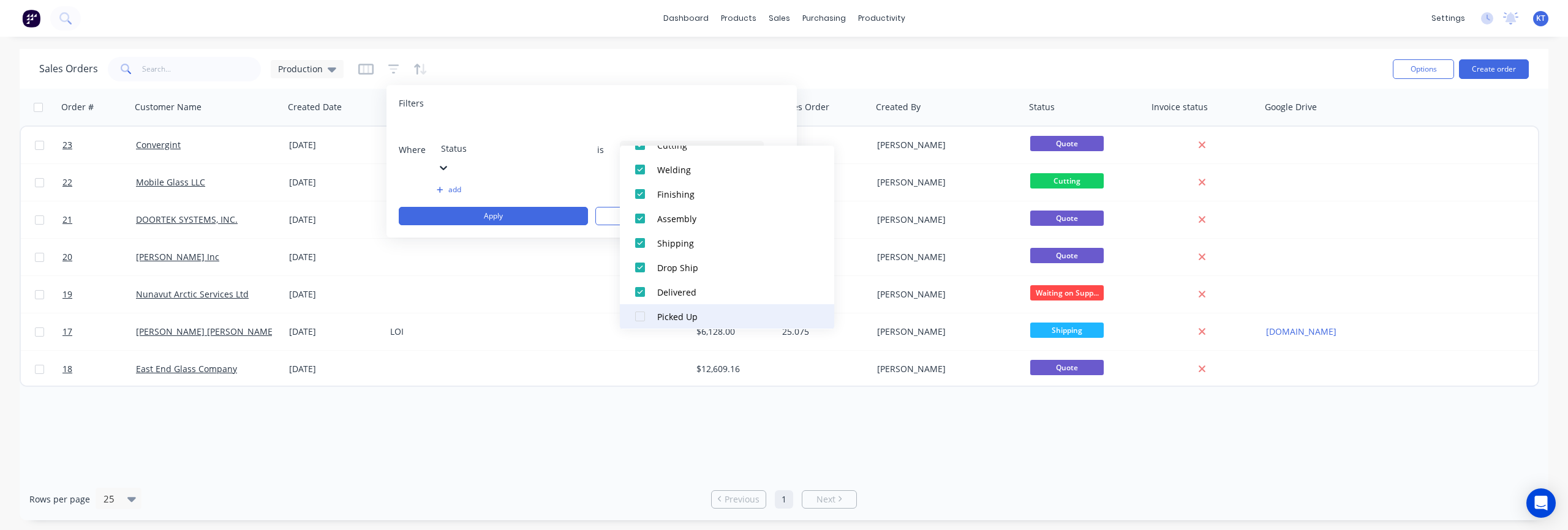
scroll to position [208, 0]
click at [640, 314] on div at bounding box center [639, 311] width 25 height 25
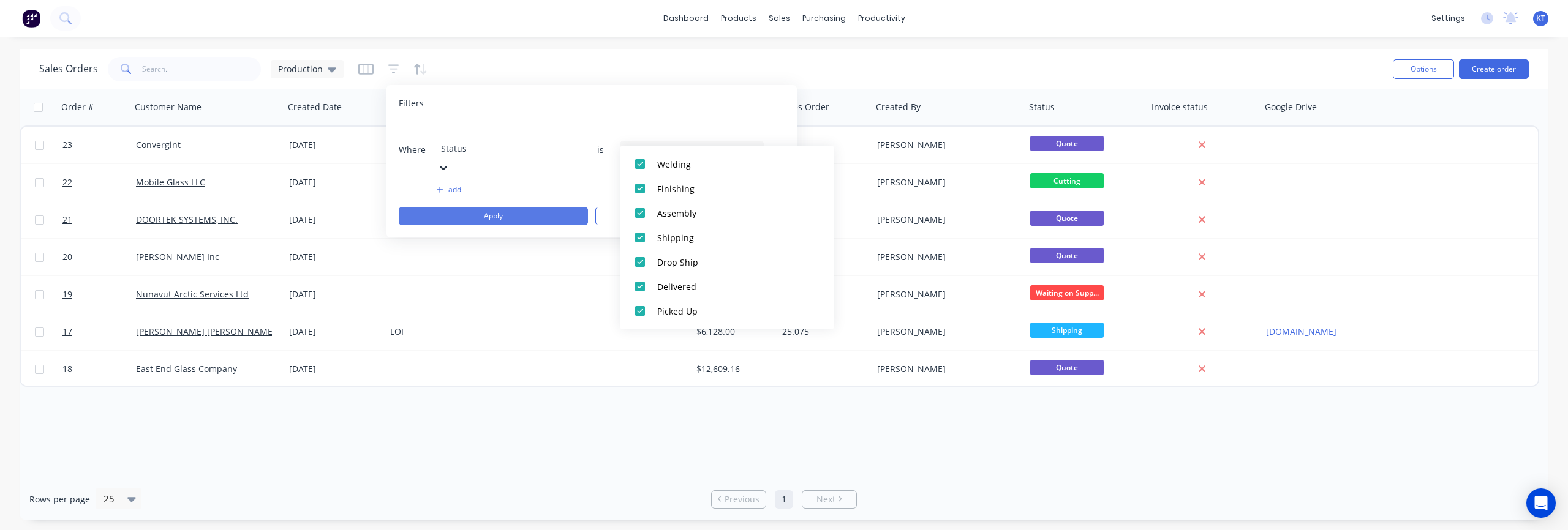
click at [531, 207] on button "Apply" at bounding box center [493, 216] width 189 height 19
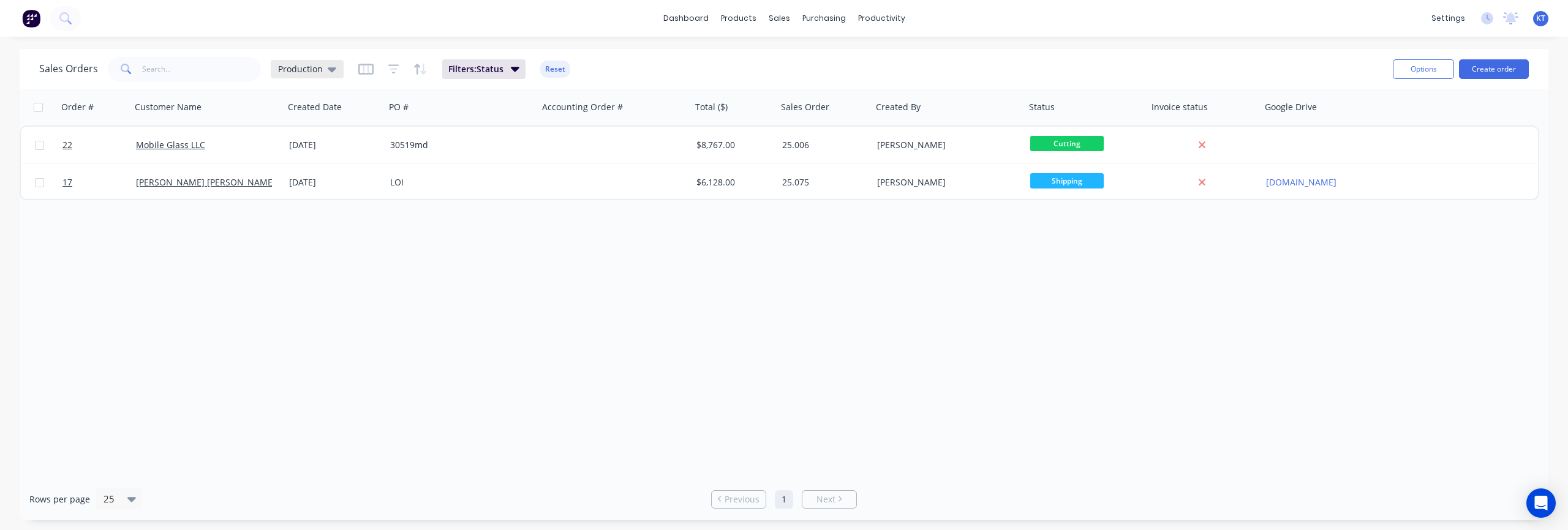
click at [315, 72] on span "Production" at bounding box center [300, 69] width 45 height 13
click at [424, 223] on button "edit" at bounding box center [427, 222] width 16 height 13
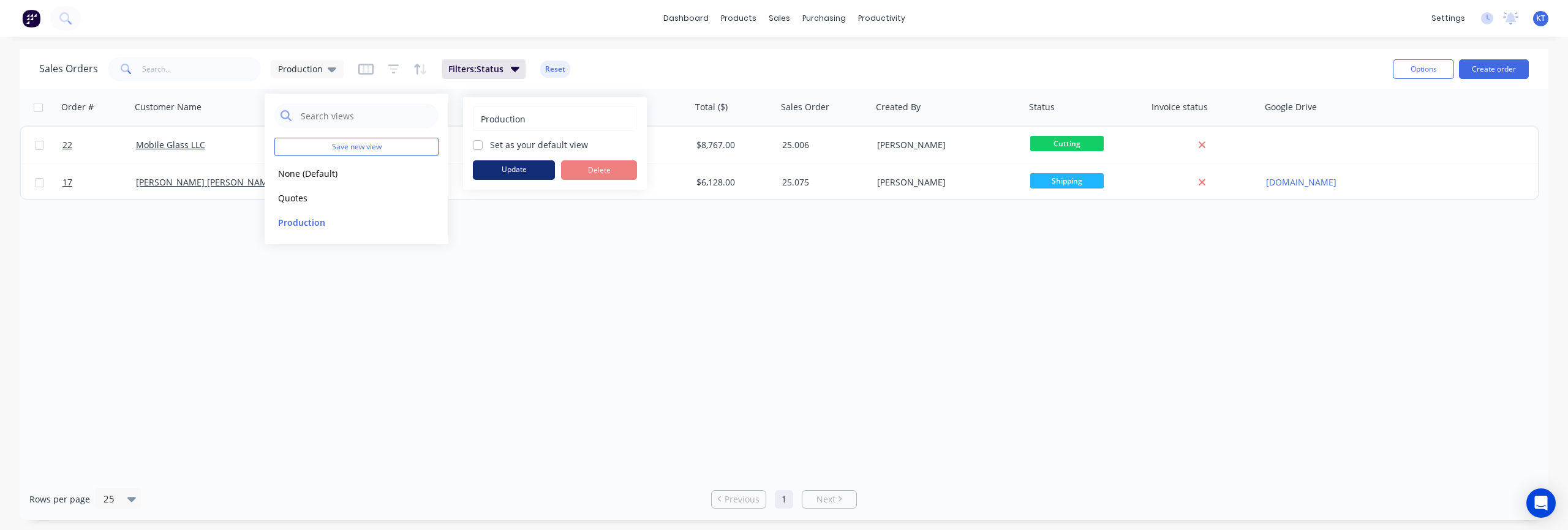
click at [532, 171] on button "Update" at bounding box center [514, 170] width 82 height 19
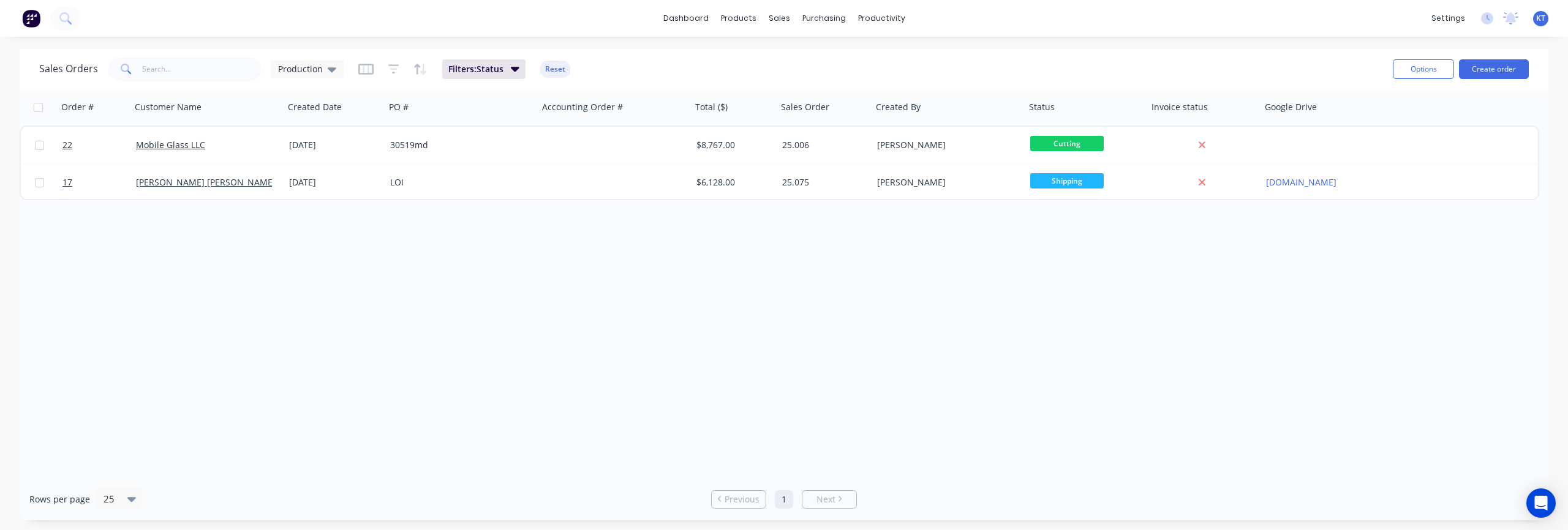
click at [616, 321] on div "Order # Customer Name Created Date PO # Accounting Order # Total ($) Sales Orde…" at bounding box center [784, 283] width 1528 height 389
click at [1016, 431] on div "Order # Customer Name Created Date PO # Accounting Order # Total ($) Sales Orde…" at bounding box center [784, 283] width 1528 height 389
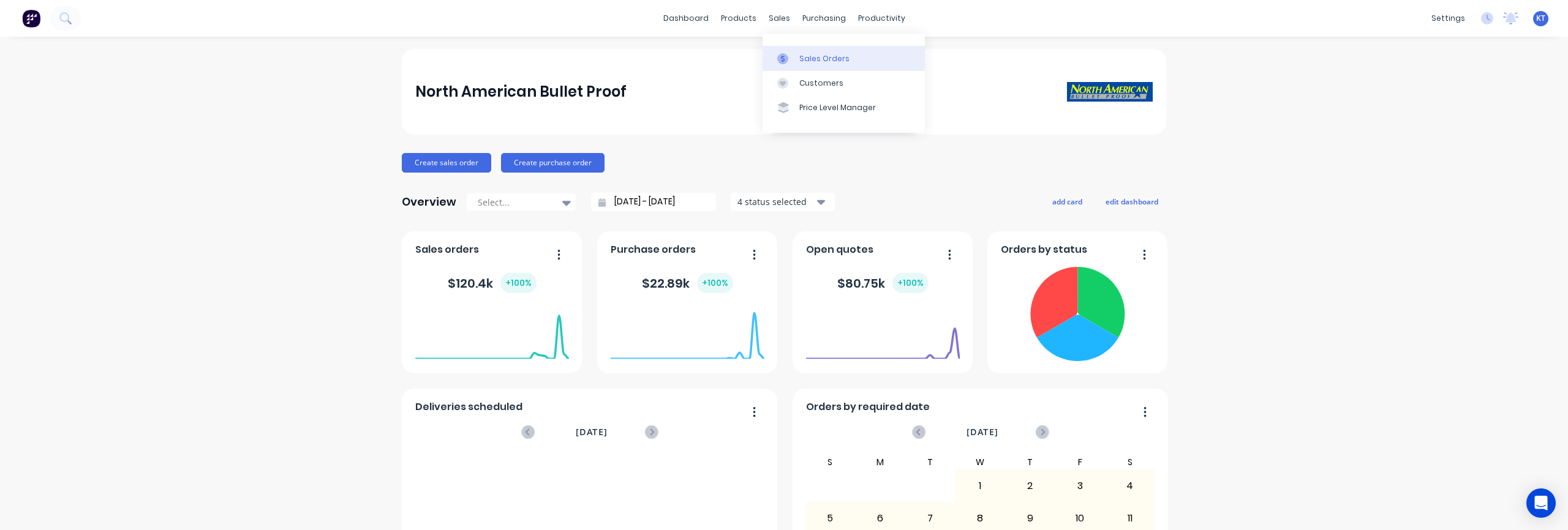
click at [784, 60] on div "Sales Orders" at bounding box center [824, 58] width 50 height 11
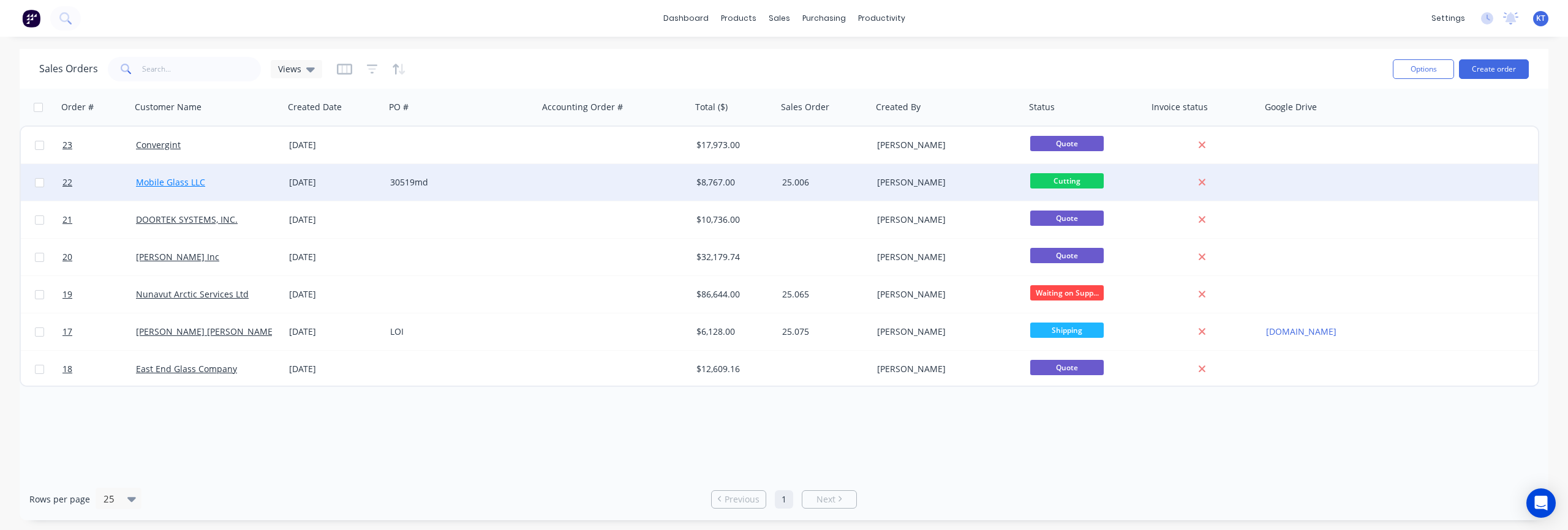
click at [160, 184] on link "Mobile Glass LLC" at bounding box center [170, 182] width 69 height 12
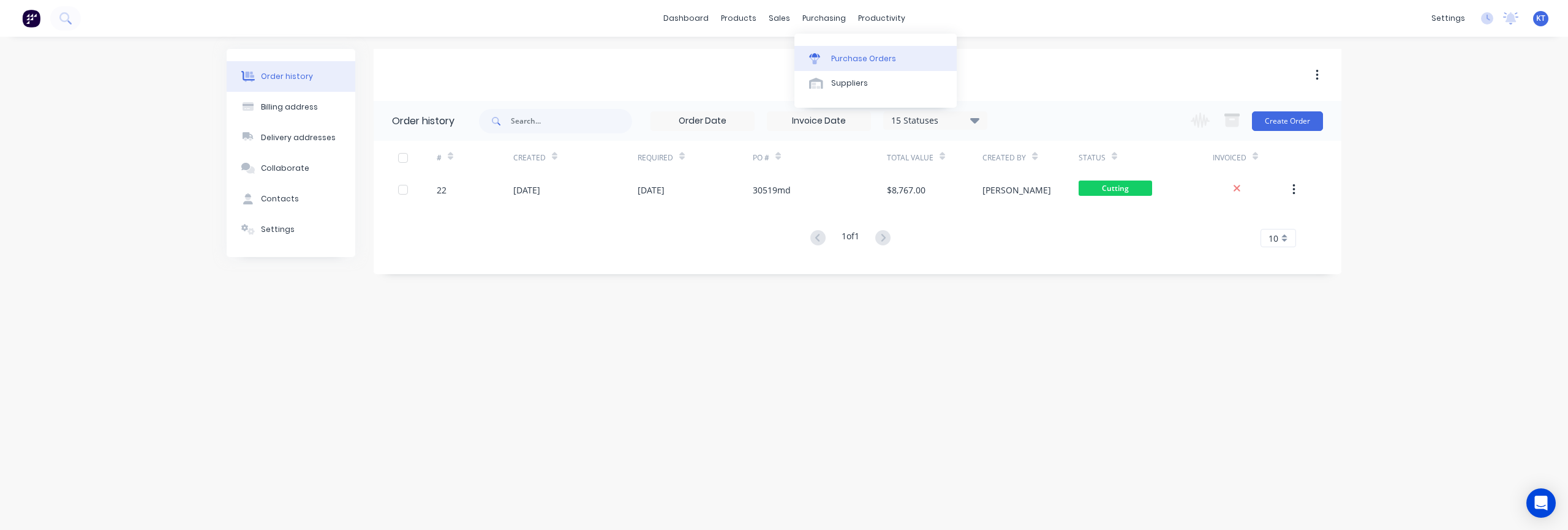
click at [784, 59] on div "Purchase Orders" at bounding box center [864, 58] width 65 height 11
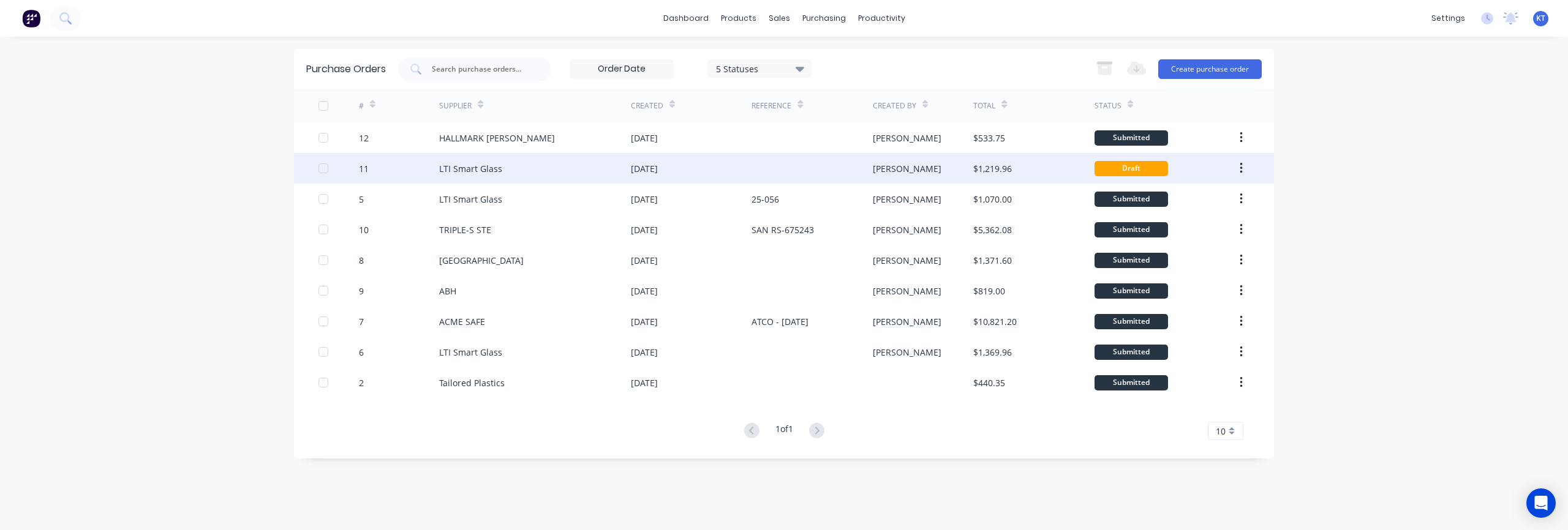
click at [651, 172] on div "[DATE]" at bounding box center [644, 168] width 27 height 13
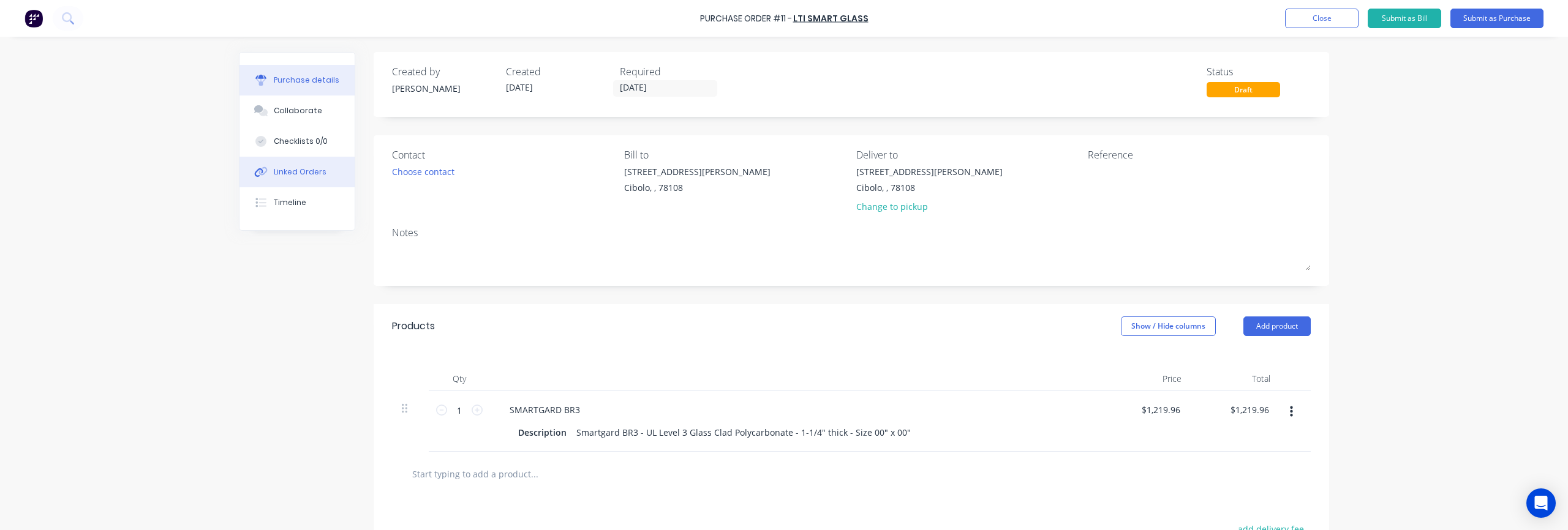
click at [309, 177] on div "Linked Orders" at bounding box center [300, 172] width 53 height 11
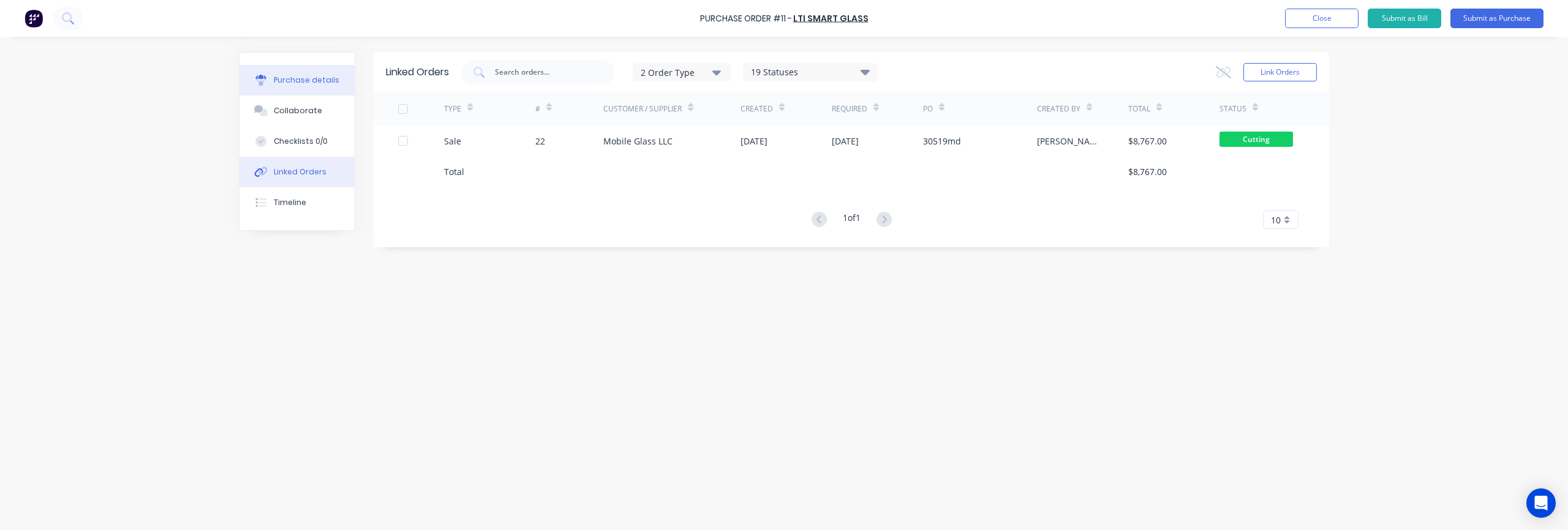
click at [306, 85] on div "Purchase details" at bounding box center [306, 80] width 66 height 11
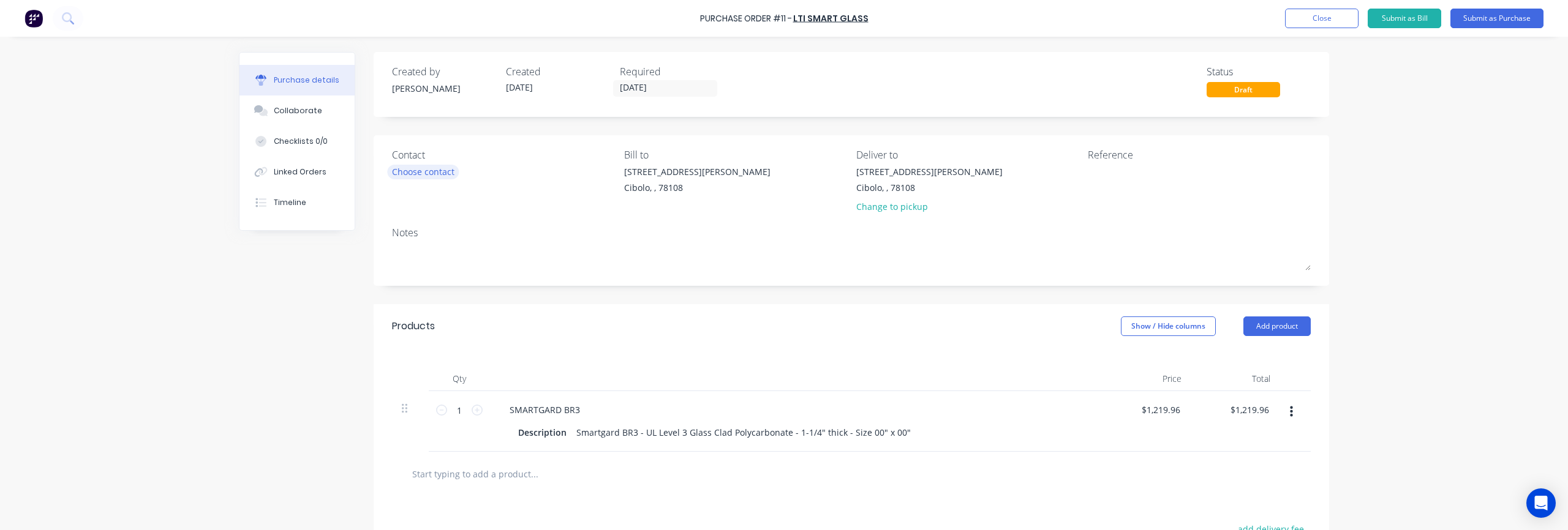
click at [440, 175] on div "Choose contact" at bounding box center [424, 171] width 63 height 13
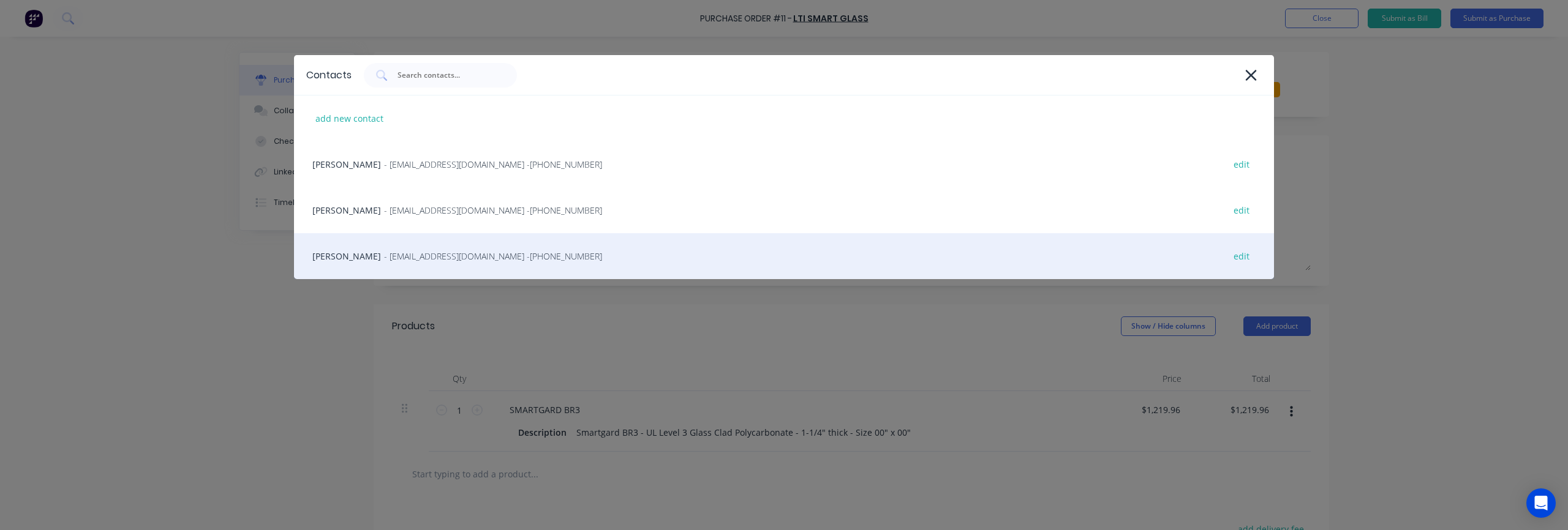
click at [339, 254] on div "[PERSON_NAME] - [EMAIL_ADDRESS][DOMAIN_NAME] - [PHONE_NUMBER] - [EMAIL_ADDRESS]…" at bounding box center [784, 255] width 980 height 46
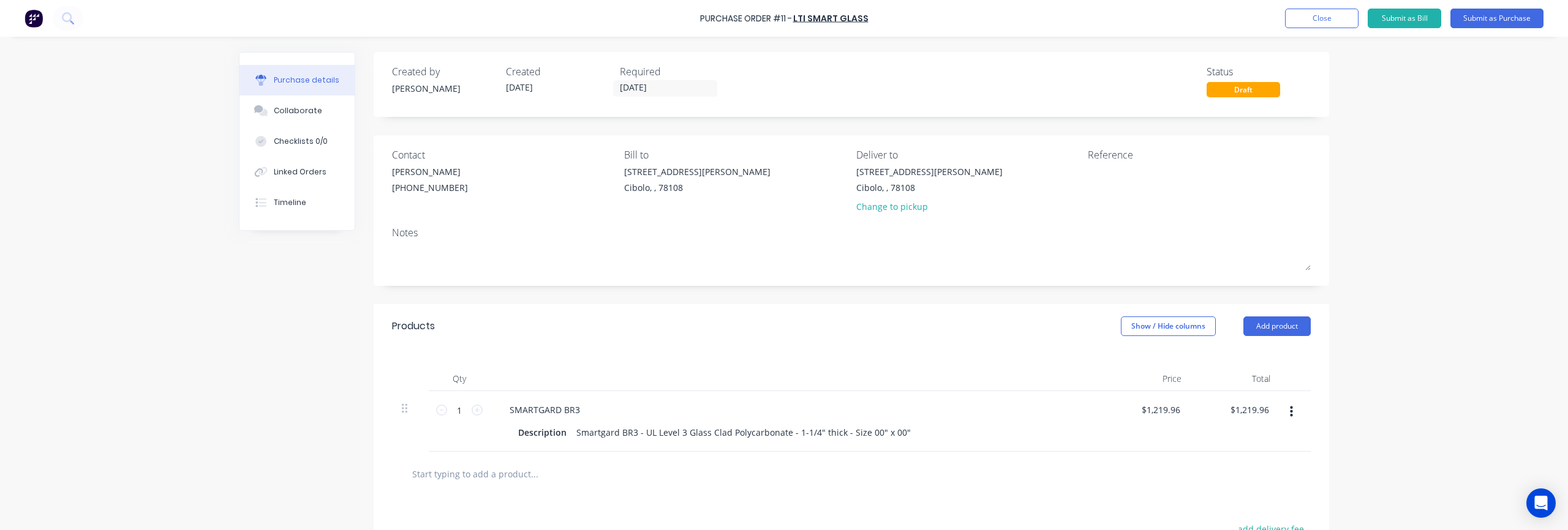
scroll to position [8, 0]
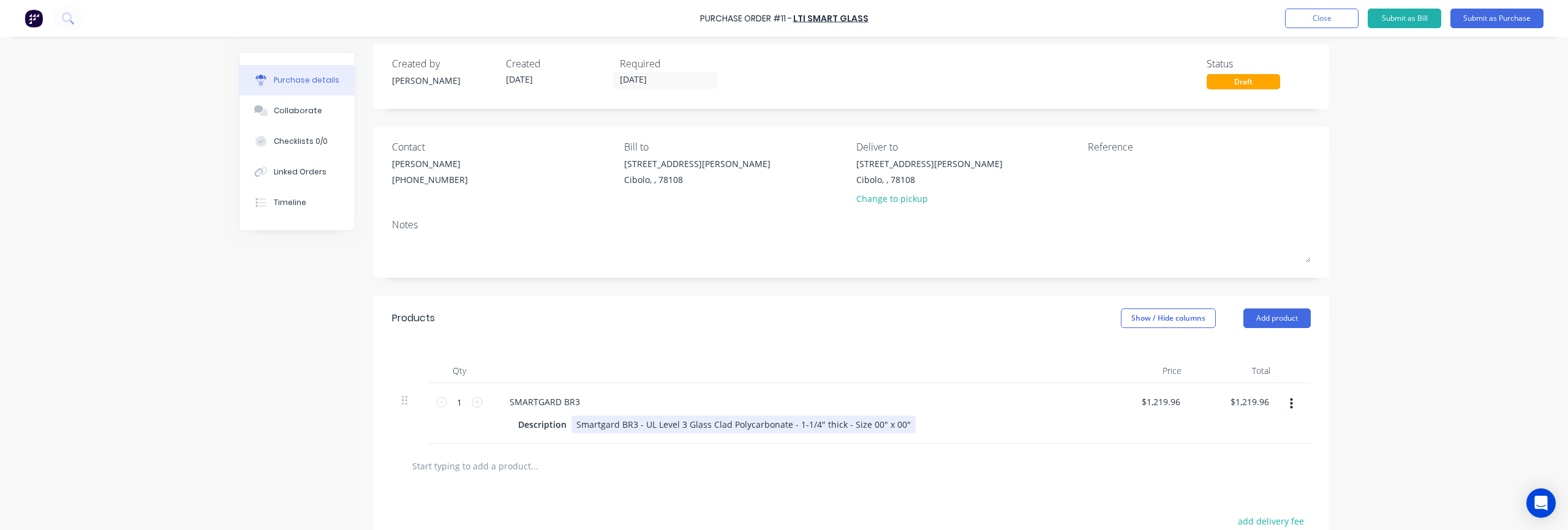
click at [784, 428] on div "Smartgard BR3 - UL Level 3 Glass Clad Polycarbonate - 1-1/4" thick - Size 00" x…" at bounding box center [743, 425] width 344 height 18
click at [784, 426] on div "Smartgard BR3 - UL Level 3 Glass Clad Polycarbonate - 1-1/4" thick - Size 00" x…" at bounding box center [743, 425] width 344 height 18
drag, startPoint x: 874, startPoint y: 429, endPoint x: 868, endPoint y: 428, distance: 6.1
click at [784, 428] on div "Smartgard BR3 - UL Level 3 Glass Clad Polycarbonate - 1-1/4" thick - Size 00" x…" at bounding box center [743, 425] width 344 height 18
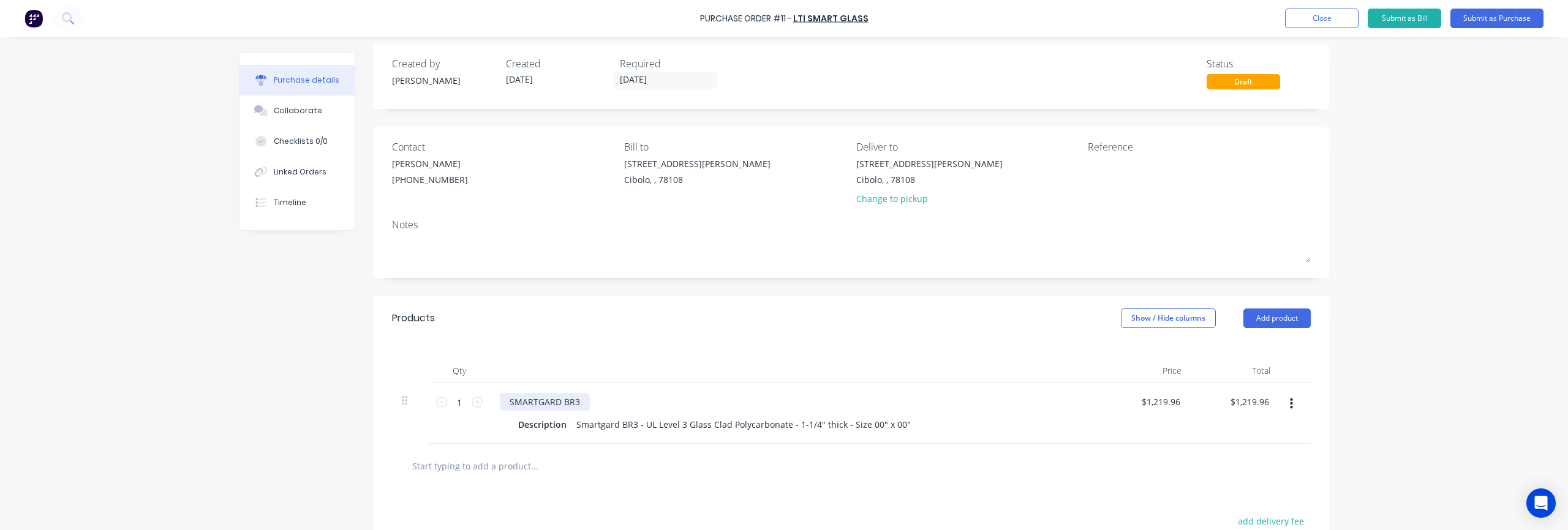
drag, startPoint x: 603, startPoint y: 396, endPoint x: 585, endPoint y: 399, distance: 18.2
click at [603, 396] on div "SMARTGARD BR3" at bounding box center [796, 402] width 593 height 18
click at [572, 402] on div "SMARTGARD BR3" at bounding box center [545, 402] width 90 height 18
click at [577, 402] on div "SMARTGARD BR3" at bounding box center [545, 402] width 90 height 18
click at [784, 425] on div "Smartgard BR3 - UL Level 3 Glass Clad Polycarbonate - 1-1/4" thick - Size 00" x…" at bounding box center [743, 425] width 344 height 18
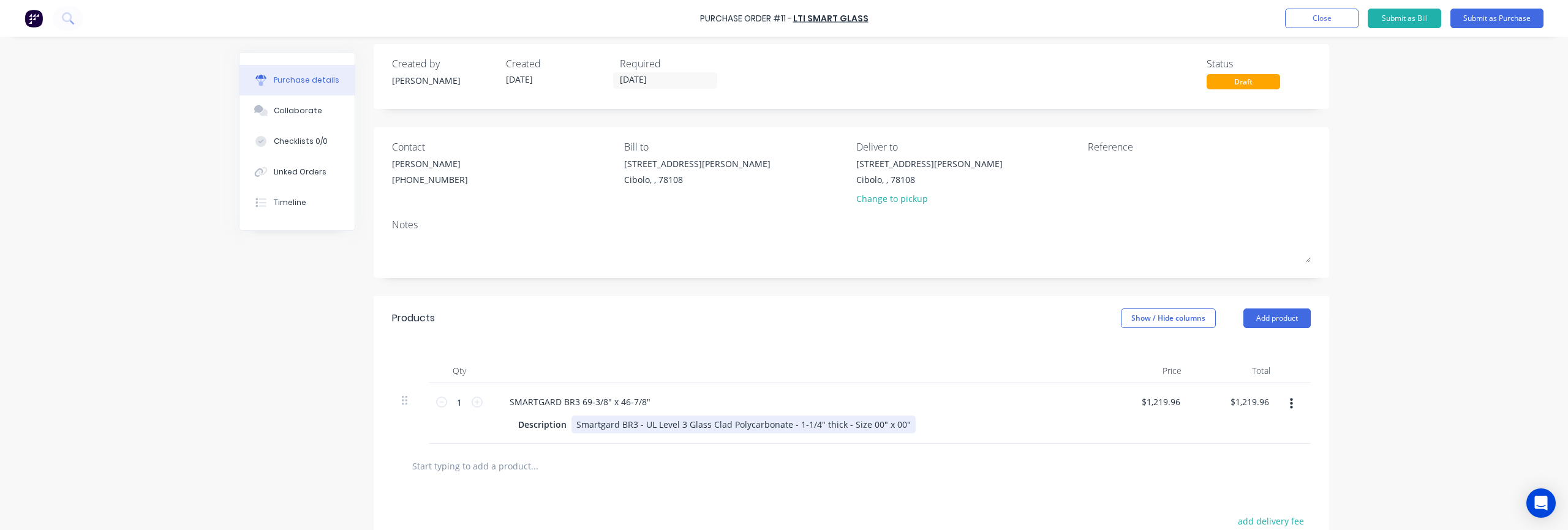
click at [784, 425] on div "Smartgard BR3 - UL Level 3 Glass Clad Polycarbonate - 1-1/4" thick - Size 00" x…" at bounding box center [743, 425] width 344 height 18
click at [784, 413] on div "SMARTGARD BR3 69-3/8" x 46-7/8" Description Smartgard BR3 - UL Level 3 Glass Cl…" at bounding box center [796, 413] width 613 height 60
click at [784, 403] on div "1219.96 $1,219.96" at bounding box center [1147, 413] width 89 height 60
drag, startPoint x: 1149, startPoint y: 402, endPoint x: 1200, endPoint y: 405, distance: 51.1
click at [784, 405] on div "1 1 SMARTGARD BR3 69-3/8" x 46-7/8" Description Smartgard BR3 - UL Level 3 Glas…" at bounding box center [852, 413] width 919 height 60
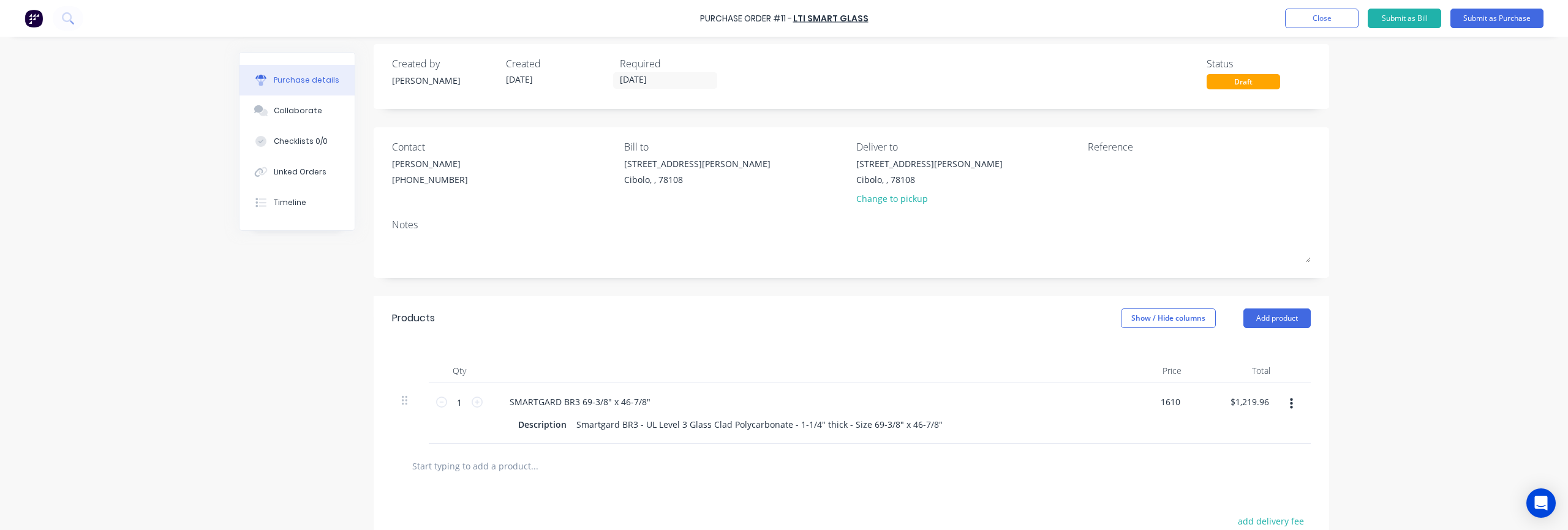
type input "$1,610.00"
click at [784, 482] on div at bounding box center [852, 466] width 919 height 45
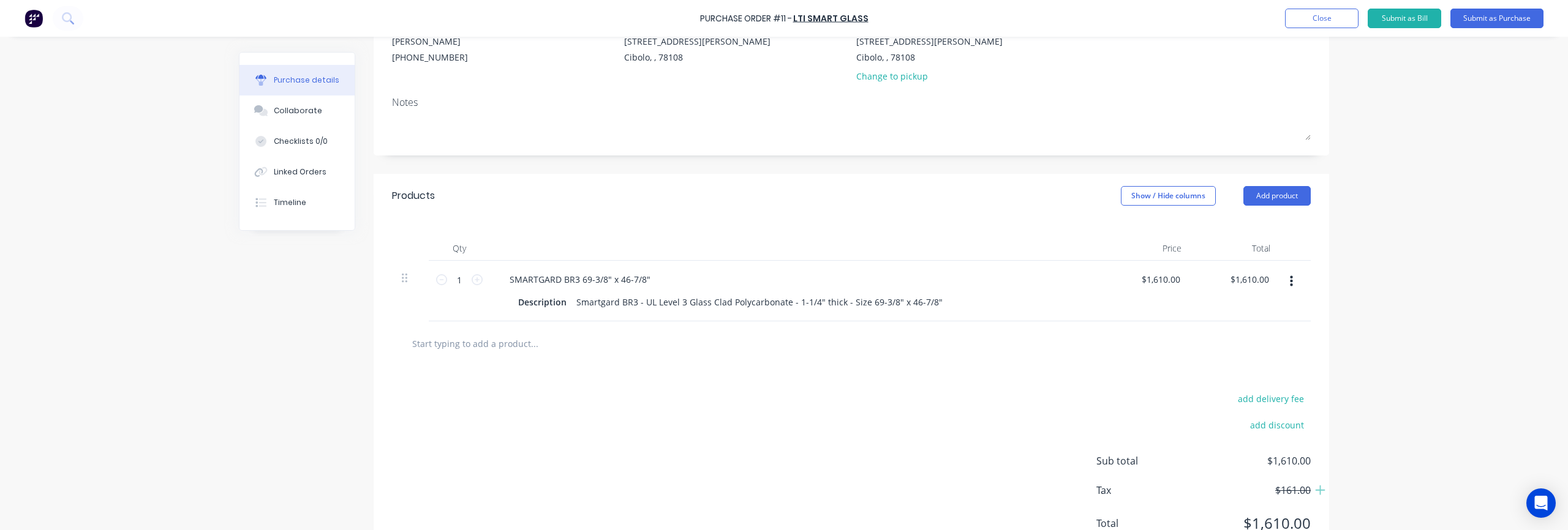
scroll to position [146, 0]
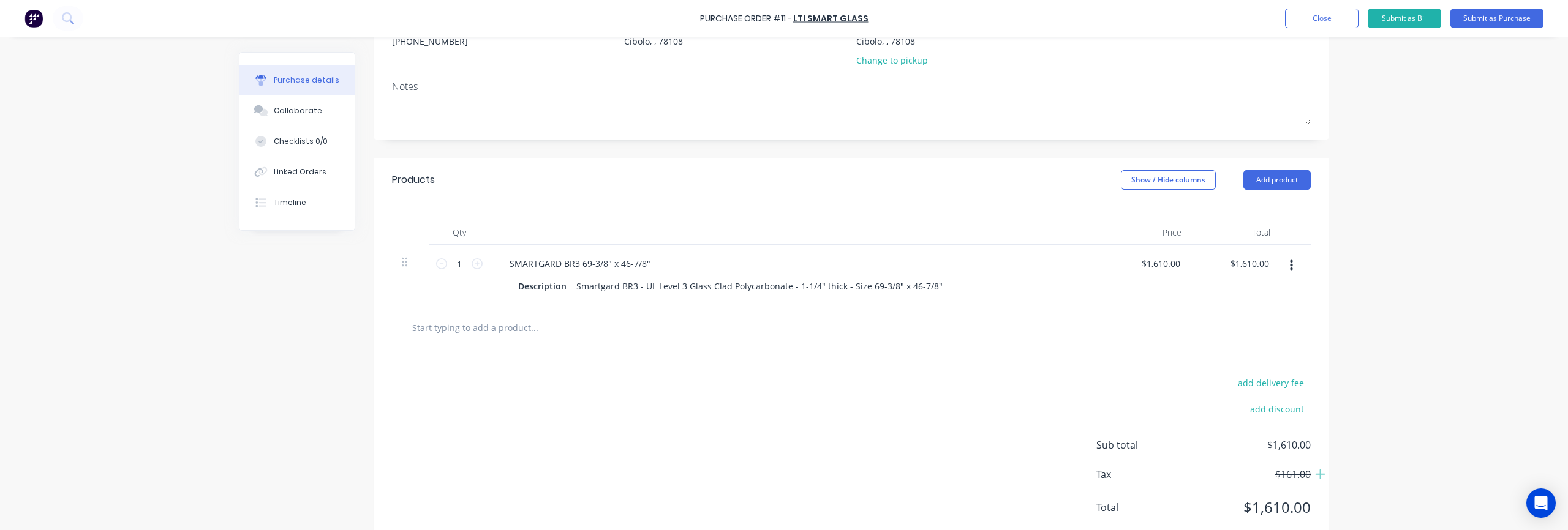
click at [519, 331] on input "text" at bounding box center [534, 327] width 245 height 25
type input "Boxing Fee"
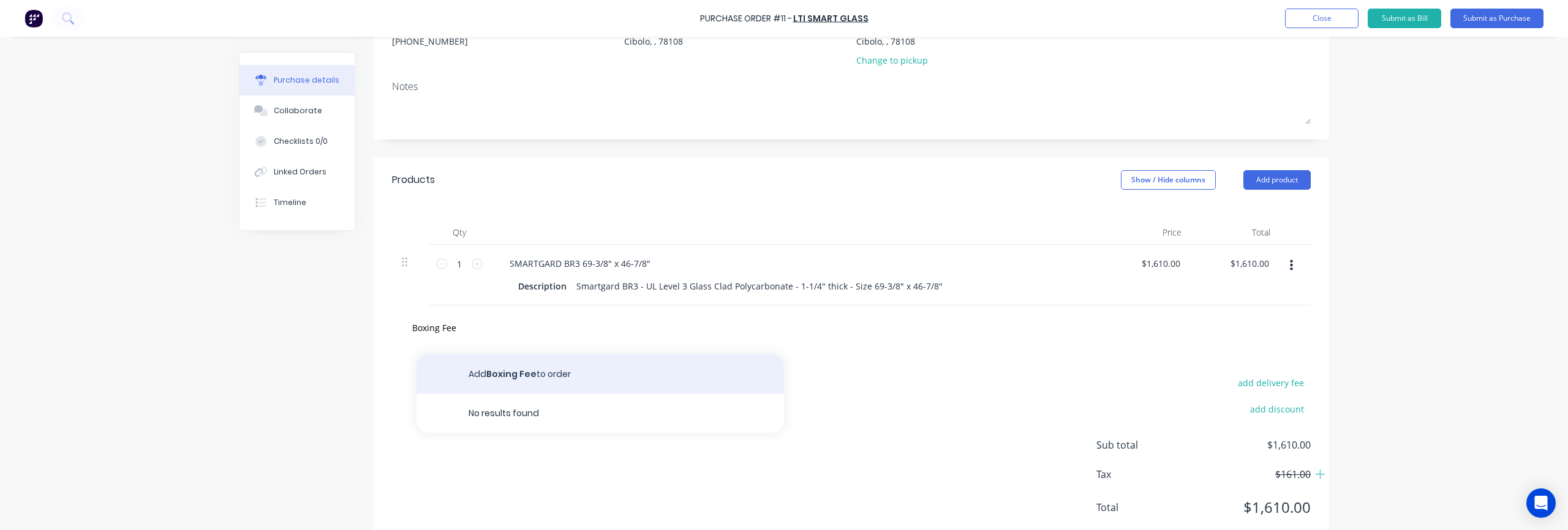
click at [571, 371] on button "Add Boxing Fee to order" at bounding box center [601, 374] width 368 height 39
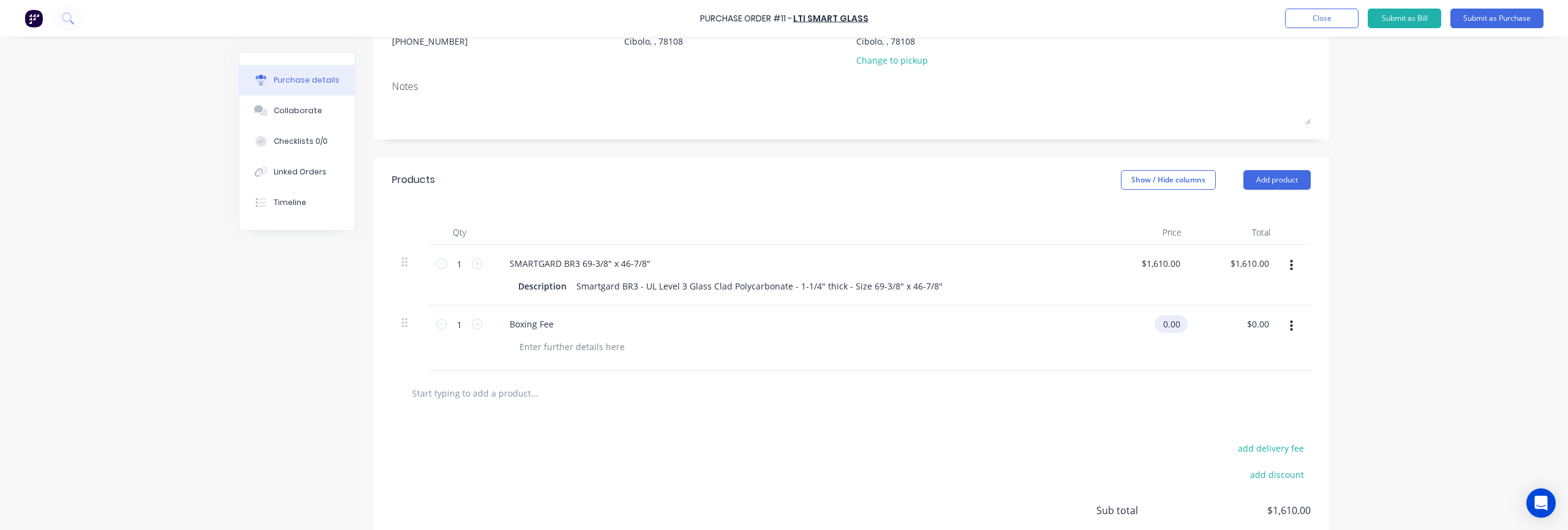
click at [784, 323] on input "0.00" at bounding box center [1168, 324] width 28 height 18
drag, startPoint x: 1161, startPoint y: 323, endPoint x: 1192, endPoint y: 323, distance: 31.0
click at [784, 323] on div "1 1 Boxing Fee 0.00 0.00 $0.00 $0.00" at bounding box center [852, 338] width 919 height 66
type input "$150.00"
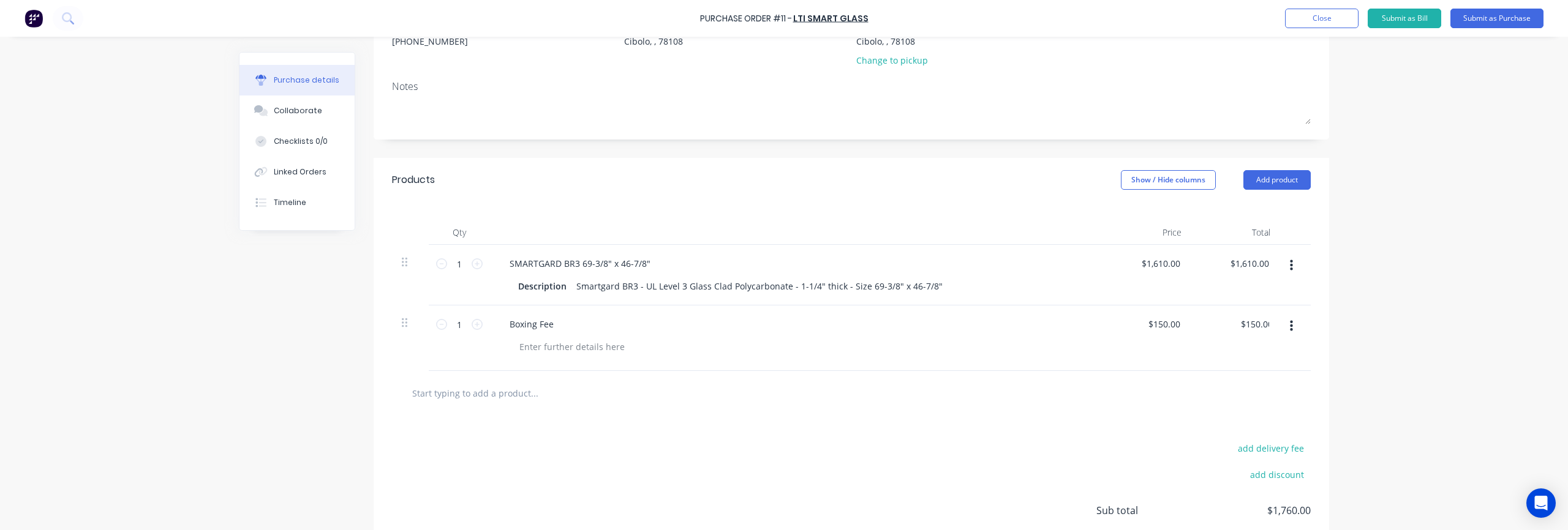
click at [784, 434] on div "add delivery fee add discount Sub total $1,760.00 Tax $176.00 Total $1,760.00" at bounding box center [851, 517] width 955 height 202
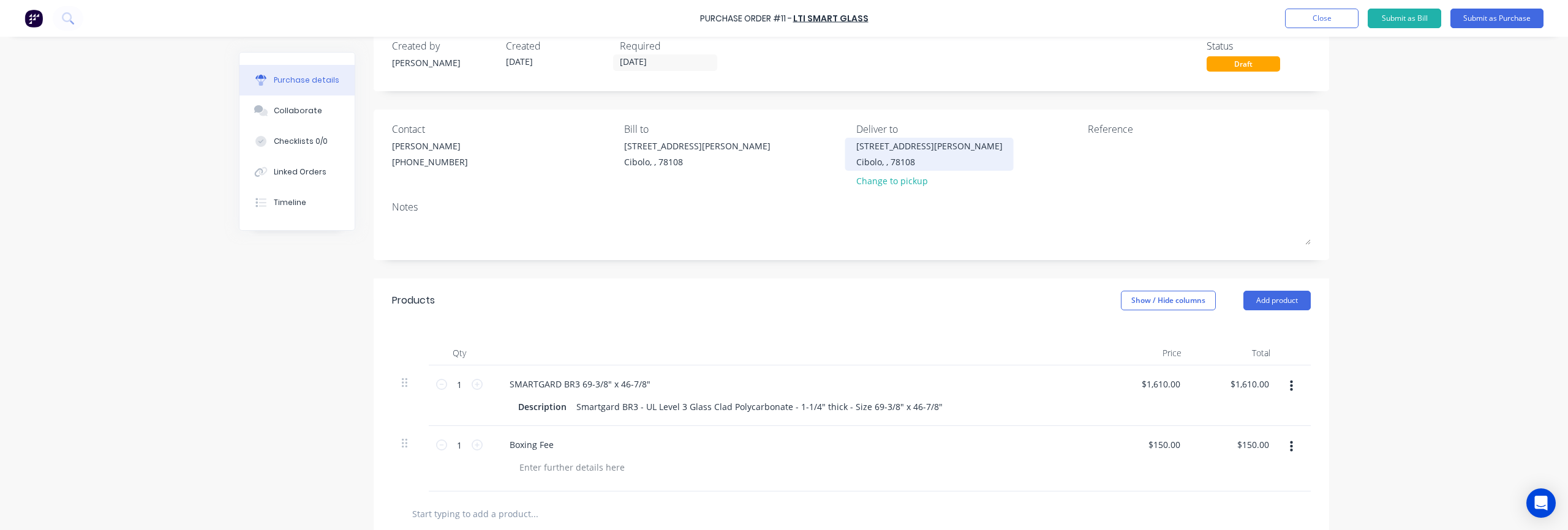
scroll to position [10, 0]
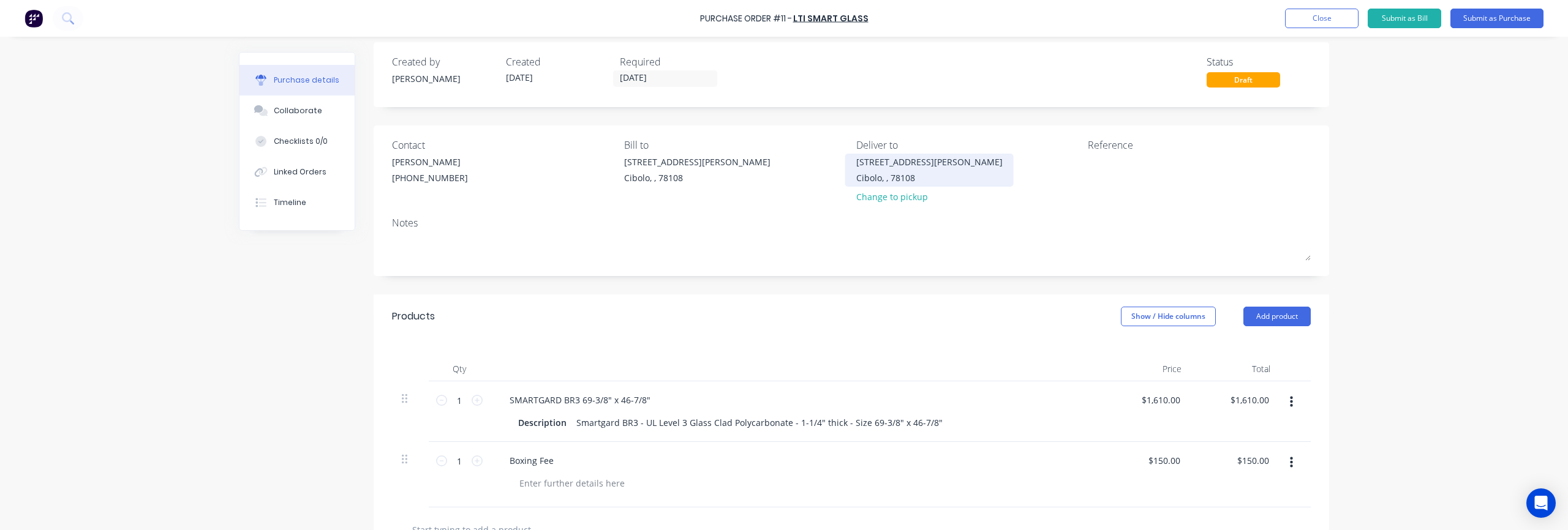
click at [784, 178] on div "Cibolo, , 78108" at bounding box center [929, 178] width 146 height 13
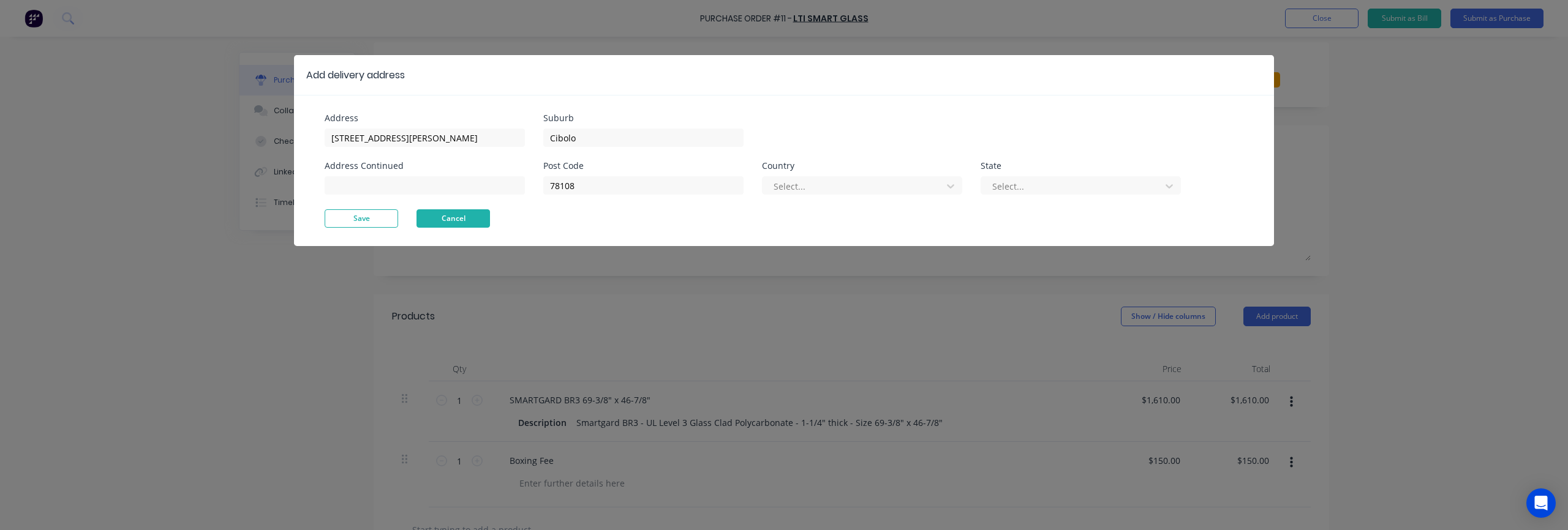
click at [451, 224] on button "Cancel" at bounding box center [453, 218] width 73 height 19
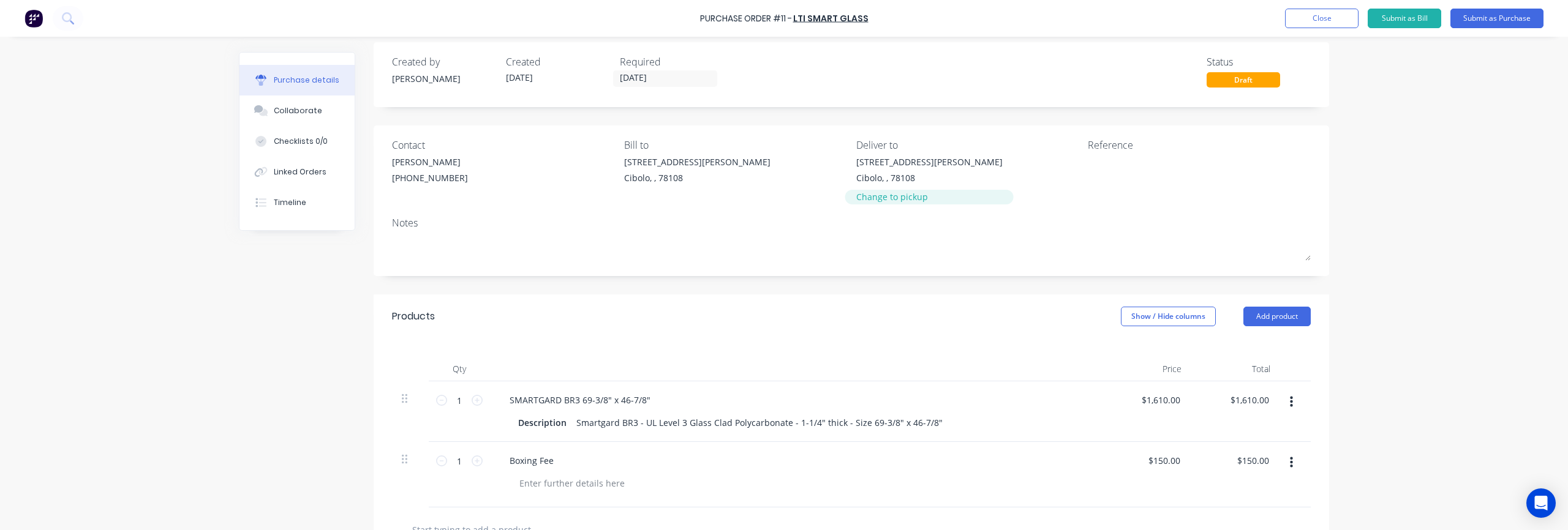
click at [784, 201] on div "Change to pickup" at bounding box center [929, 196] width 146 height 13
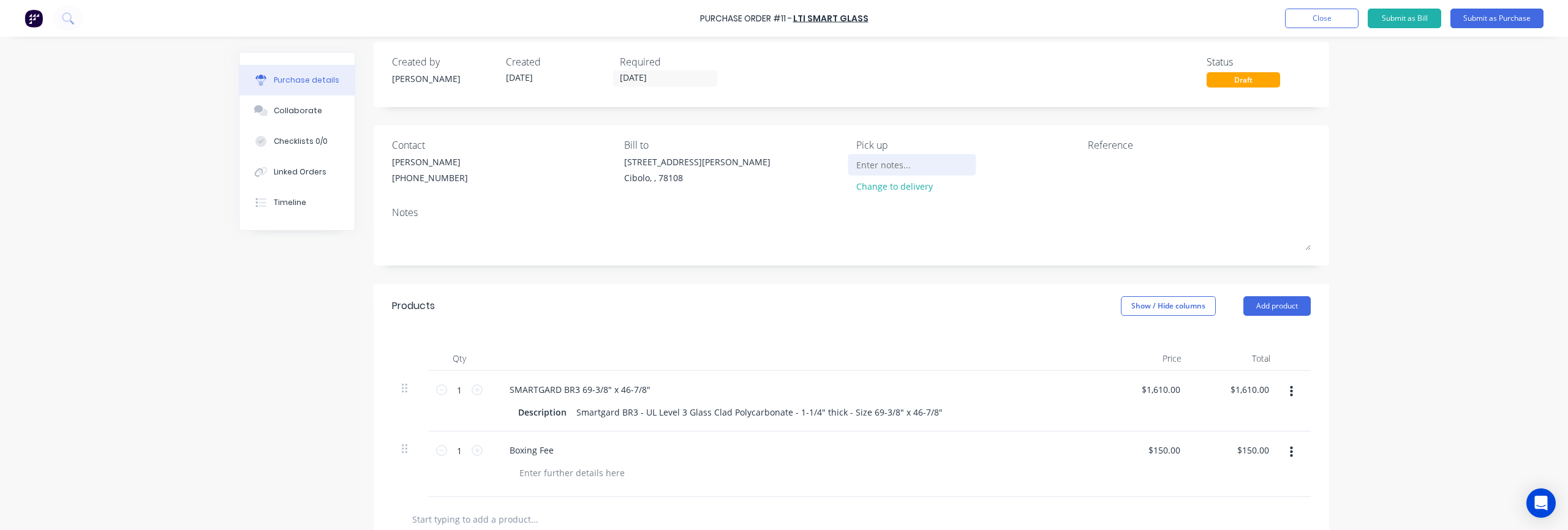
click at [784, 165] on input at bounding box center [911, 164] width 111 height 19
paste input "Mobile Glass LLC [STREET_ADDRESS]"
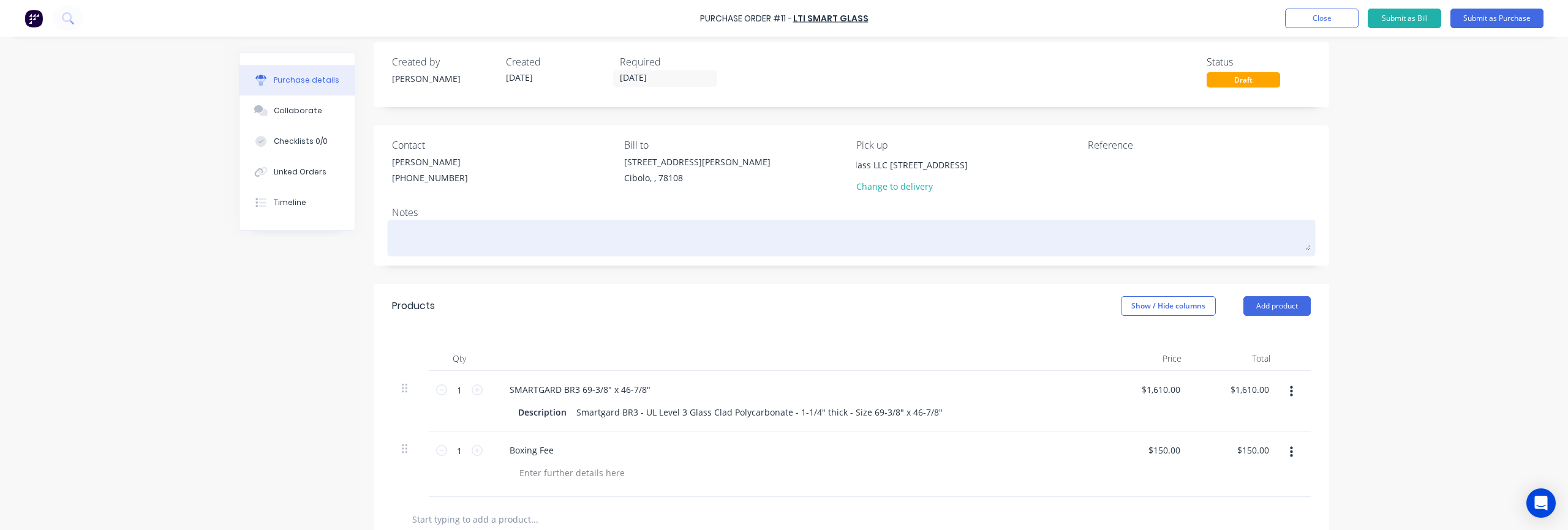
type input "Mobile Glass LLC [STREET_ADDRESS]"
click at [784, 222] on div at bounding box center [852, 237] width 919 height 31
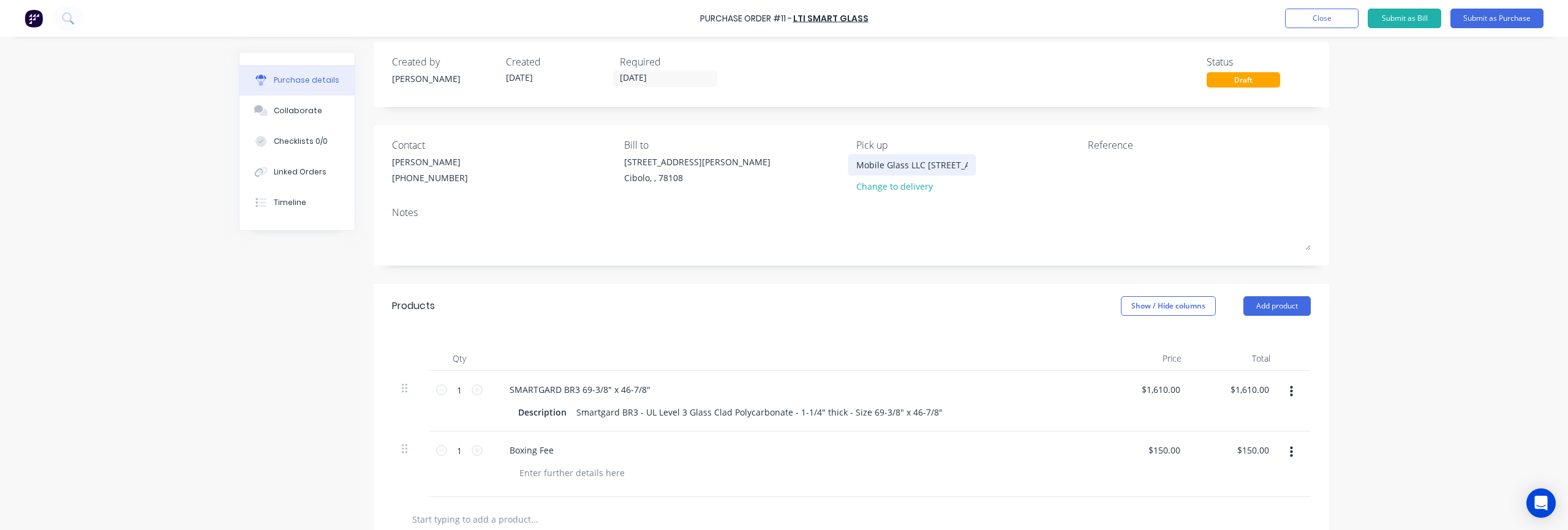
click at [784, 166] on input "Mobile Glass LLC [STREET_ADDRESS]" at bounding box center [911, 164] width 111 height 19
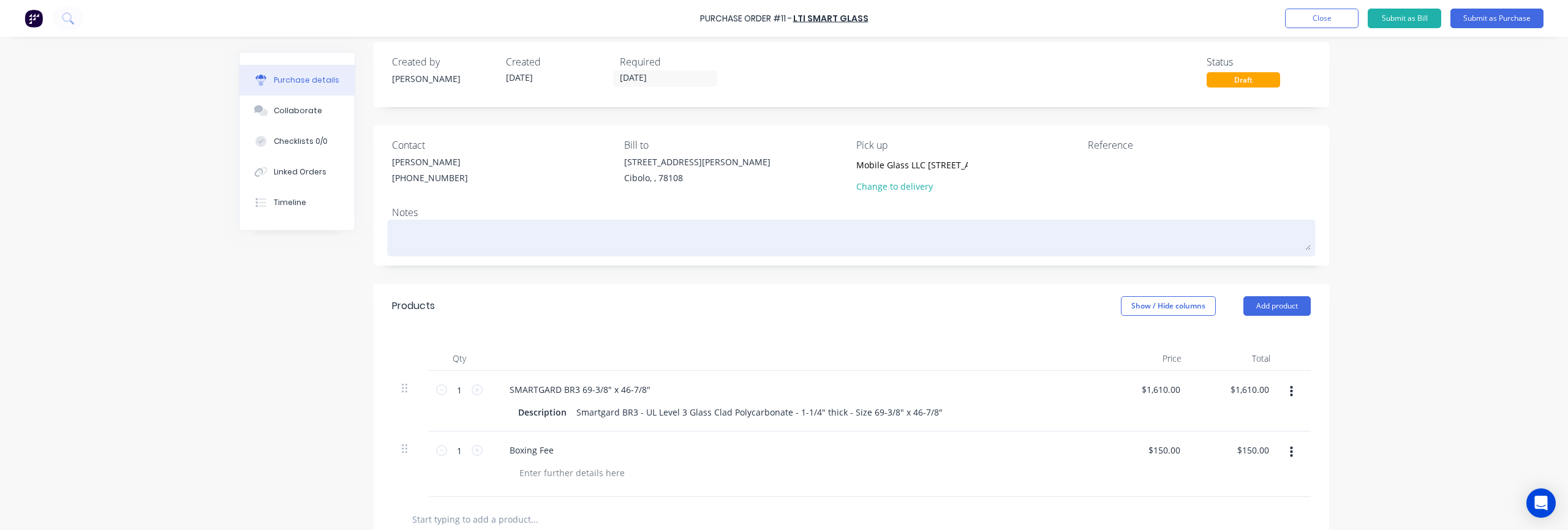
click at [784, 252] on div at bounding box center [852, 237] width 919 height 31
click at [761, 244] on textarea "To enrich screen reader interactions, please activate Accessibility in Grammarl…" at bounding box center [852, 236] width 919 height 28
paste textarea "Mobile Glass LLC [STREET_ADDRESS]"
type textarea "x"
type textarea "Mobile Glass LLC [STREET_ADDRESS]"
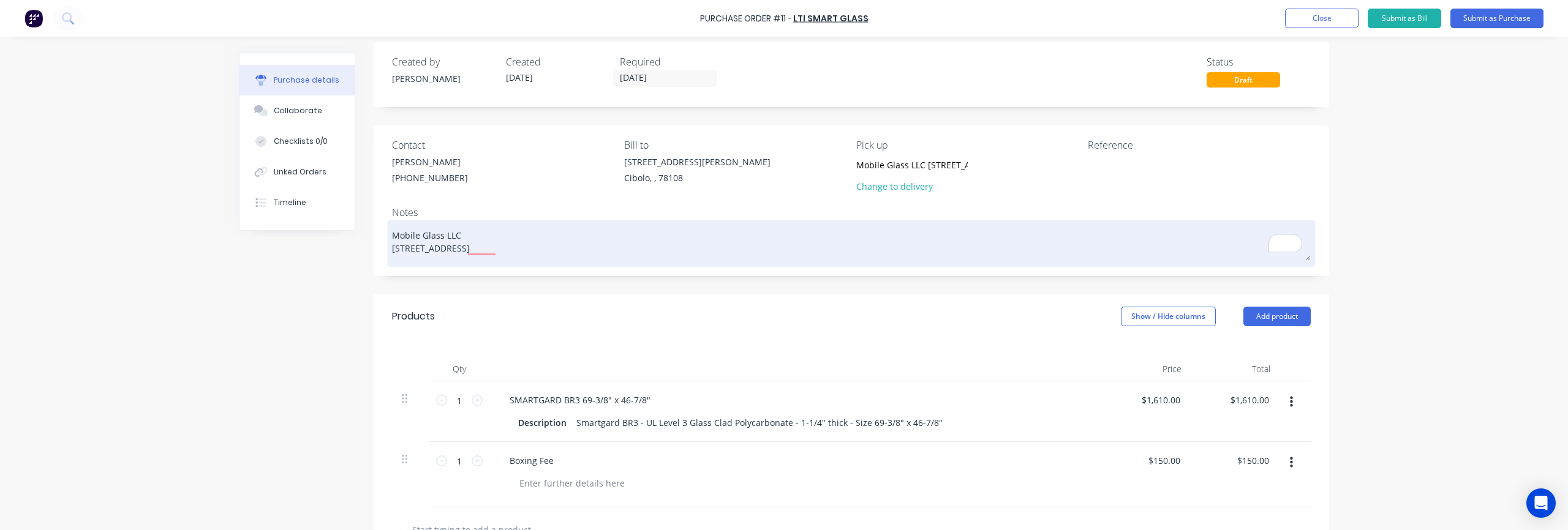
click at [468, 248] on textarea "Mobile Glass LLC [STREET_ADDRESS]" at bounding box center [852, 241] width 919 height 38
type textarea "x"
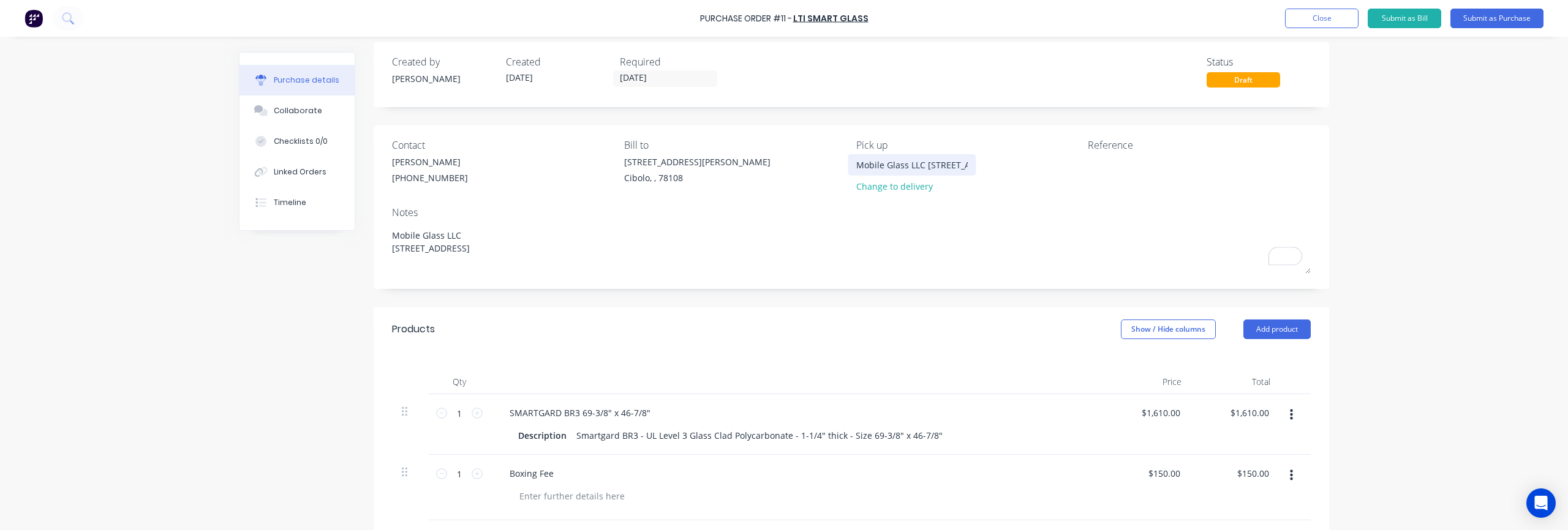
type textarea "Mobile Glass LLC [STREET_ADDRESS]"
type textarea "x"
type textarea "Mobile Glass LLC [STREET_ADDRESS]"
click at [784, 163] on input "Mobile Glass LLC [STREET_ADDRESS]" at bounding box center [911, 164] width 111 height 19
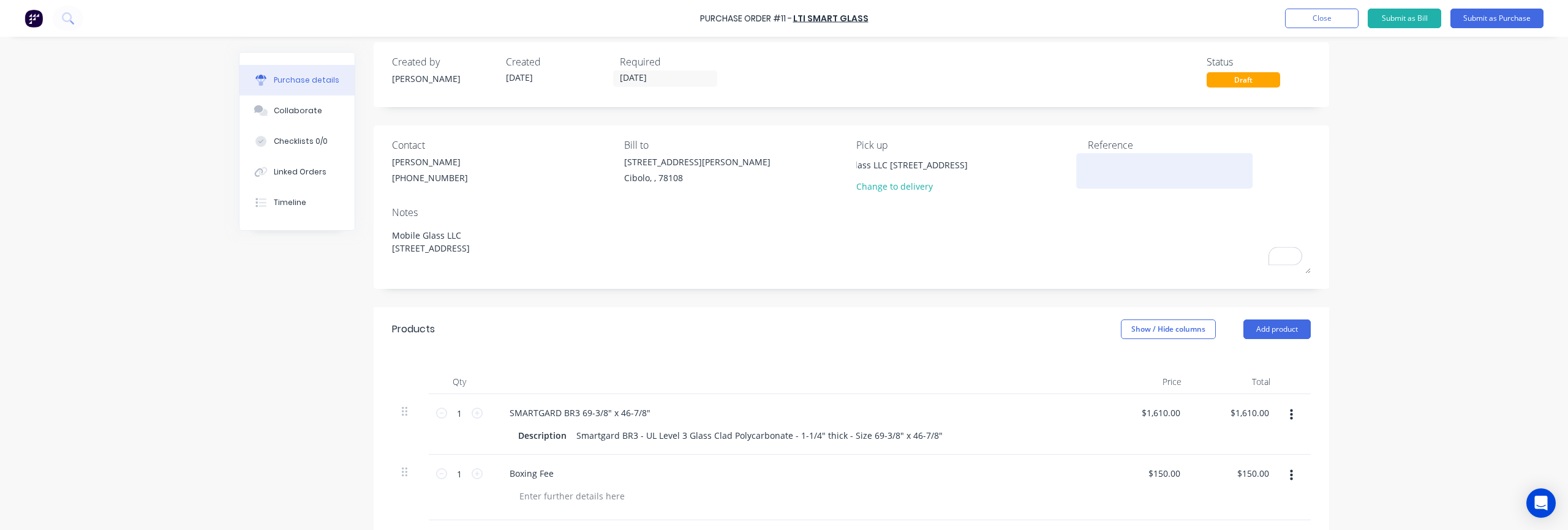
drag, startPoint x: 856, startPoint y: 166, endPoint x: 1076, endPoint y: 177, distance: 220.3
click at [784, 177] on div "Contact [PERSON_NAME] [PHONE_NUMBER] [PHONE_NUMBER] Bill to [STREET_ADDRESS][PE…" at bounding box center [852, 168] width 919 height 61
type textarea "x"
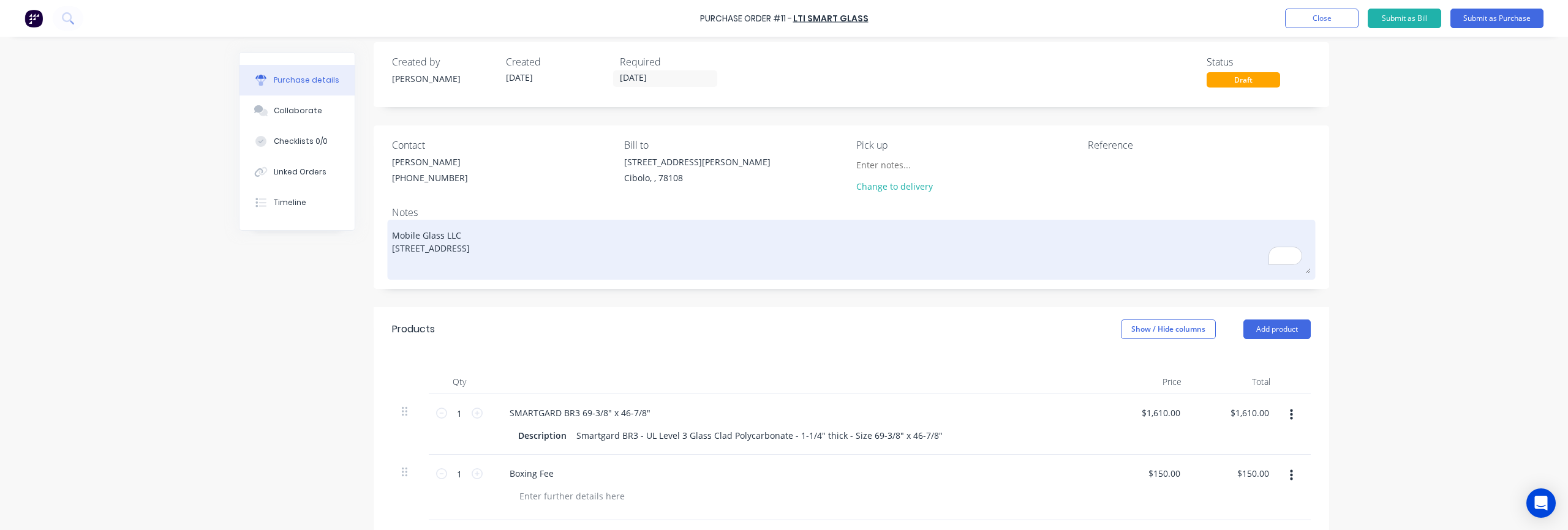
click at [784, 270] on textarea "Mobile Glass LLC [STREET_ADDRESS]" at bounding box center [852, 248] width 919 height 51
click at [400, 225] on textarea "Mobile Glass LLC [STREET_ADDRESS]" at bounding box center [852, 248] width 919 height 51
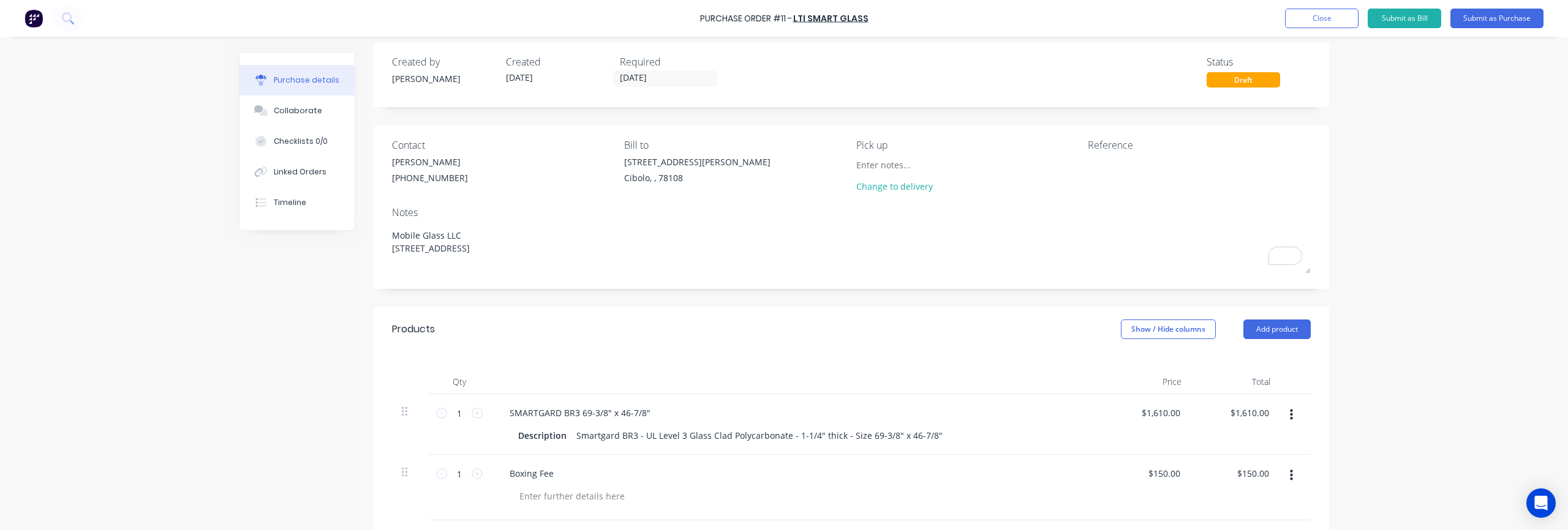
click at [784, 246] on div "Purchase Order #11 - LTI Smart Glass Add product Close Submit as Bill Submit as…" at bounding box center [784, 265] width 1568 height 530
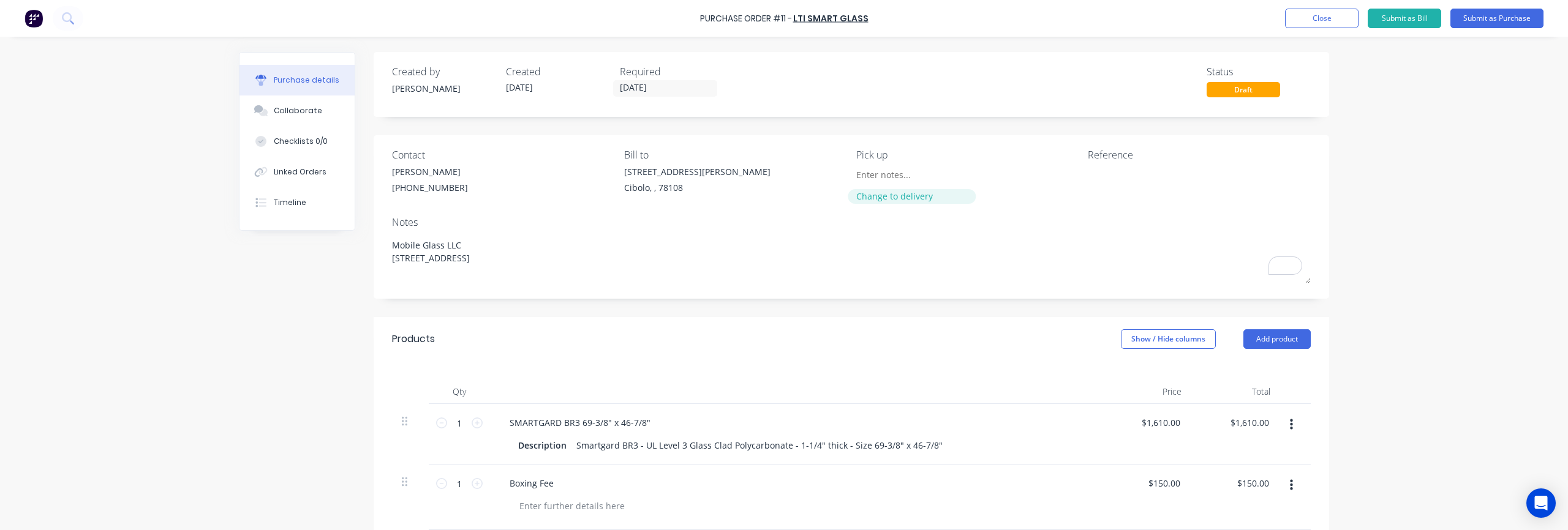
click at [784, 197] on div "Change to delivery" at bounding box center [911, 196] width 111 height 13
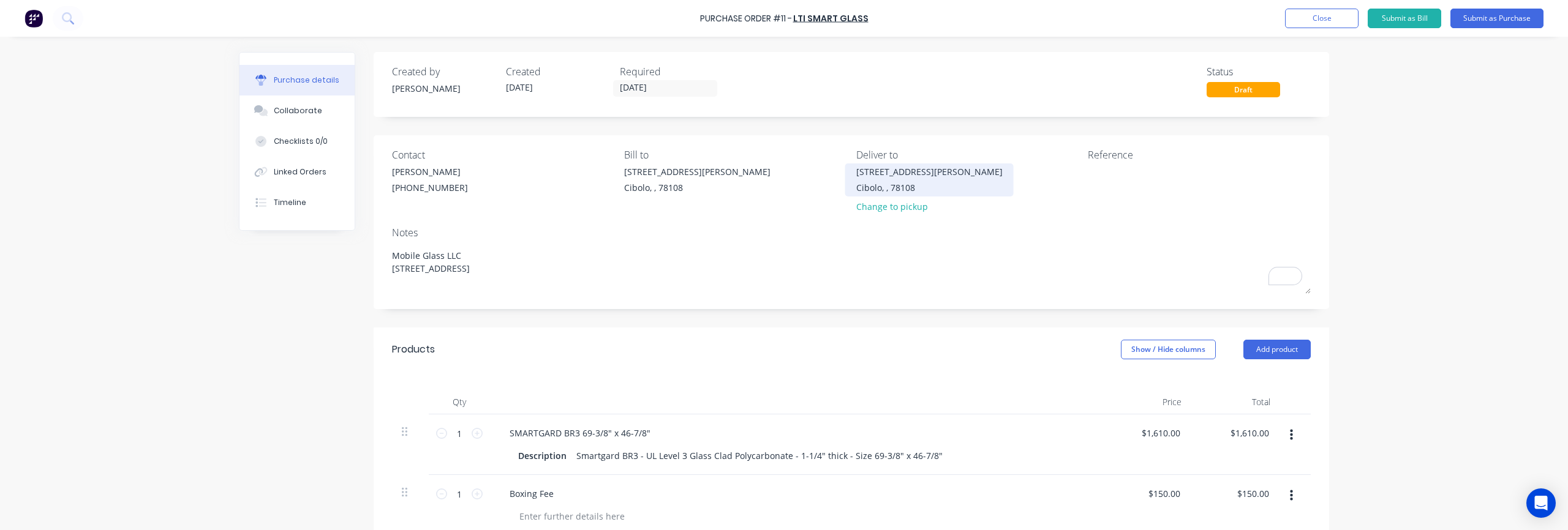
click at [784, 172] on div "[STREET_ADDRESS][PERSON_NAME]" at bounding box center [929, 171] width 146 height 13
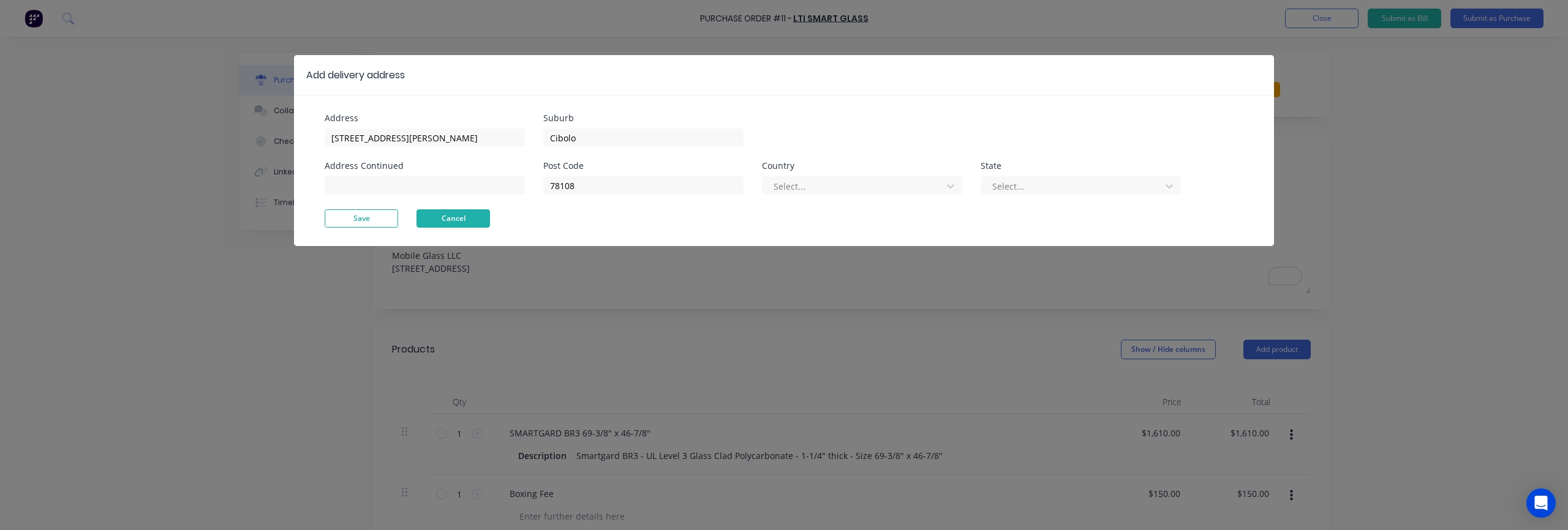
click at [457, 225] on button "Cancel" at bounding box center [453, 218] width 73 height 19
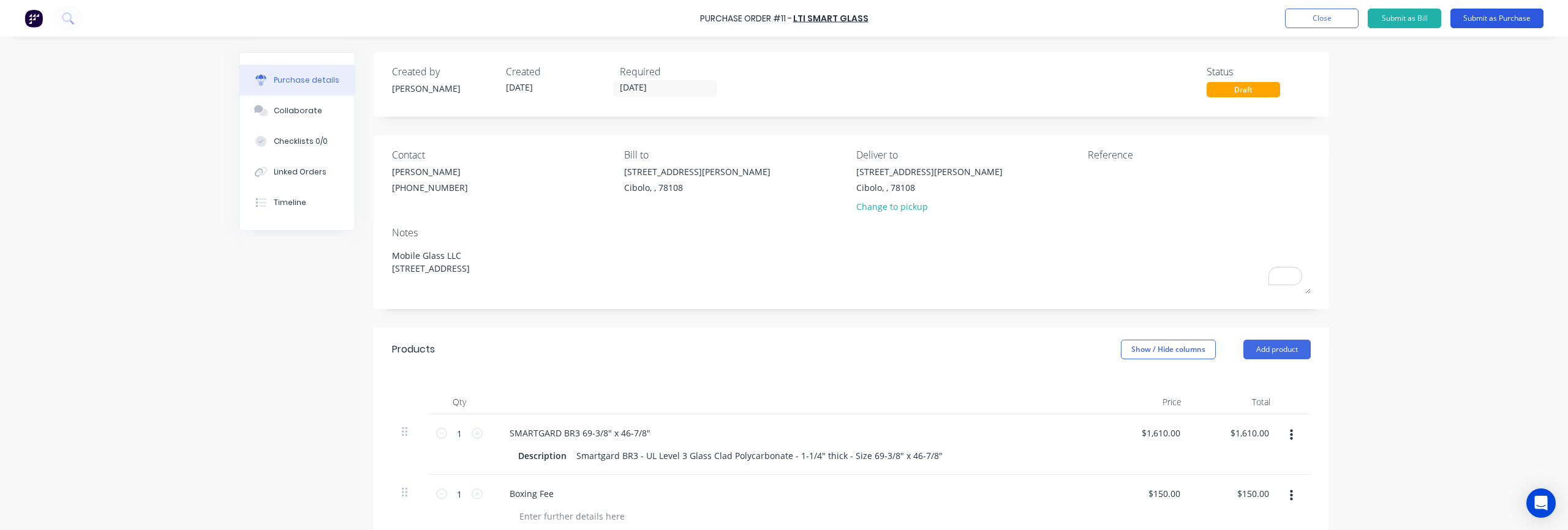
click at [784, 20] on button "Submit as Purchase" at bounding box center [1496, 18] width 93 height 19
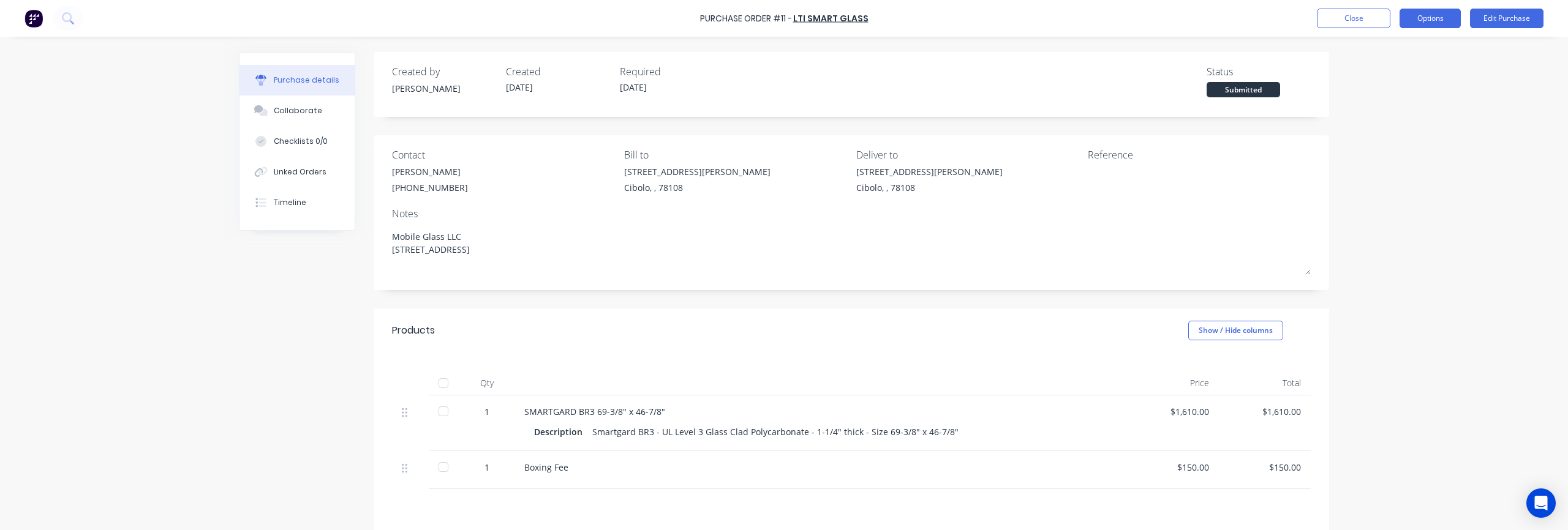
click at [784, 22] on button "Options" at bounding box center [1430, 18] width 61 height 19
click at [784, 51] on div "Print / Email" at bounding box center [1402, 50] width 94 height 18
click at [784, 78] on div "With pricing" at bounding box center [1402, 75] width 94 height 18
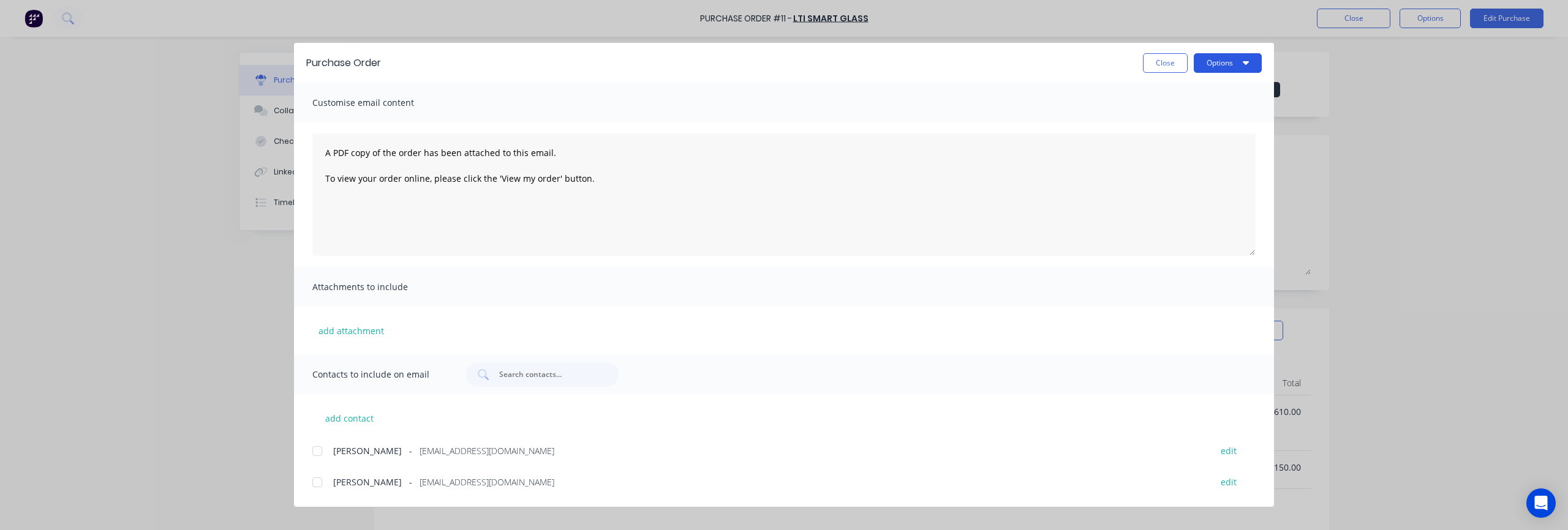
click at [784, 63] on button "Options" at bounding box center [1227, 63] width 68 height 19
click at [784, 90] on div "Preview" at bounding box center [1203, 94] width 94 height 18
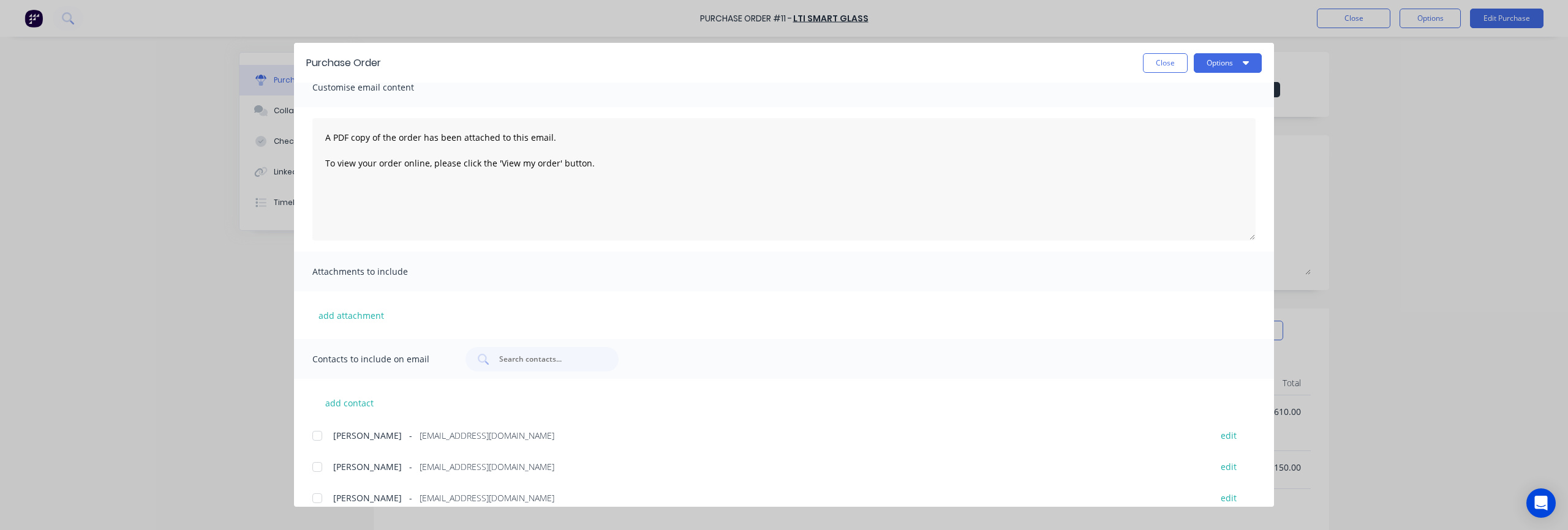
scroll to position [29, 0]
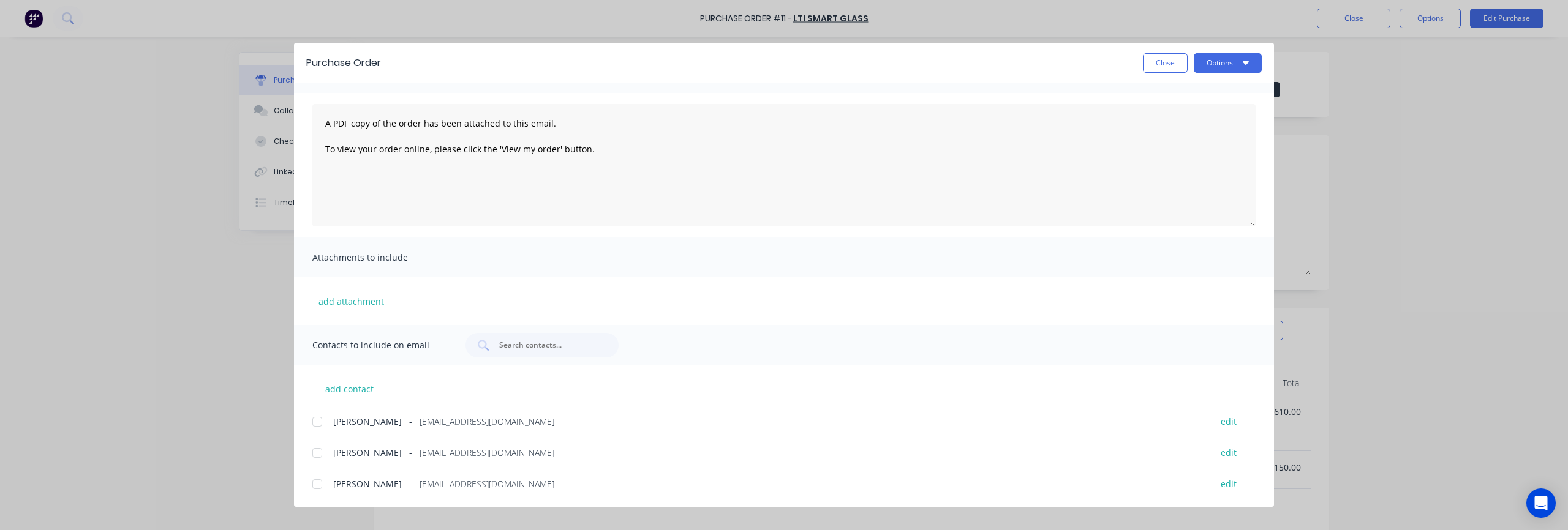
click at [317, 487] on div at bounding box center [317, 484] width 25 height 25
click at [784, 66] on button "Options" at bounding box center [1227, 63] width 68 height 19
click at [784, 141] on div "Email" at bounding box center [1203, 143] width 94 height 18
click at [784, 69] on button "Options" at bounding box center [1227, 63] width 68 height 19
click at [784, 143] on div "Email" at bounding box center [1203, 143] width 94 height 18
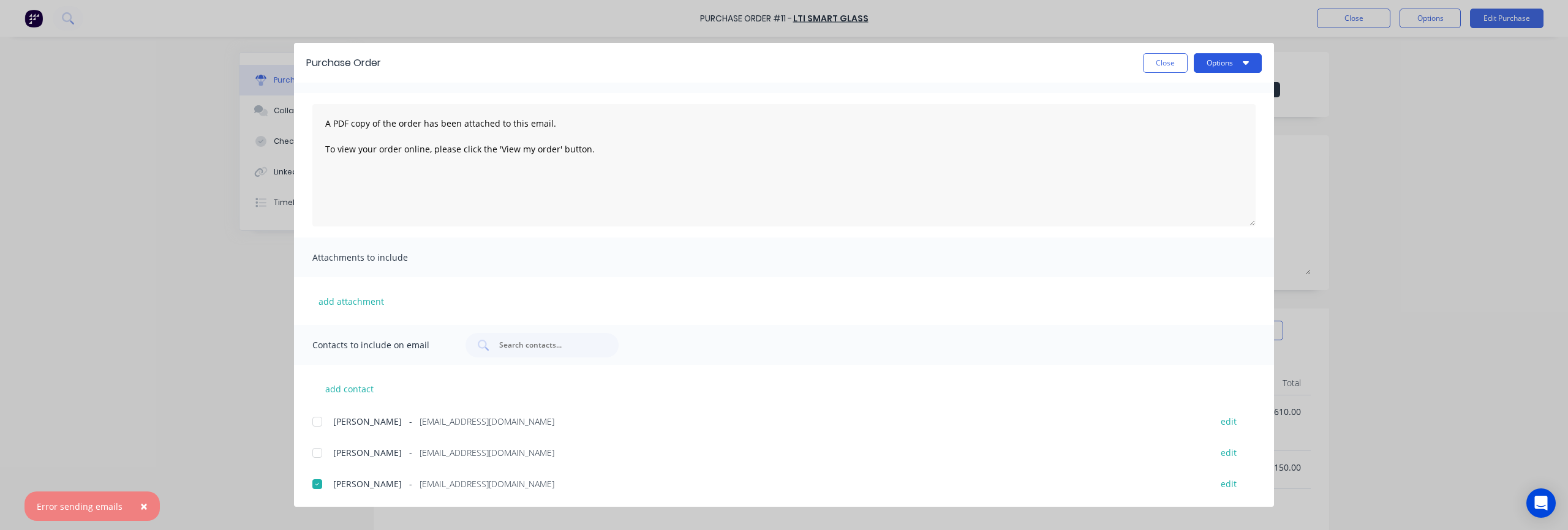
click at [784, 66] on button "Options" at bounding box center [1227, 63] width 68 height 19
click at [784, 125] on div "Print" at bounding box center [1203, 119] width 94 height 18
click at [784, 63] on button "Close" at bounding box center [1165, 63] width 45 height 19
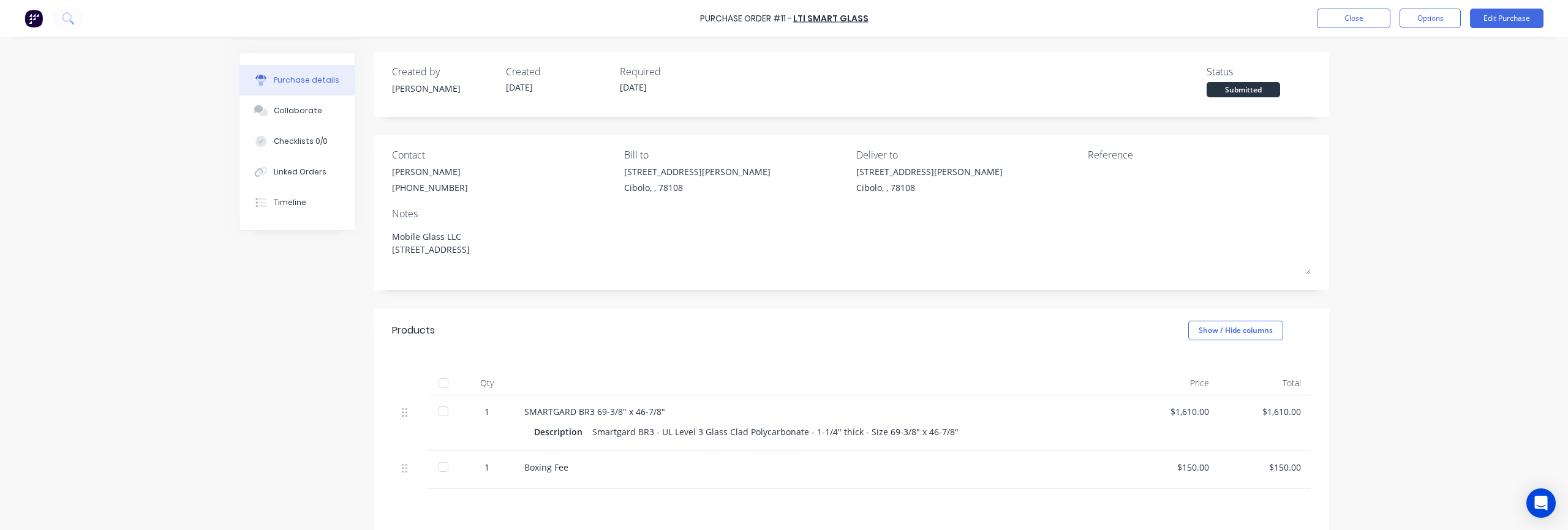
click at [784, 125] on div "Purchase Order #11 - LTI Smart Glass Close Options Edit Purchase Purchase detai…" at bounding box center [784, 265] width 1568 height 530
click at [784, 20] on button "Close" at bounding box center [1354, 18] width 73 height 19
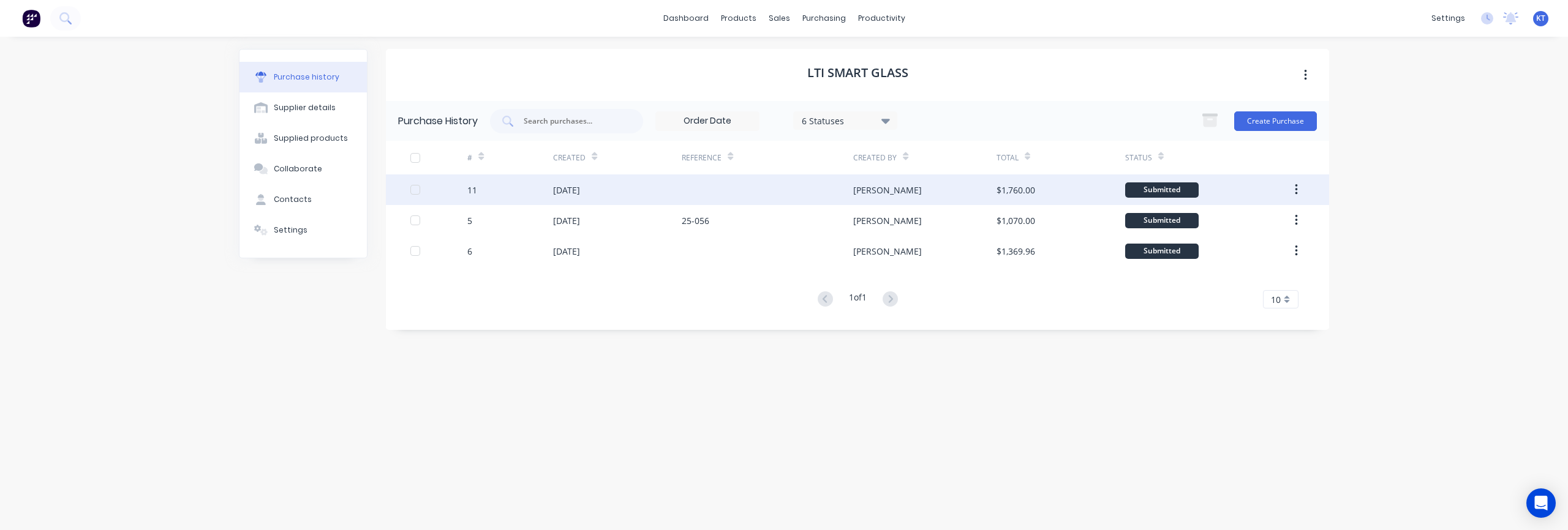
click at [713, 196] on div at bounding box center [768, 190] width 172 height 31
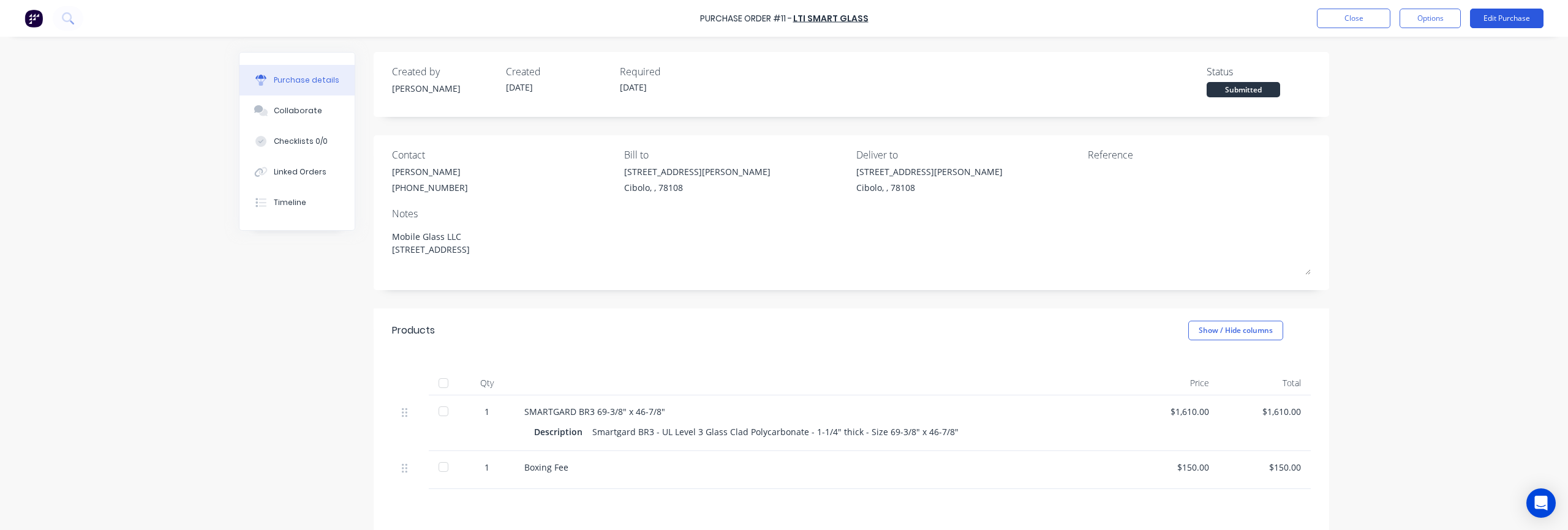
click at [784, 22] on button "Edit Purchase" at bounding box center [1507, 18] width 73 height 19
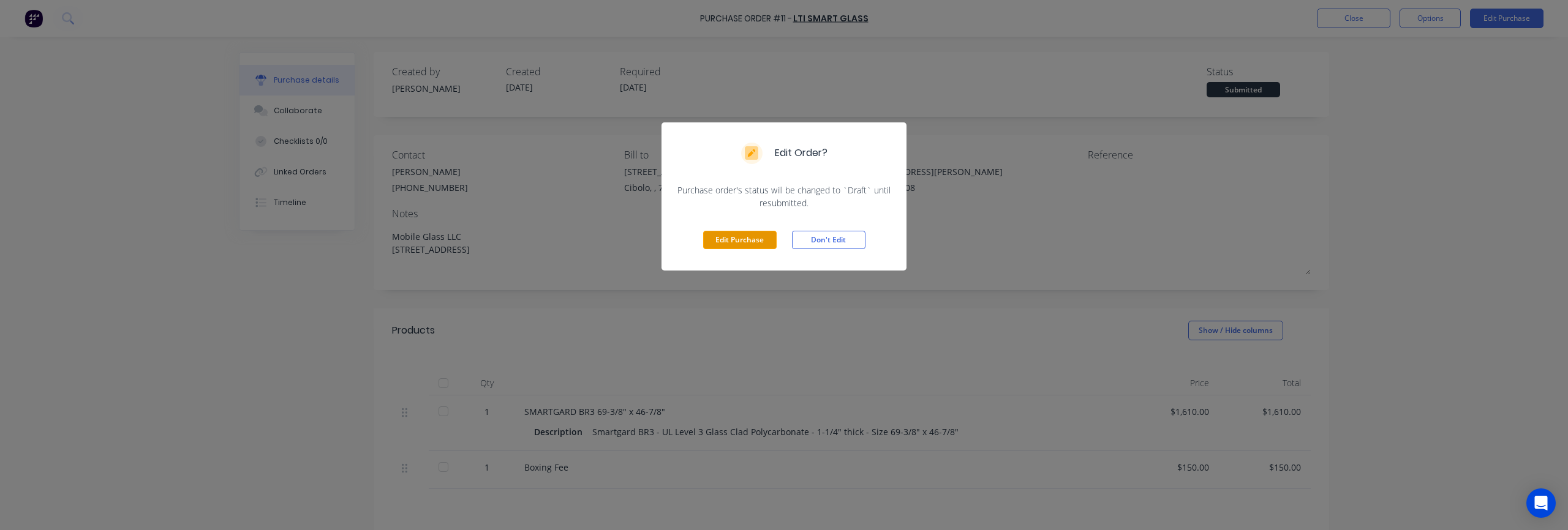
click at [718, 246] on button "Edit Purchase" at bounding box center [740, 240] width 73 height 19
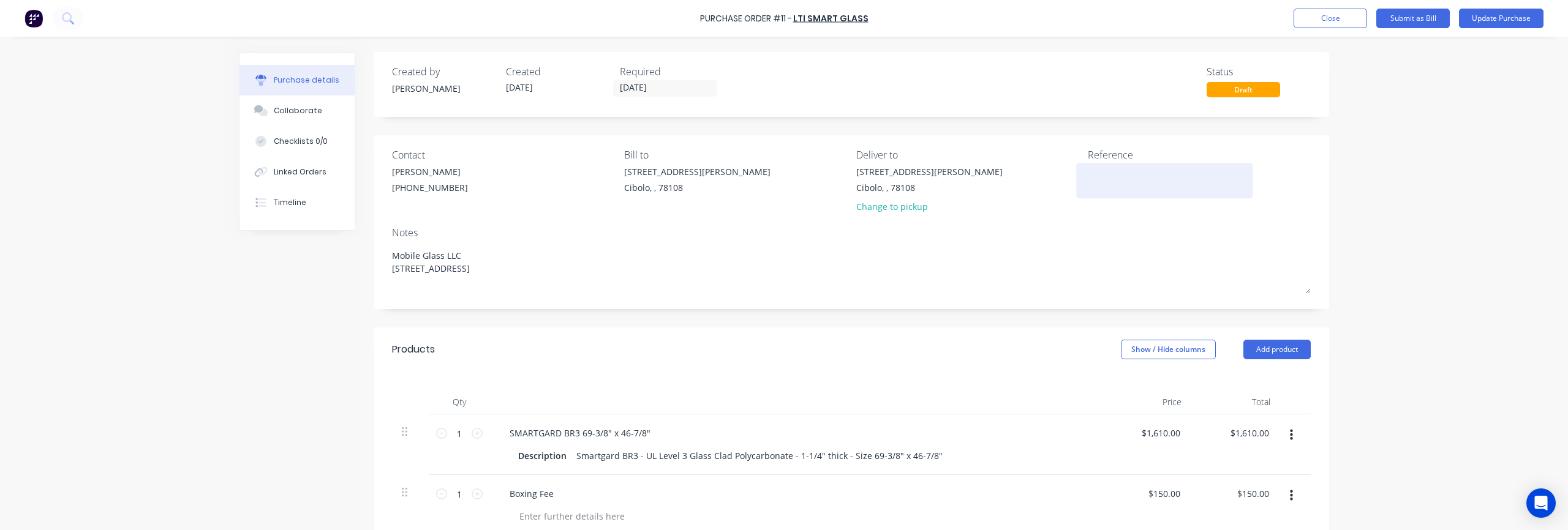
click at [784, 185] on textarea at bounding box center [1164, 178] width 153 height 28
type textarea "x"
type textarea "2"
type textarea "x"
type textarea "25"
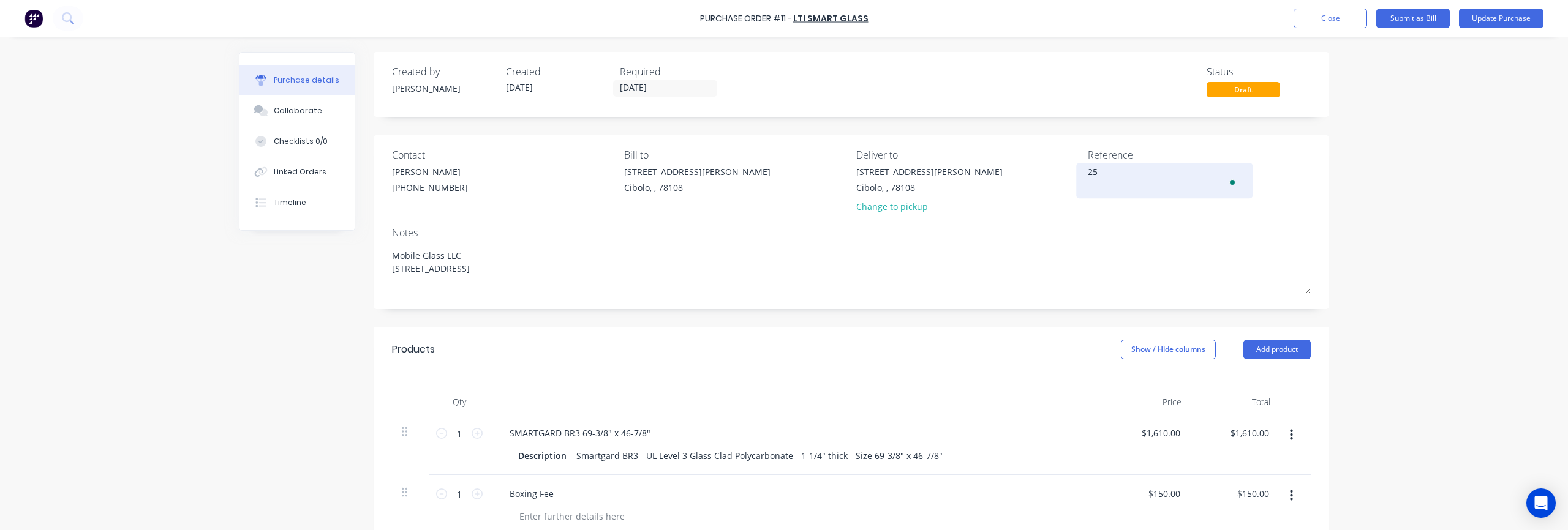
type textarea "x"
type textarea "25-"
type textarea "x"
type textarea "25-0"
type textarea "x"
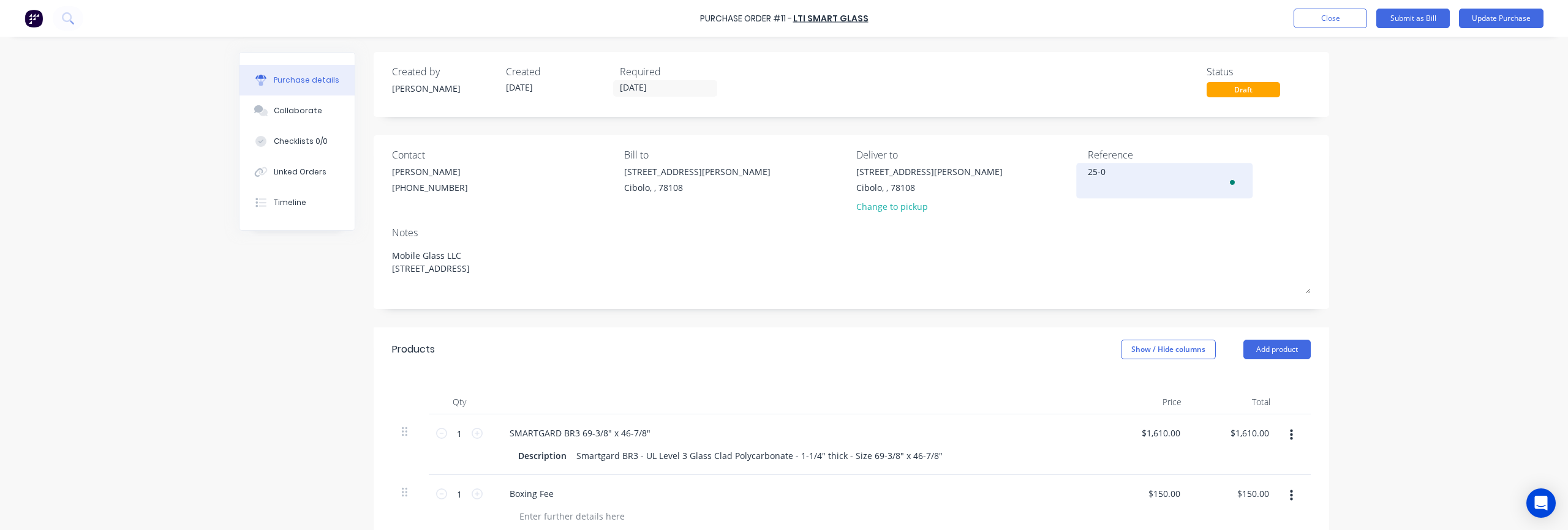
type textarea "25-00"
type textarea "x"
type textarea "25-006"
type textarea "x"
type textarea "25-006"
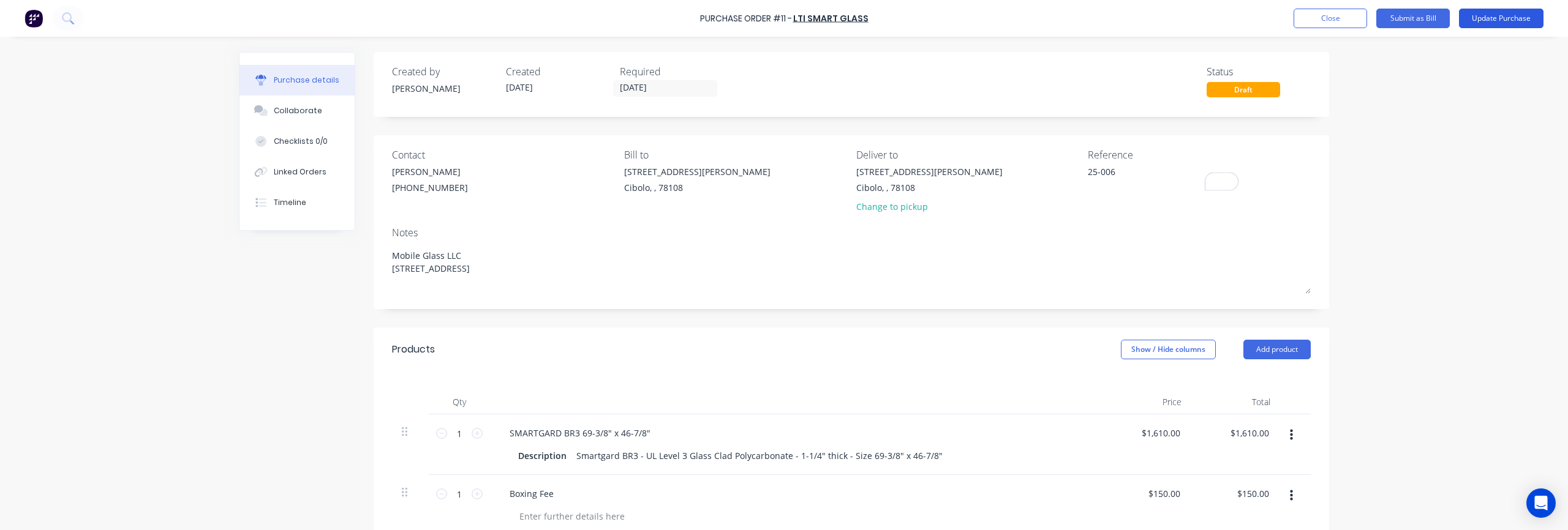
click at [784, 23] on button "Update Purchase" at bounding box center [1501, 18] width 84 height 19
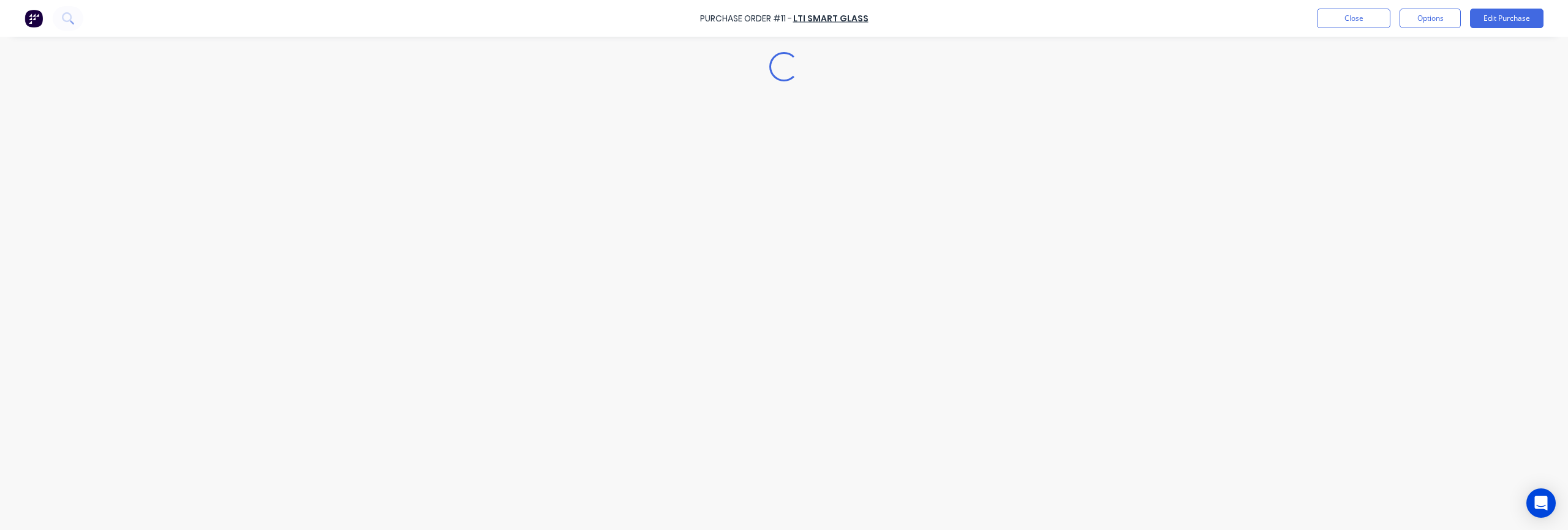
type textarea "x"
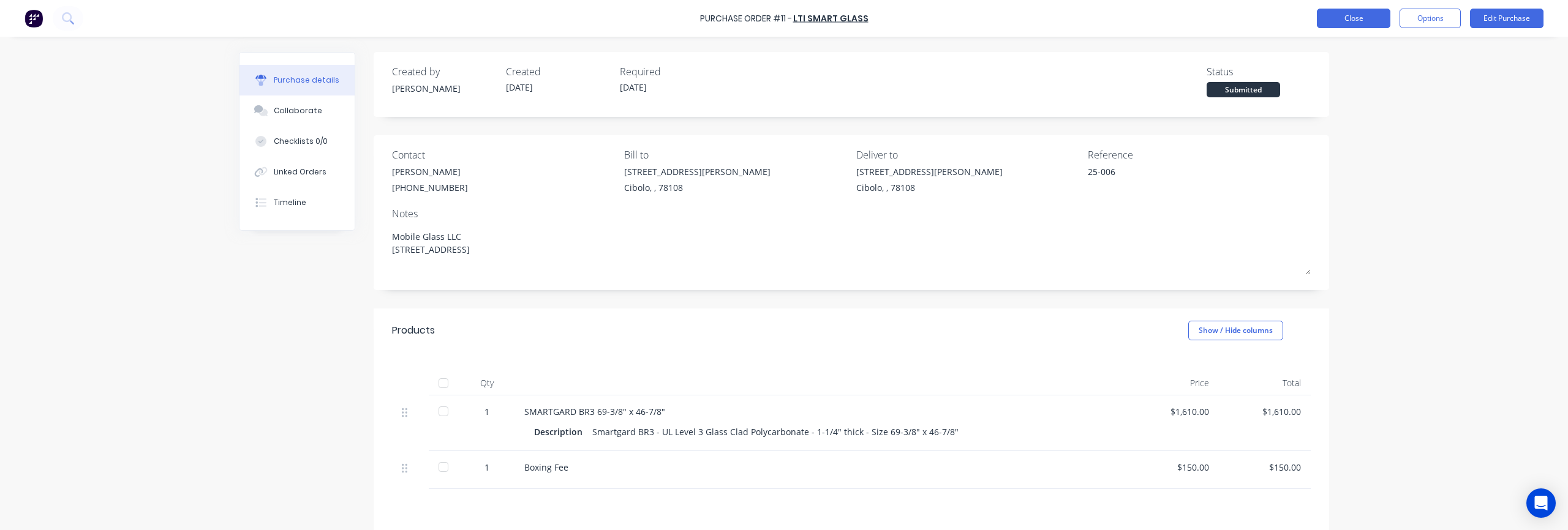
click at [784, 24] on button "Close" at bounding box center [1354, 18] width 73 height 19
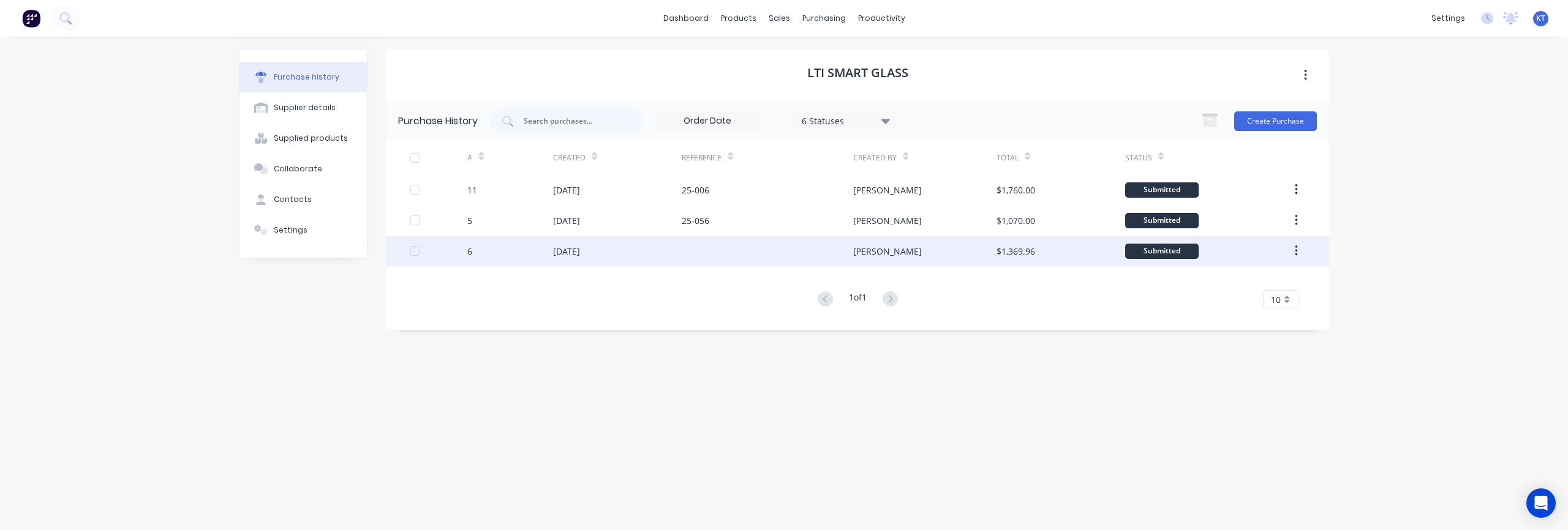
click at [710, 250] on div at bounding box center [768, 251] width 172 height 31
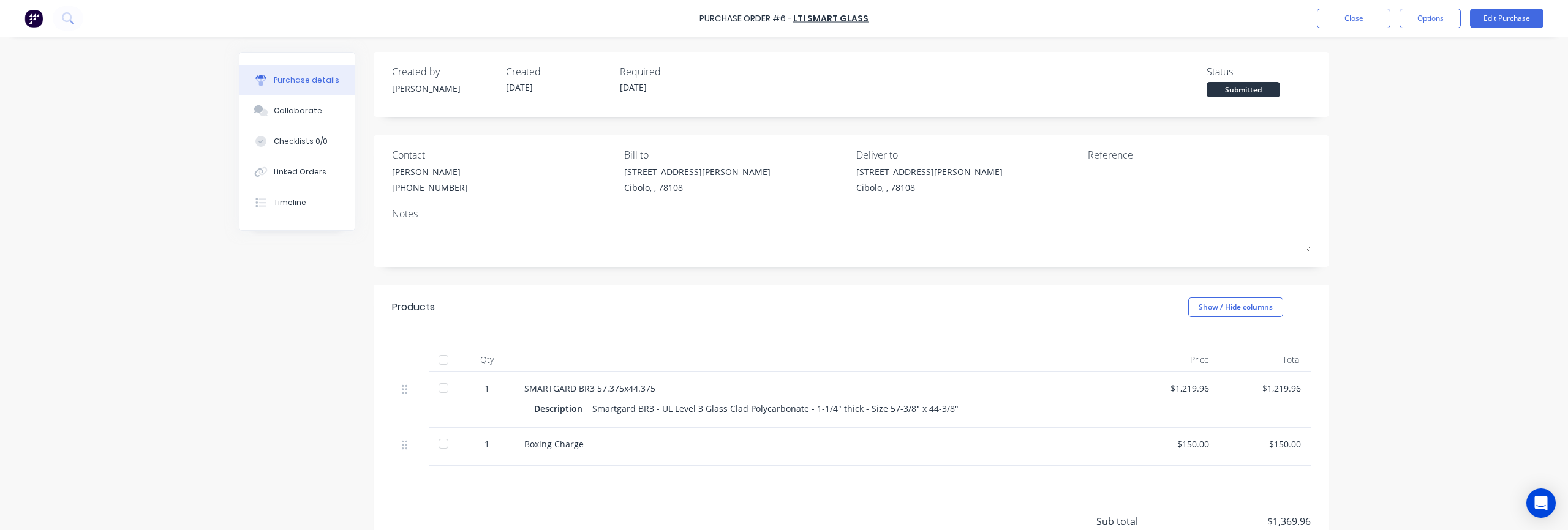
click at [784, 217] on div "Purchase Order #6 - LTI Smart Glass Close Options Edit Purchase Purchase detail…" at bounding box center [784, 265] width 1568 height 530
click at [784, 20] on button "Close" at bounding box center [1354, 18] width 73 height 19
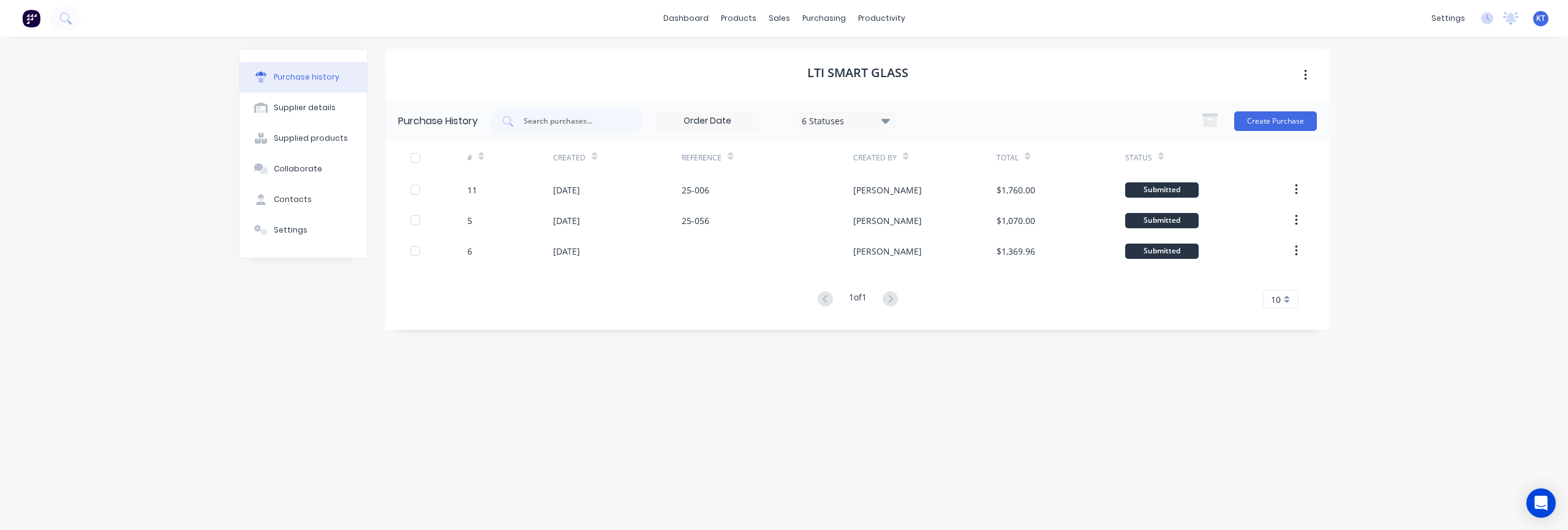
click at [784, 231] on div "dashboard products sales purchasing productivity dashboard products Product Cat…" at bounding box center [784, 265] width 1568 height 530
click at [784, 90] on link "Suppliers" at bounding box center [875, 83] width 162 height 25
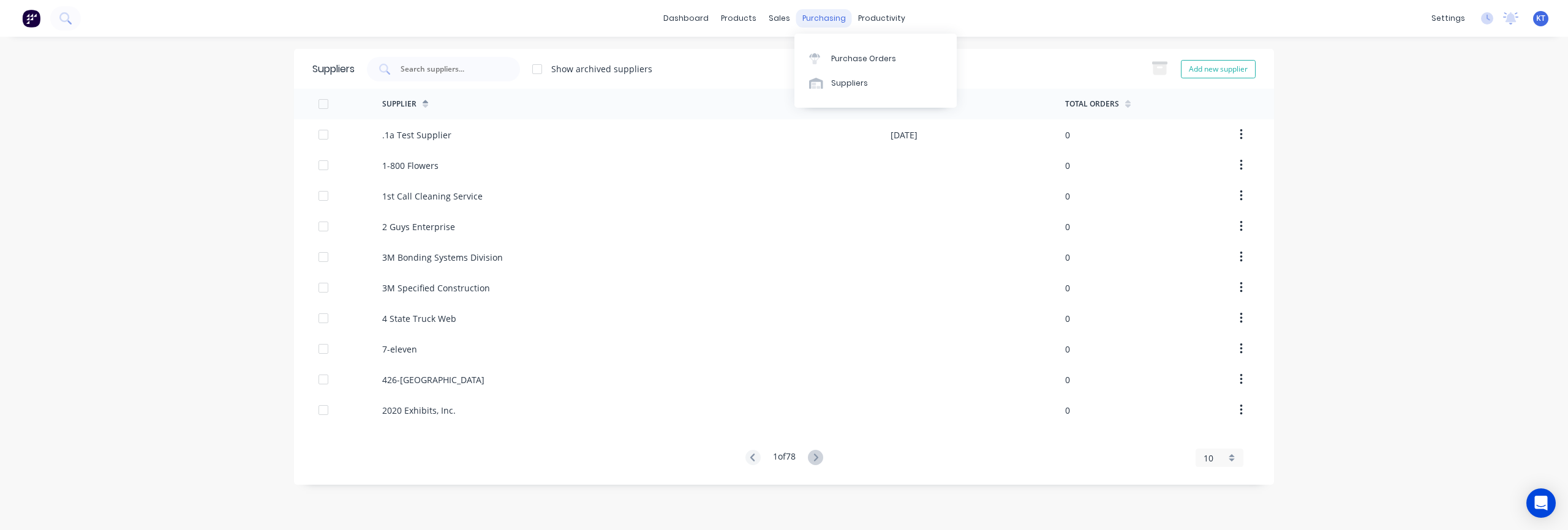
click at [784, 13] on div "purchasing" at bounding box center [824, 18] width 56 height 19
click at [784, 52] on link "Purchase Orders" at bounding box center [875, 57] width 162 height 25
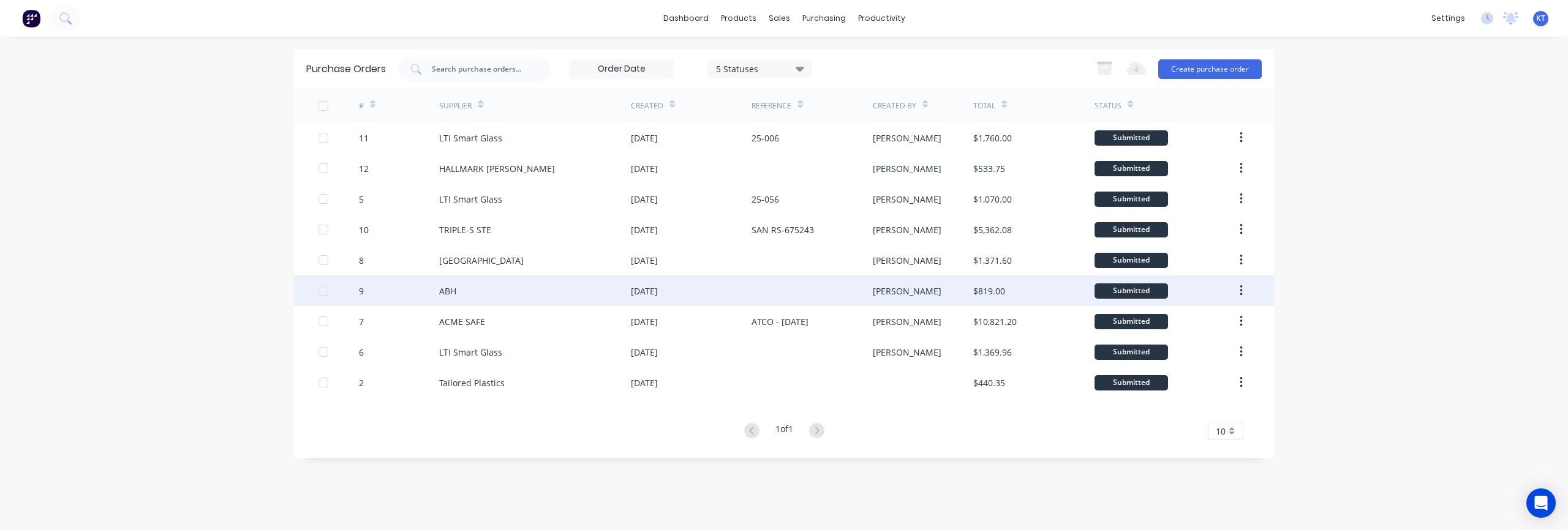
click at [502, 296] on div "ABH" at bounding box center [535, 290] width 192 height 31
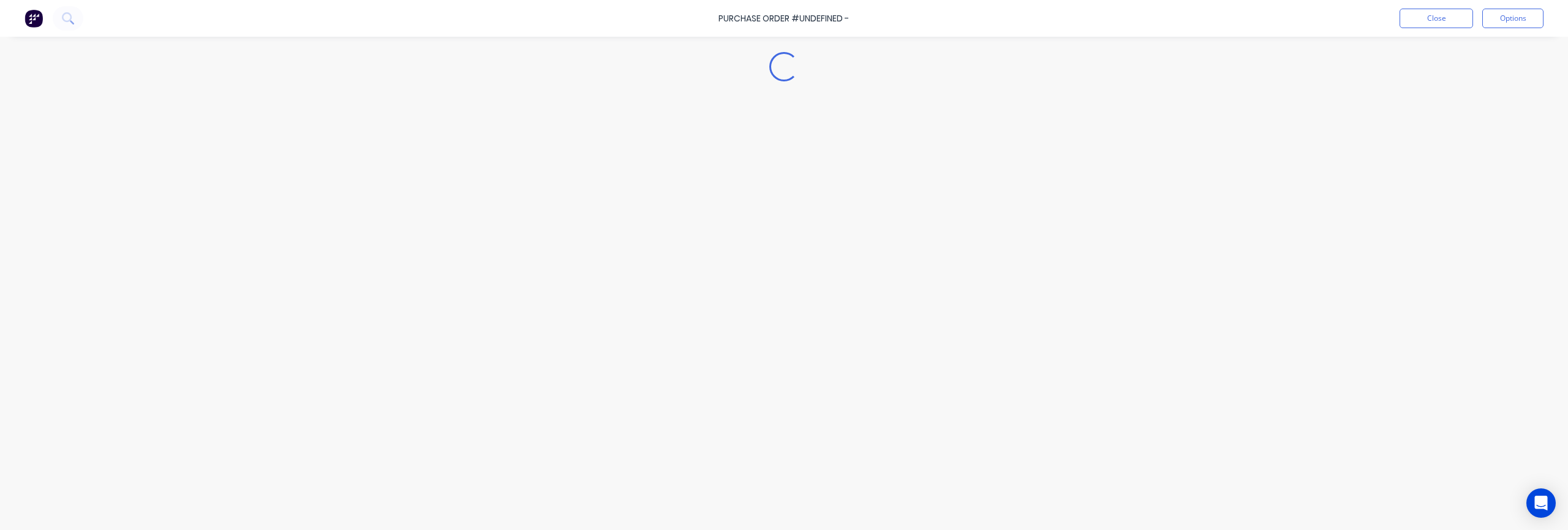
click at [502, 296] on div "Loading..." at bounding box center [784, 246] width 1115 height 469
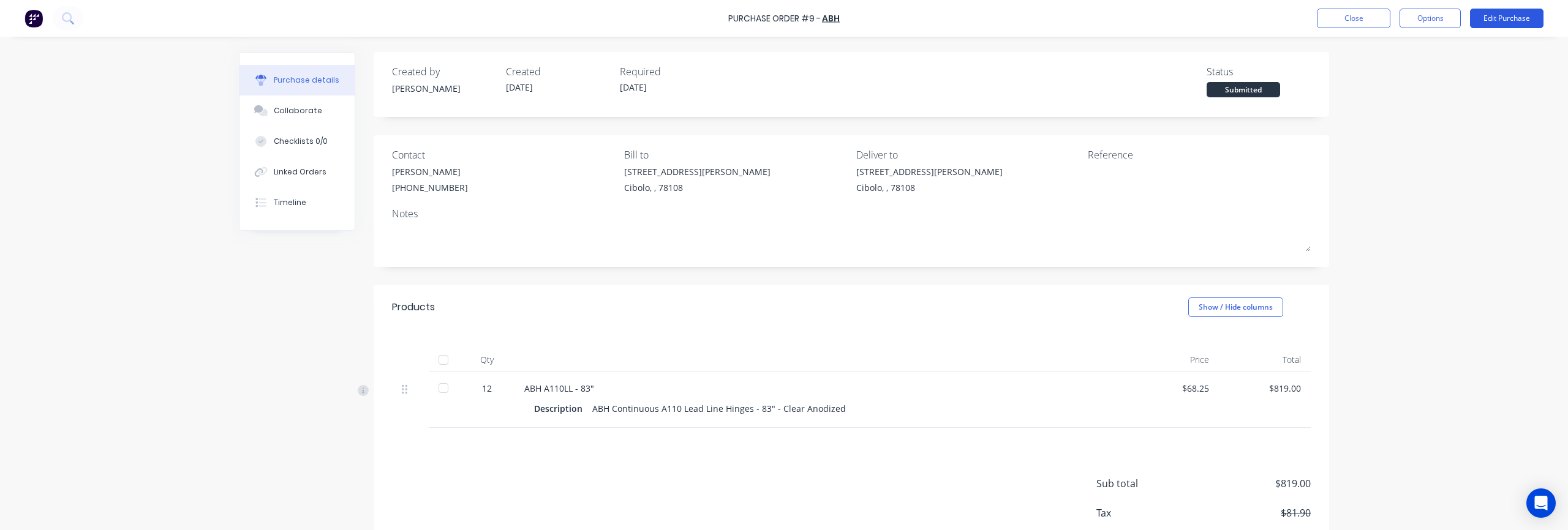
click at [784, 22] on button "Edit Purchase" at bounding box center [1507, 18] width 73 height 19
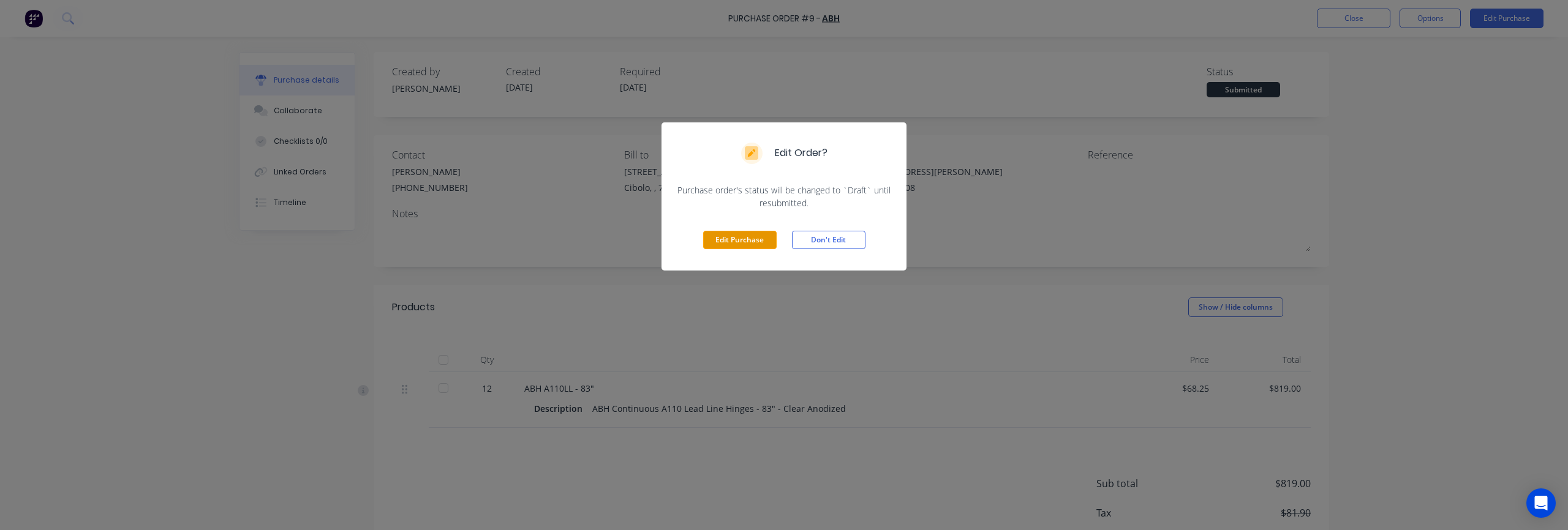
click at [723, 231] on button "Edit Purchase" at bounding box center [740, 240] width 73 height 19
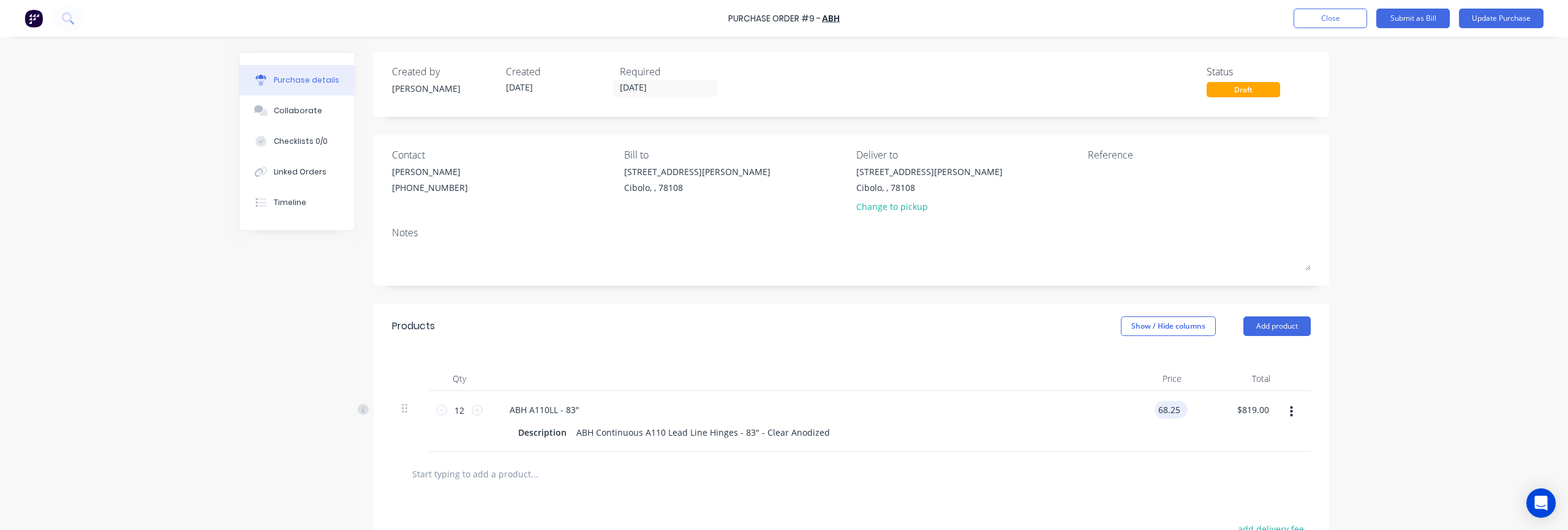
click at [784, 404] on input "68.25" at bounding box center [1168, 410] width 28 height 18
drag, startPoint x: 1180, startPoint y: 409, endPoint x: 1159, endPoint y: 411, distance: 21.1
click at [784, 411] on input "68.25" at bounding box center [1168, 410] width 28 height 18
paste input "4.13"
type input "$64.13"
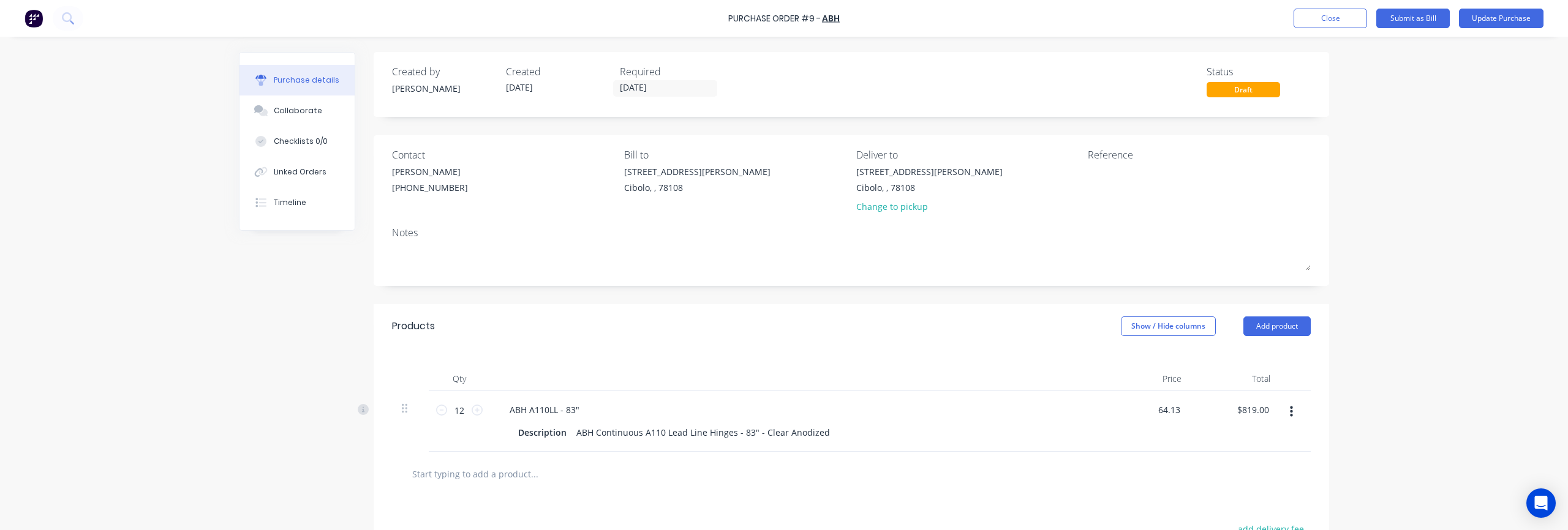
type input "$769.56"
click at [784, 339] on div "Purchase Order #9 - ABH Add product Close Submit as Bill Update Purchase Purcha…" at bounding box center [784, 265] width 1568 height 530
click at [784, 22] on button "Update Purchase" at bounding box center [1501, 18] width 84 height 19
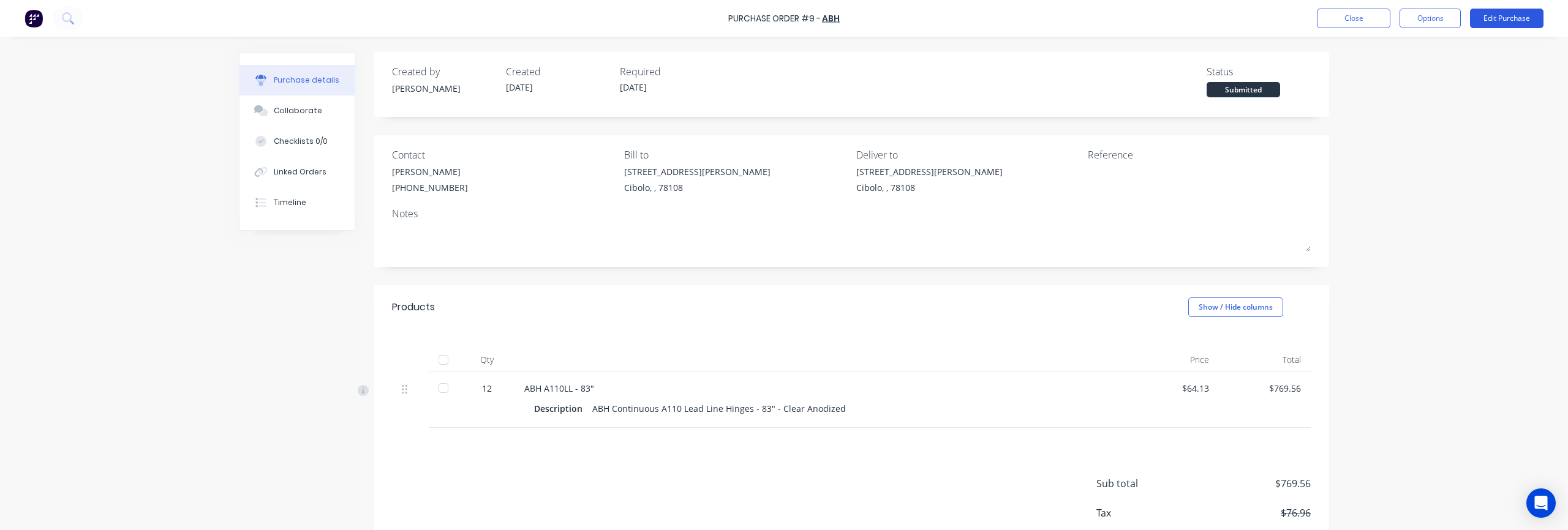
click at [784, 20] on button "Edit Purchase" at bounding box center [1507, 18] width 73 height 19
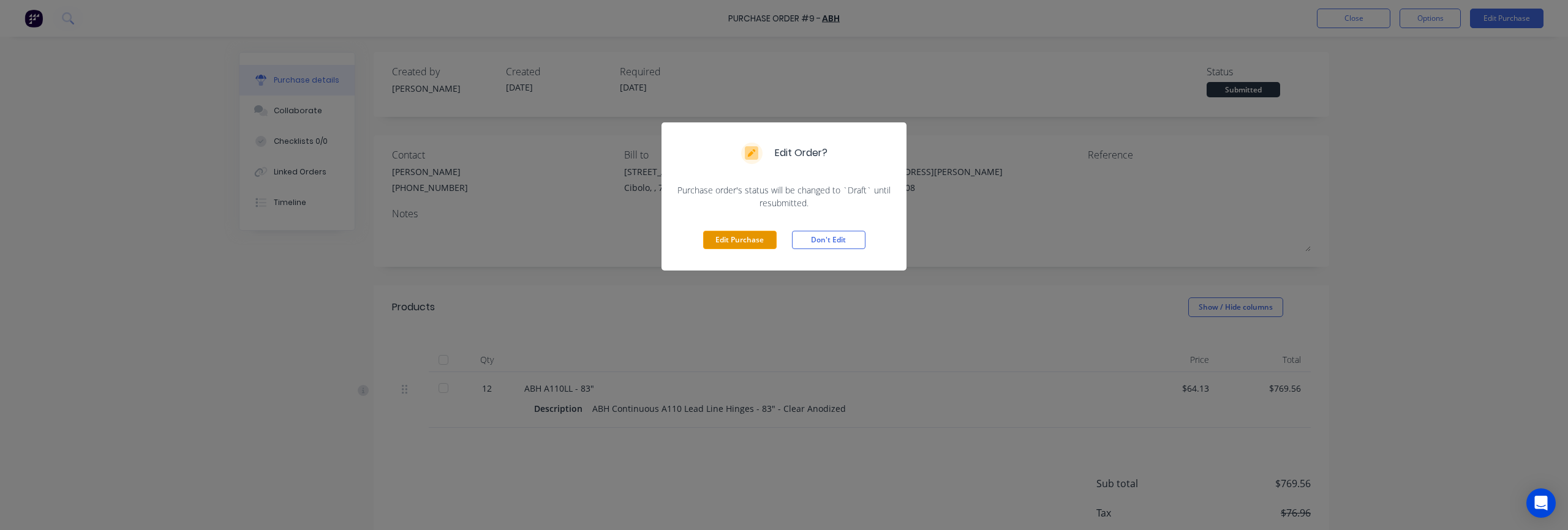
click at [722, 240] on button "Edit Purchase" at bounding box center [740, 240] width 73 height 19
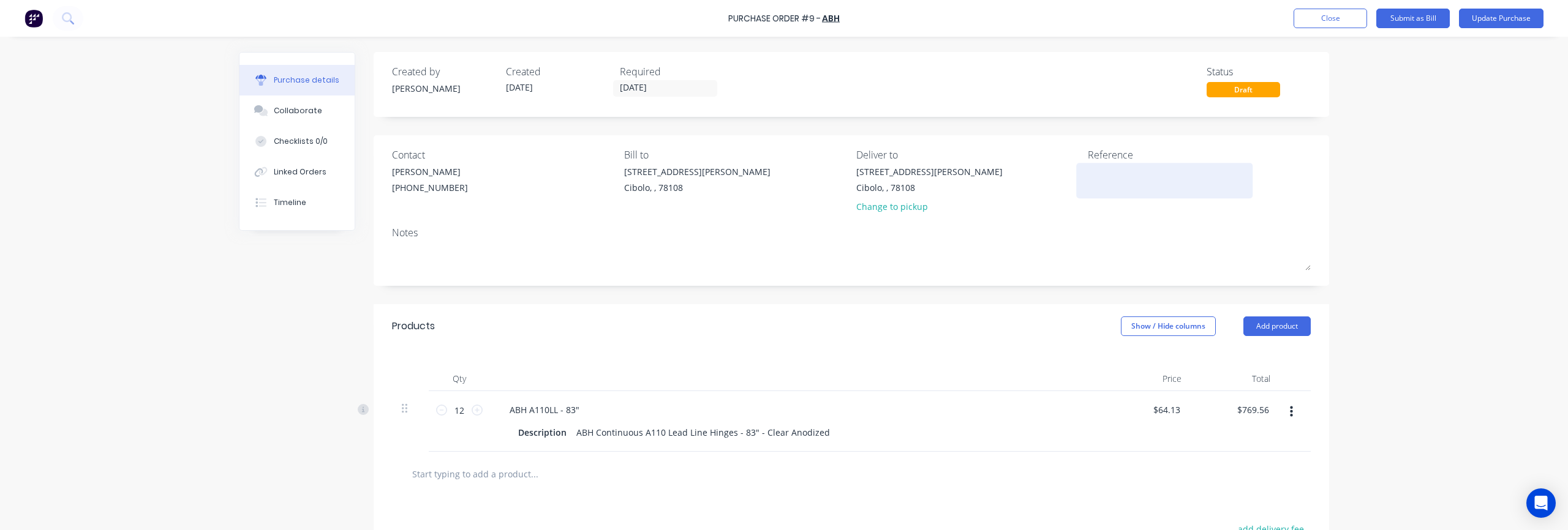
click at [784, 183] on textarea at bounding box center [1164, 178] width 153 height 28
paste textarea "0446647"
type textarea "x"
type textarea "0446647"
click at [784, 170] on textarea "0446647" at bounding box center [1164, 178] width 153 height 28
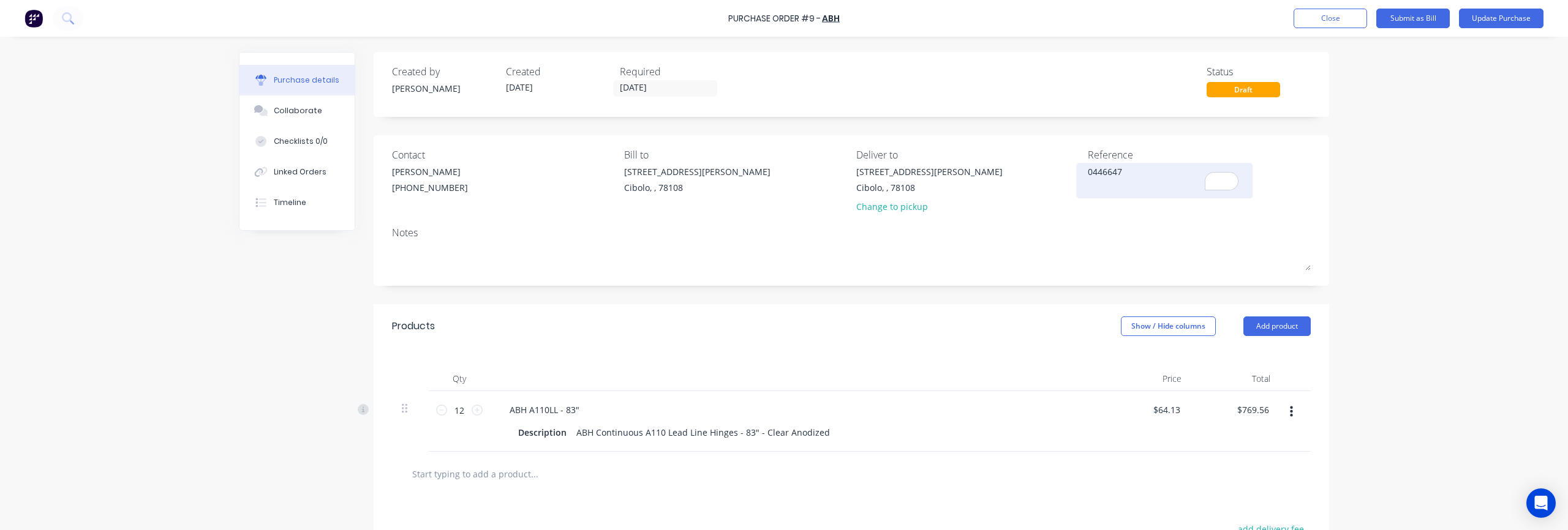
type textarea "x"
type textarea "O0446647"
type textarea "x"
type textarea "Or0446647"
type textarea "x"
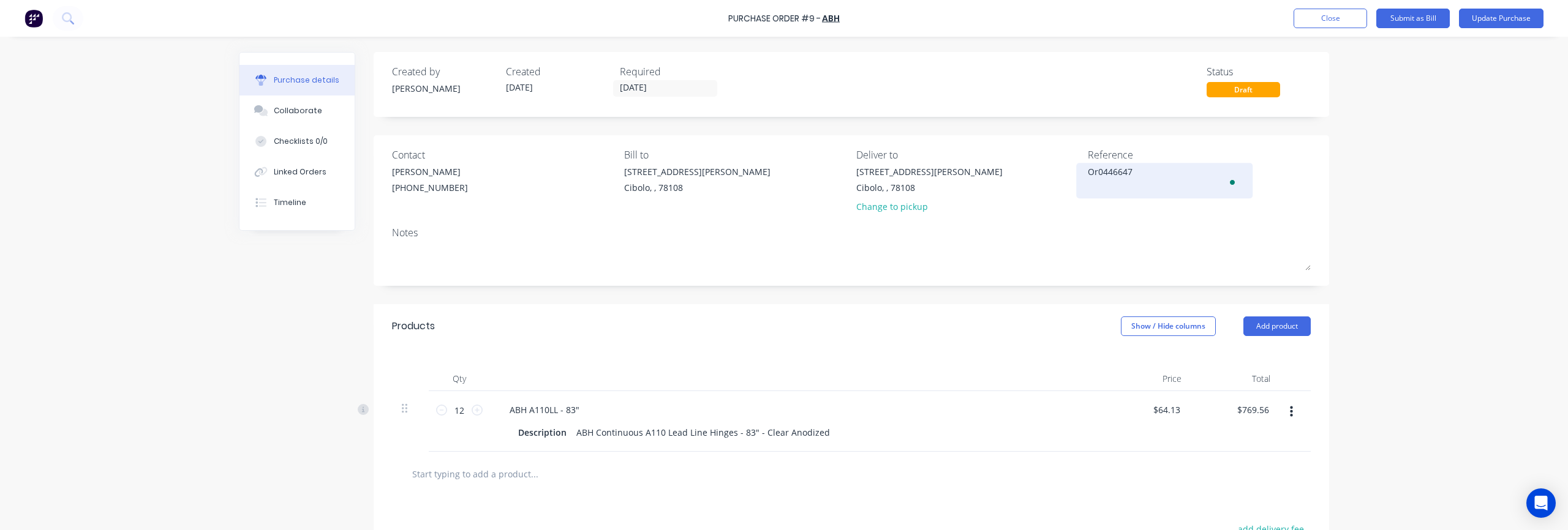
type textarea "Ord0446647"
type textarea "x"
type textarea "Orde0446647"
type textarea "x"
type textarea "Order0446647"
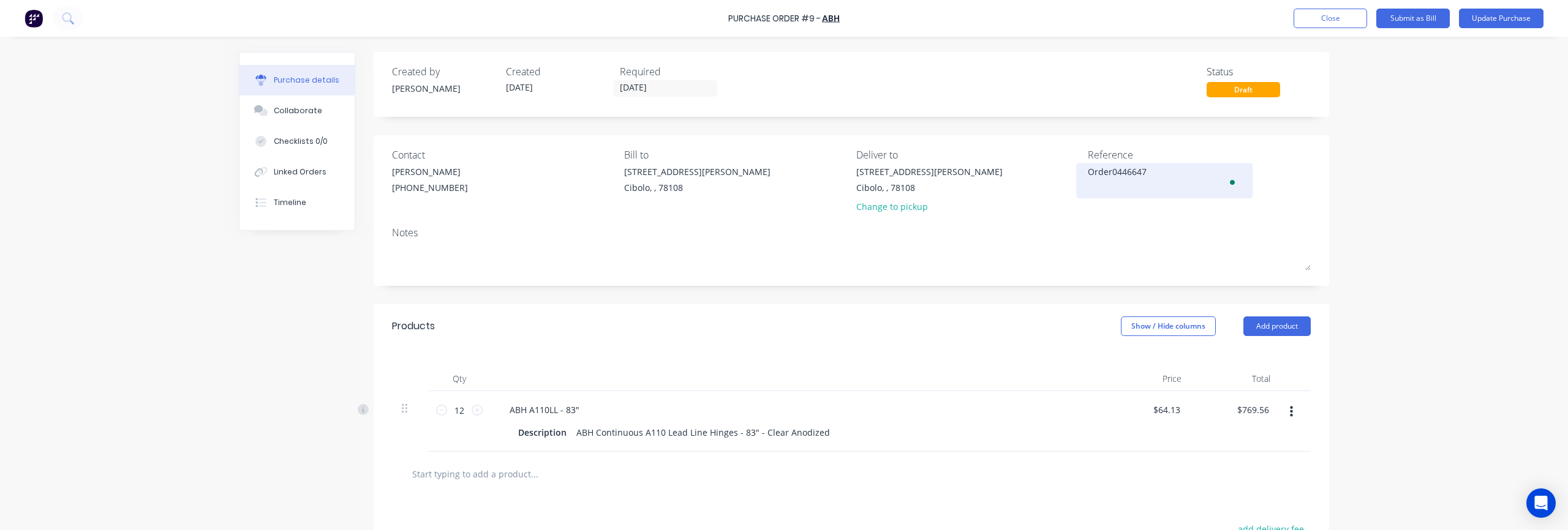
type textarea "x"
type textarea "Order 0446647"
type textarea "x"
type textarea "Order #0446647"
type textarea "x"
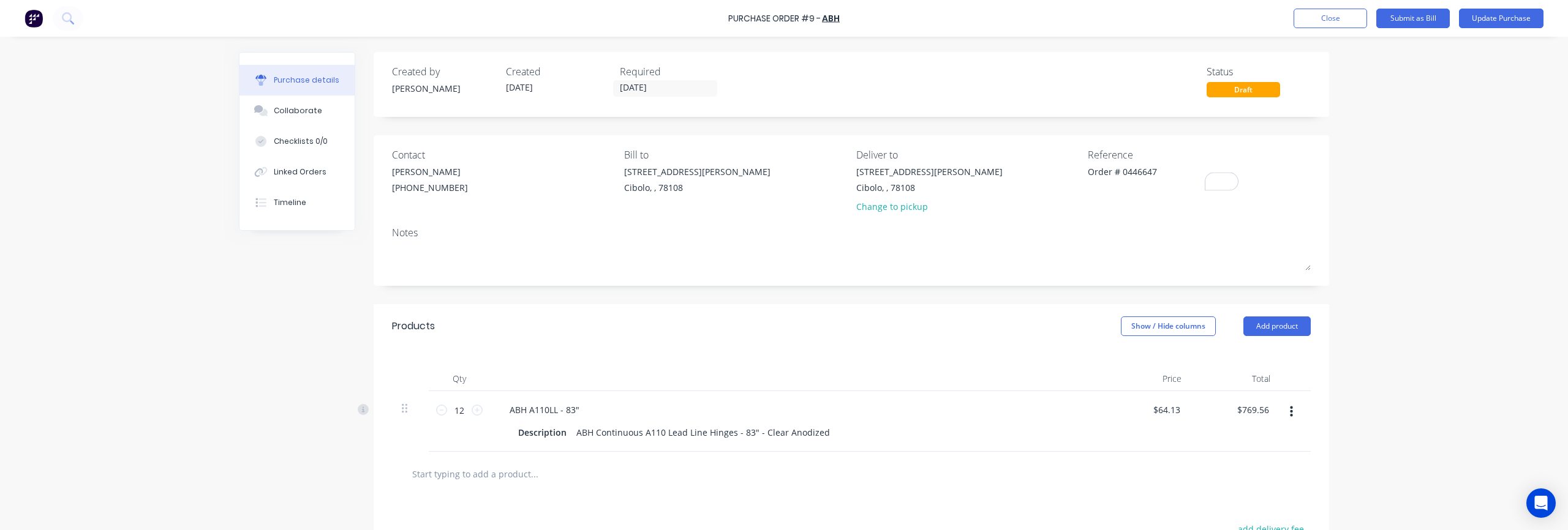
type textarea "Order # 0446647"
type textarea "x"
type textarea "Order # 0446647"
click at [784, 125] on div "Purchase Order #9 - ABH Add product Close Submit as Bill Update Purchase Purcha…" at bounding box center [784, 265] width 1568 height 530
click at [784, 5] on div "Purchase Order #9 - ABH Add product Close Submit as Bill Update Purchase" at bounding box center [784, 18] width 1568 height 37
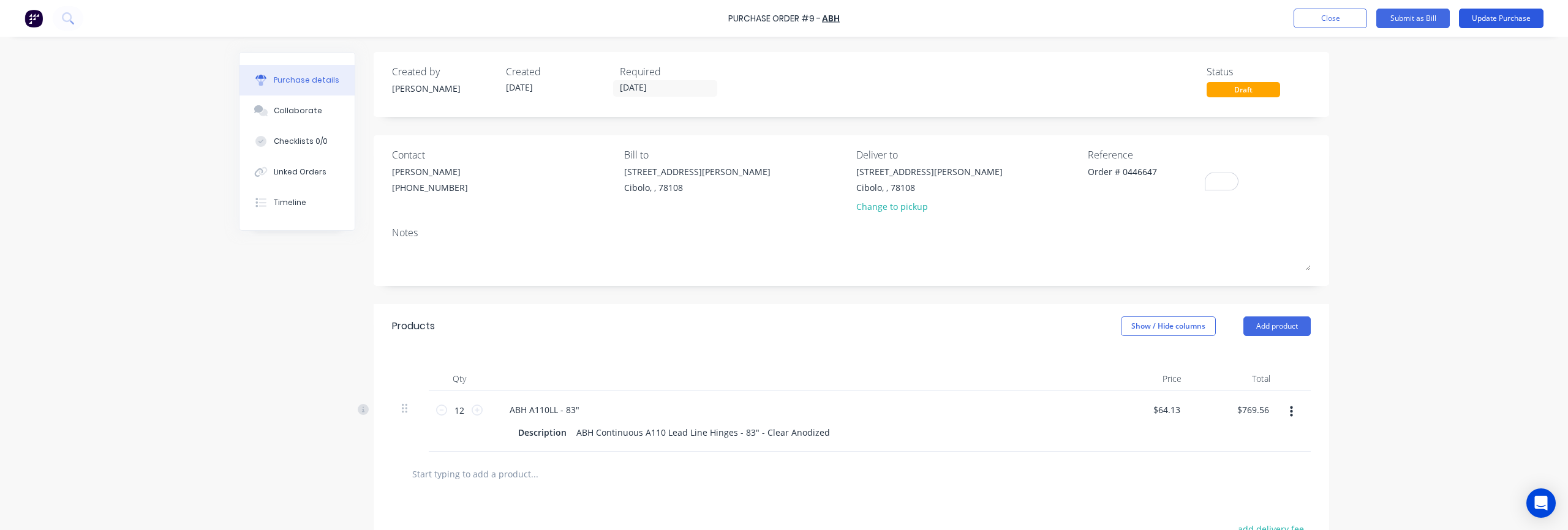
click at [784, 20] on button "Update Purchase" at bounding box center [1501, 18] width 84 height 19
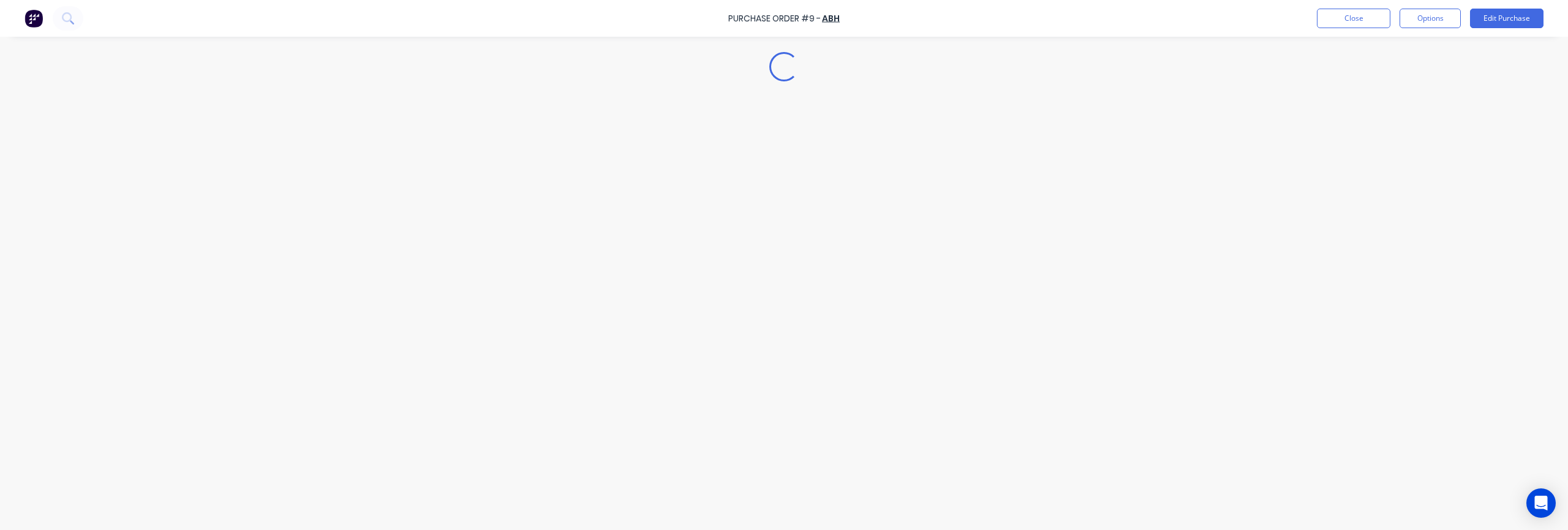
type textarea "x"
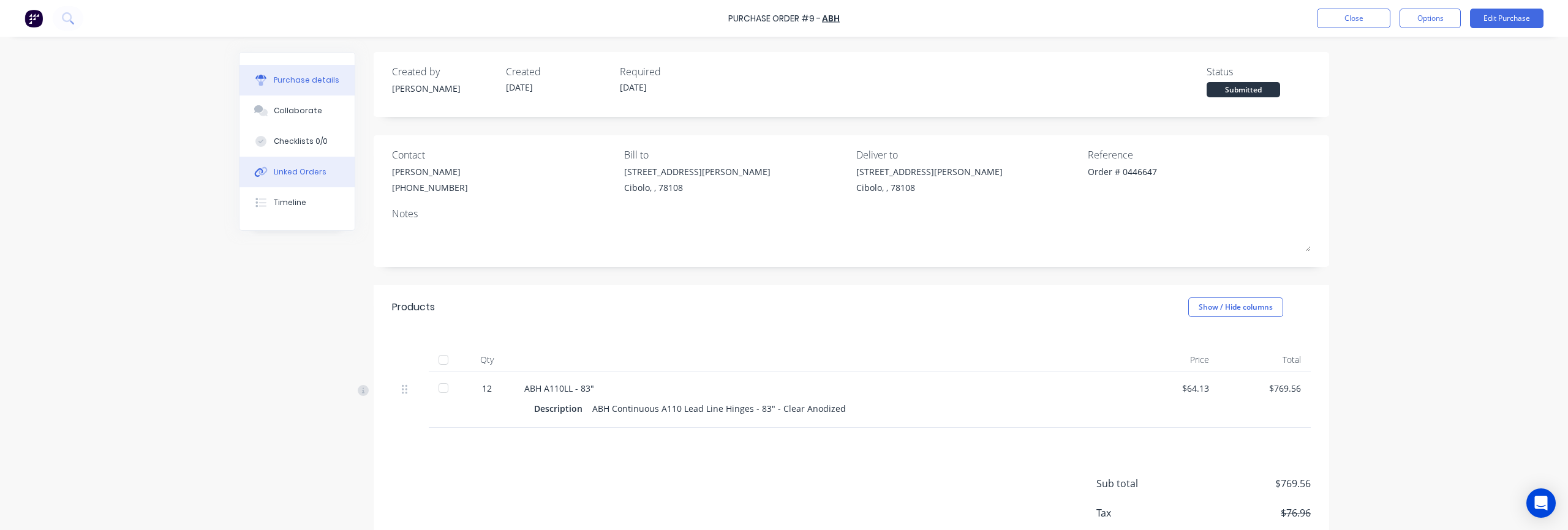
click at [311, 179] on button "Linked Orders" at bounding box center [297, 172] width 115 height 31
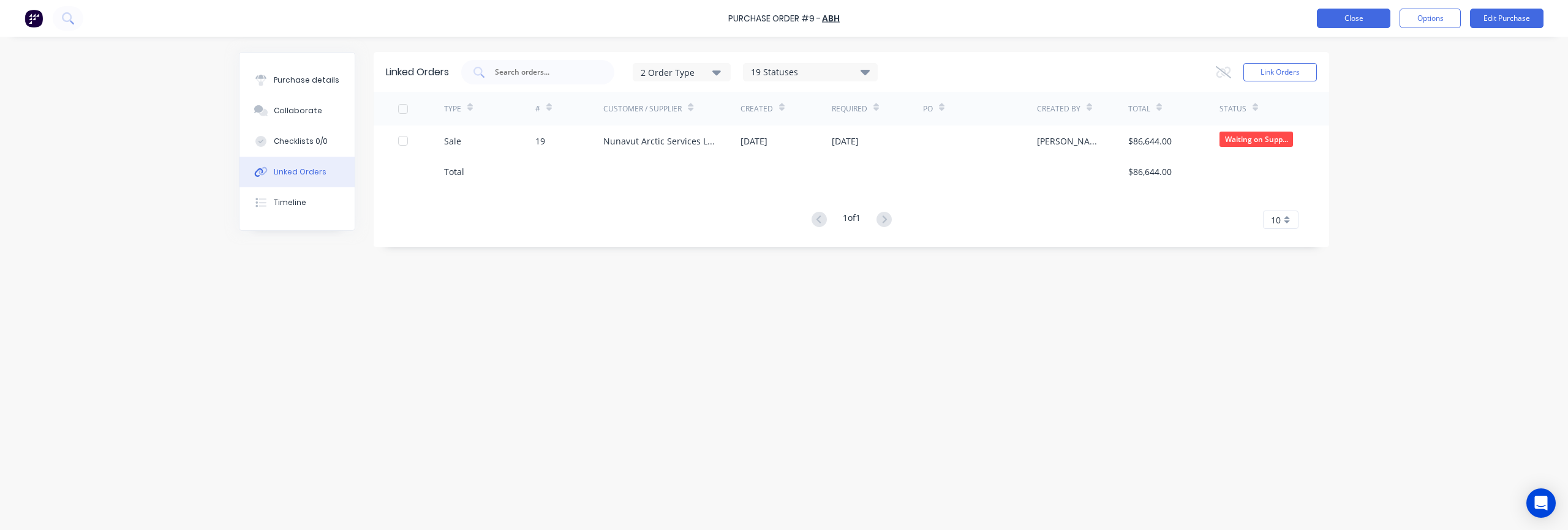
click at [784, 23] on button "Close" at bounding box center [1354, 18] width 73 height 19
